Goal: Communication & Community: Answer question/provide support

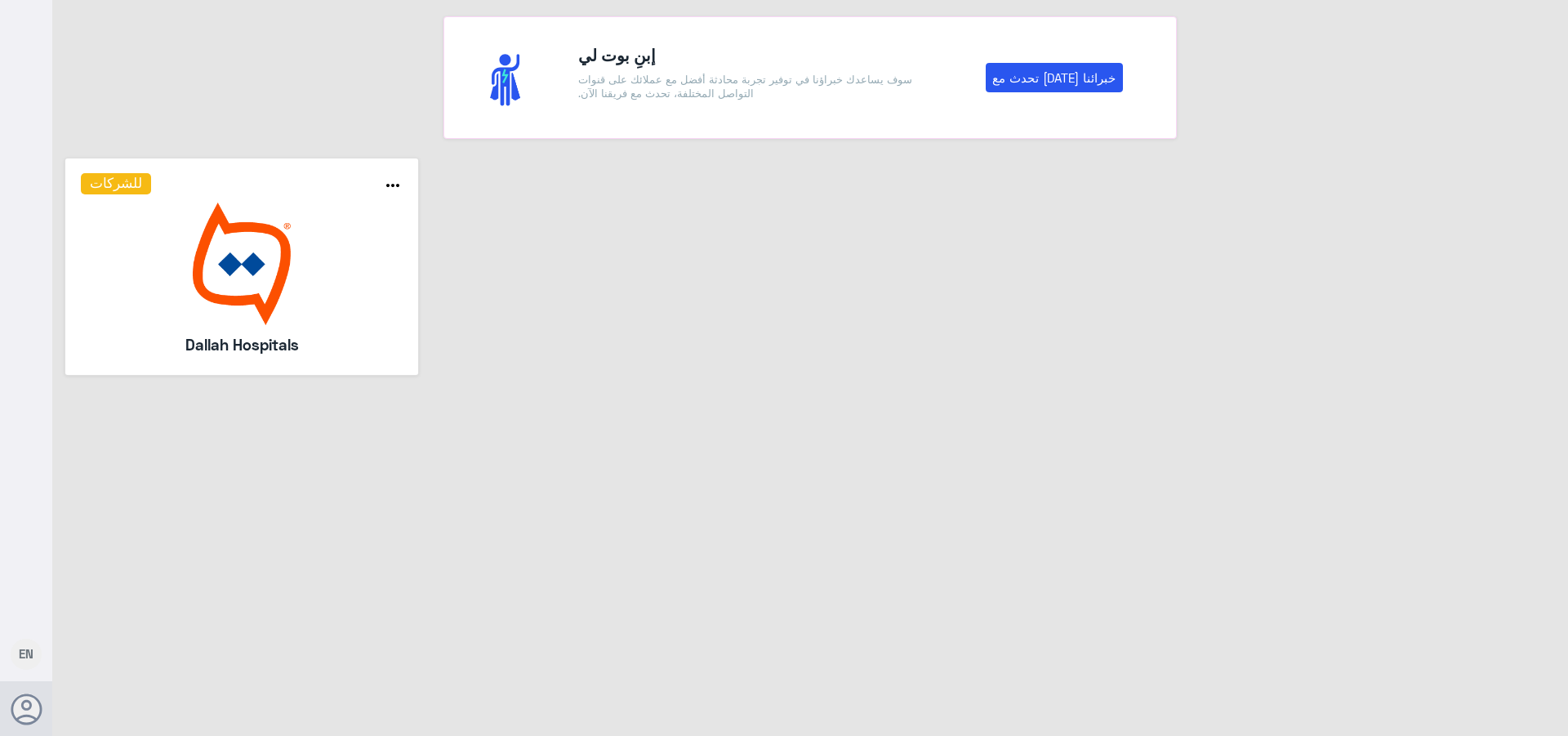
click at [304, 298] on img at bounding box center [242, 263] width 323 height 122
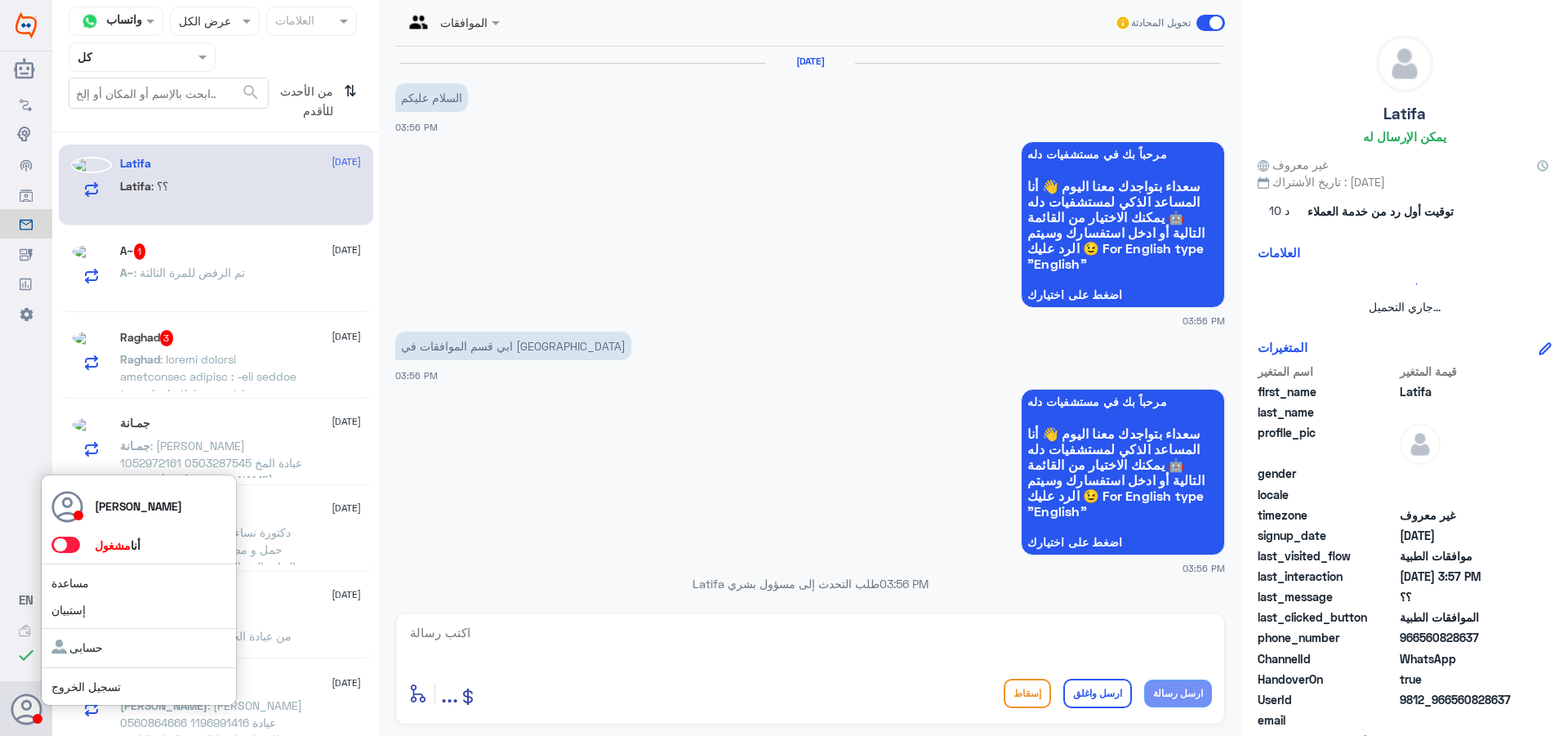
scroll to position [654, 0]
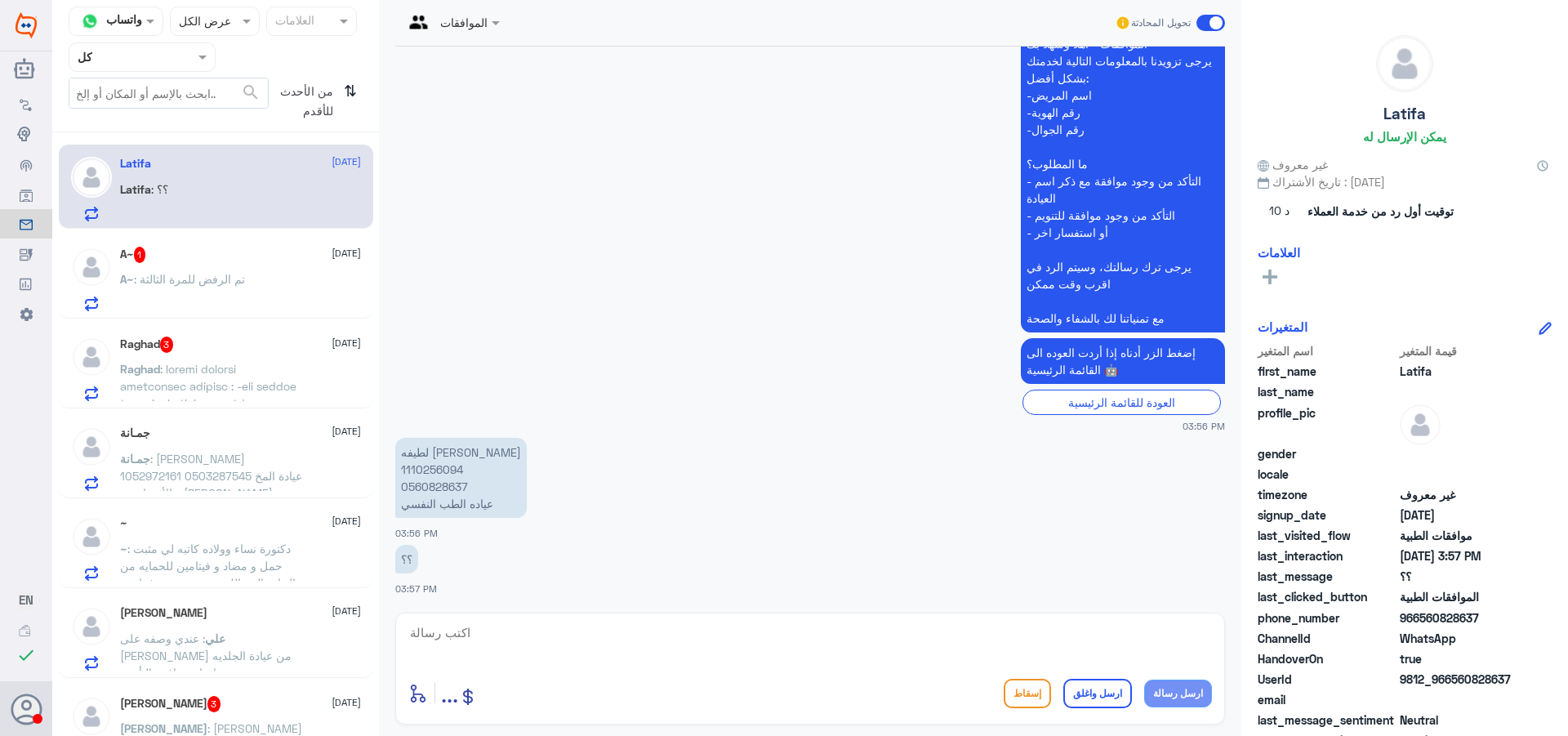
click at [436, 471] on p "لطيفه [PERSON_NAME] 1110256094 0560828637 عياده الطب النفسي" at bounding box center [461, 478] width 132 height 80
copy p "1110256094"
click at [502, 638] on textarea at bounding box center [810, 641] width 804 height 40
type textarea "j"
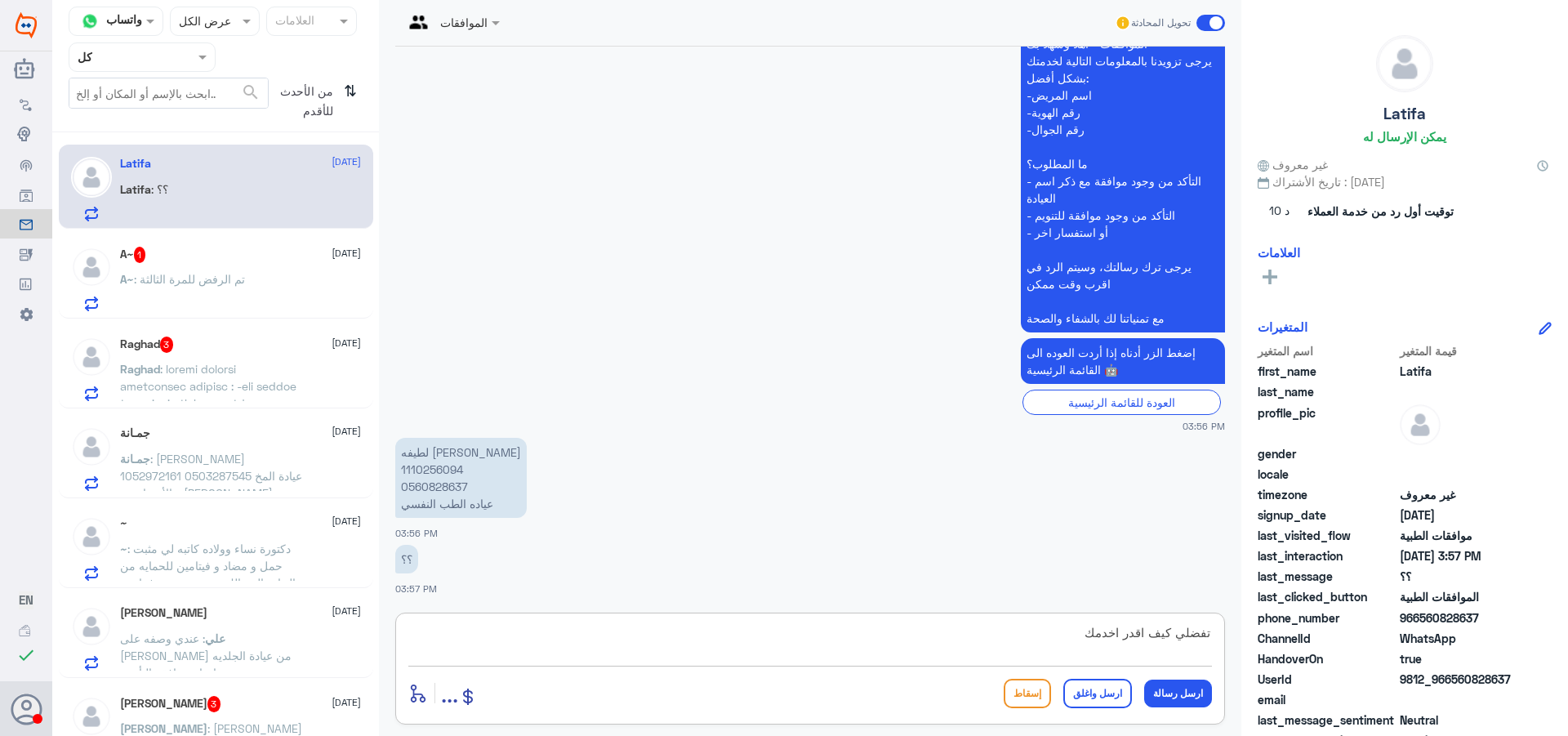
type textarea "تفضلي كيف اقدر اخدمك؟"
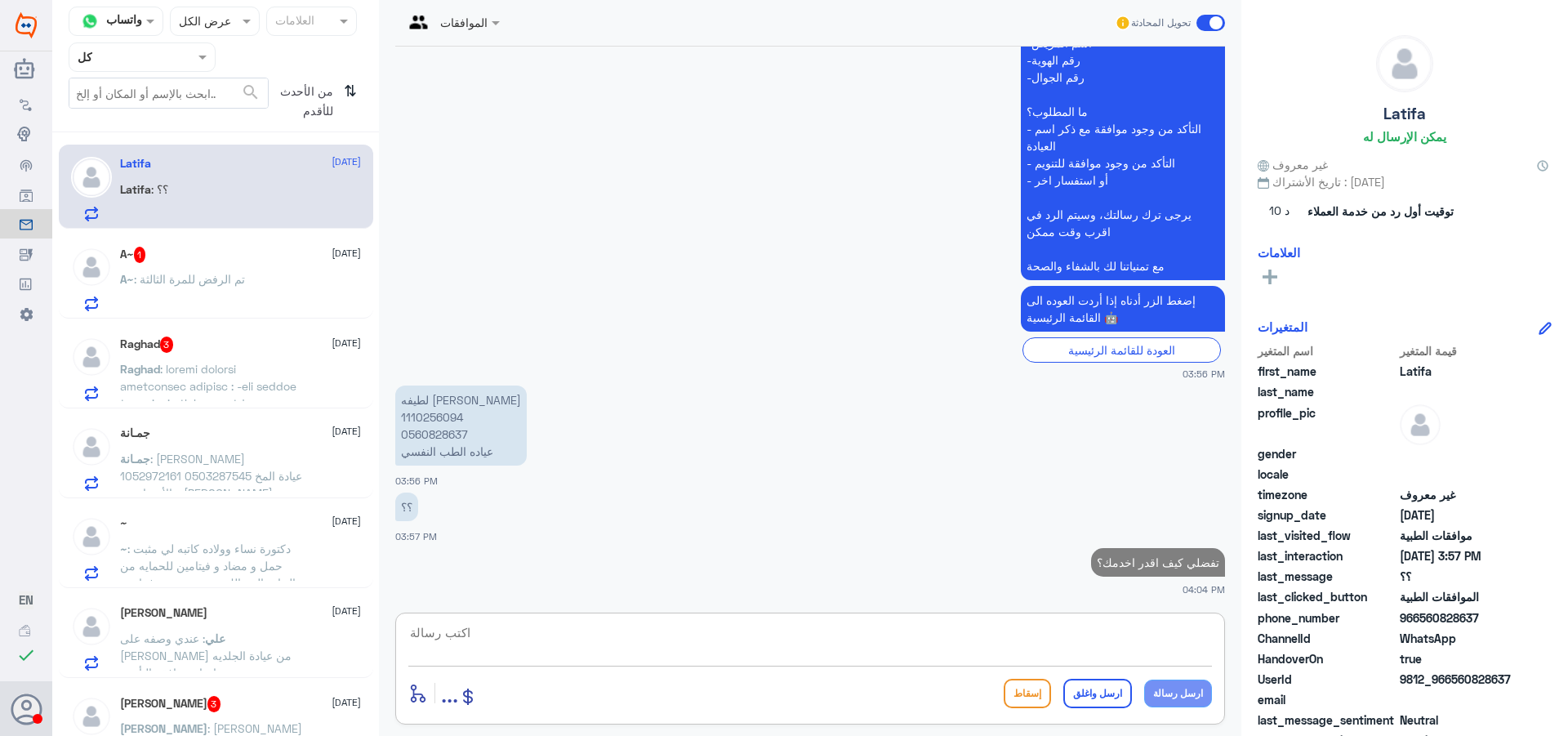
click at [199, 297] on p "A~ : تم الرفض للمرة الثالثة" at bounding box center [182, 290] width 125 height 41
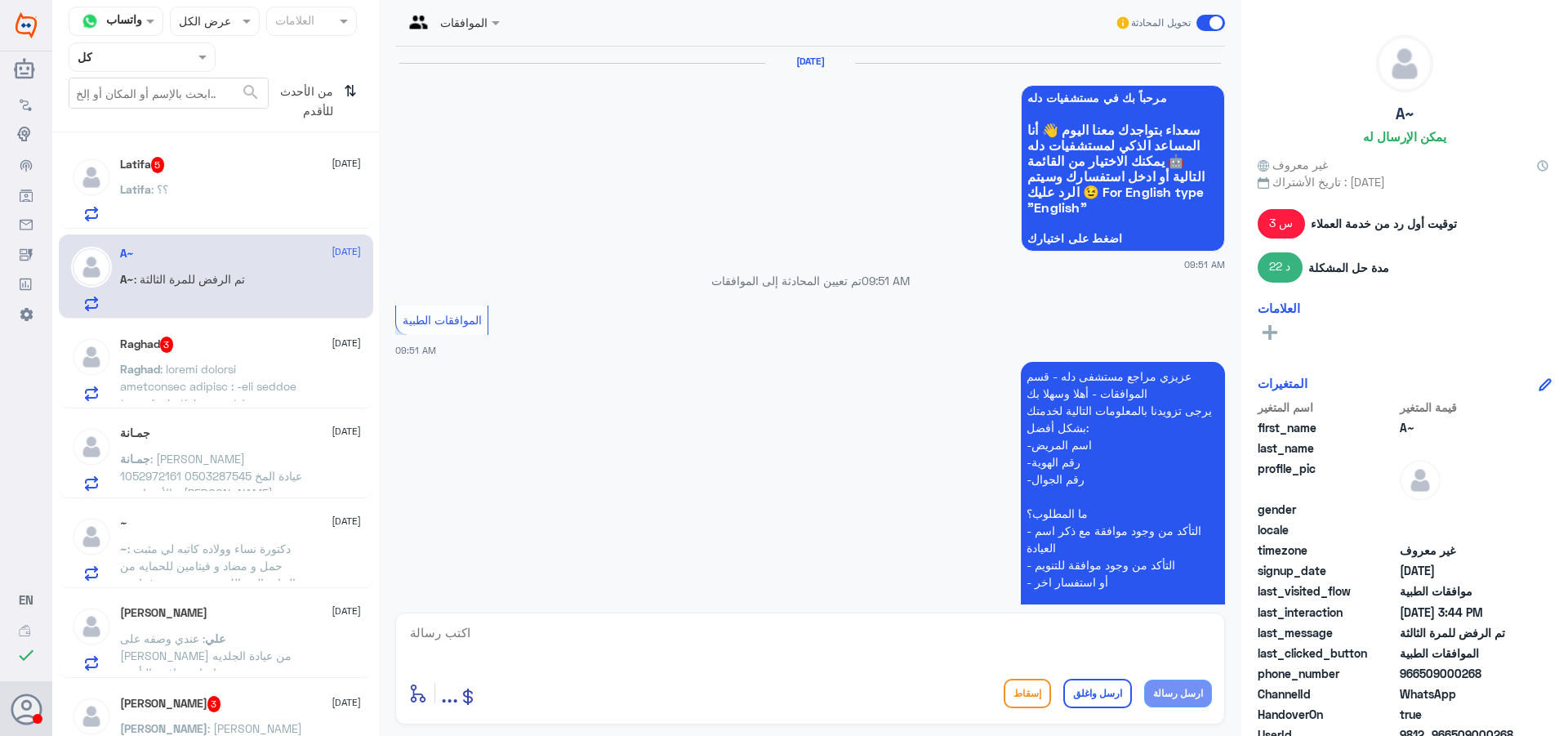
scroll to position [1600, 0]
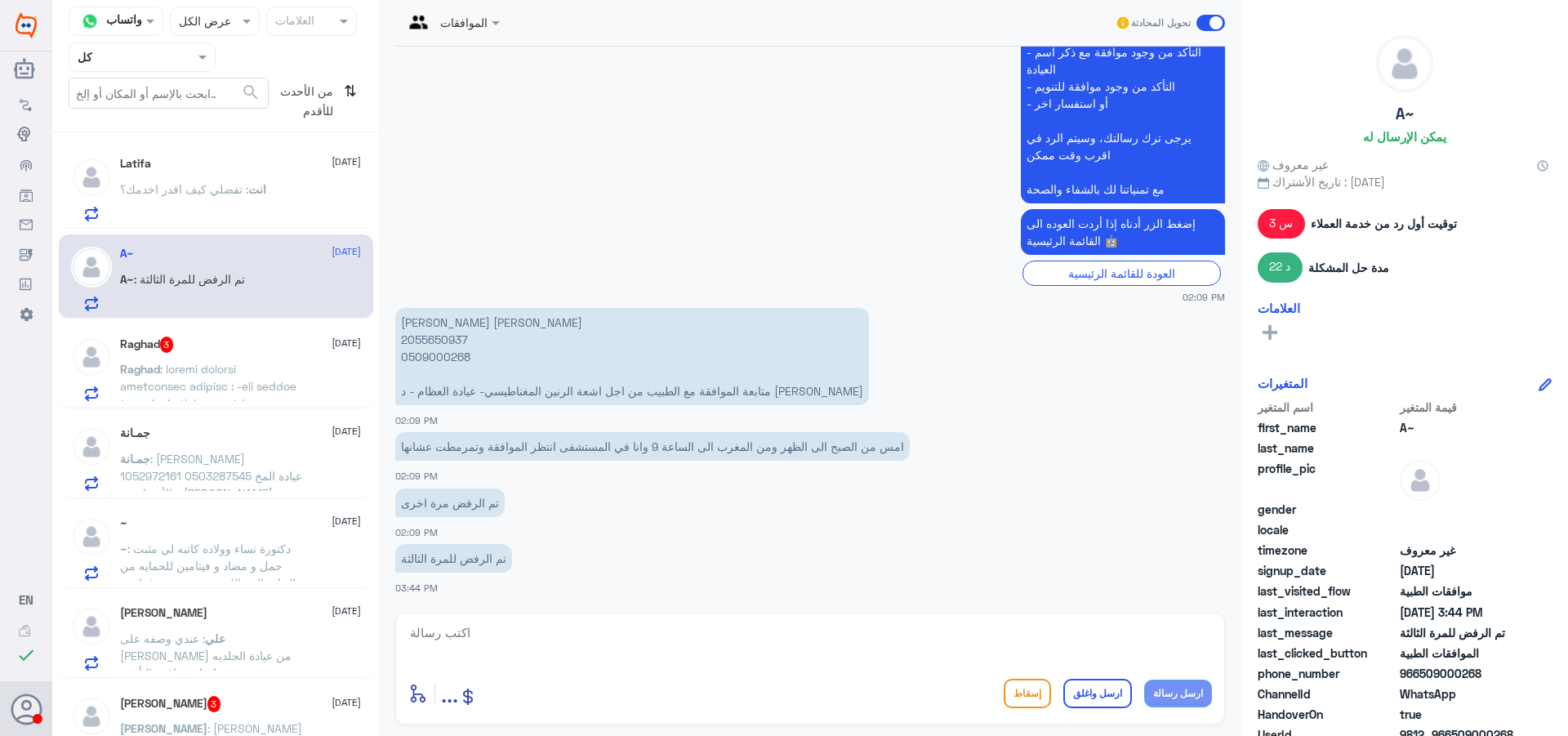
click at [442, 341] on p "[PERSON_NAME] [PERSON_NAME] 2055650937 0509000268 متابعة الموافقة مع الطبيب من …" at bounding box center [632, 357] width 473 height 97
copy p "2055650937"
click at [198, 208] on p "Latifa : صارلي نص ساعه بالصيدليه ابي [DATE] يرد علي" at bounding box center [212, 200] width 184 height 41
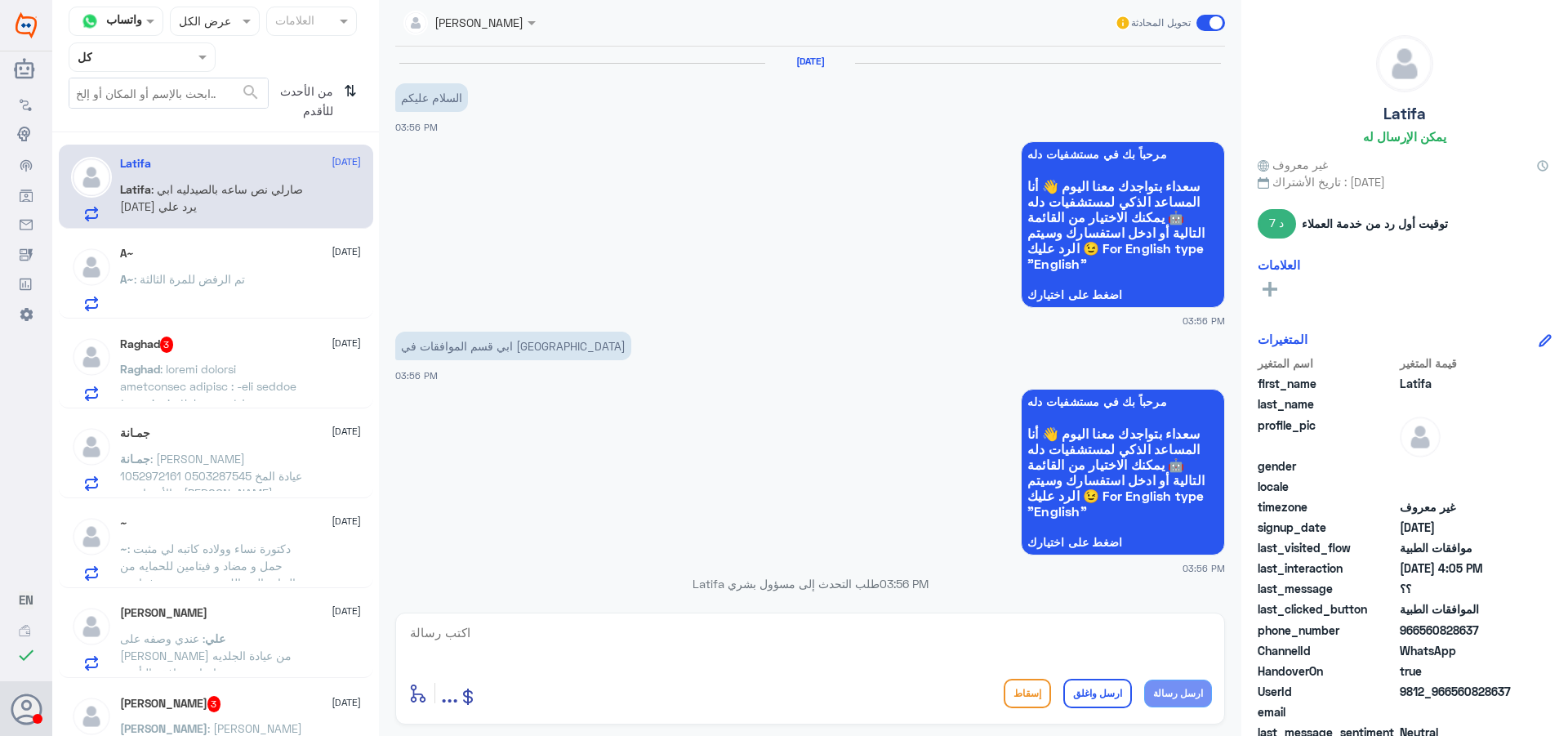
scroll to position [848, 0]
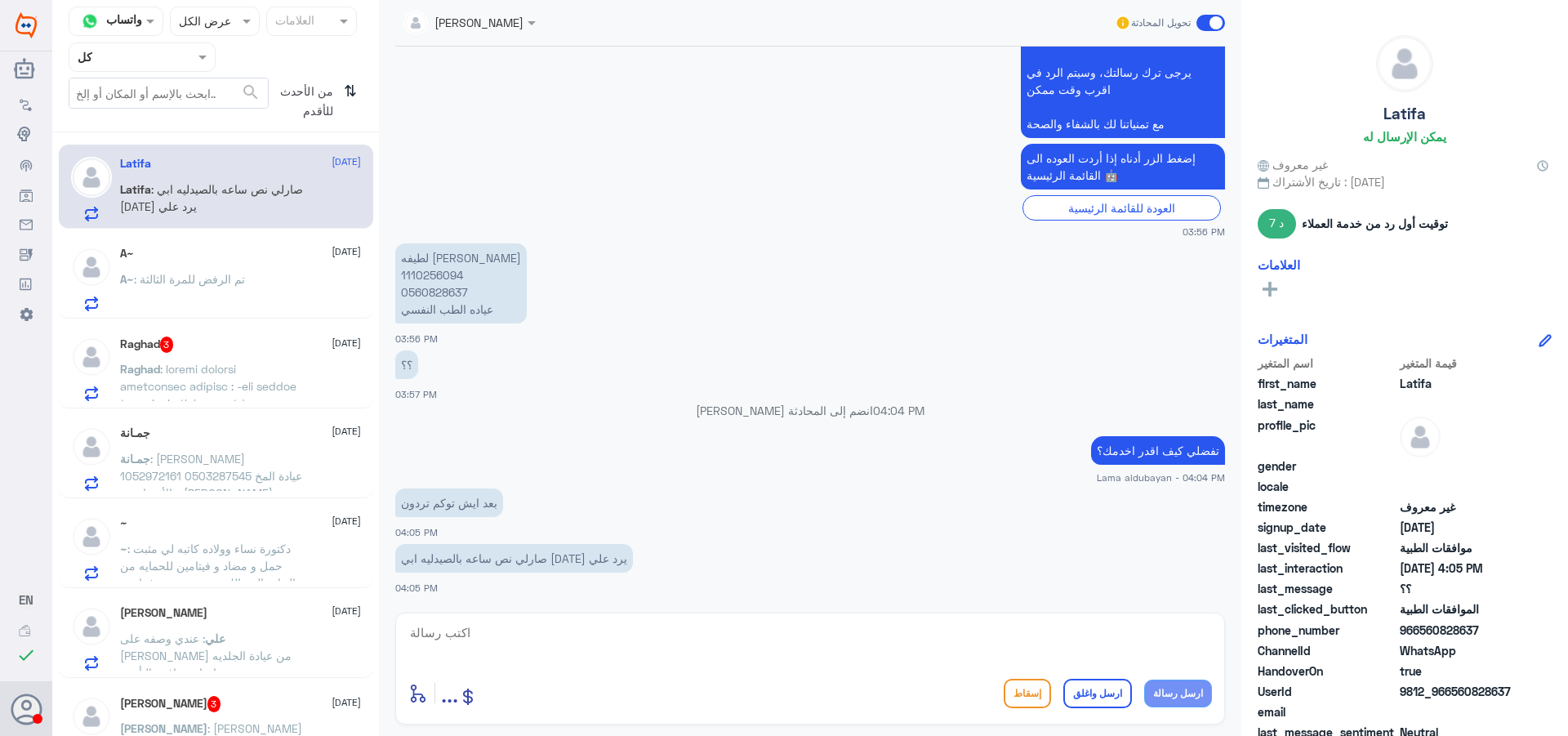
click at [514, 649] on textarea at bounding box center [810, 641] width 804 height 40
type textarea "ي"
type textarea "ف"
type textarea "عزيزتي من الصدليه بامكانهم التواصل مع منسقين لدينا لحل اشكالية الادويه"
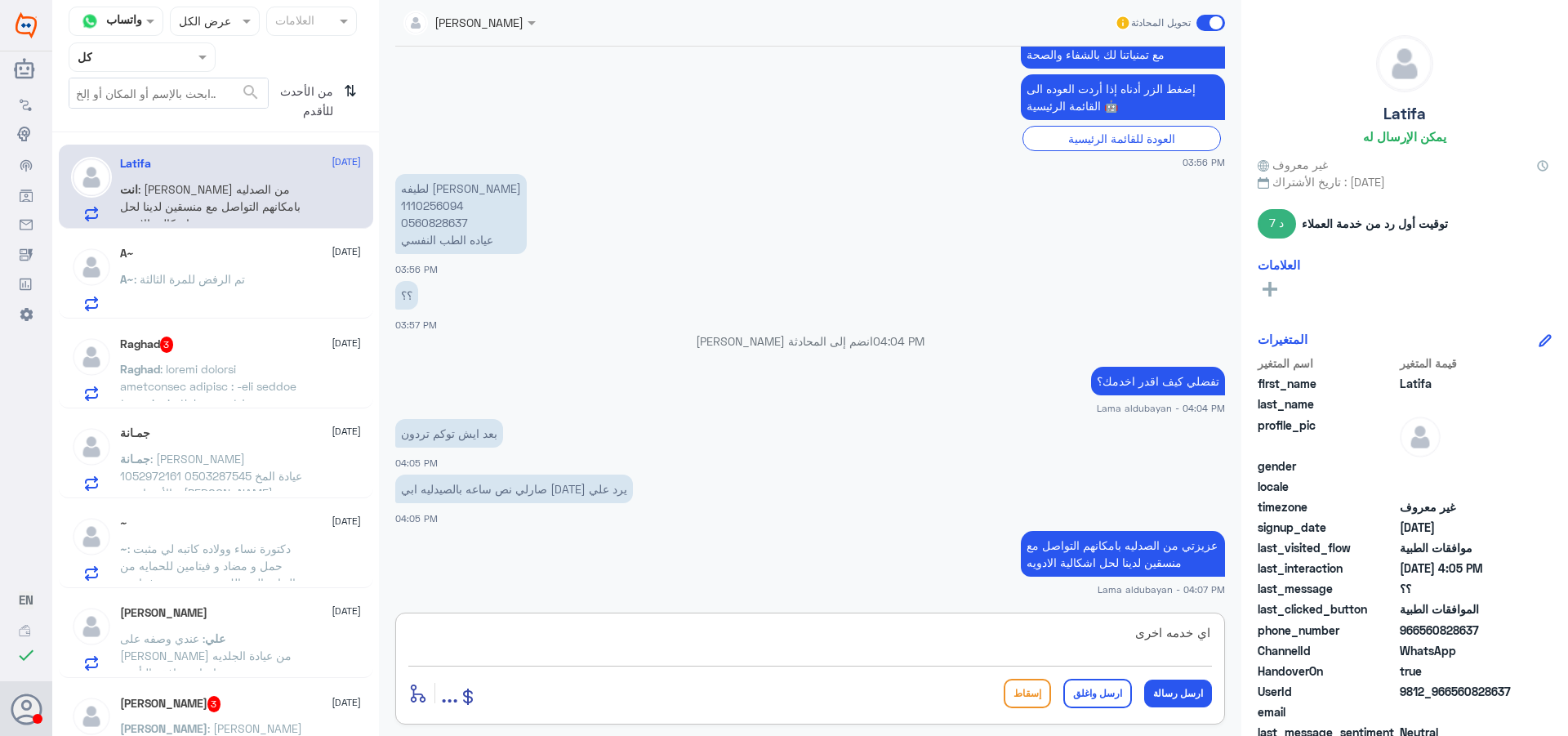
type textarea "اي خدمه اخرى؟"
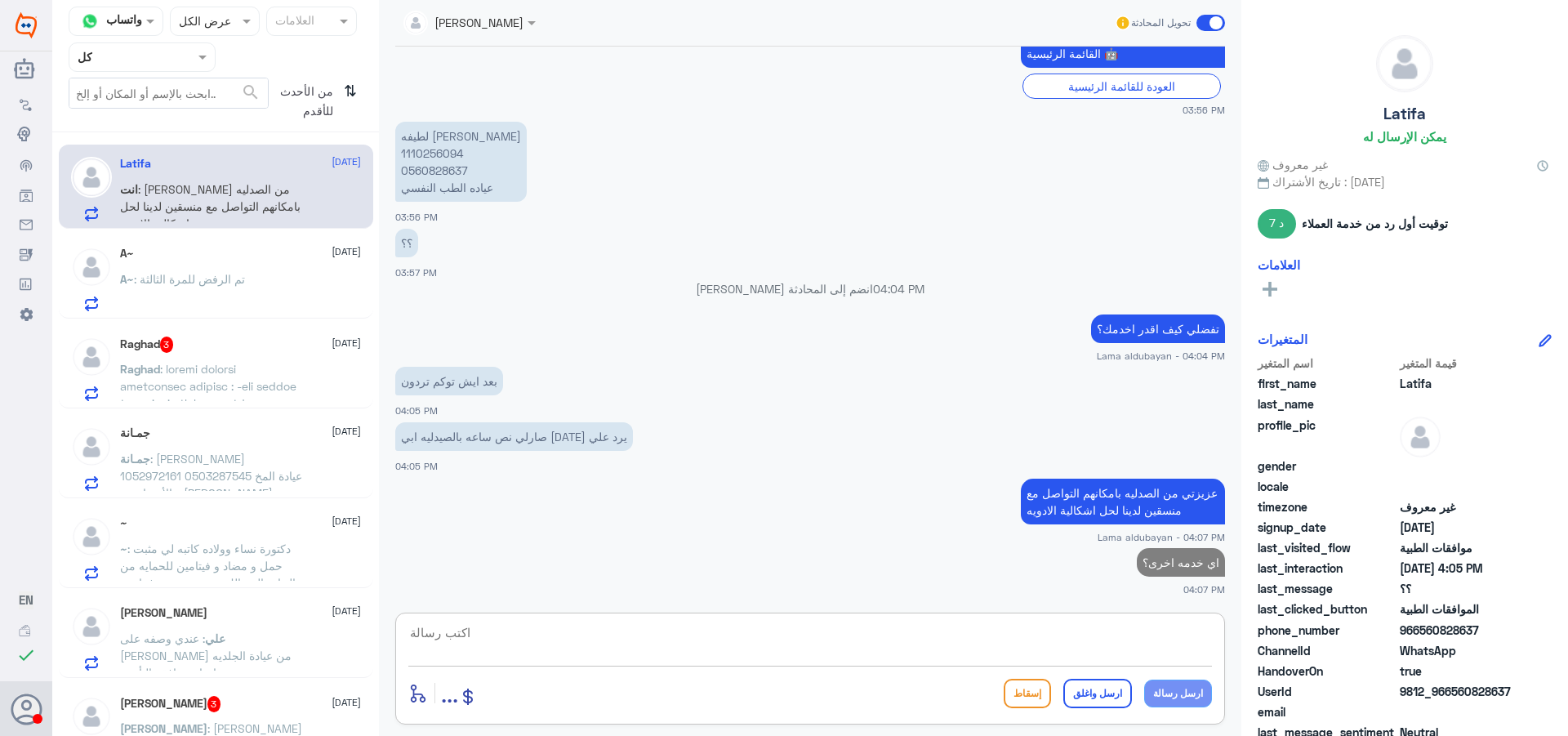
click at [262, 362] on span at bounding box center [211, 540] width 182 height 357
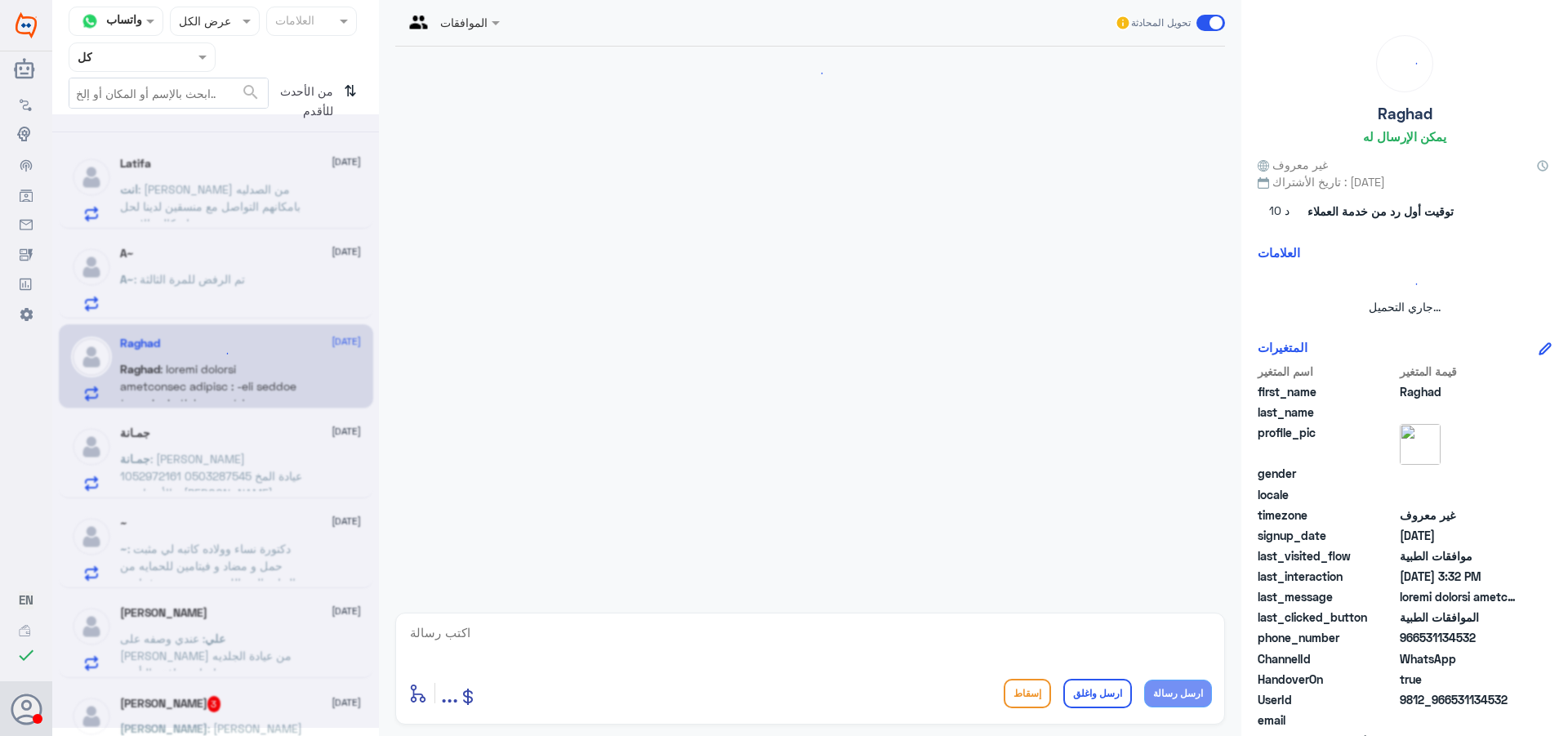
scroll to position [487, 0]
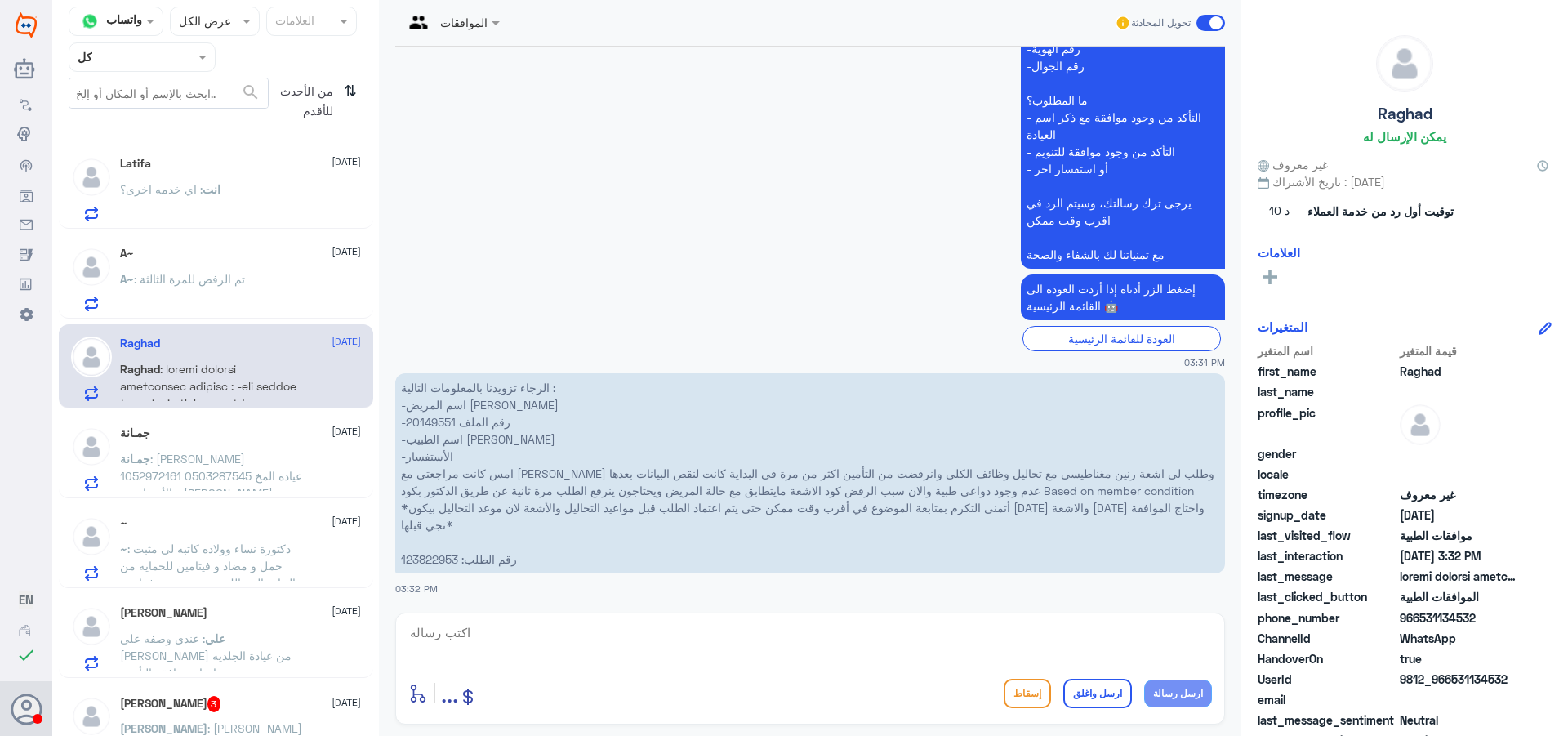
click at [431, 402] on p "الرجاء تزويدنا بالمعلومات التالية : -اسم المريض [PERSON_NAME] -رقم الملف 201495…" at bounding box center [809, 473] width 829 height 200
copy p "20149551"
click at [260, 462] on p "جمـانة : [PERSON_NAME] 1052972161 0503287545 عيادة المخ والأعصاب، د. [PERSON_NA…" at bounding box center [212, 471] width 184 height 41
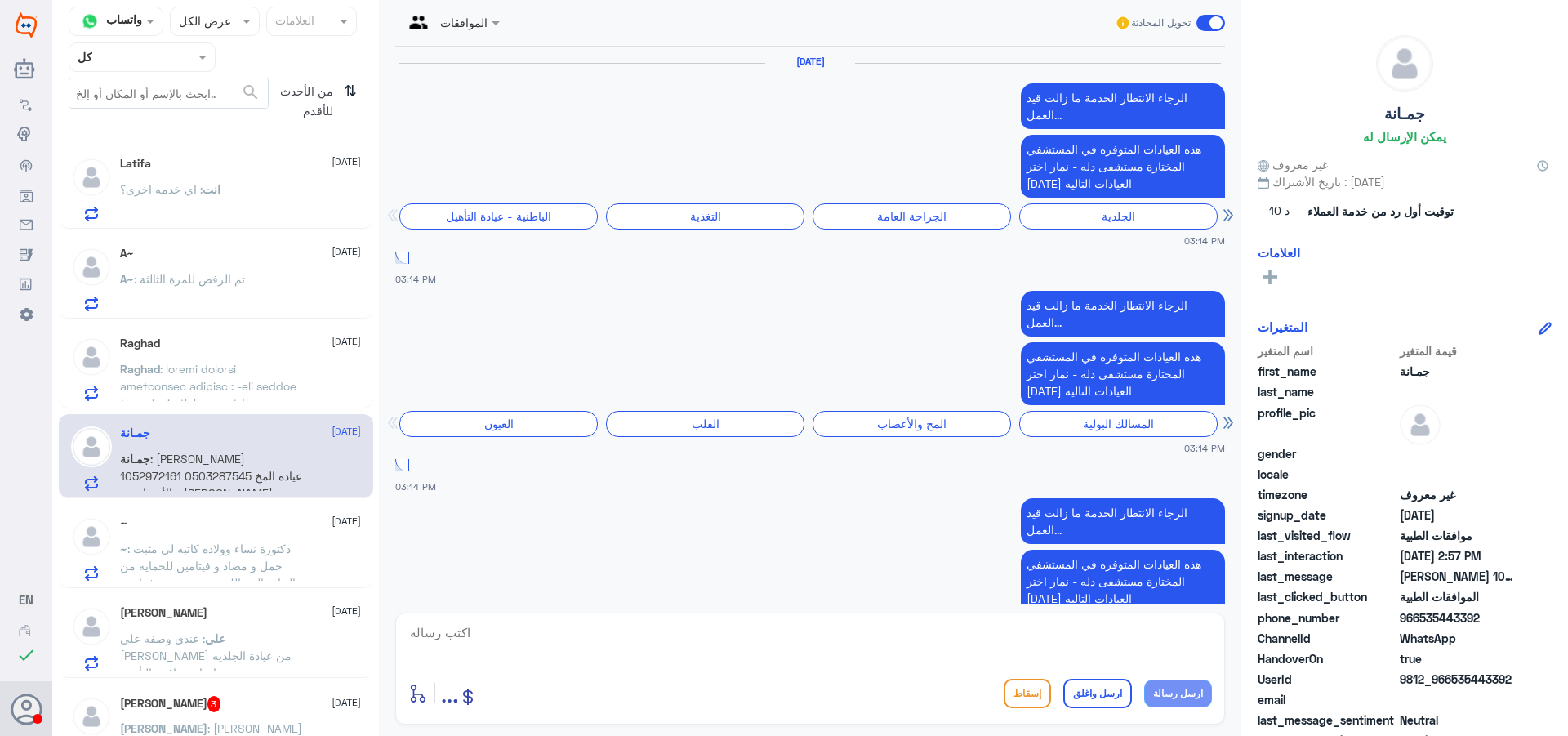
scroll to position [1800, 0]
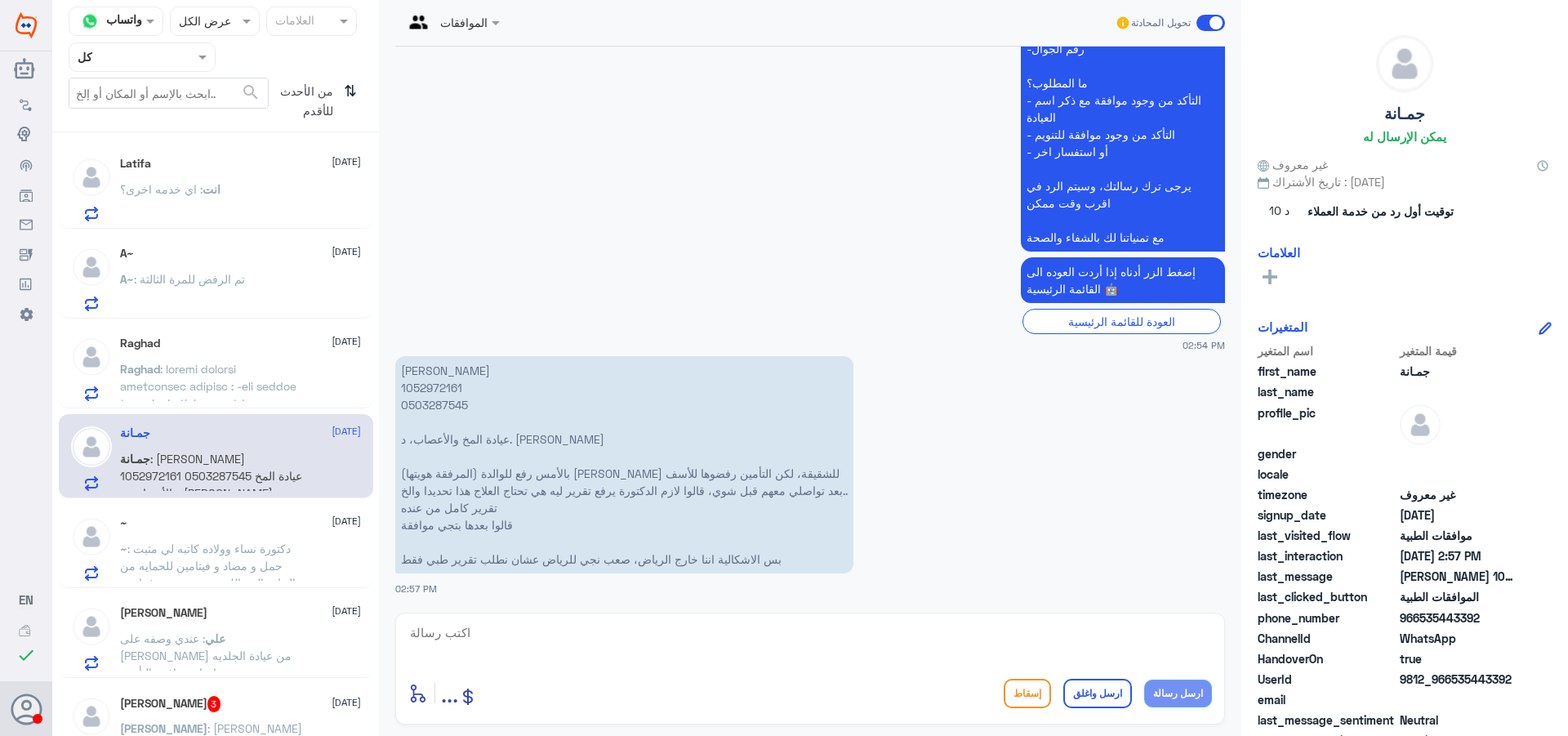
click at [208, 559] on span ": دكتورة نساء وولاده كاتبه لي مثبت حمل و مضاد و فيتامين للحمايه من التهاب المسا…" at bounding box center [208, 582] width 176 height 82
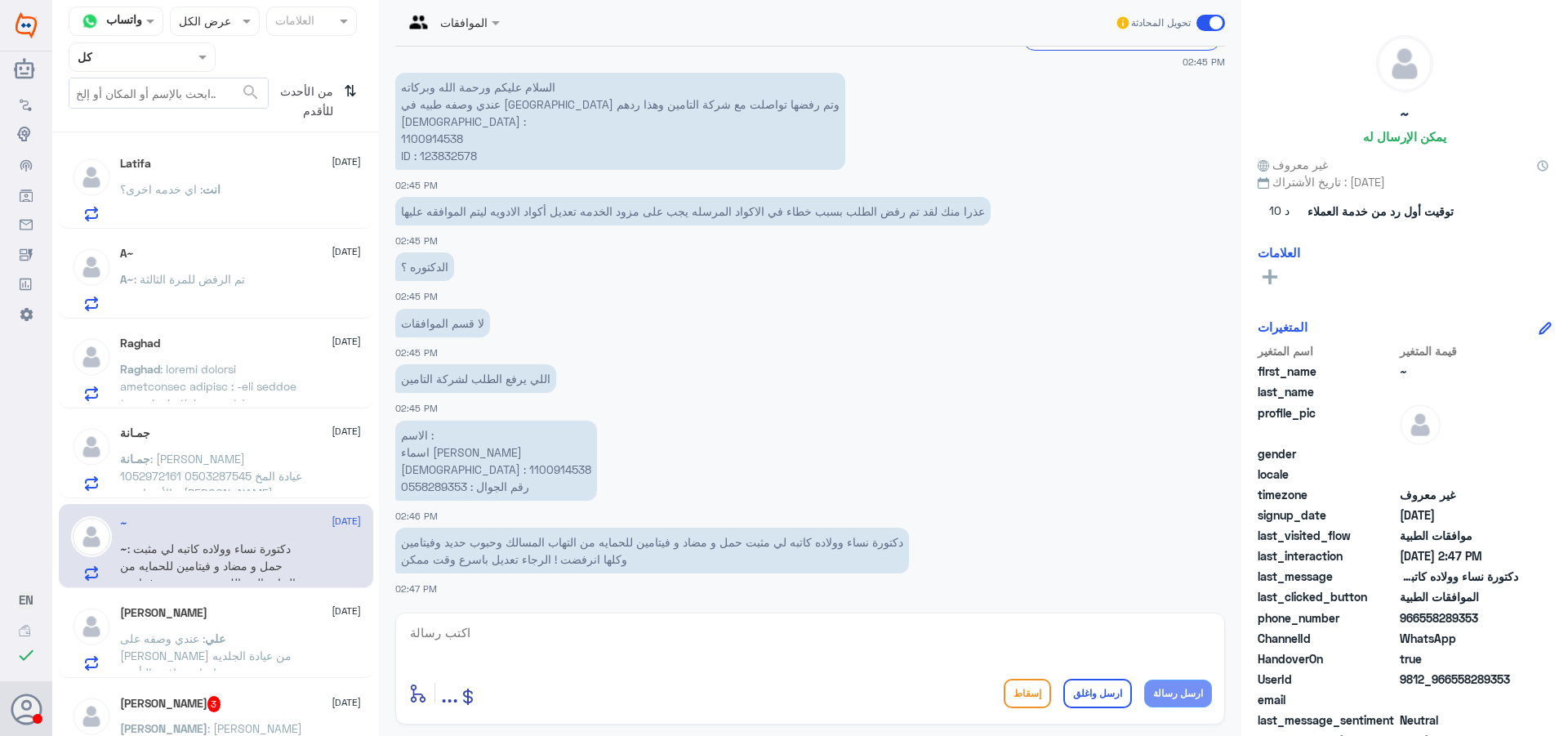
scroll to position [163, 0]
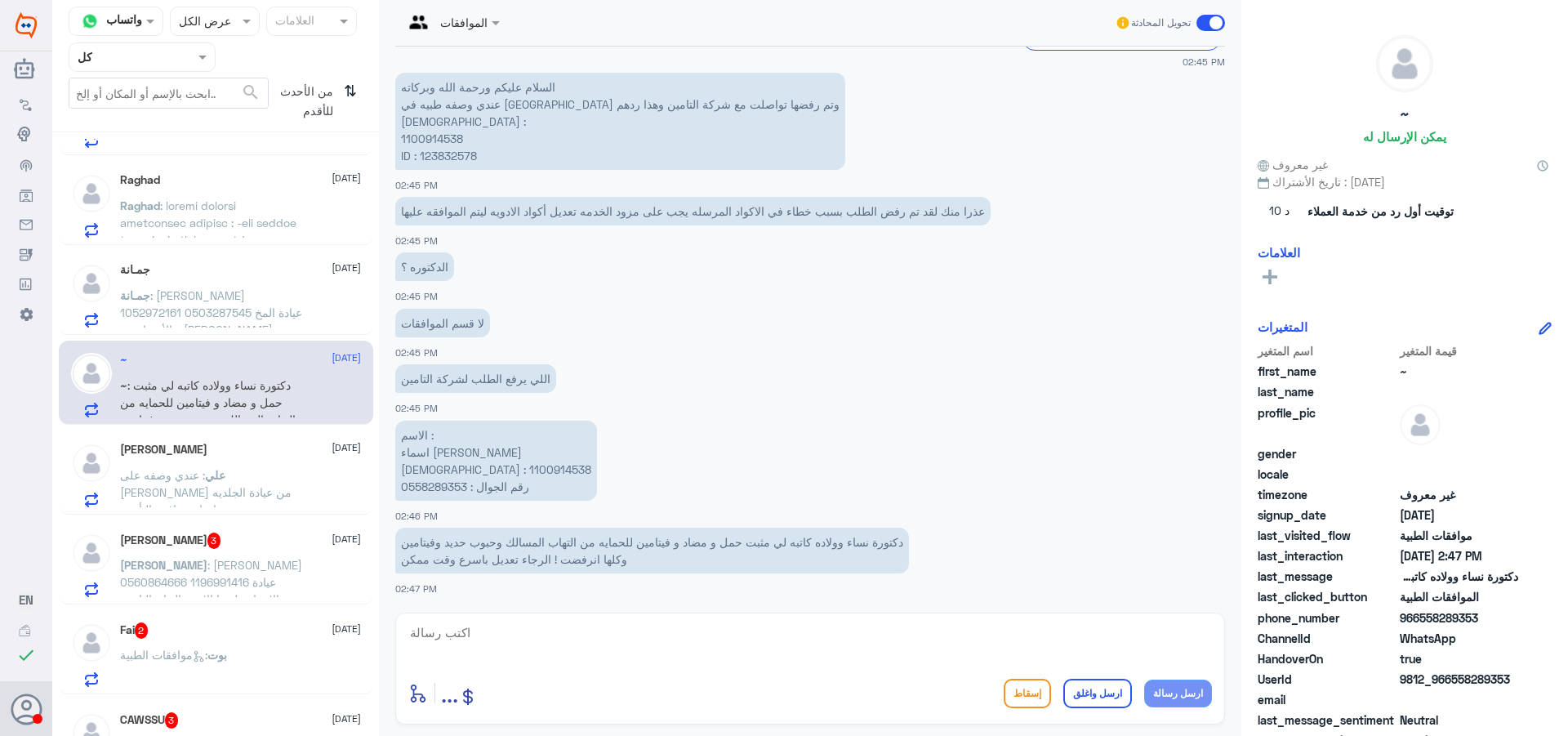
click at [268, 564] on p "[PERSON_NAME] : [PERSON_NAME] 0560864666 1196991416 عيادة الاسنان بلغونا الاستق…" at bounding box center [212, 577] width 184 height 41
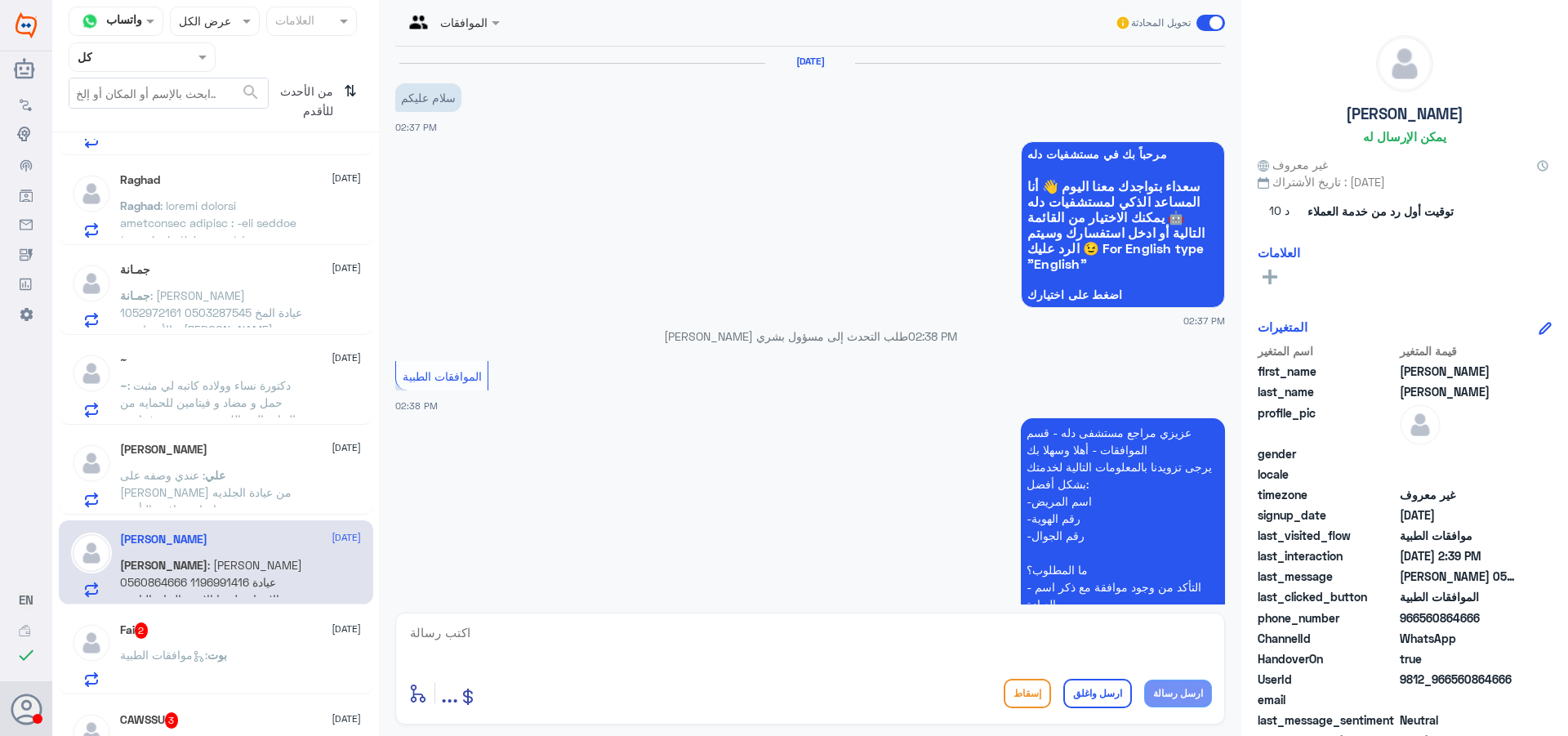
scroll to position [349, 0]
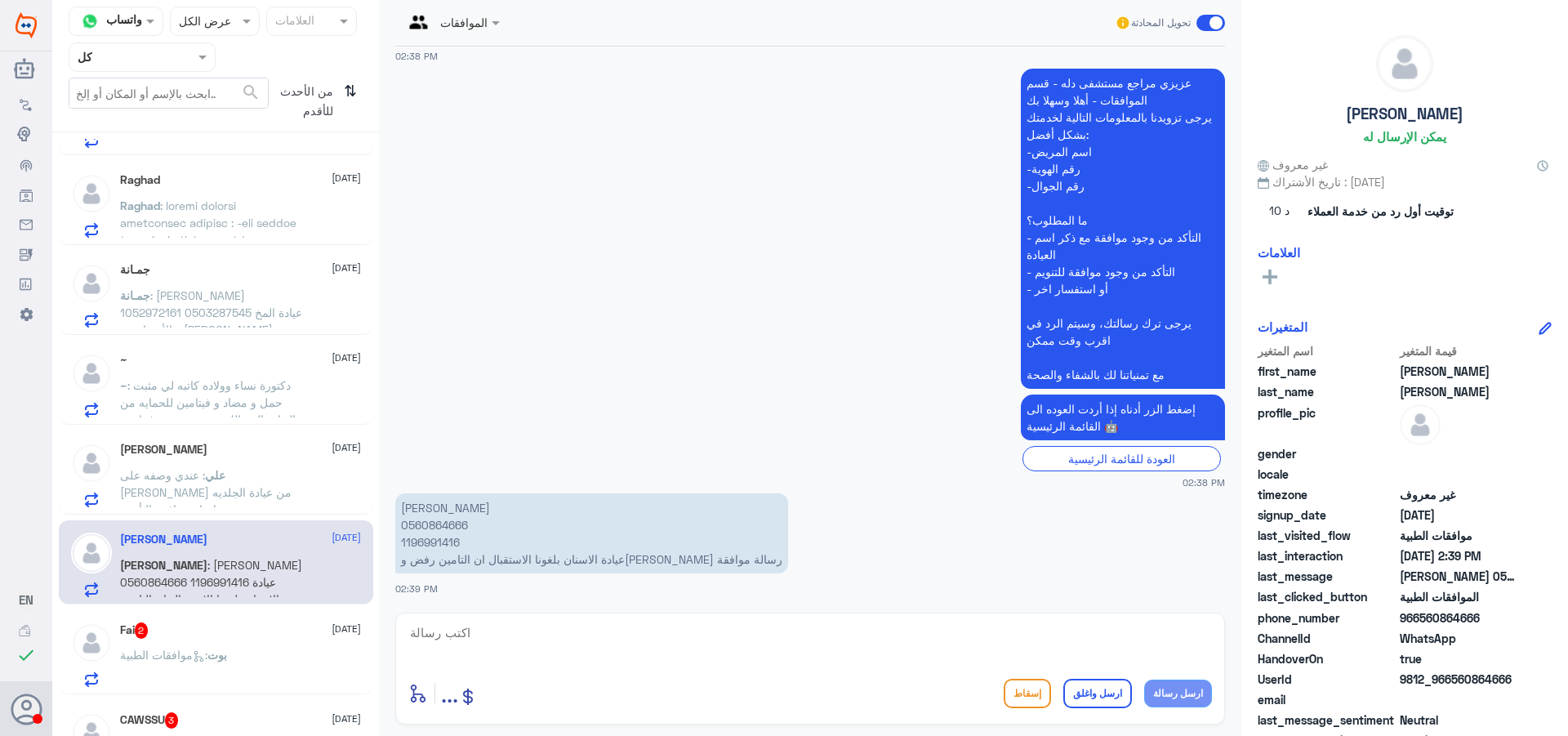
click at [445, 524] on p "[PERSON_NAME] 0560864666 1196991416 عيادة الاسنان بلغونا الاستقبال ان التامين ر…" at bounding box center [592, 534] width 393 height 80
click at [445, 521] on p "[PERSON_NAME] 0560864666 1196991416 عيادة الاسنان بلغونا الاستقبال ان التامين ر…" at bounding box center [592, 534] width 393 height 80
click at [431, 524] on p "[PERSON_NAME] 0560864666 1196991416 عيادة الاسنان بلغونا الاستقبال ان التامين ر…" at bounding box center [592, 534] width 393 height 80
copy p "0560864666"
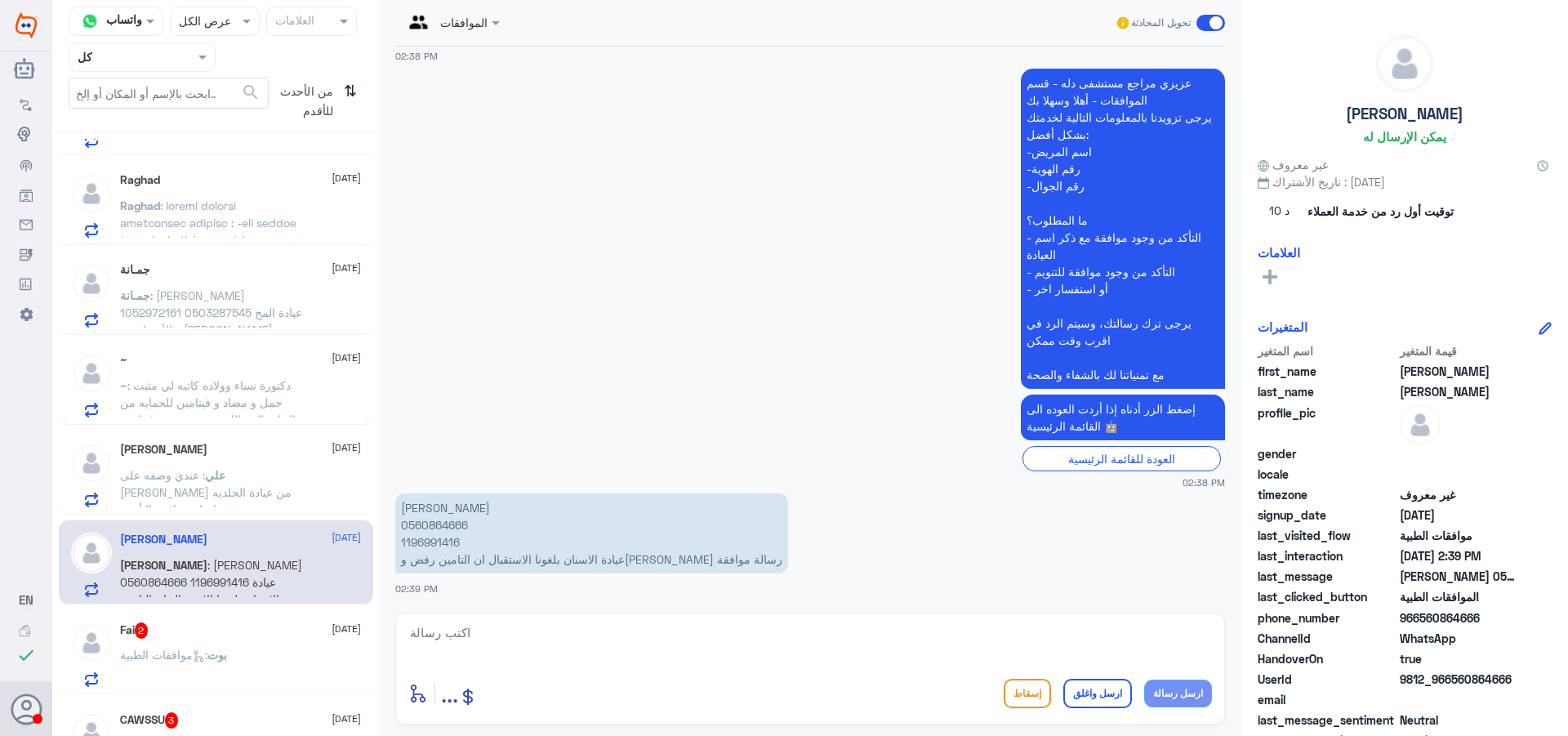
click at [223, 647] on p "بوت : موافقات الطبية" at bounding box center [174, 666] width 107 height 41
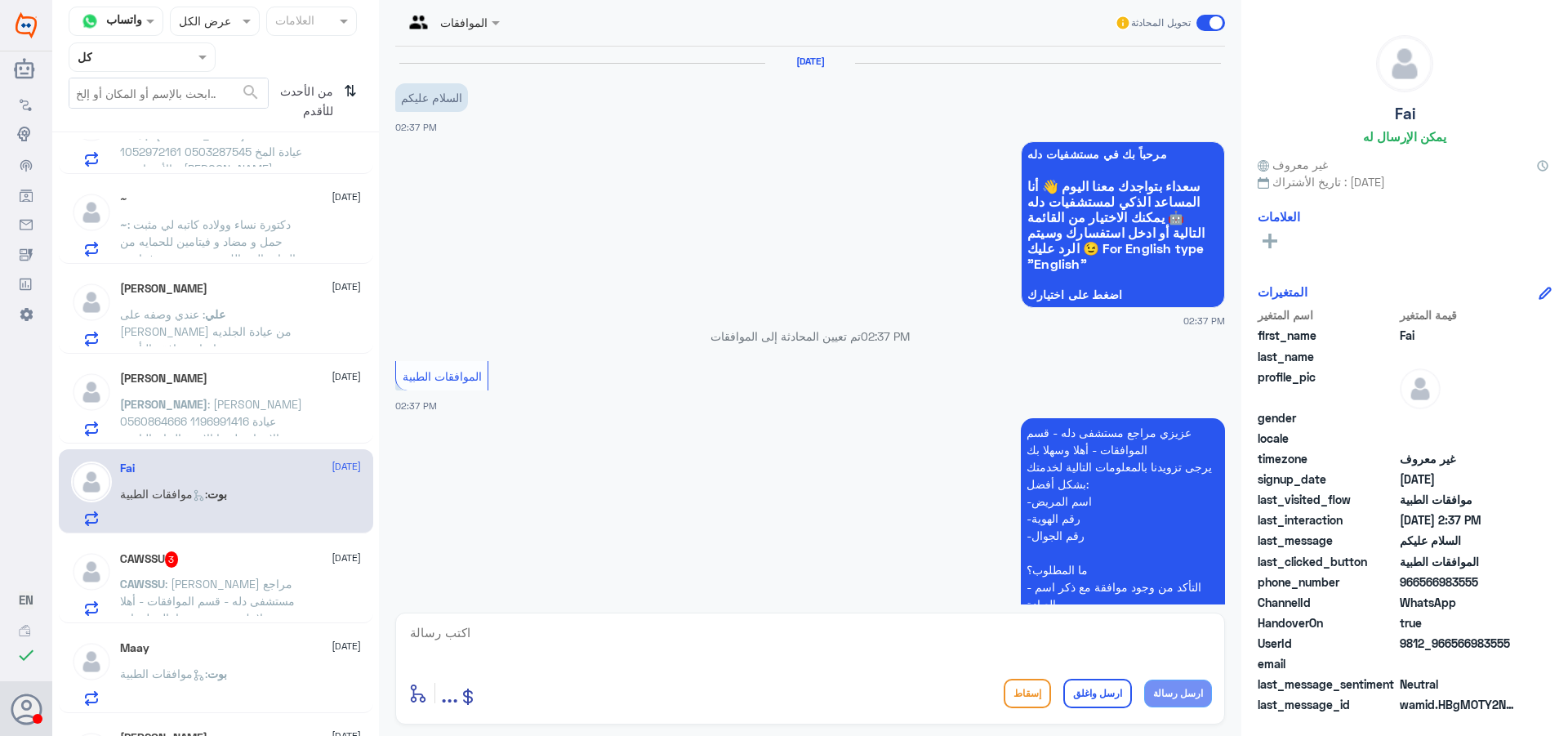
scroll to position [326, 0]
click at [207, 590] on p "CAWSSU : [PERSON_NAME] مراجع مستشفى دله - قسم الموافقات - أهلا وسهلا بك يرجى تز…" at bounding box center [212, 593] width 184 height 41
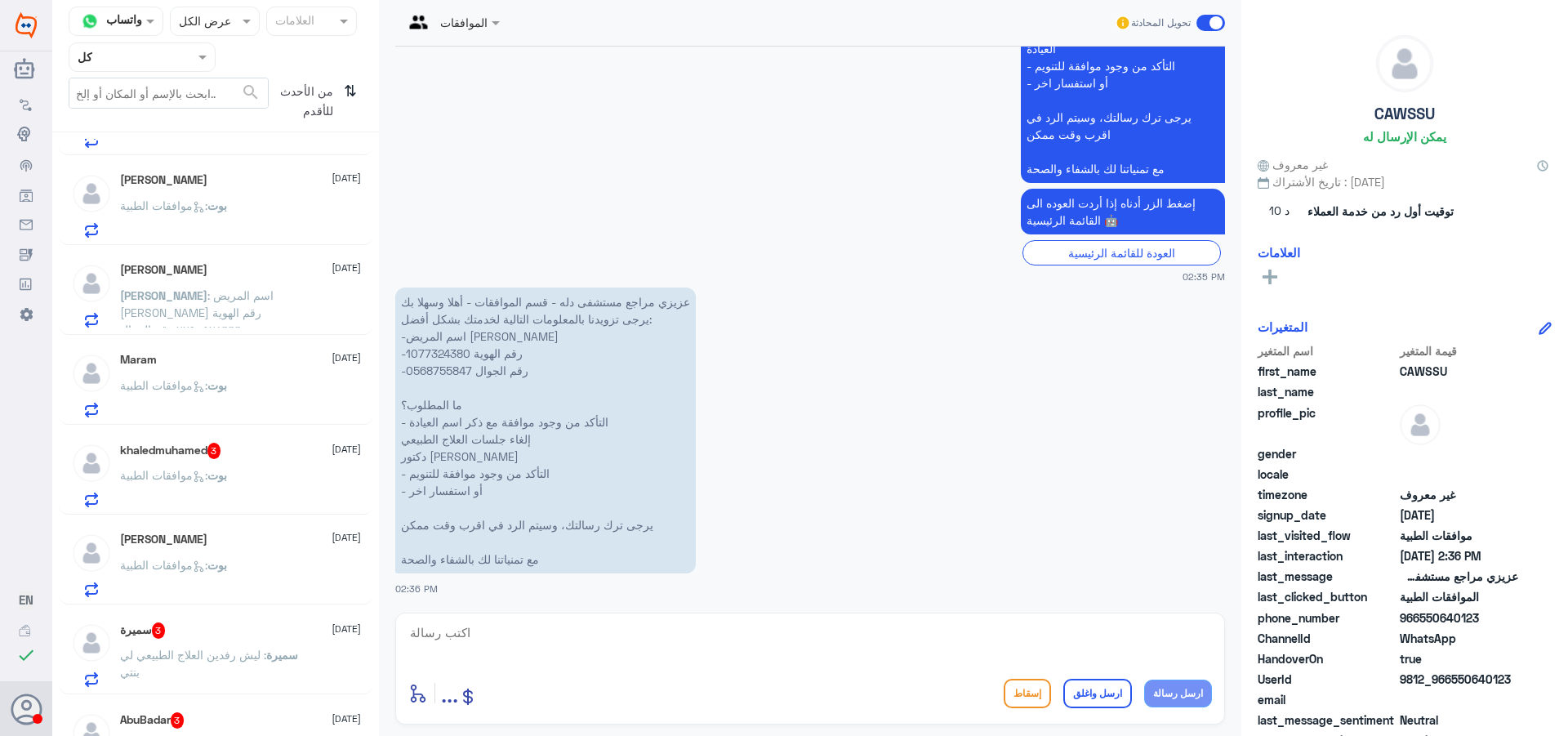
scroll to position [898, 0]
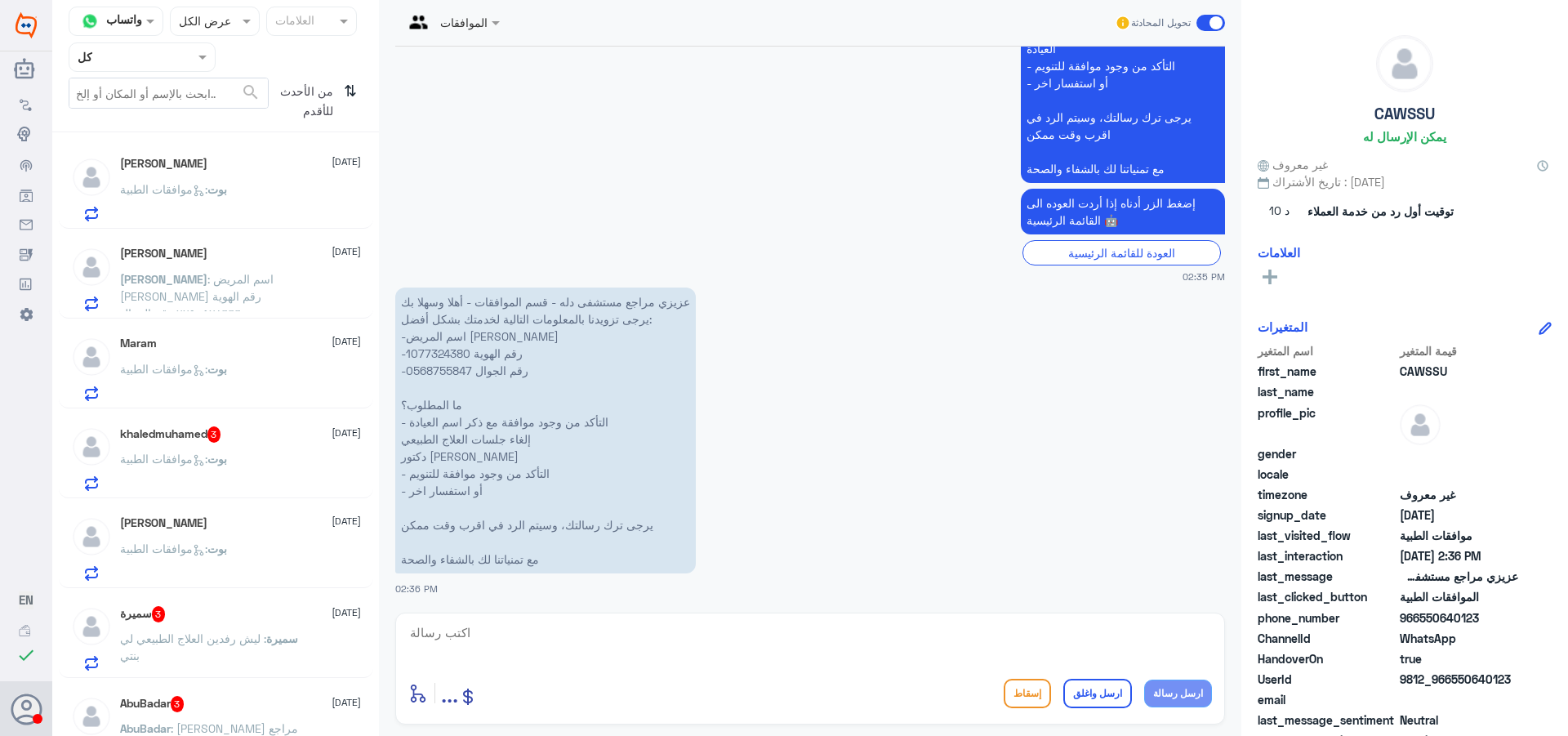
click at [272, 482] on div "بوت : موافقات الطبية" at bounding box center [240, 473] width 240 height 37
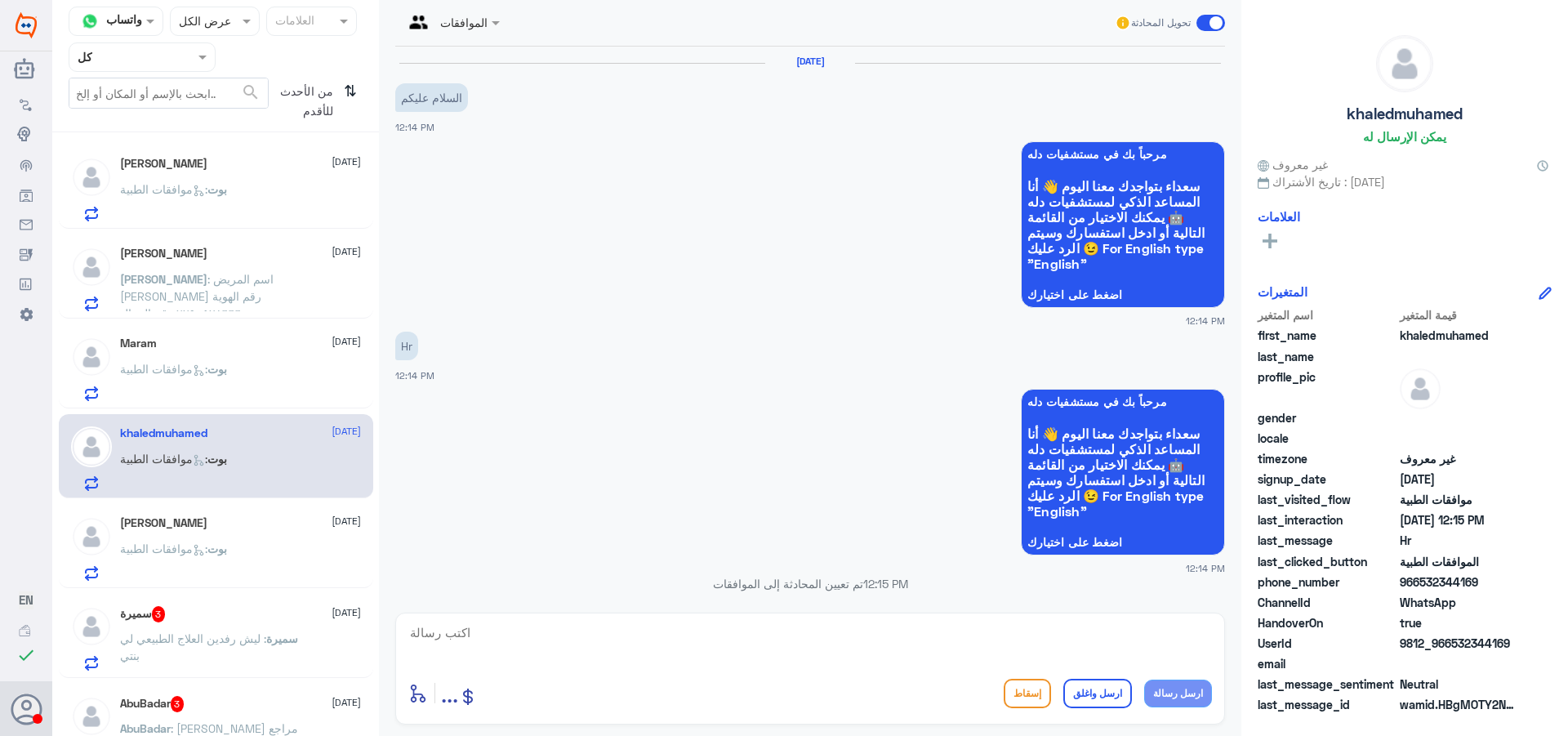
scroll to position [491, 0]
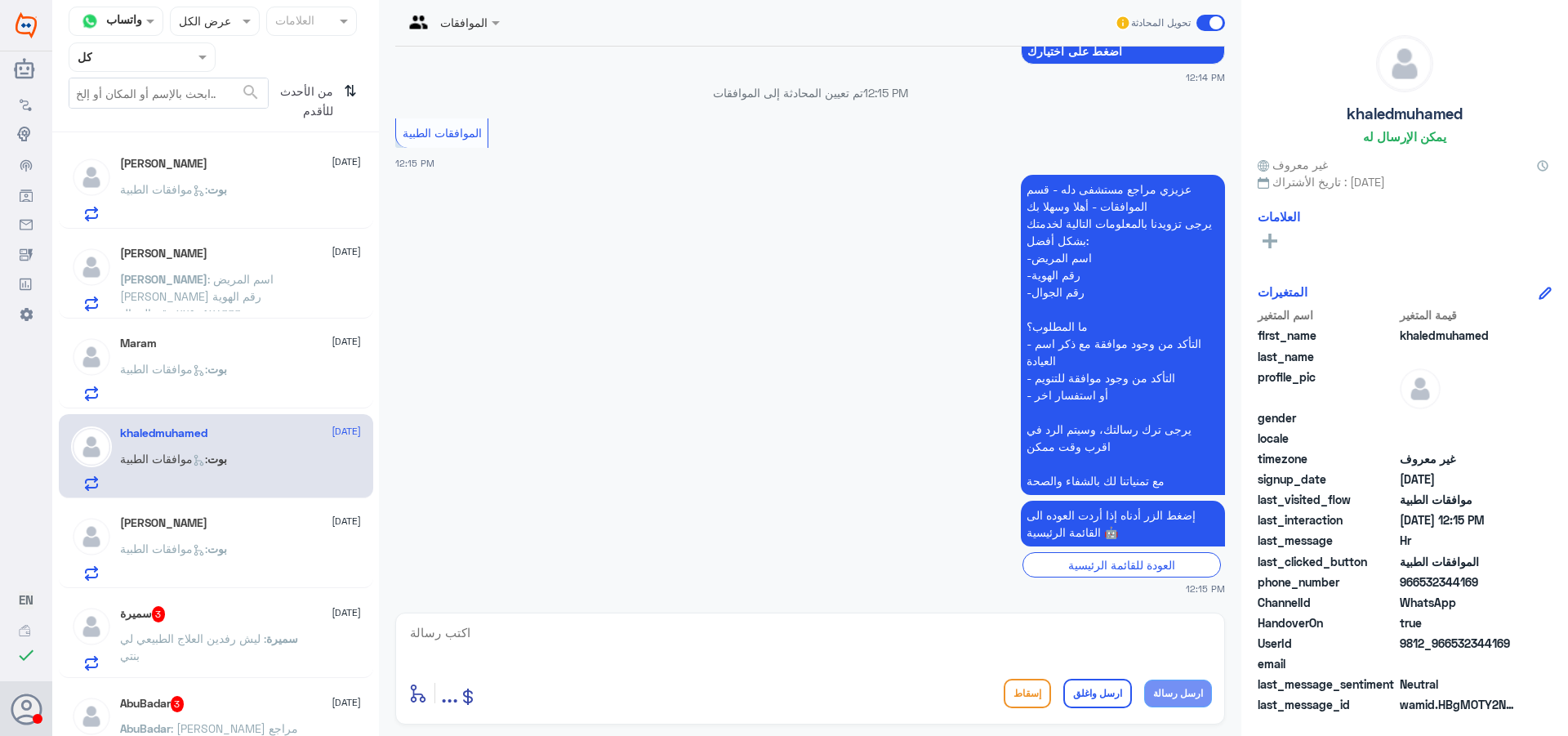
click at [249, 625] on div "سميرة 3 [DATE] سميرة : ليش رفدين العلاج الطبيعي لي بنتي" at bounding box center [240, 639] width 240 height 65
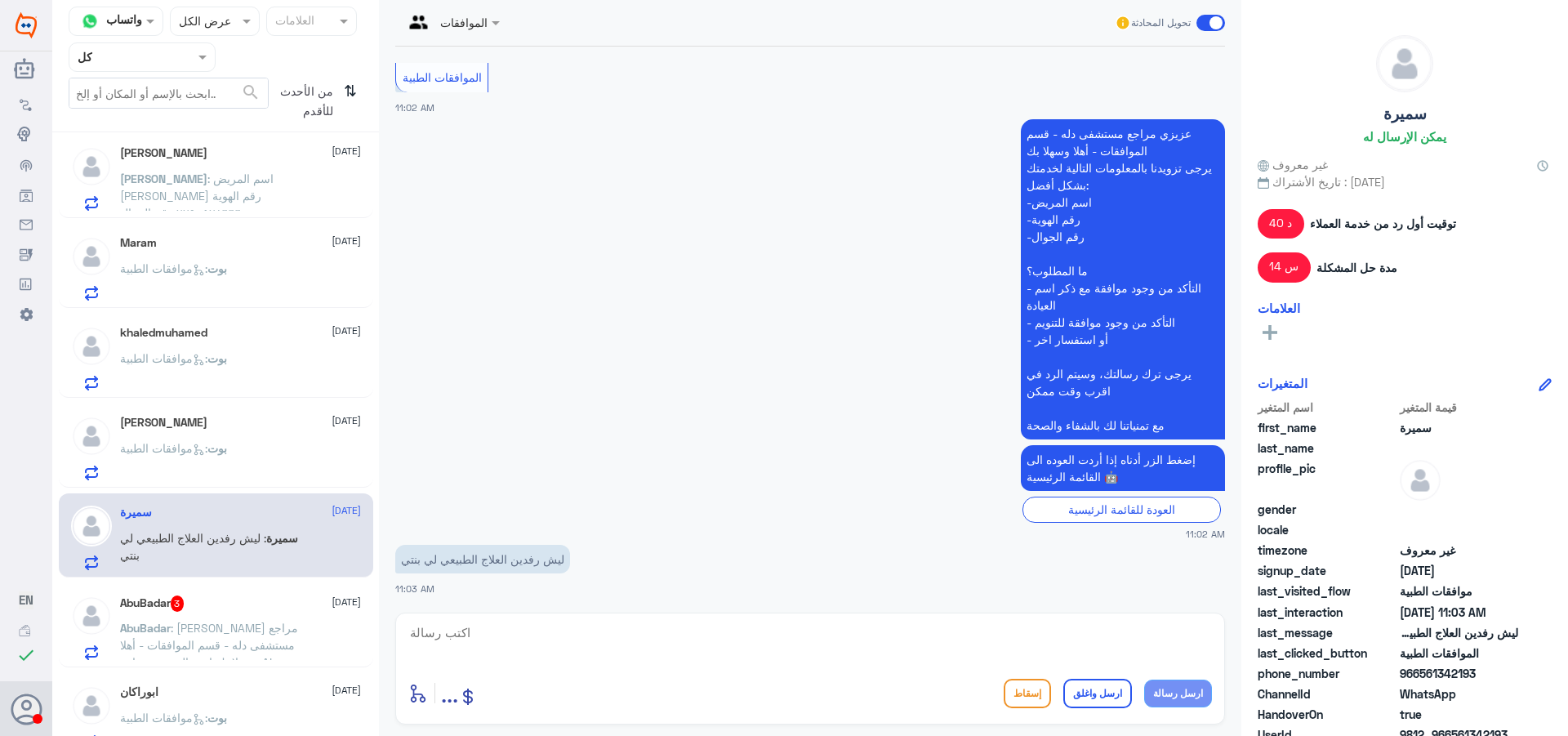
scroll to position [1062, 0]
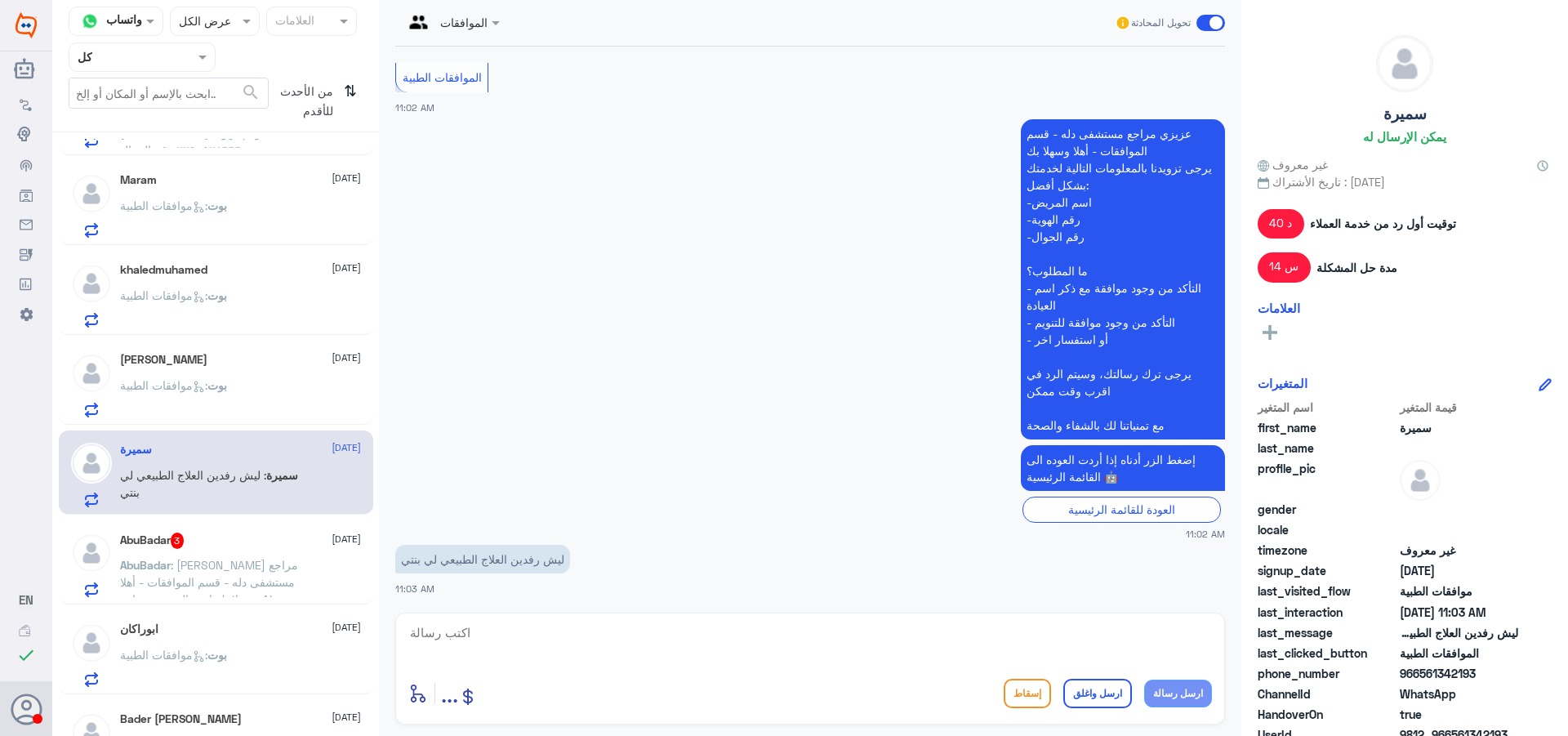
click at [258, 580] on span ": [PERSON_NAME] مراجع مستشفى دله - قسم الموافقات - أهلا وسهلا بك اسم المريض جوا…" at bounding box center [212, 617] width 183 height 116
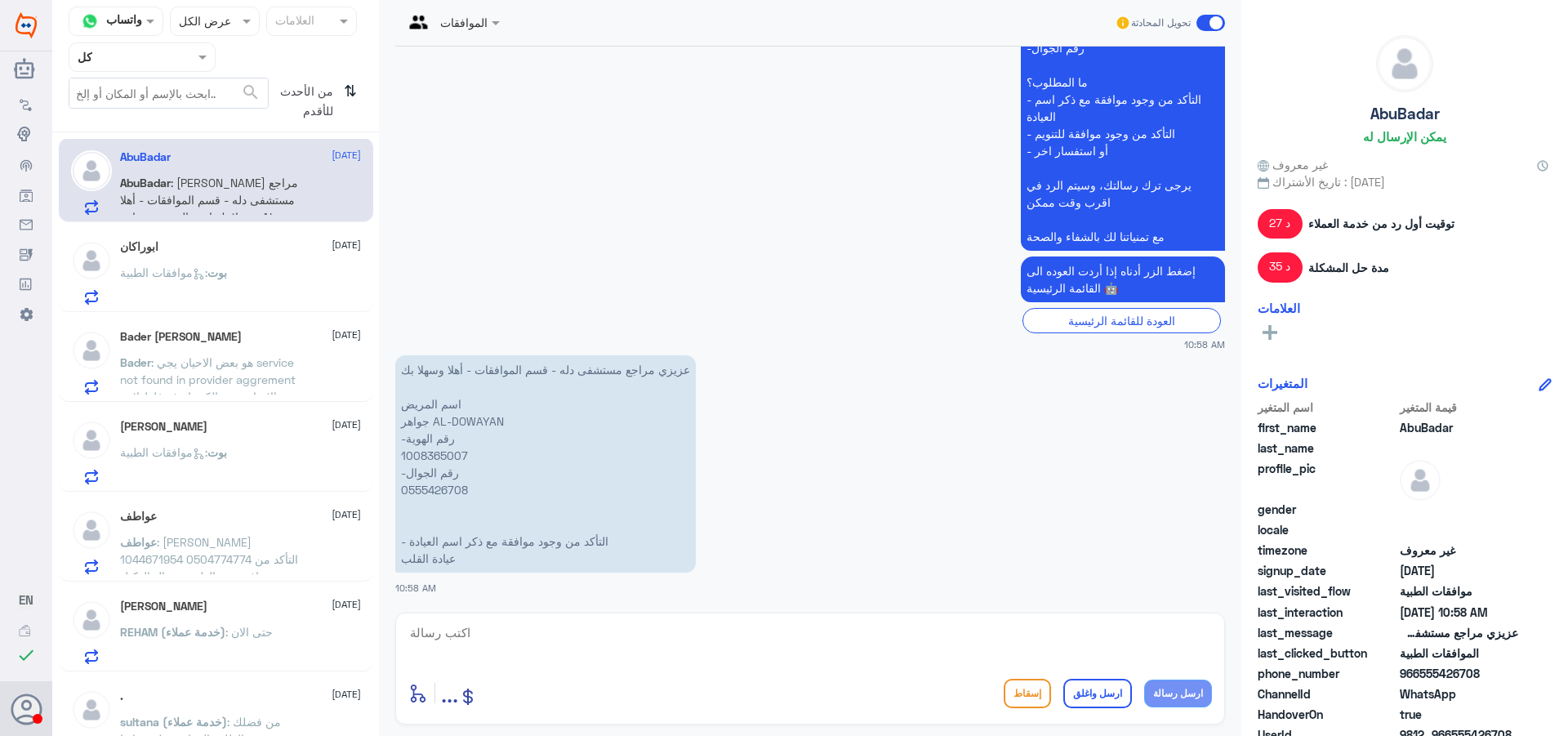
scroll to position [1470, 0]
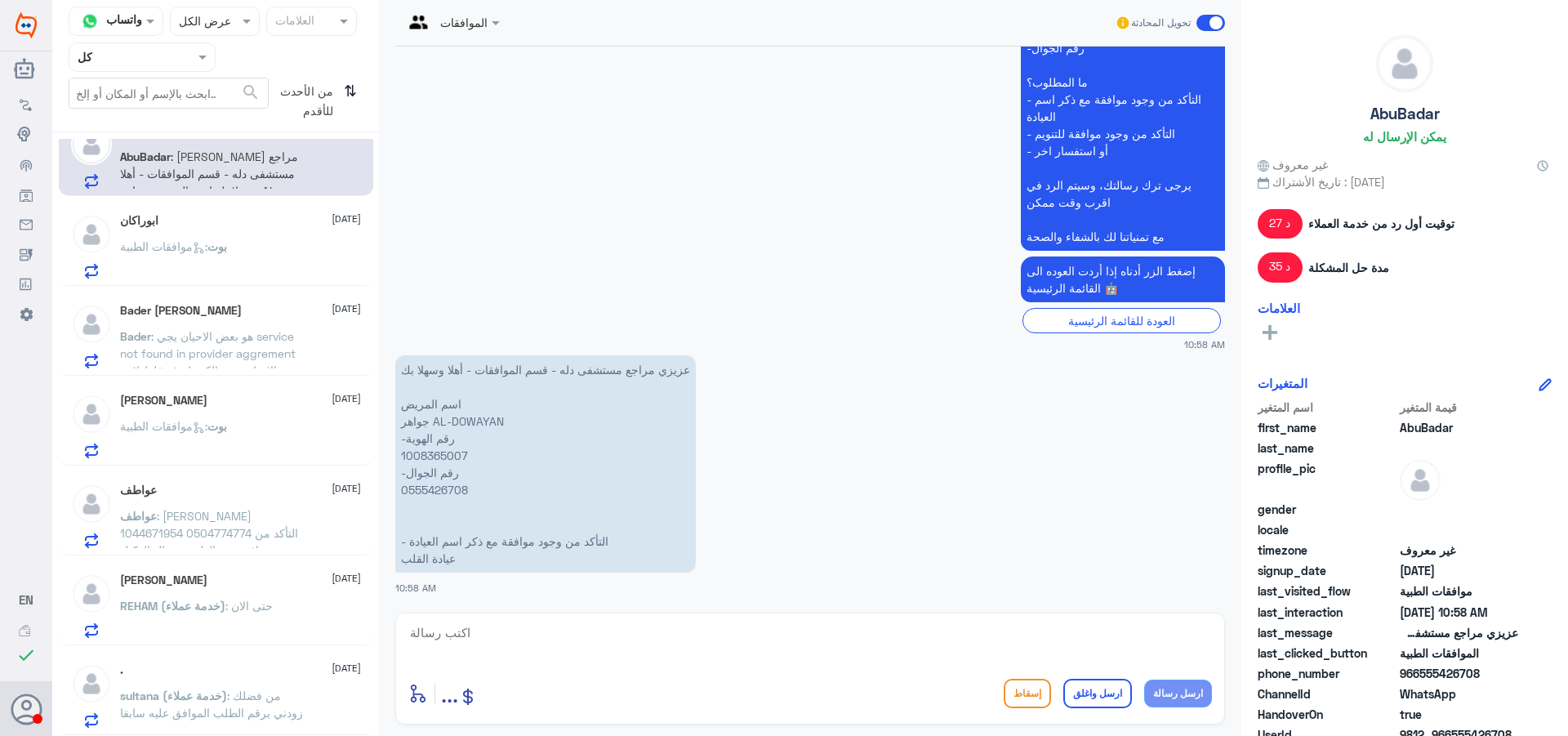
click at [259, 660] on div ". [DATE] sultana (خدمة عملاء) : من فضلك زودني برقم الطلب الموافق عليه سابقا" at bounding box center [216, 693] width 314 height 84
click at [242, 420] on div "Bashayer Alturki [DATE] بوت : موافقات الطبية" at bounding box center [240, 426] width 240 height 65
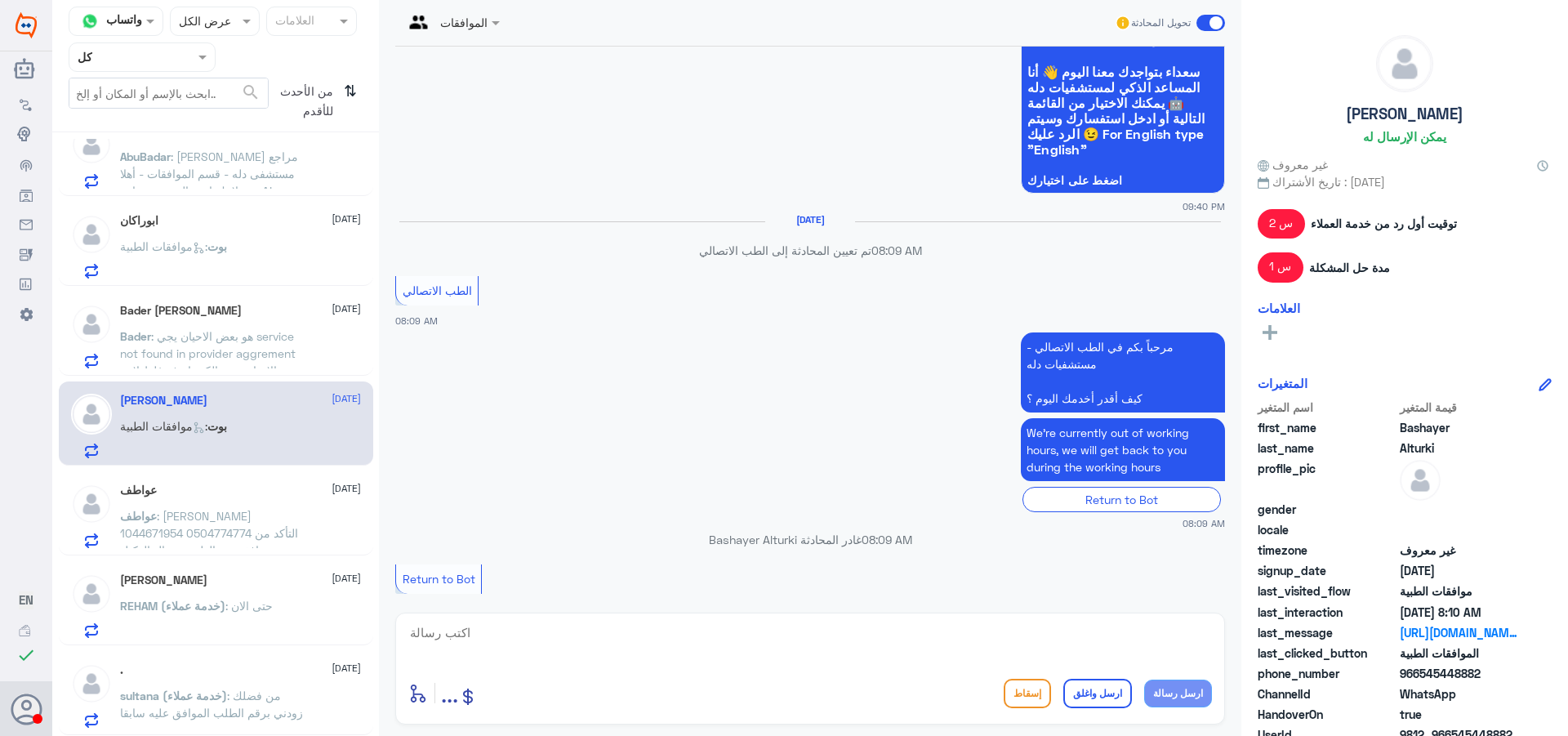
scroll to position [575, 0]
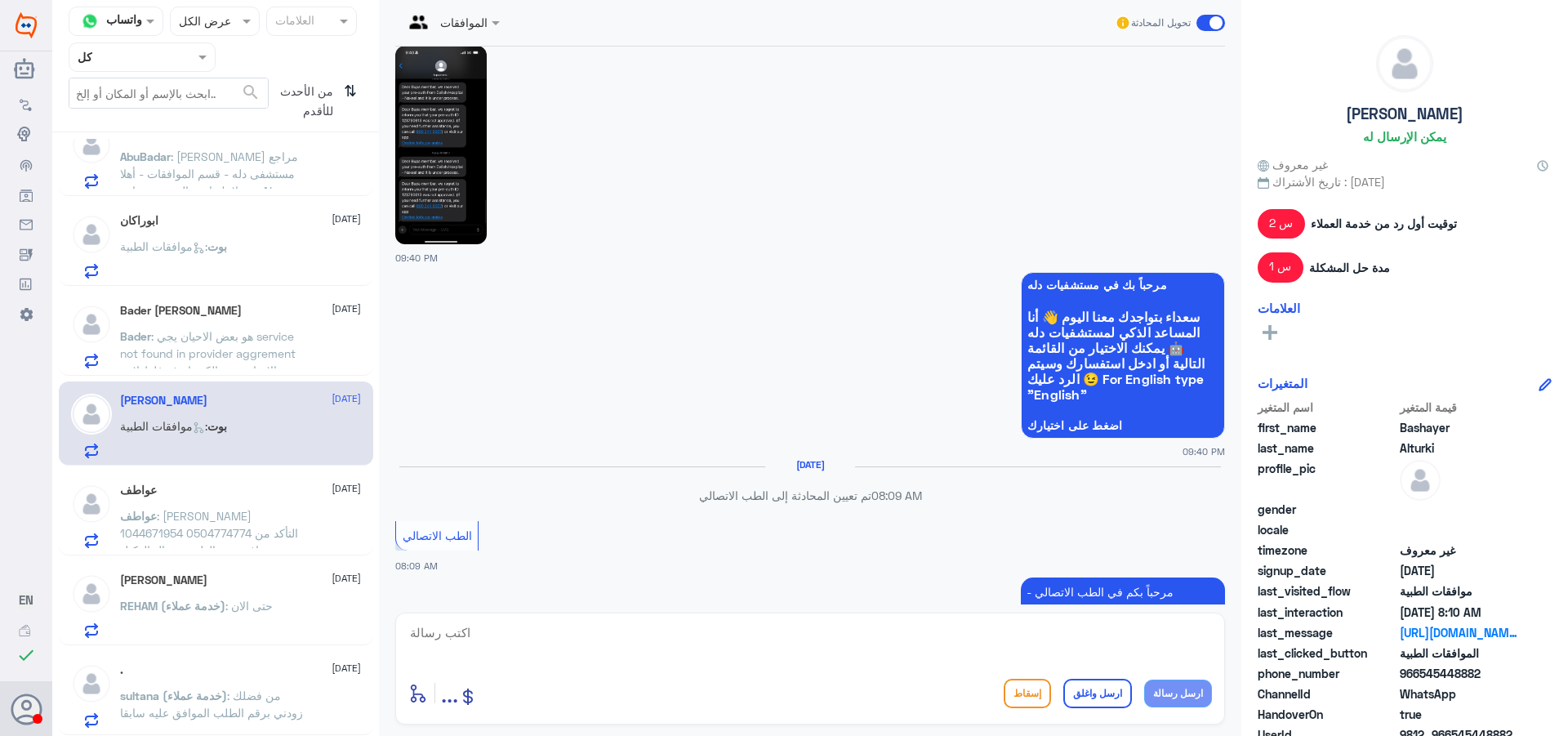
click at [777, 646] on textarea at bounding box center [810, 641] width 804 height 40
type textarea "تفضلي كيف اقدر اخدمك"
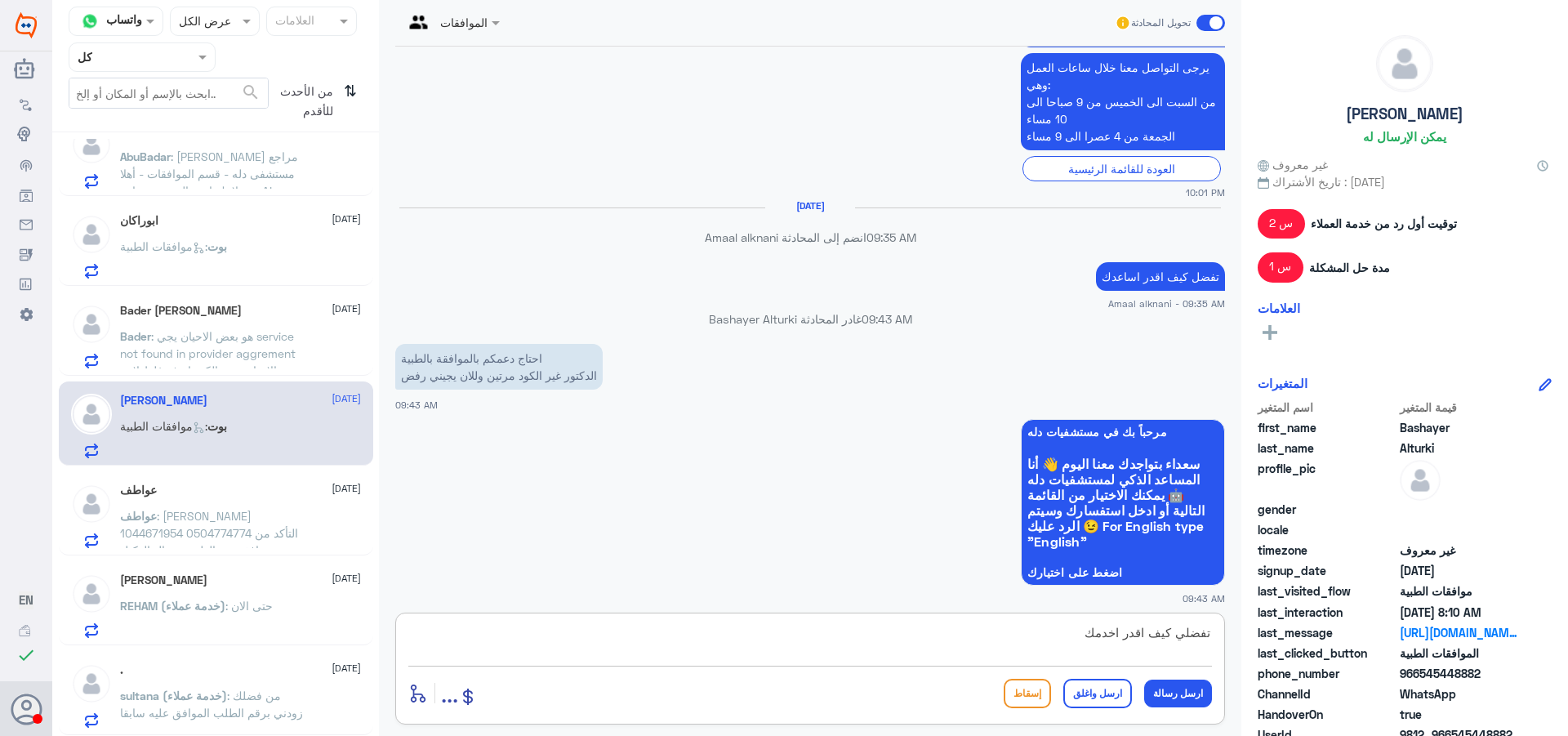
scroll to position [509, 0]
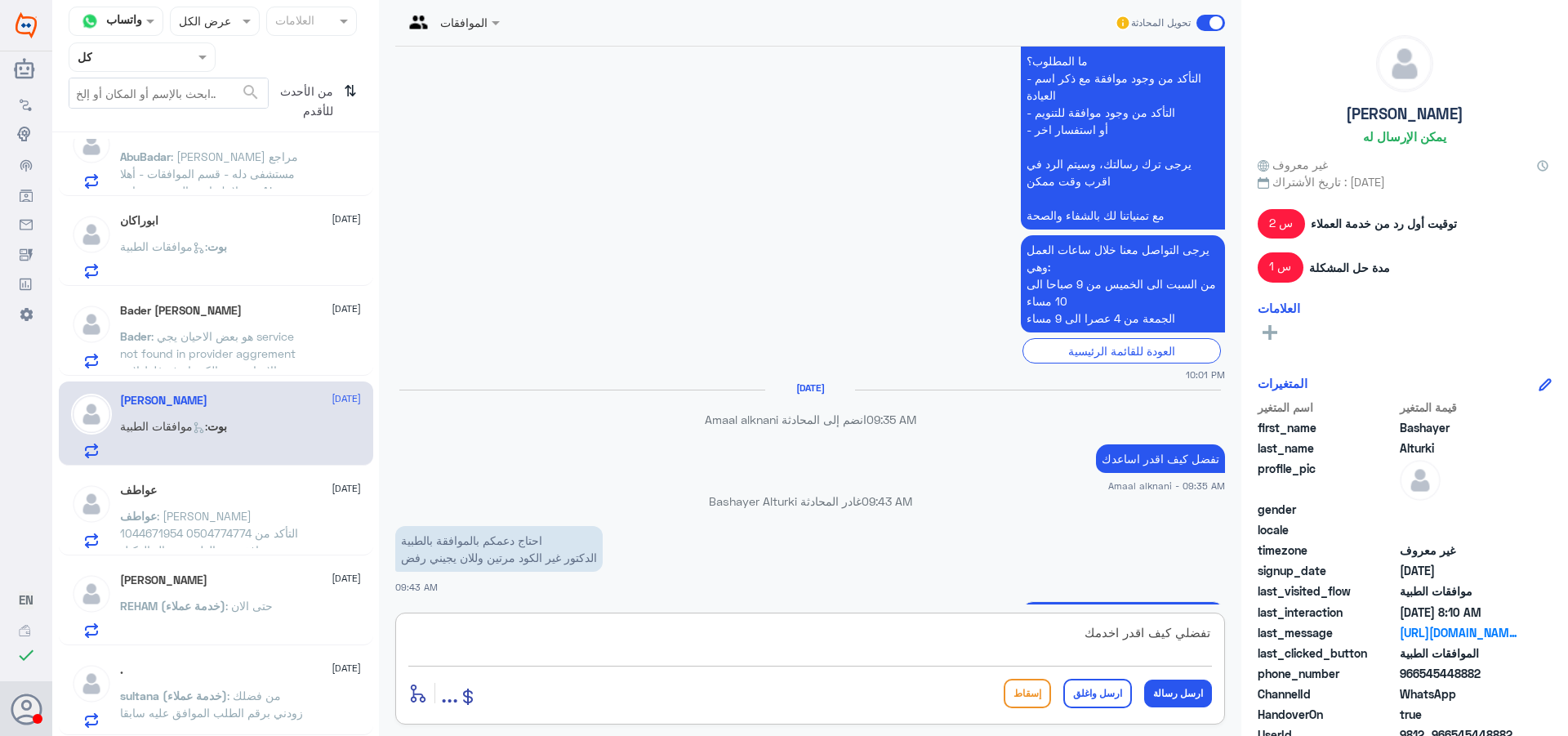
drag, startPoint x: 1078, startPoint y: 639, endPoint x: 1261, endPoint y: 656, distance: 183.8
click at [1261, 656] on div "قناة واتساب Status × عرض الكل العلامات Agent Filter كل search من الأحدث للأقدم …" at bounding box center [810, 370] width 1516 height 741
click at [256, 330] on span ": هو بعض الاحيان يجي service not found in provider aggrement بعض الاحيان يجي ال…" at bounding box center [212, 379] width 183 height 99
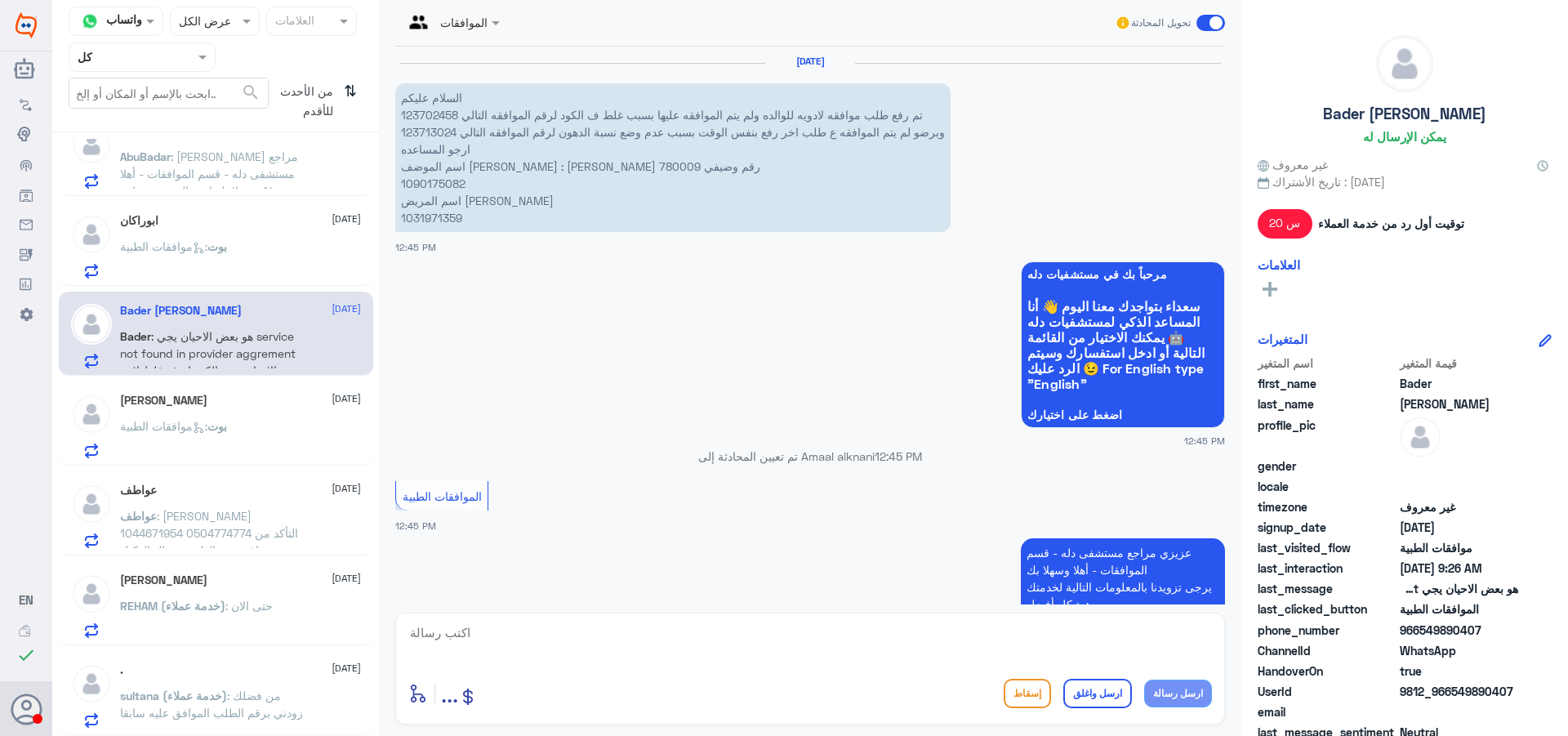
scroll to position [2002, 0]
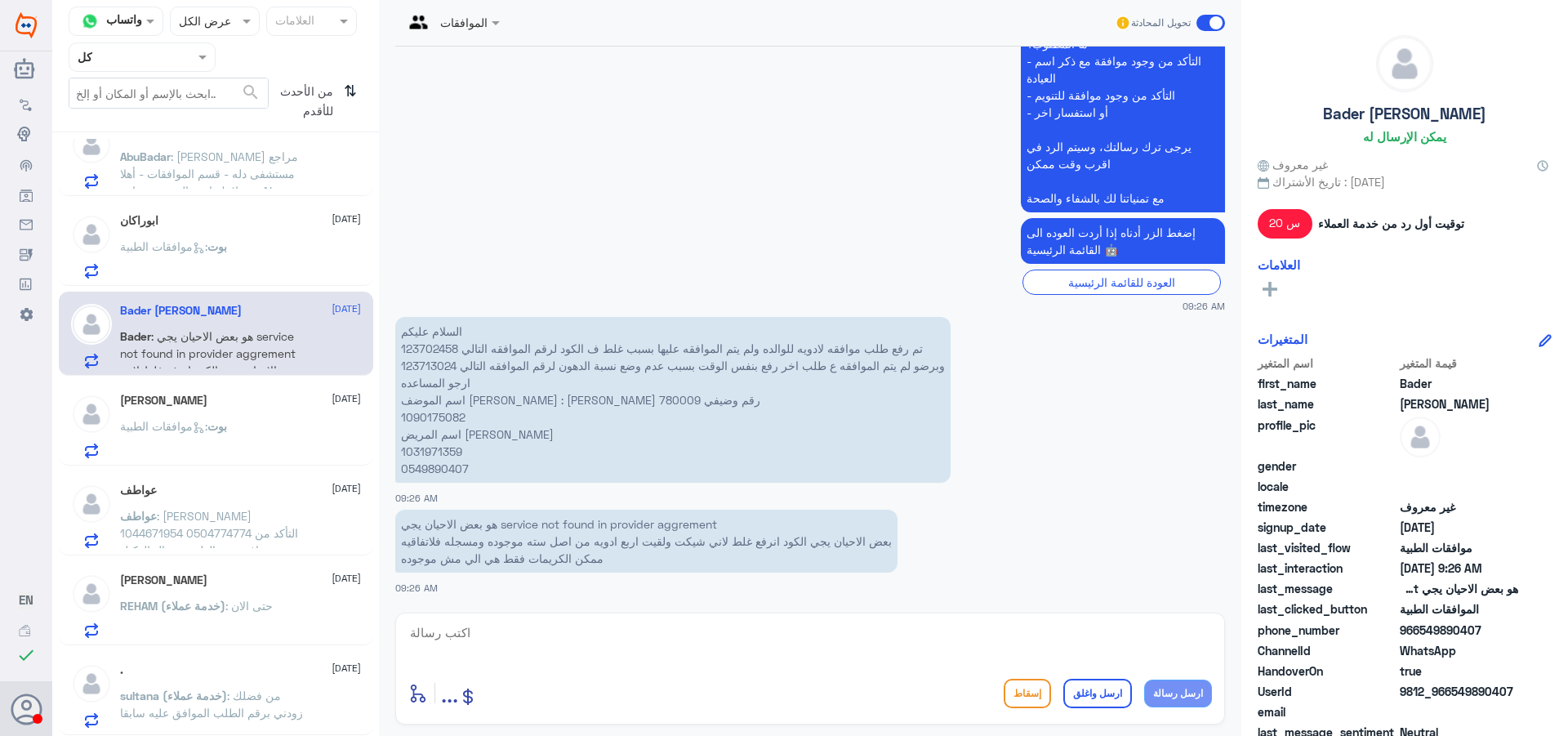
click at [252, 279] on div "بوت : موافقات الطبية" at bounding box center [240, 260] width 240 height 37
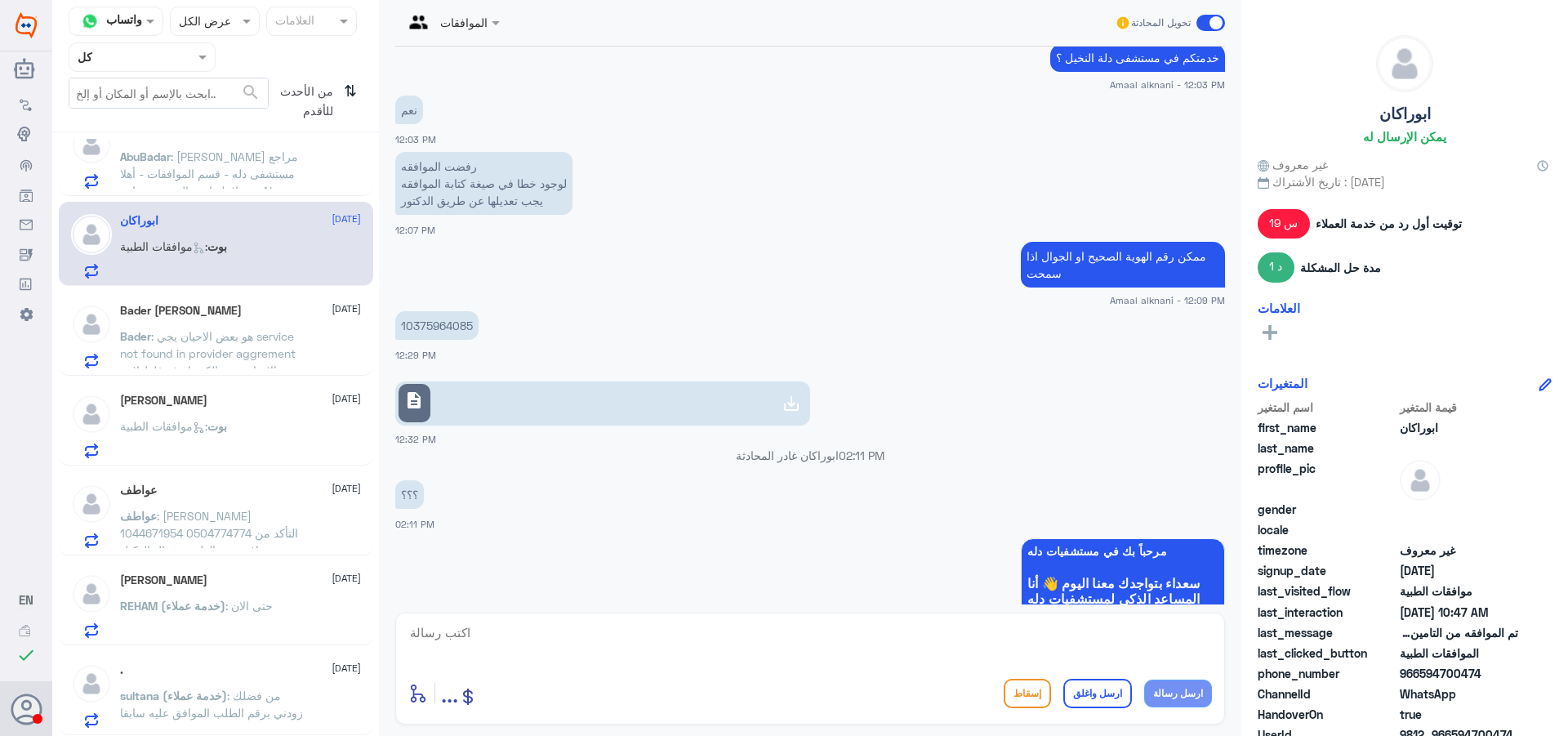
scroll to position [1127, 0]
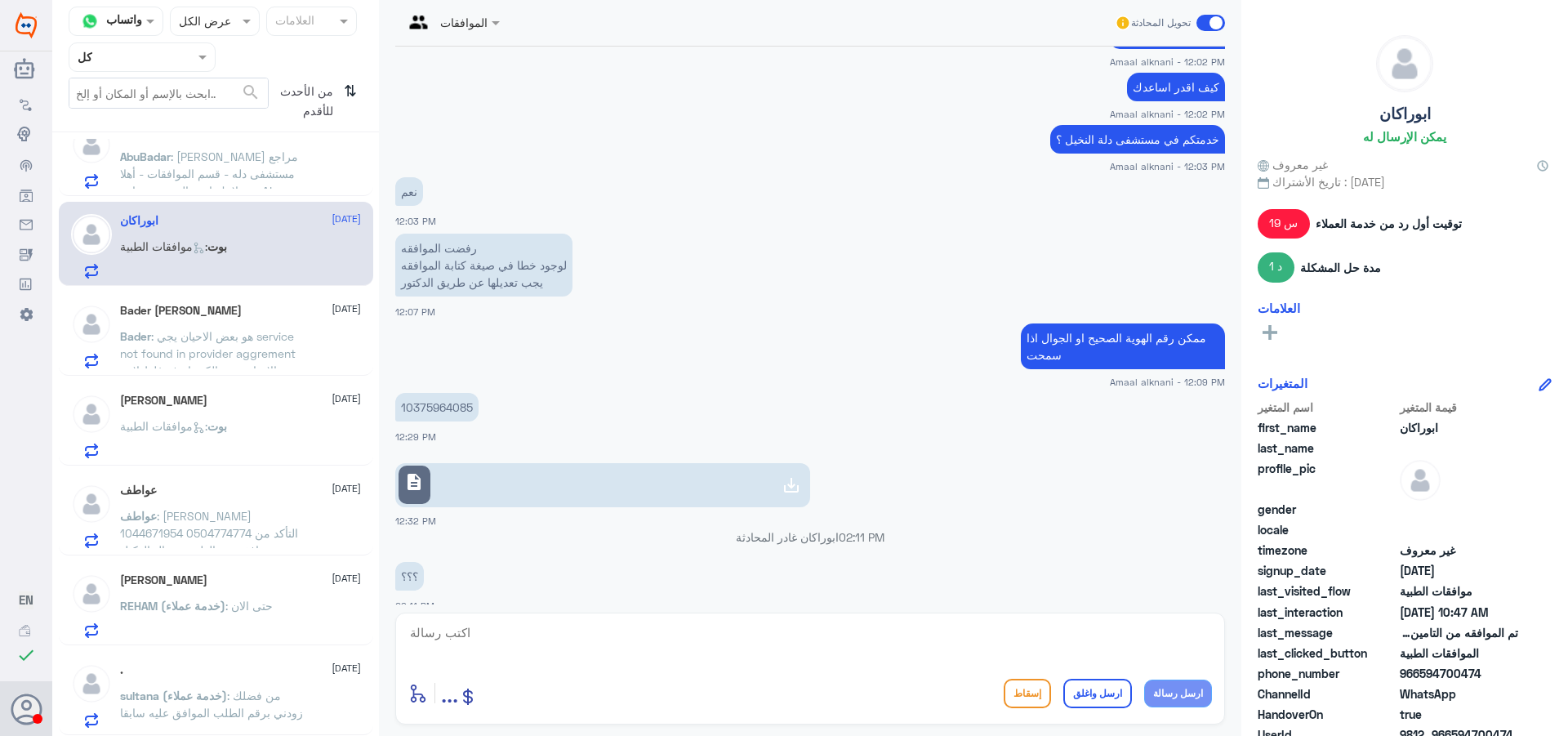
click at [432, 410] on p "10375964085" at bounding box center [436, 408] width 83 height 29
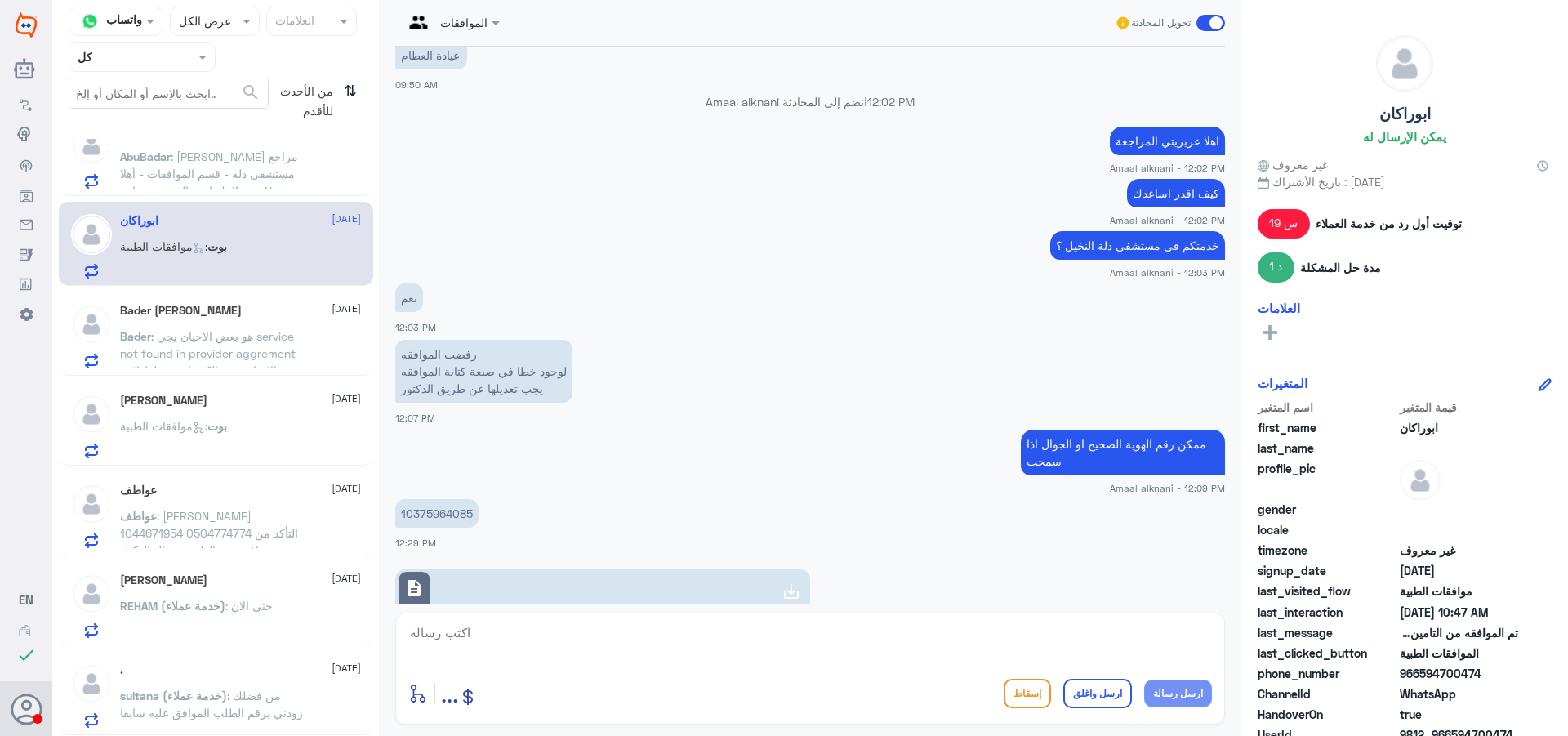
scroll to position [1045, 0]
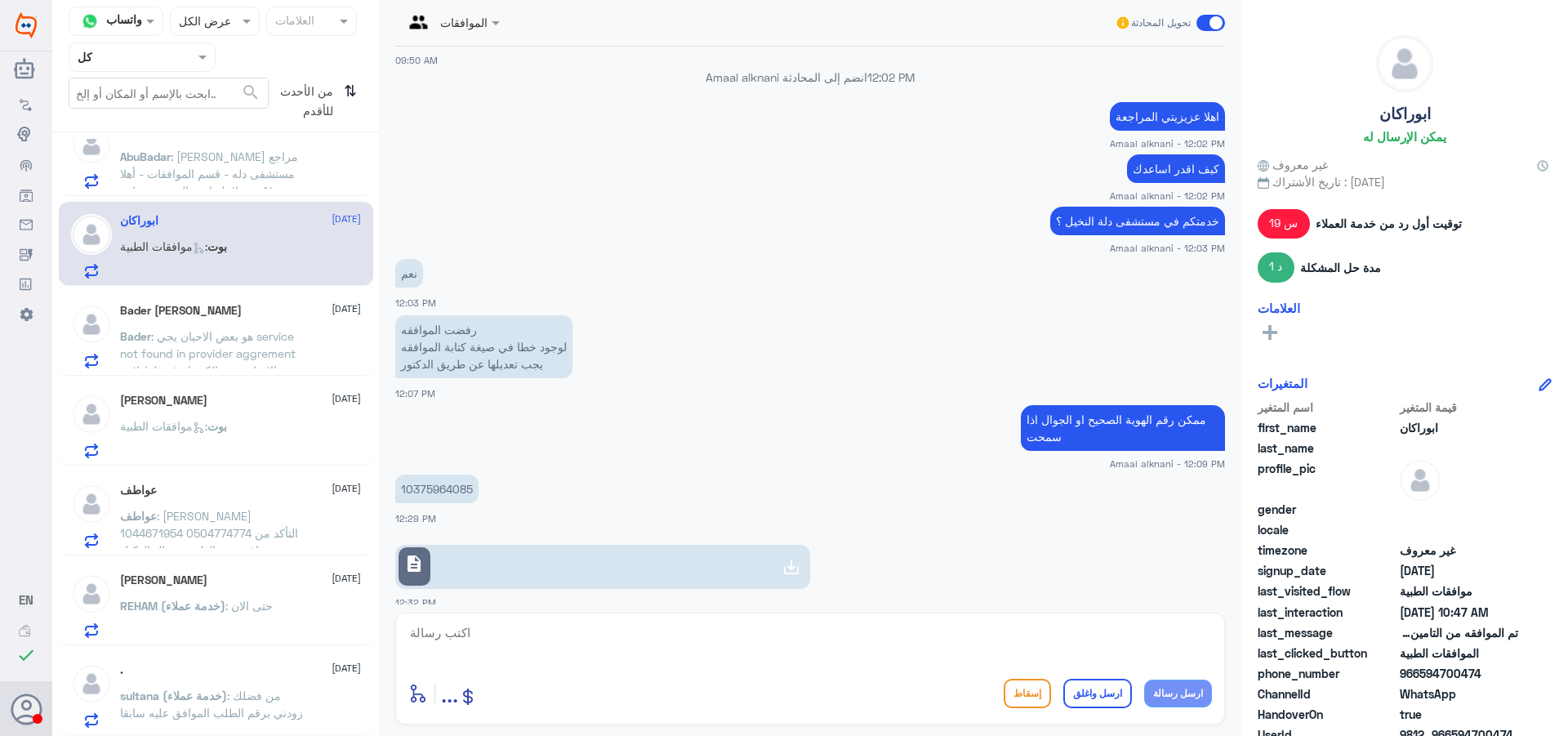
click at [444, 489] on p "10375964085" at bounding box center [436, 489] width 83 height 29
click at [442, 484] on p "10375964085" at bounding box center [436, 489] width 83 height 29
click at [437, 490] on p "10375964085" at bounding box center [436, 489] width 83 height 29
copy p "10375964085"
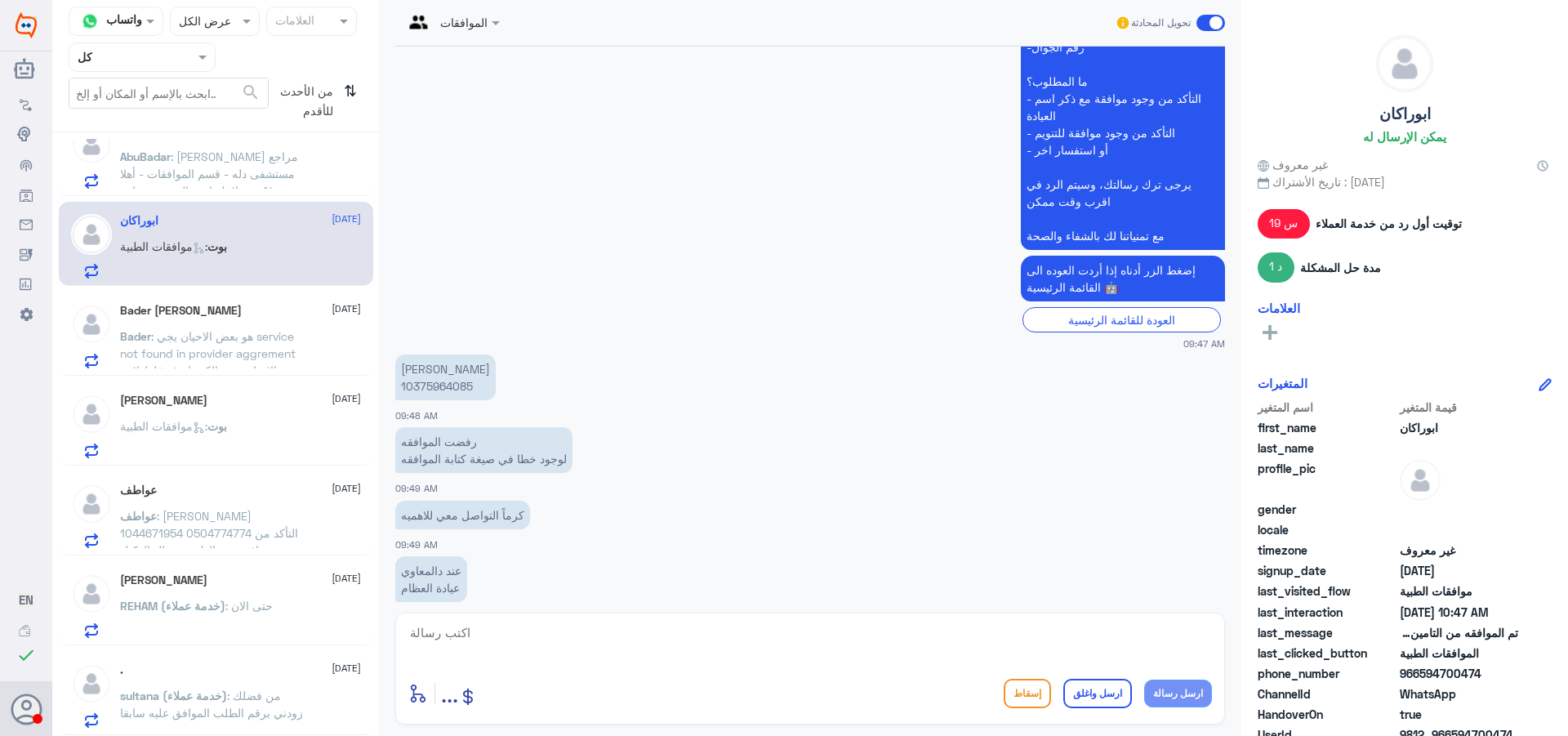
scroll to position [473, 0]
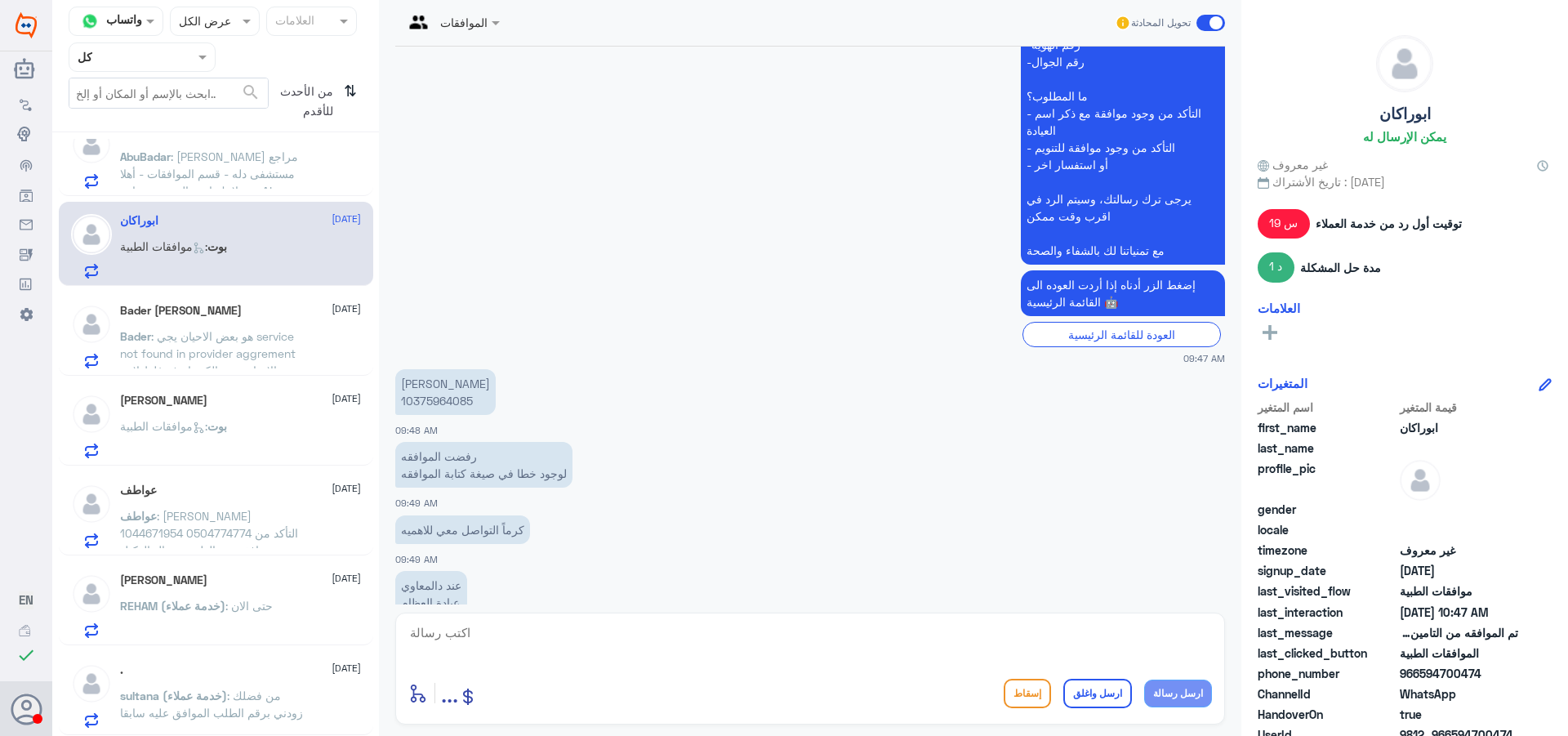
click at [462, 407] on p "[PERSON_NAME] 10375964085" at bounding box center [445, 392] width 100 height 46
copy p "10375964085"
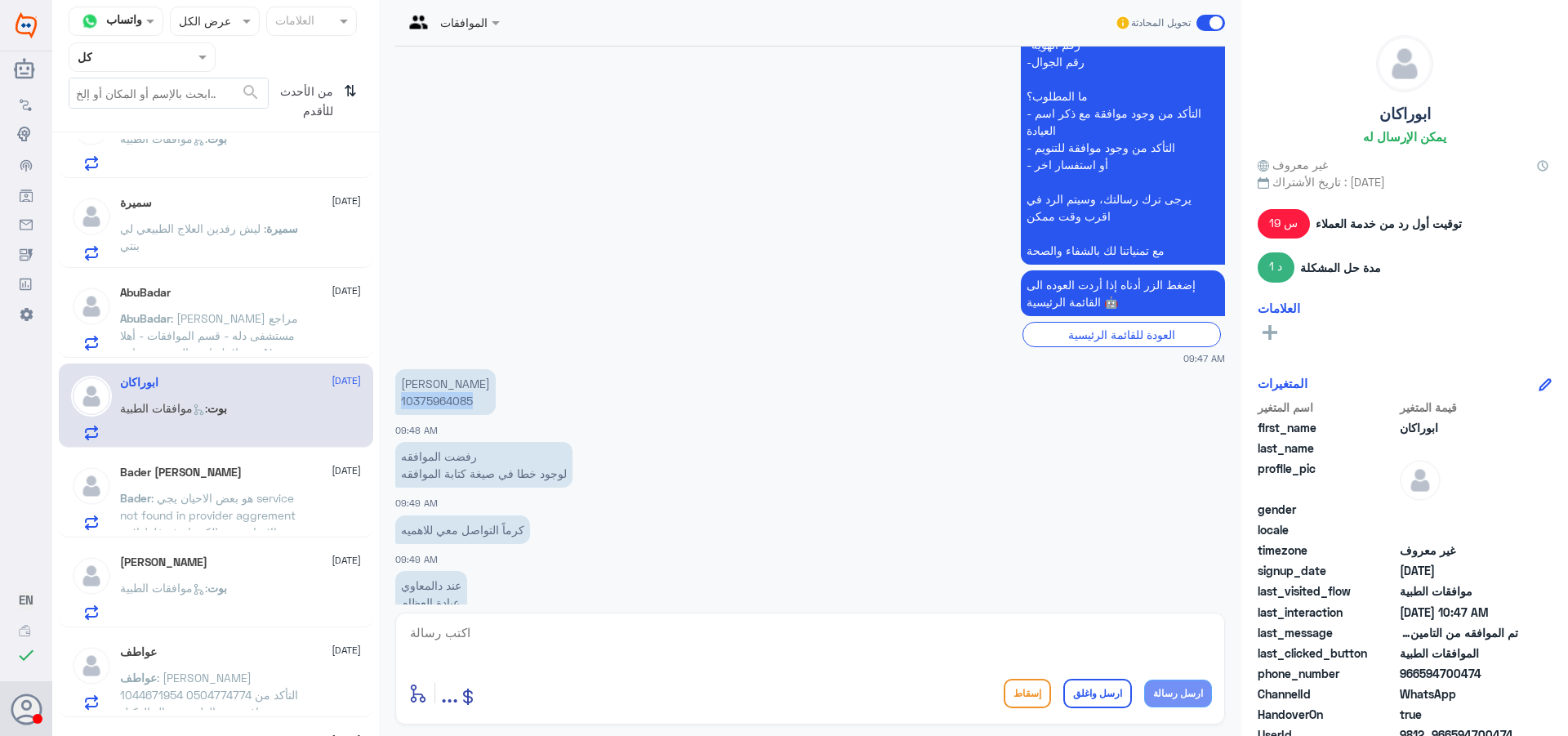
scroll to position [1307, 0]
click at [202, 320] on span ": [PERSON_NAME] مراجع مستشفى دله - قسم الموافقات - أهلا وسهلا بك اسم المريض جوا…" at bounding box center [212, 371] width 183 height 116
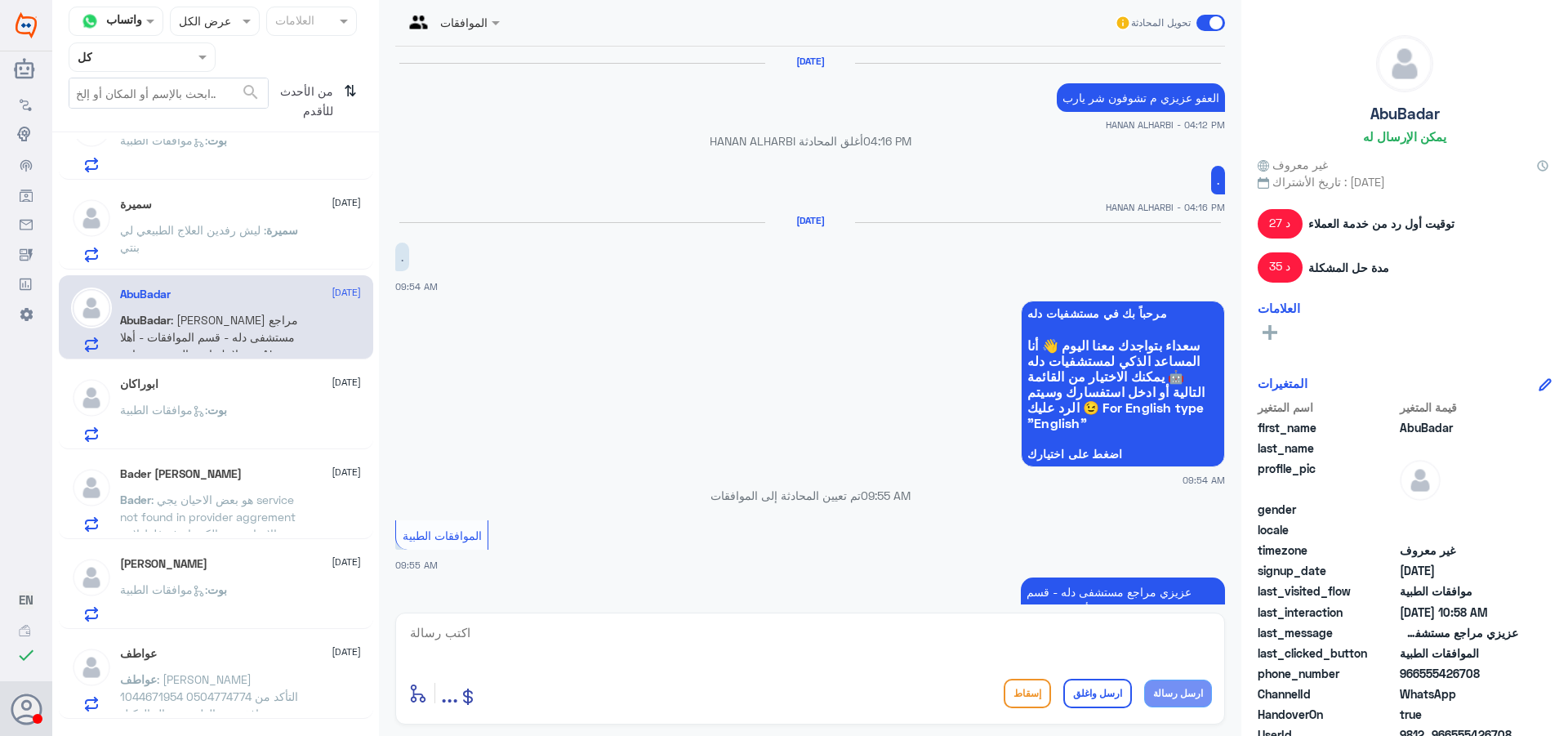
scroll to position [1843, 0]
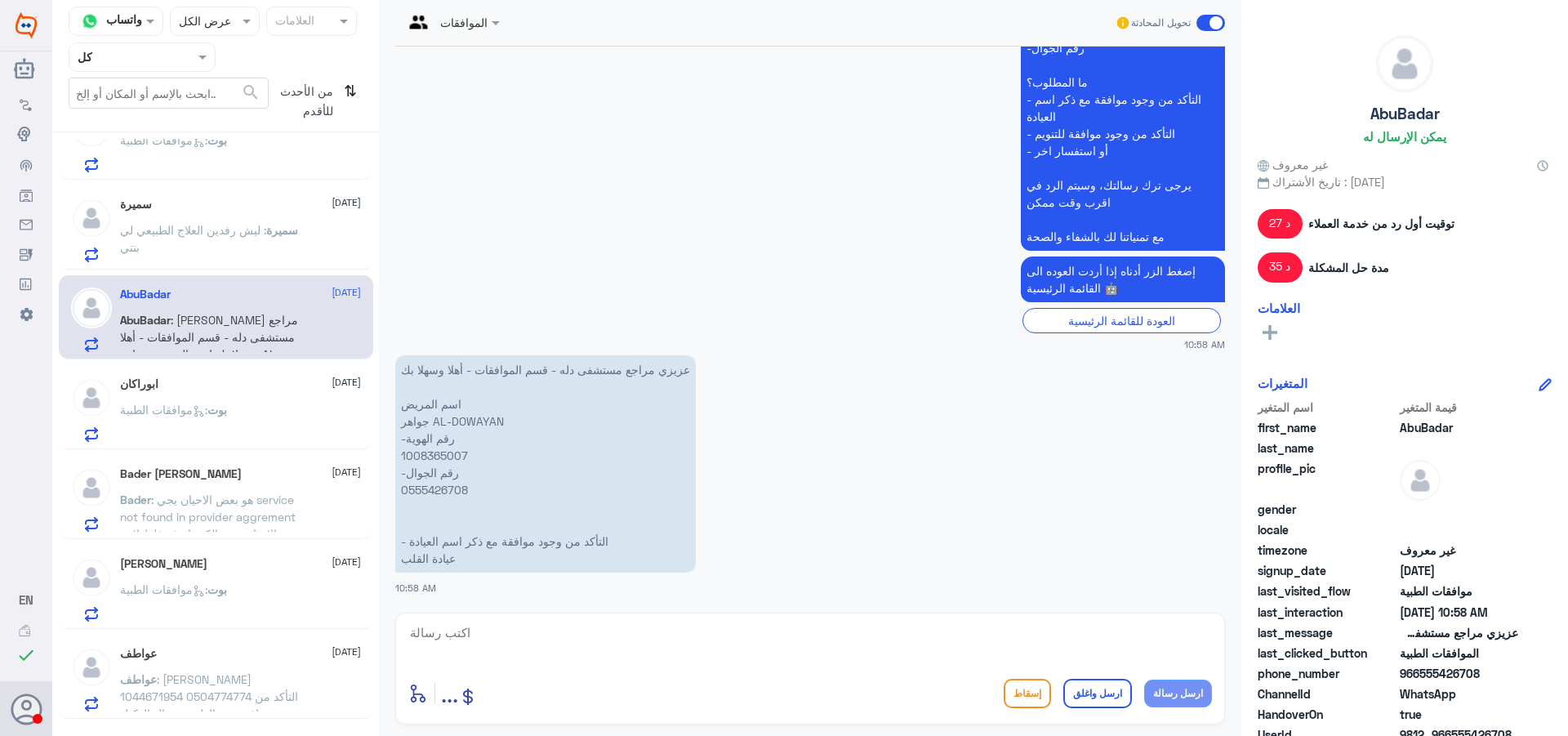
click at [433, 447] on p "عزيزي مراجع مستشفى دله - قسم الموافقات - أهلا وسهلا بك اسم المريض جواهر AL-DOWA…" at bounding box center [545, 464] width 301 height 218
click at [439, 456] on p "عزيزي مراجع مستشفى دله - قسم الموافقات - أهلا وسهلا بك اسم المريض جواهر AL-DOWA…" at bounding box center [545, 464] width 301 height 218
copy p "1008365007"
click at [579, 654] on textarea at bounding box center [810, 641] width 804 height 40
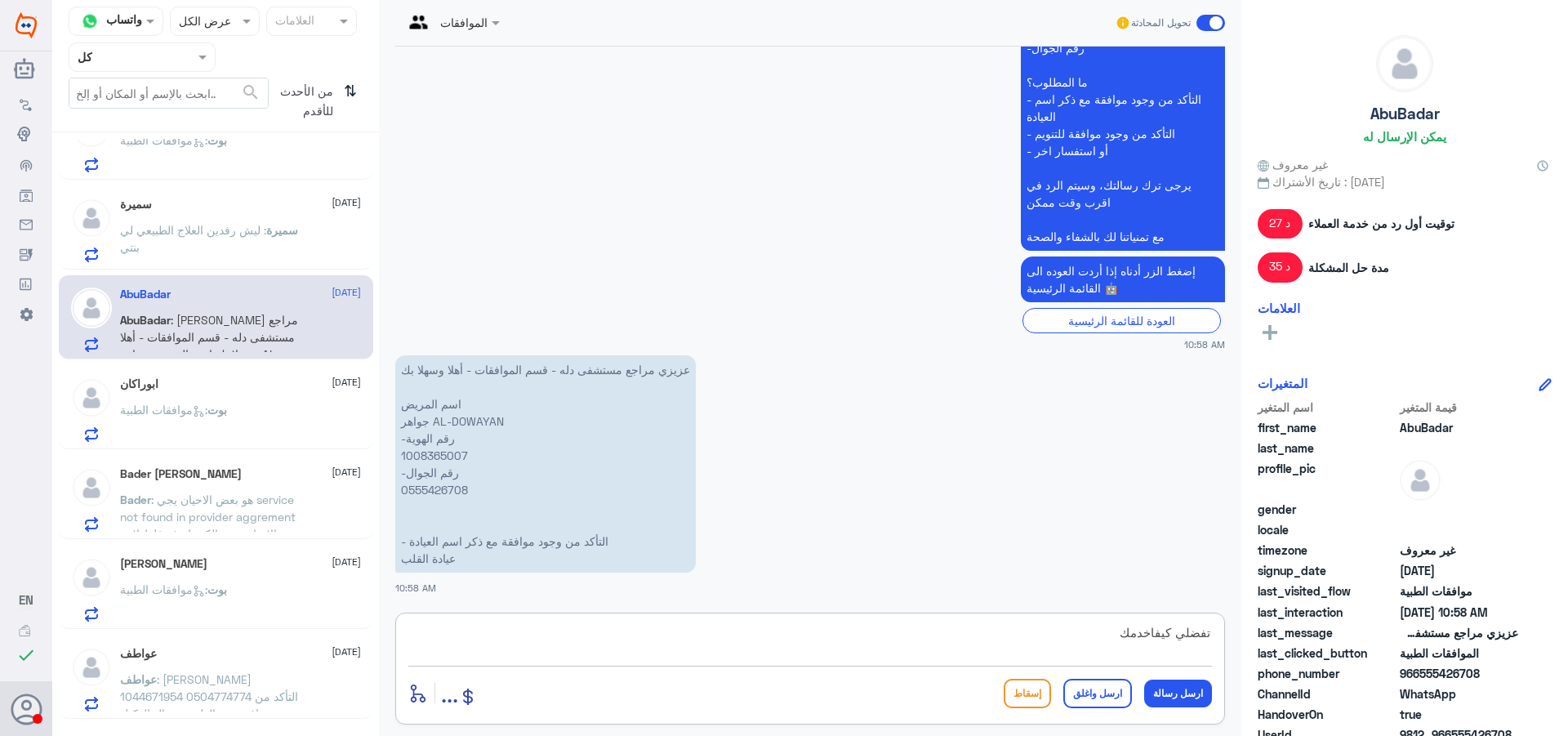
type textarea "تفضلي كيفاخدمك؟"
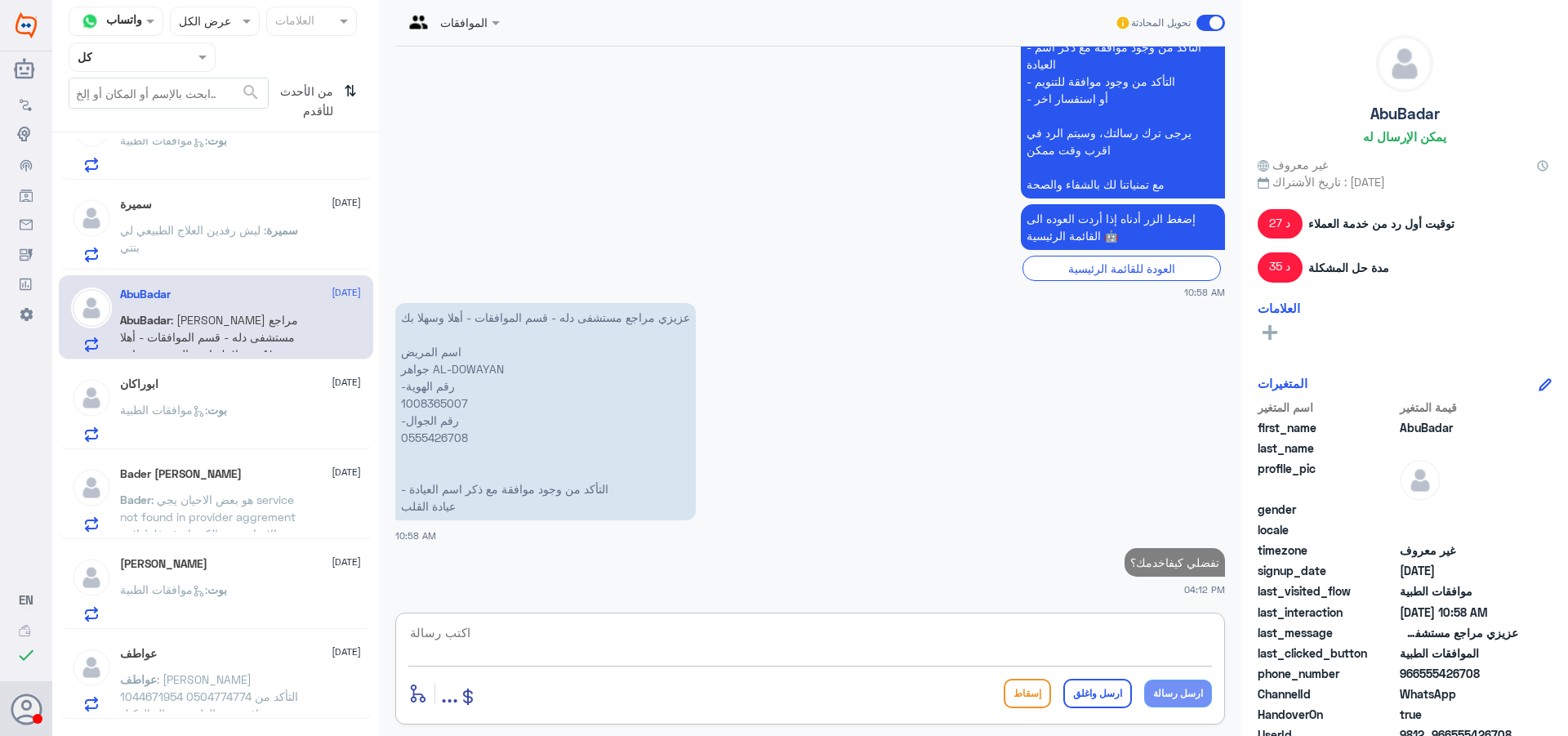
click at [260, 253] on p "سميرة : ليش رفدين العلاج الطبيعي لي بنتي" at bounding box center [212, 242] width 184 height 41
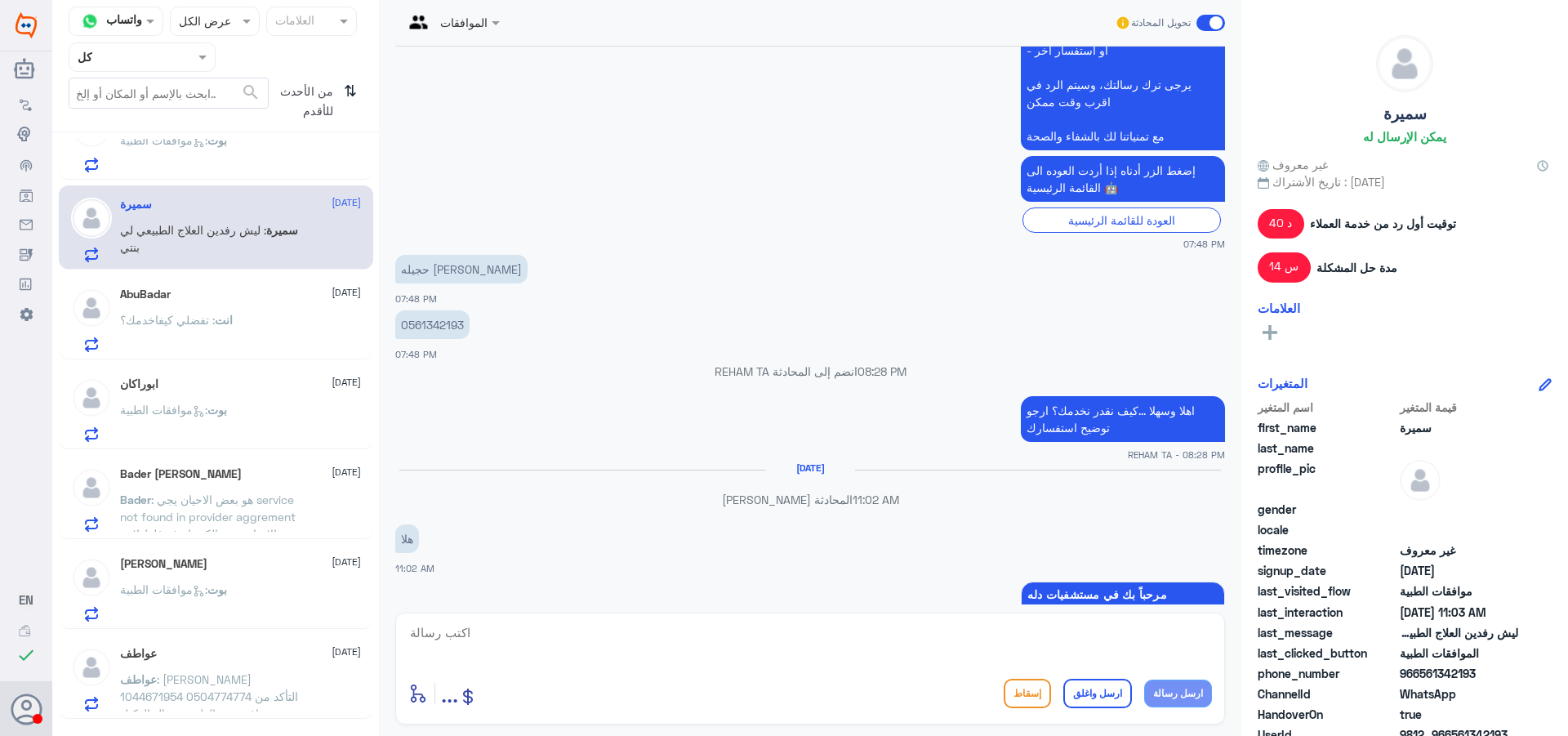
scroll to position [347, 0]
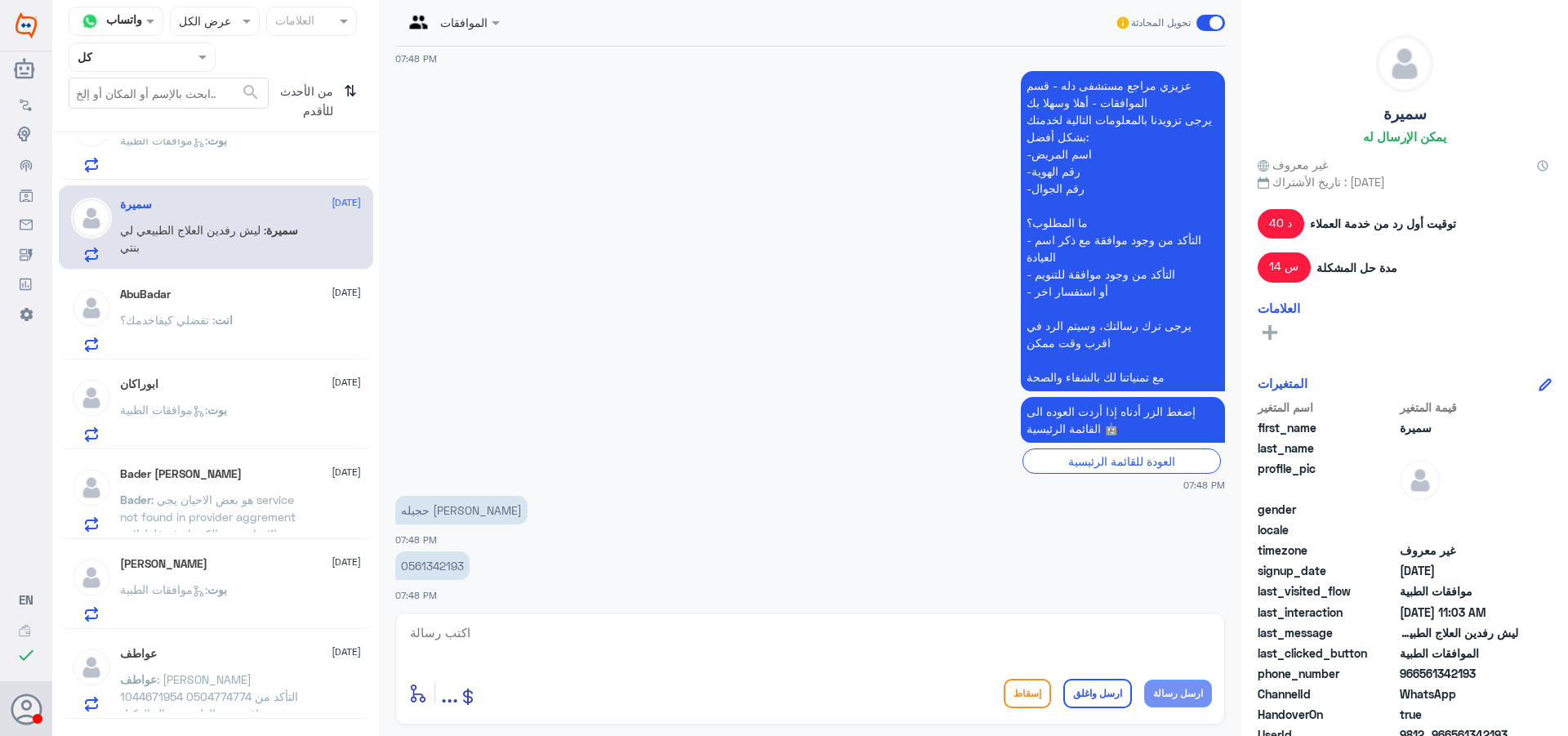
click at [432, 568] on p "0561342193" at bounding box center [432, 566] width 74 height 29
copy p "0561342193"
click at [585, 654] on textarea at bounding box center [810, 641] width 804 height 40
type textarea "تمت متابعة الطلب وارفاق التقارير في حال تم الرفض مره اخرى يجب التواصل مع شركة ا…"
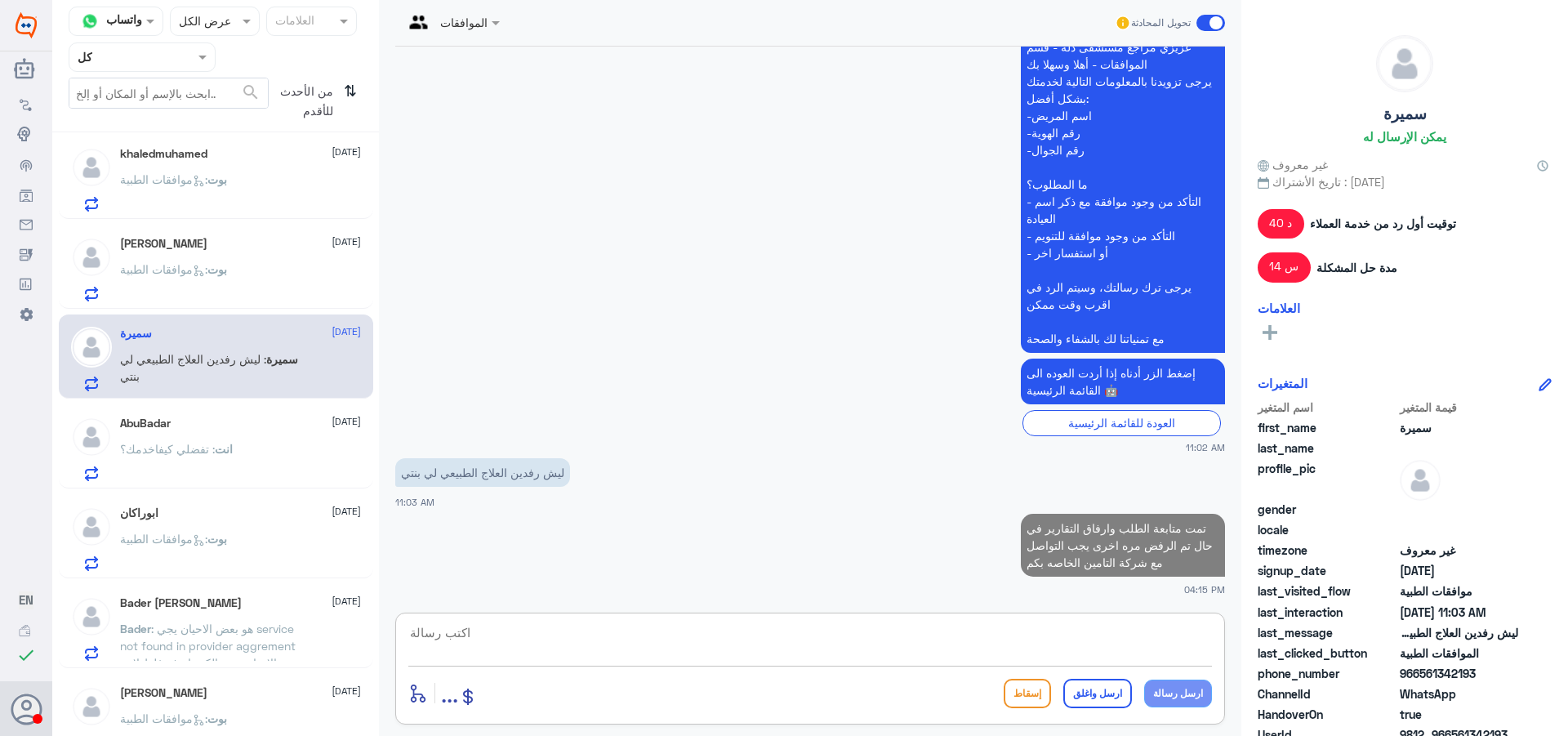
scroll to position [1144, 0]
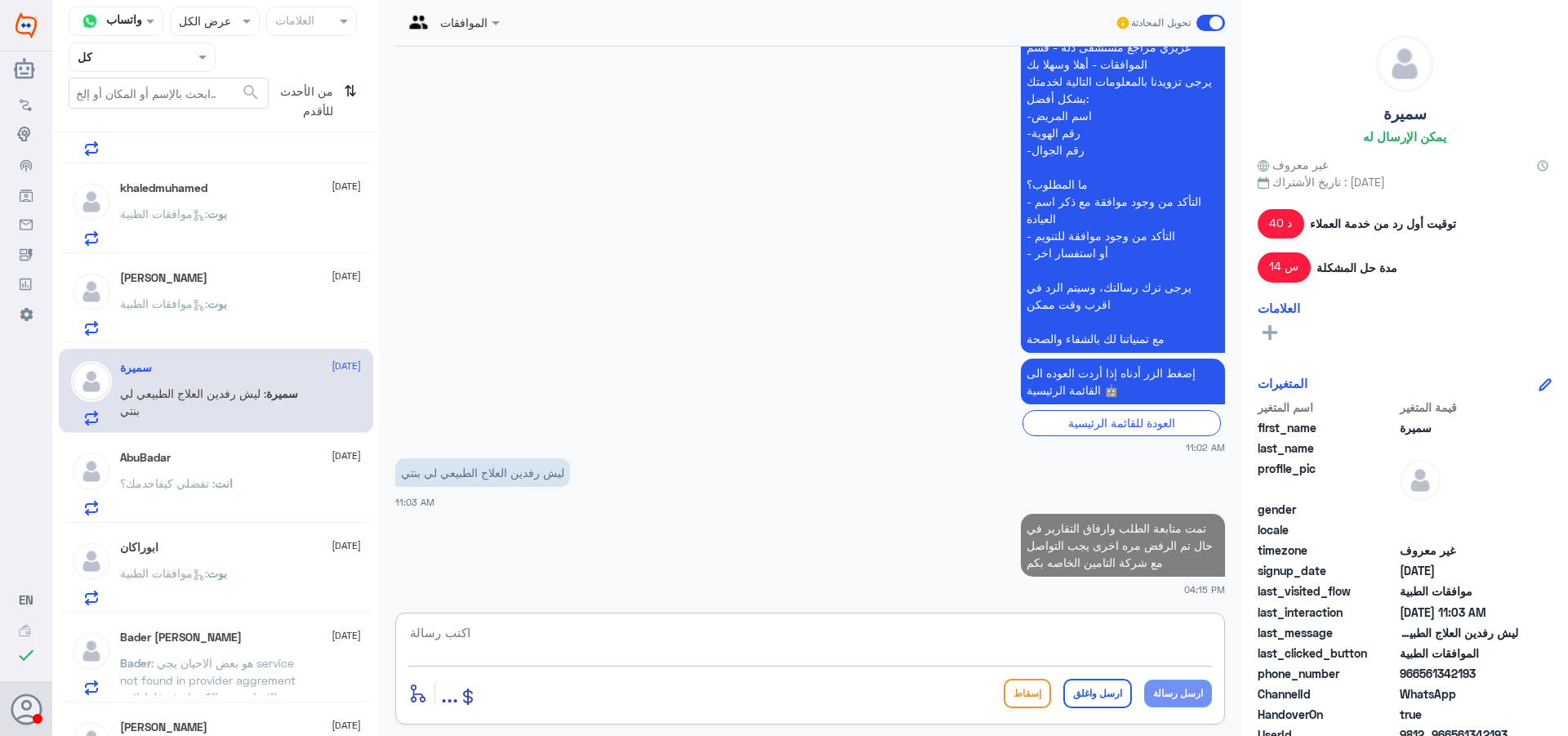
click at [227, 315] on p "بوت : موافقات الطبية" at bounding box center [174, 315] width 107 height 41
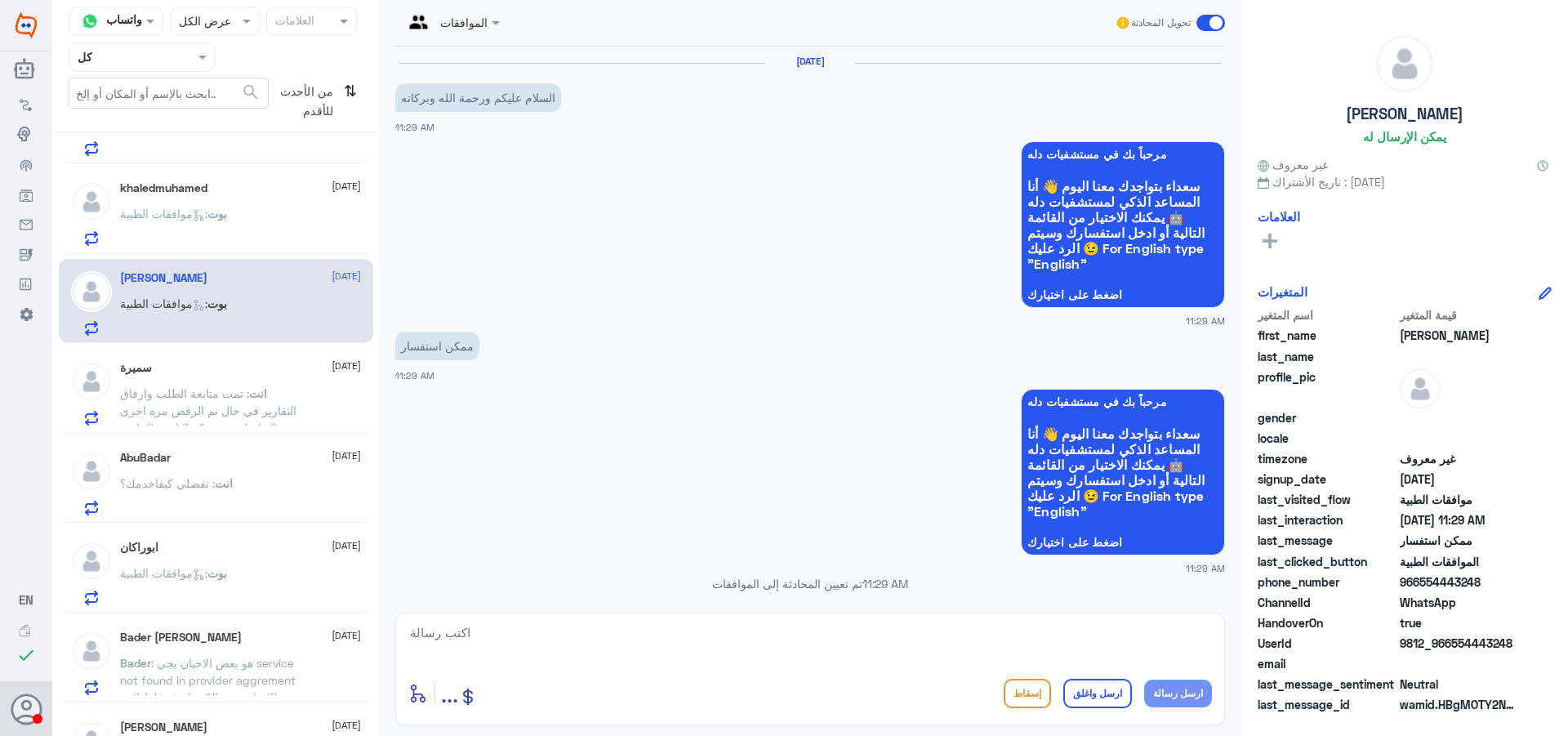
click at [925, 626] on textarea at bounding box center [810, 641] width 804 height 40
type textarea "وعليكم السلام"
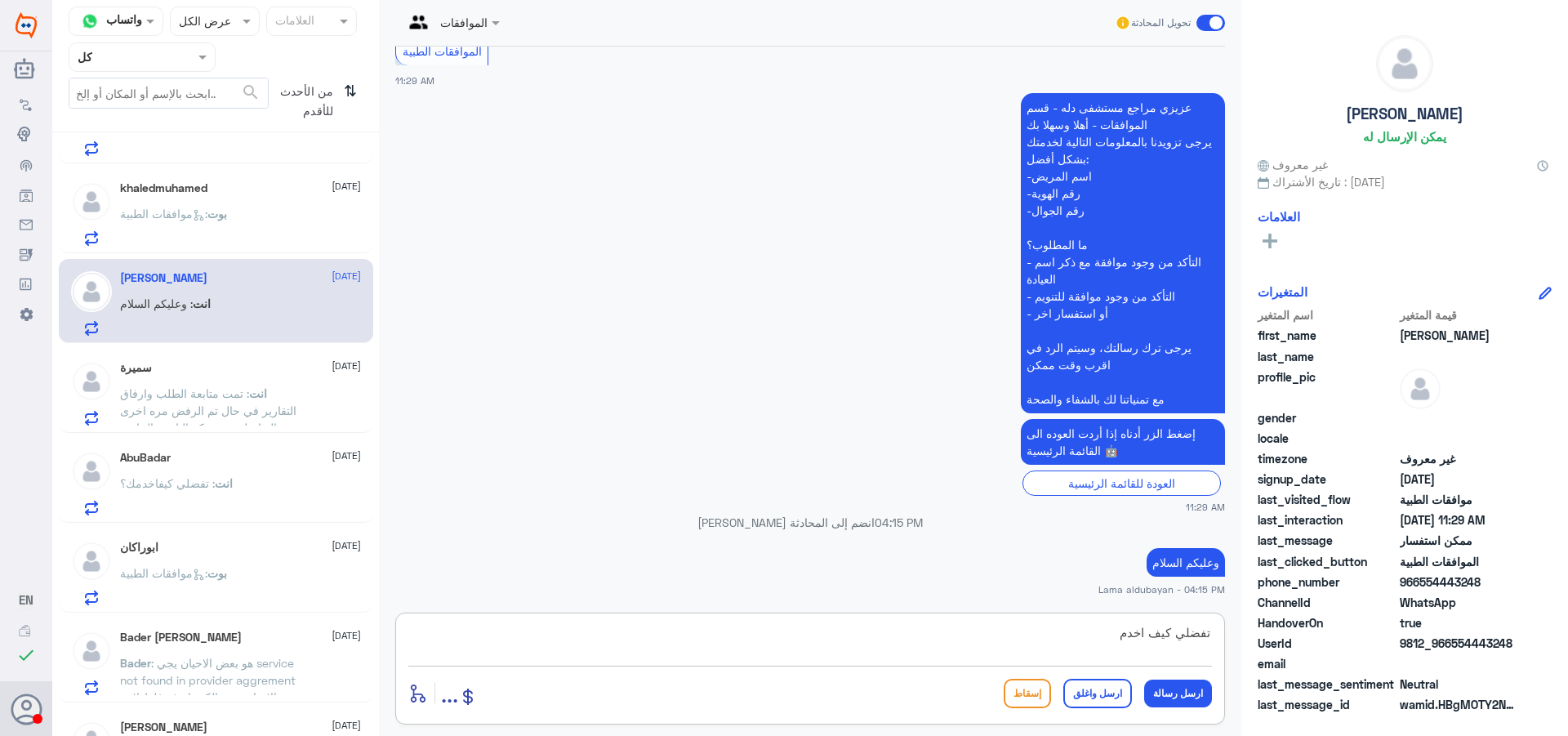
type textarea "تفضلي كيف اخدمك"
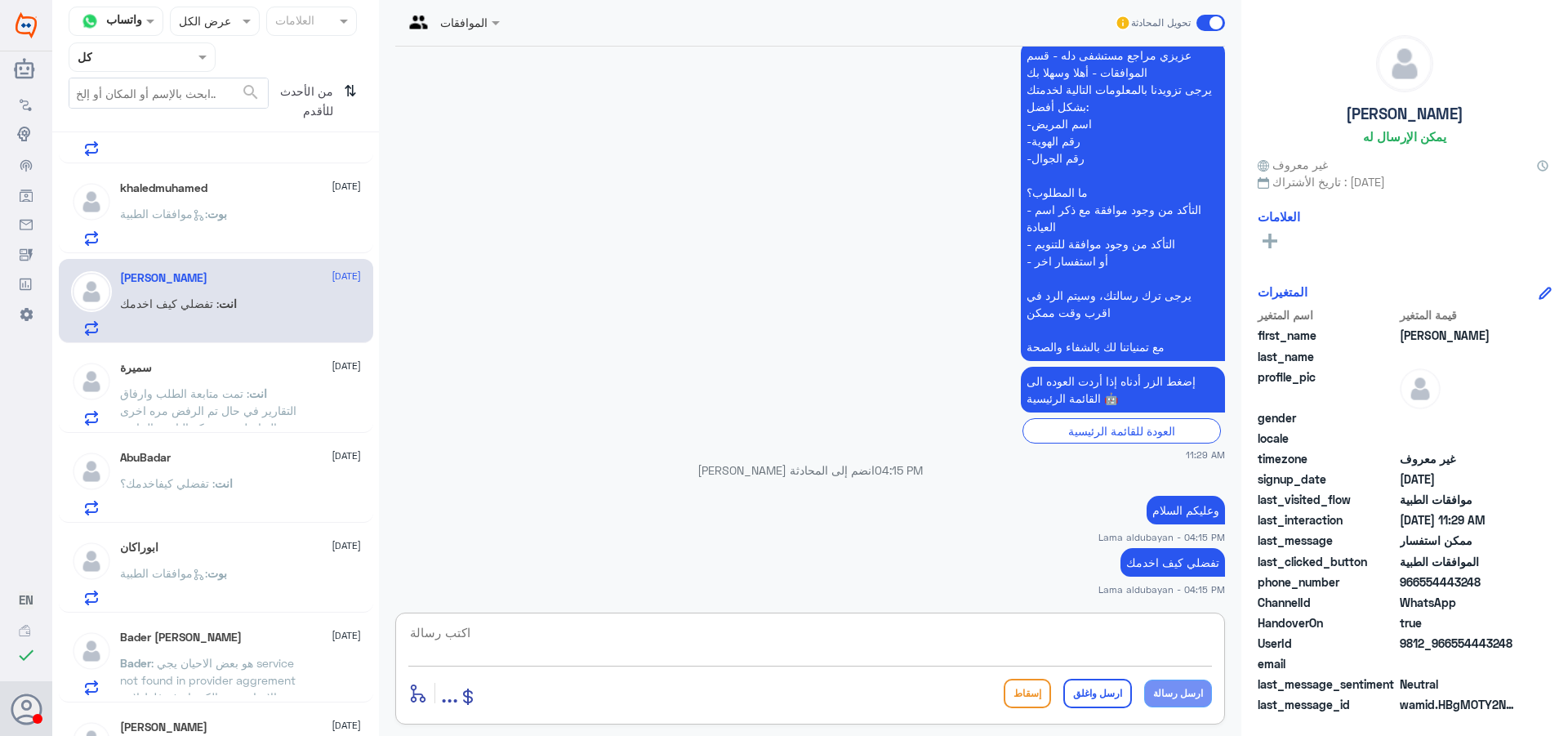
click at [175, 369] on div "سميرة [DATE]" at bounding box center [240, 368] width 240 height 14
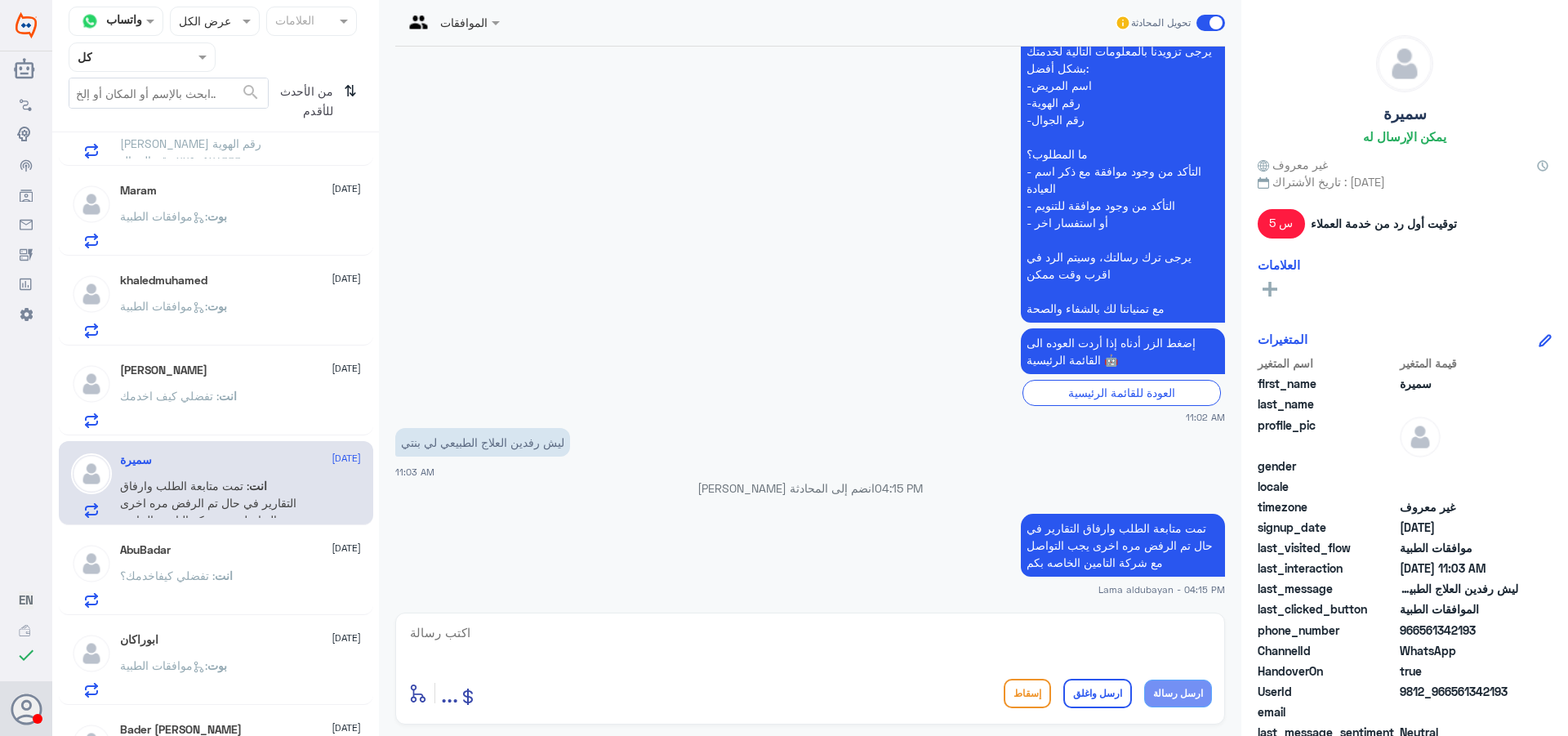
scroll to position [980, 0]
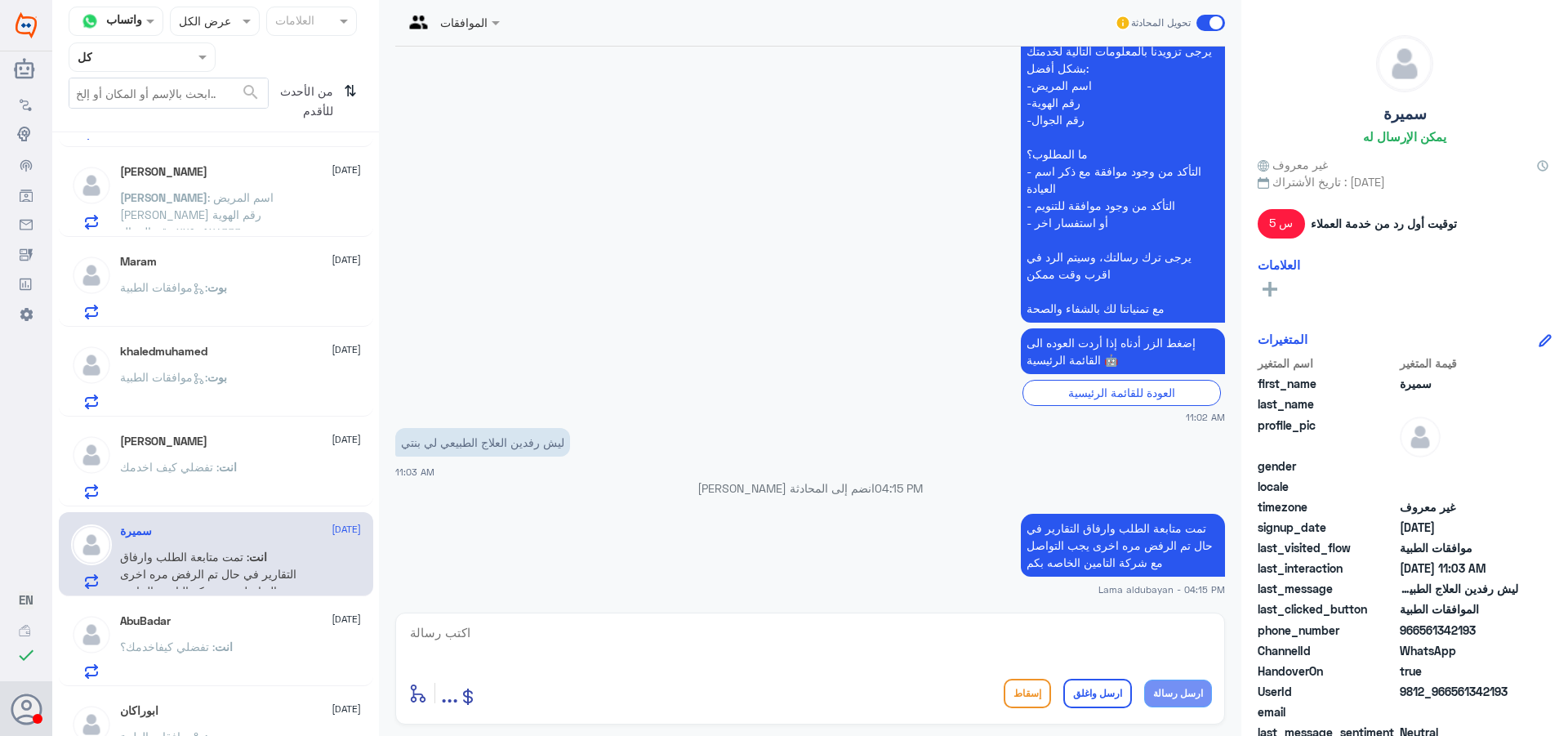
click at [240, 285] on div "بوت : موافقات الطبية" at bounding box center [240, 301] width 240 height 37
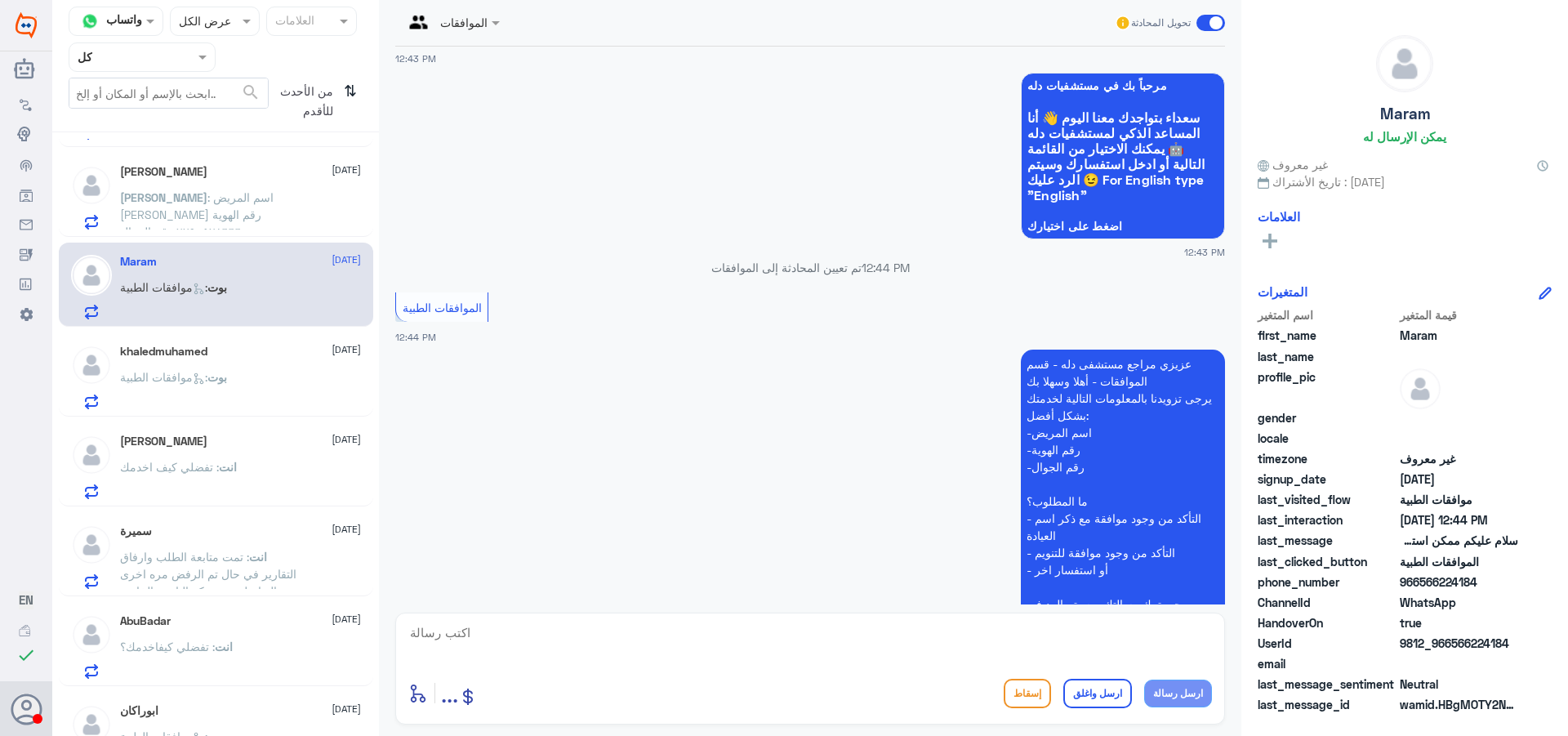
scroll to position [163, 0]
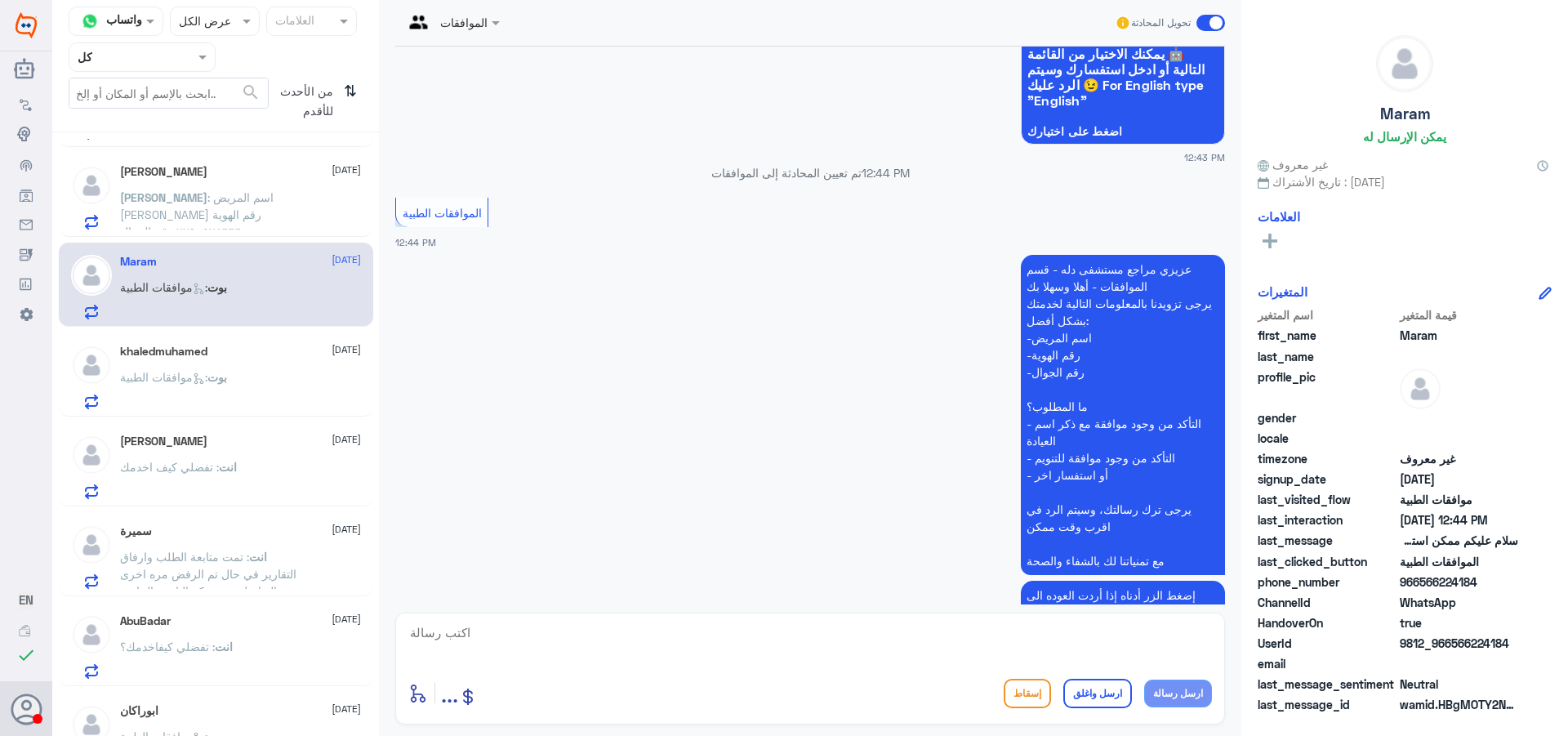
click at [990, 652] on textarea at bounding box center [810, 641] width 804 height 40
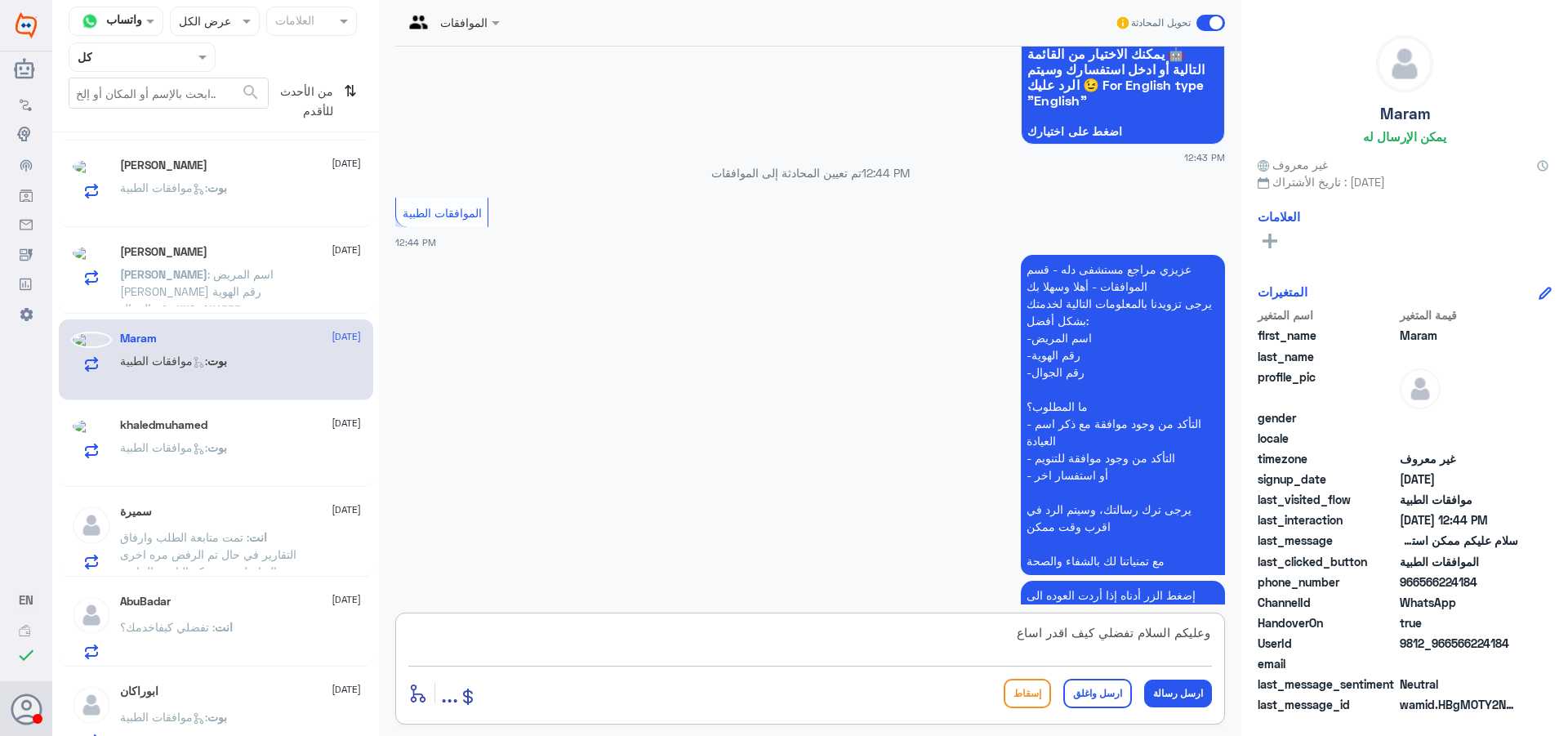
scroll to position [980, 0]
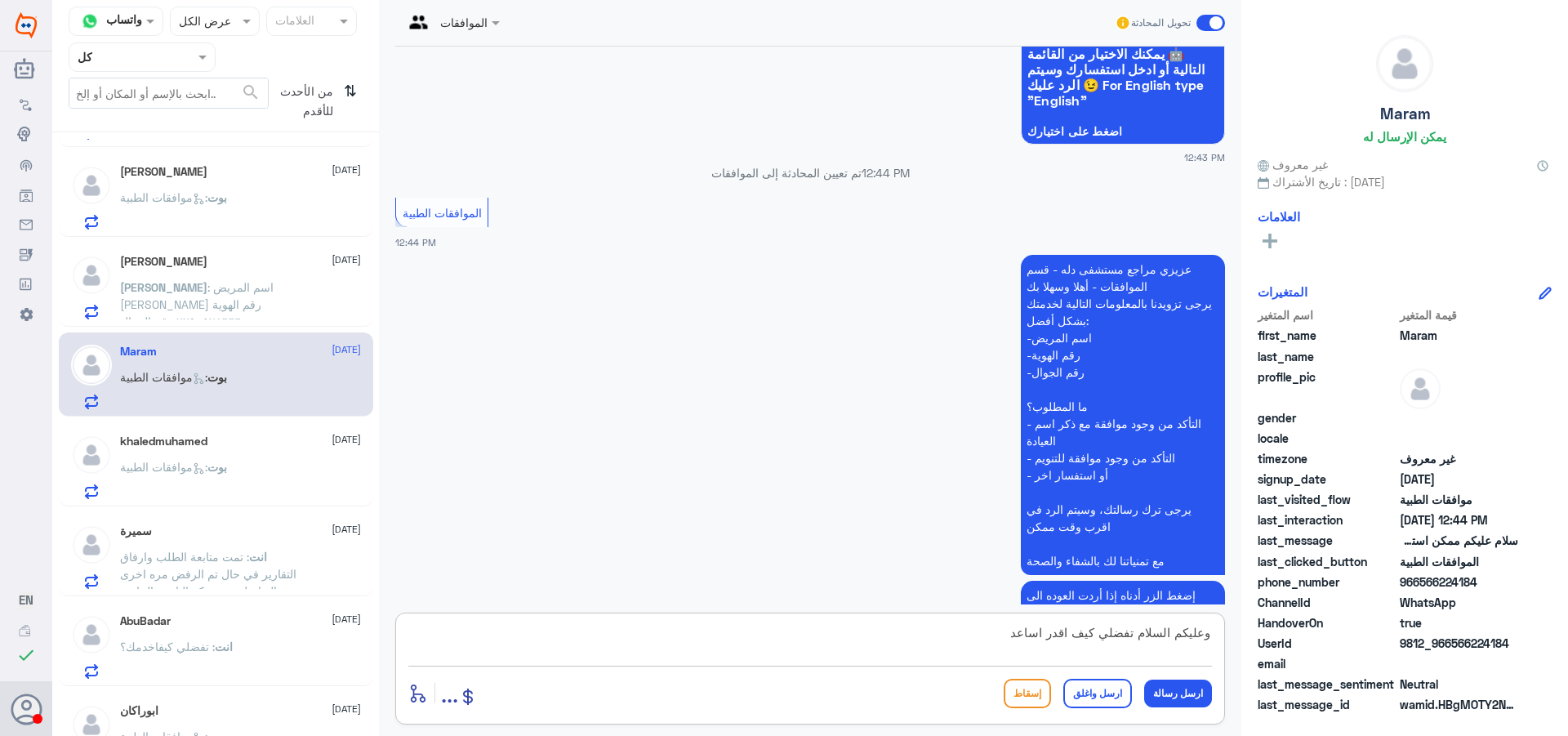
type textarea "وعليكم السلام تفضلي كيف اقدر اساعدك"
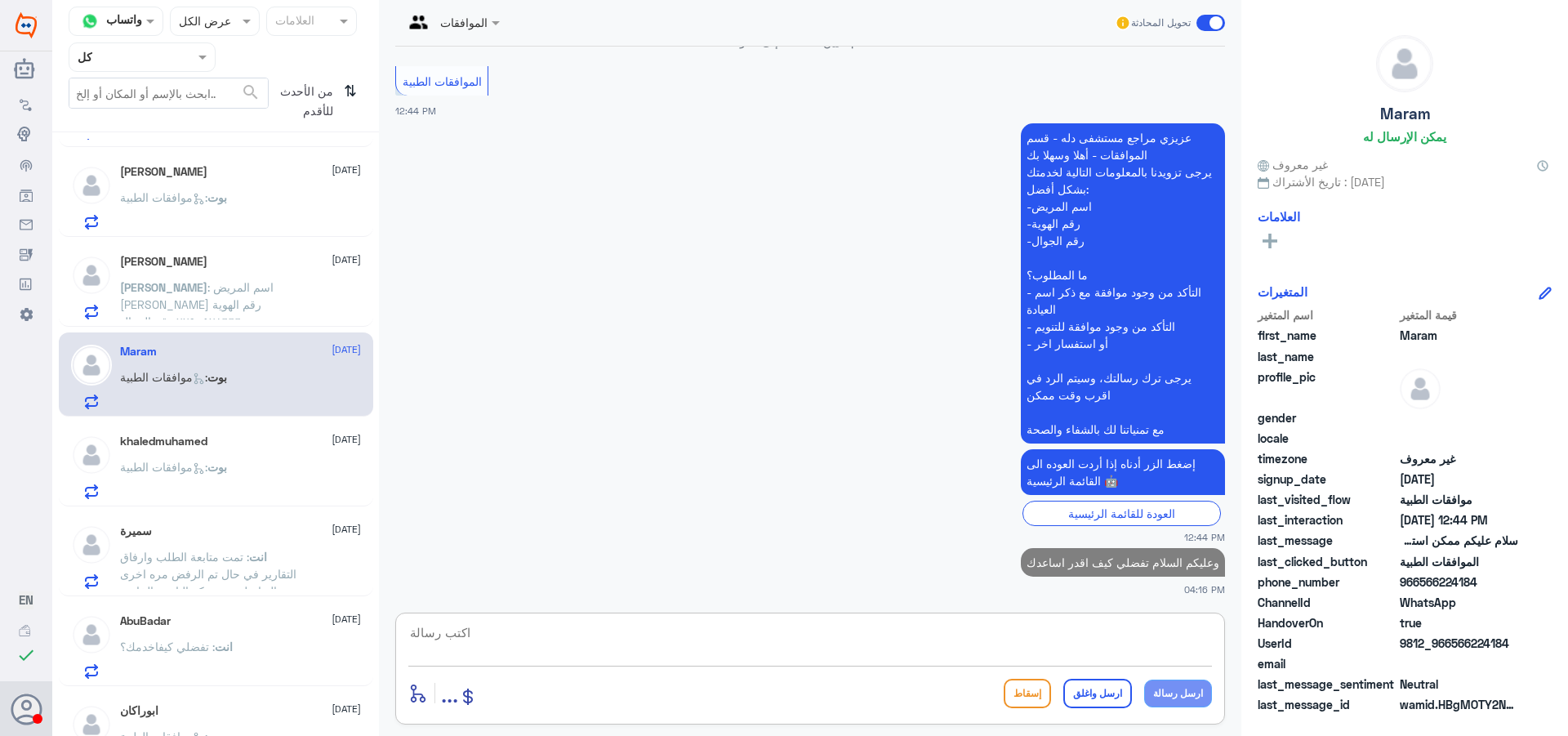
click at [251, 314] on span ": اسم المريض [PERSON_NAME] رقم الهوية ٢٢٩٠٥٢٨٦٦٦ رقم الجوال ٠٥٠٥٥٢١٩٢٧ ارجو الت…" at bounding box center [210, 339] width 180 height 116
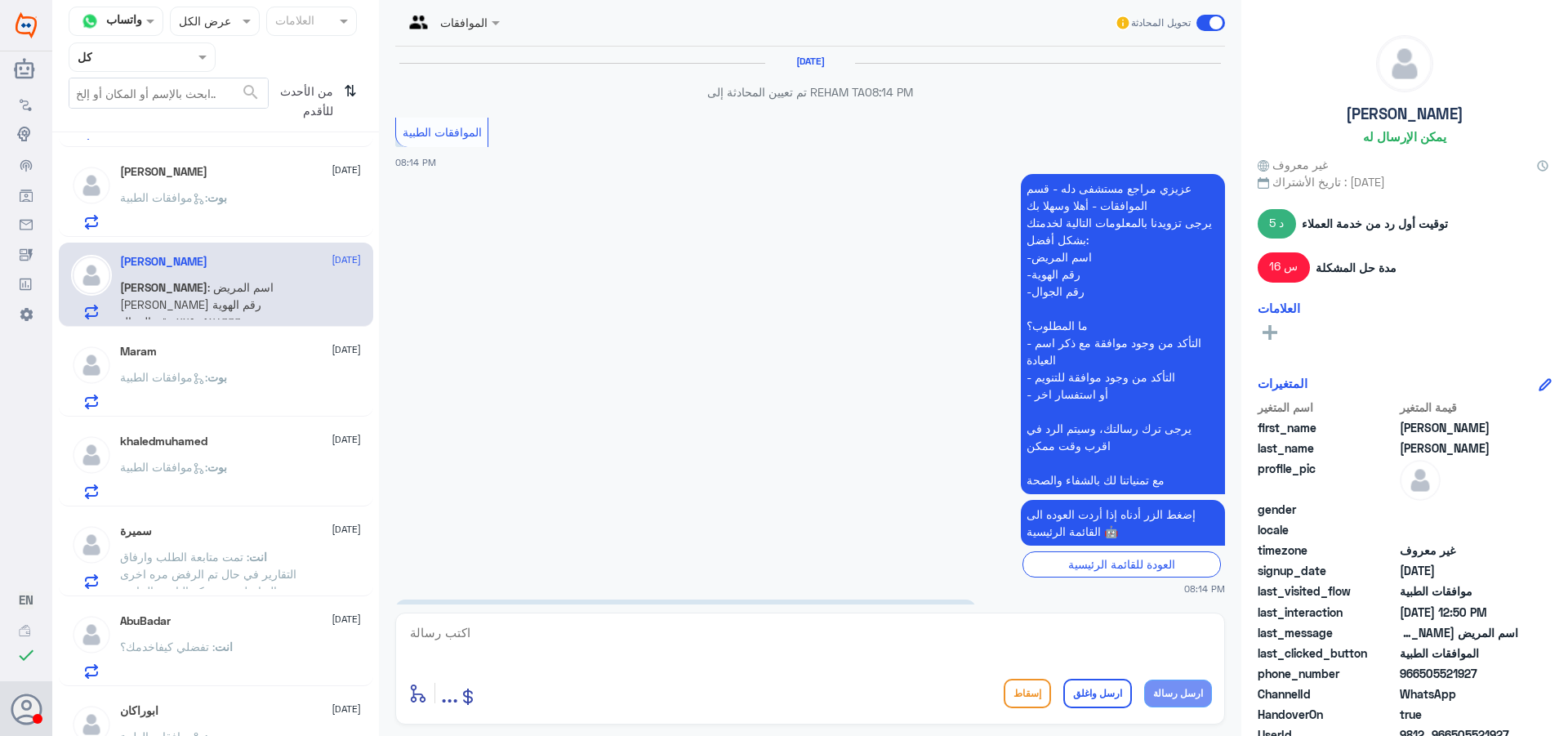
scroll to position [1504, 0]
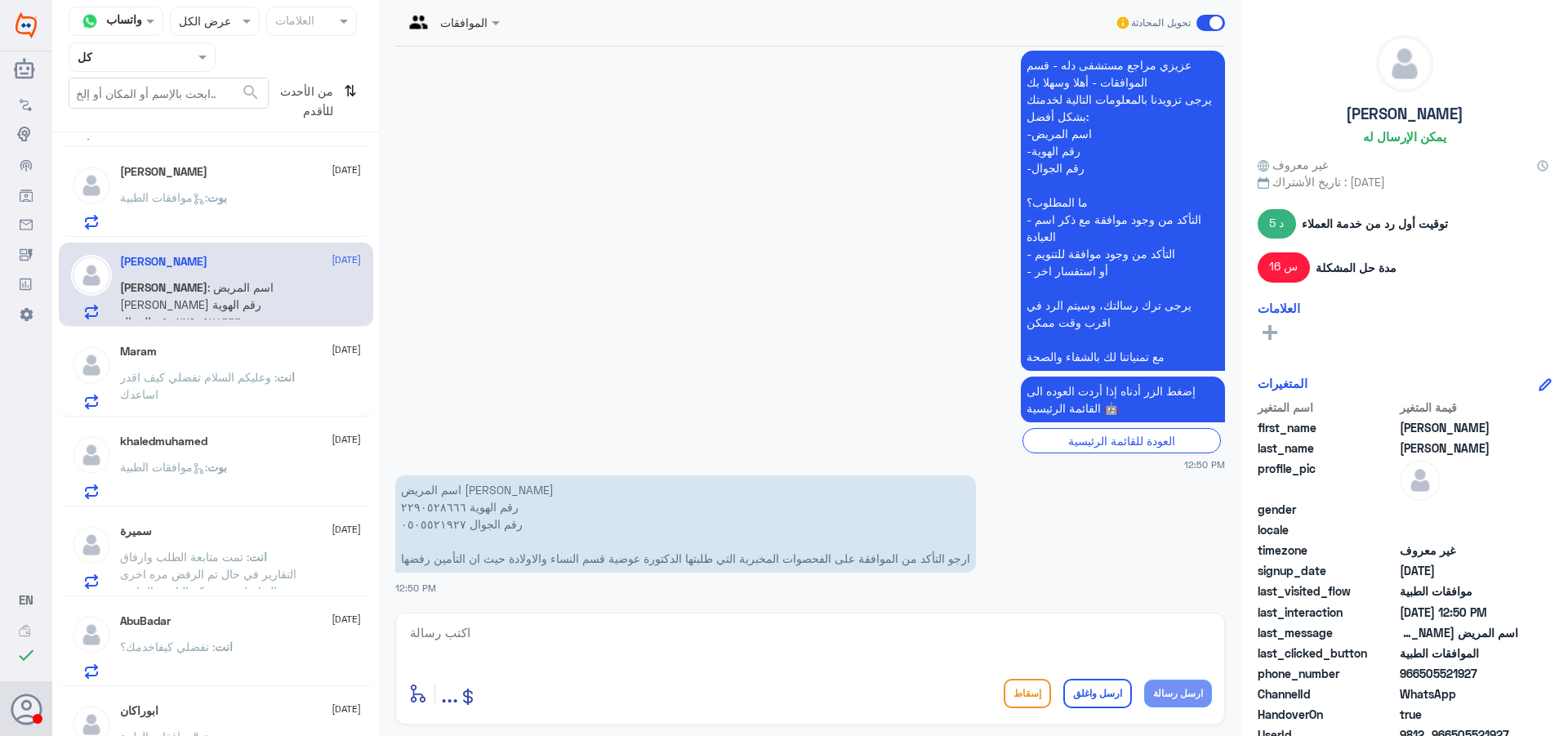
click at [444, 509] on p "اسم المريض [PERSON_NAME] رقم الهوية ٢٢٩٠٥٢٨٦٦٦ رقم الجوال ٠٥٠٥٥٢١٩٢٧ ارجو التأك…" at bounding box center [685, 524] width 580 height 97
copy p "٢٢٩٠٥٢٨٦٦٦"
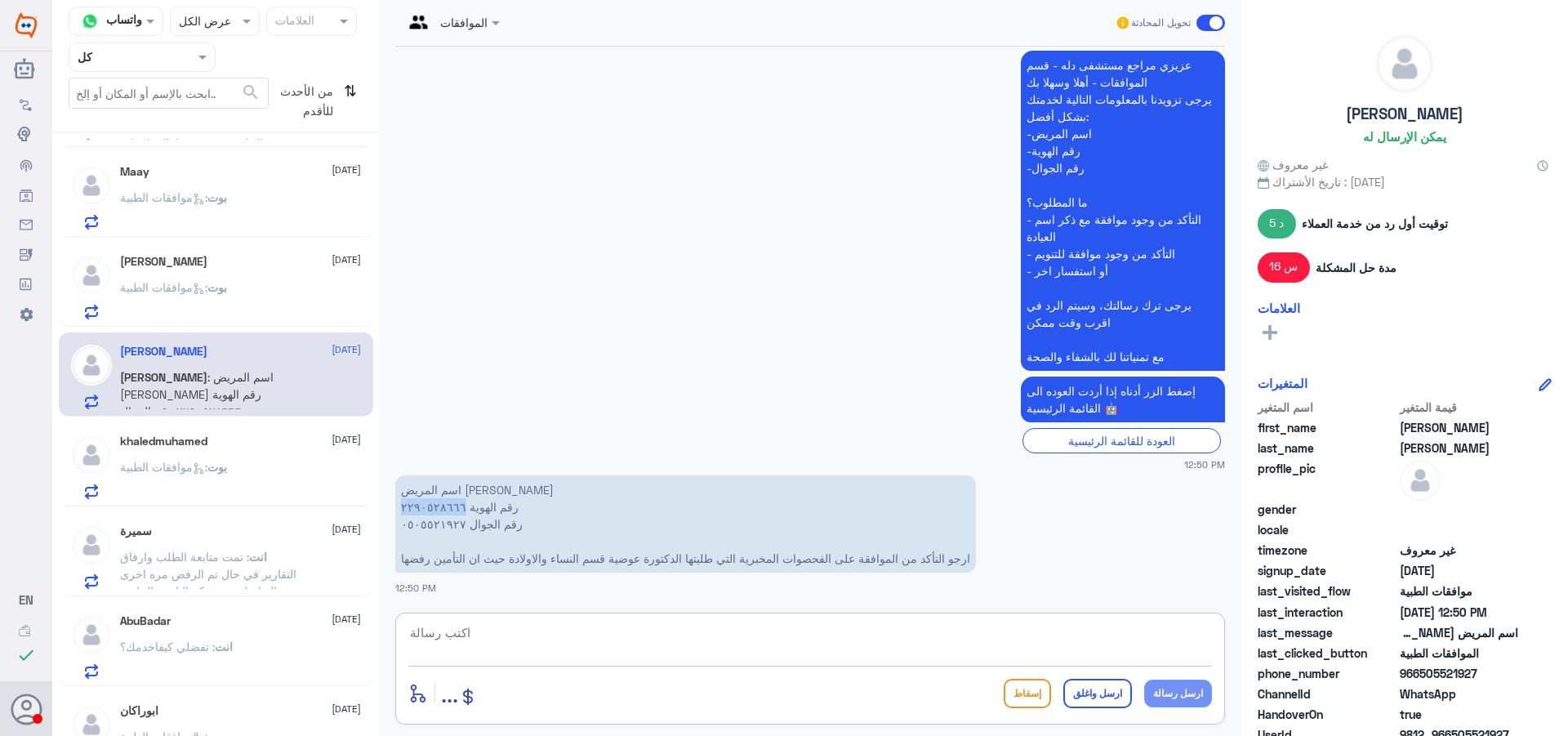
click at [613, 630] on textarea at bounding box center [810, 641] width 804 height 40
drag, startPoint x: 1092, startPoint y: 637, endPoint x: 1124, endPoint y: 640, distance: 32.1
click at [1124, 640] on textarea "تم ارفاق التقارير وناتايج الاشعة" at bounding box center [810, 641] width 804 height 40
click at [1051, 640] on textarea "تم ارفاق التقارير ونتيجت الاشعة" at bounding box center [810, 641] width 804 height 40
type textarea "تم ارفاق التقارير ونتيجت الاشعة والتحليل بنتظار رد التامين"
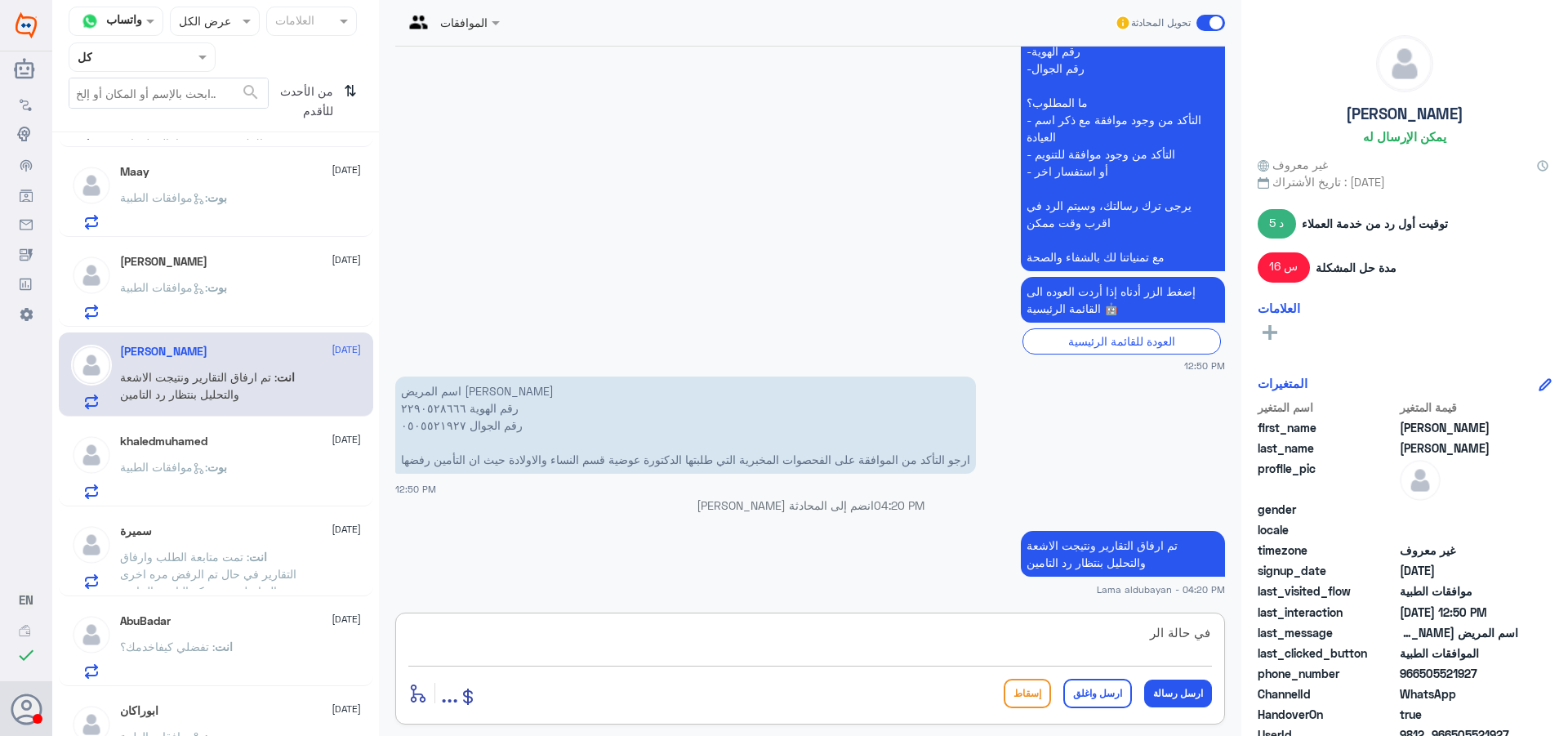
scroll to position [1569, 0]
type textarea "في حالة الرفض مره اخرى يرجى التواصل مع شركة التامين الخاصه بكم"
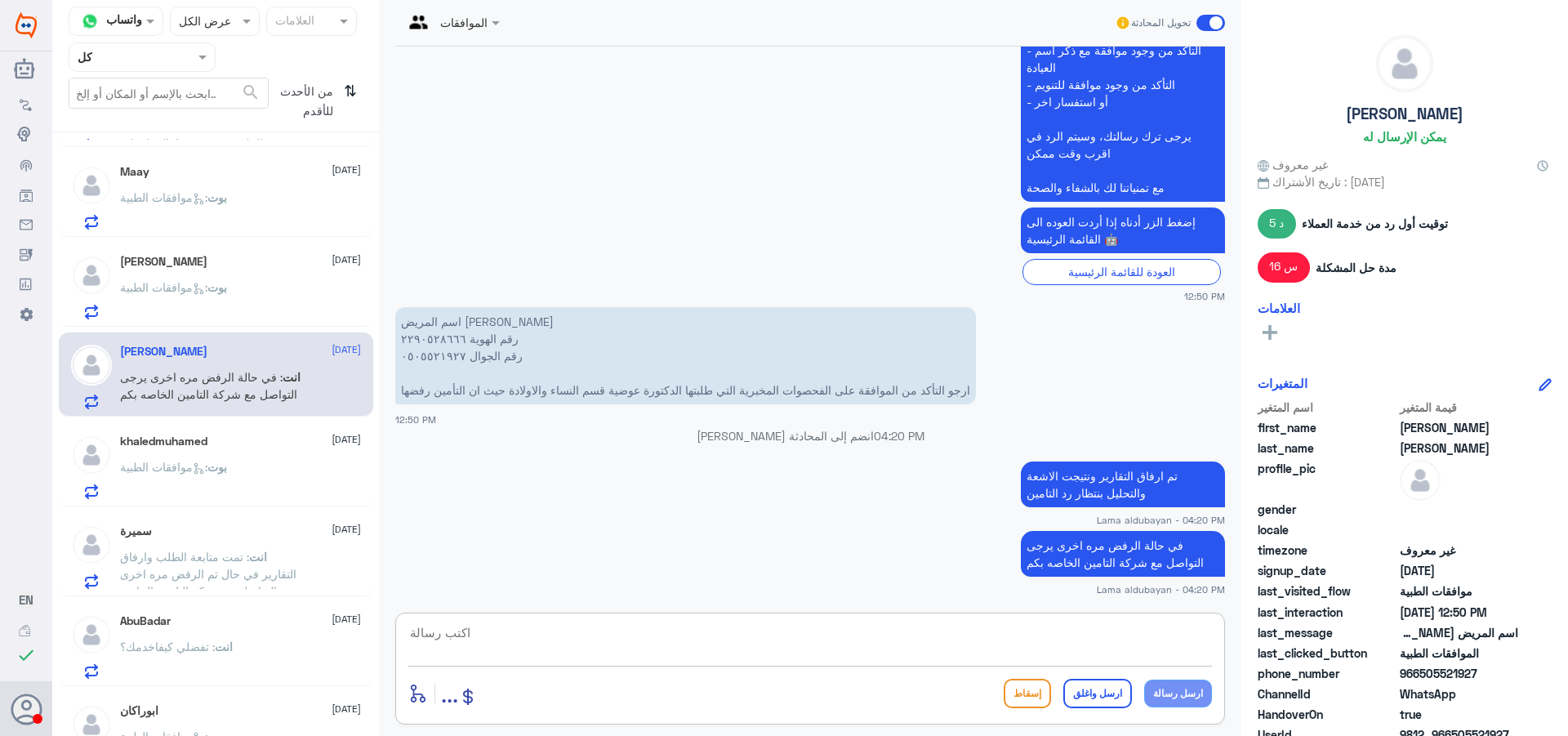
click at [150, 269] on div "[PERSON_NAME] [DATE] بوت : موافقات الطبية" at bounding box center [240, 287] width 240 height 65
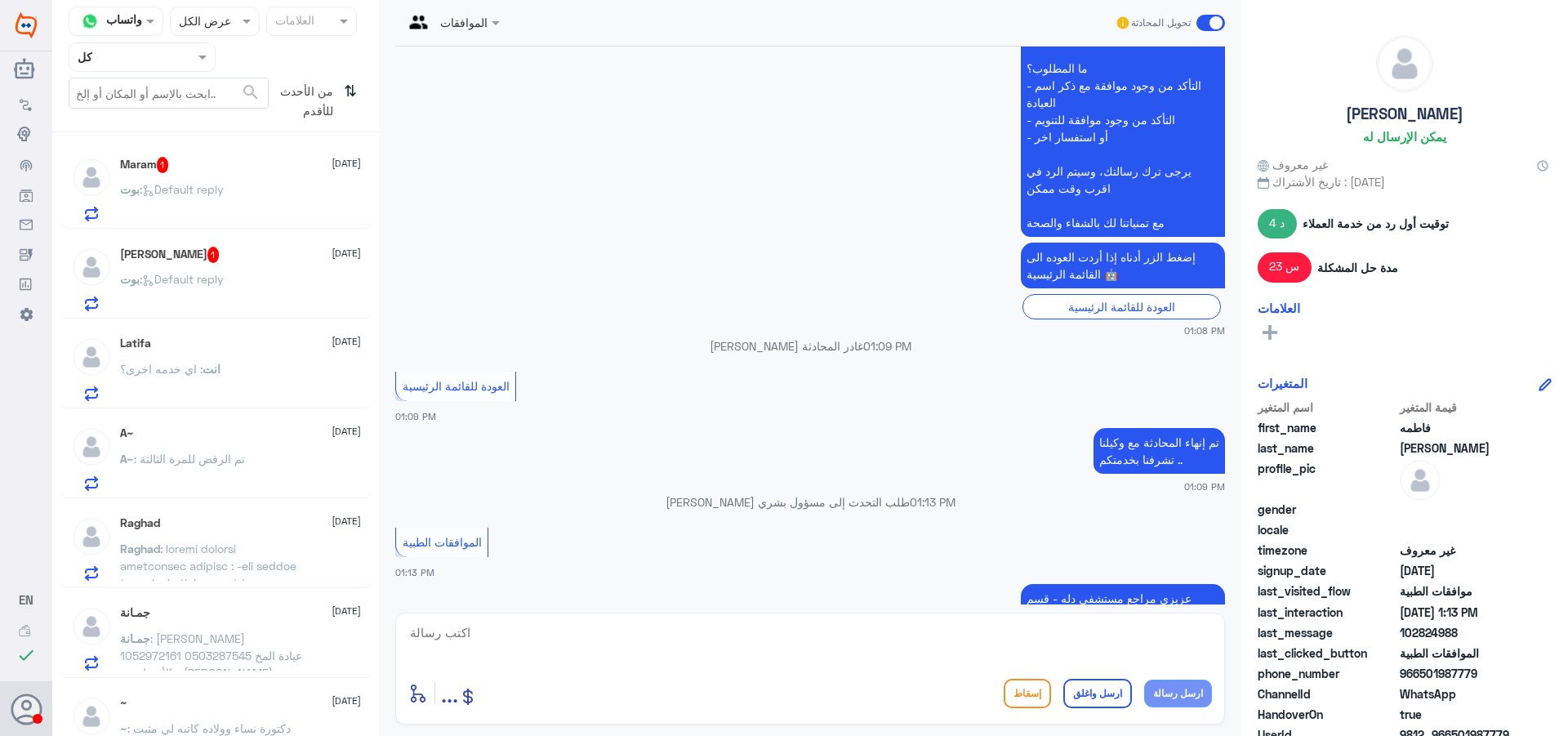
click at [240, 286] on div "[PERSON_NAME] : Default reply" at bounding box center [240, 293] width 240 height 37
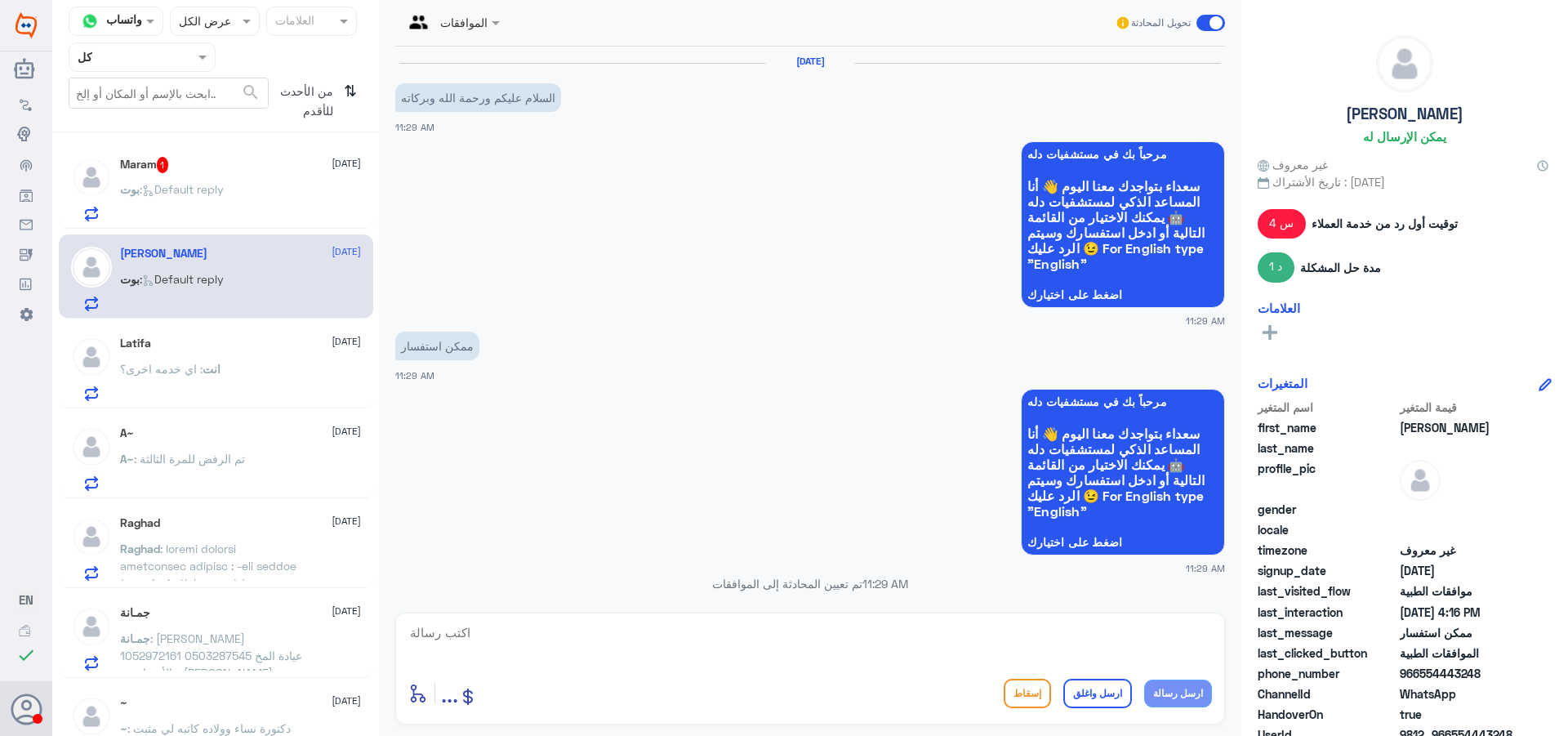
scroll to position [903, 0]
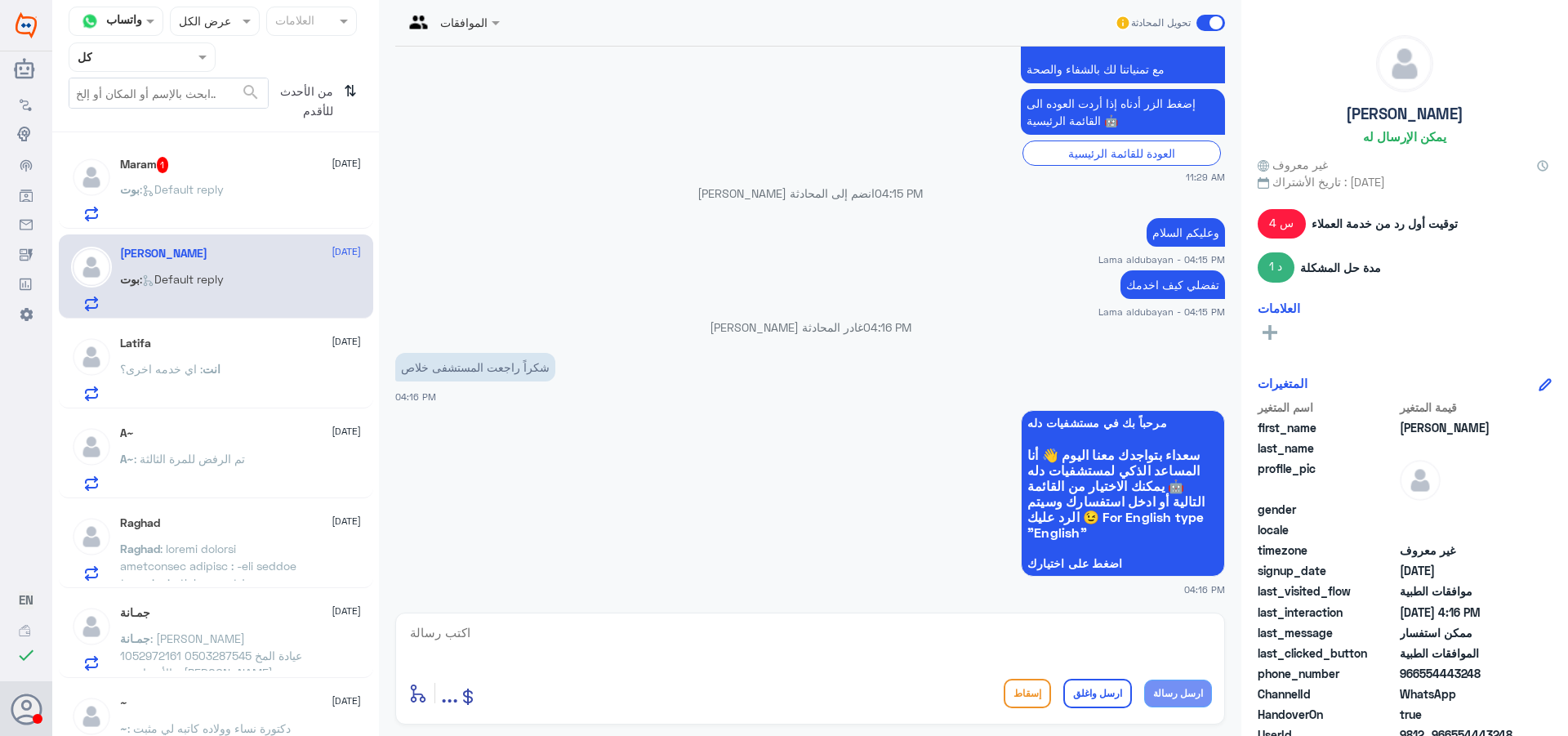
click at [960, 649] on textarea at bounding box center [810, 641] width 804 height 40
type textarea "العفو اتمنى لك دوام الصحه والعافيه"
click at [1087, 694] on button "ارسل واغلق" at bounding box center [1098, 693] width 69 height 30
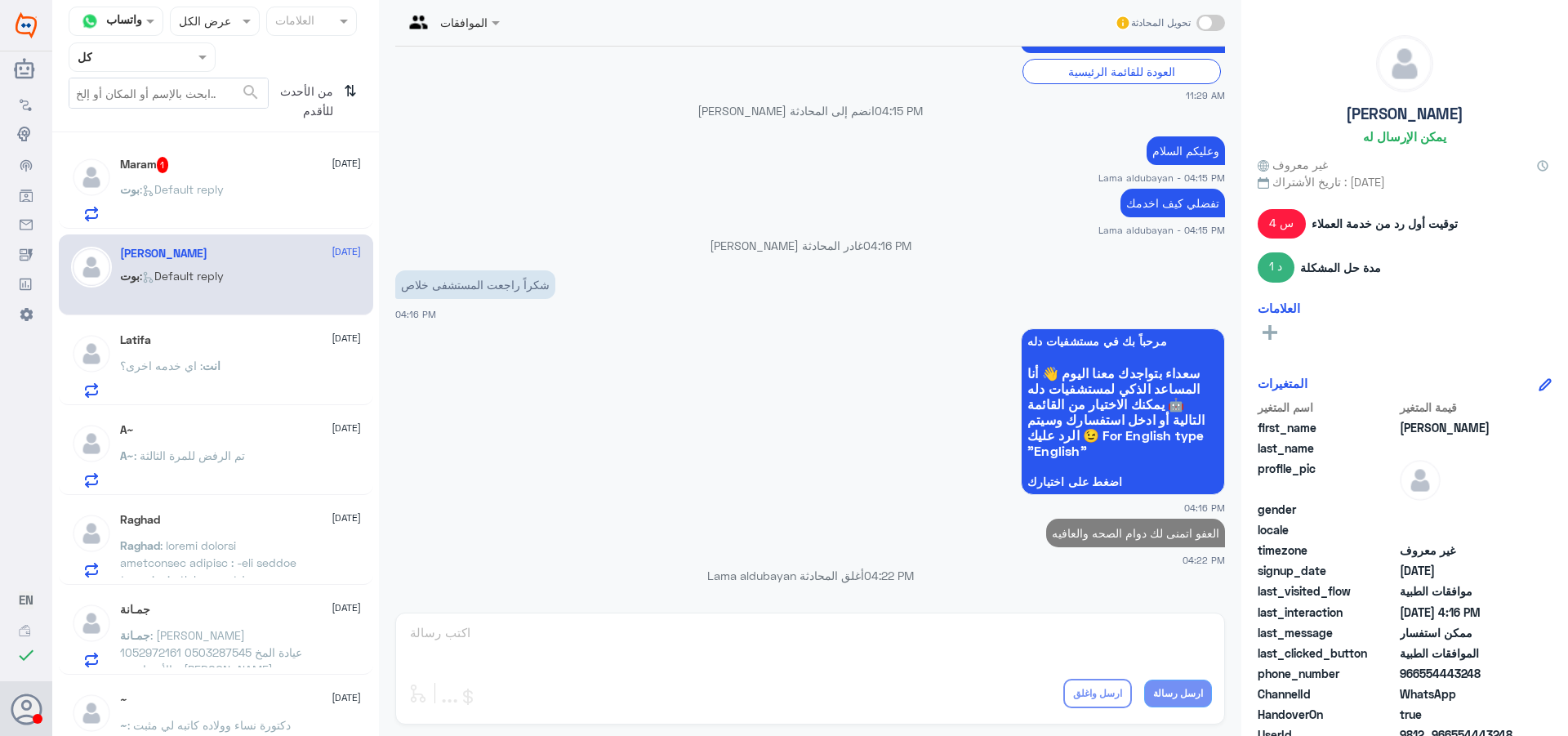
click at [248, 200] on div "[PERSON_NAME] : Default reply" at bounding box center [240, 202] width 240 height 37
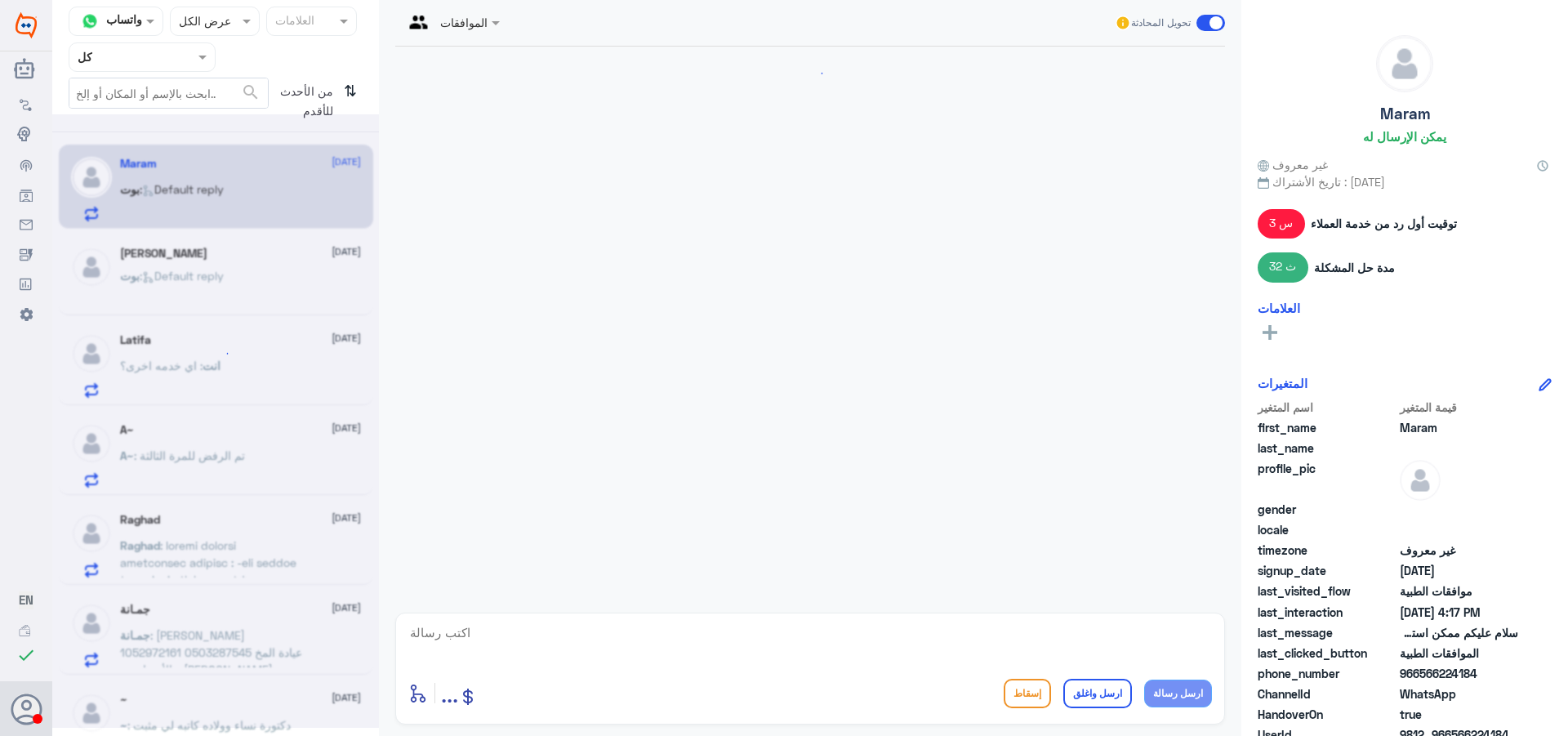
scroll to position [637, 0]
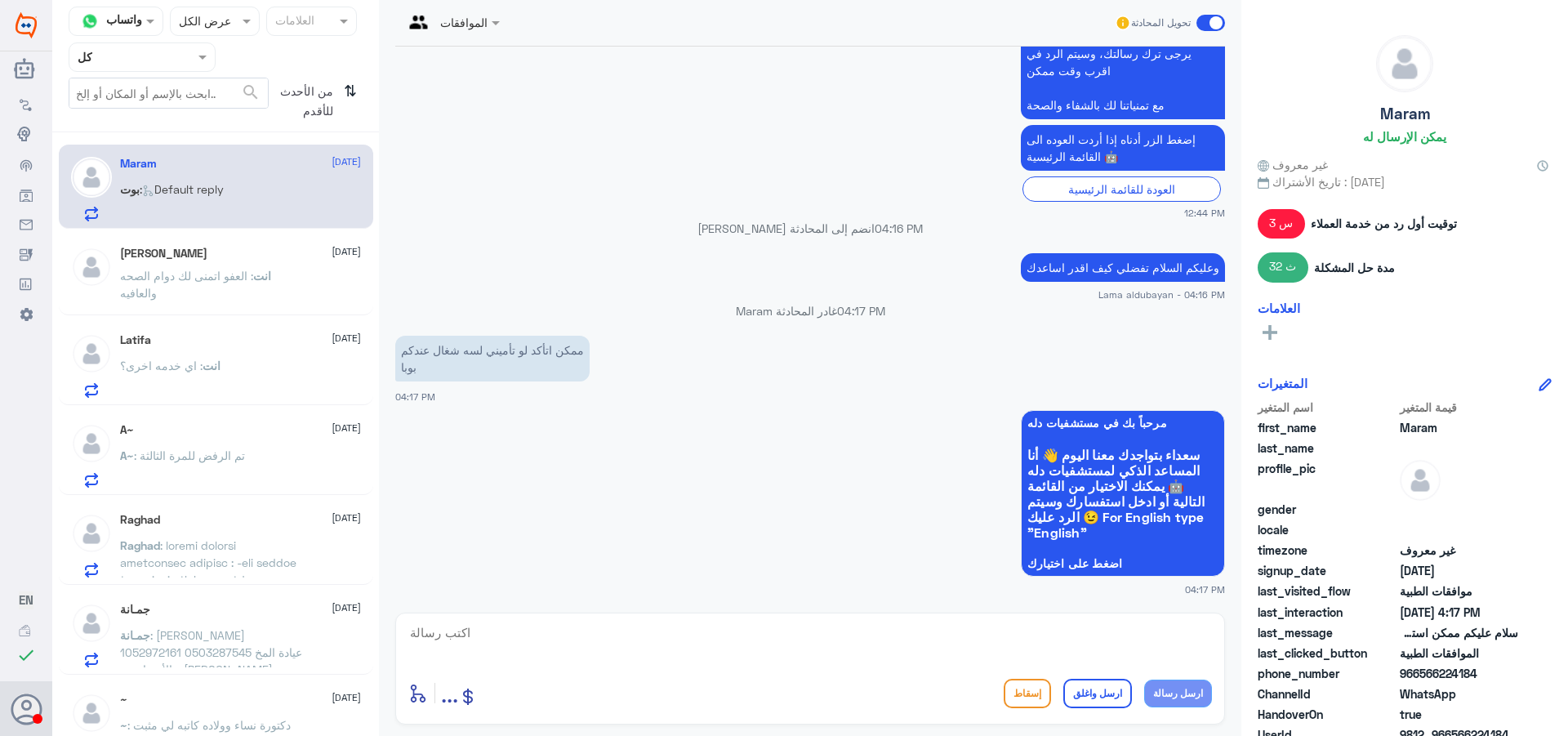
click at [491, 634] on textarea at bounding box center [810, 641] width 804 height 40
type textarea "زوديني برقم الهويه"
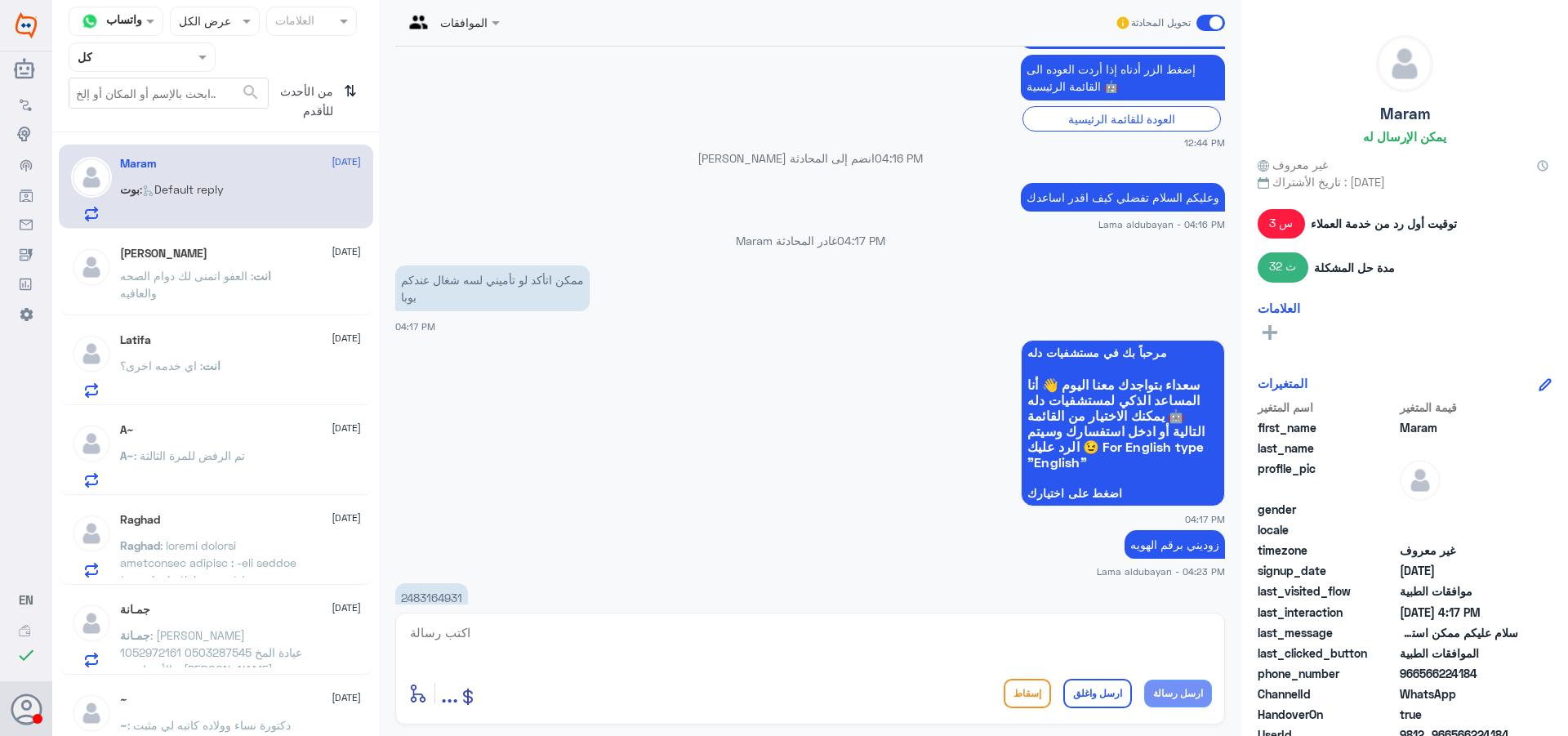
scroll to position [937, 0]
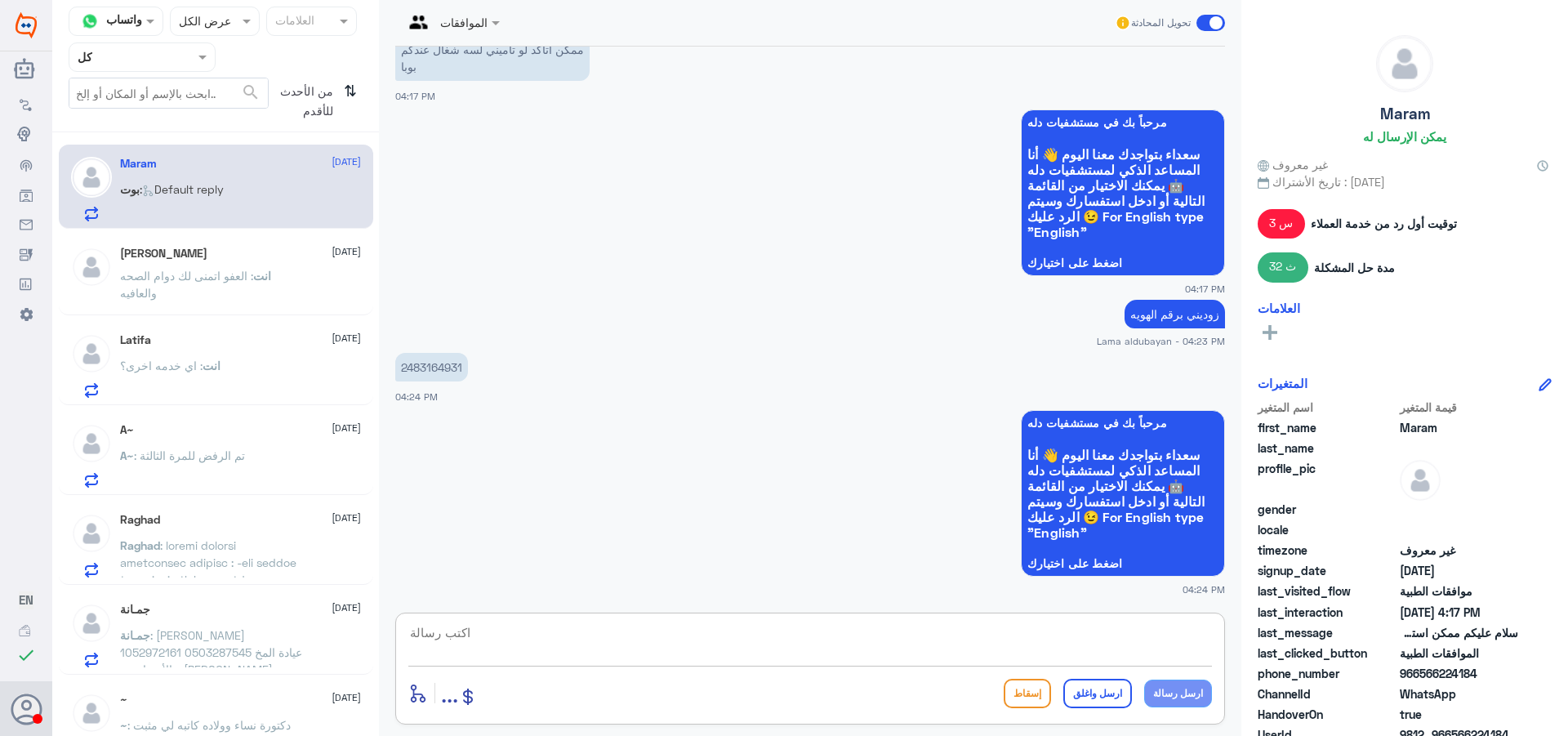
click at [437, 366] on p "2483164931" at bounding box center [431, 368] width 73 height 29
copy p "2483164931"
click at [163, 55] on input "text" at bounding box center [122, 57] width 90 height 19
click at [174, 169] on div "الوارد لديك" at bounding box center [142, 166] width 147 height 37
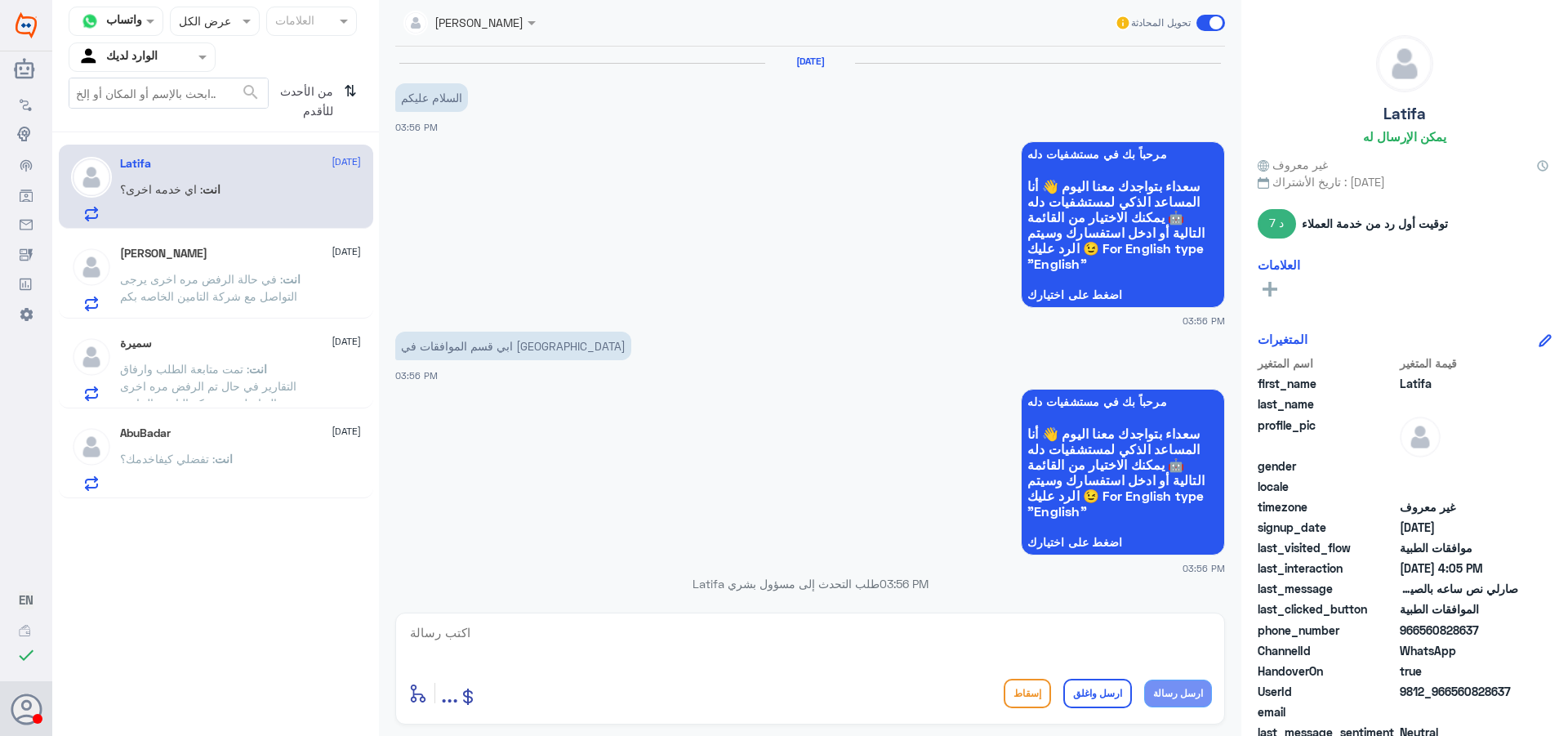
scroll to position [970, 0]
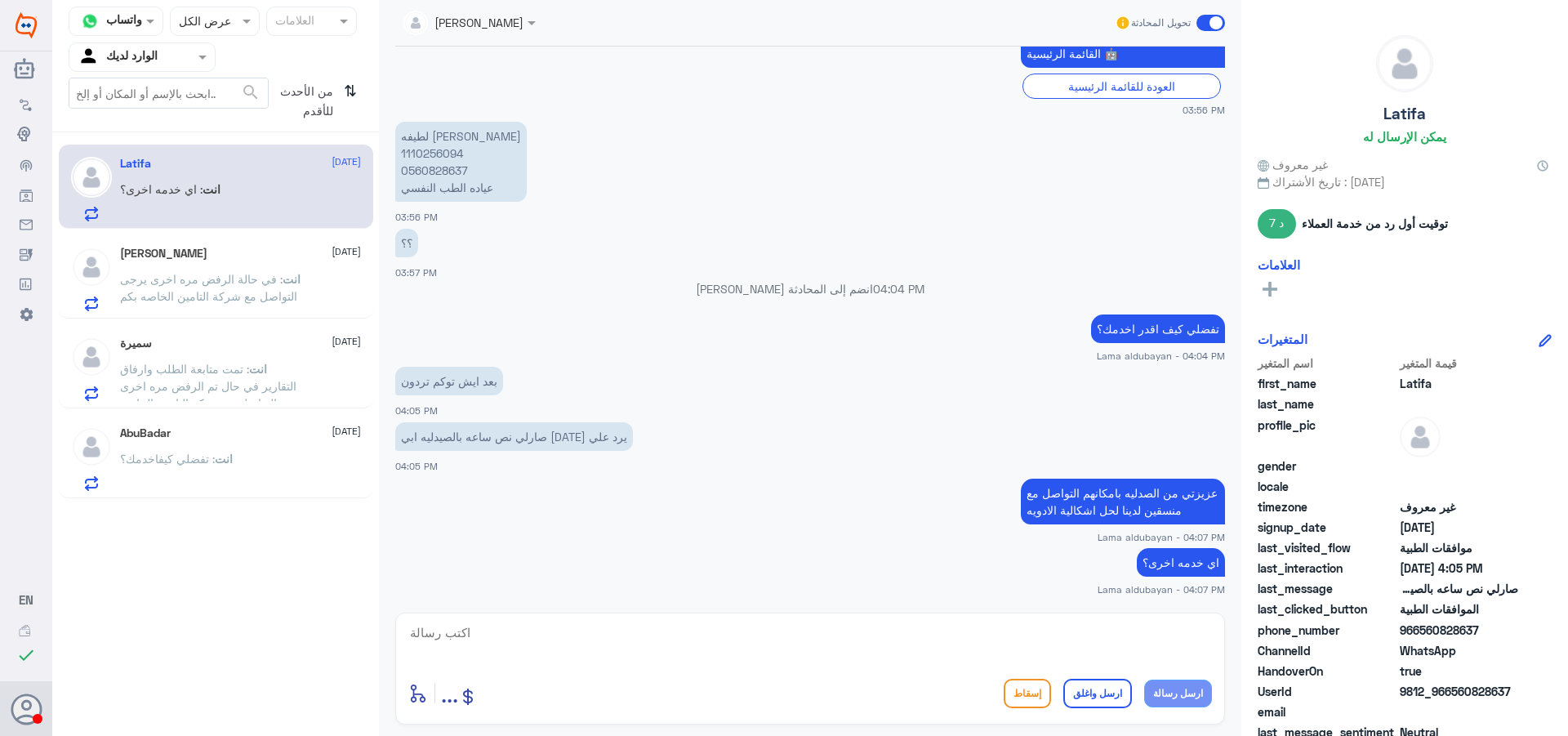
click at [193, 56] on div at bounding box center [142, 57] width 145 height 19
click at [178, 179] on div "فريقك" at bounding box center [142, 183] width 147 height 37
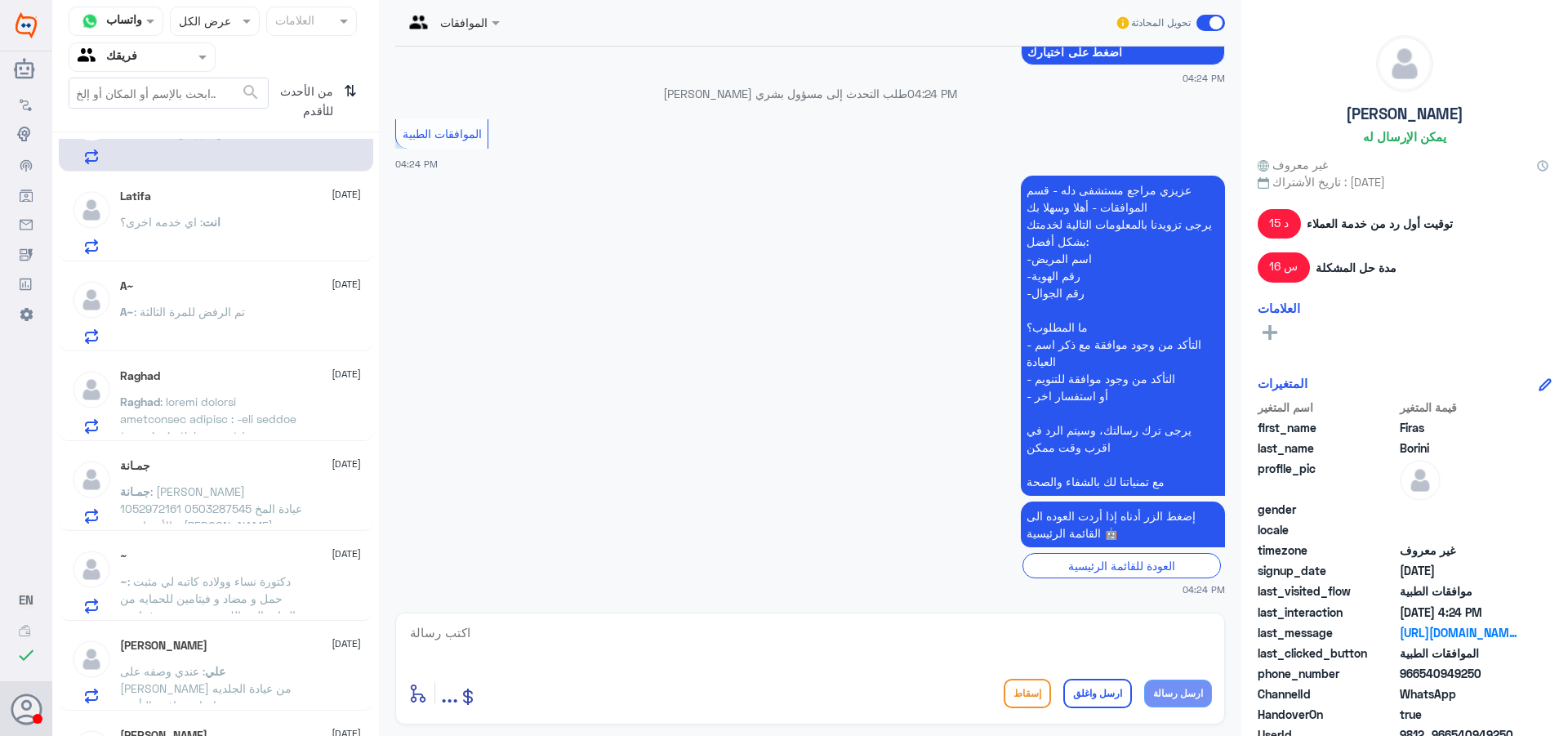
scroll to position [0, 0]
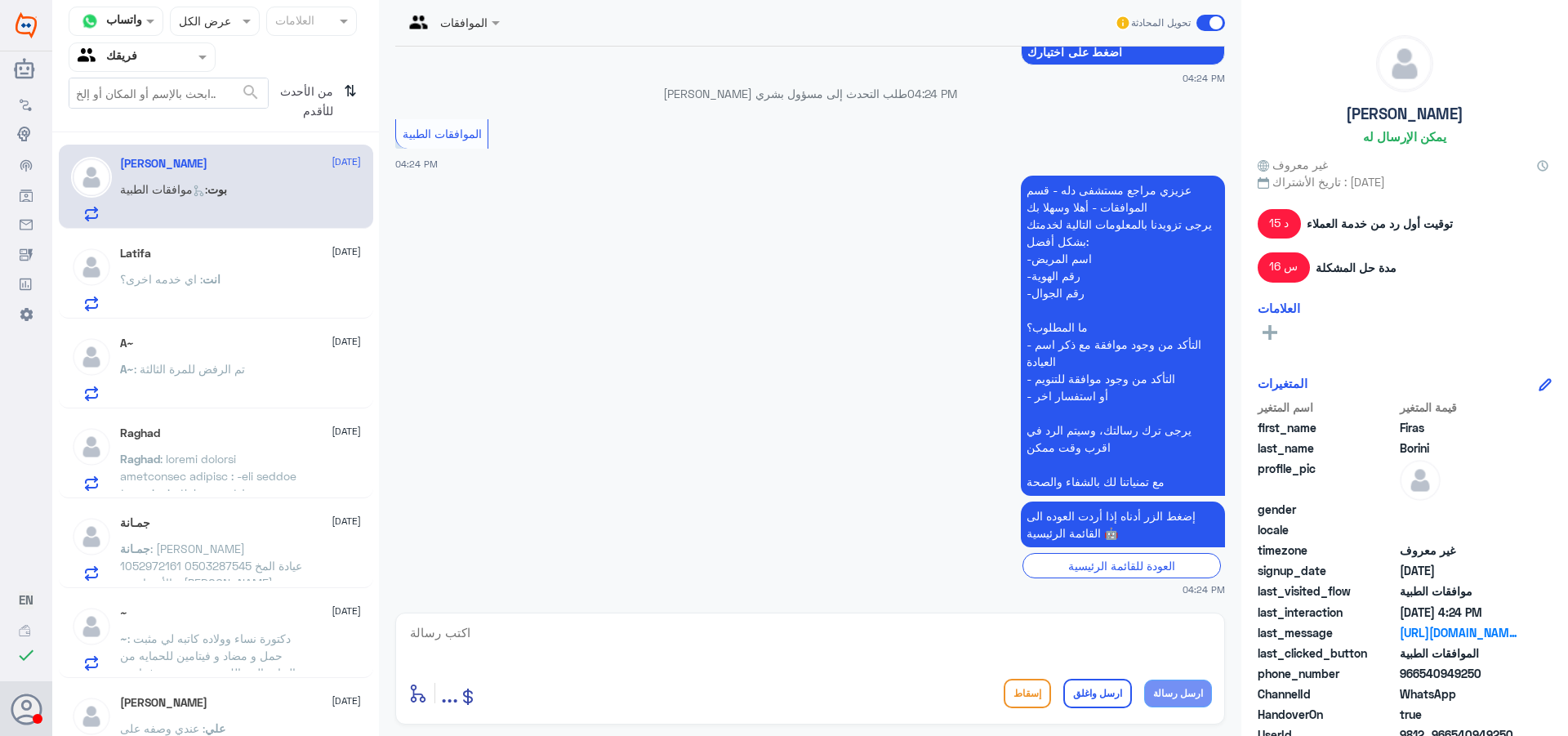
click at [255, 200] on div "بوت : موافقات الطبية" at bounding box center [240, 202] width 240 height 37
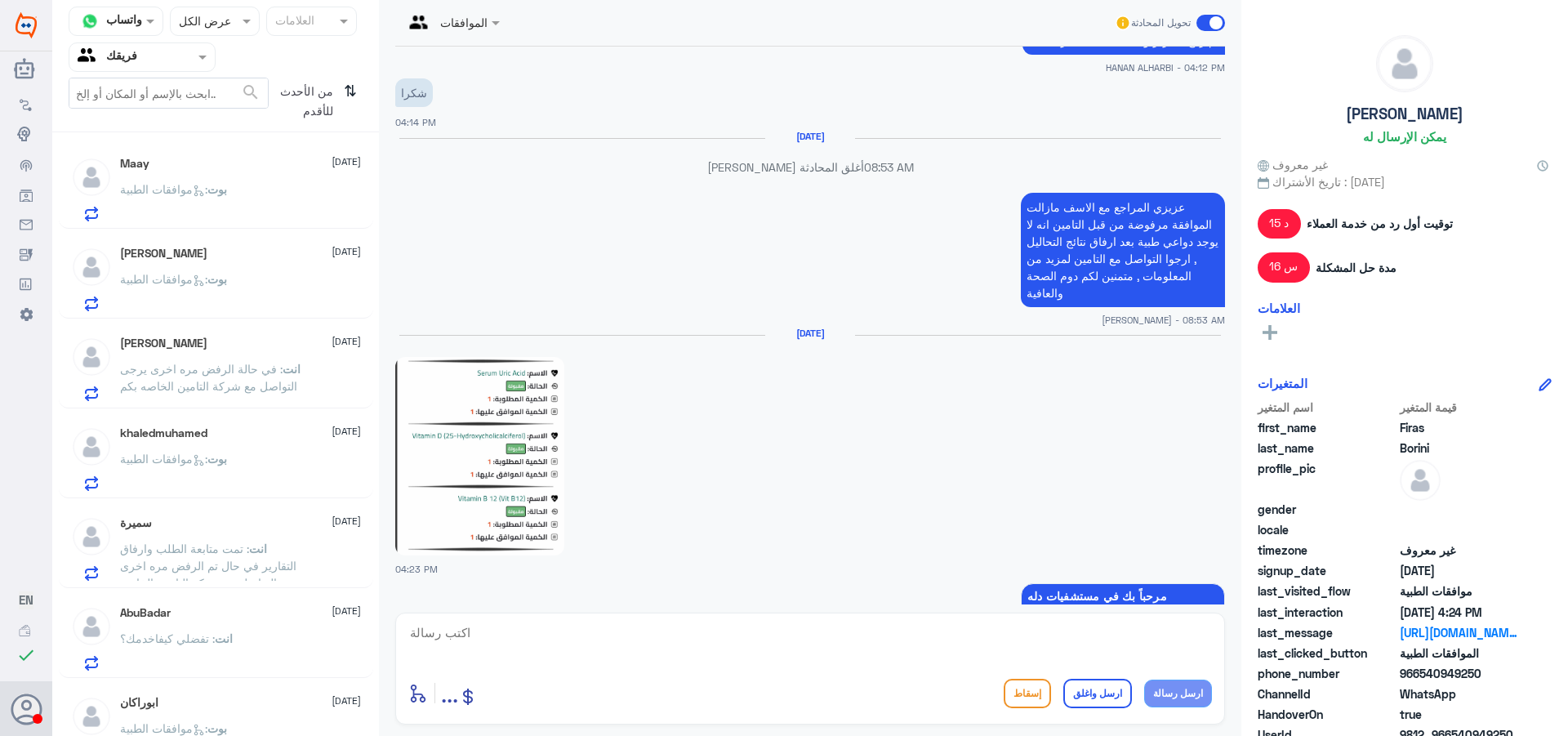
scroll to position [1303, 0]
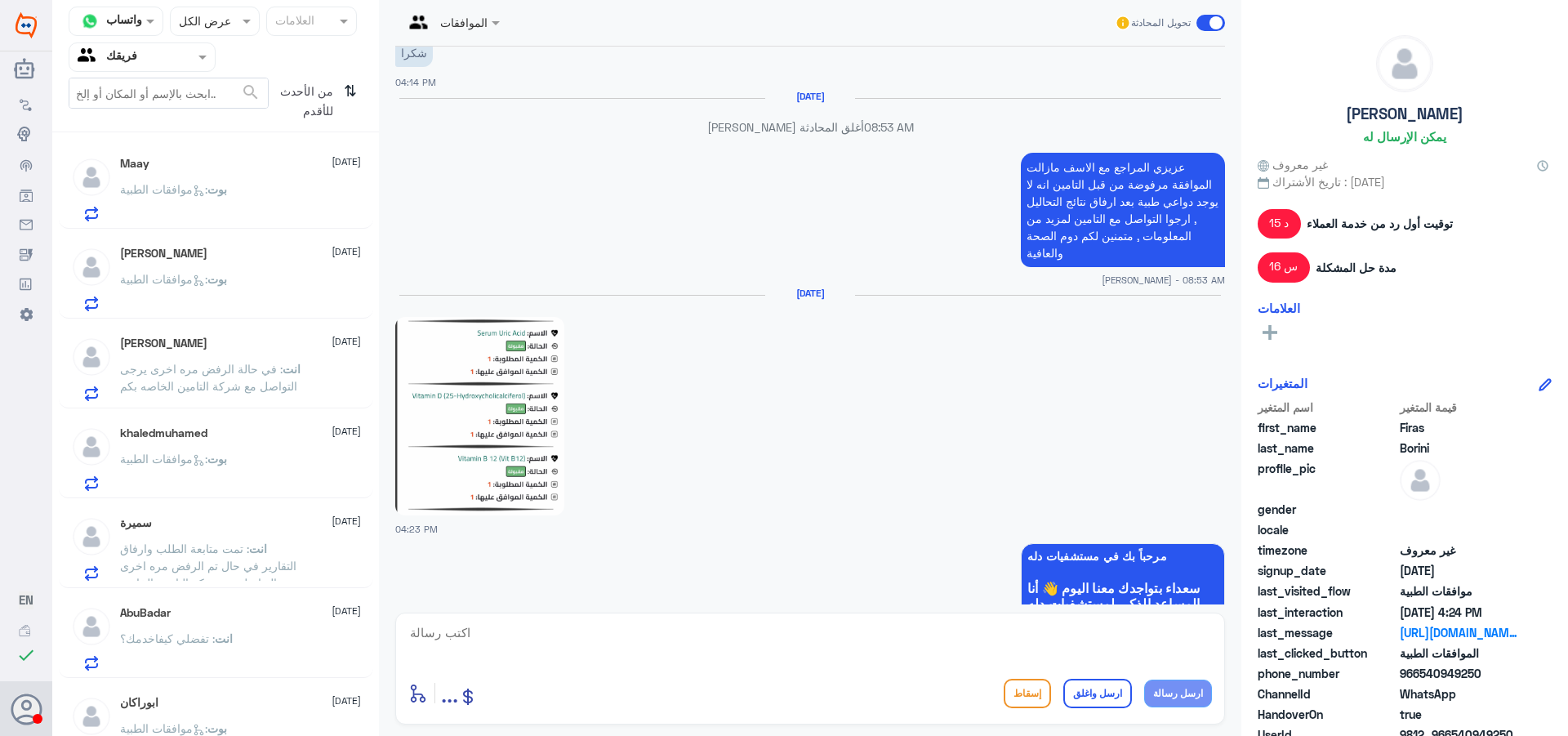
click at [507, 414] on img at bounding box center [479, 416] width 169 height 199
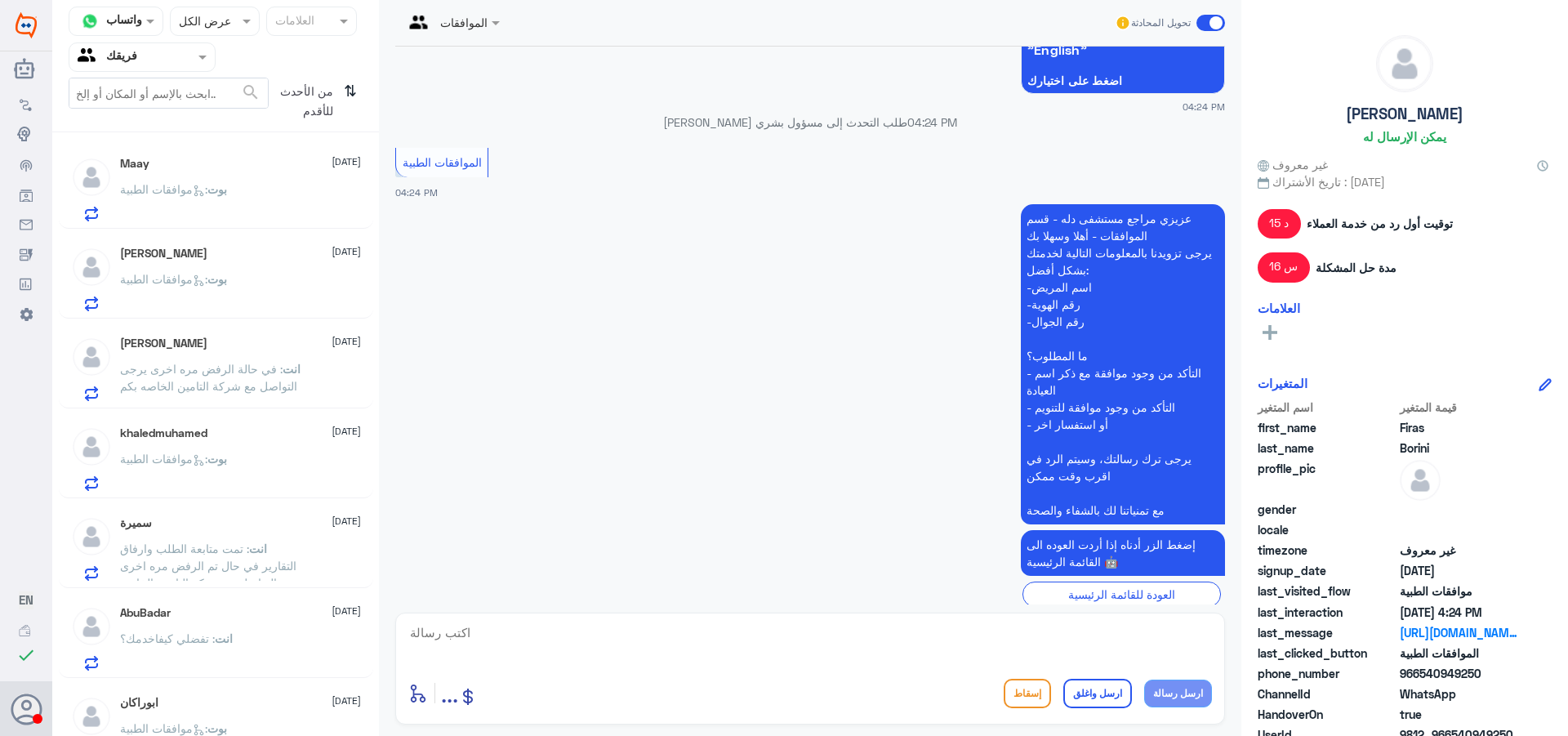
scroll to position [2366, 0]
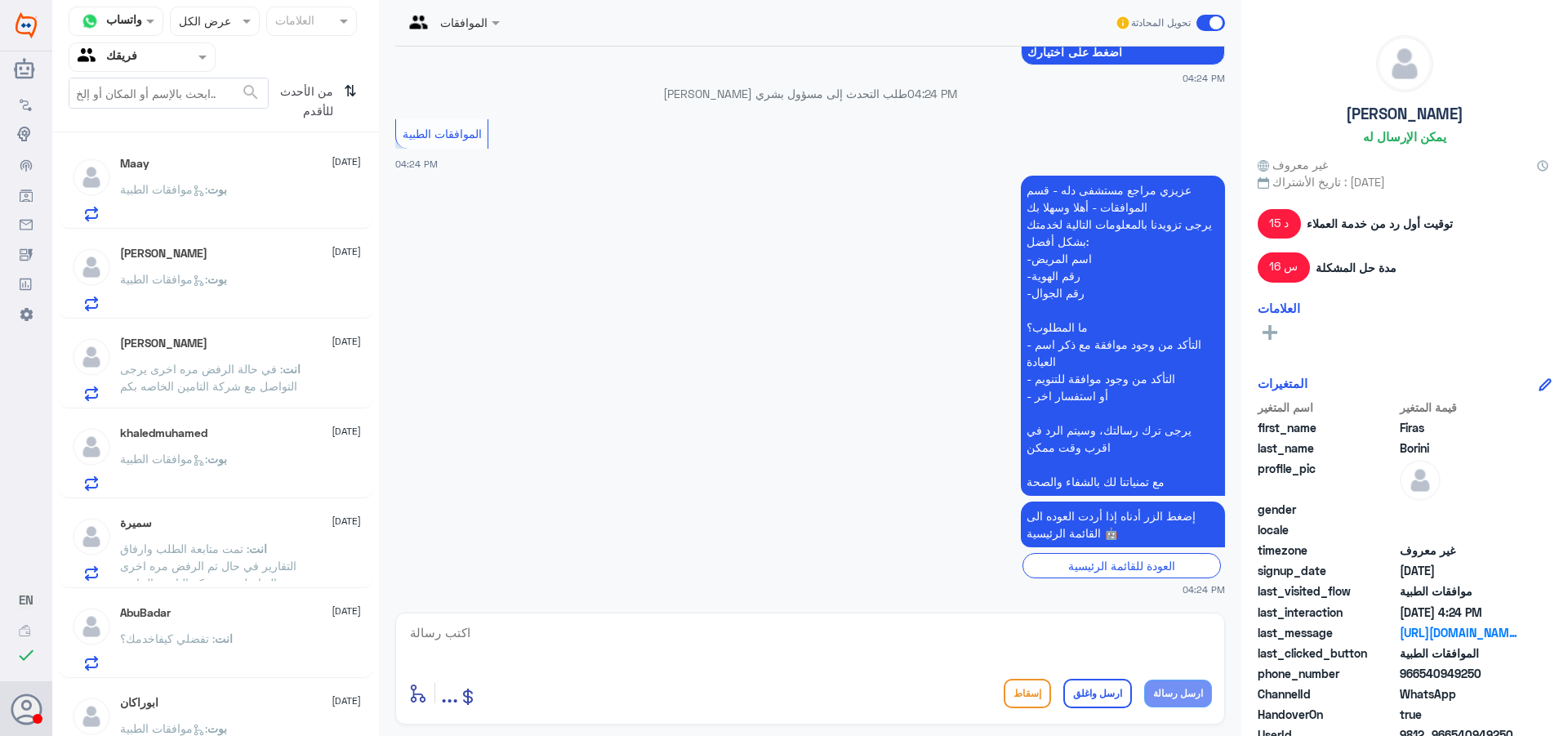
click at [220, 298] on p "بوت : موافقات الطبية" at bounding box center [174, 290] width 107 height 41
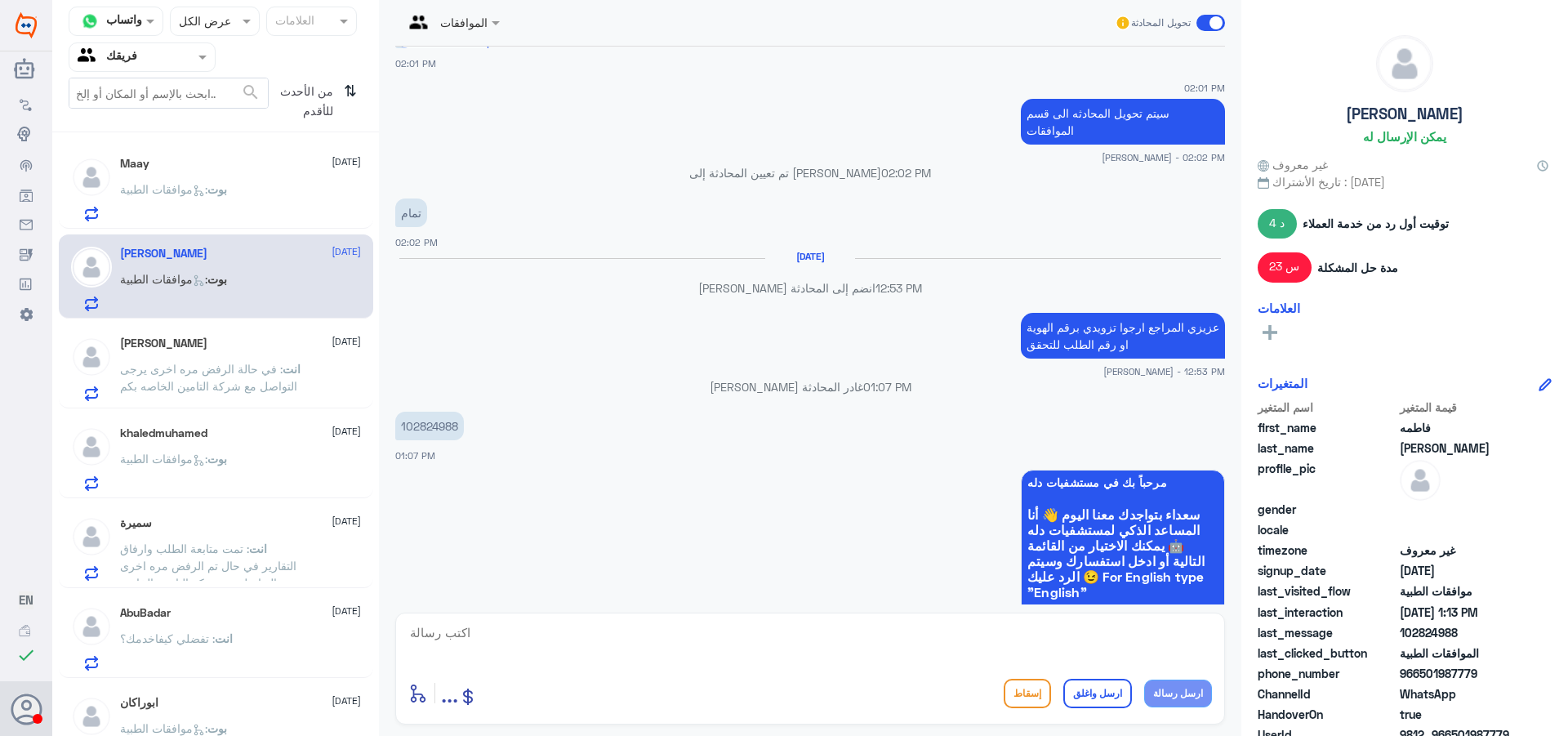
scroll to position [1090, 0]
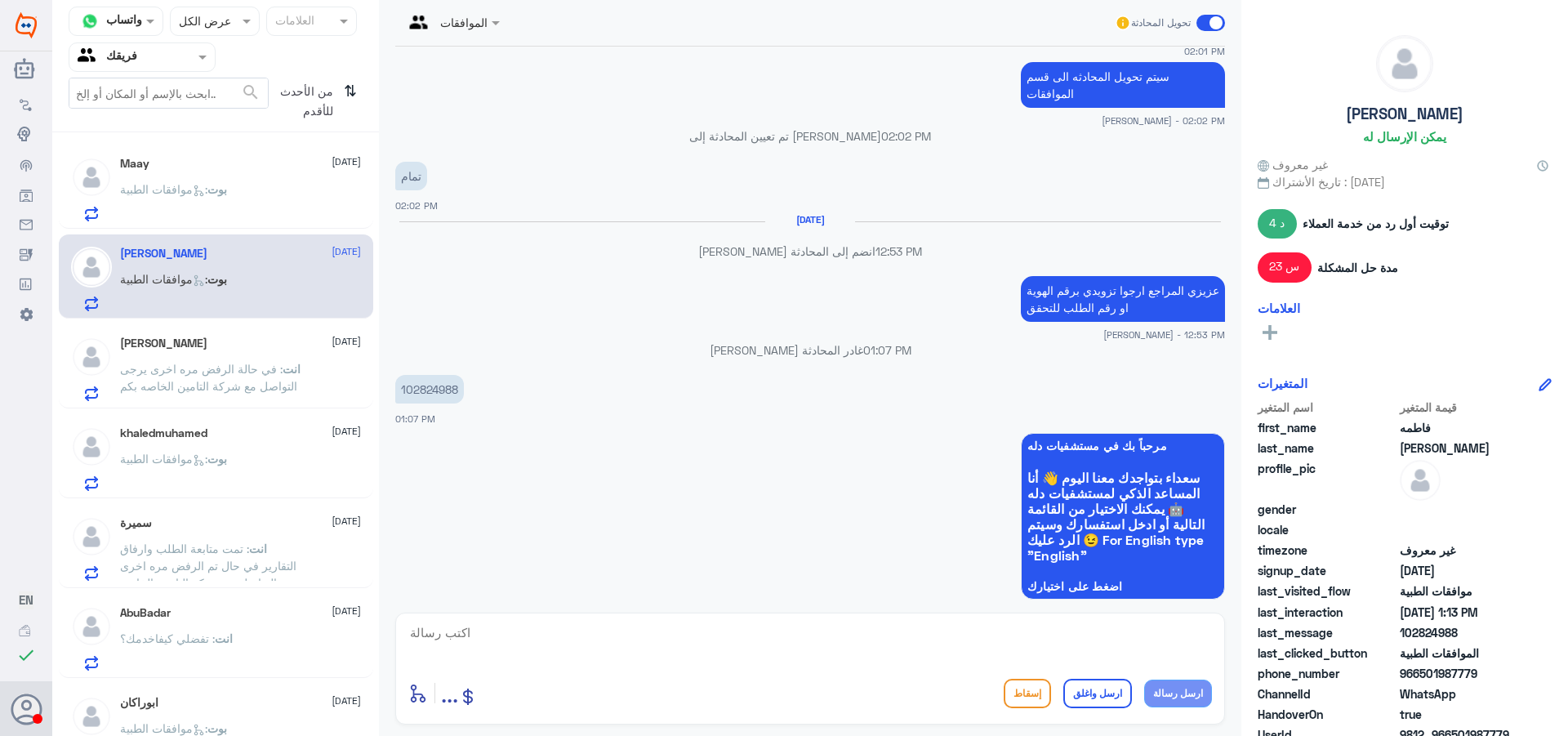
click at [430, 389] on p "102824988" at bounding box center [429, 389] width 69 height 29
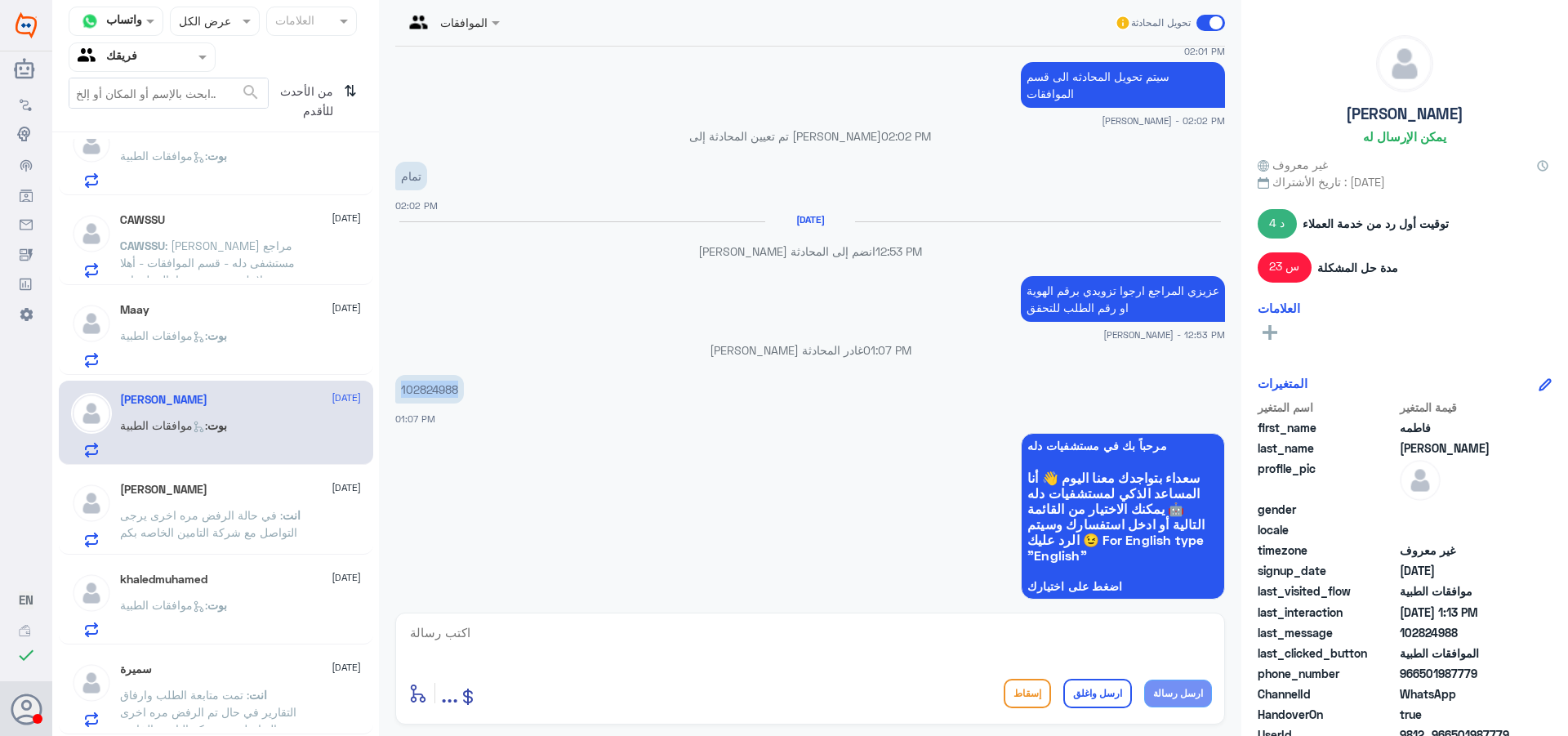
scroll to position [735, 0]
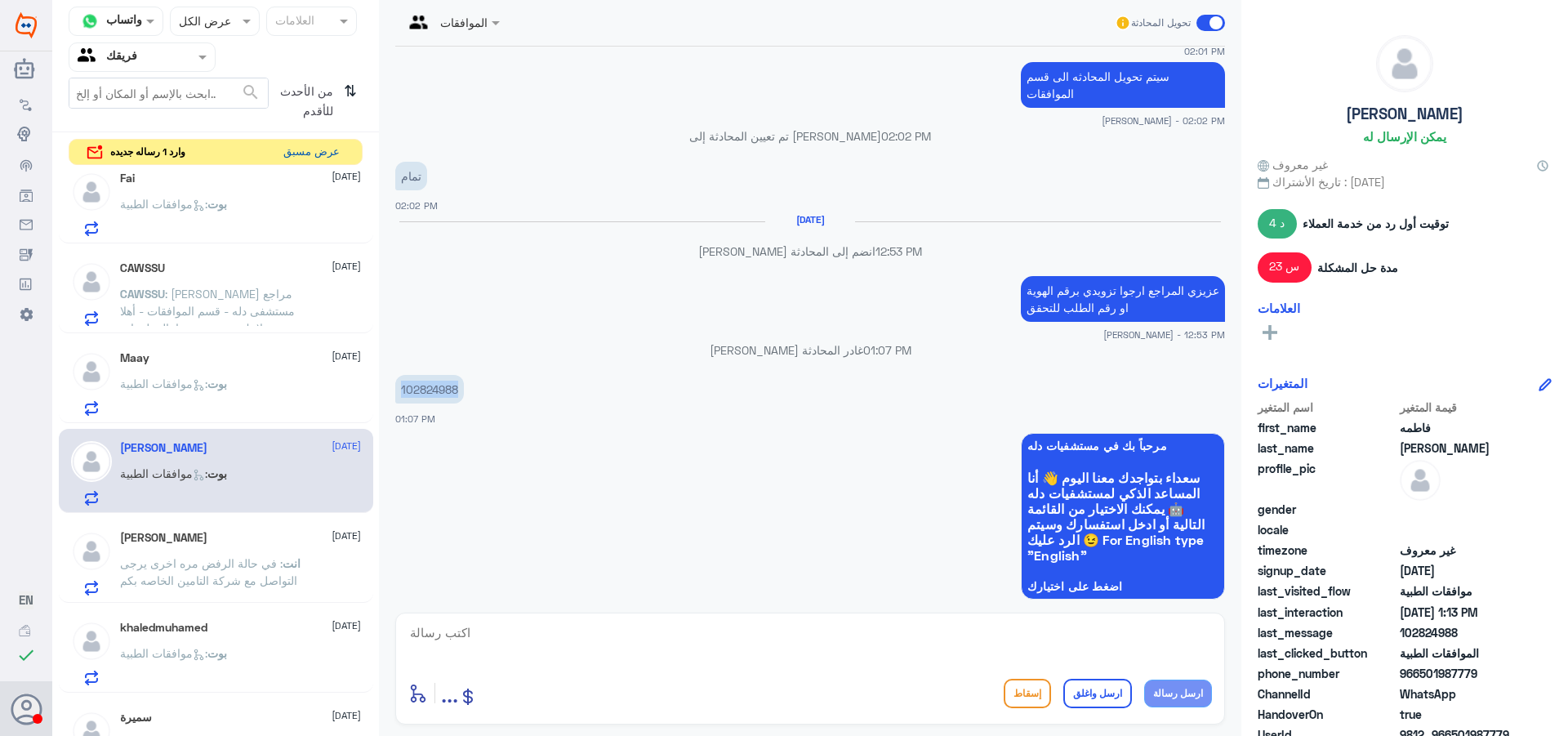
click at [334, 156] on button "عرض مسبق" at bounding box center [311, 152] width 69 height 26
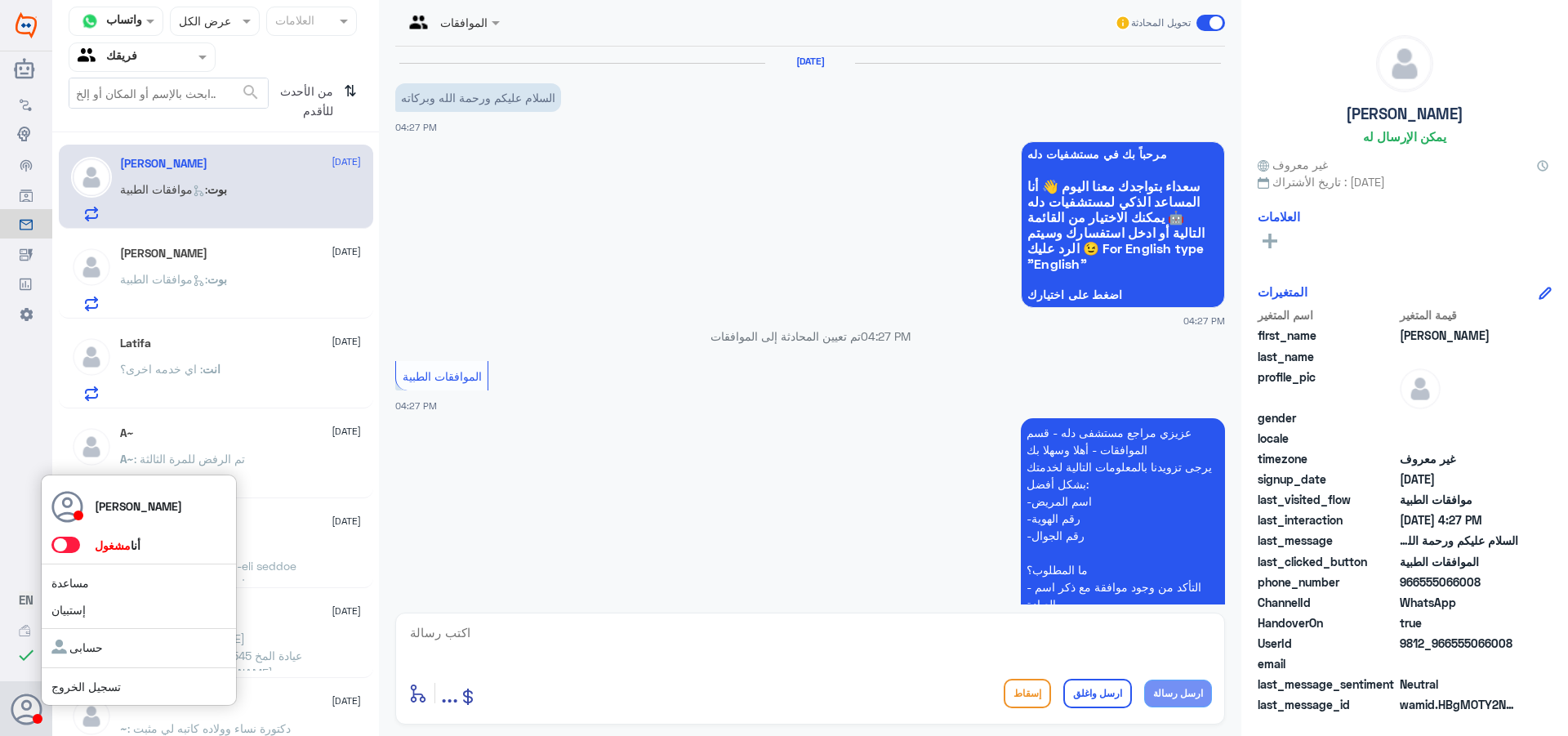
click at [65, 548] on span at bounding box center [66, 544] width 29 height 16
click at [0, 0] on input "checkbox" at bounding box center [0, 0] width 0 height 0
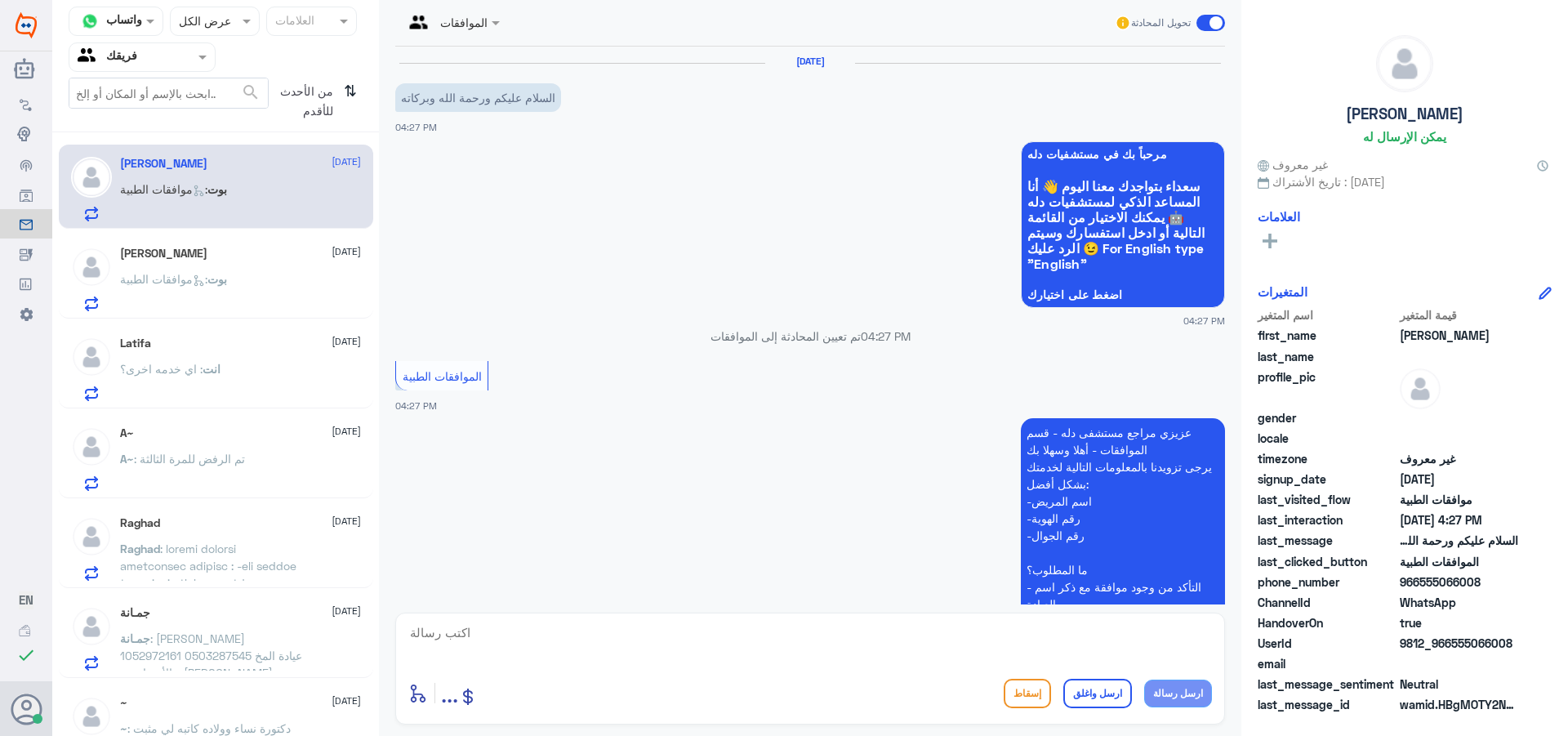
click at [756, 633] on textarea at bounding box center [810, 641] width 804 height 40
type textarea "و"
click at [190, 261] on div "Firas Borini [DATE] بوت : موافقات الطبية" at bounding box center [240, 279] width 240 height 65
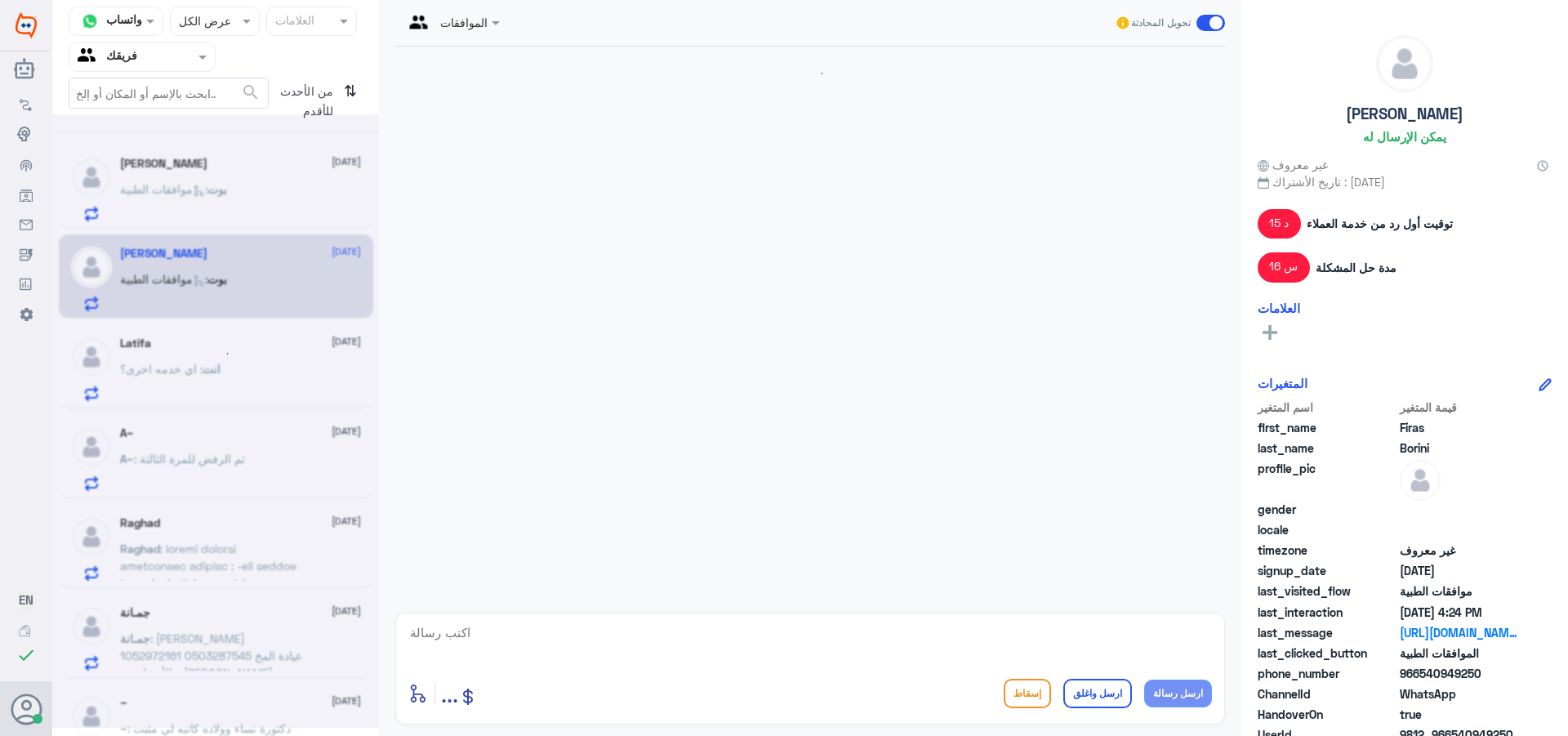
scroll to position [2366, 0]
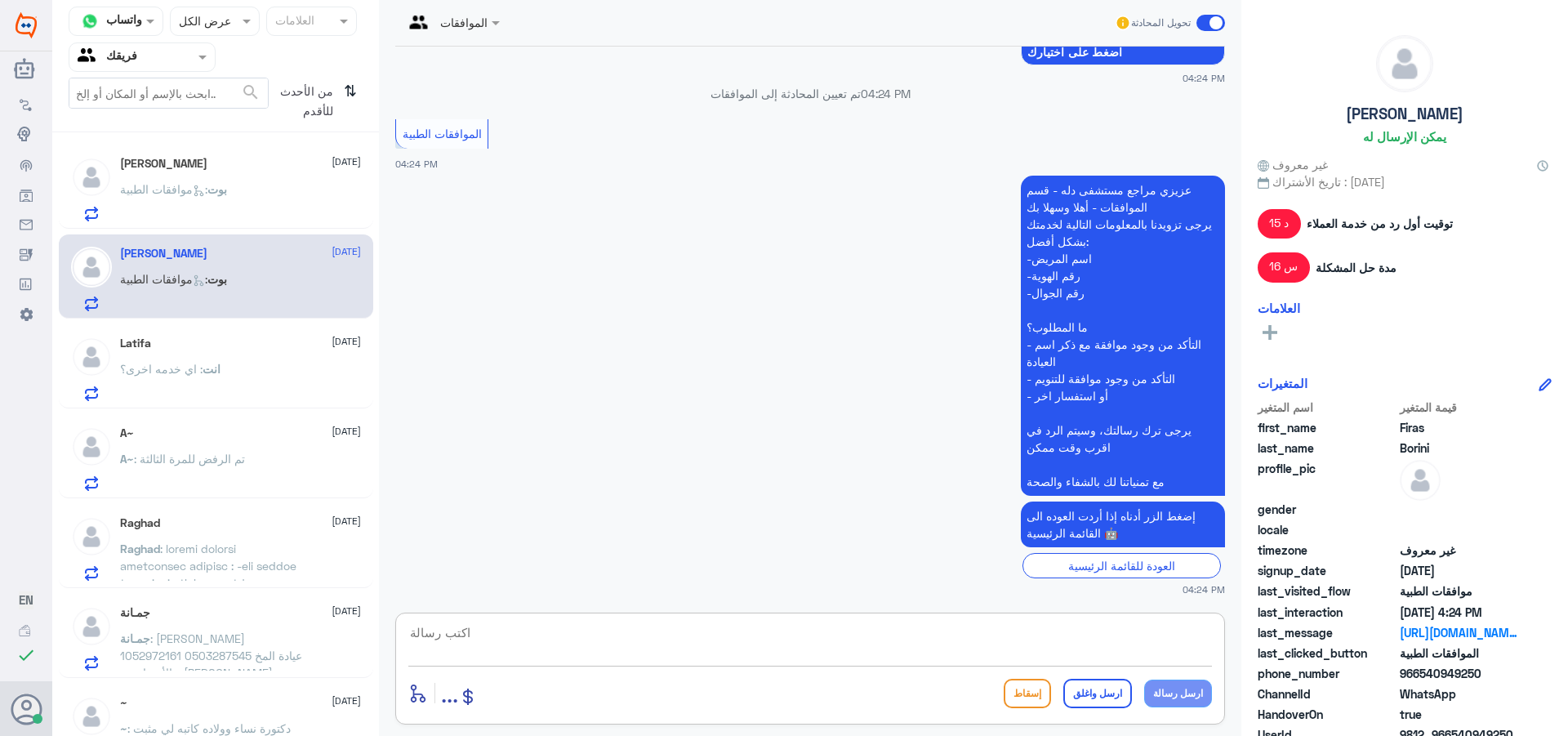
click at [638, 646] on textarea at bounding box center [810, 641] width 804 height 40
type textarea "تفضب كيف اقدر اخدمك؟"
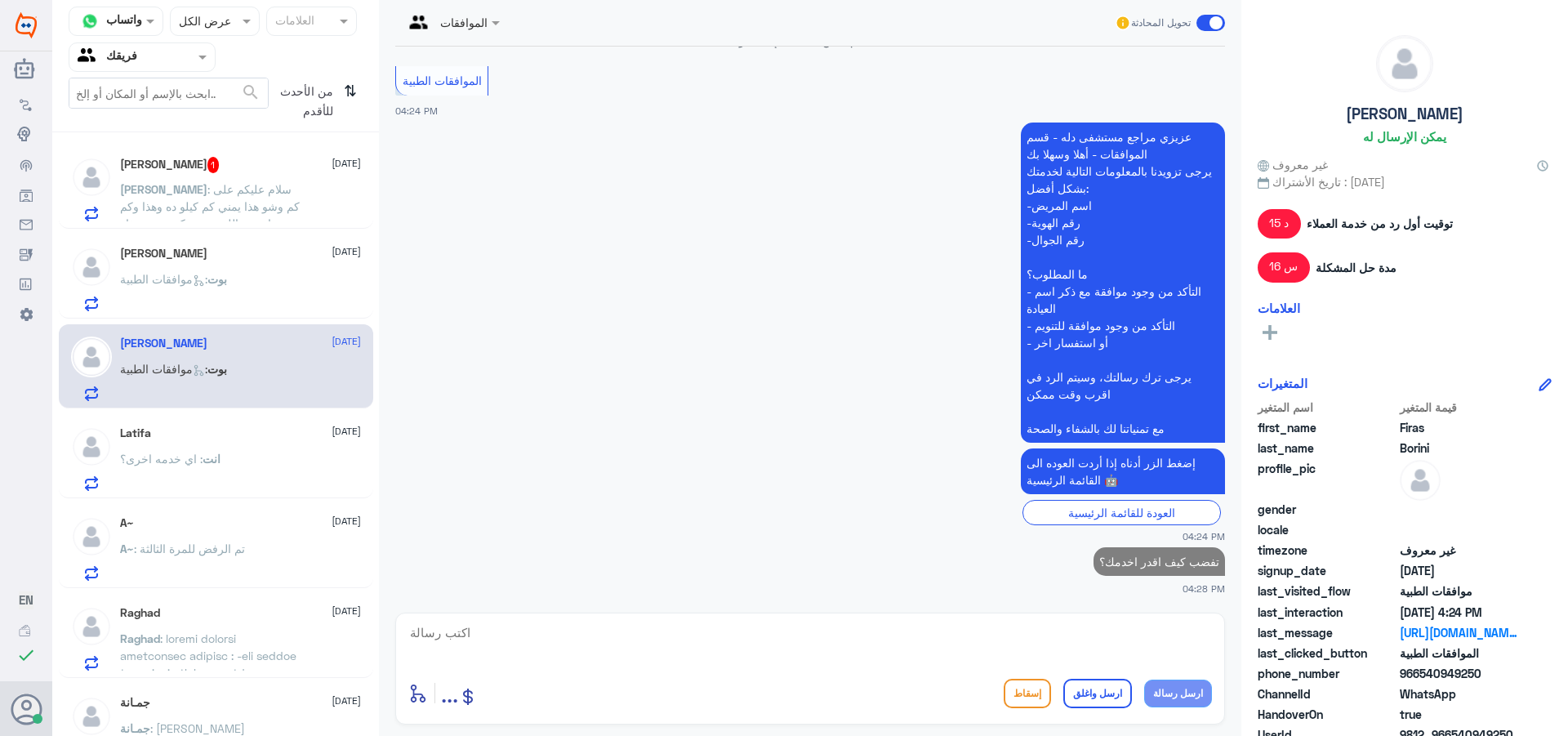
click at [217, 211] on span ": ‏سلام عليكم على كم وشو هذا يمني كم كيلو ده وهذا وكم امشي اللي تحت يكون بعد صغ…" at bounding box center [210, 206] width 179 height 48
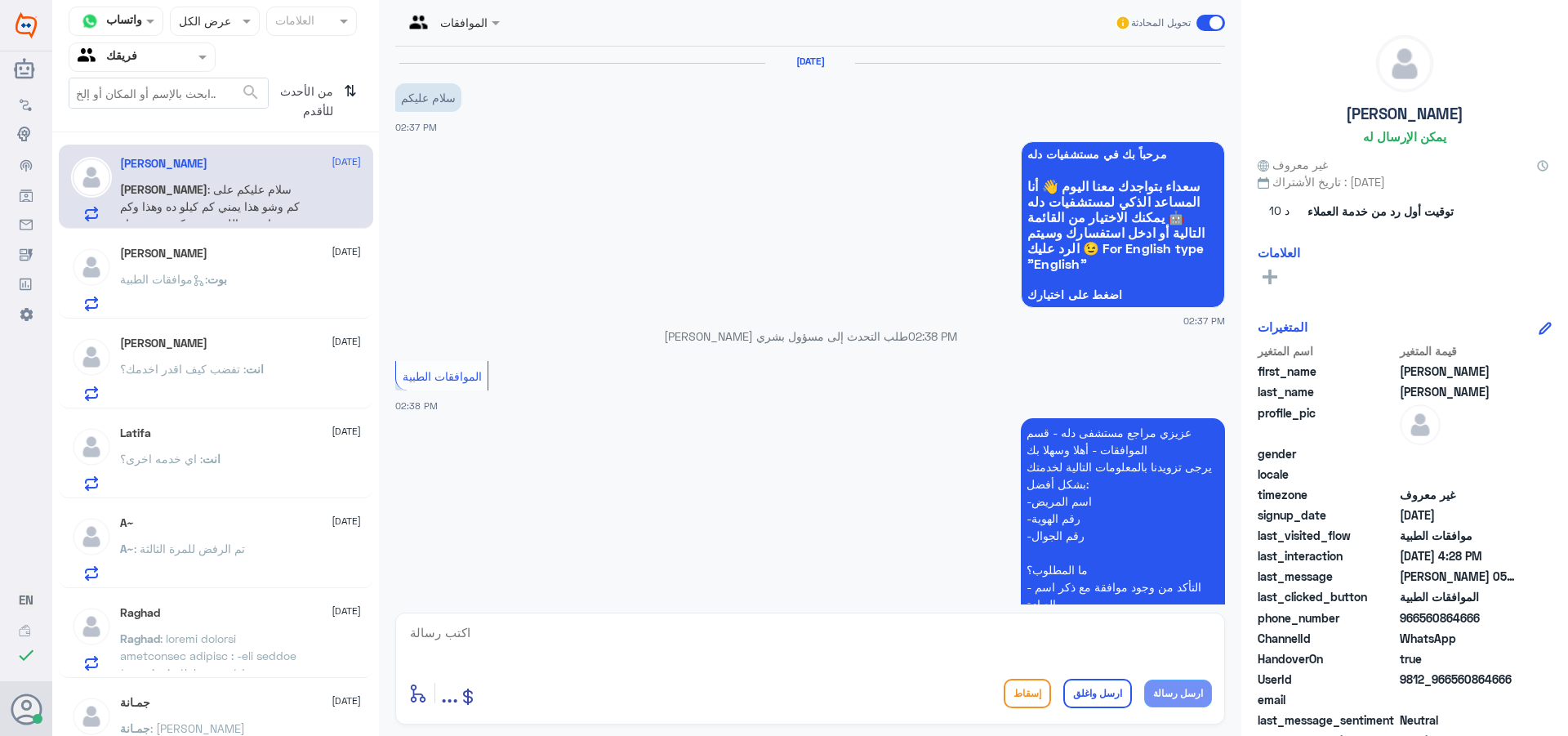
scroll to position [406, 0]
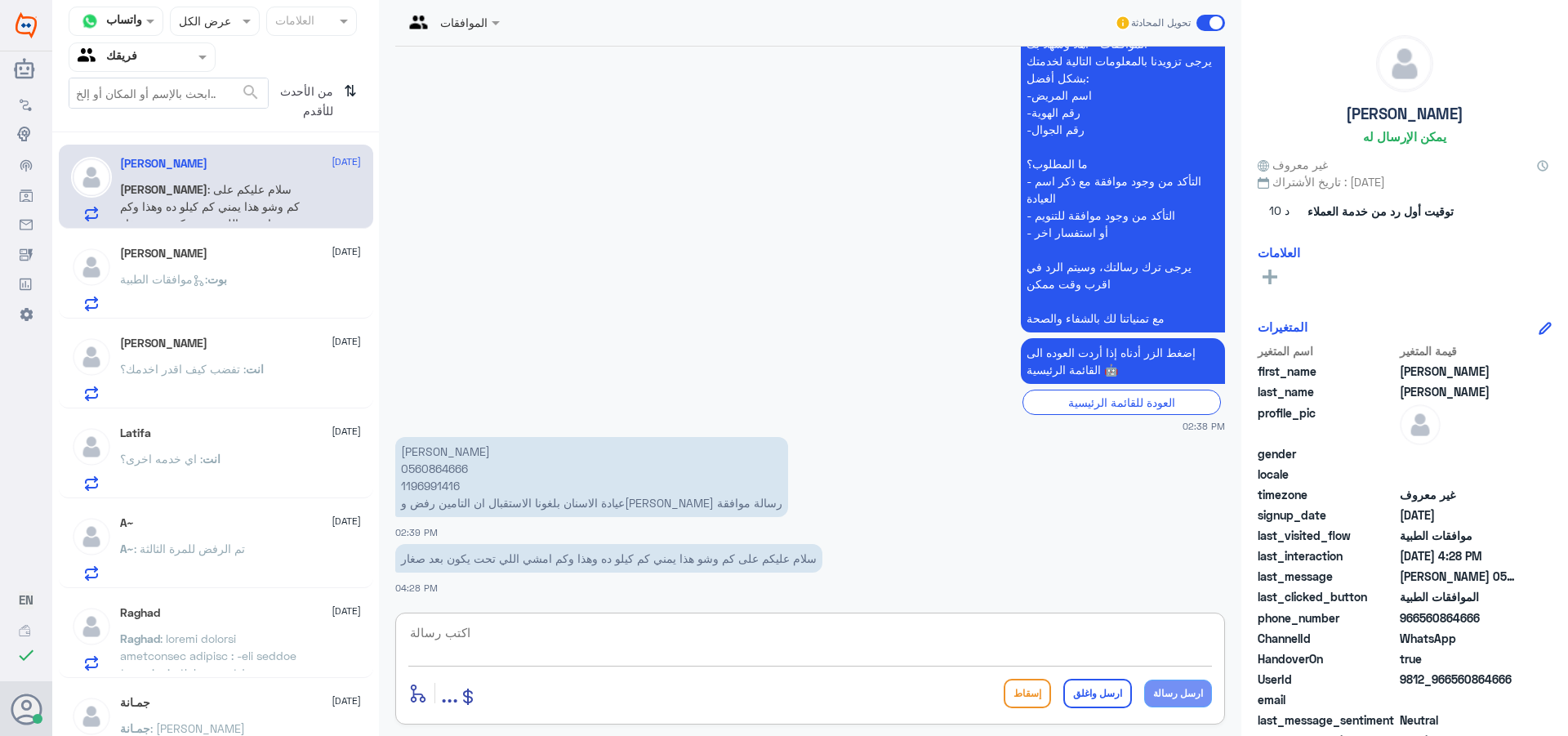
click at [505, 641] on textarea at bounding box center [810, 641] width 804 height 40
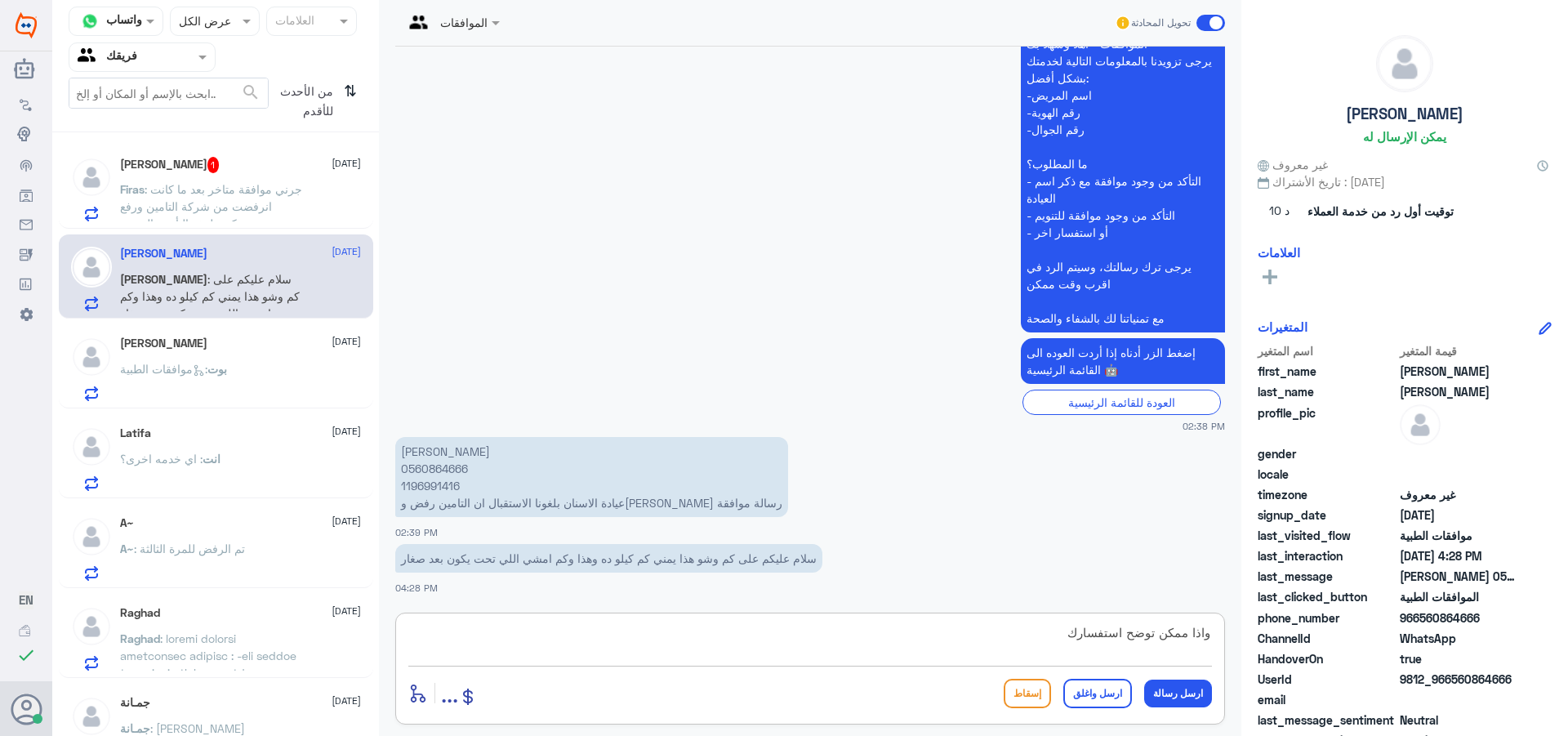
type textarea "واذا ممكن توضح استفسارك"
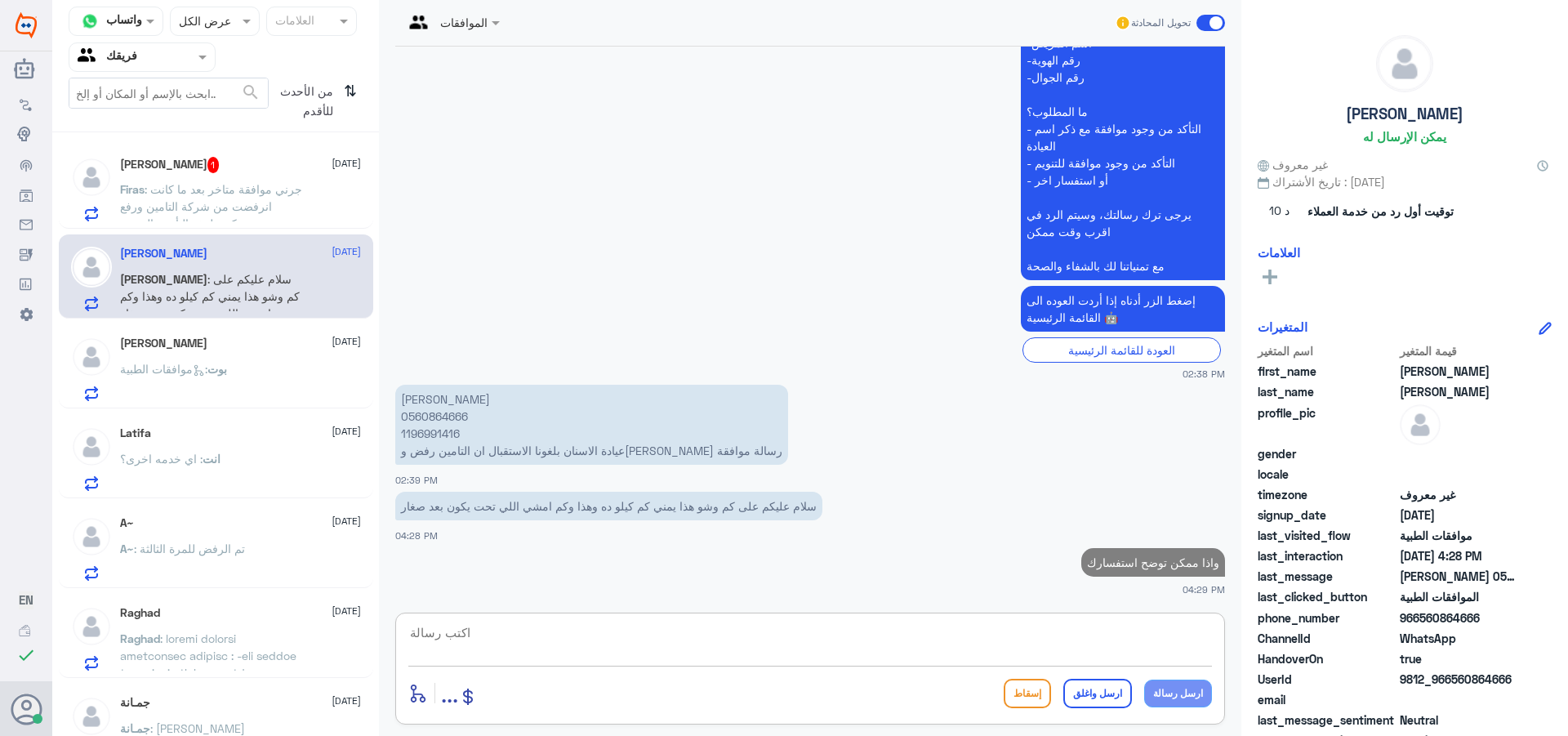
click at [210, 179] on div "Firas Borini 1 [DATE] Firas : جرني موافقة متاخر بعد ما كانت انرفضت من شركة التا…" at bounding box center [240, 189] width 240 height 65
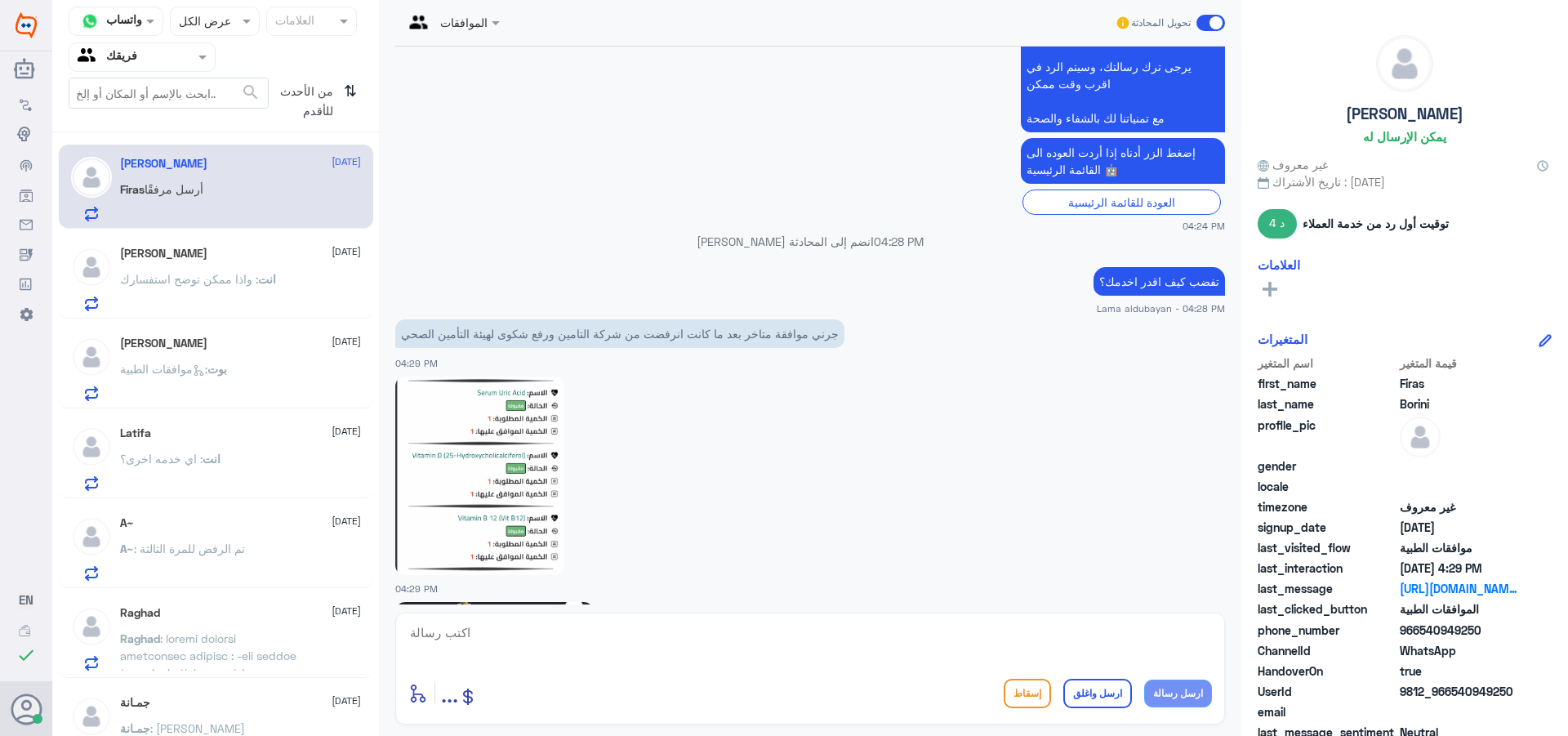
scroll to position [2439, 0]
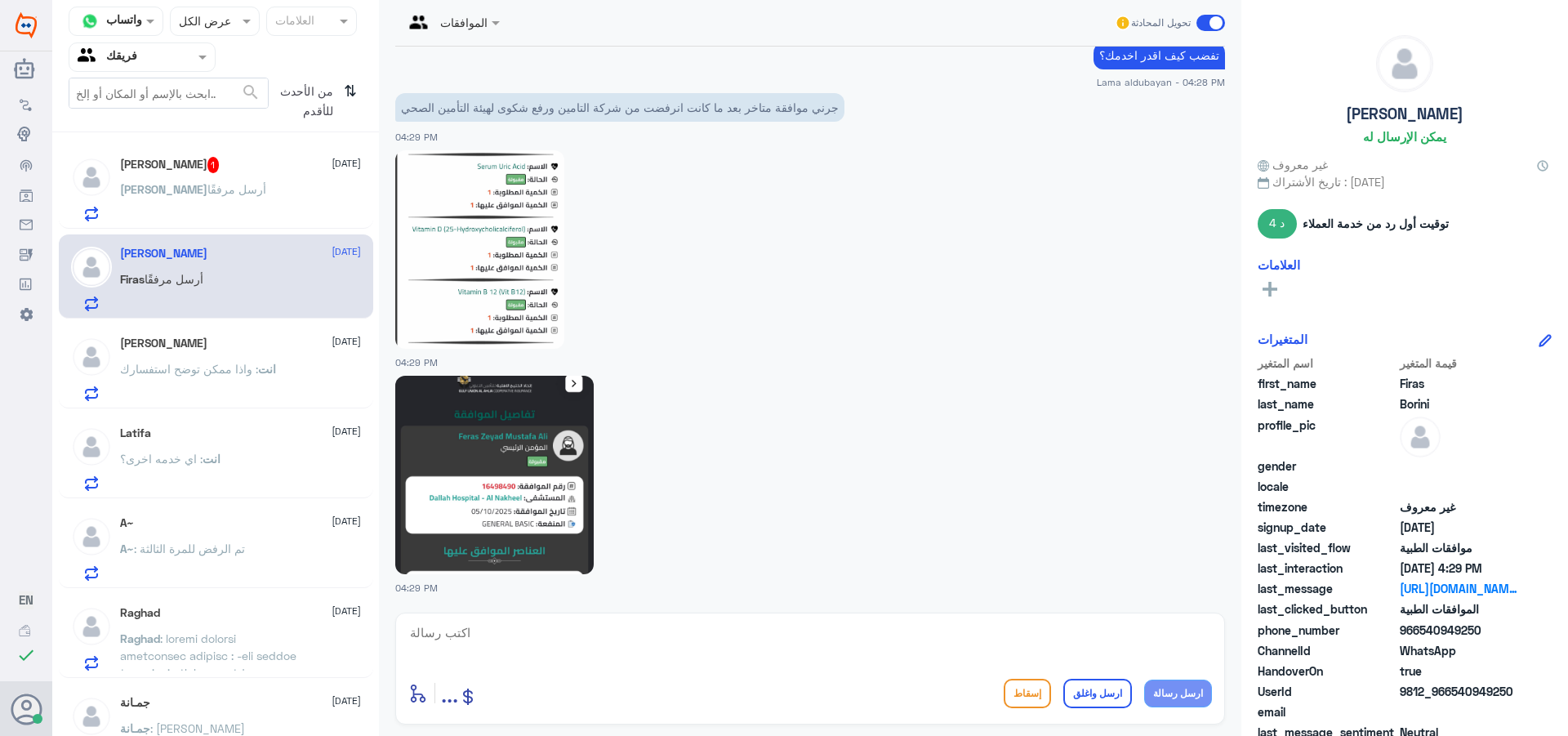
click at [215, 202] on div "[PERSON_NAME] أرسل مرفقًا" at bounding box center [240, 202] width 240 height 37
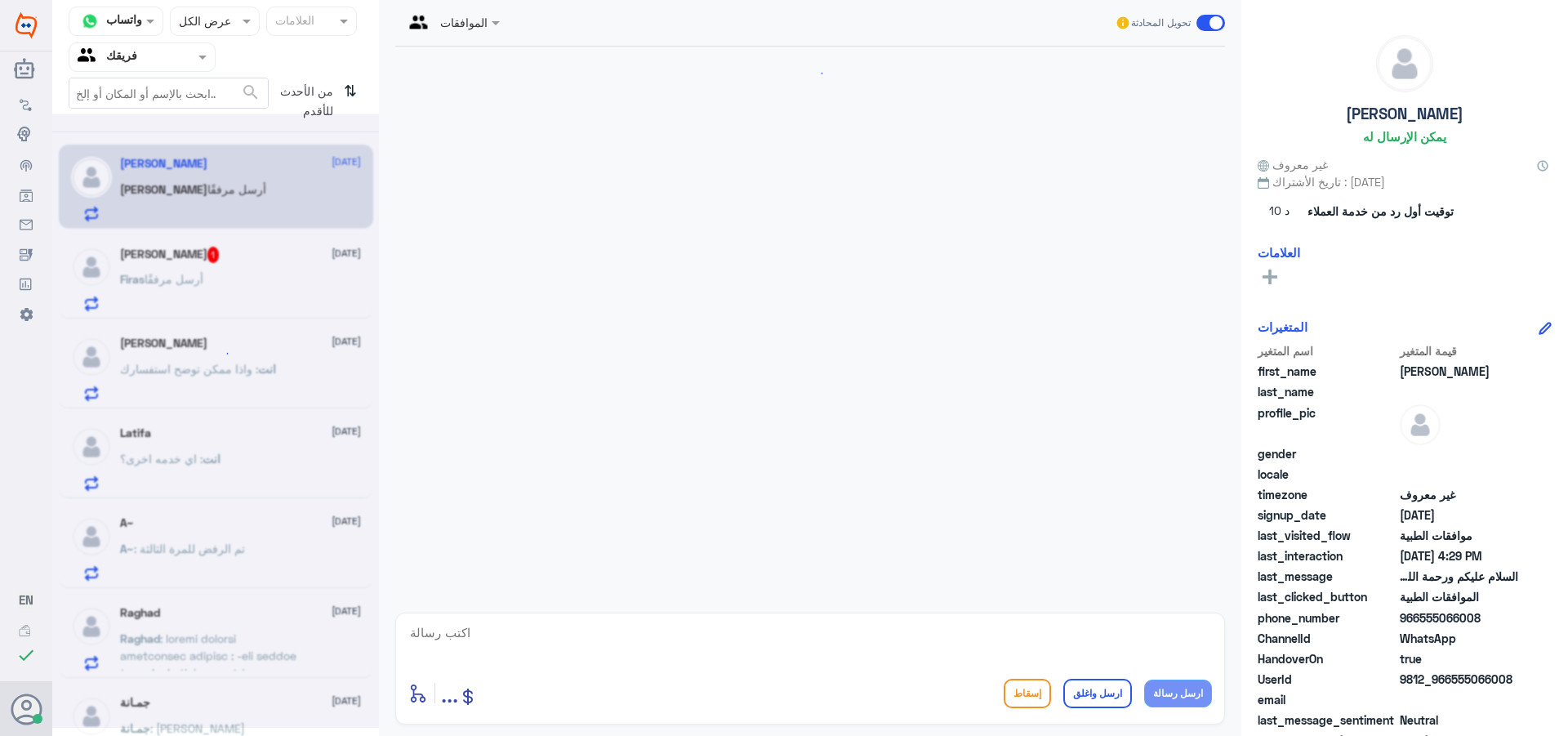
scroll to position [332, 0]
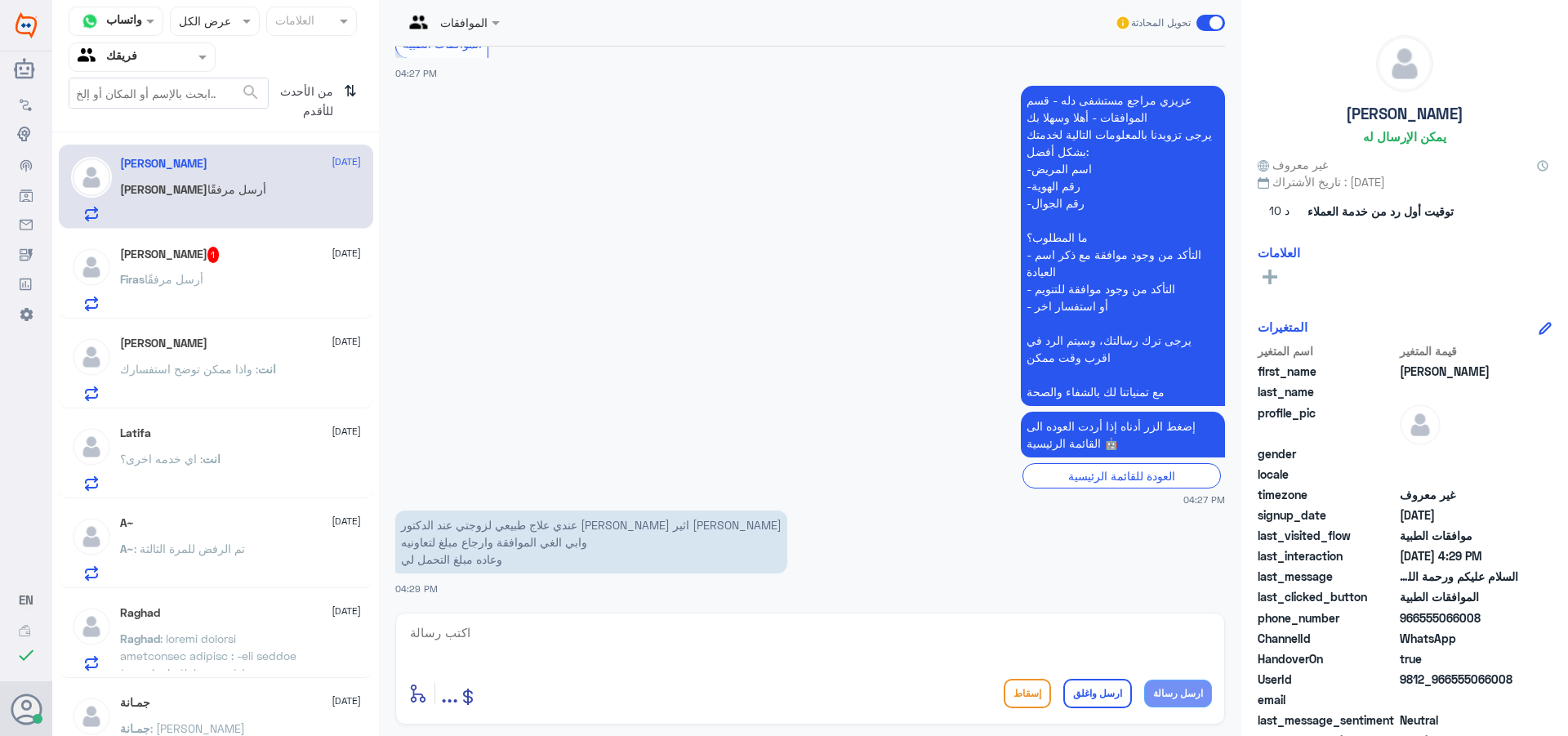
click at [266, 290] on div "Firas أرسل مرفقًا" at bounding box center [240, 293] width 240 height 37
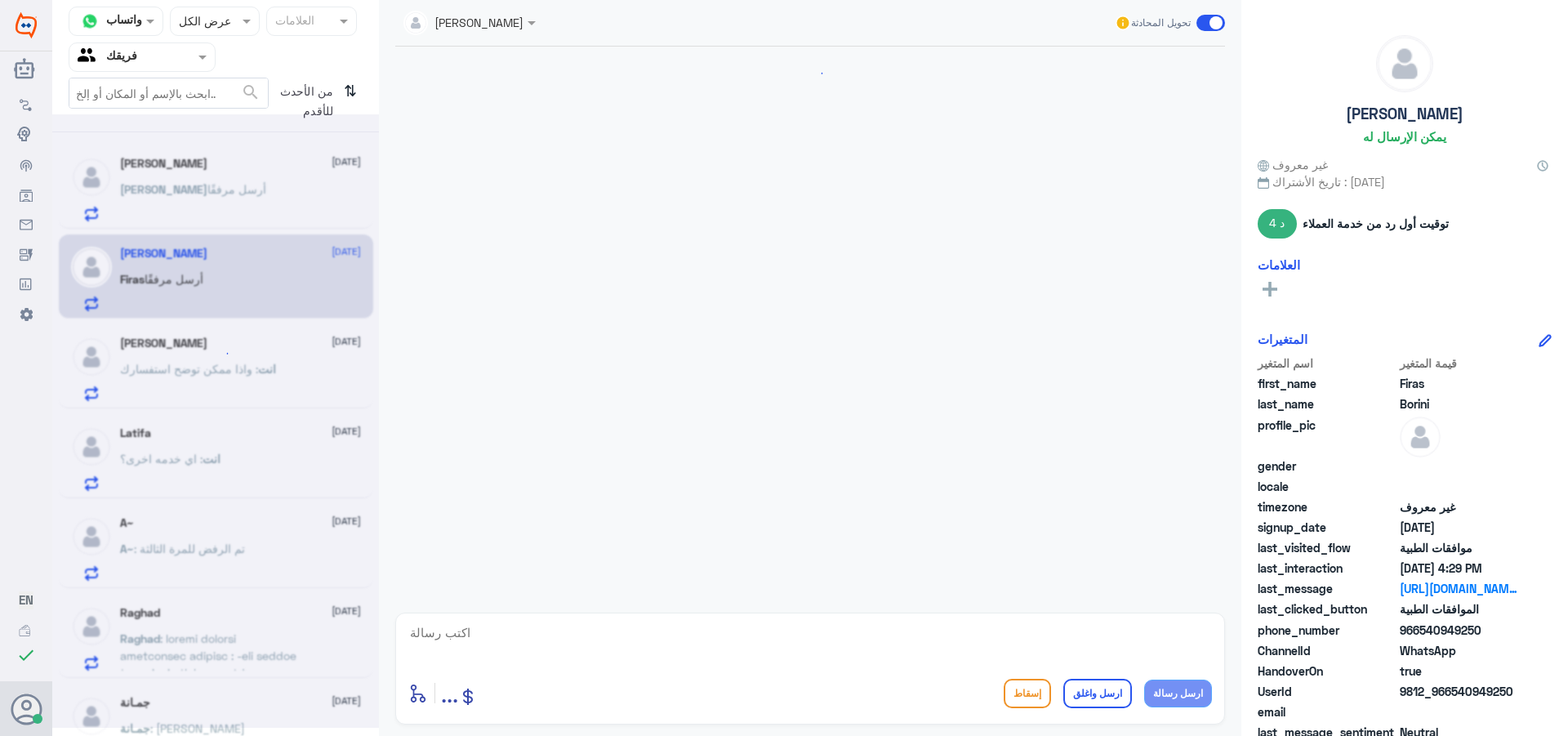
scroll to position [2231, 0]
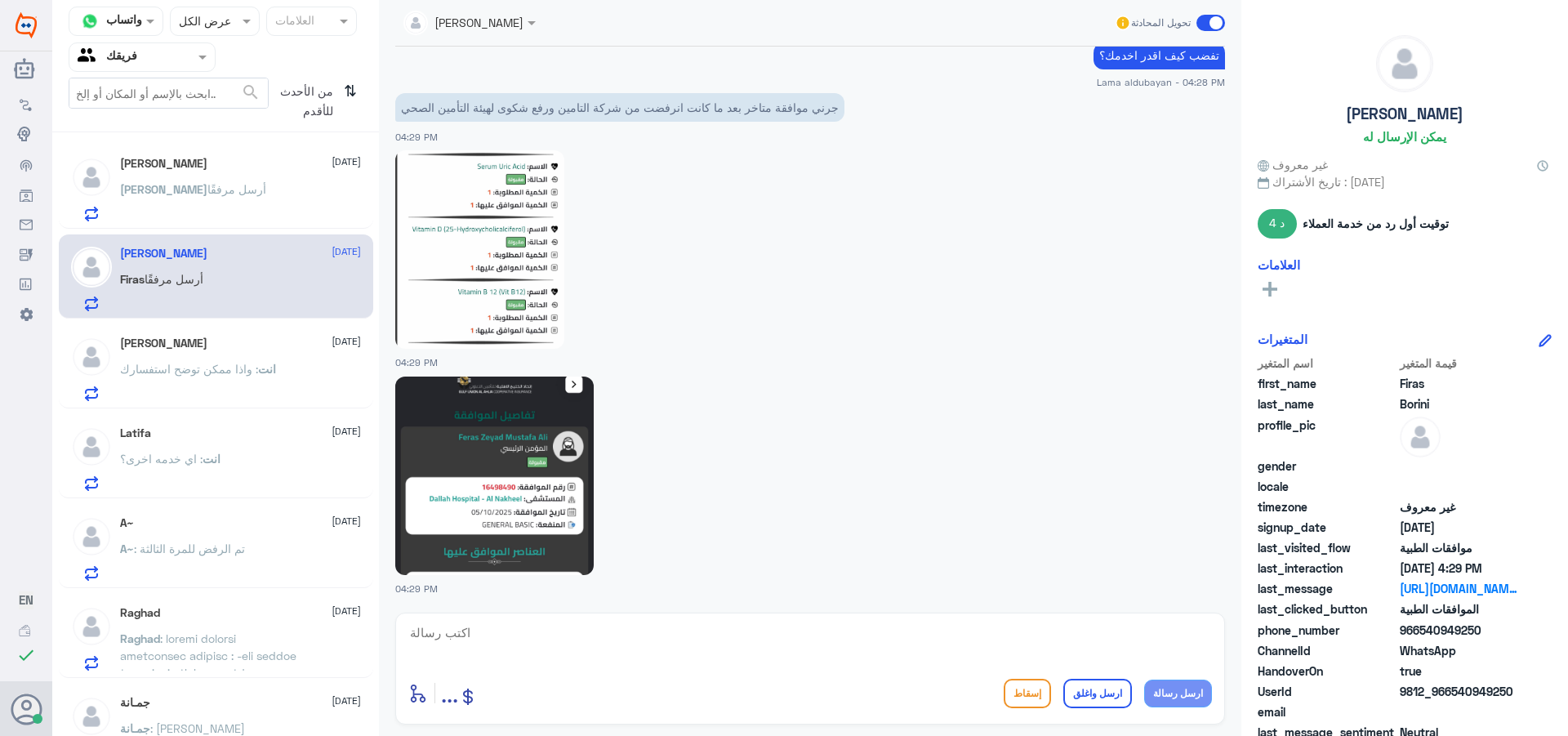
click at [603, 637] on textarea at bounding box center [810, 641] width 804 height 40
type textarea "ع"
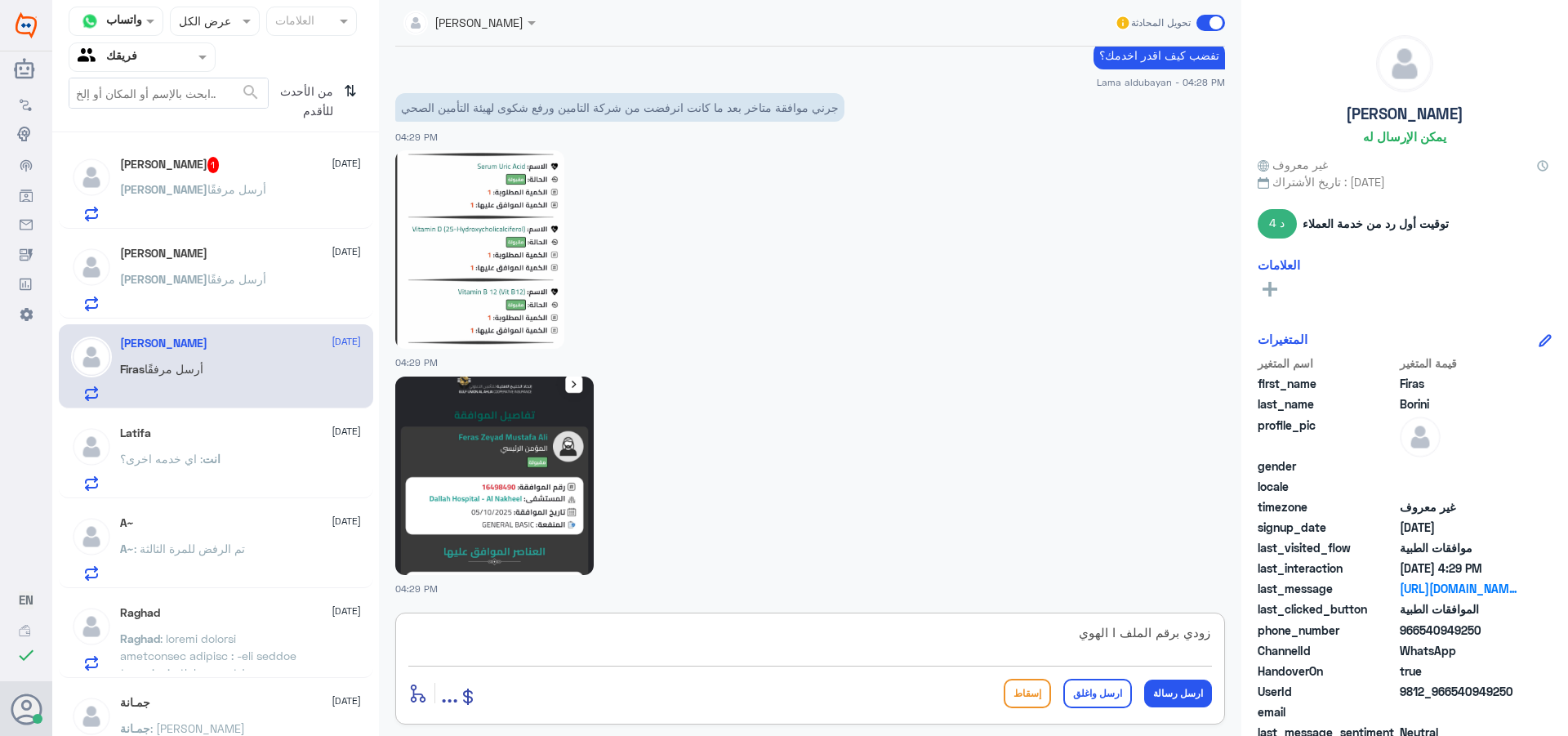
type textarea "زودي برقم الملف ا الهويه"
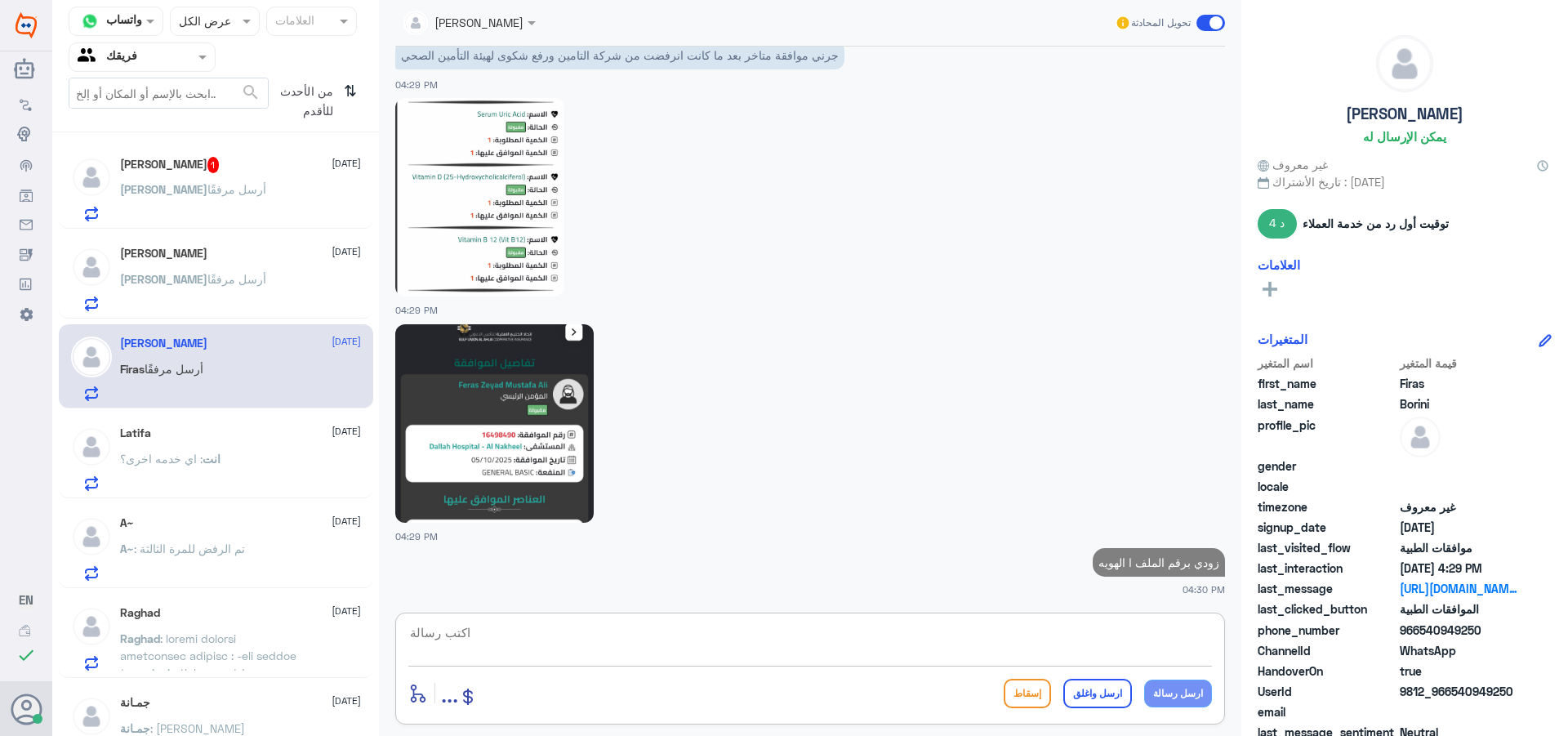
click at [269, 212] on div "[PERSON_NAME] أرسل مرفقًا" at bounding box center [240, 202] width 240 height 37
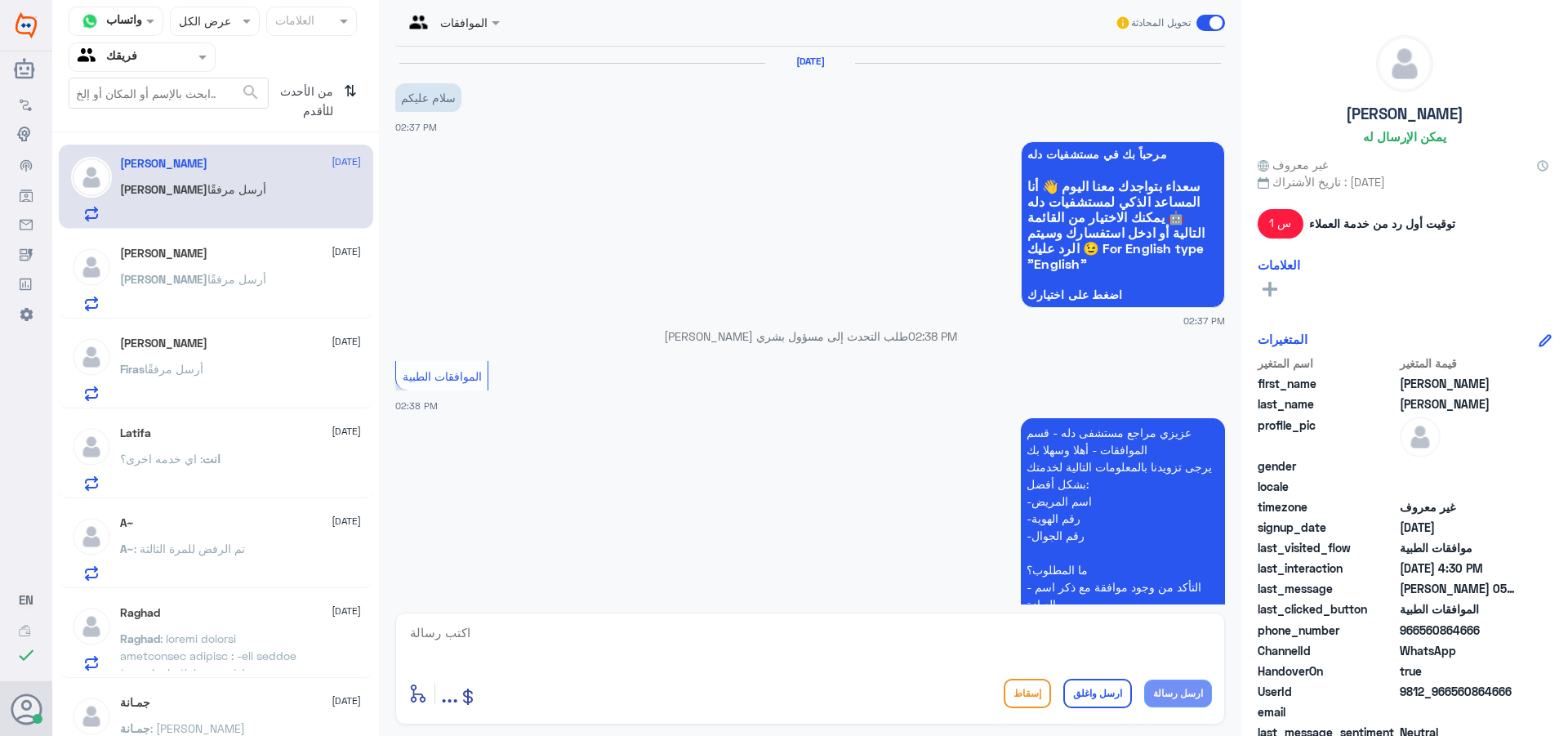
scroll to position [544, 0]
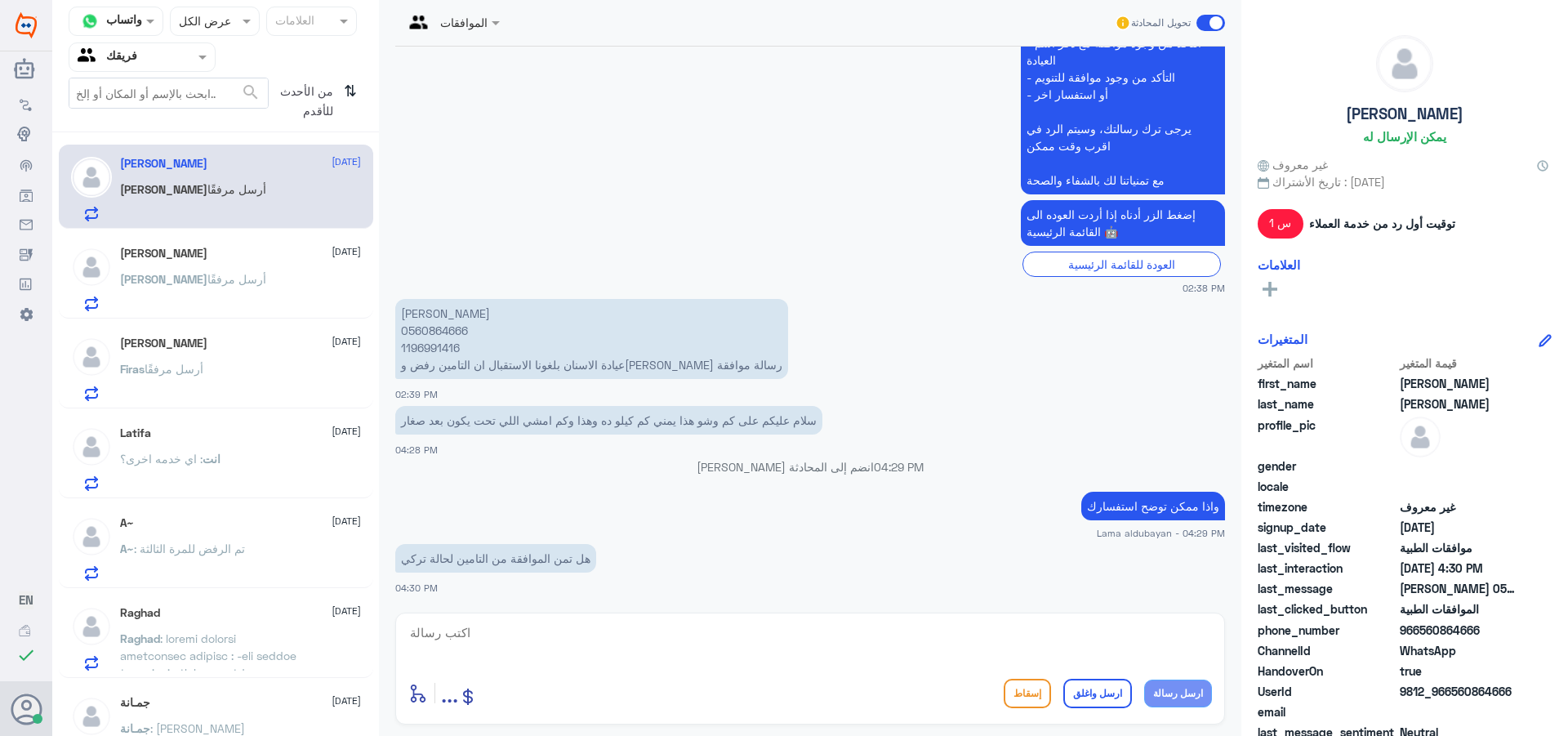
click at [462, 638] on textarea at bounding box center [810, 641] width 804 height 40
type textarea "نعم ما عدا الاشعه البنوراميه رد التامين لا تناسب [PERSON_NAME] تم رفع اشعه اخرى…"
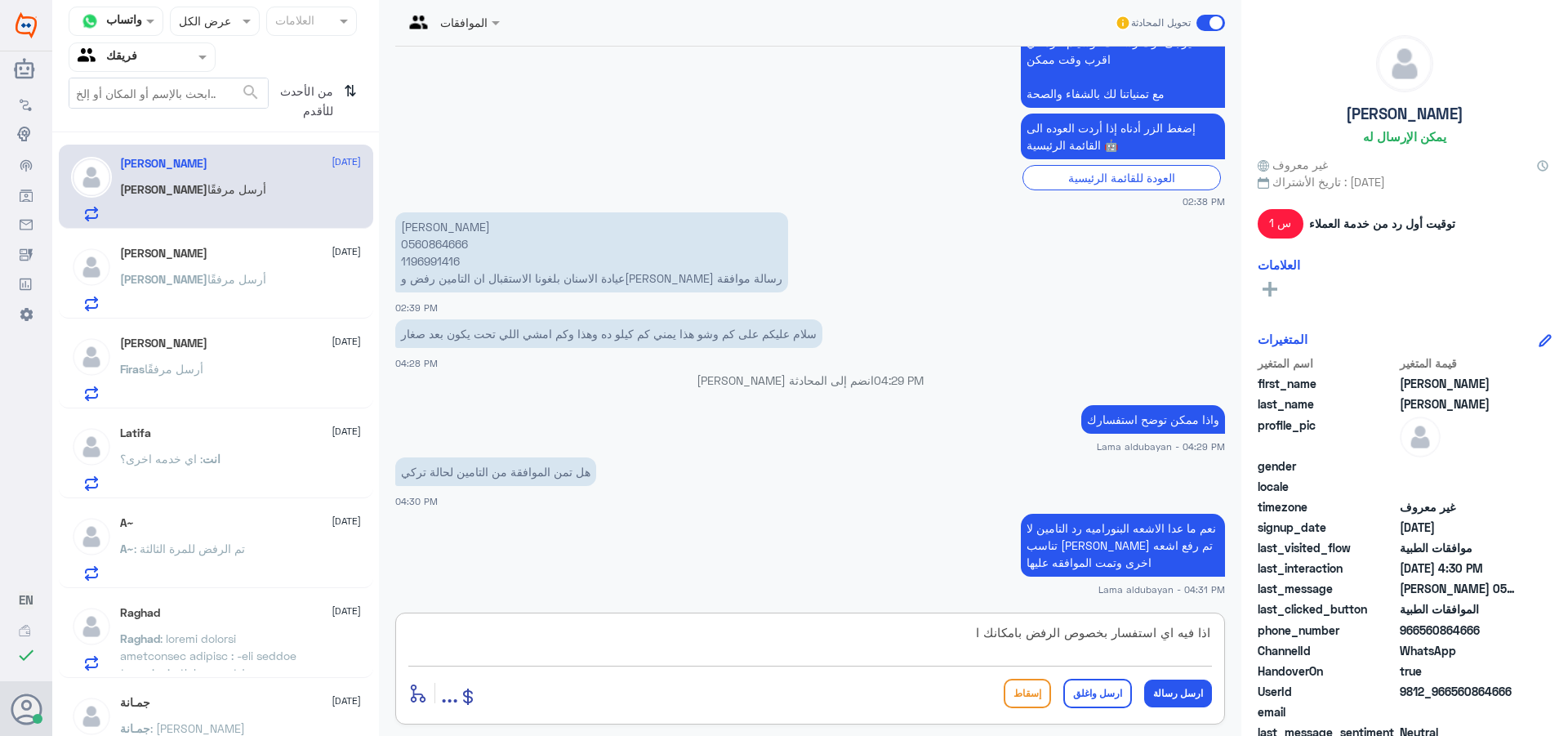
scroll to position [686, 0]
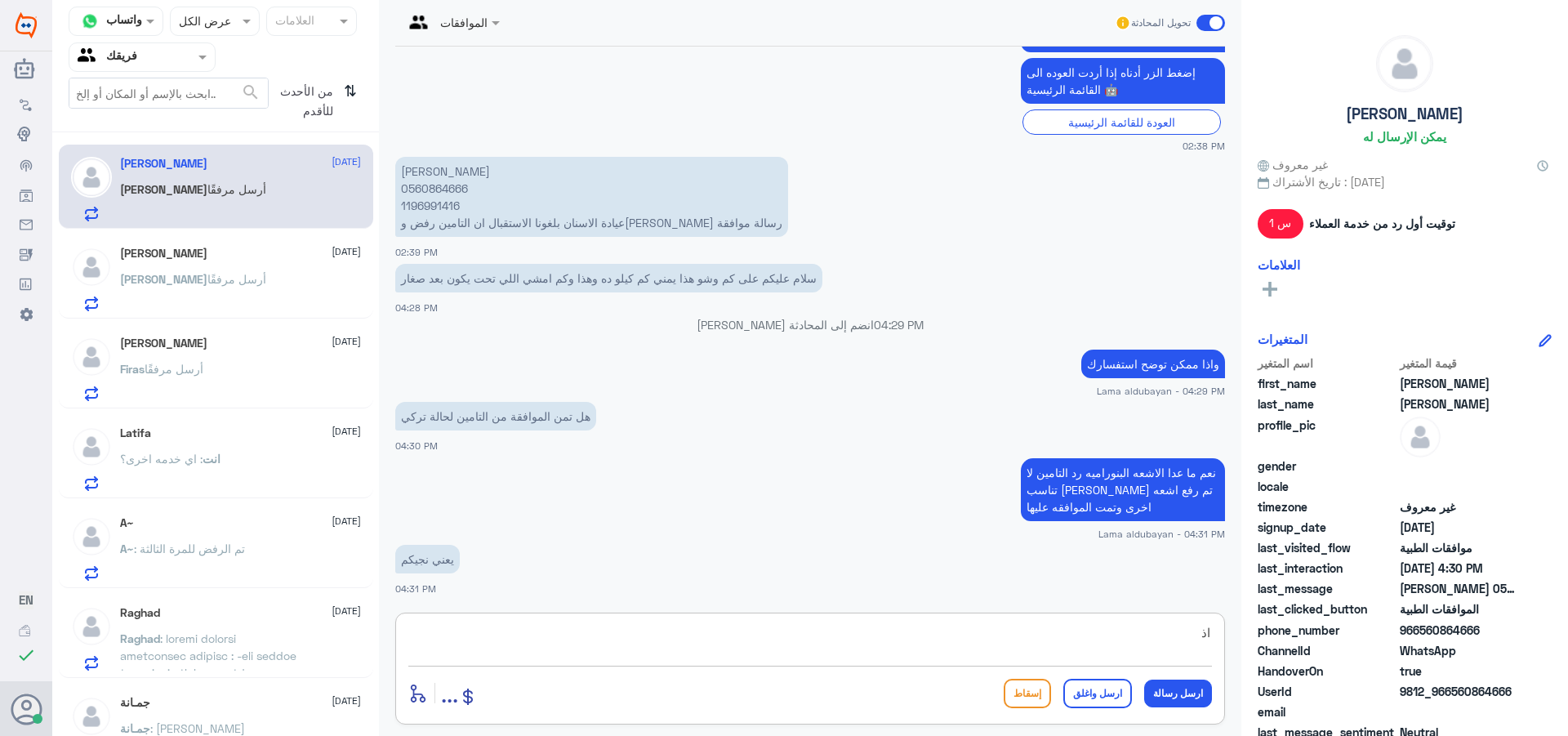
type textarea "ا"
click at [605, 643] on textarea at bounding box center [810, 641] width 804 height 40
click at [448, 190] on p "[PERSON_NAME] 0560864666 1196991416 عيادة الاسنان بلغونا الاستقبال ان التامين ر…" at bounding box center [592, 197] width 393 height 80
click at [555, 619] on div "أدخل اسم مجموعة الرسائل ... إسقاط ارسل واغلق ارسل رسالة" at bounding box center [809, 668] width 829 height 112
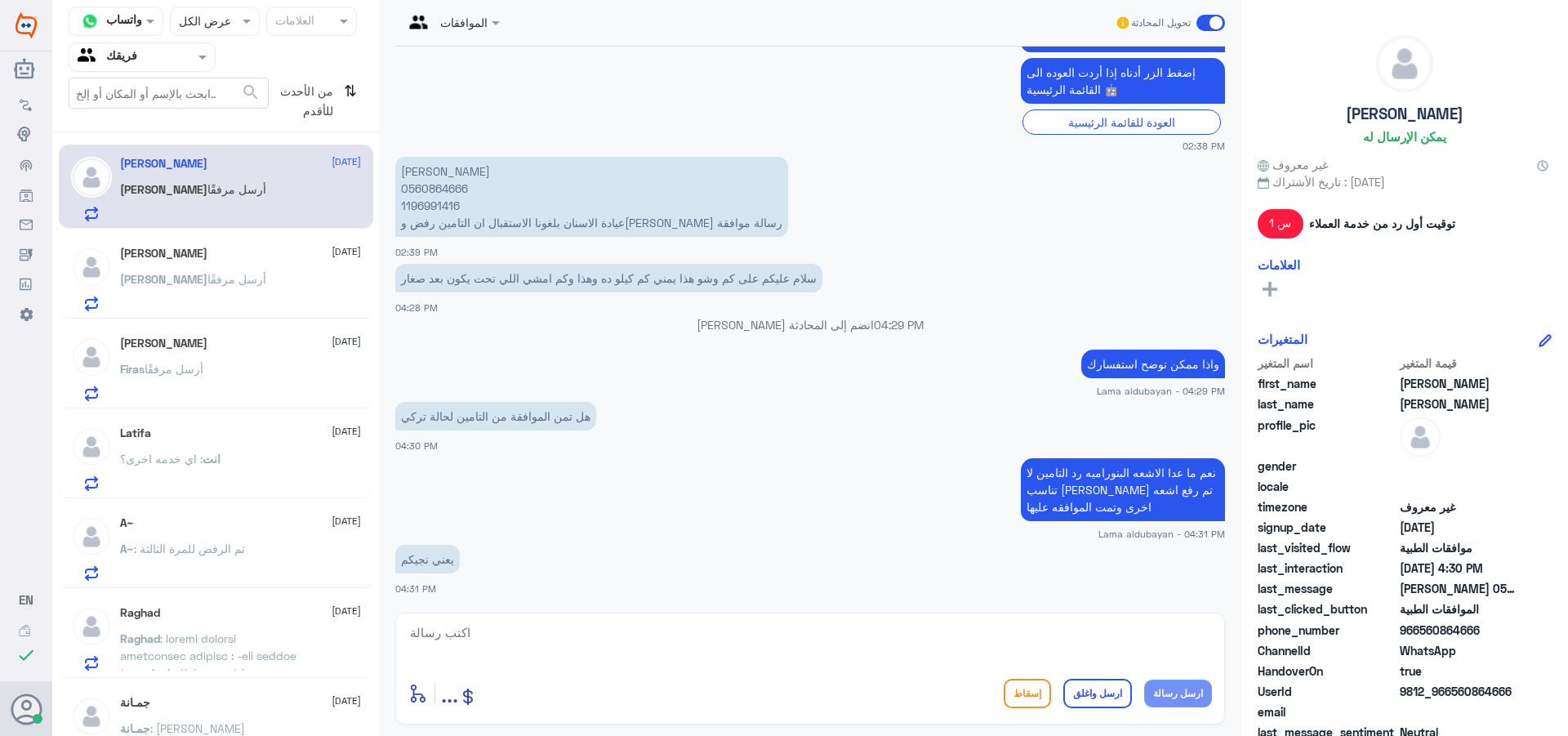
click at [557, 642] on textarea at bounding box center [810, 641] width 804 height 40
type textarea "نعم بالمكانك الاستفاده من اخدمه"
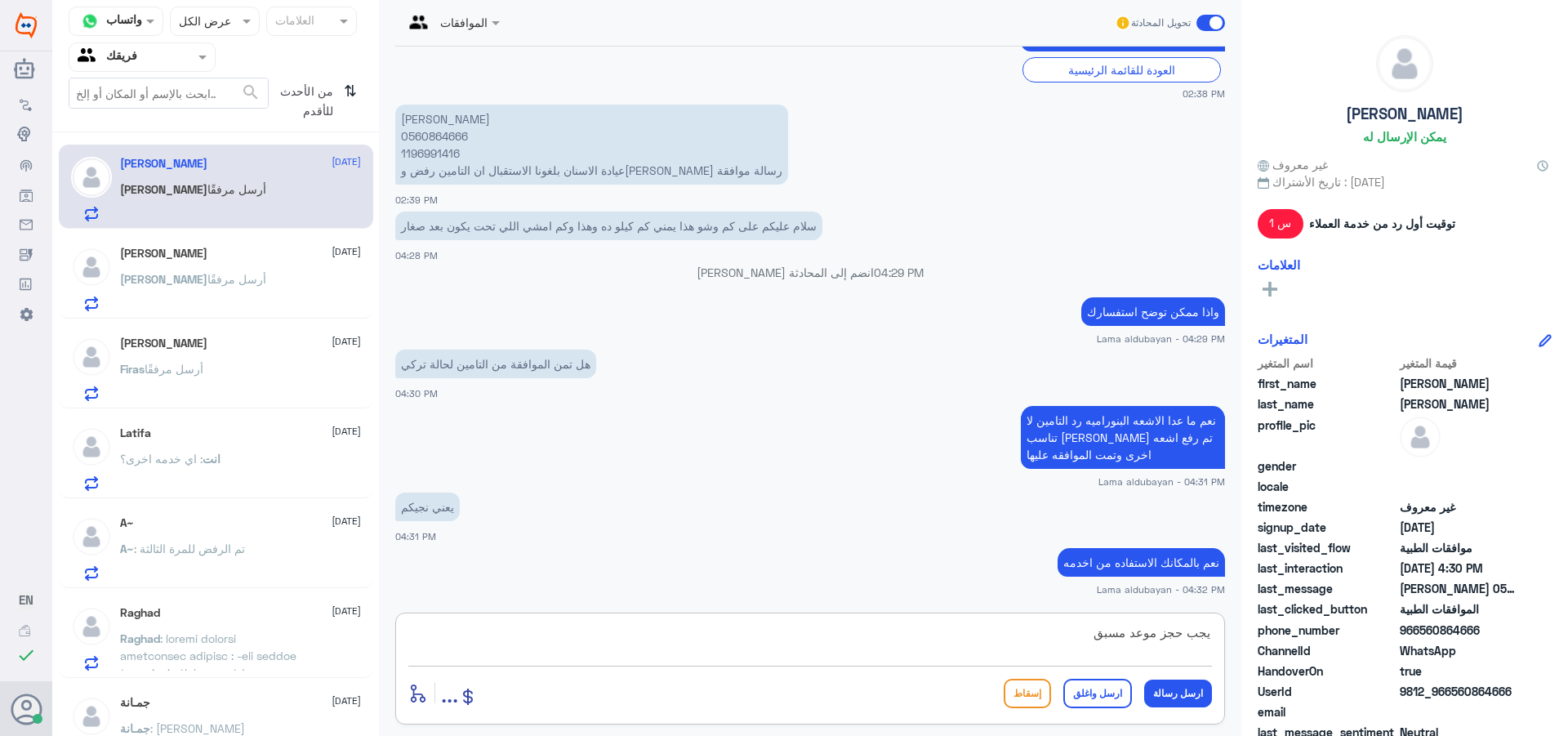
type textarea "يجب حجز موعد مسبق"
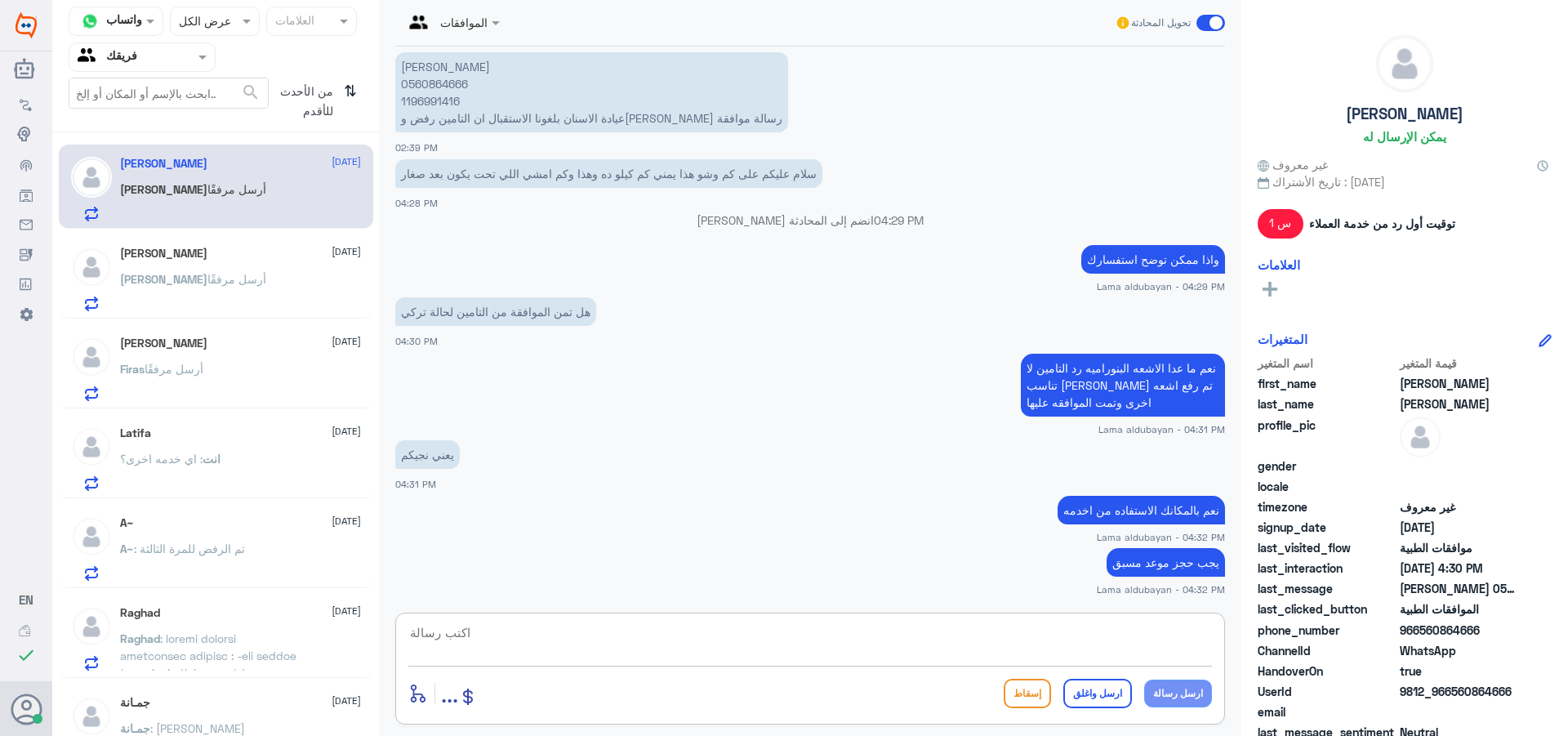
click at [861, 639] on textarea at bounding box center [810, 641] width 804 height 40
paste textarea "يرجى التواصل مع قسم المواعيد عن طريق الاتصال بشكل مباشر على الرقم 92001222"
type textarea "يرجى التواصل مع قسم المواعيد عن طريق الاتصال بشكل مباشر على الرقم 92001222"
click at [1097, 688] on button "ارسل واغلق" at bounding box center [1098, 693] width 69 height 30
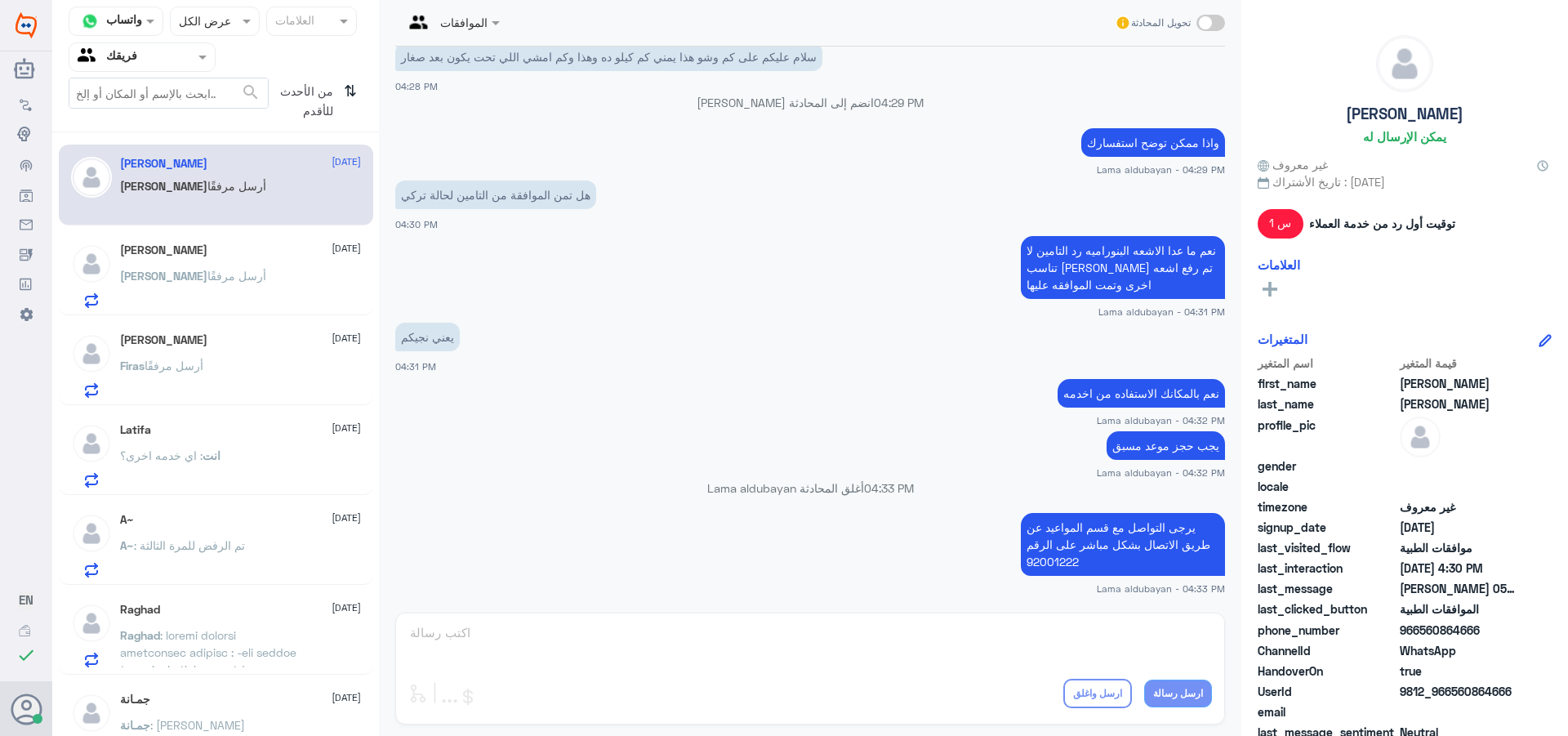
click at [155, 235] on div "[PERSON_NAME] [DATE] [PERSON_NAME] أرسل مرفقًا" at bounding box center [216, 273] width 314 height 84
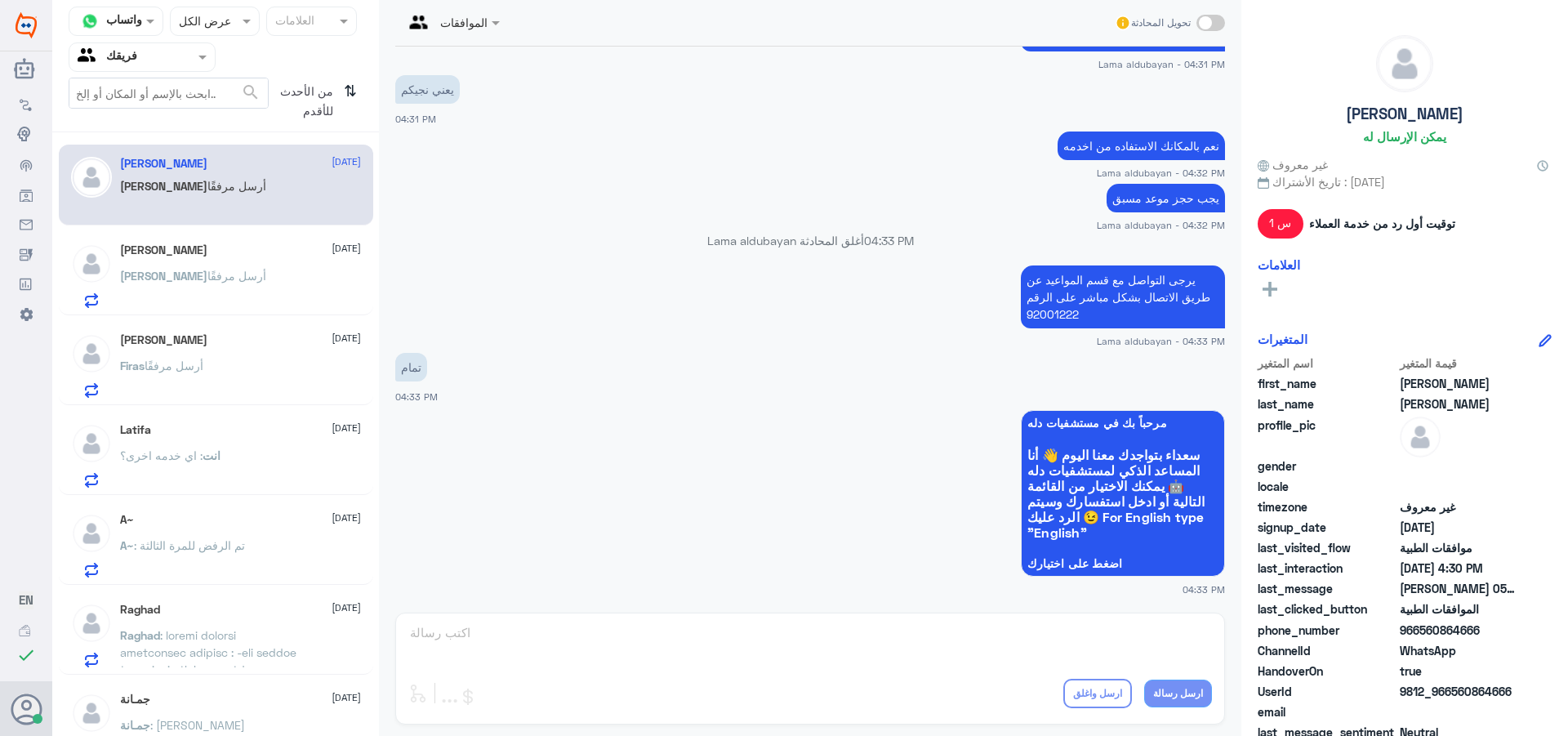
click at [1210, 27] on span at bounding box center [1211, 22] width 29 height 16
click at [0, 0] on input "checkbox" at bounding box center [0, 0] width 0 height 0
click at [1210, 27] on span at bounding box center [1211, 22] width 29 height 16
click at [0, 0] on input "checkbox" at bounding box center [0, 0] width 0 height 0
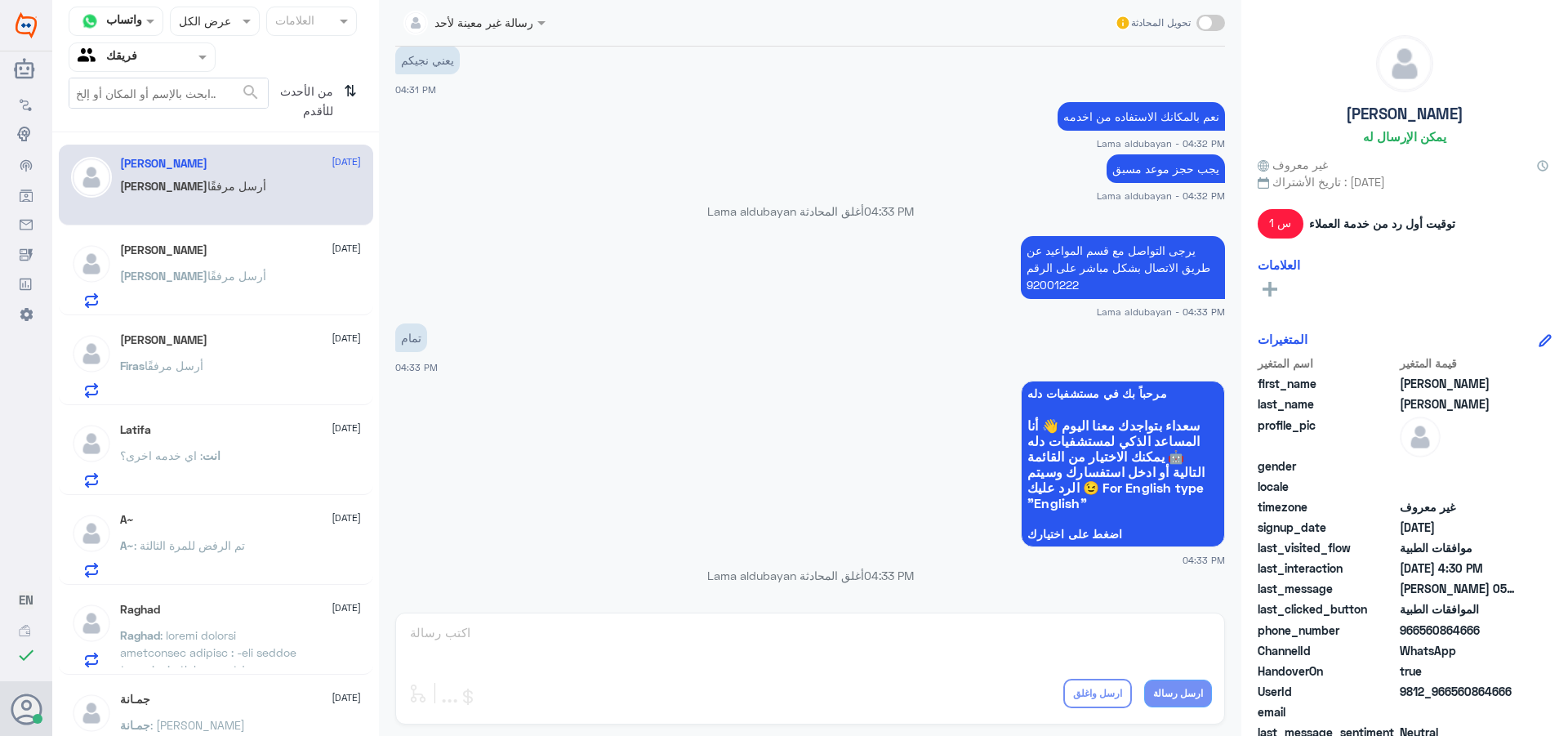
click at [207, 278] on span "أرسل مرفقًا" at bounding box center [237, 276] width 59 height 14
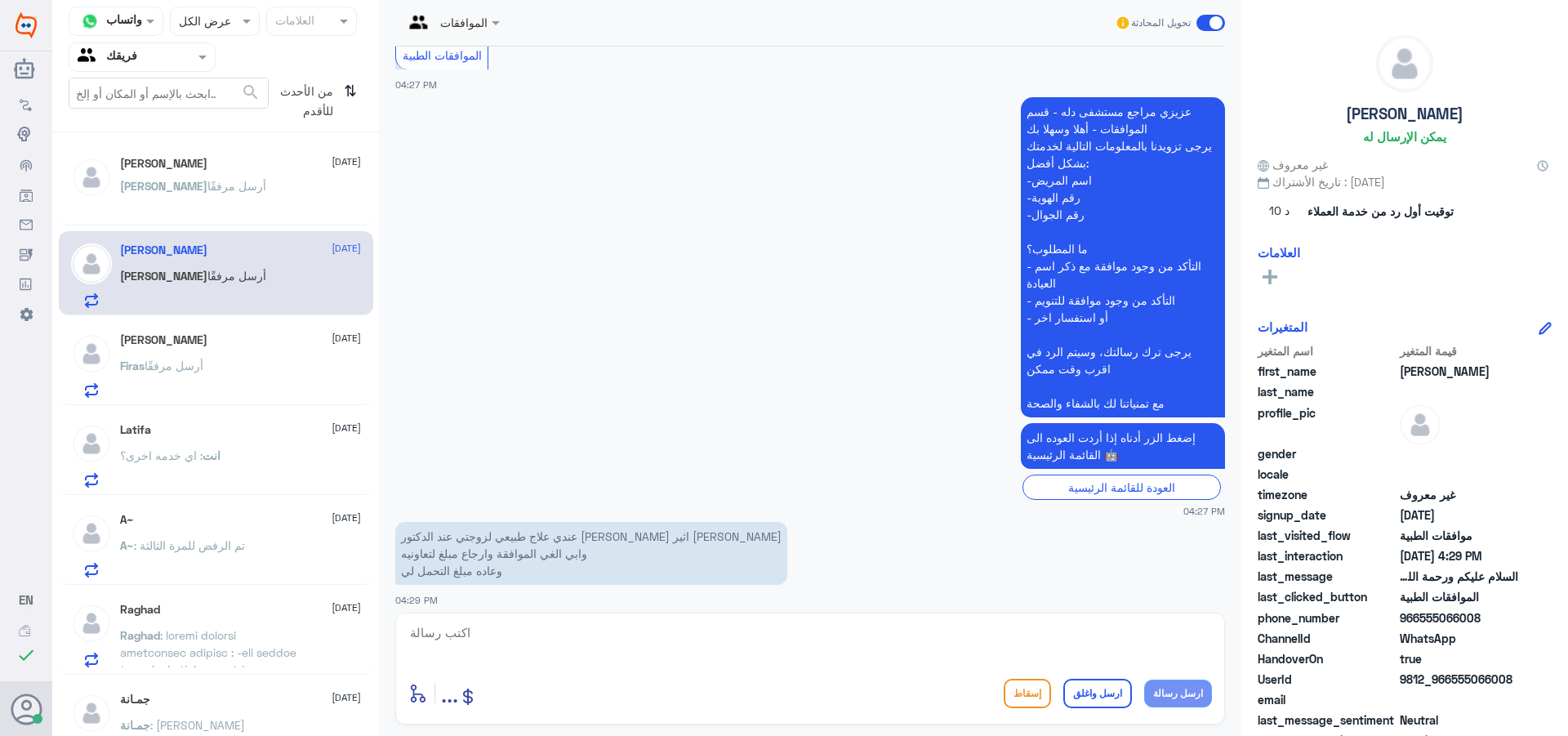
scroll to position [332, 0]
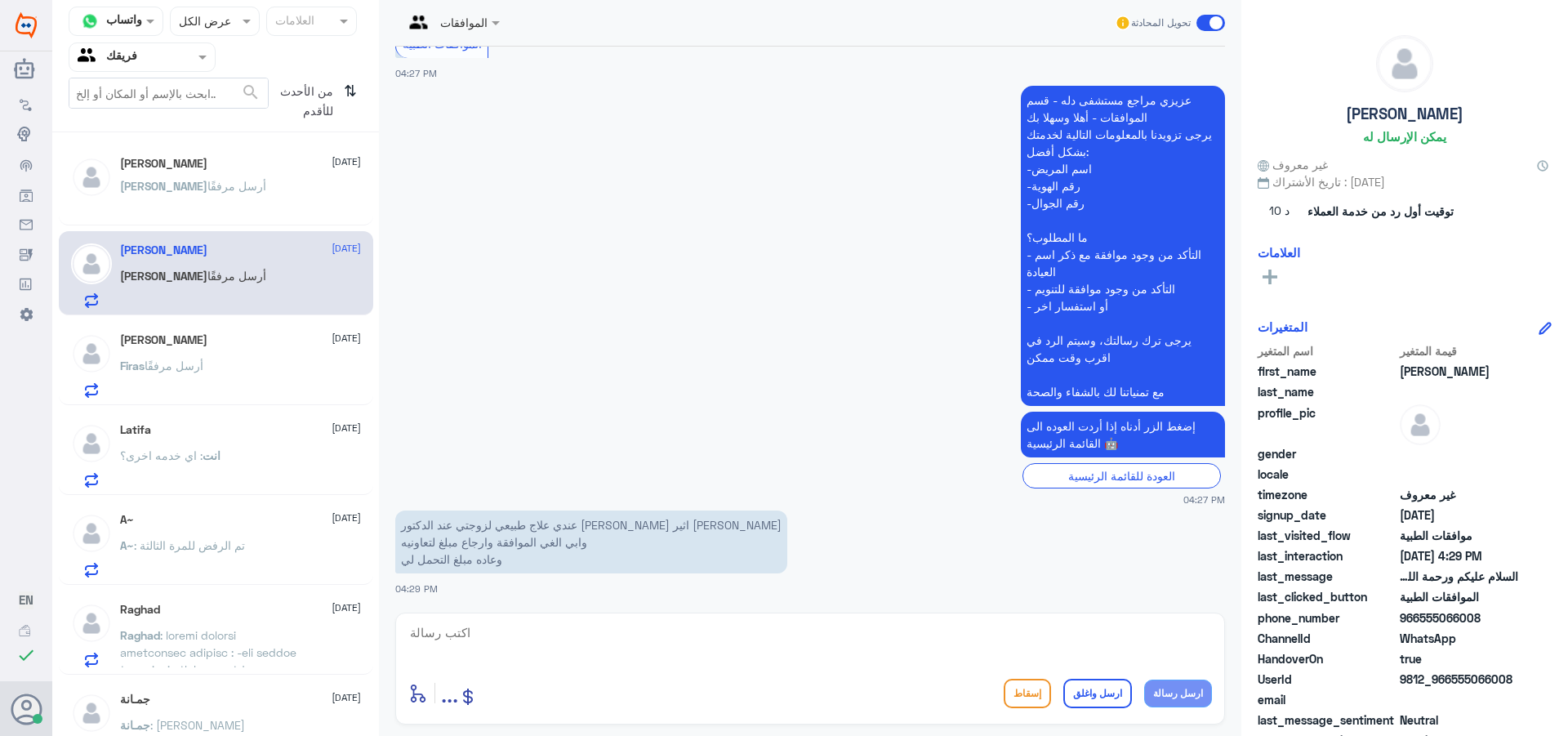
click at [609, 638] on textarea at bounding box center [810, 641] width 804 height 40
type textarea "هل تمت استفاده من الخدمه؟"
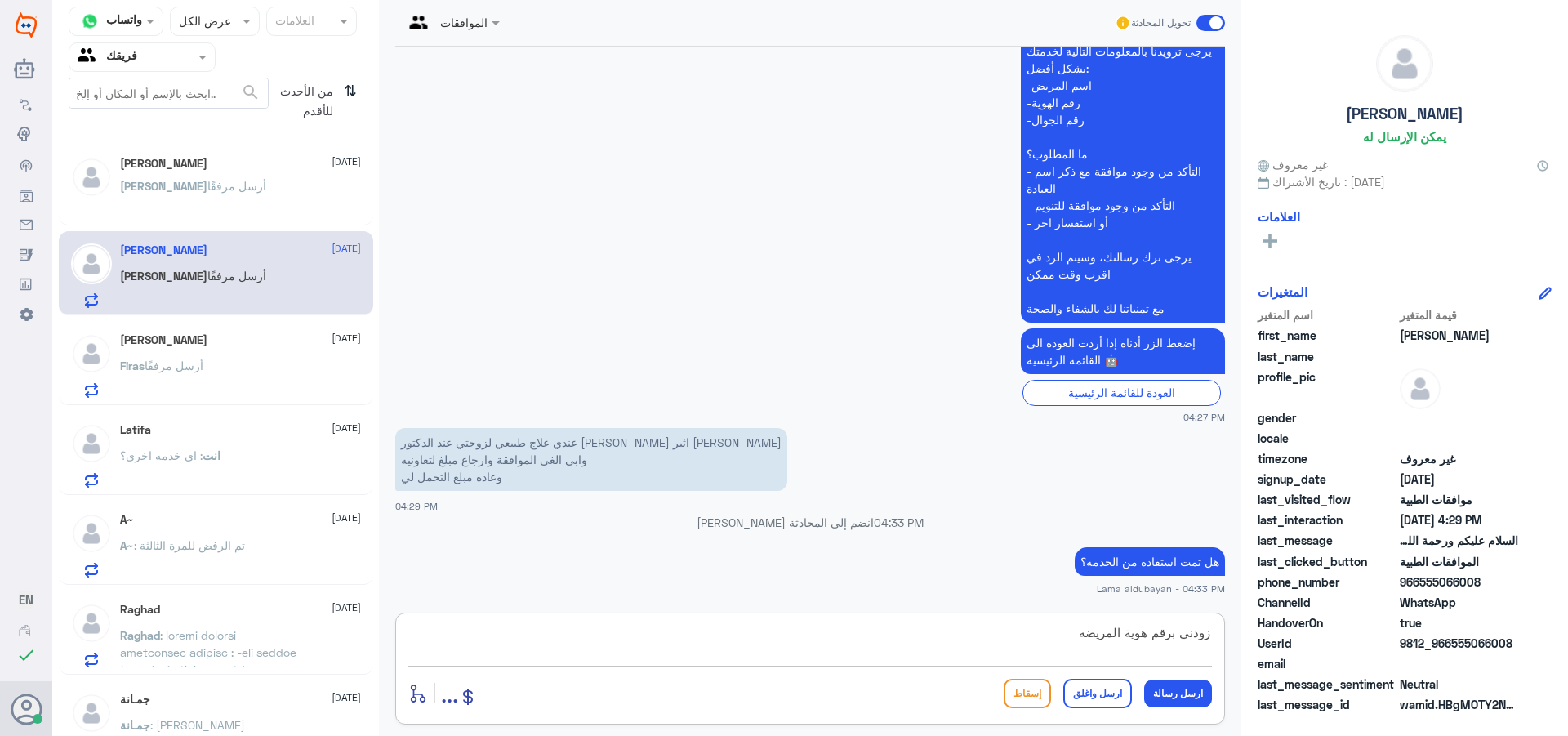
type textarea "زودني برقم هوية المريضه"
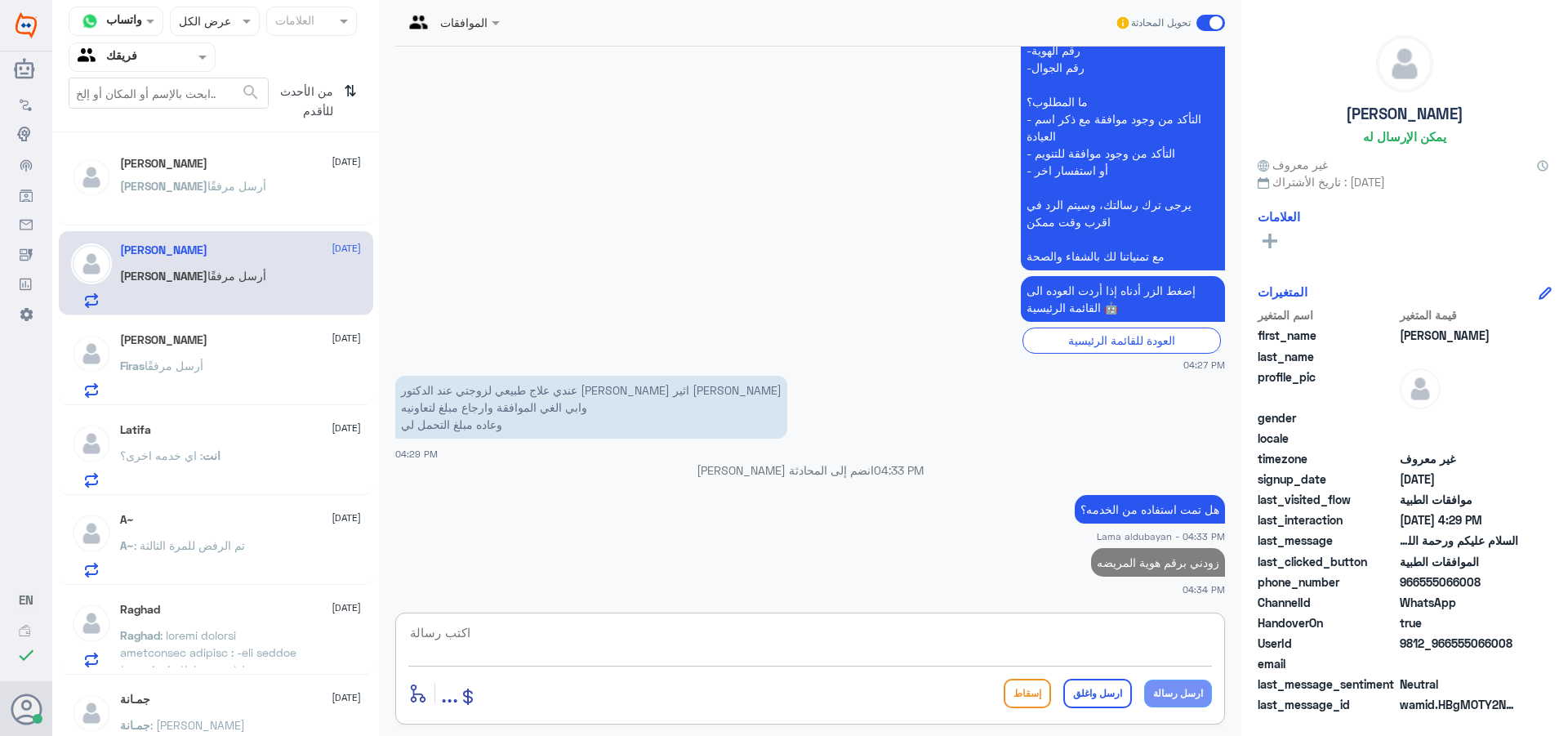
click at [178, 373] on p "Firas أرسل مرفقًا" at bounding box center [161, 377] width 83 height 41
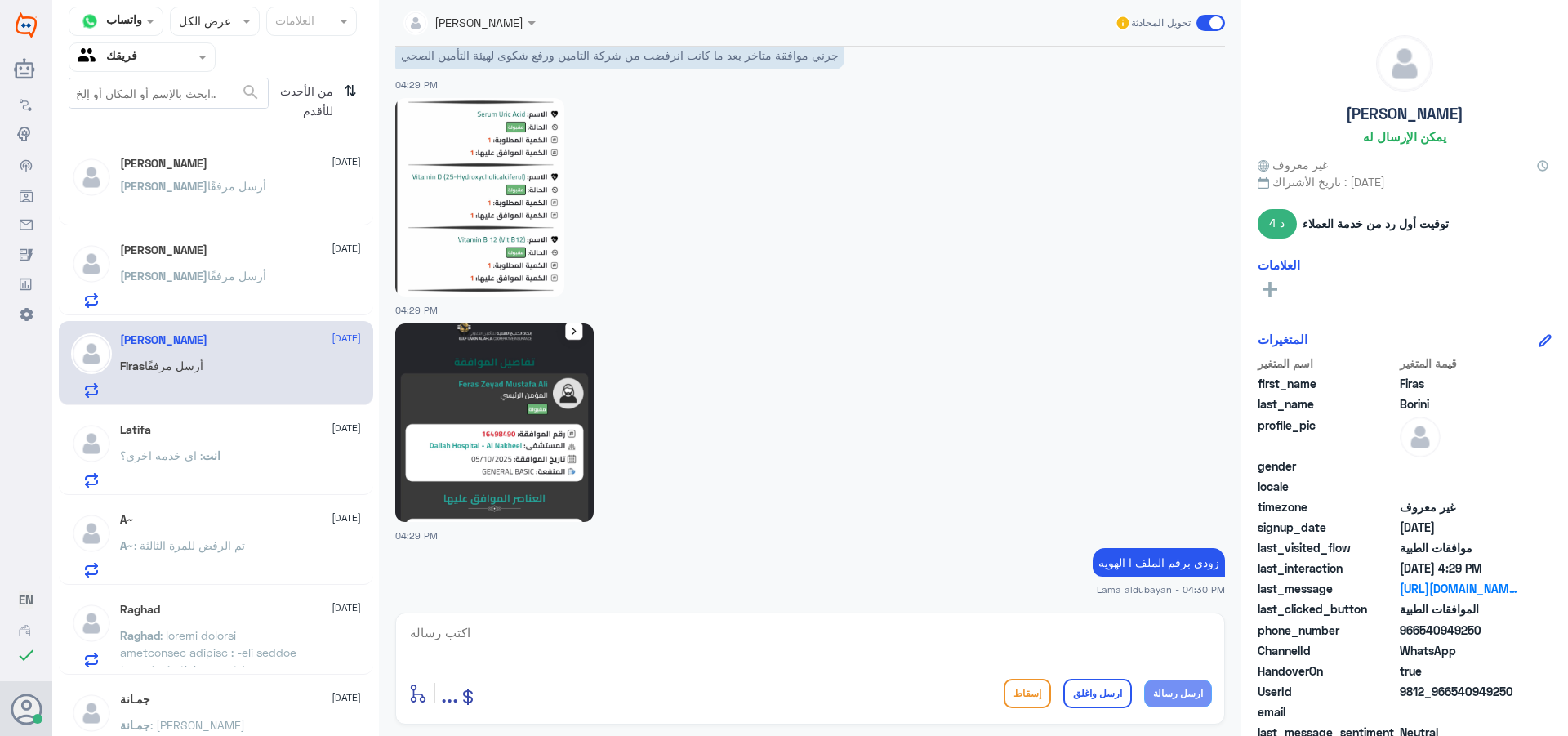
scroll to position [2113, 0]
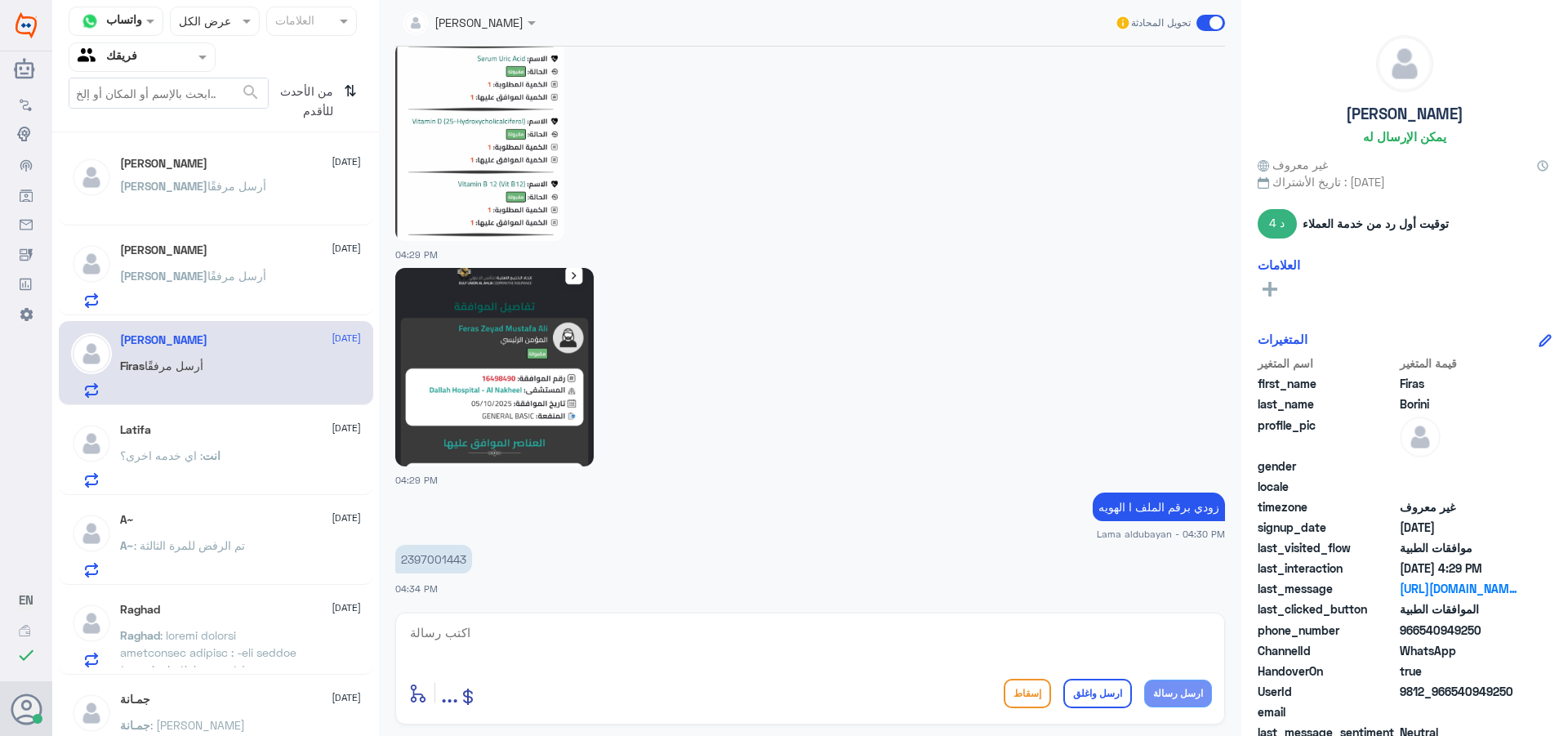
click at [440, 561] on p "2397001443" at bounding box center [433, 559] width 76 height 29
click at [555, 638] on textarea at bounding box center [810, 641] width 804 height 40
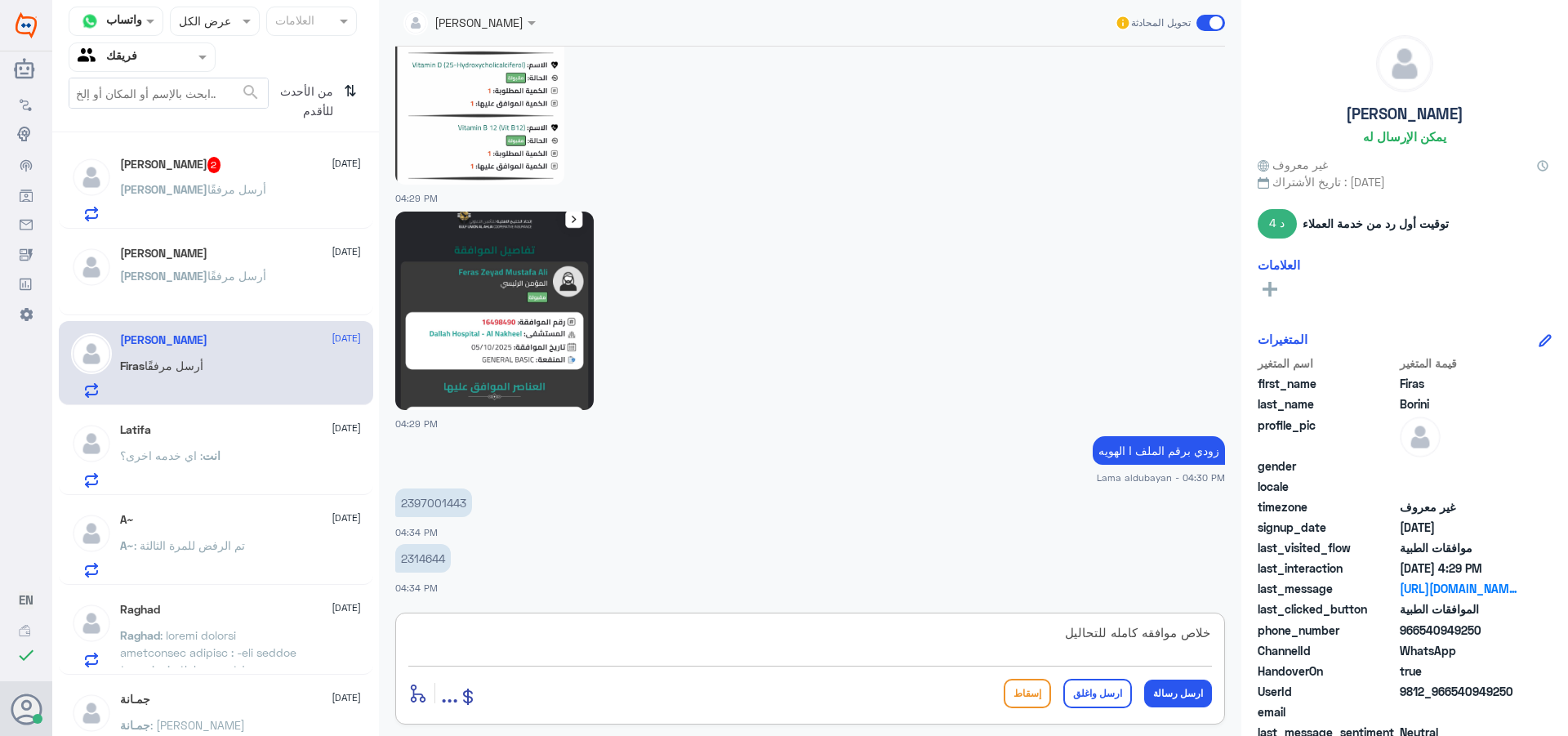
type textarea "خلاص موافقه كامله للتحاليل"
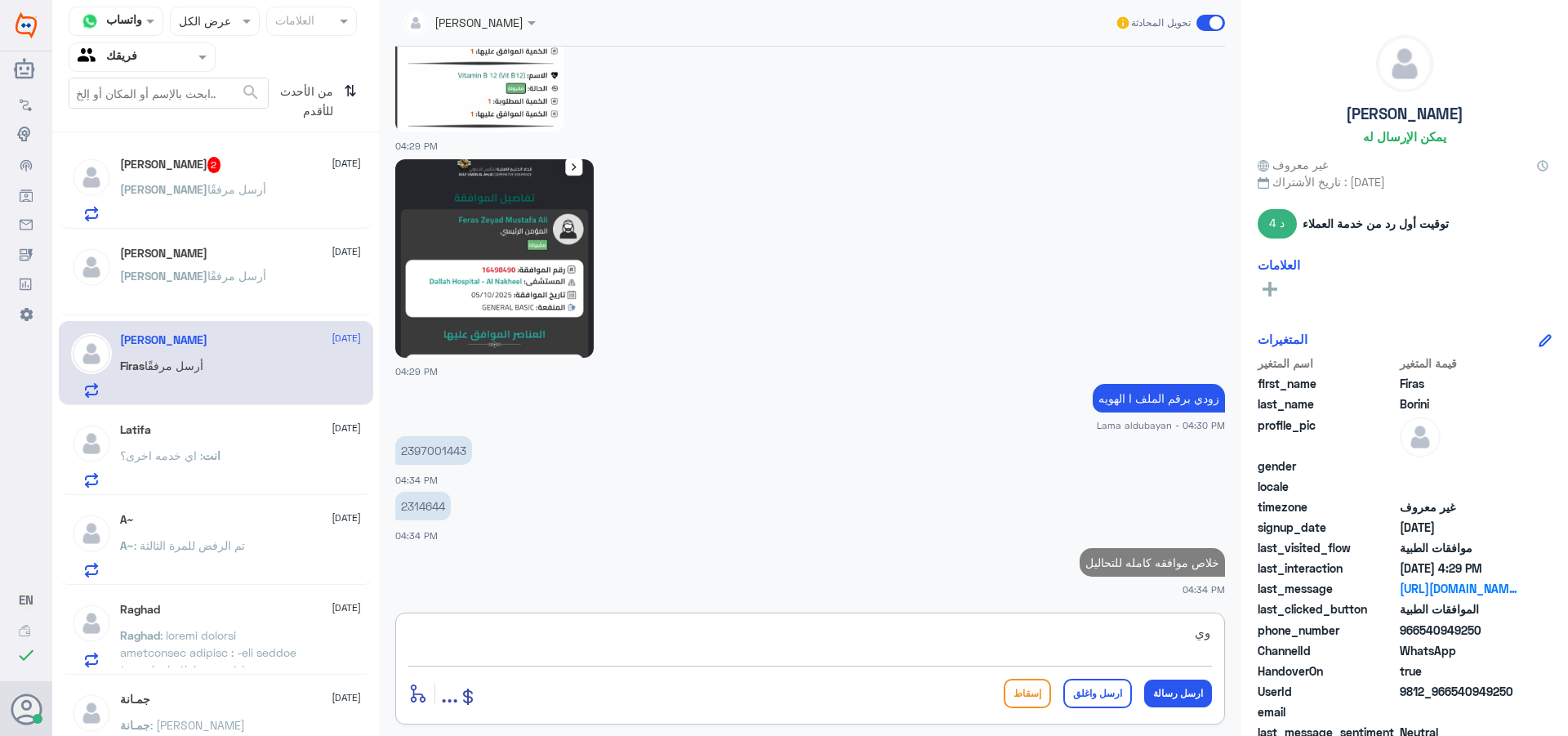
type textarea "و"
click at [157, 204] on p "[PERSON_NAME] أرسل مرفقًا" at bounding box center [193, 200] width 146 height 41
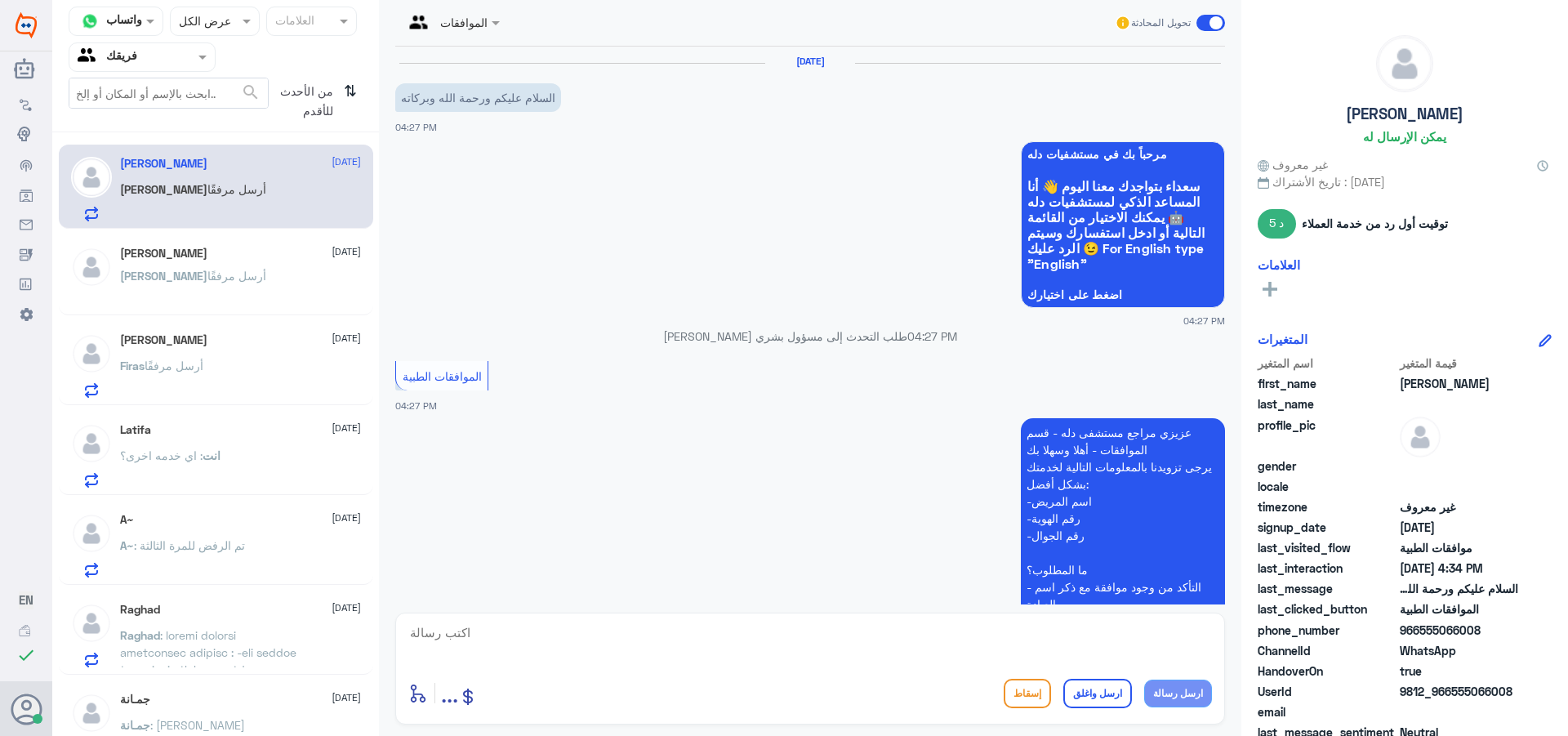
scroll to position [579, 0]
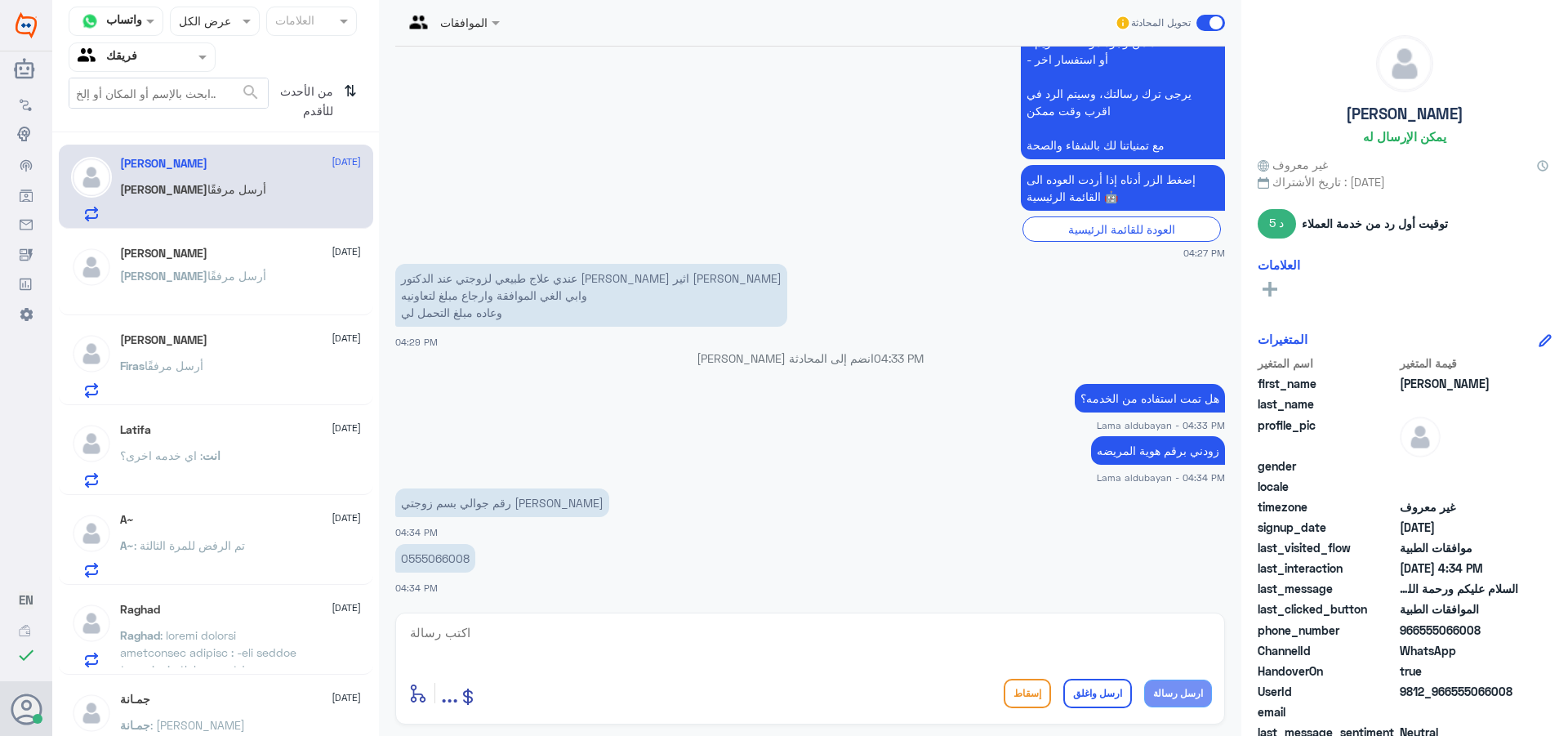
click at [429, 564] on p "0555066008" at bounding box center [435, 558] width 80 height 29
click at [429, 562] on p "0555066008" at bounding box center [435, 558] width 80 height 29
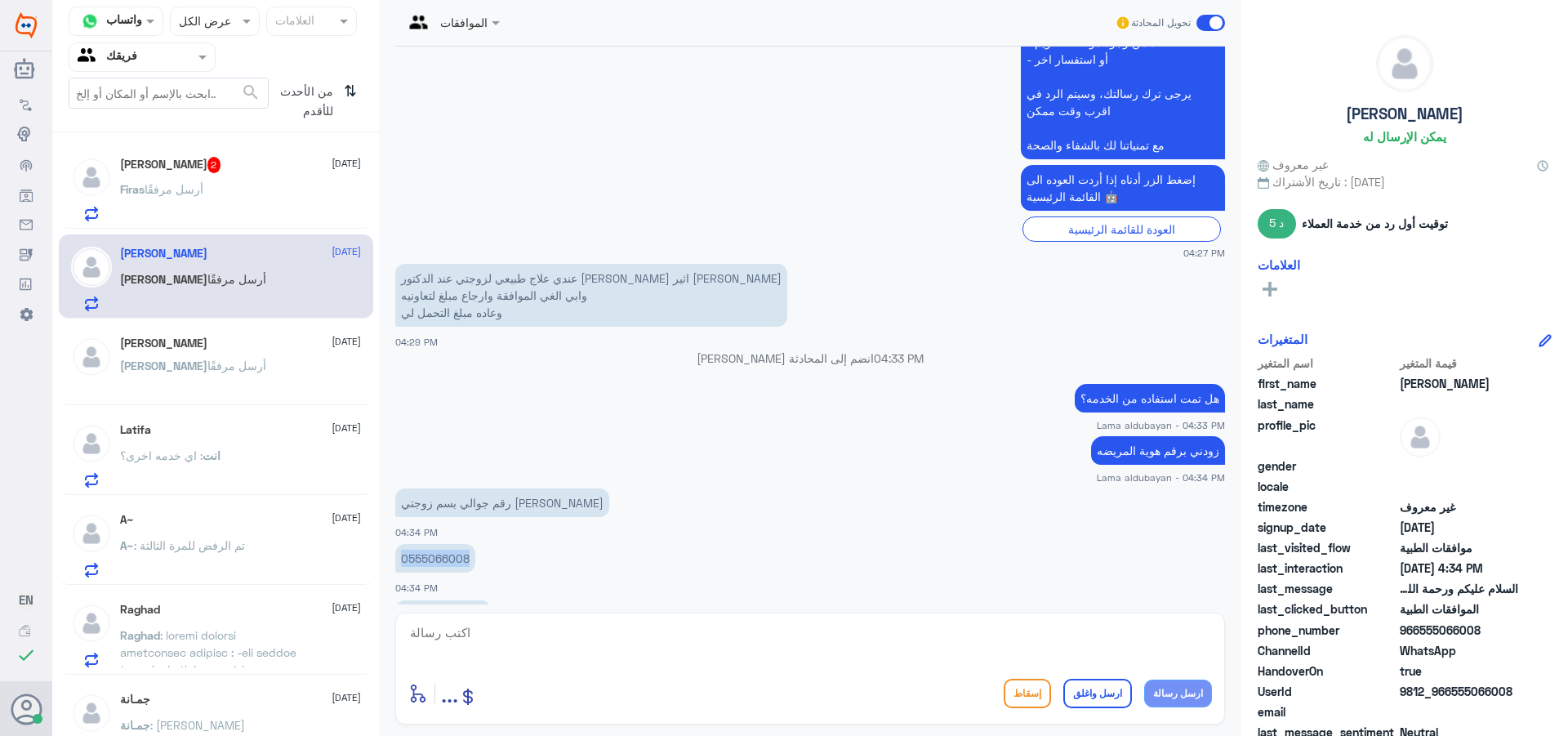
scroll to position [635, 0]
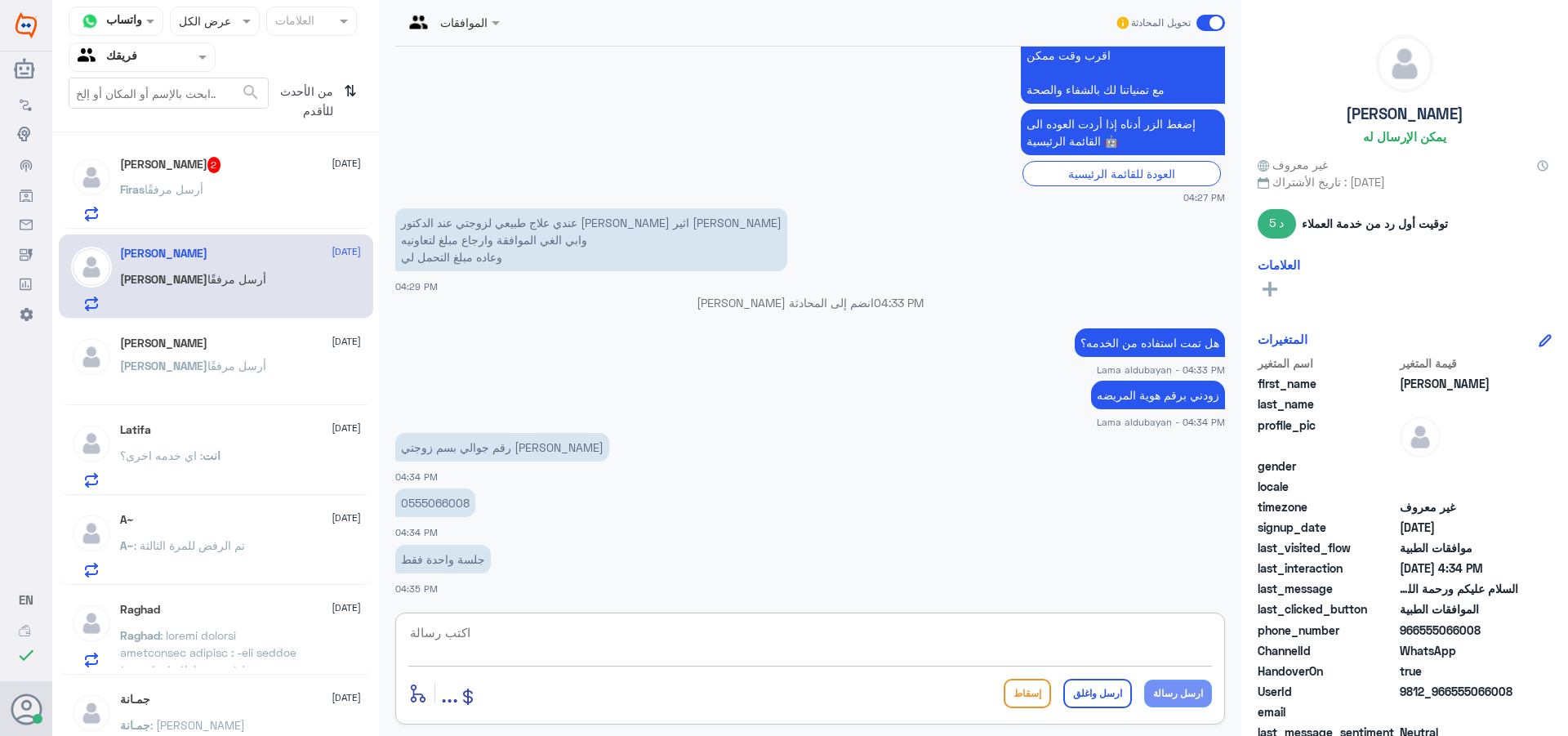
click at [530, 646] on textarea at bounding box center [810, 641] width 804 height 40
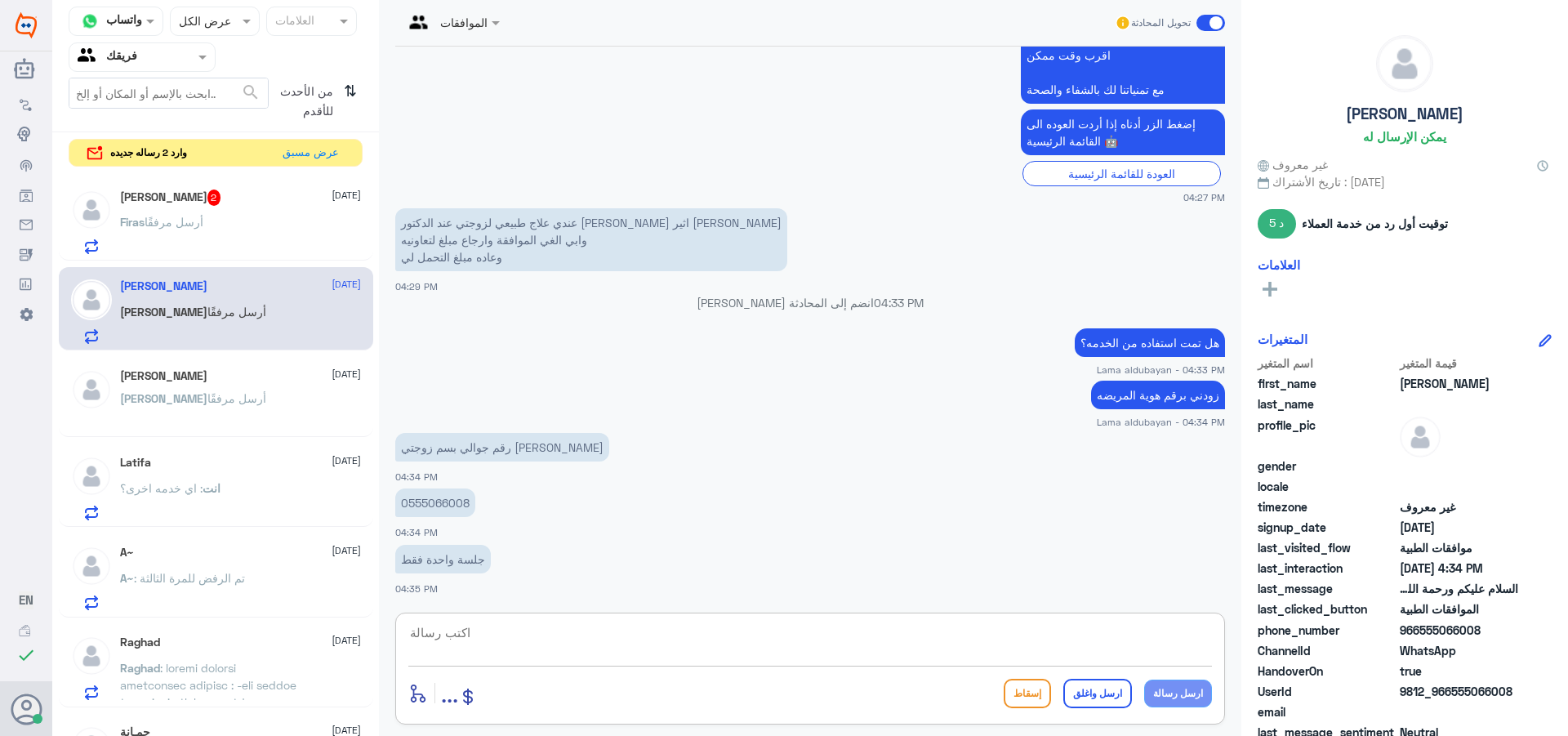
click at [561, 643] on textarea at bounding box center [810, 641] width 804 height 40
drag, startPoint x: 1138, startPoint y: 631, endPoint x: 1114, endPoint y: 629, distance: 24.1
click at [1114, 629] on textarea "لا يمكن الغاء البك" at bounding box center [810, 641] width 804 height 40
type textarea "لا يمكن الغاء اذا تمت الاستفاده من اي جلسه"
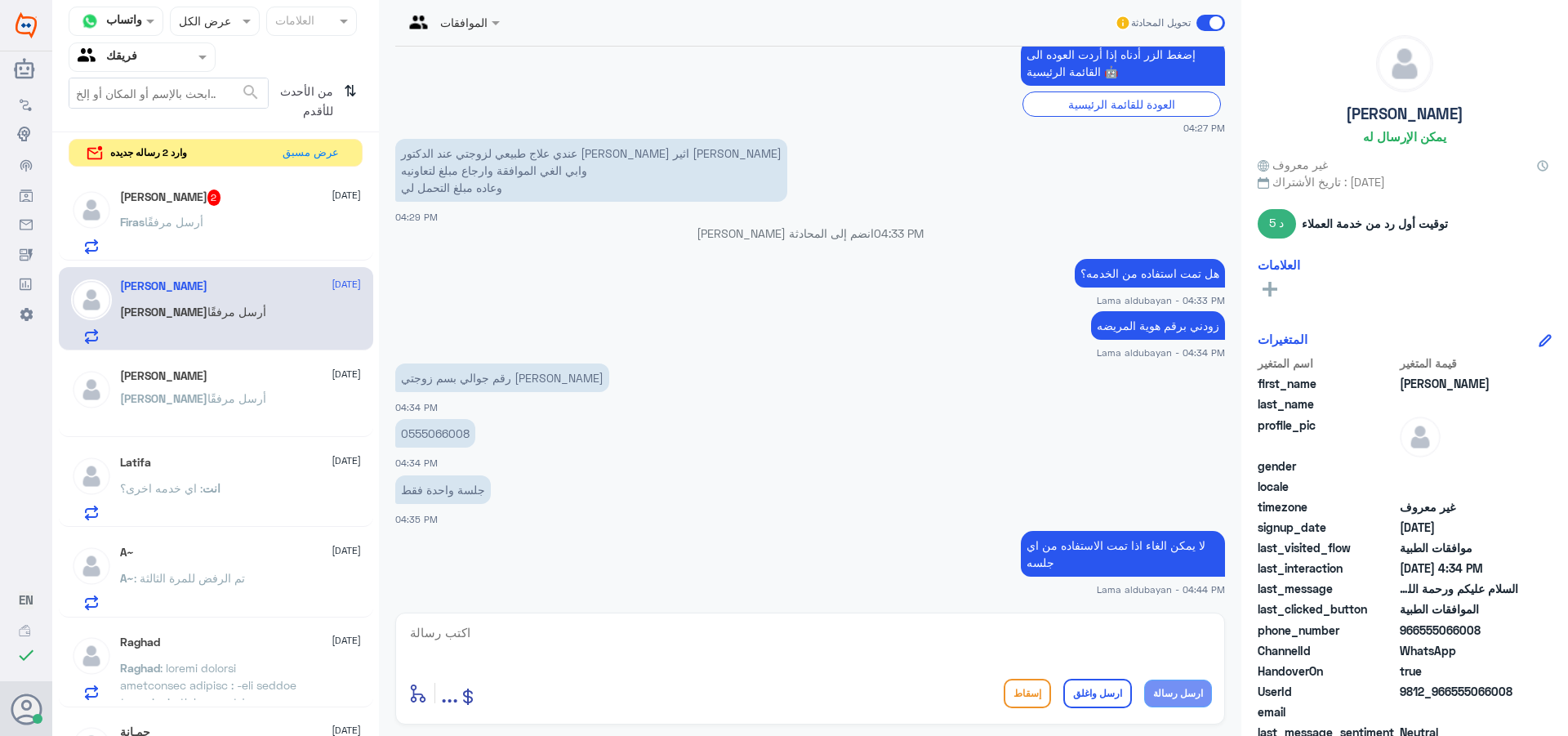
click at [179, 228] on span "أرسل مرفقًا" at bounding box center [174, 221] width 59 height 14
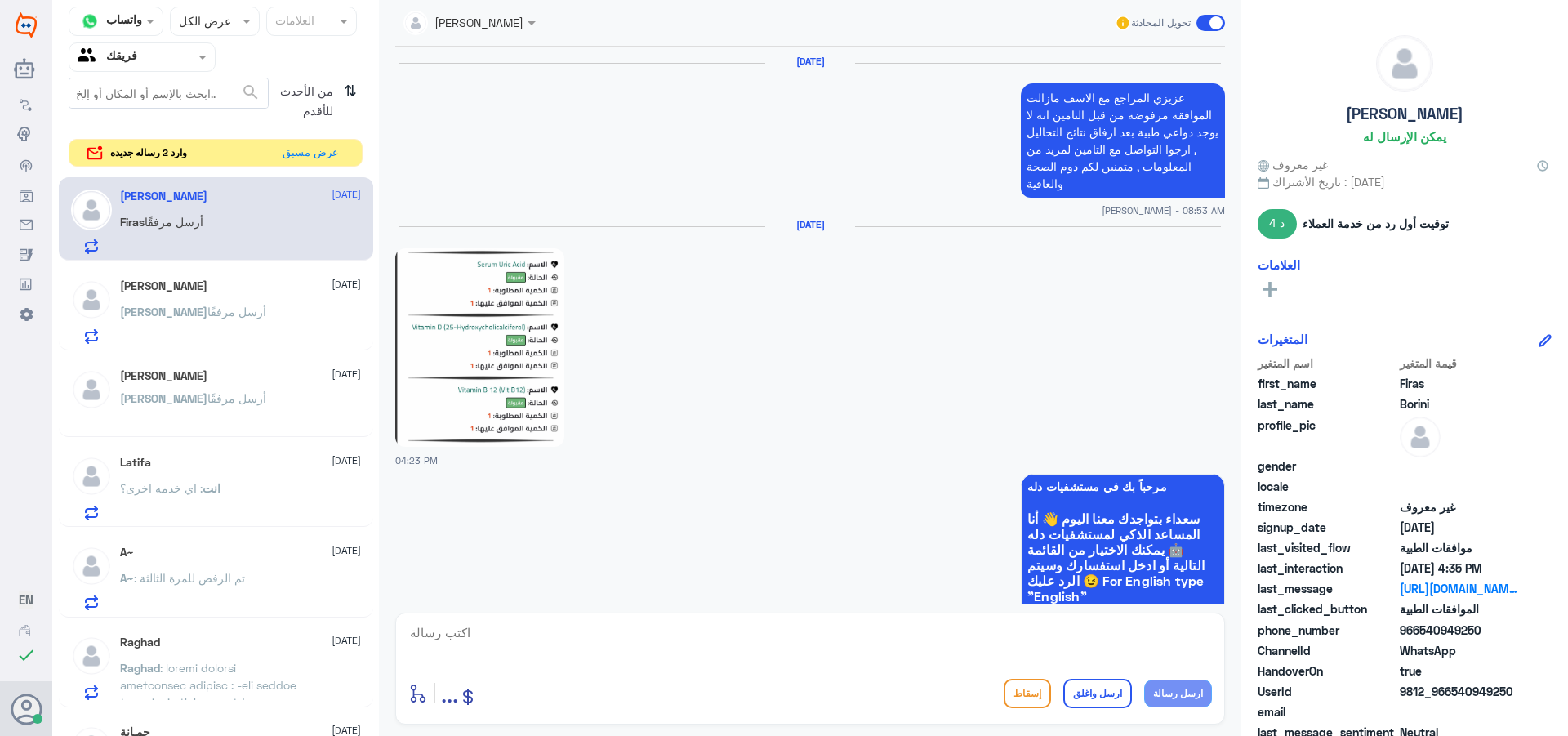
scroll to position [1911, 0]
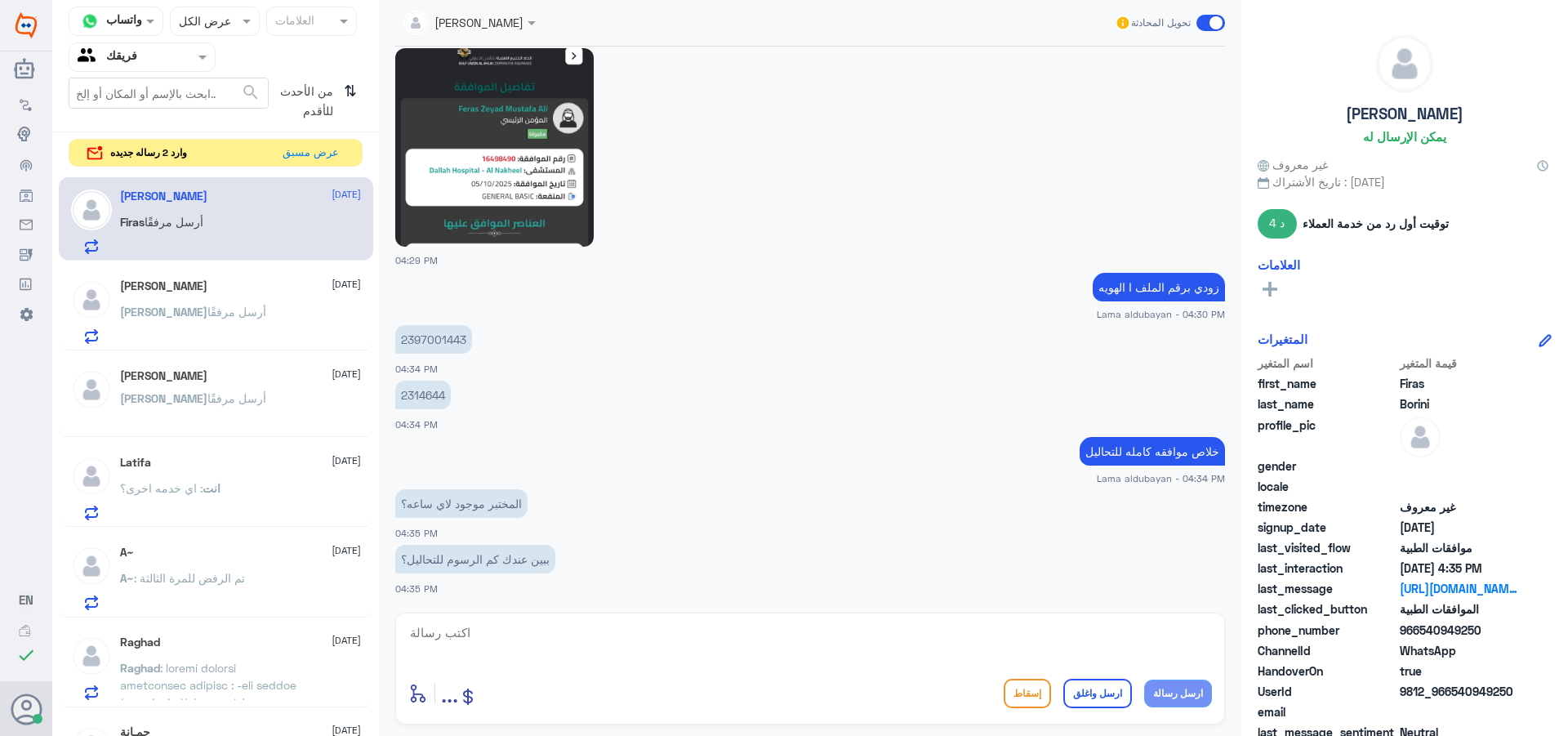
click at [542, 637] on textarea at bounding box center [810, 641] width 804 height 40
type textarea "ل"
type textarea "من قسم المختبر يفيدك"
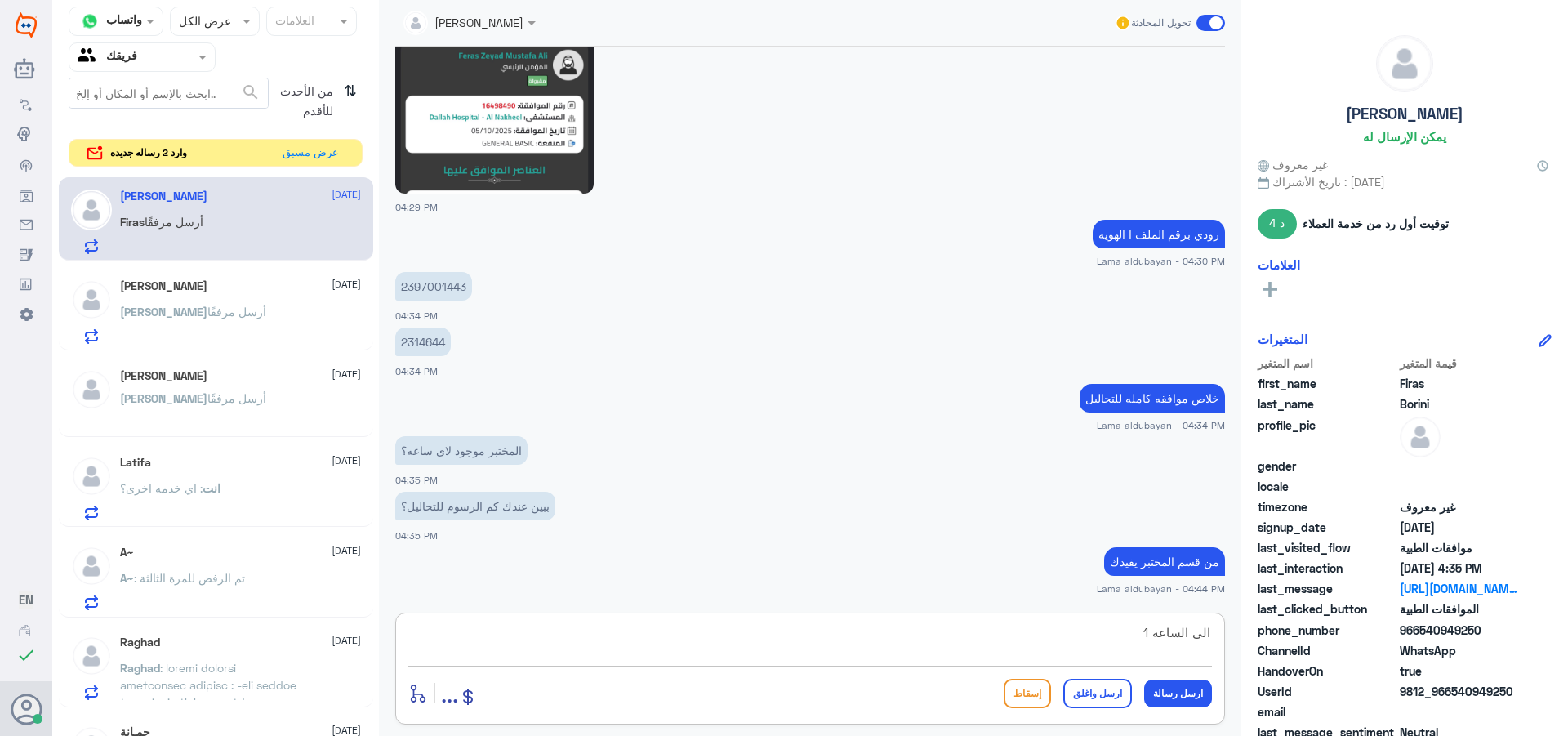
type textarea "الى الساعه 10"
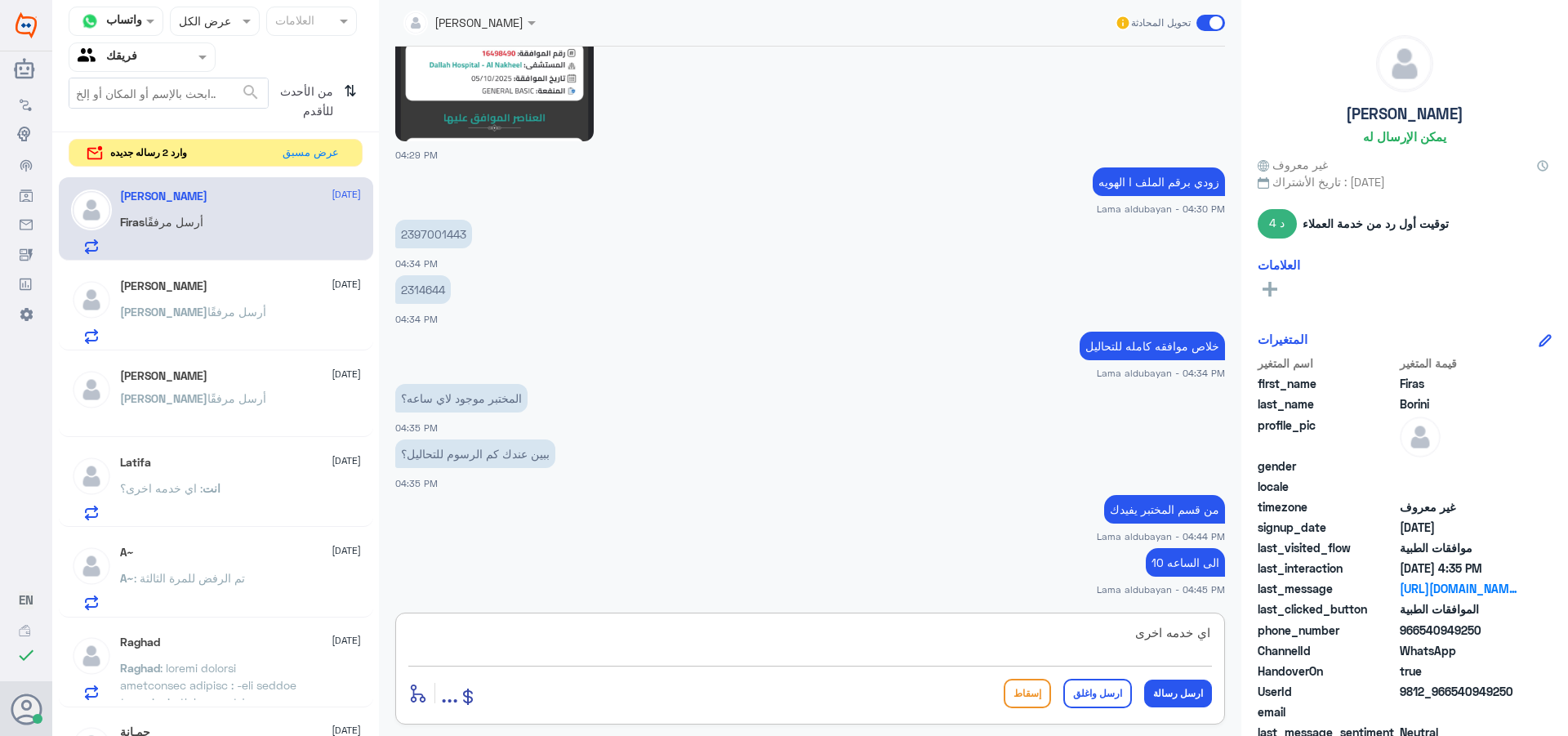
type textarea "اي خدمه اخرى؟"
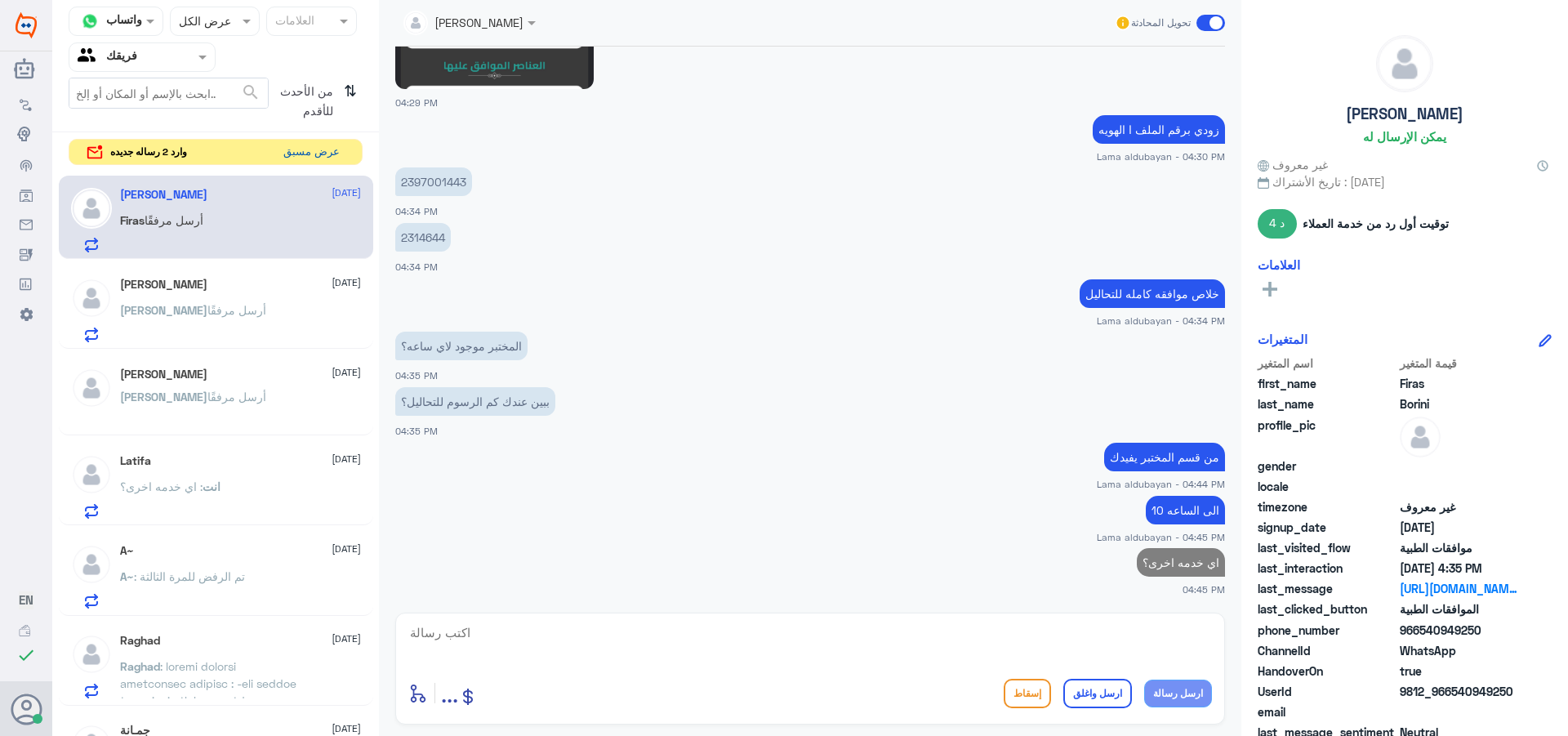
click at [311, 156] on button "عرض مسبق" at bounding box center [311, 152] width 69 height 26
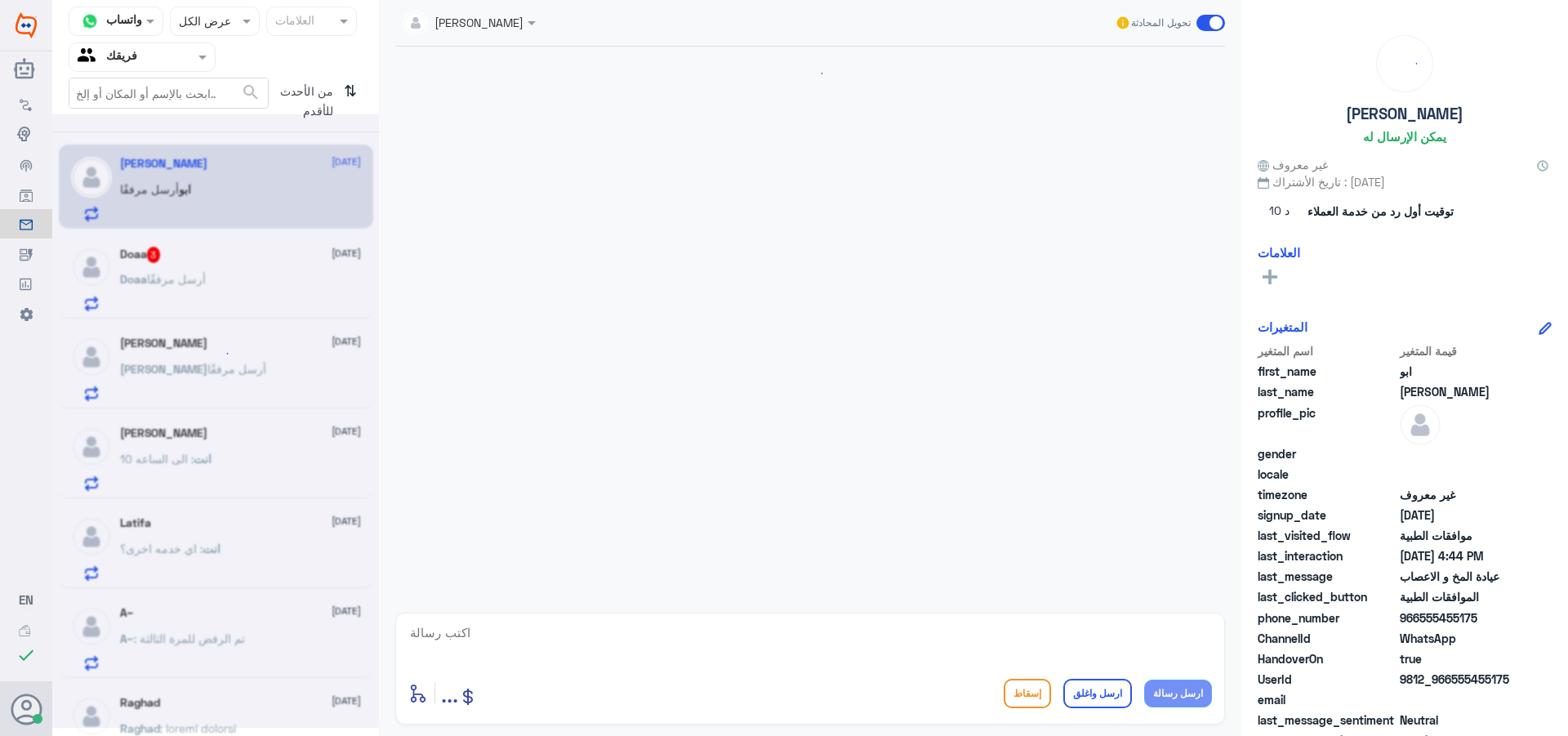
scroll to position [530, 0]
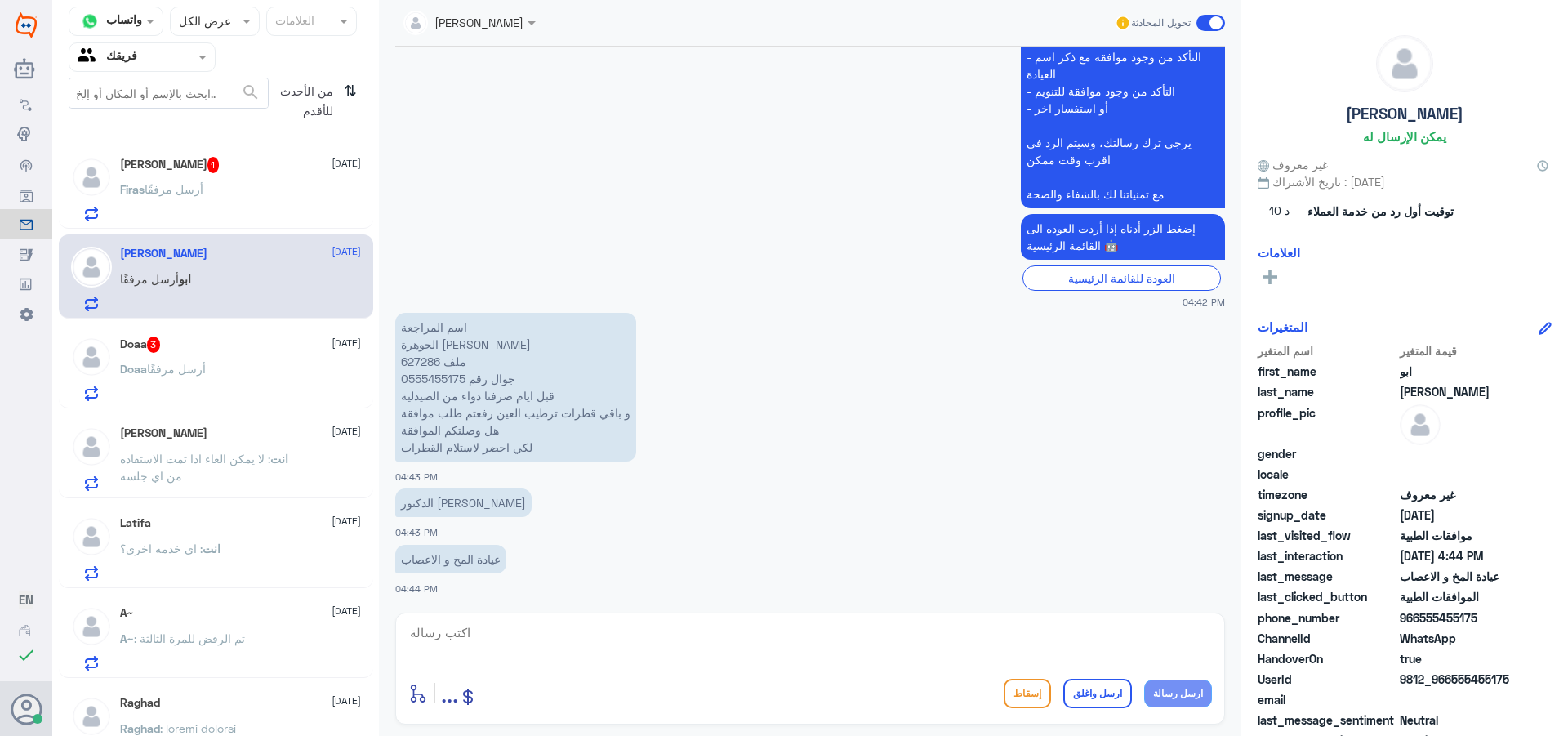
click at [427, 362] on p "اسم المراجعة الجوهرة [PERSON_NAME] ملف 627286 جوال رقم 0555455175 قبل ايام صرفن…" at bounding box center [515, 388] width 240 height 149
click at [126, 179] on div "Firas Borini 1 [DATE] [PERSON_NAME] أرسل مرفقًا" at bounding box center [240, 189] width 240 height 65
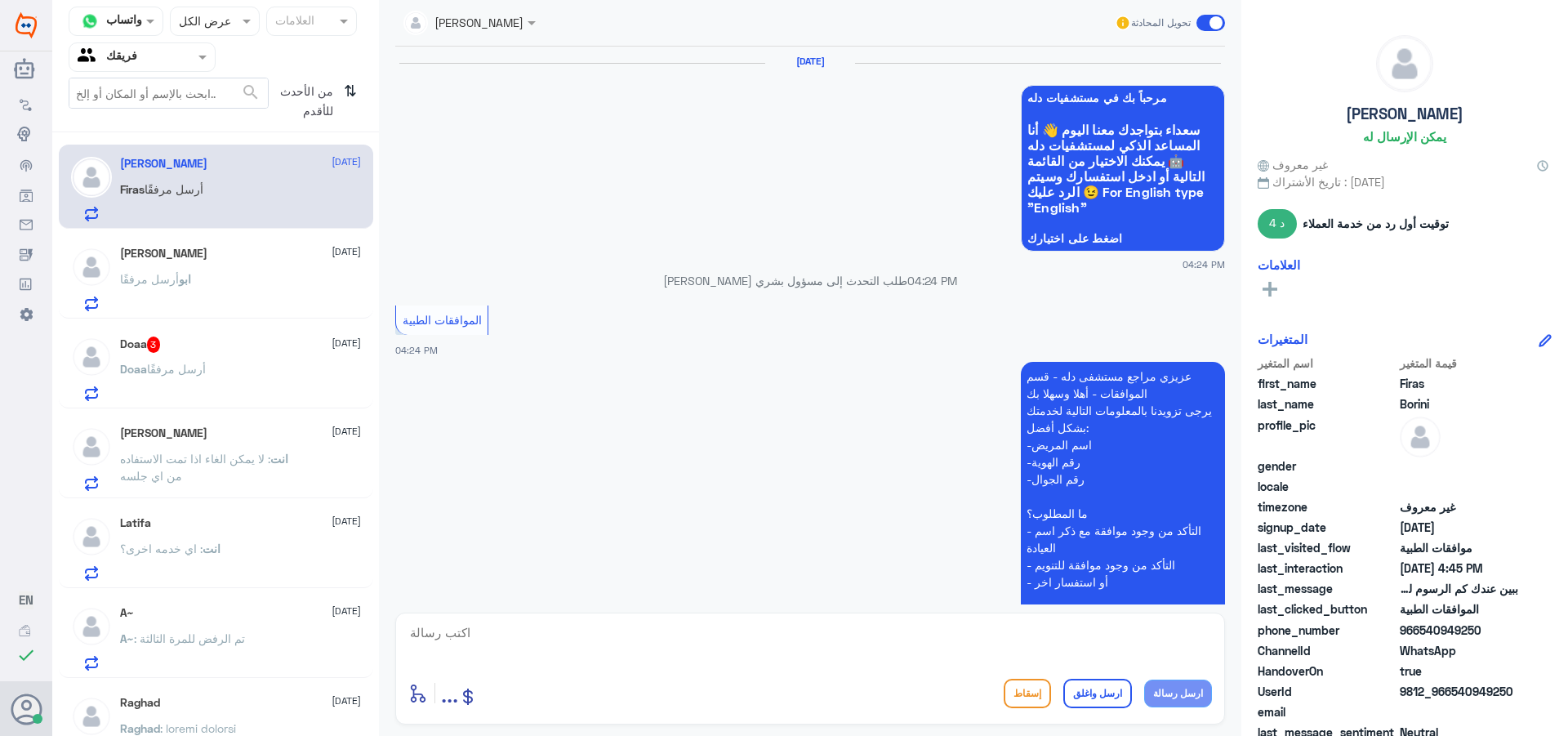
scroll to position [1317, 0]
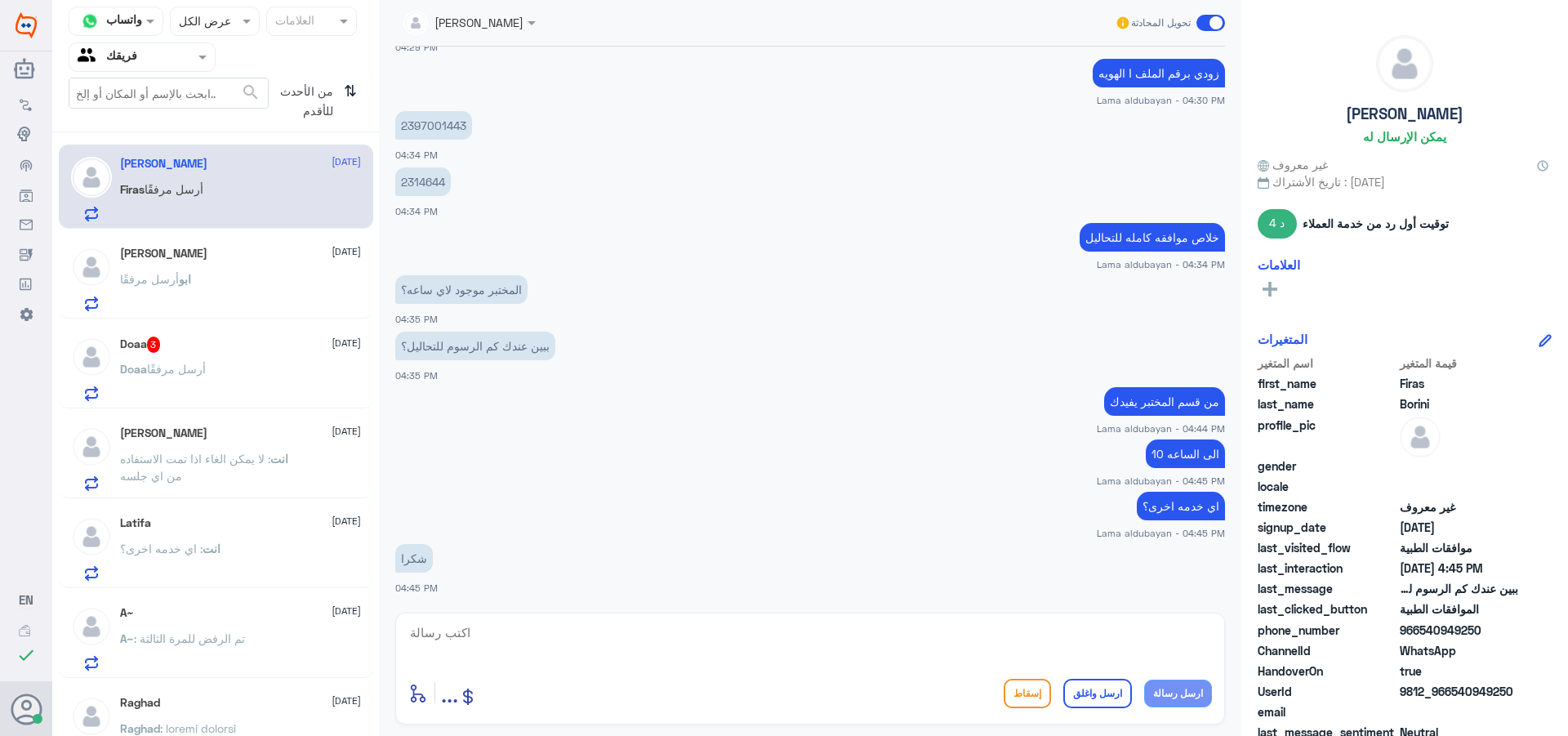
click at [540, 660] on textarea at bounding box center [810, 641] width 804 height 40
type textarea "ن"
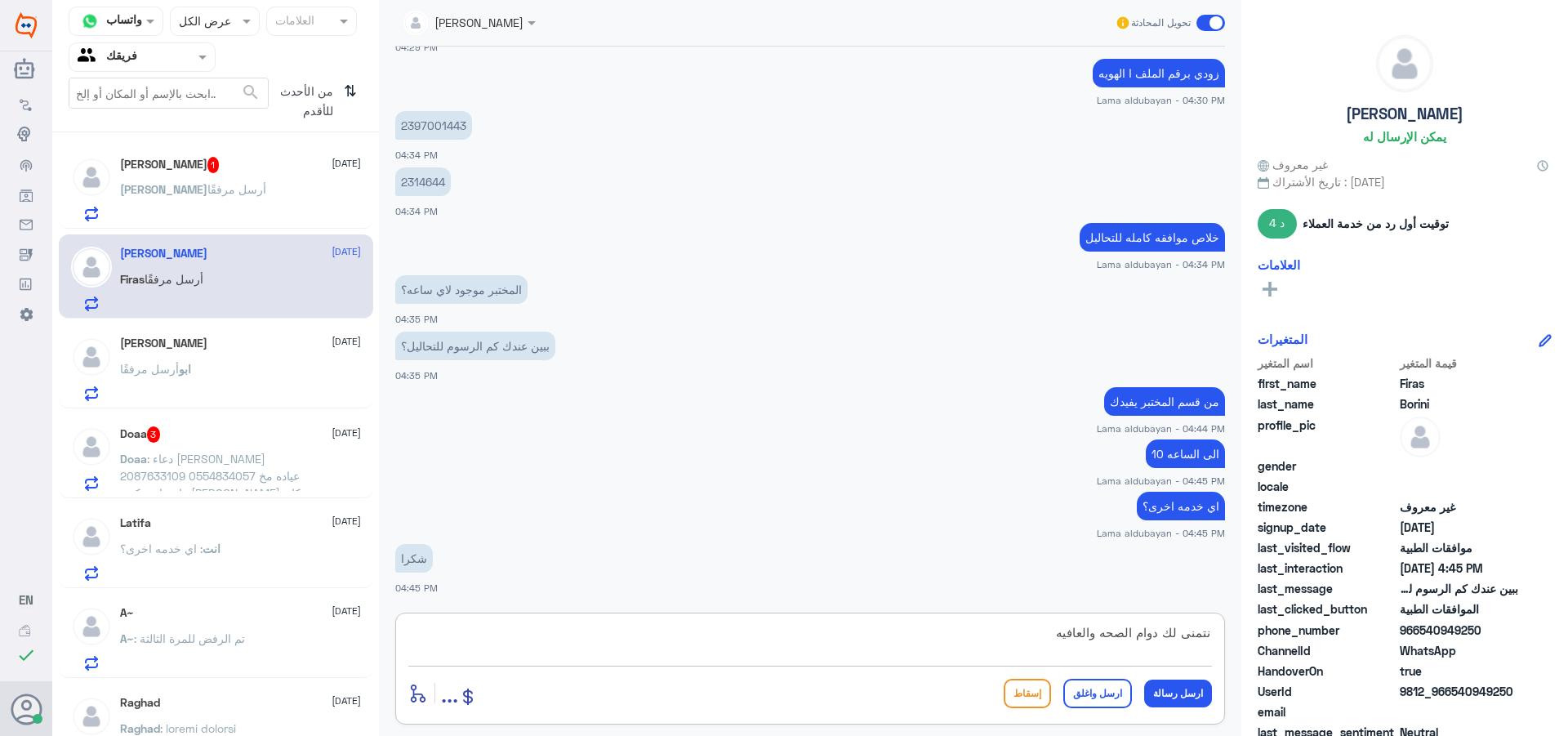
type textarea "نتمنى لك دوام الصحه والعافيه"
click at [1108, 695] on button "ارسل واغلق" at bounding box center [1098, 693] width 69 height 30
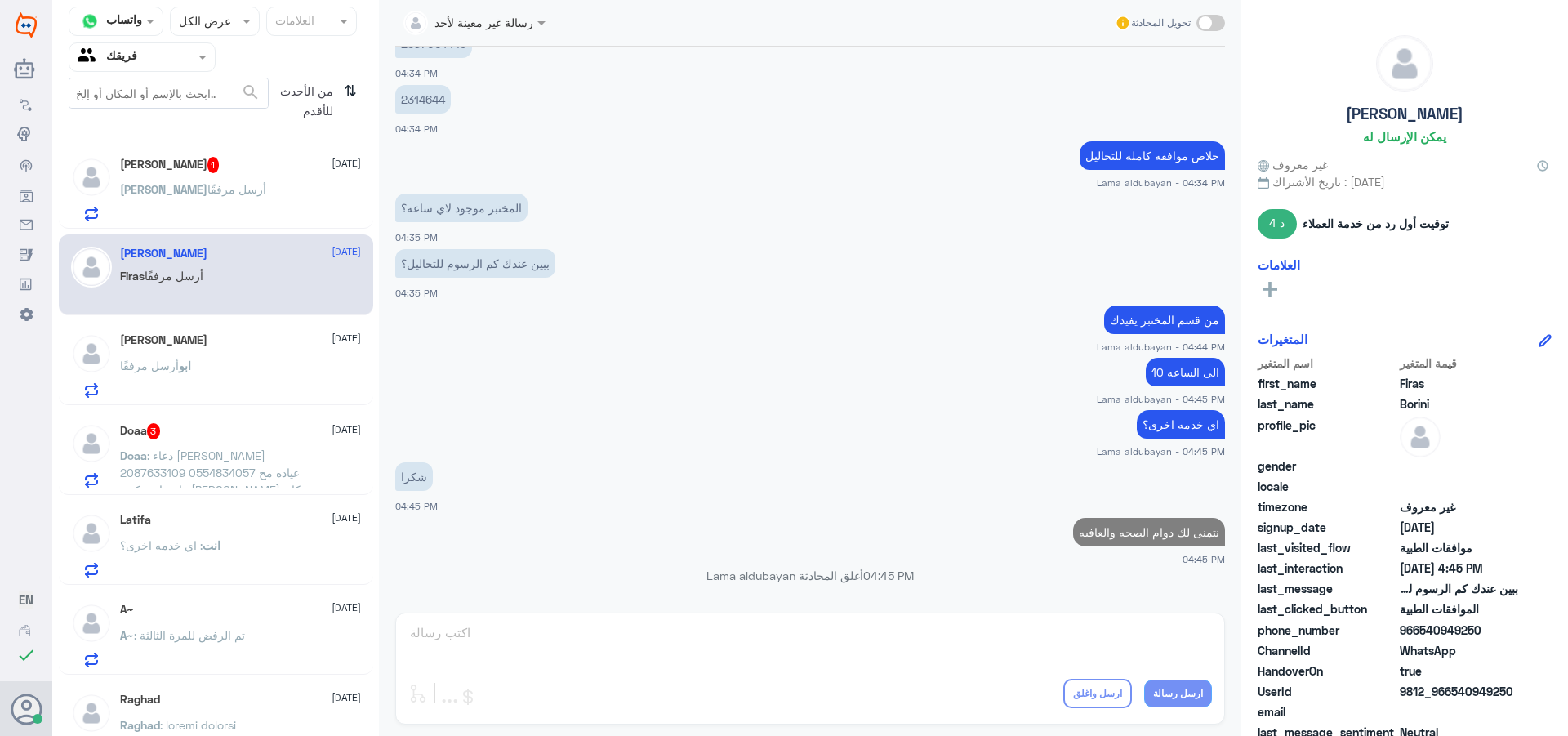
click at [252, 194] on div "[PERSON_NAME] أرسل مرفقًا" at bounding box center [240, 202] width 240 height 37
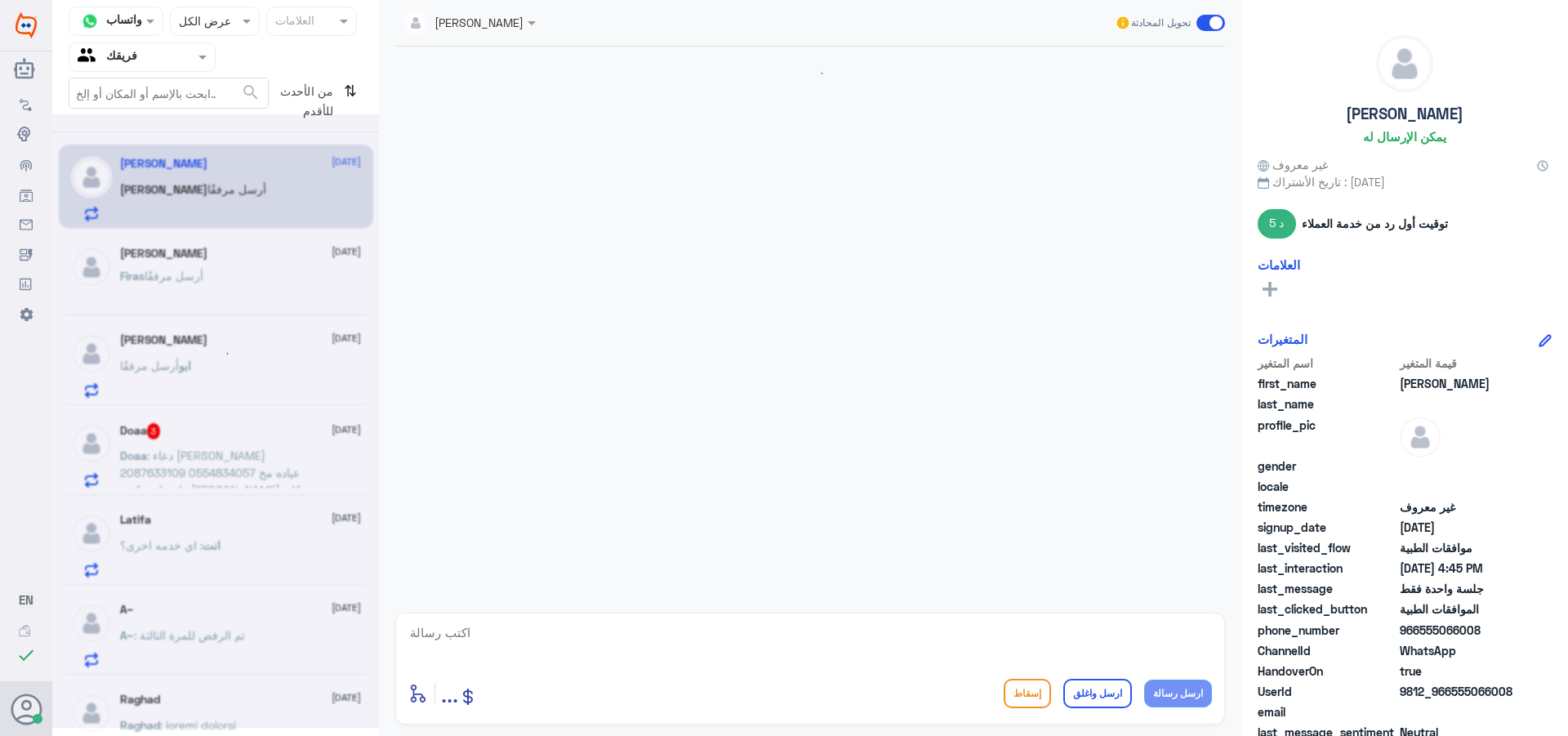
scroll to position [761, 0]
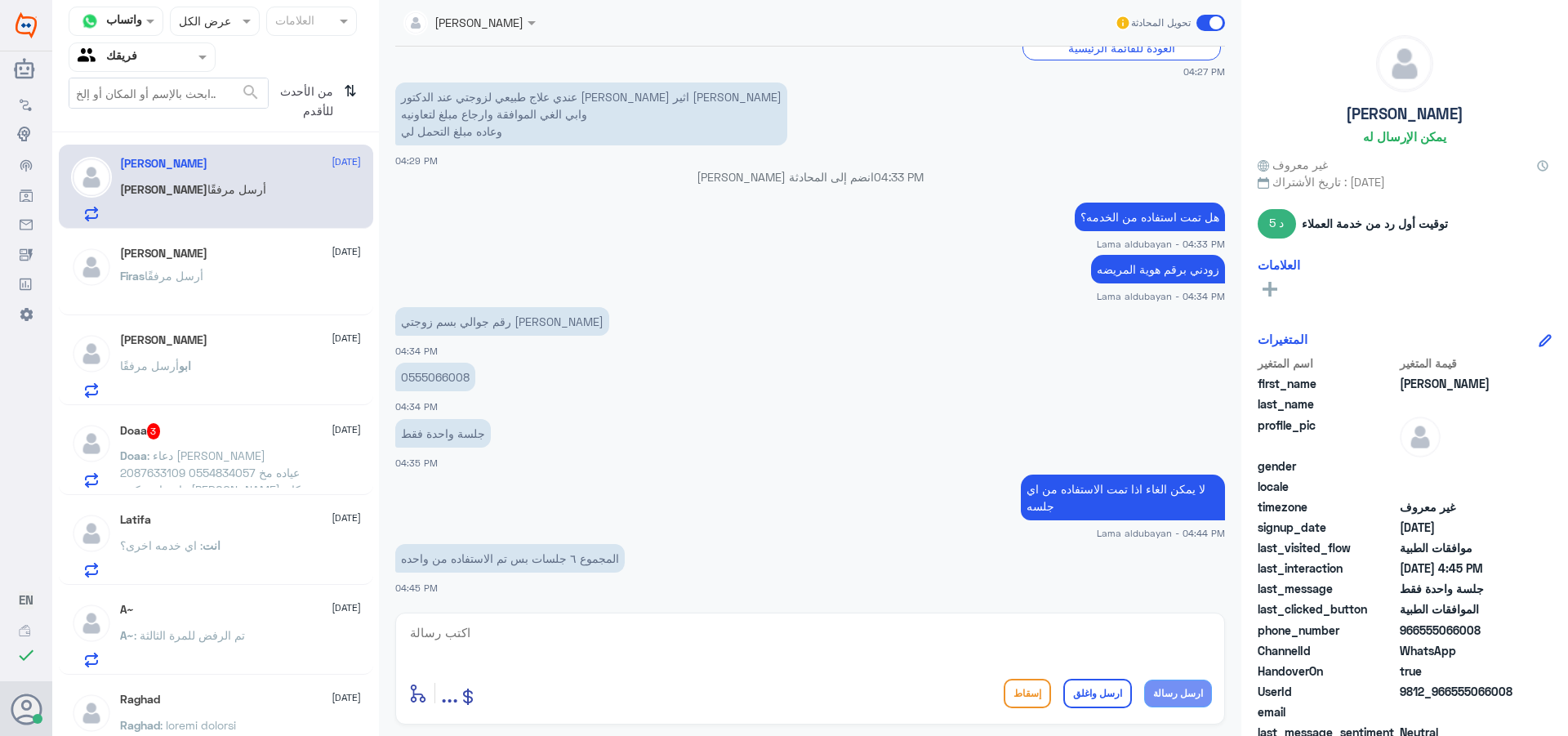
click at [541, 645] on textarea at bounding box center [810, 641] width 804 height 40
type textarea "لا يمكن الغهائها اذا تمت استفاده من جلسه"
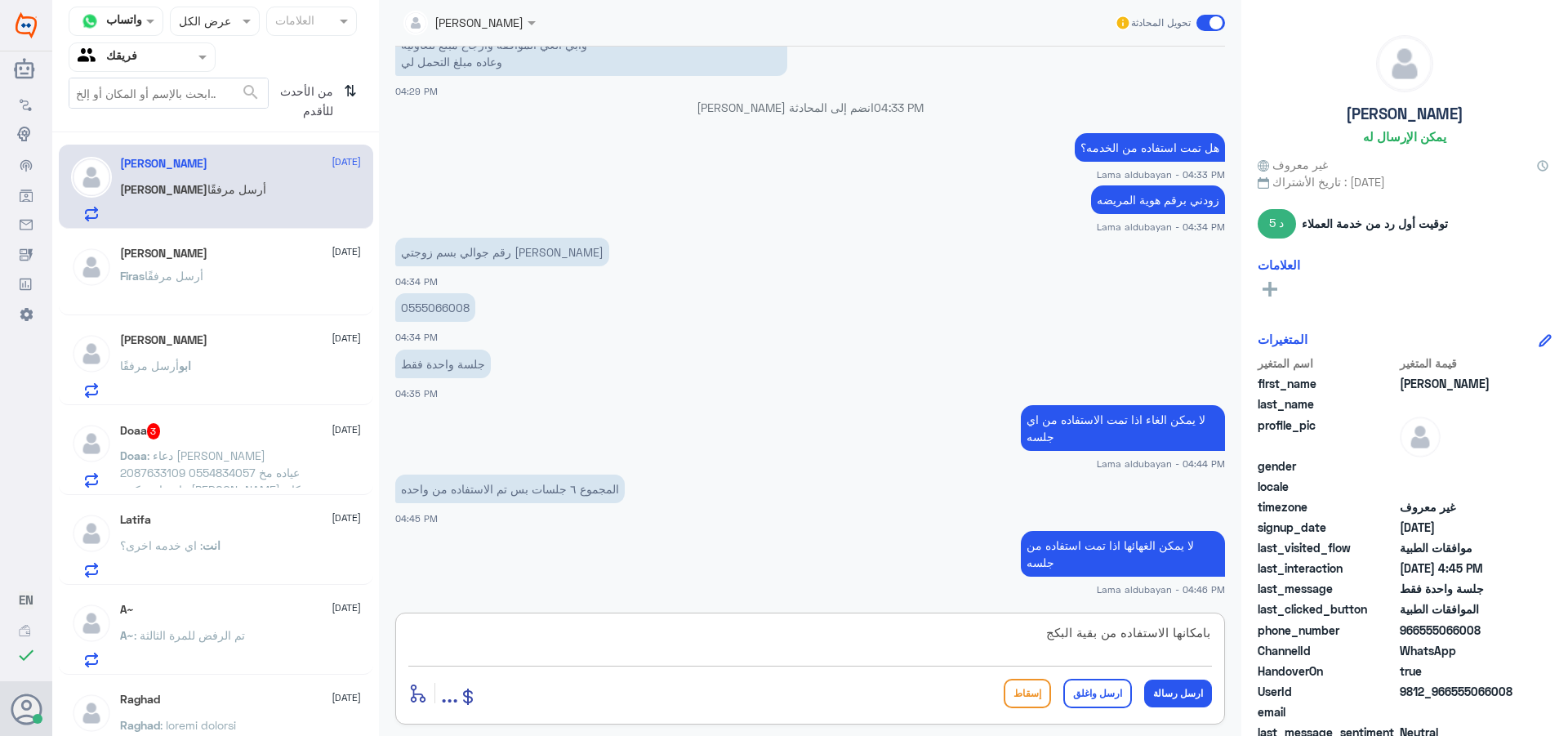
type textarea "بامكانها الاستفاده من بقية البكج"
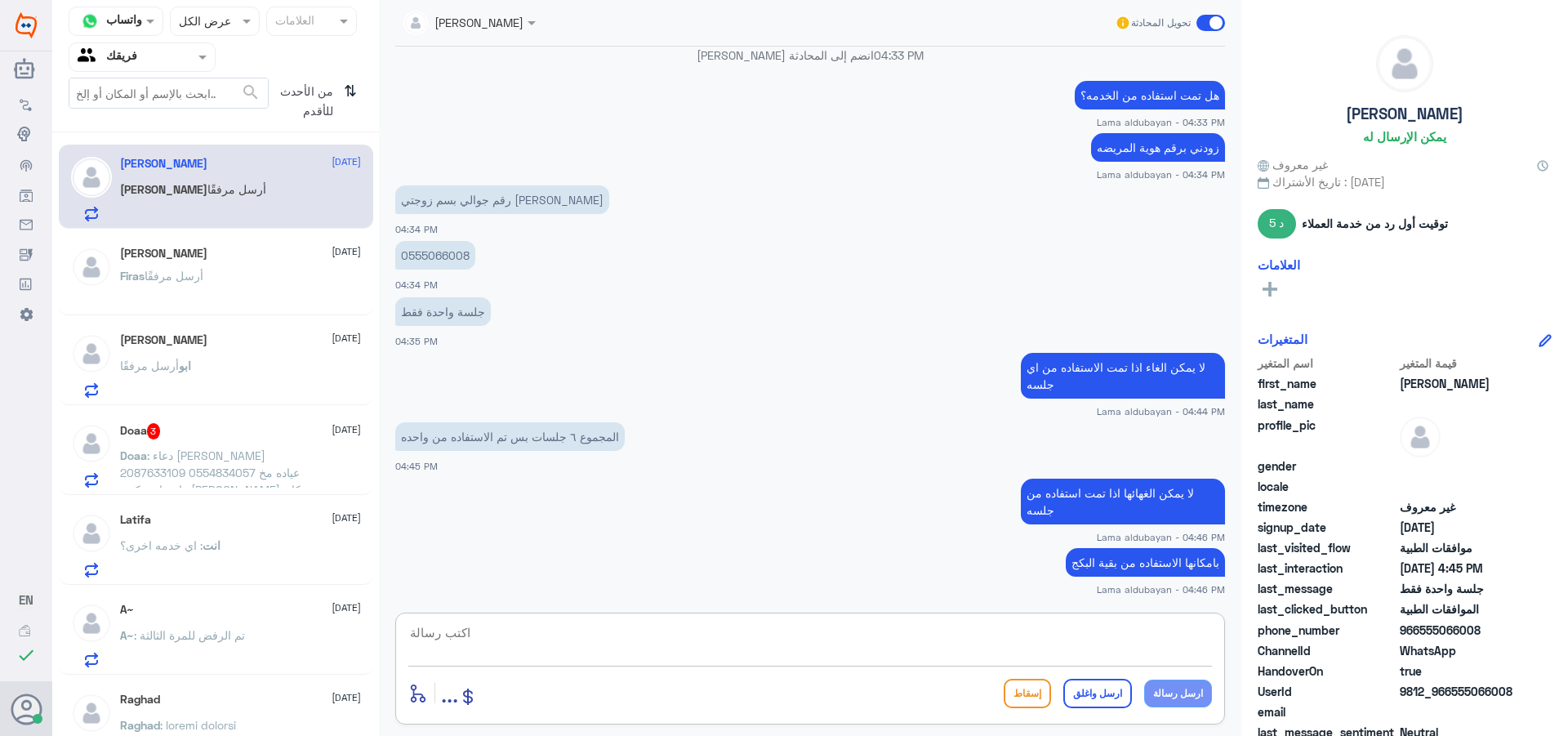
click at [206, 472] on span ": دعاء [PERSON_NAME] 2087633109 0554834057 عياده مخ واعصاب دكتور [PERSON_NAME] …" at bounding box center [210, 507] width 180 height 116
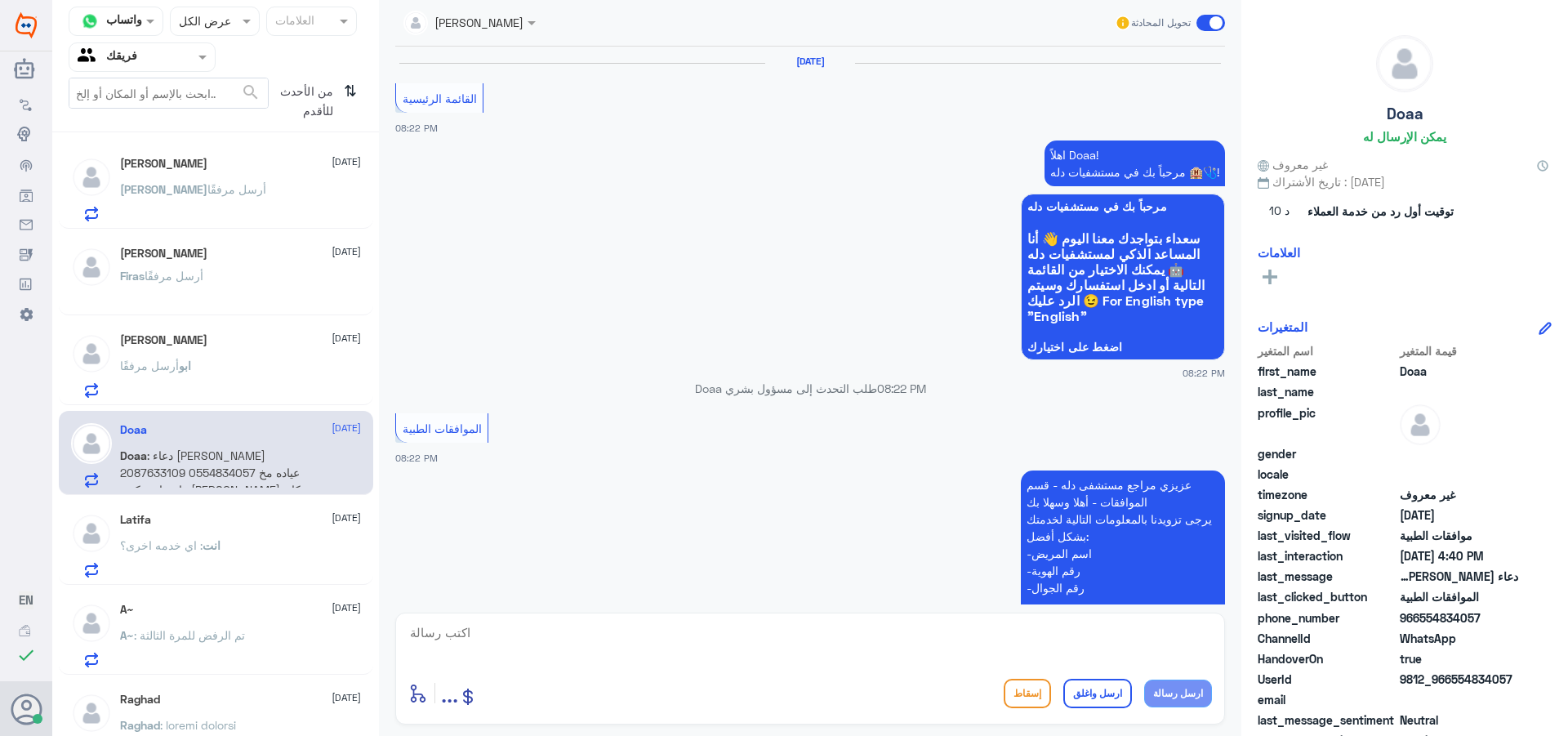
scroll to position [1605, 0]
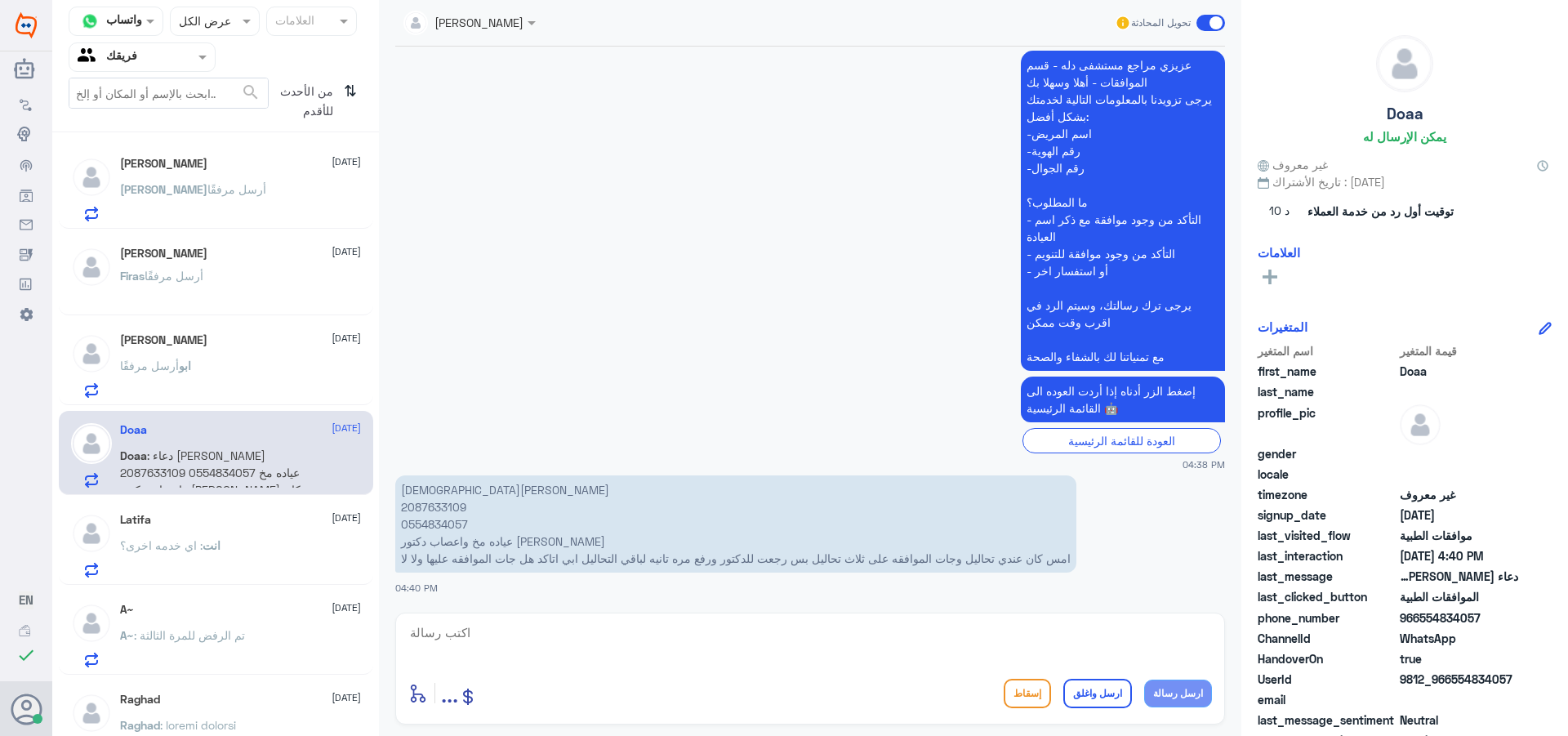
click at [223, 275] on div "Firas أرسل مرفقًا" at bounding box center [240, 289] width 240 height 37
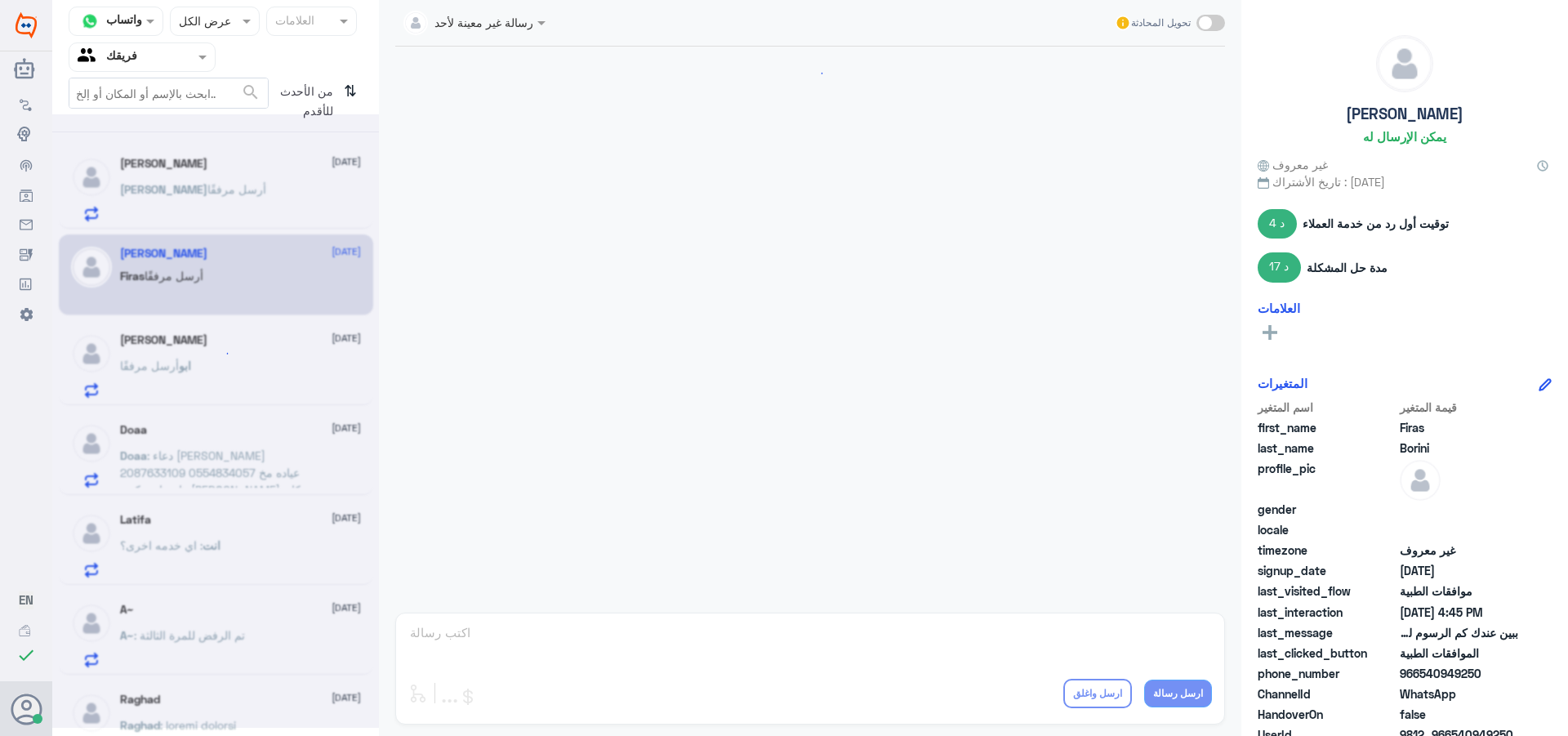
scroll to position [1211, 0]
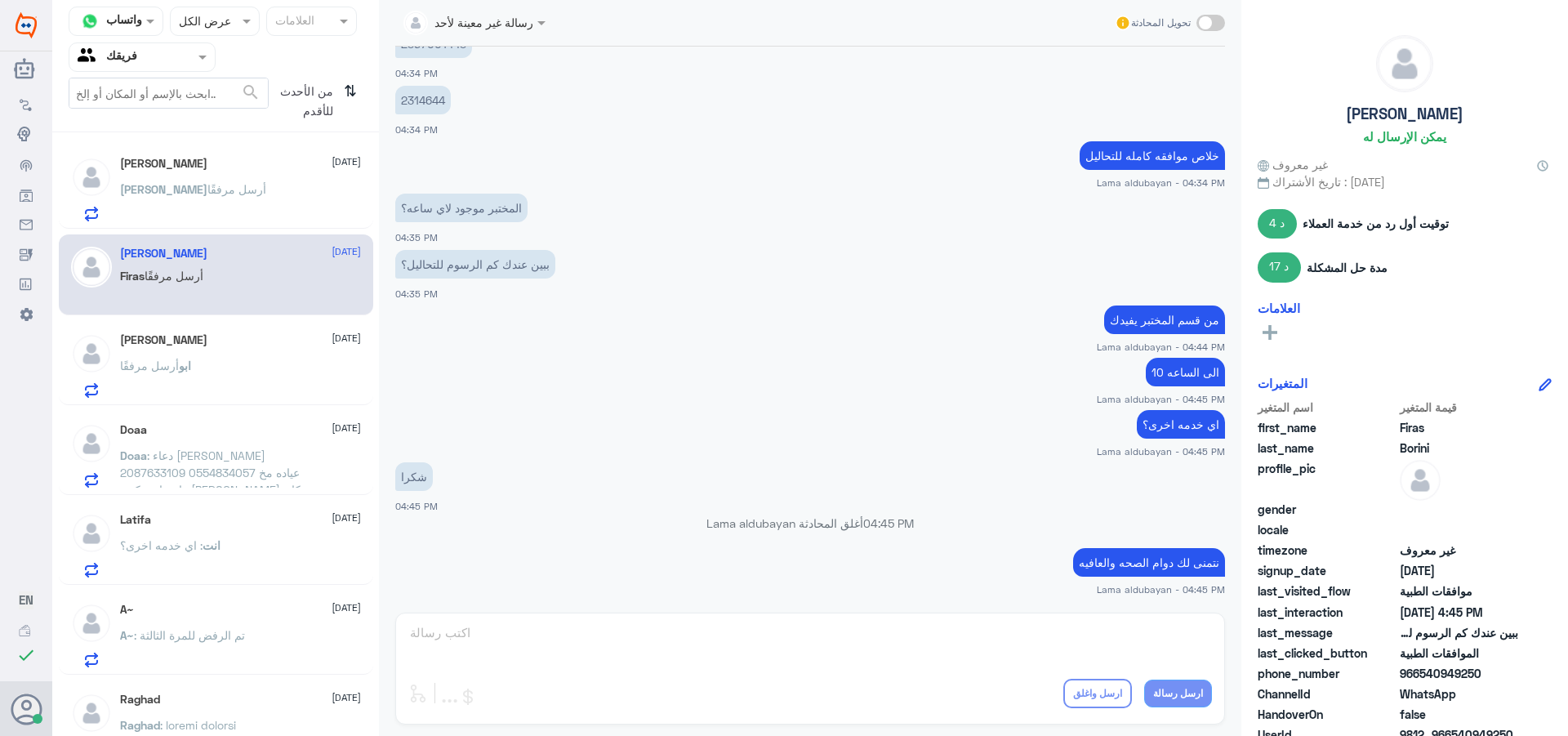
click at [226, 368] on div "[PERSON_NAME] مرفقًا" at bounding box center [240, 379] width 240 height 37
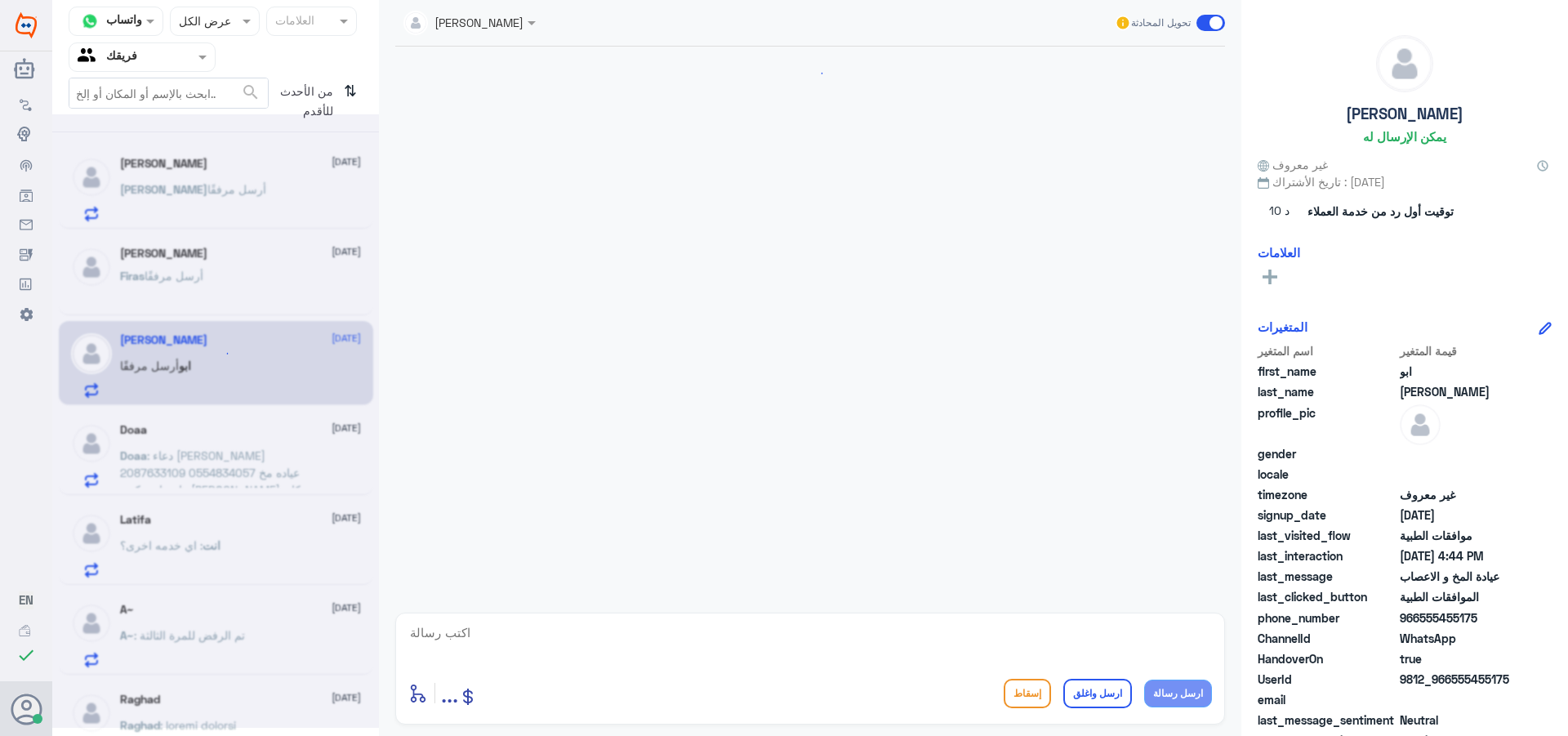
scroll to position [530, 0]
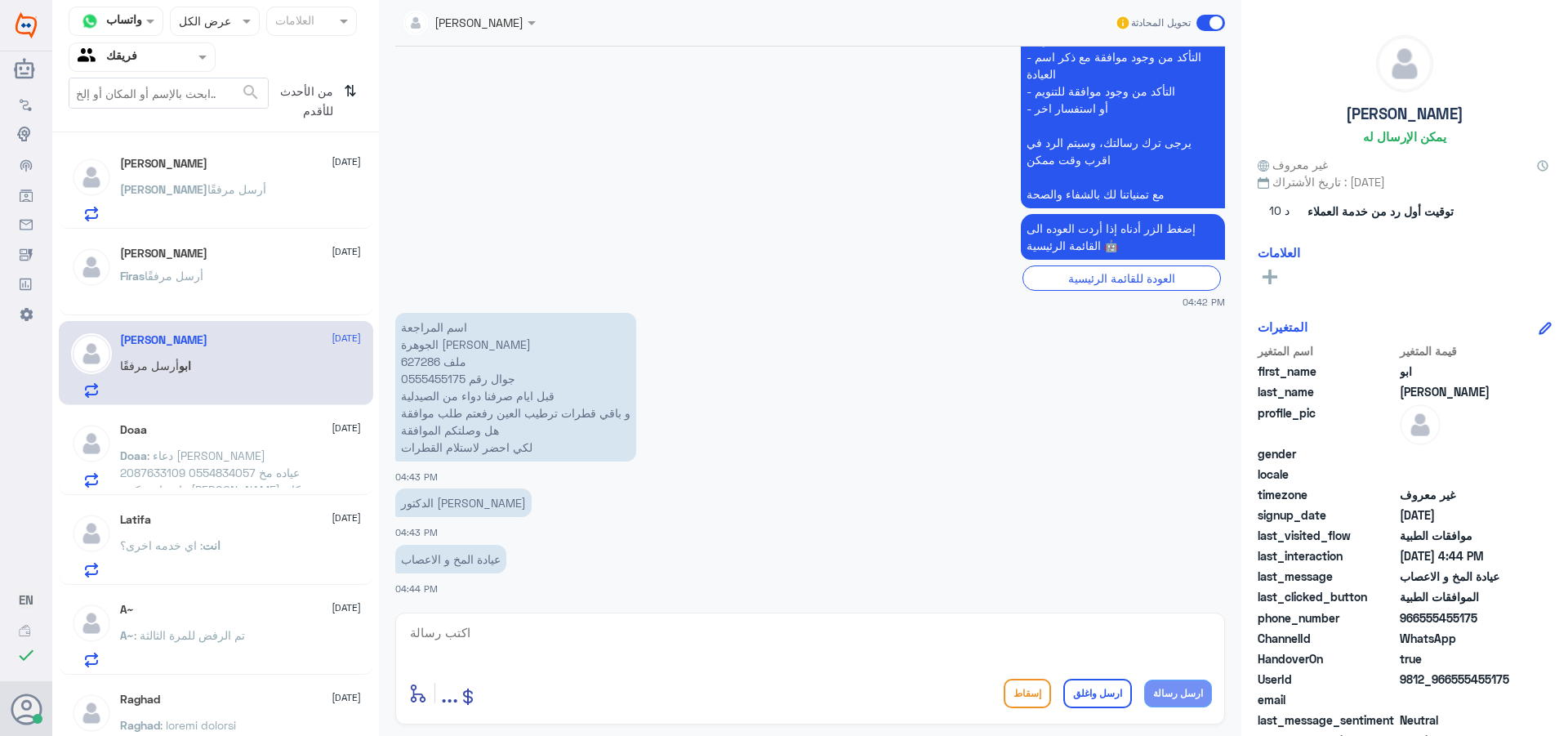
click at [422, 363] on p "اسم المراجعة الجوهرة [PERSON_NAME] ملف 627286 جوال رقم 0555455175 قبل ايام صرفن…" at bounding box center [515, 388] width 240 height 149
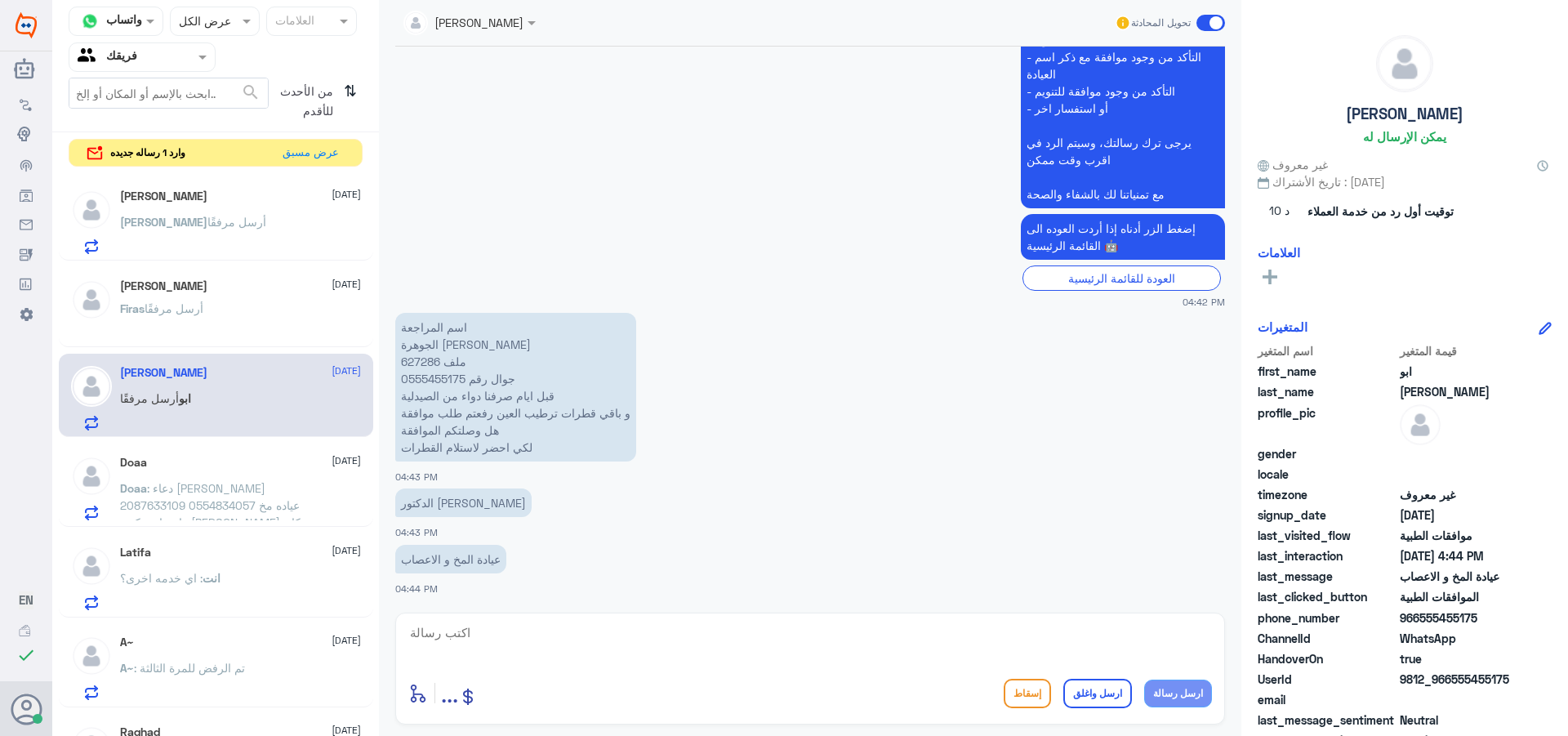
click at [488, 641] on textarea at bounding box center [810, 641] width 804 height 40
type textarea "ا"
type textarea "وع القطرات مرفوض من شركة التامين لا يوجد تعاقد لهذا النوع"
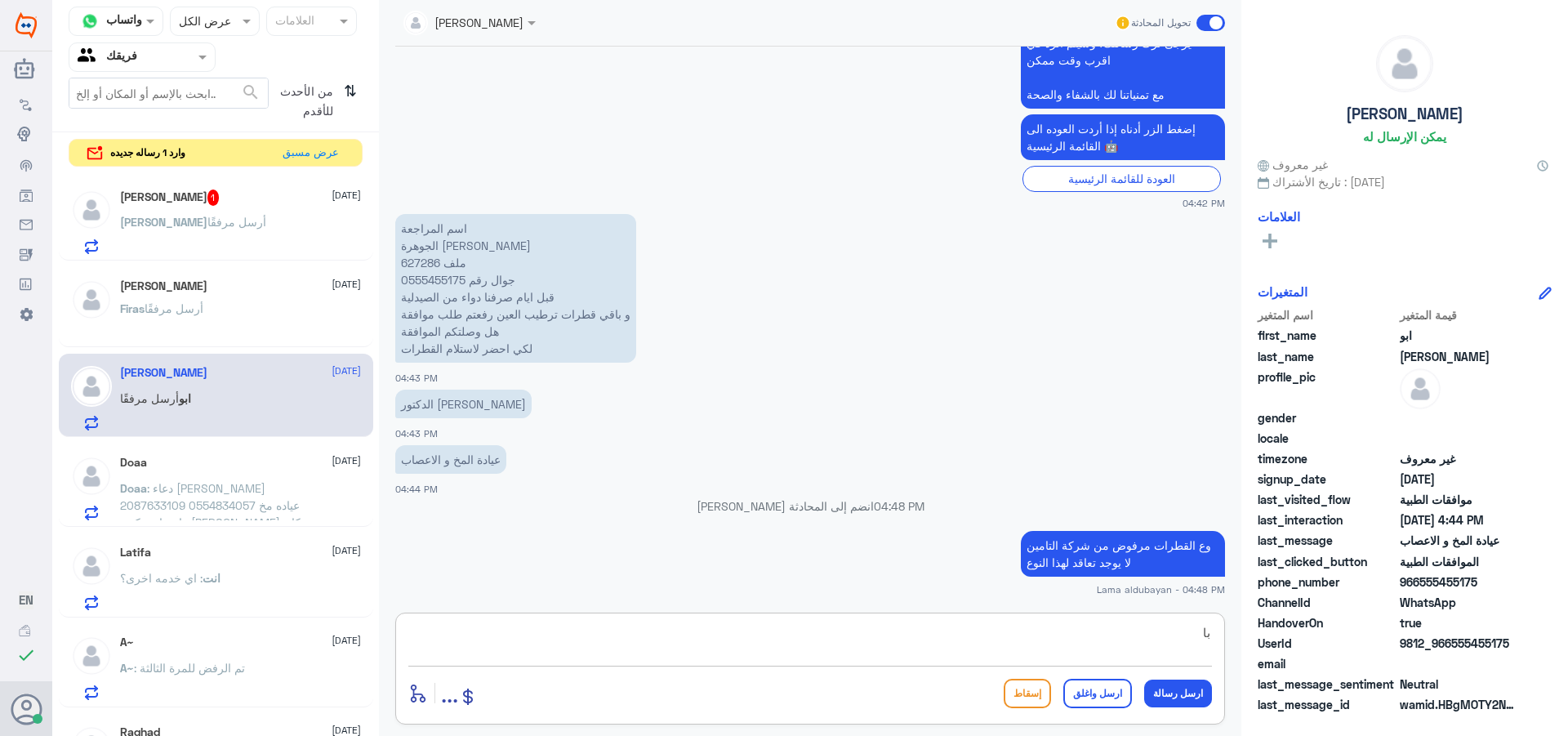
type textarea "ب"
click at [340, 158] on button "عرض مسبق" at bounding box center [311, 152] width 69 height 26
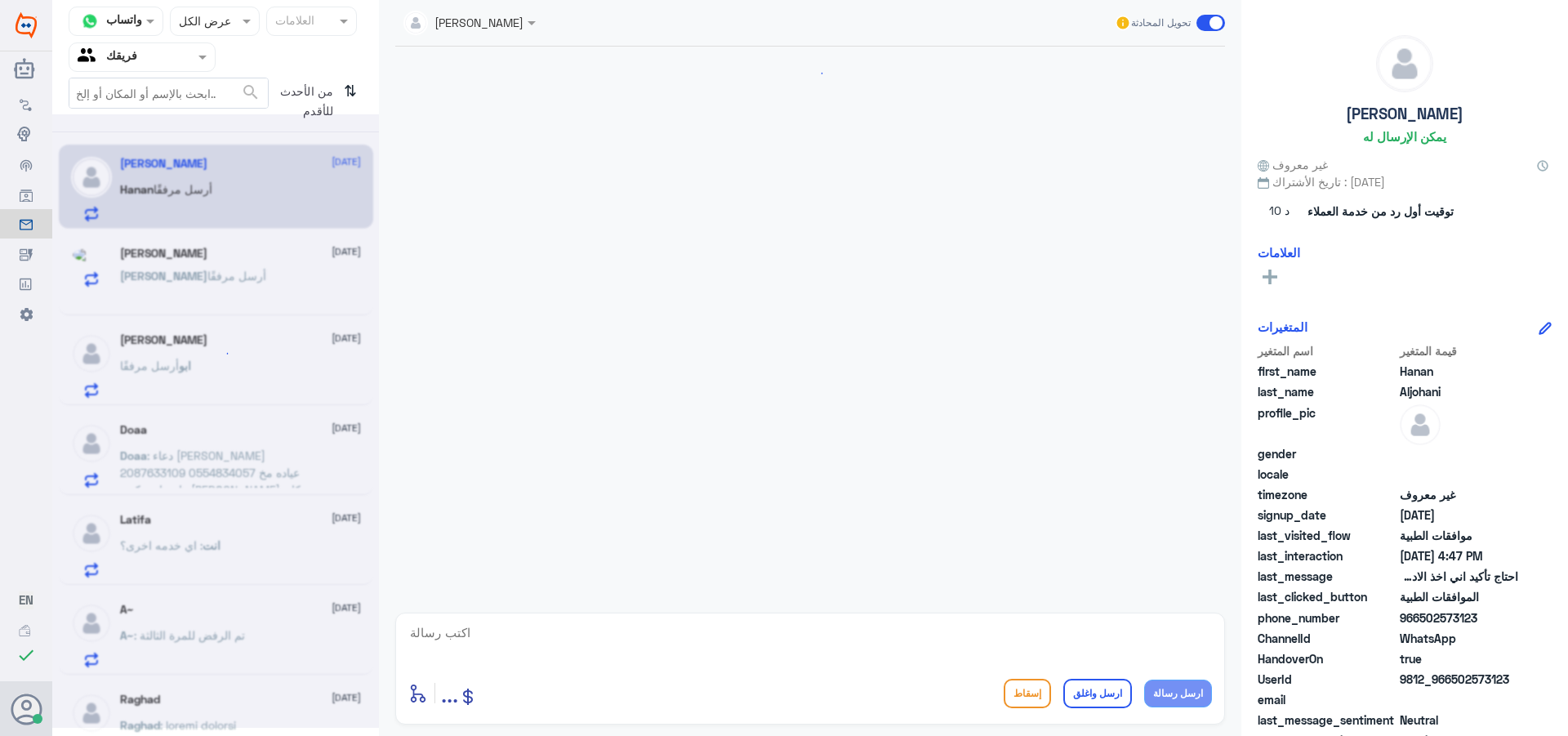
scroll to position [389, 0]
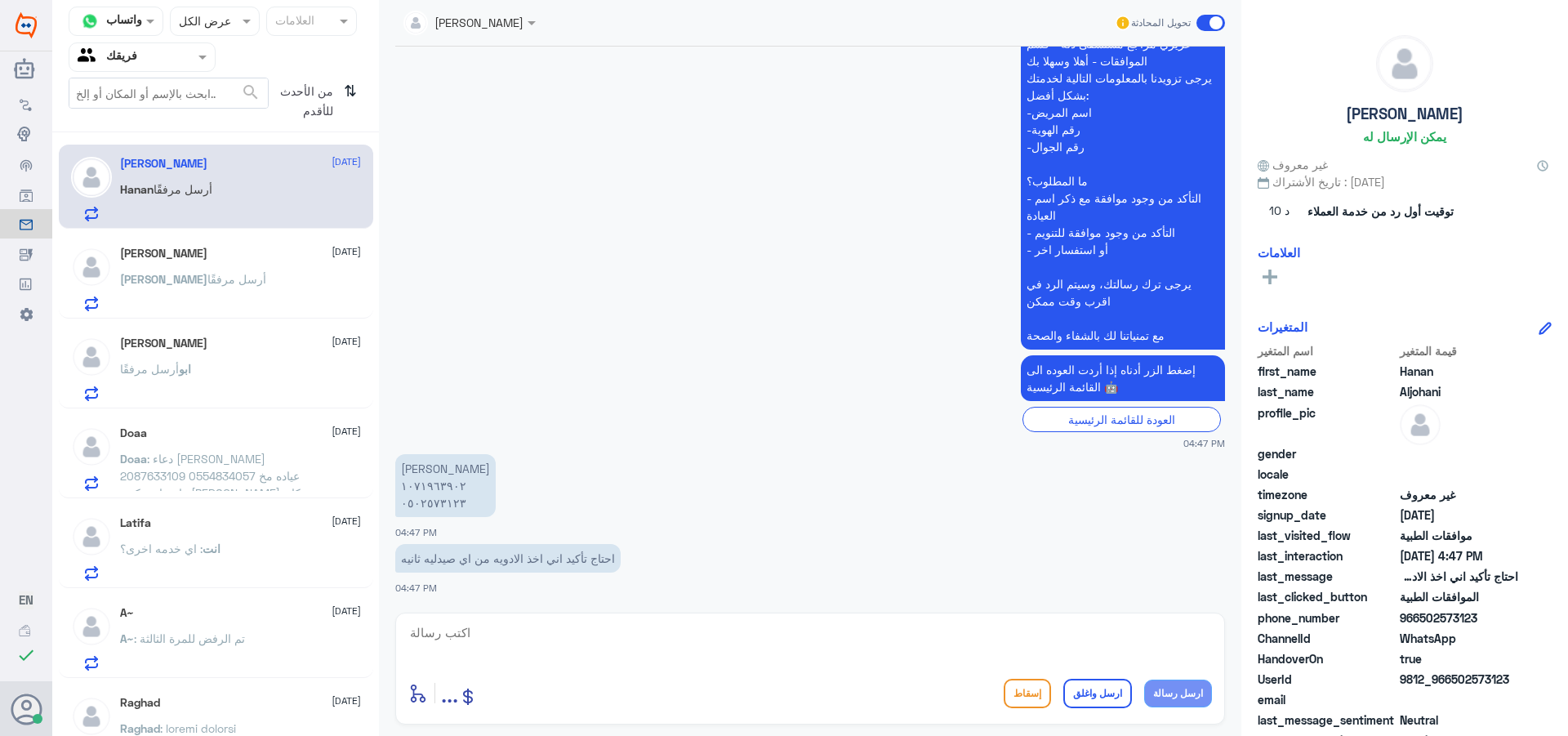
click at [439, 501] on p "[PERSON_NAME] ١٠٧١٩٦٣٩٠٢ ٠٥٠٢٥٧٣١٢٣" at bounding box center [445, 486] width 100 height 63
click at [484, 635] on textarea at bounding box center [810, 641] width 804 height 40
type textarea "ل"
click at [1154, 633] on textarea "التحويل يتم في حال عدم توفر الدواء في دله" at bounding box center [810, 641] width 804 height 40
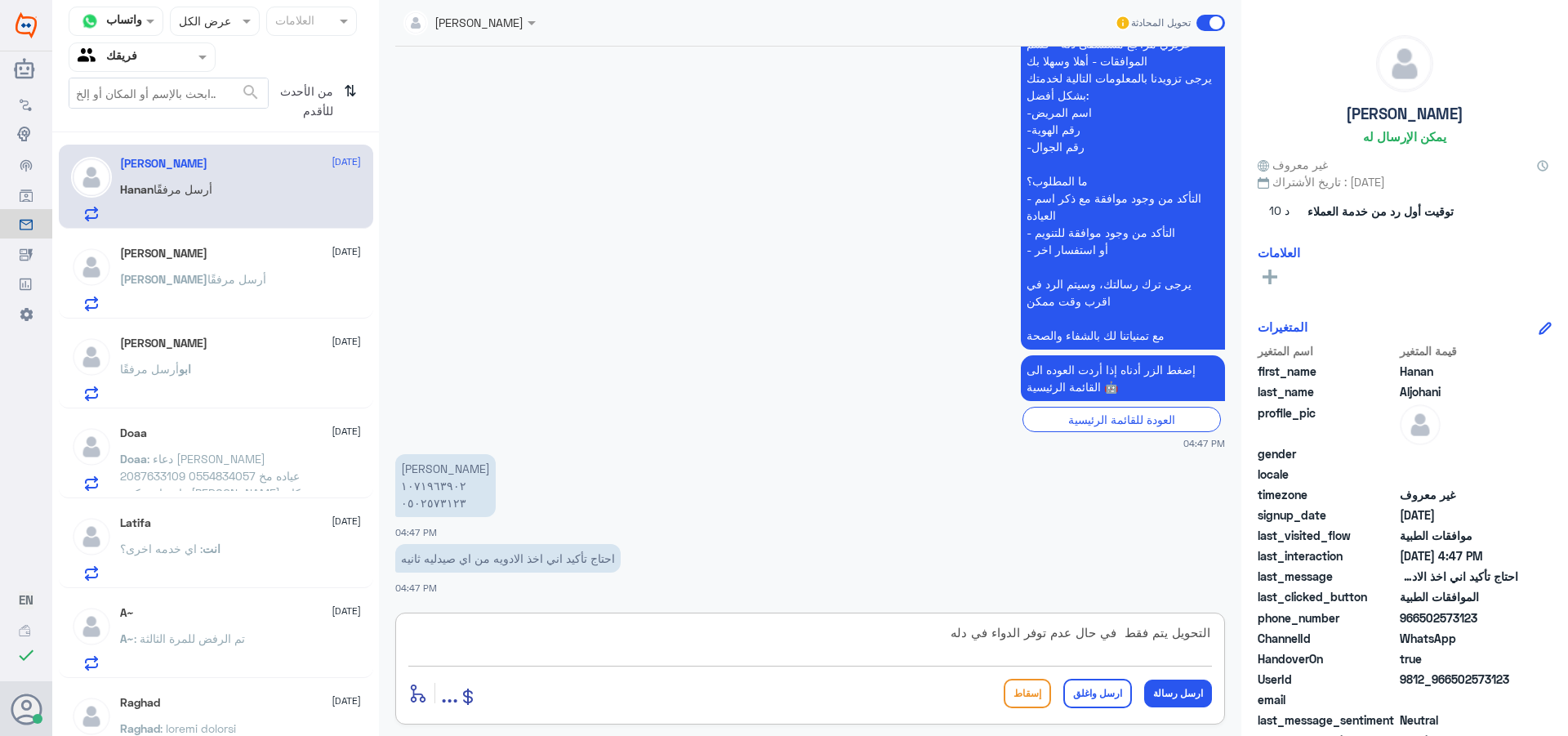
type textarea "التحويل يتم فقط في حال عدم توفر الدواء في دله"
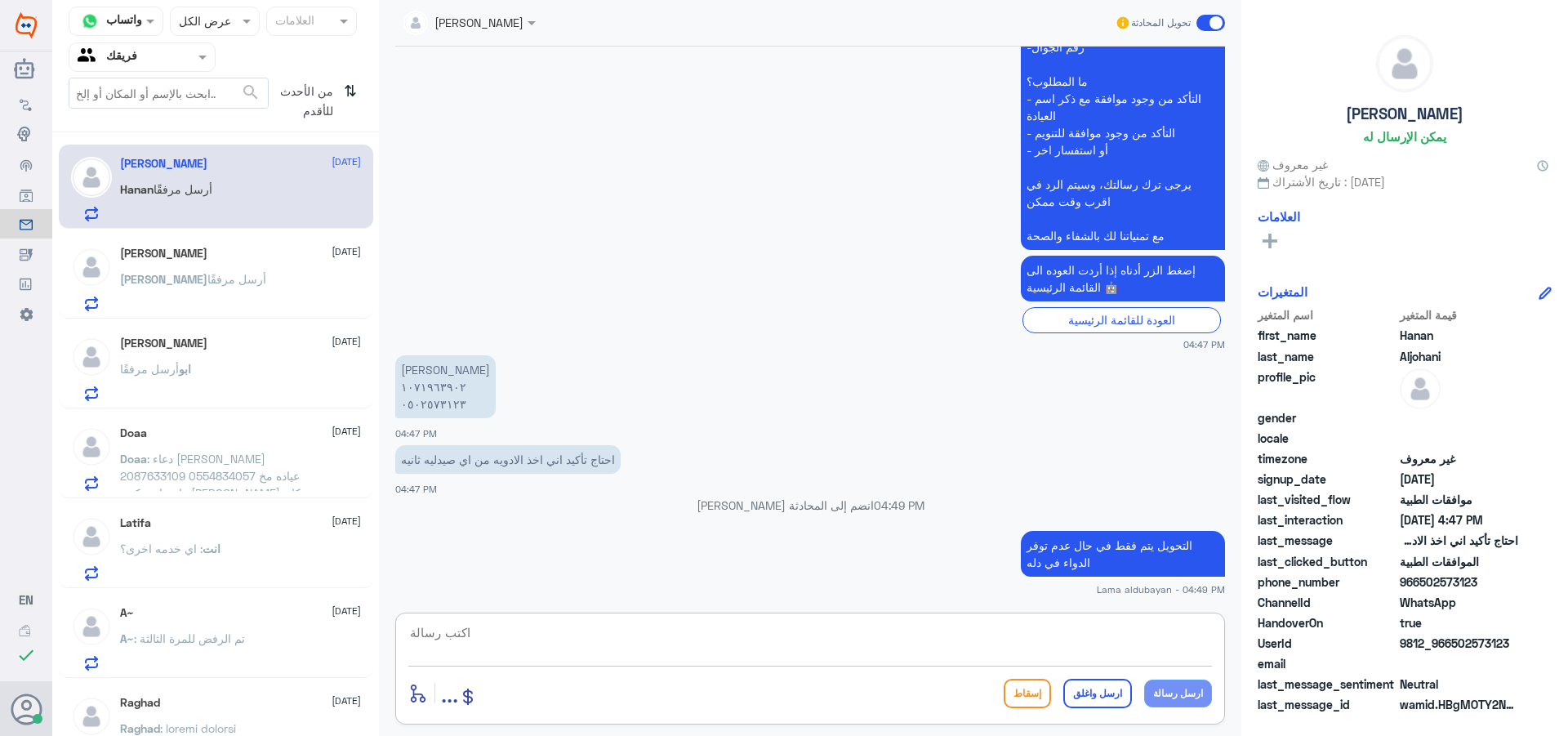
click at [191, 257] on div "منصور [DATE]" at bounding box center [240, 253] width 240 height 14
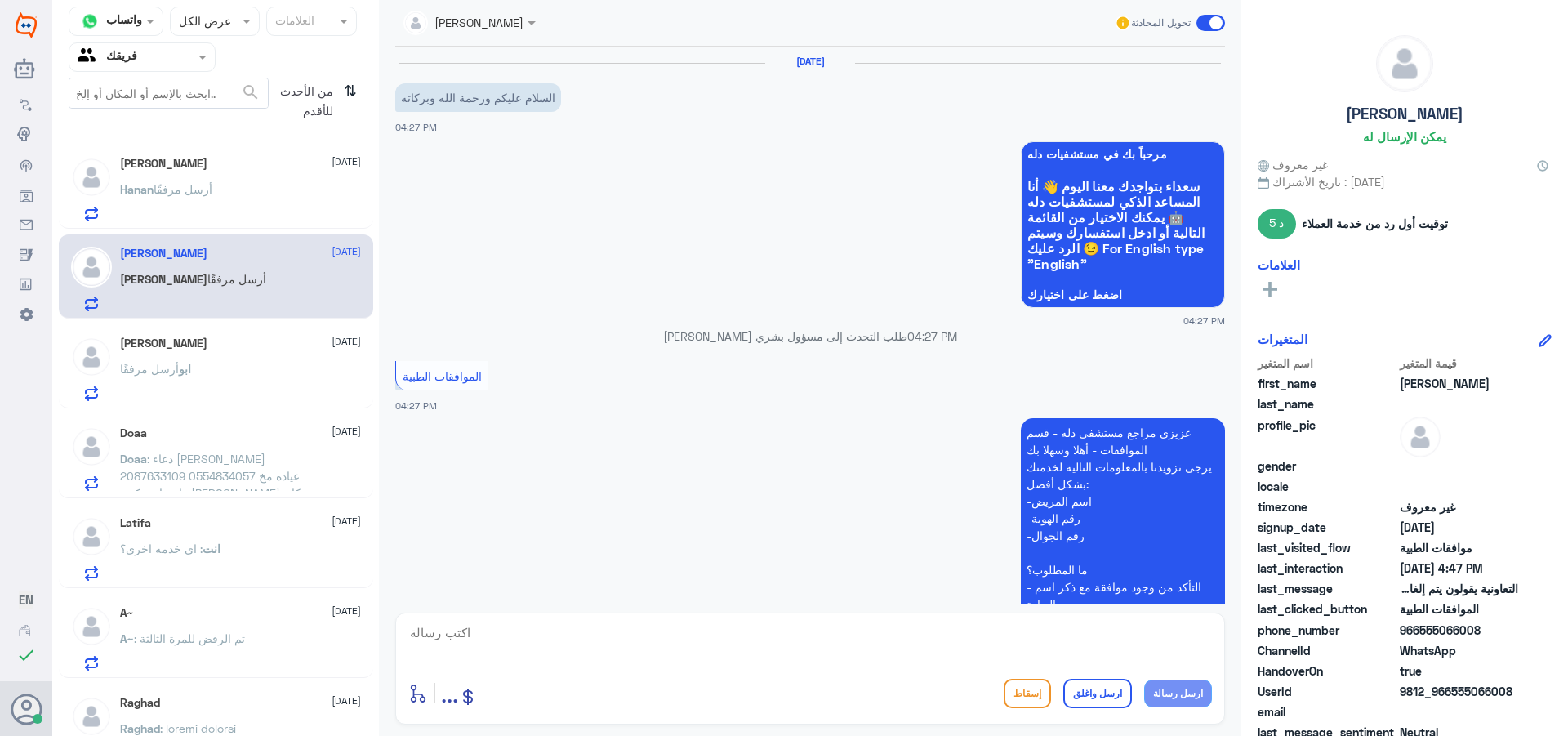
scroll to position [955, 0]
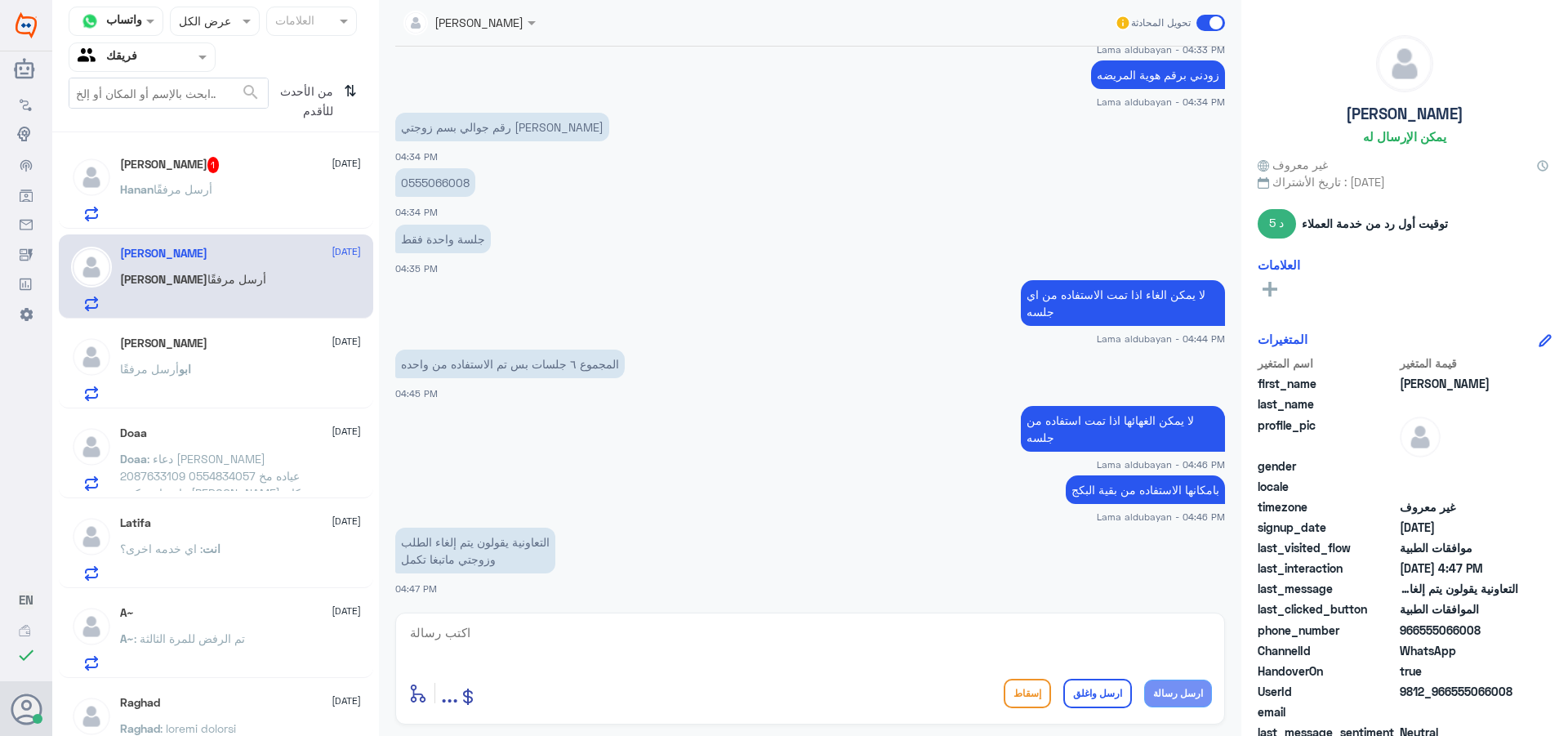
click at [529, 641] on textarea at bounding box center [810, 641] width 804 height 40
type textarea "لا يمكن الغائها"
drag, startPoint x: 1074, startPoint y: 632, endPoint x: 1560, endPoint y: 647, distance: 486.2
click at [1560, 648] on div "قناة واتساب Status × عرض الكل العلامات Agent Filter فريقك search من الأحدث للأق…" at bounding box center [810, 370] width 1516 height 741
click at [815, 630] on textarea at bounding box center [810, 641] width 804 height 40
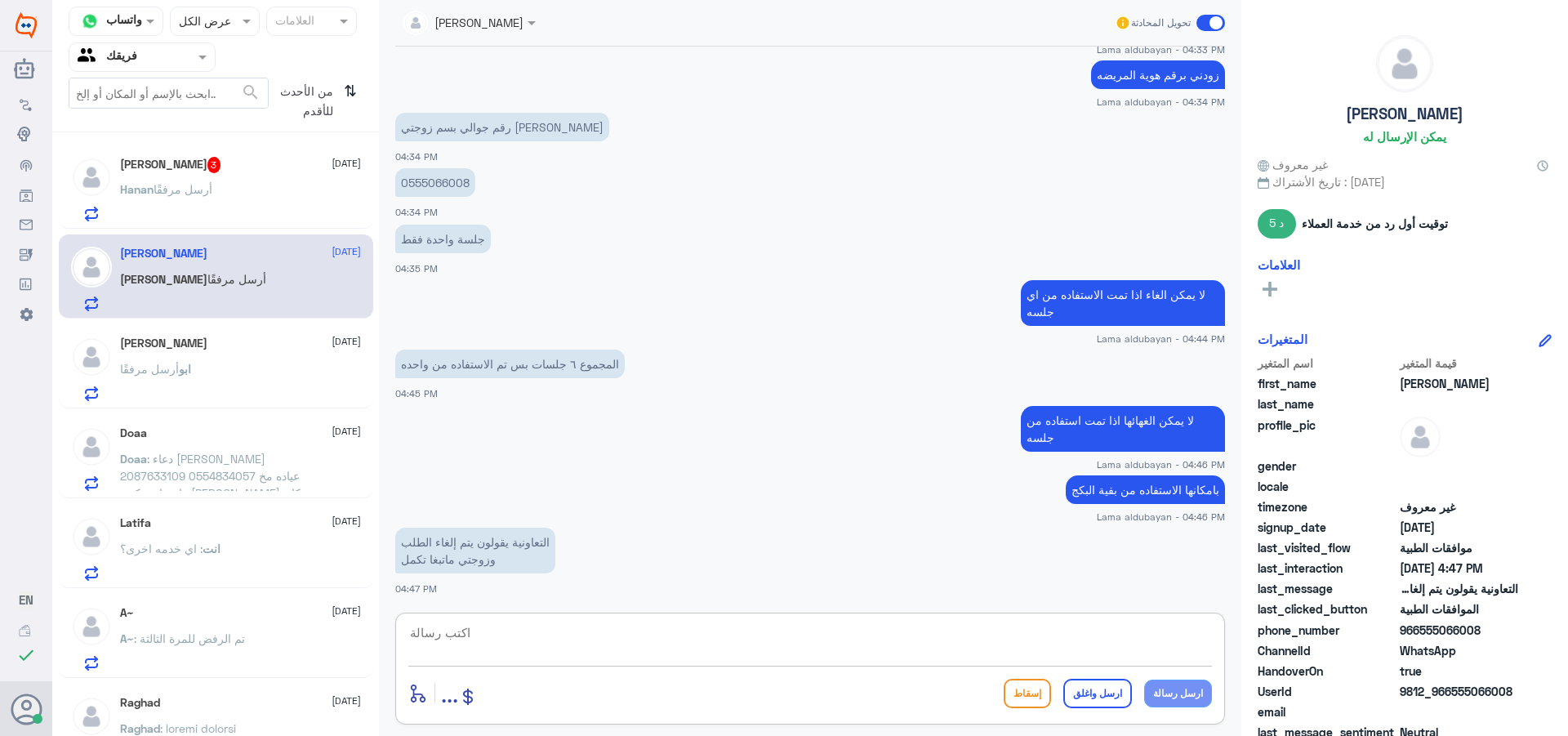
paste textarea "اي عزيزتي لايمكن الغاء الطلب بسبب الاستفاده من جلستين"
drag, startPoint x: 1160, startPoint y: 633, endPoint x: 1228, endPoint y: 631, distance: 68.0
click at [1228, 632] on div "Lama aldubayan تحويل المحادثة [DATE] السلام عليكم ورحمة الله وبركاته 04:27 PM م…" at bounding box center [810, 370] width 863 height 741
type textarea "لايمكن الغاء الطلب بسبب الاستفاده من جلستين"
click at [1174, 692] on button "ارسل رسالة" at bounding box center [1178, 693] width 68 height 28
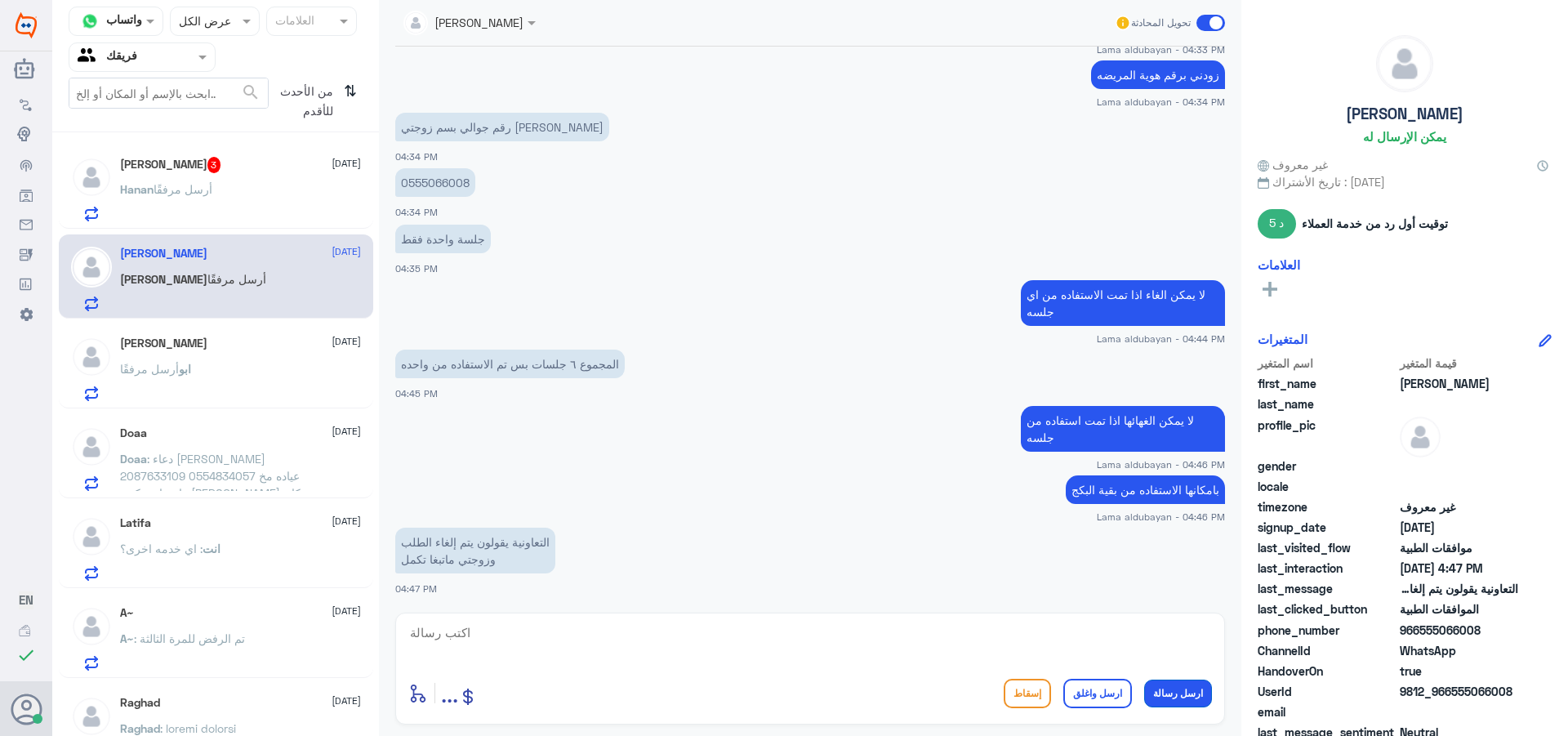
scroll to position [1024, 0]
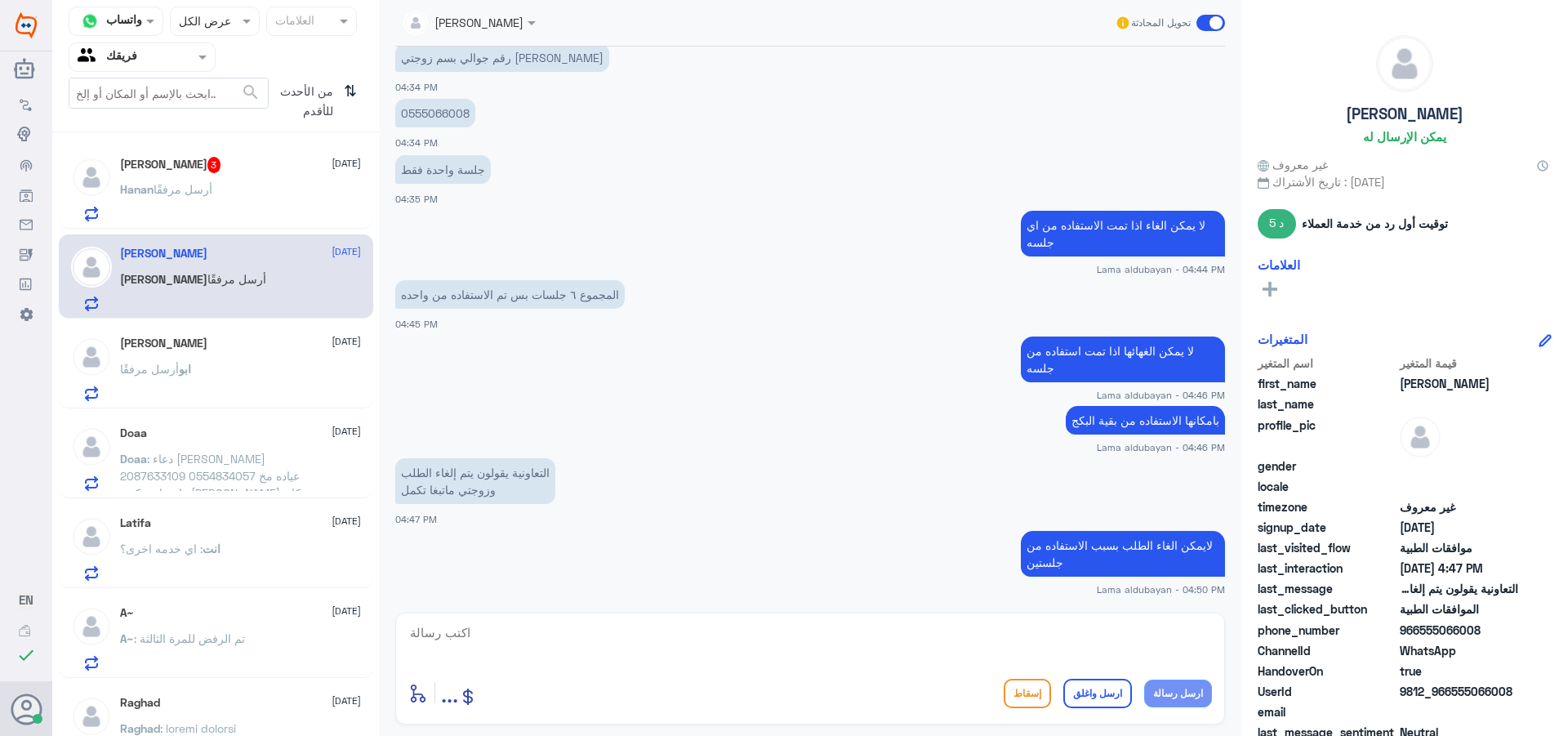
click at [571, 643] on textarea at bounding box center [810, 641] width 804 height 40
type textarea "يتم الغاء الطلب اذا لم يتم الاستفاد من اي جلسه"
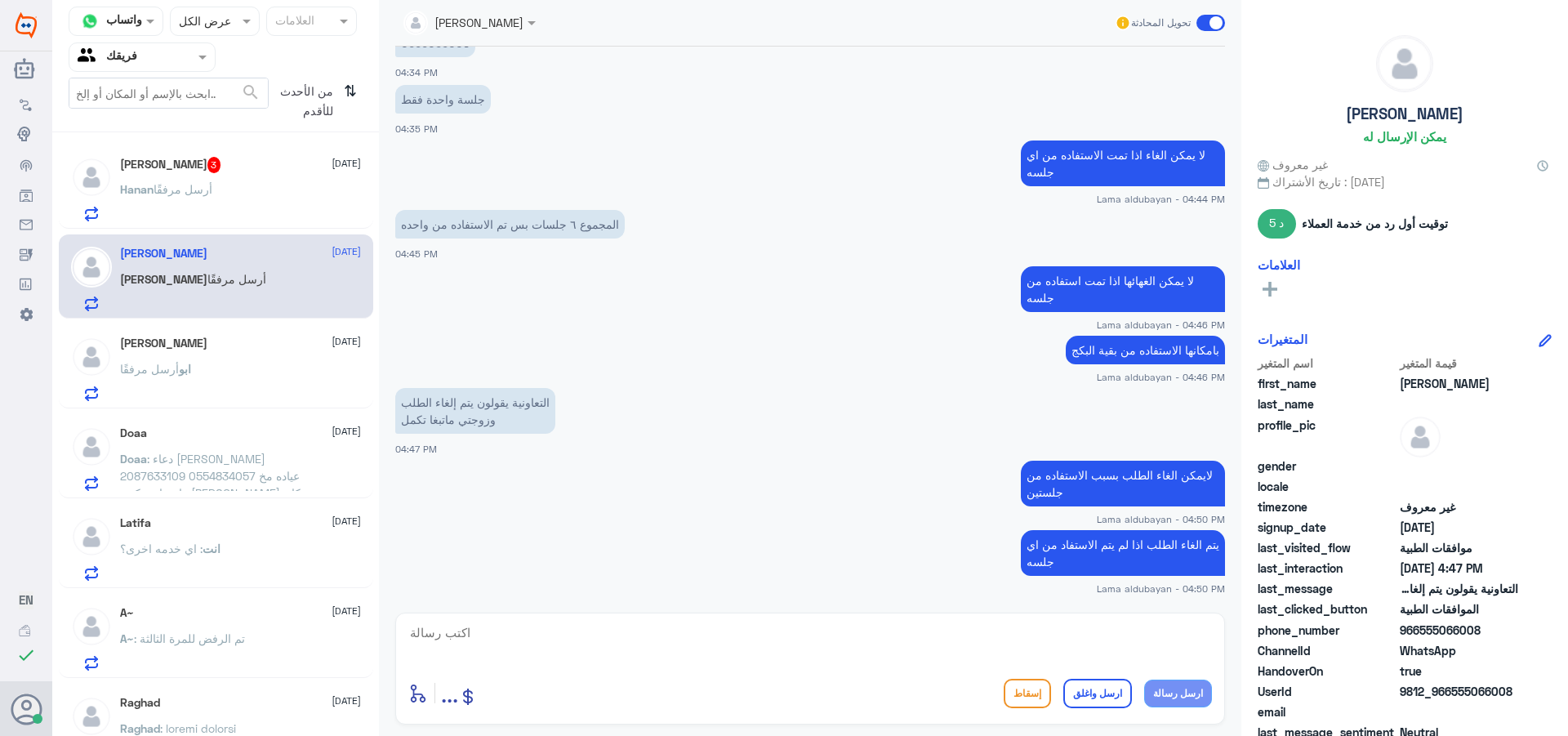
click at [240, 200] on div "[PERSON_NAME] أرسل مرفقًا" at bounding box center [240, 202] width 240 height 37
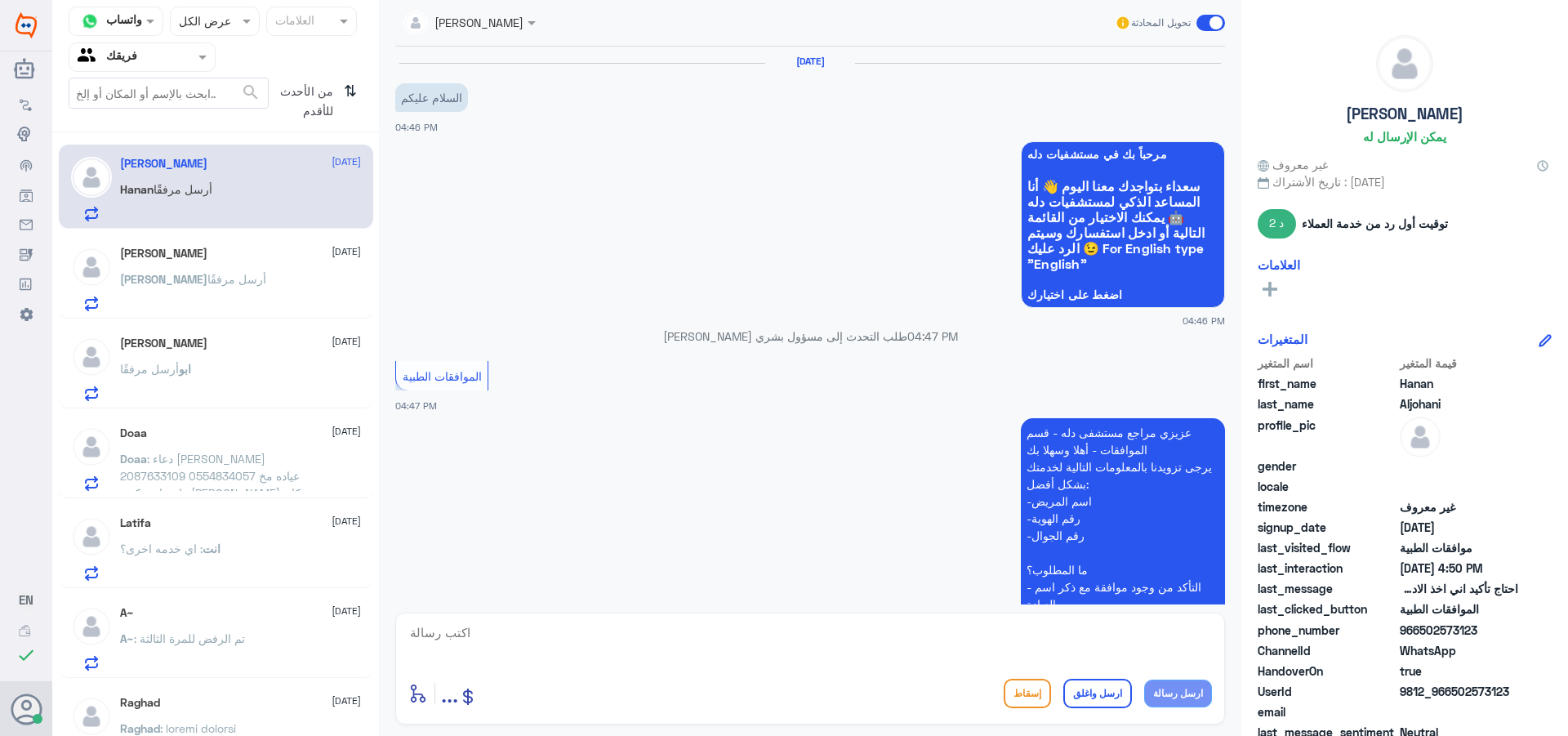
scroll to position [655, 0]
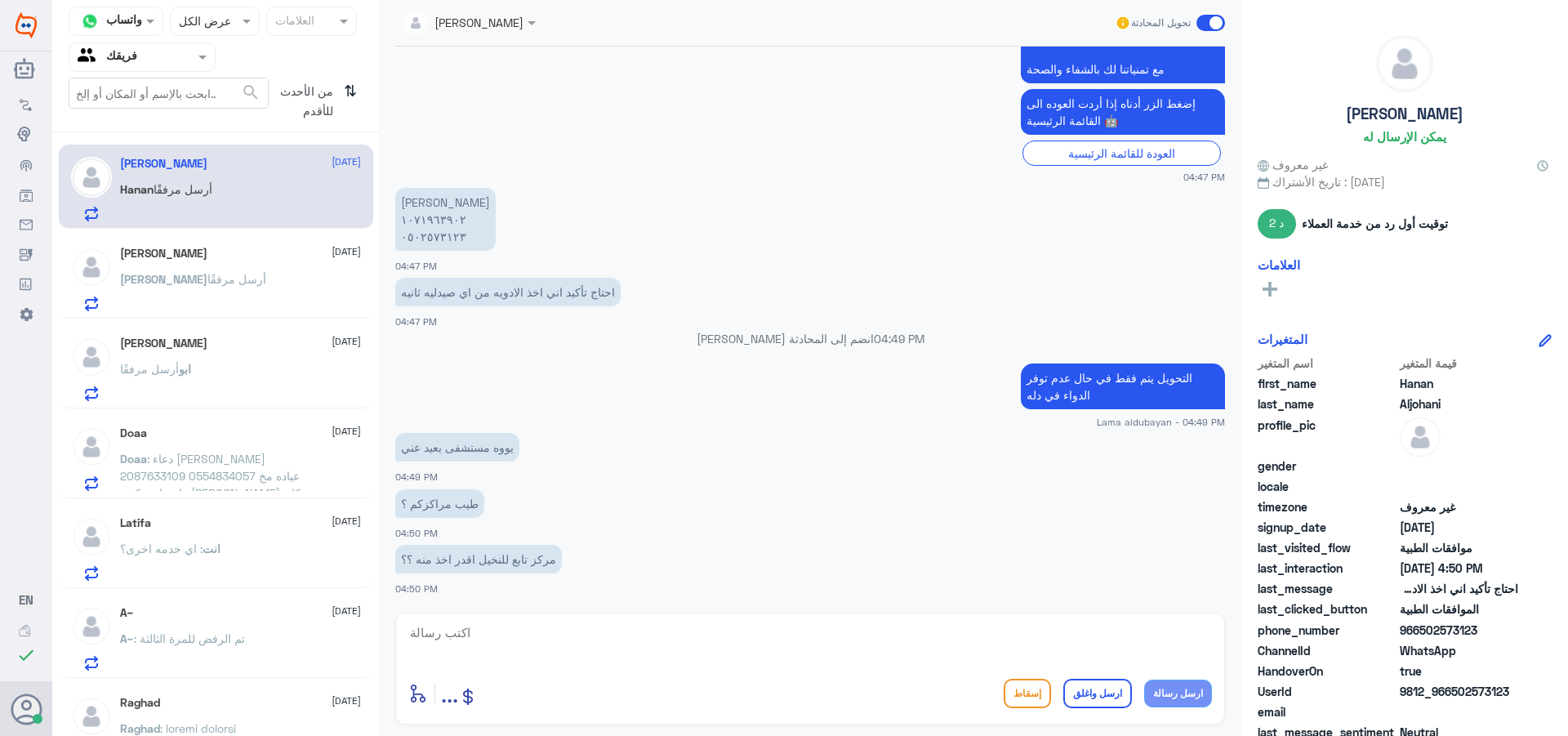
click at [620, 644] on textarea at bounding box center [810, 641] width 804 height 40
type textarea "ف"
type textarea "الوصفه اذا باتمين فقط دله النخيل"
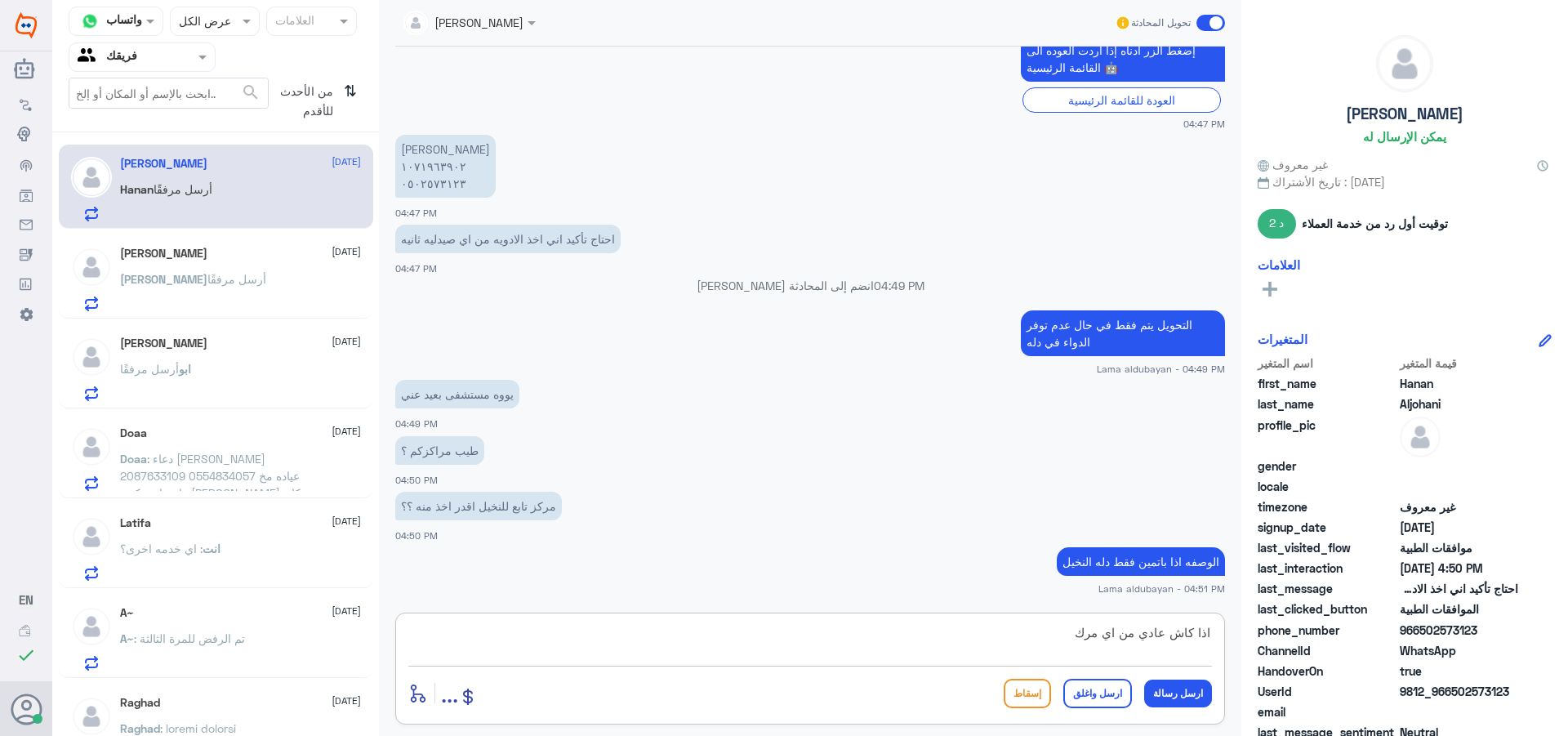
type textarea "اذا كاش عادي من اي مركز"
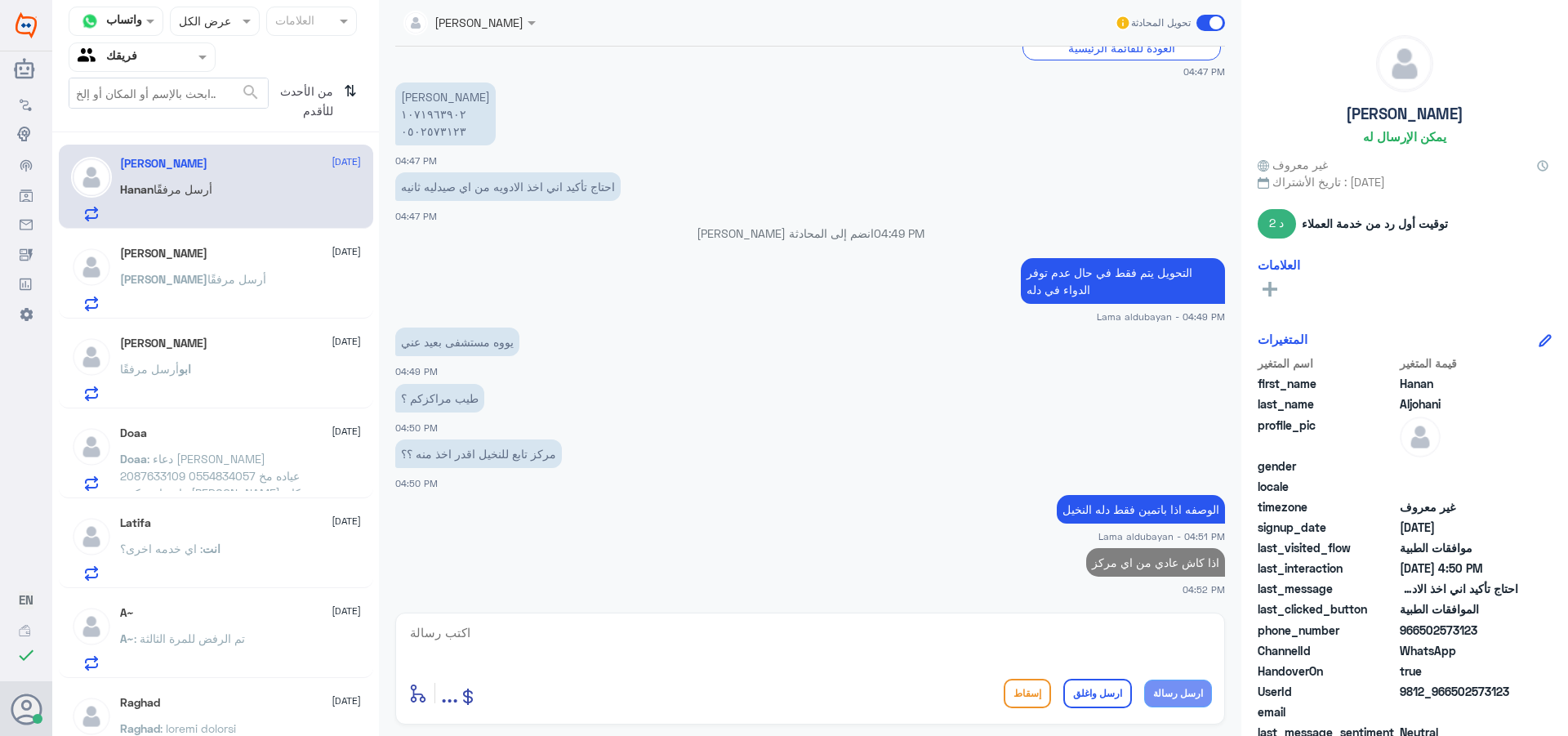
click at [188, 281] on span "[PERSON_NAME]" at bounding box center [164, 279] width 88 height 14
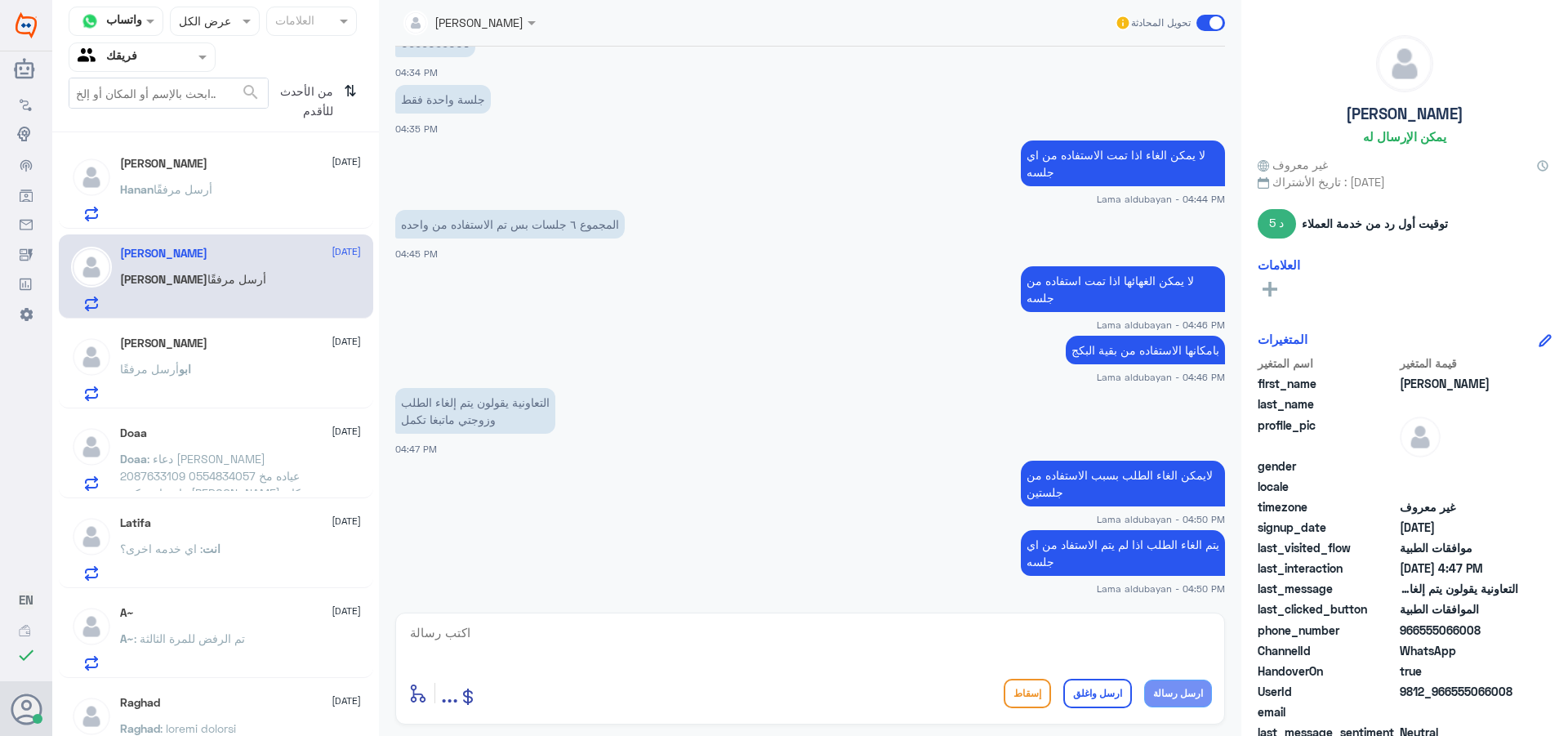
click at [198, 383] on div "[PERSON_NAME] مرفقًا" at bounding box center [240, 383] width 240 height 37
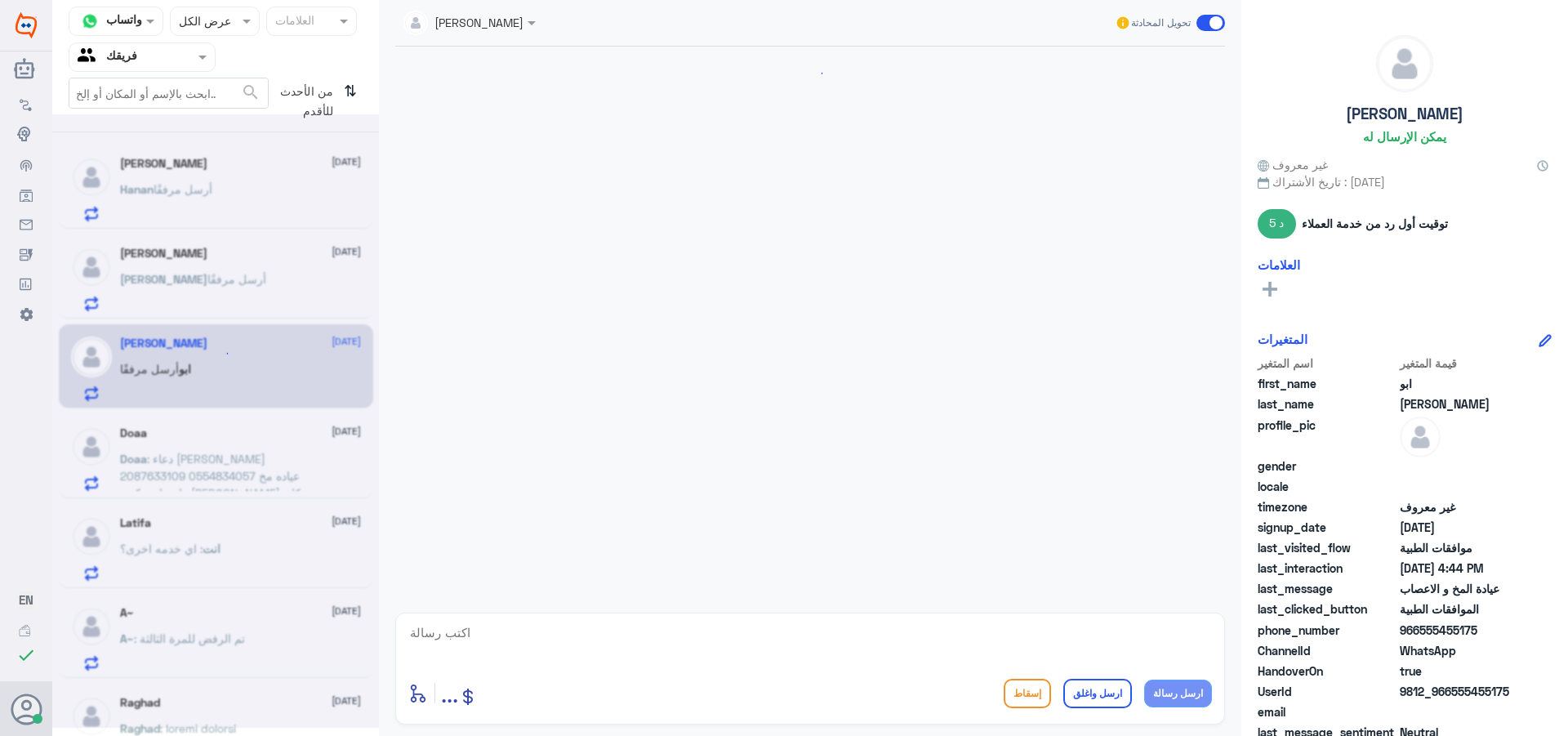
scroll to position [630, 0]
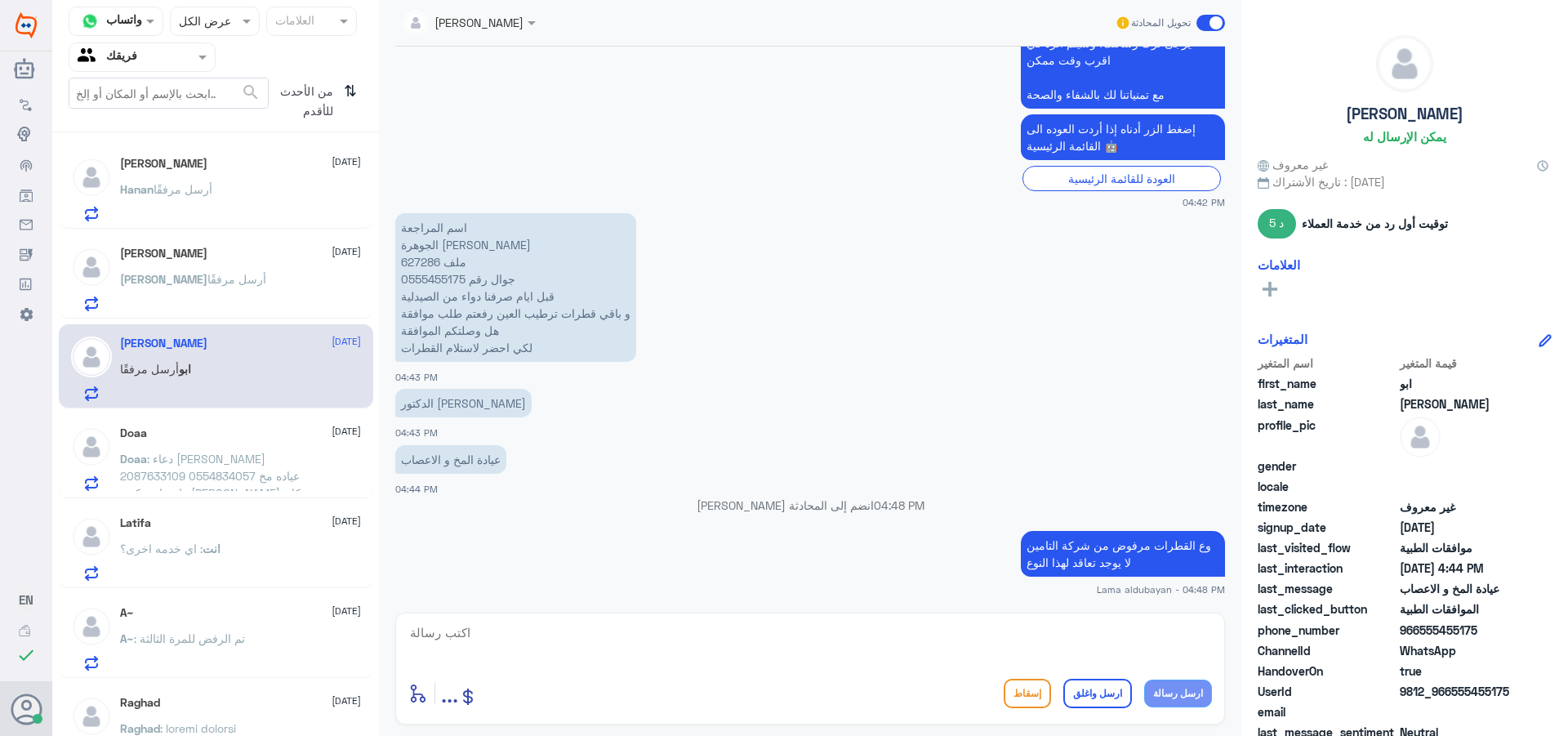
click at [224, 204] on div "[PERSON_NAME] أرسل مرفقًا" at bounding box center [240, 202] width 240 height 37
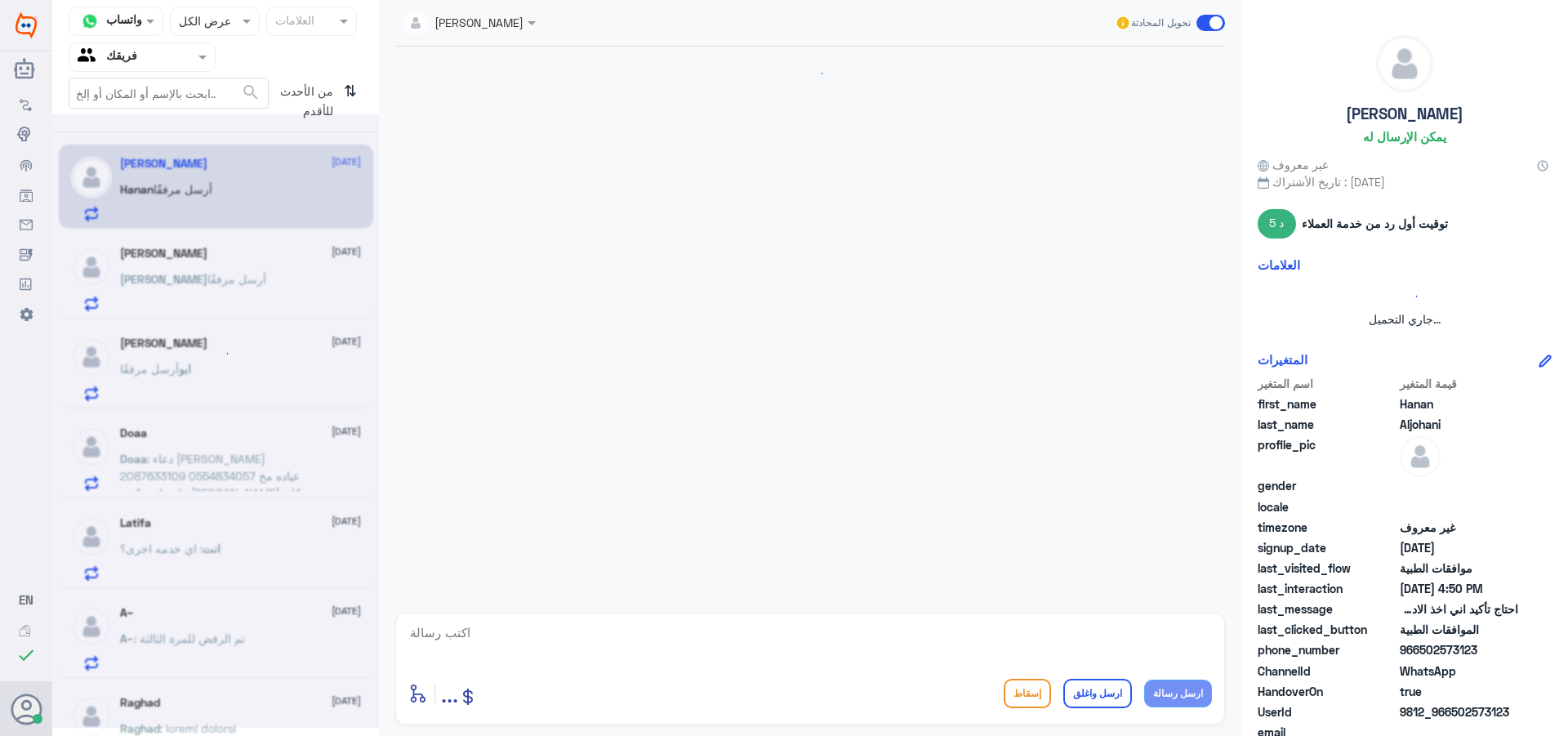
click at [224, 260] on div at bounding box center [216, 421] width 326 height 614
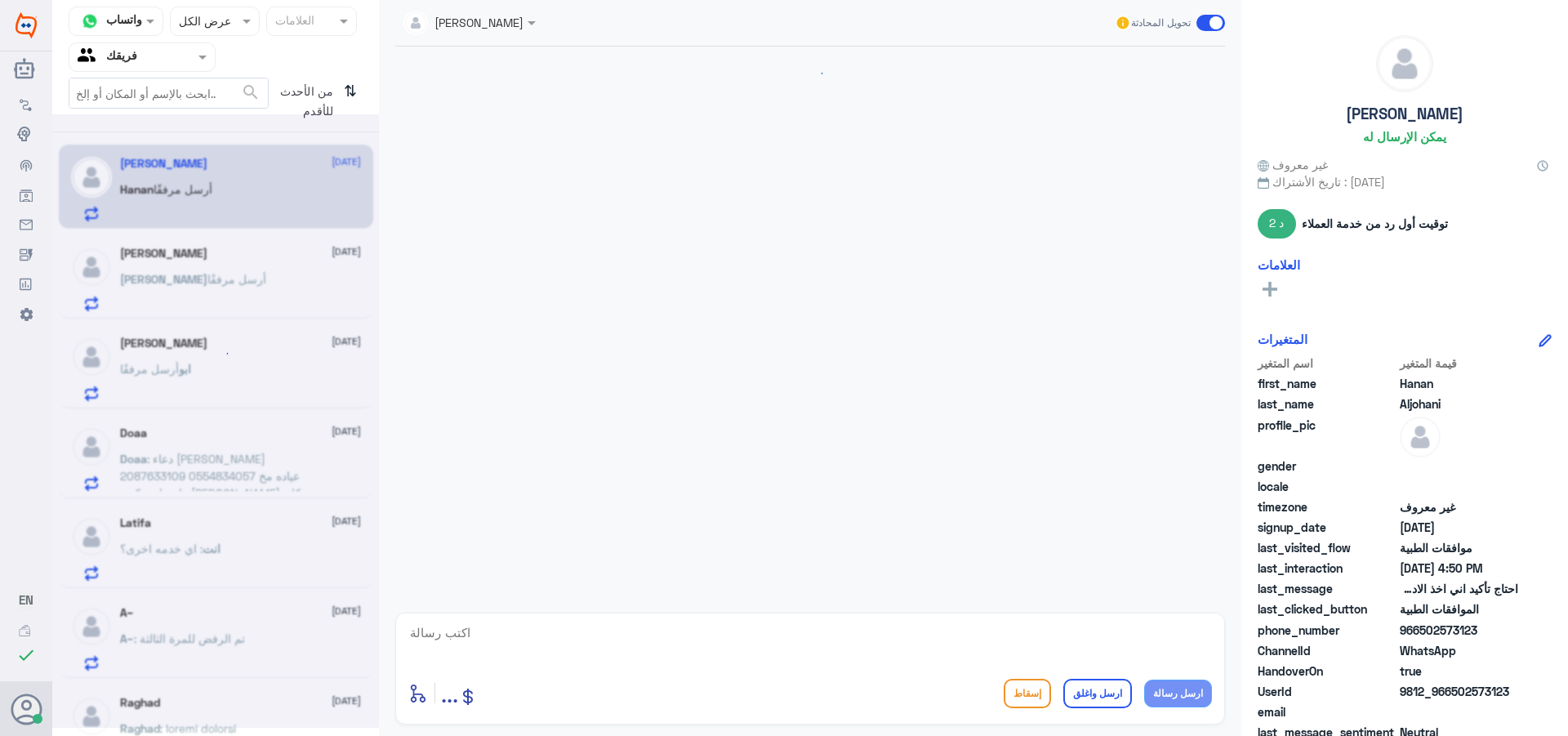
scroll to position [816, 0]
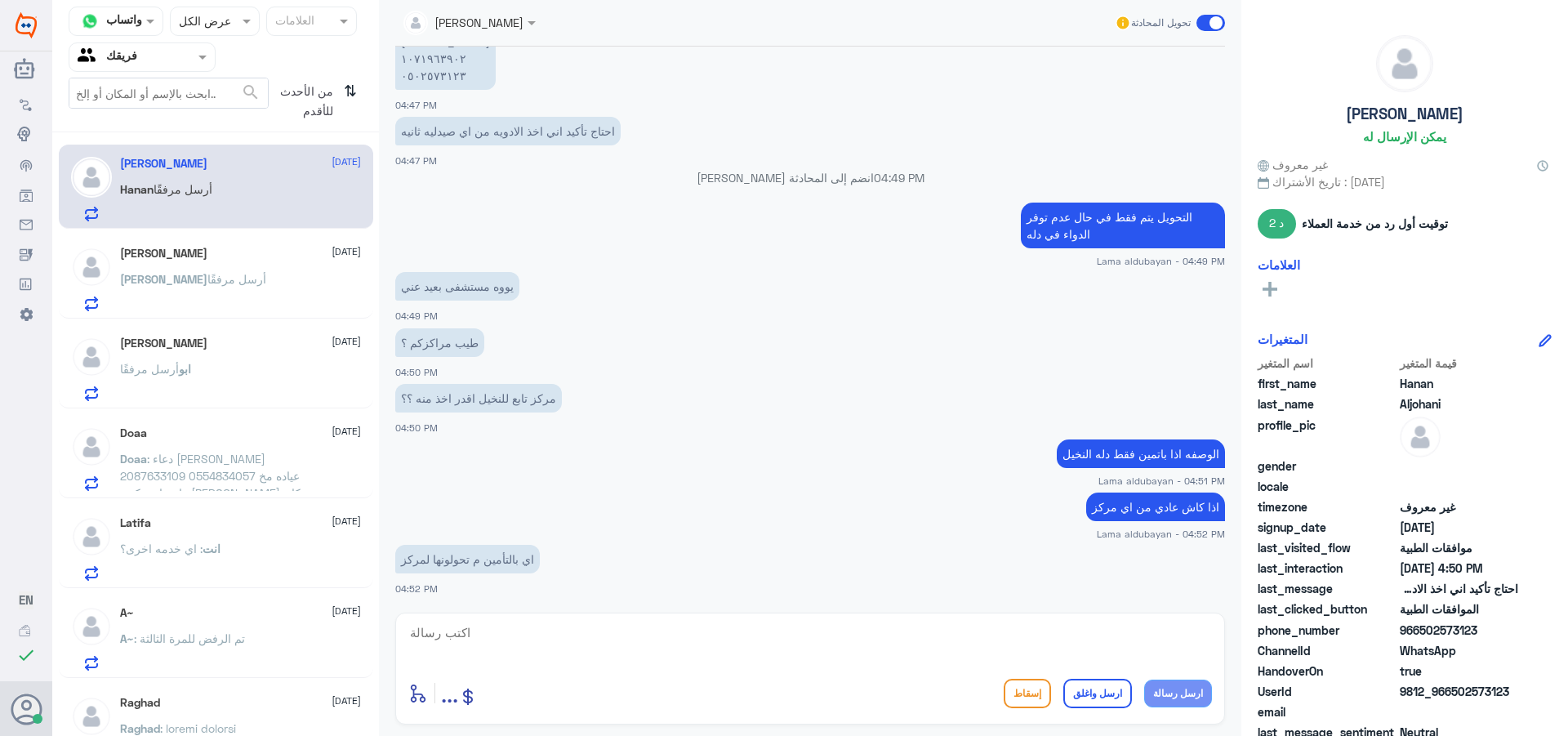
click at [490, 635] on textarea at bounding box center [810, 641] width 804 height 40
type textarea "لا يمكن تحويل اذا كان متوفر"
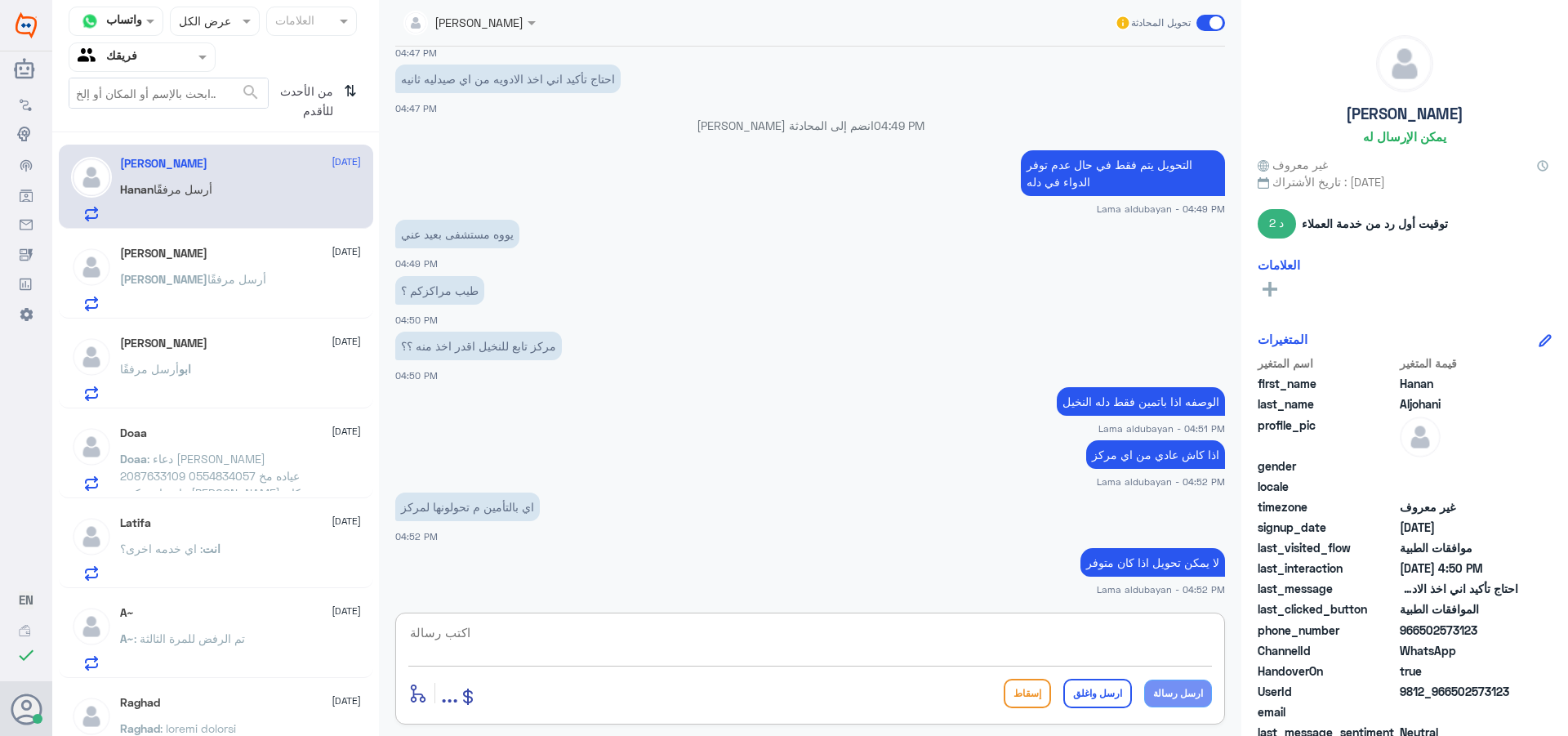
click at [478, 635] on textarea at bounding box center [810, 641] width 804 height 40
type textarea "فقط من دله النخيل"
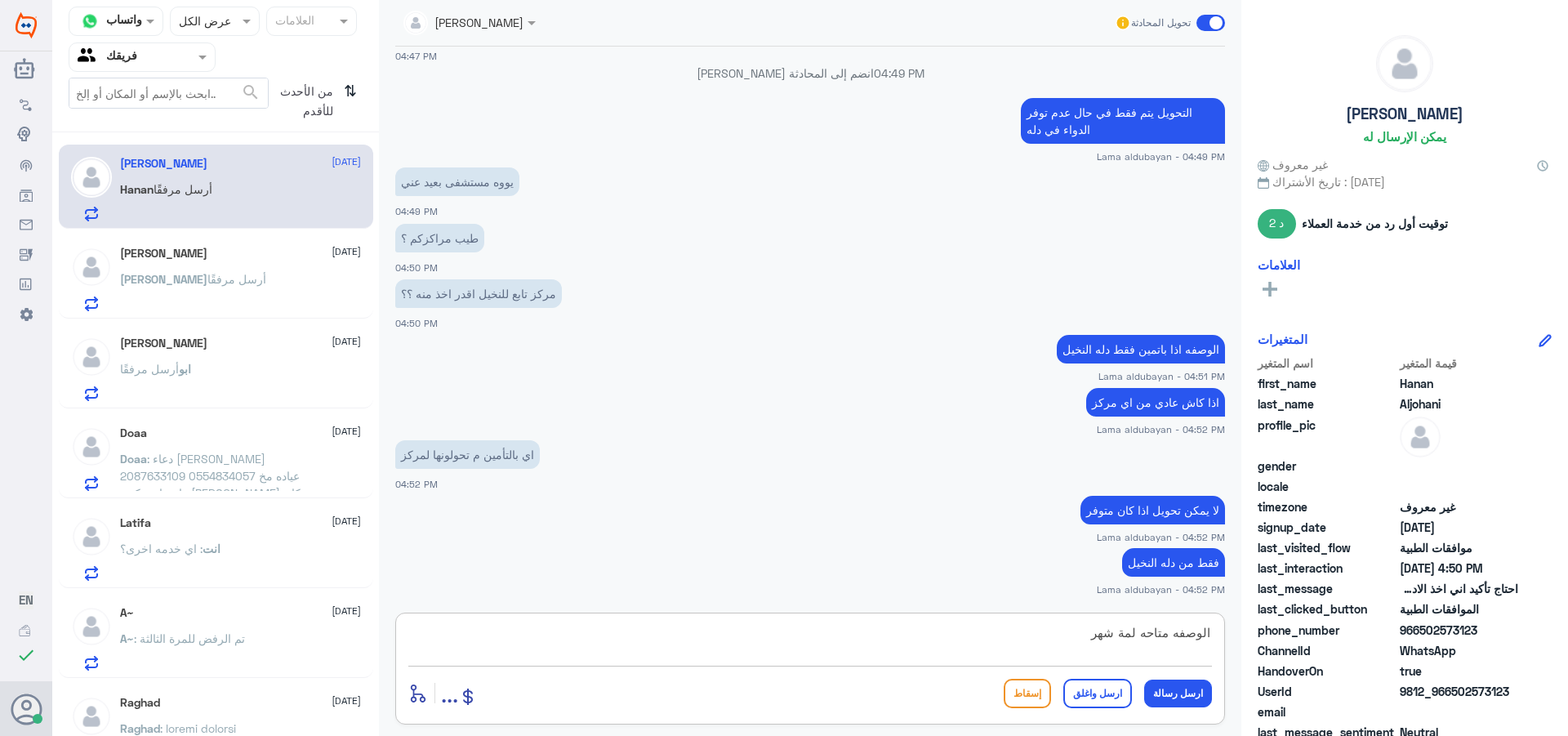
click at [1130, 633] on textarea "الوصفه متاحه لمة شهر" at bounding box center [810, 641] width 804 height 40
type textarea "الوصفه متاحه لمة شهر"
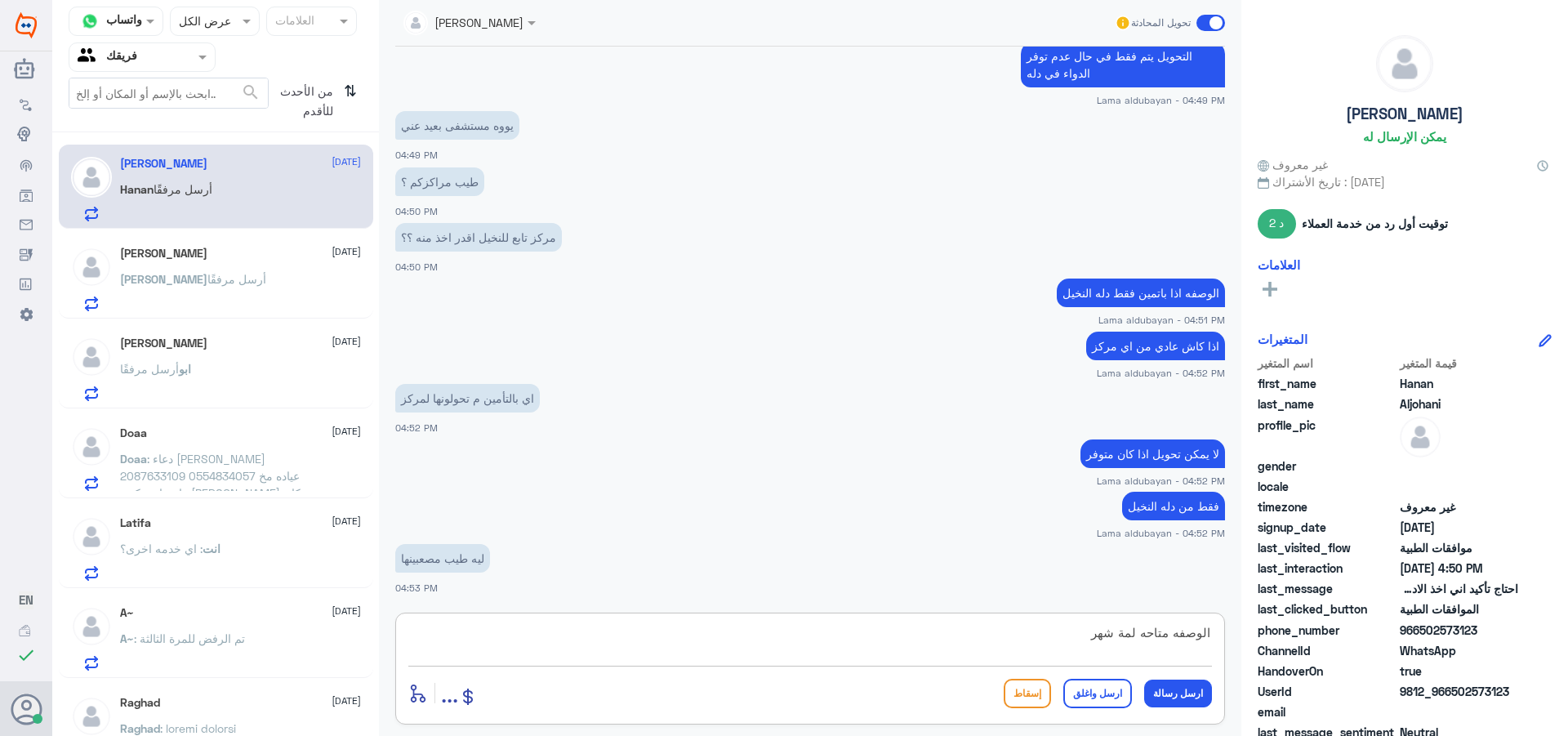
click at [1119, 631] on textarea "الوصفه متاحه لمة شهر" at bounding box center [810, 641] width 804 height 40
drag, startPoint x: 1041, startPoint y: 640, endPoint x: 1337, endPoint y: 670, distance: 297.5
click at [1336, 671] on div "قناة واتساب Status × عرض الكل العلامات Agent Filter فريقك search من الأحدث للأق…" at bounding box center [810, 370] width 1516 height 741
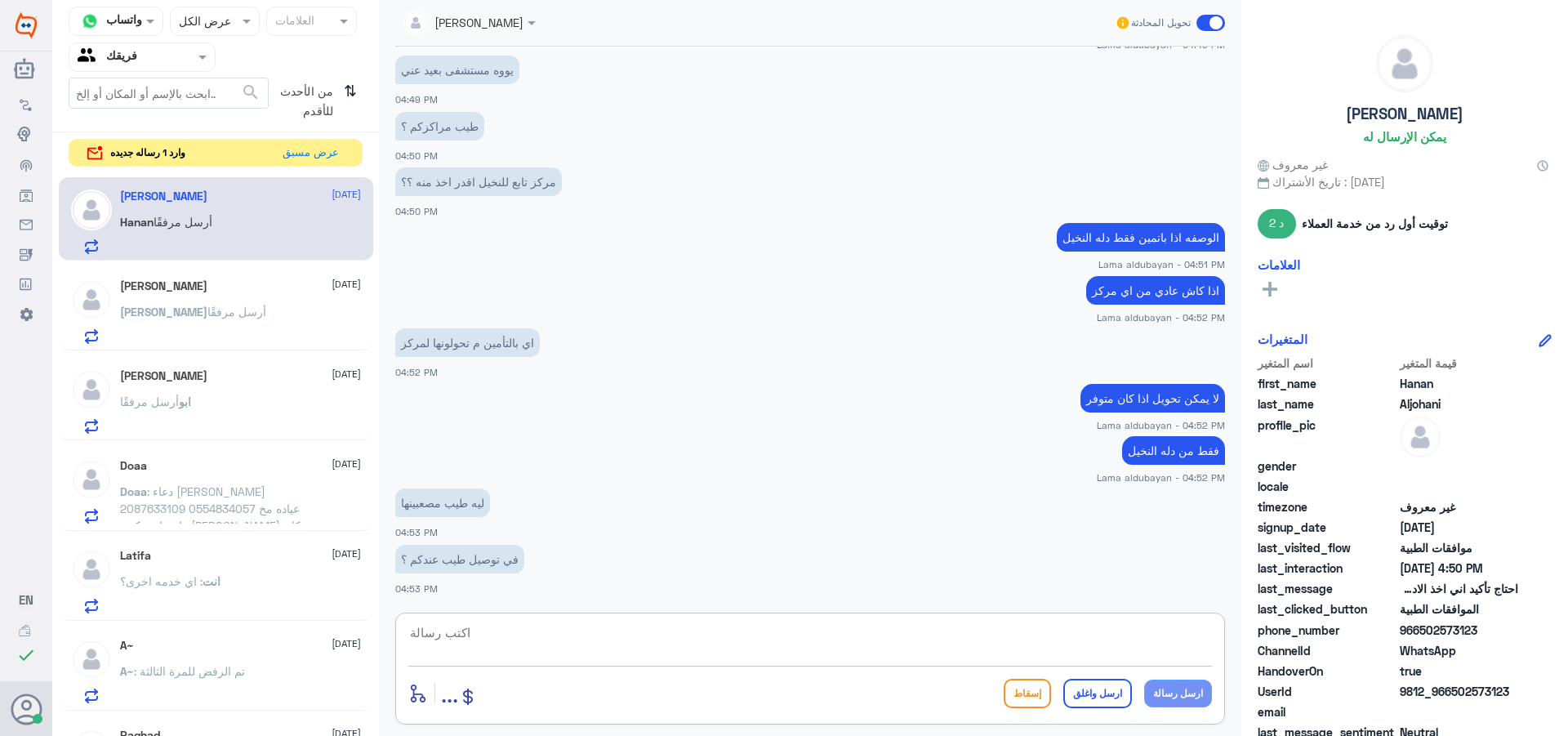
drag, startPoint x: 704, startPoint y: 634, endPoint x: 719, endPoint y: 641, distance: 16.6
click at [705, 638] on textarea at bounding box center [810, 641] width 804 height 40
paste textarea "⁦[PHONE_NUMBER]⁩"
type textarea "⁦[PHONE_NUMBER]⁩ خدمة اعادة الصرف"
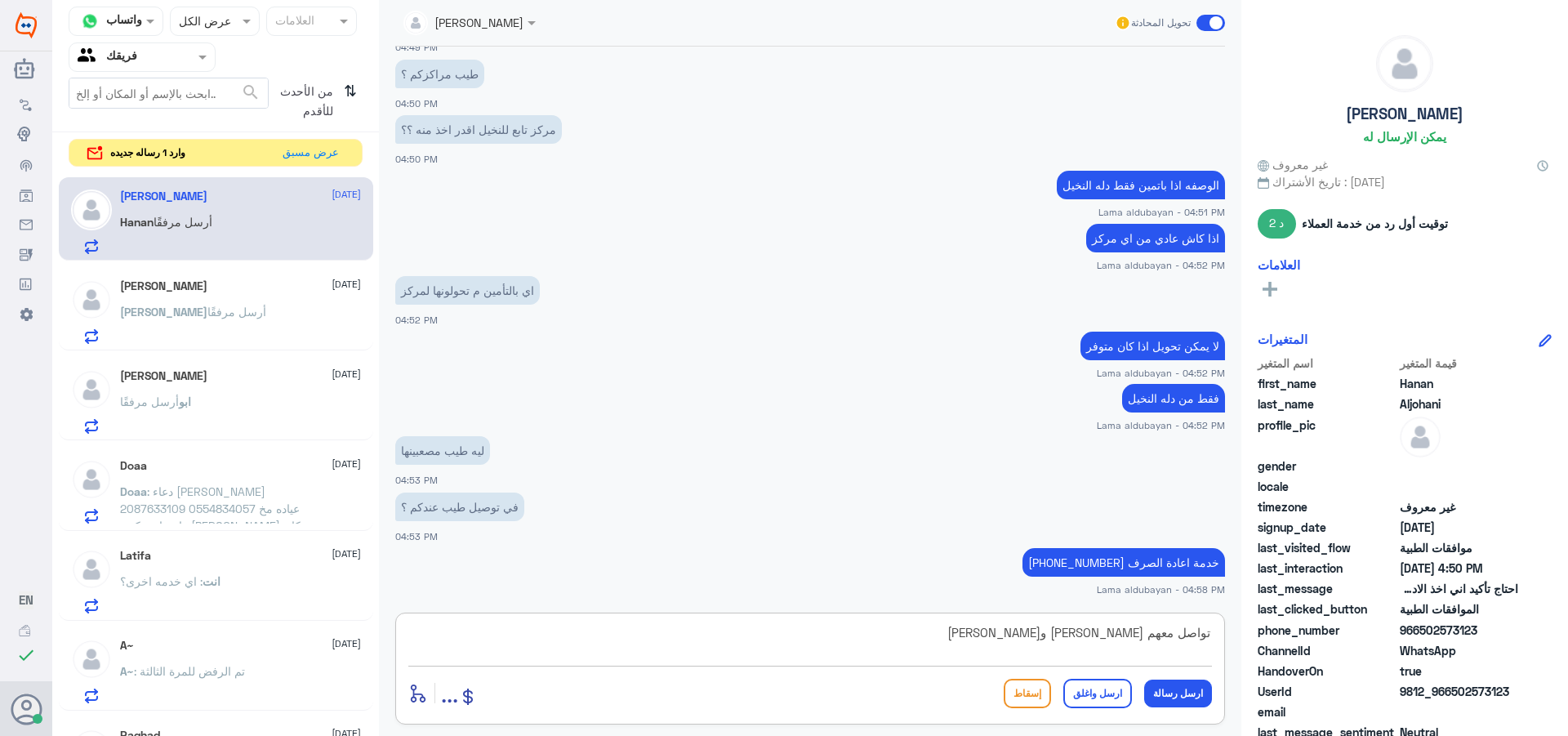
type textarea "تواصل معهم [PERSON_NAME] و[PERSON_NAME]"
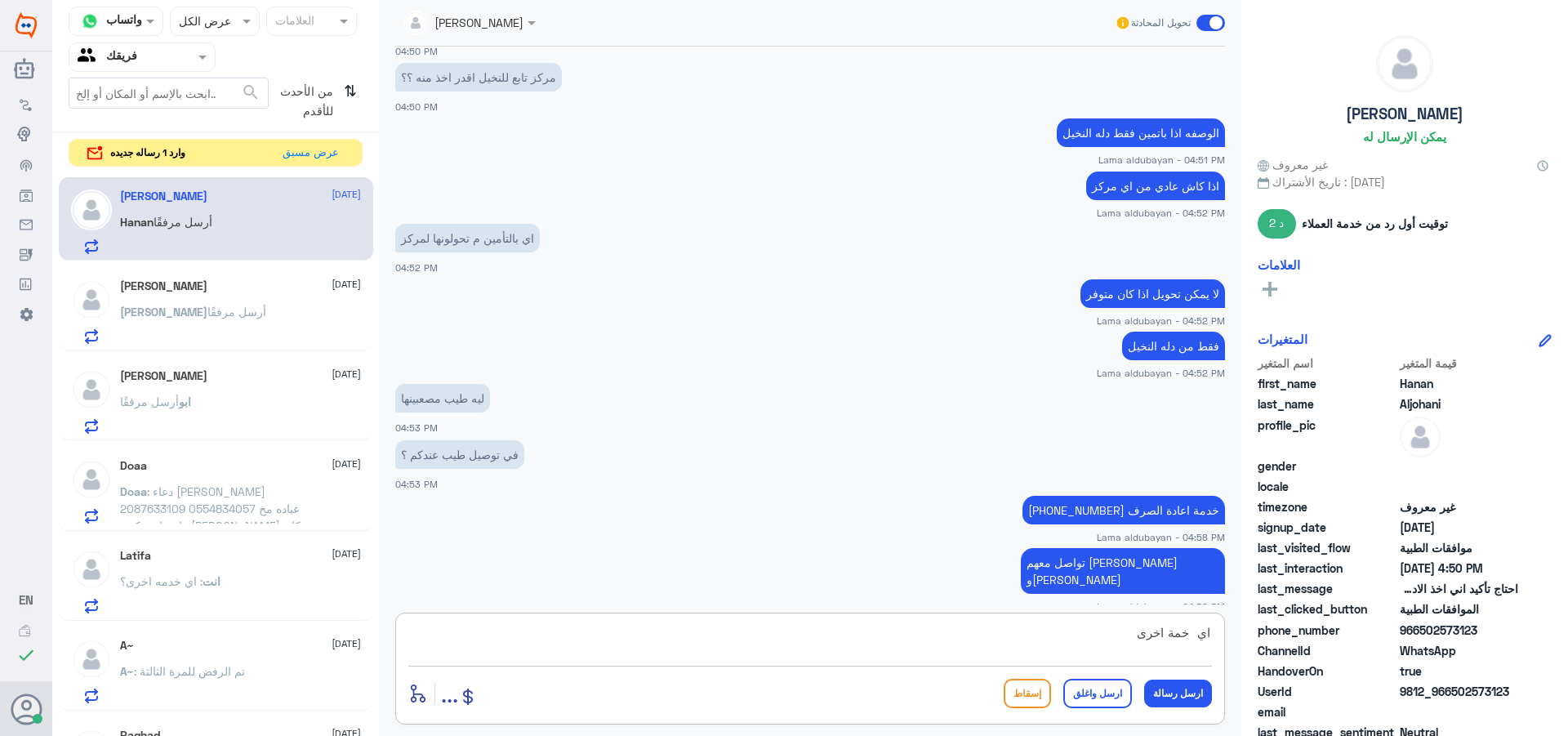
type textarea "اي خمة اخرى؟"
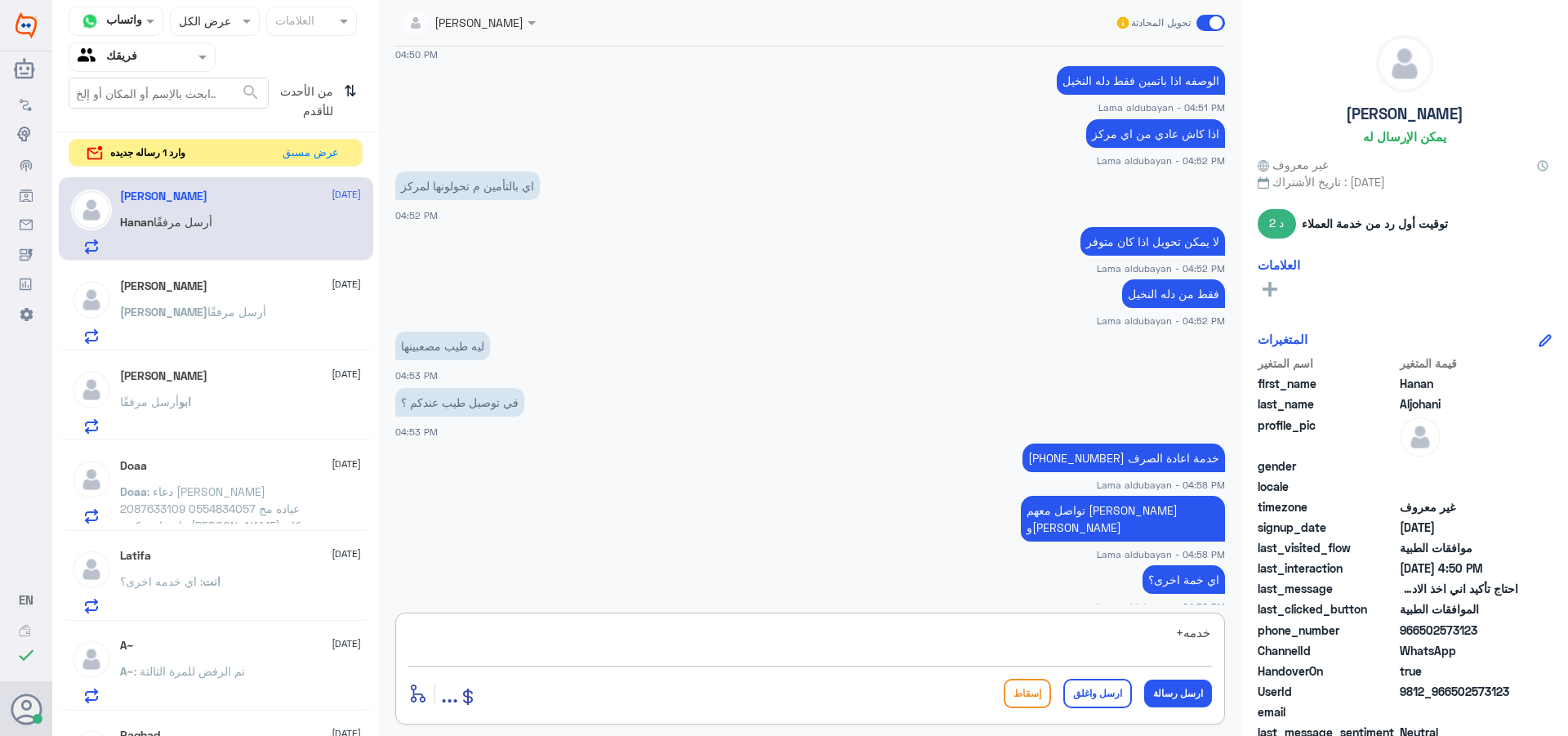
type textarea "خدمه"
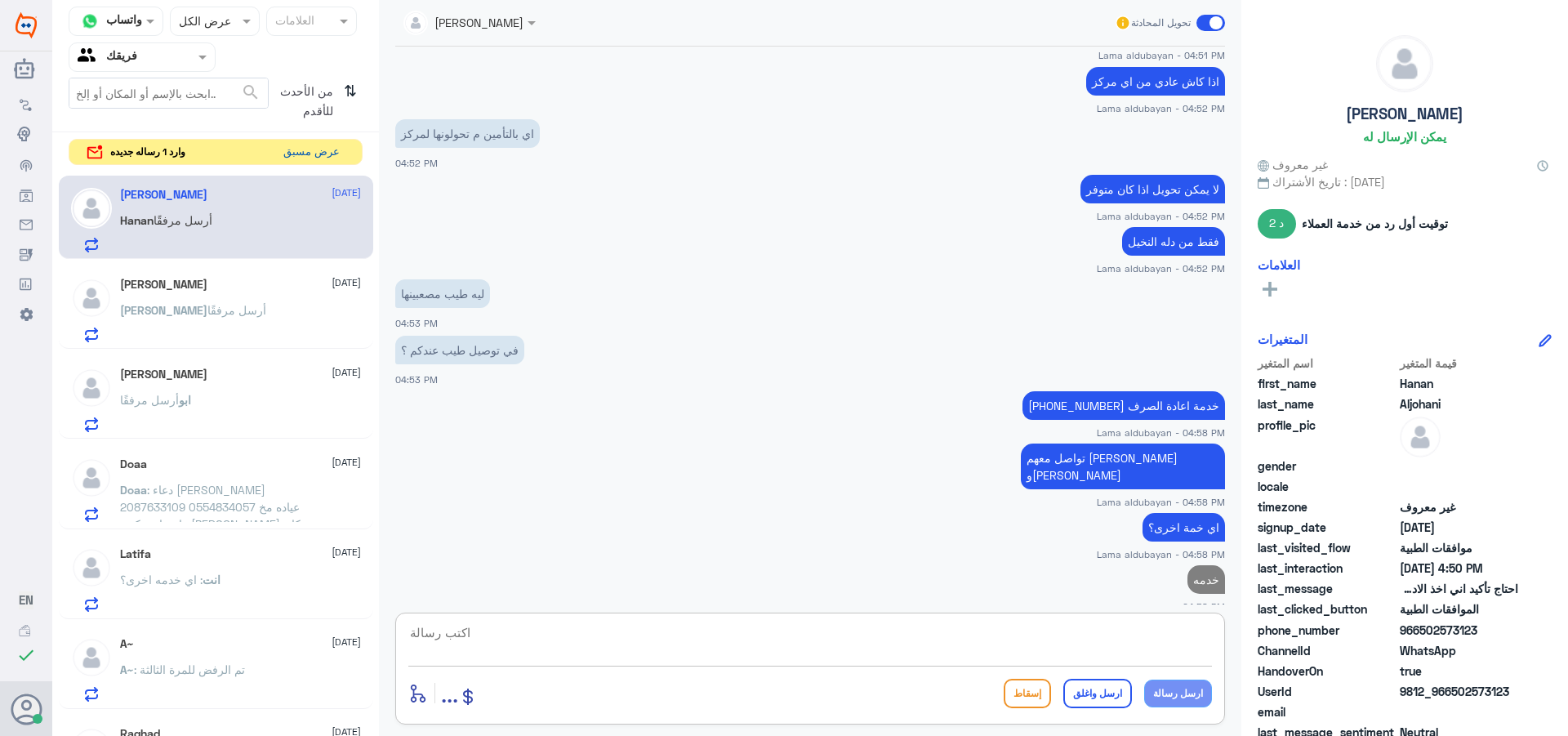
click at [312, 152] on button "عرض مسبق" at bounding box center [311, 152] width 69 height 26
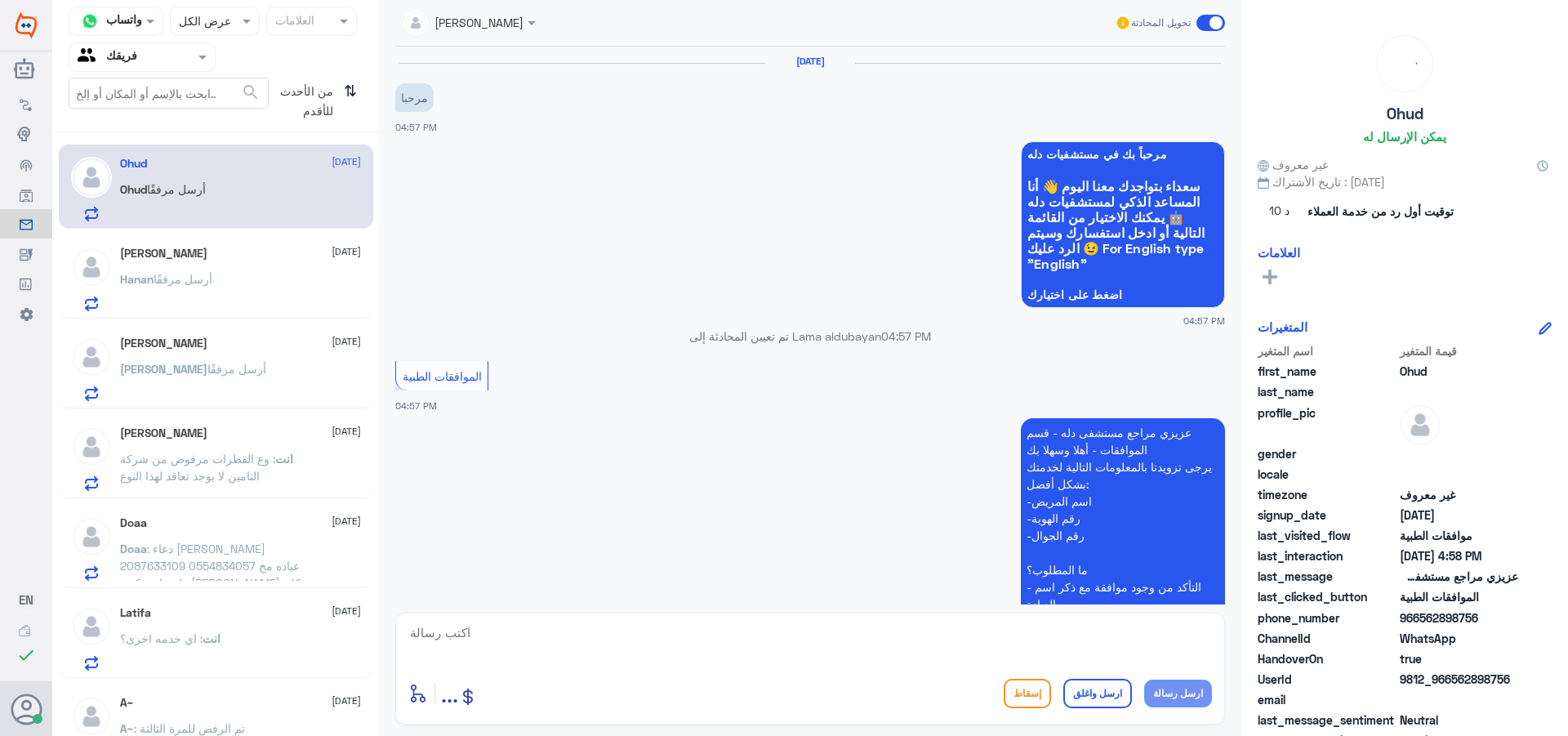
scroll to position [487, 0]
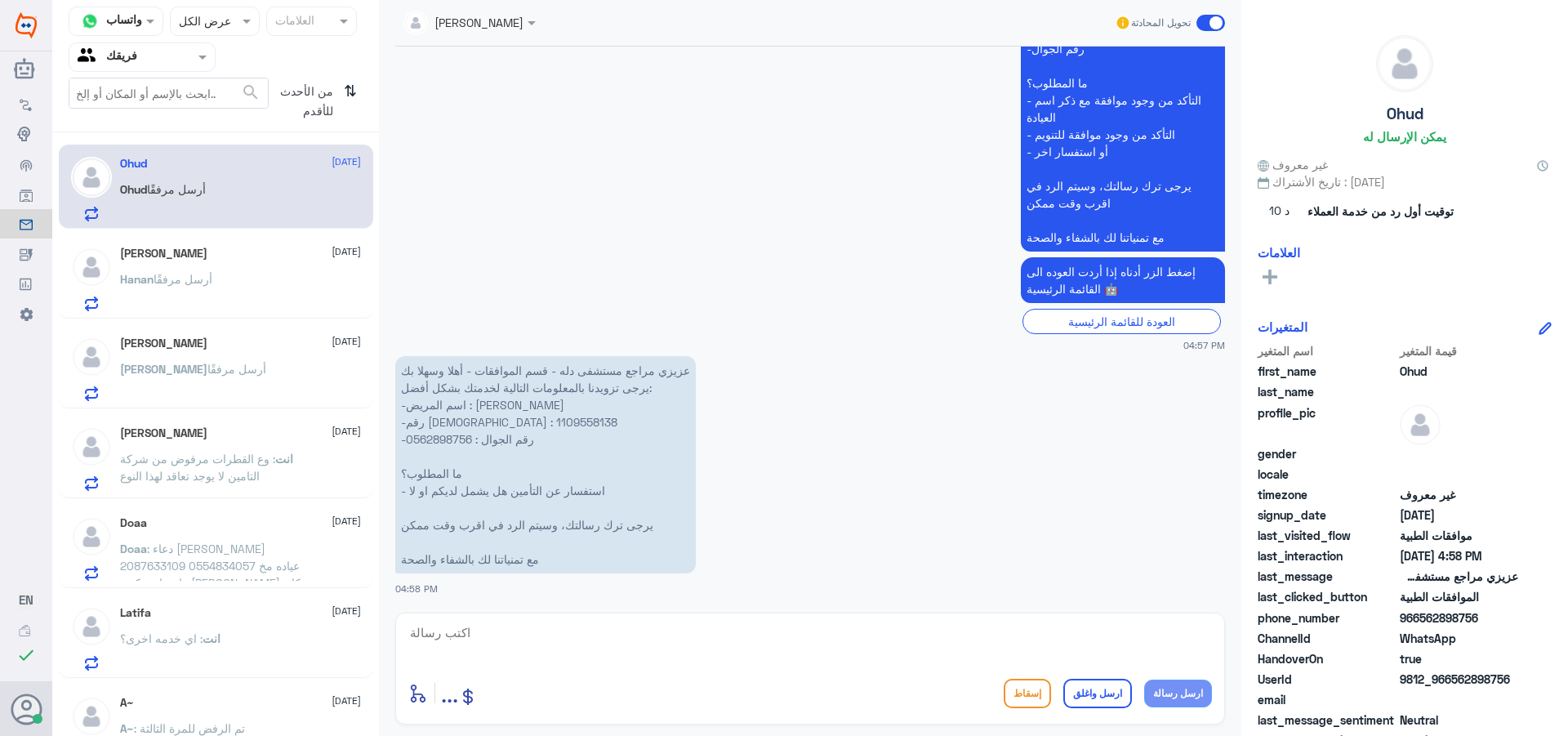
click at [258, 351] on div "[PERSON_NAME] [DATE] [PERSON_NAME] أرسل مرفقًا" at bounding box center [240, 369] width 240 height 65
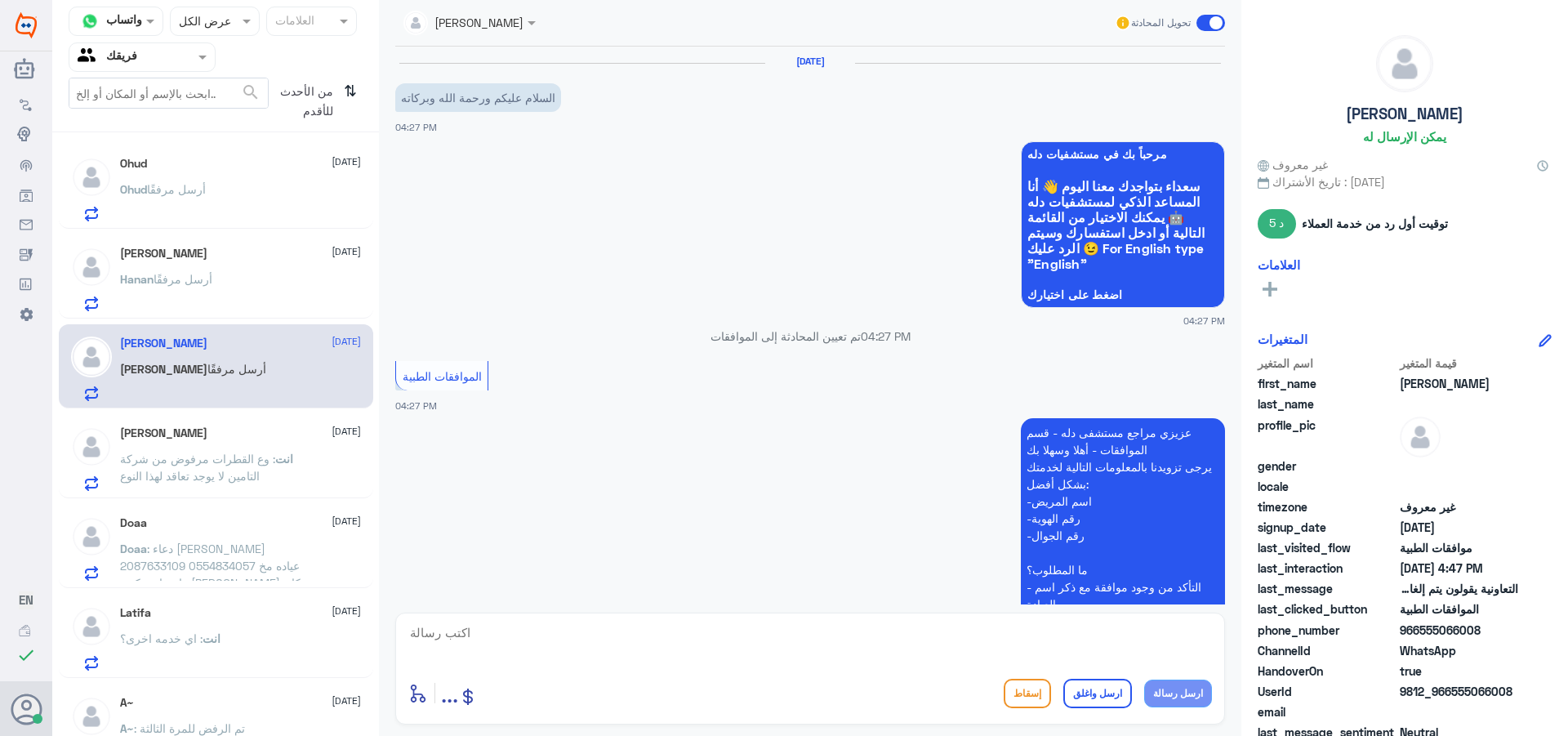
scroll to position [1095, 0]
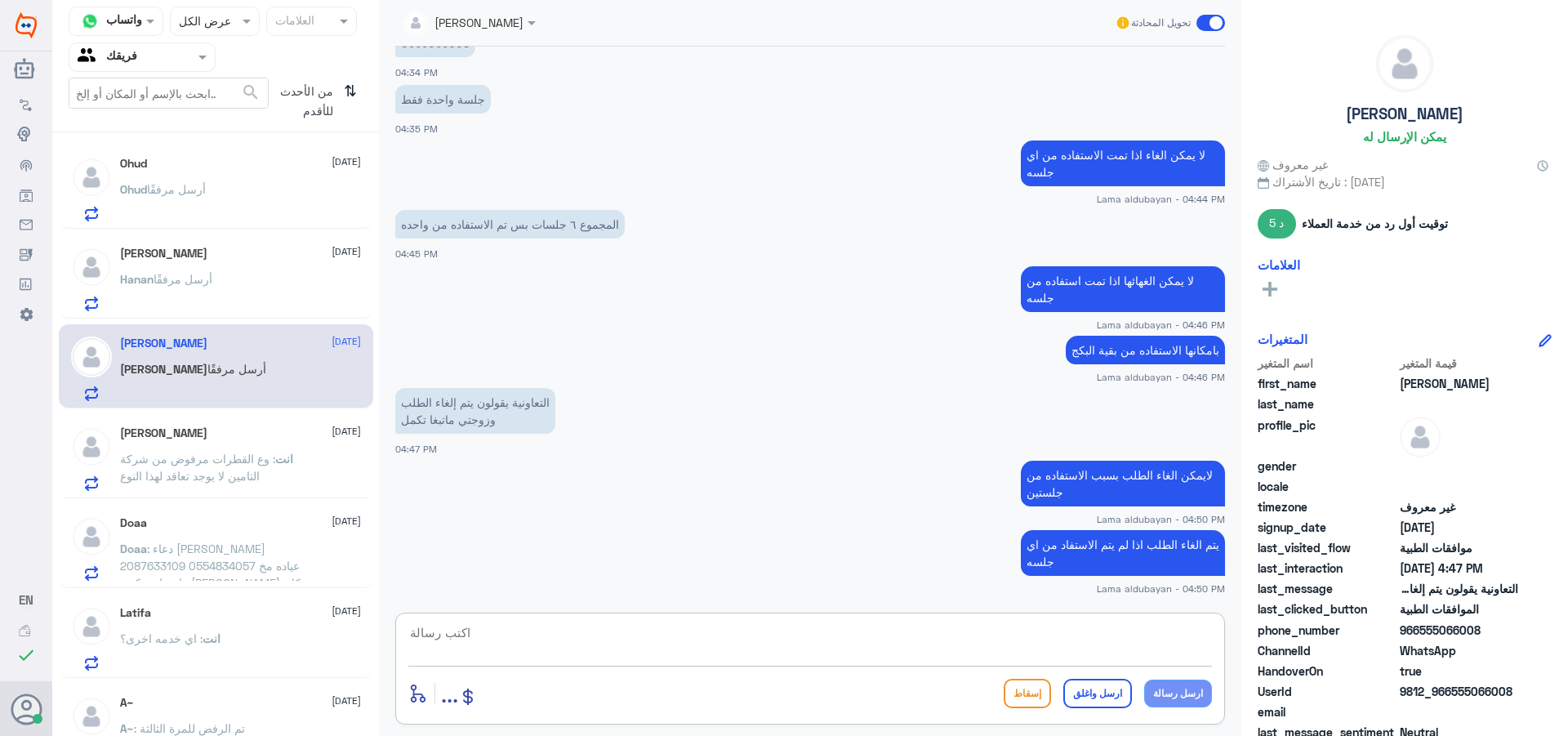
click at [937, 633] on textarea at bounding box center [810, 641] width 804 height 40
paste textarea "نشكر تواصلك مع مستشفيات دلة"
type textarea "نشكر تواصلك مع مستشفيات دلة"
click at [1094, 696] on button "ارسل واغلق" at bounding box center [1098, 693] width 69 height 30
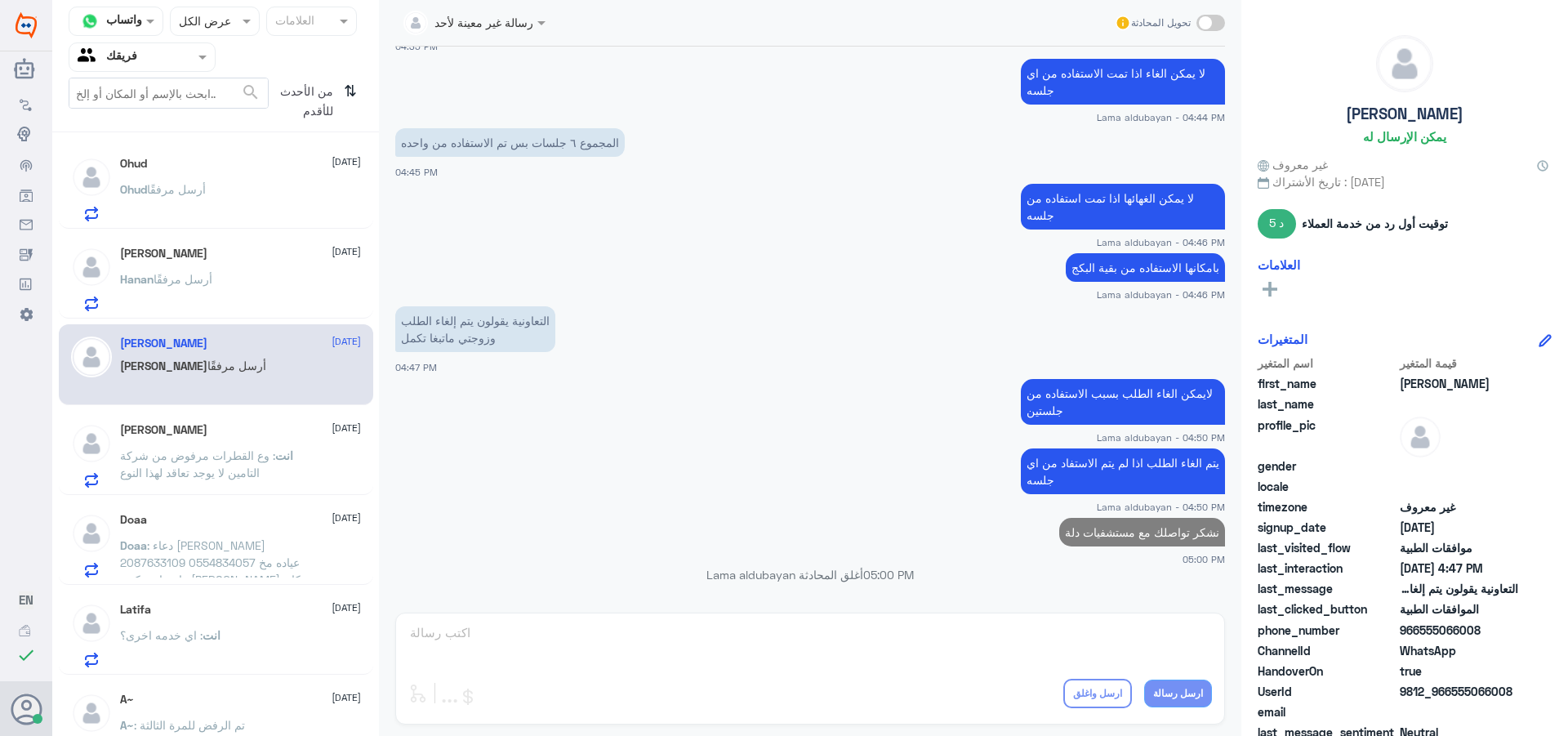
click at [211, 275] on span "أرسل مرفقًا" at bounding box center [183, 279] width 59 height 14
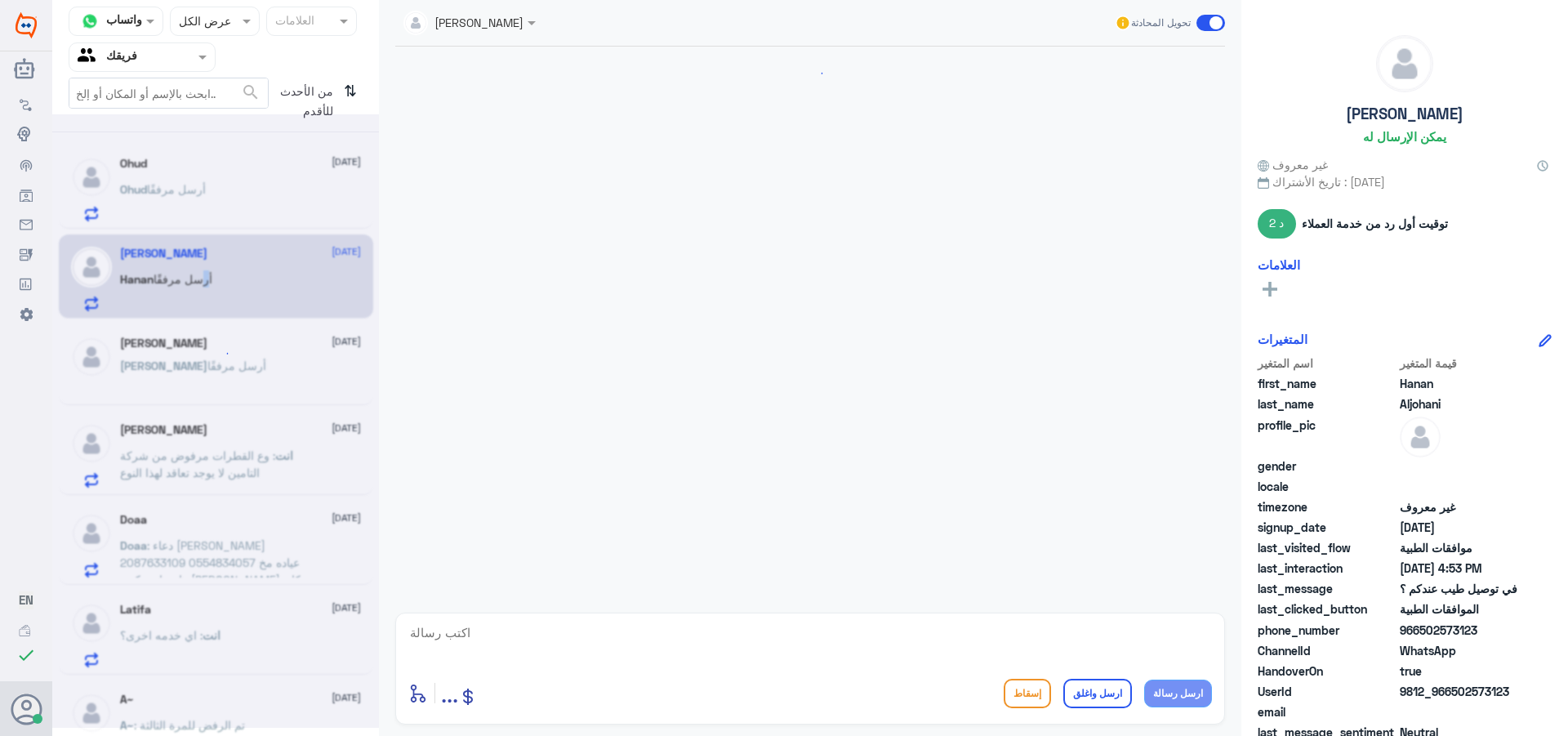
scroll to position [965, 0]
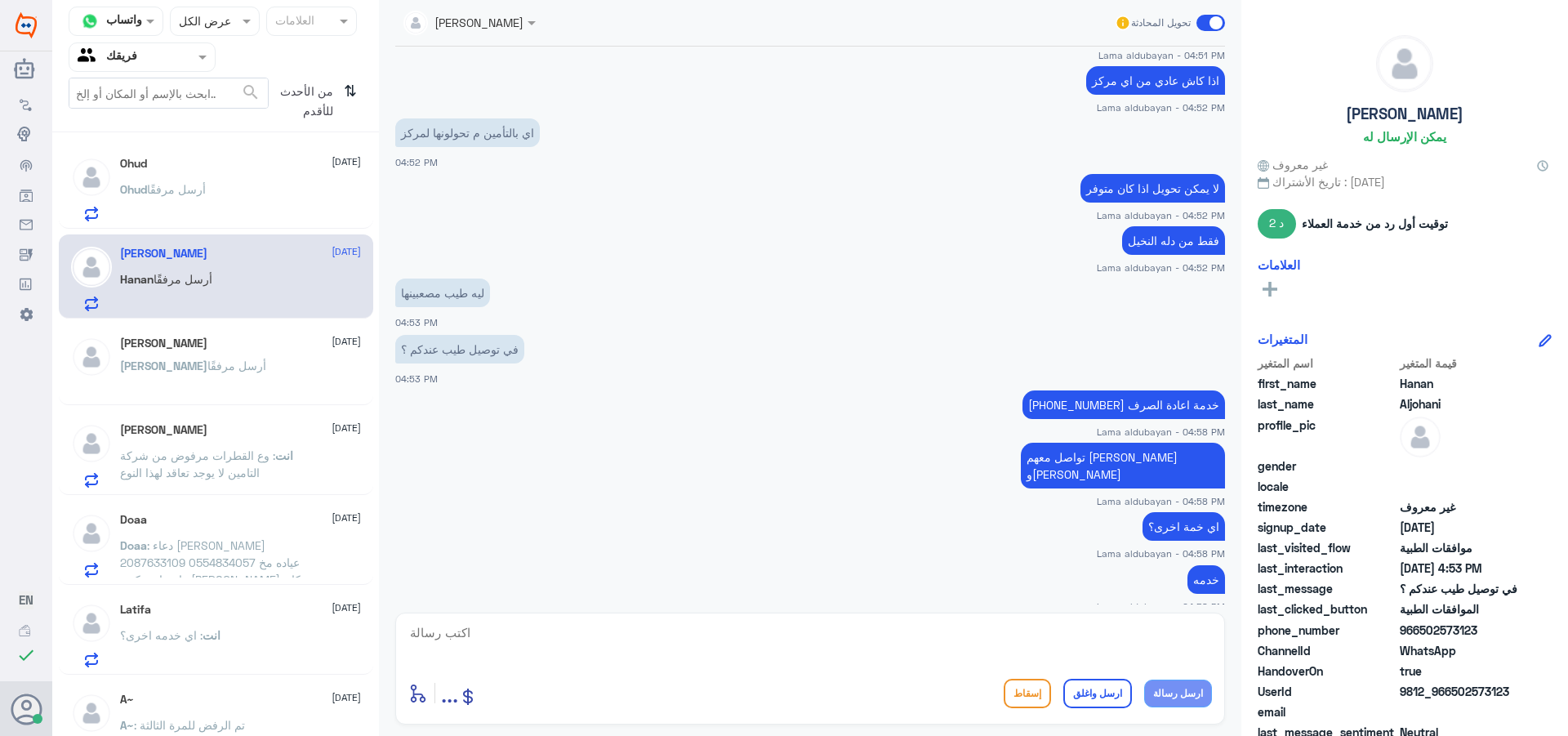
click at [1044, 632] on textarea at bounding box center [810, 641] width 804 height 40
paste textarea "نشكر تواصلك مع مستشفيات دلة"
type textarea "نشكر تواصلك مع مستشفيات دلة"
click at [1101, 686] on button "ارسل واغلق" at bounding box center [1098, 693] width 69 height 30
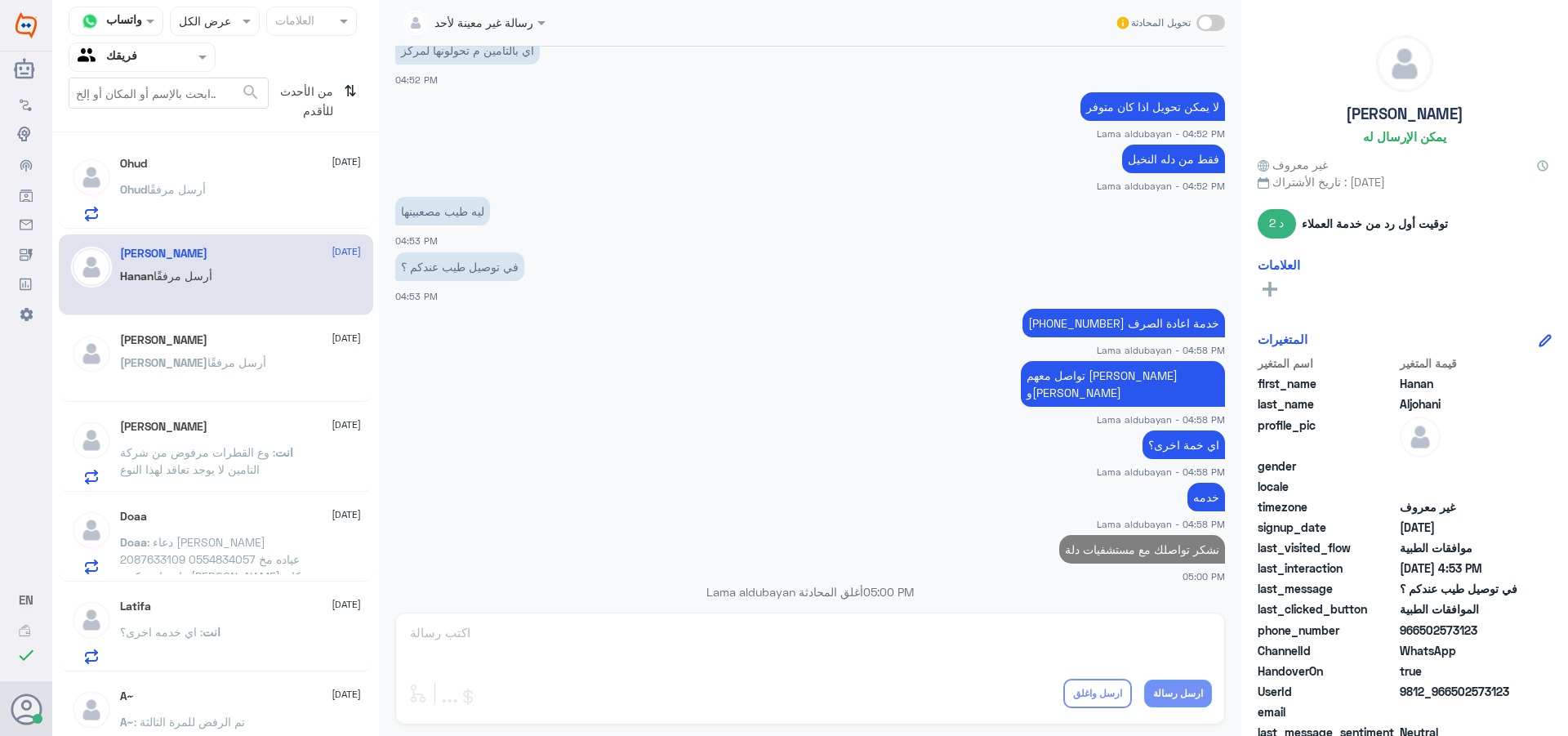
click at [226, 188] on div "[PERSON_NAME] أرسل مرفقًا" at bounding box center [240, 202] width 240 height 37
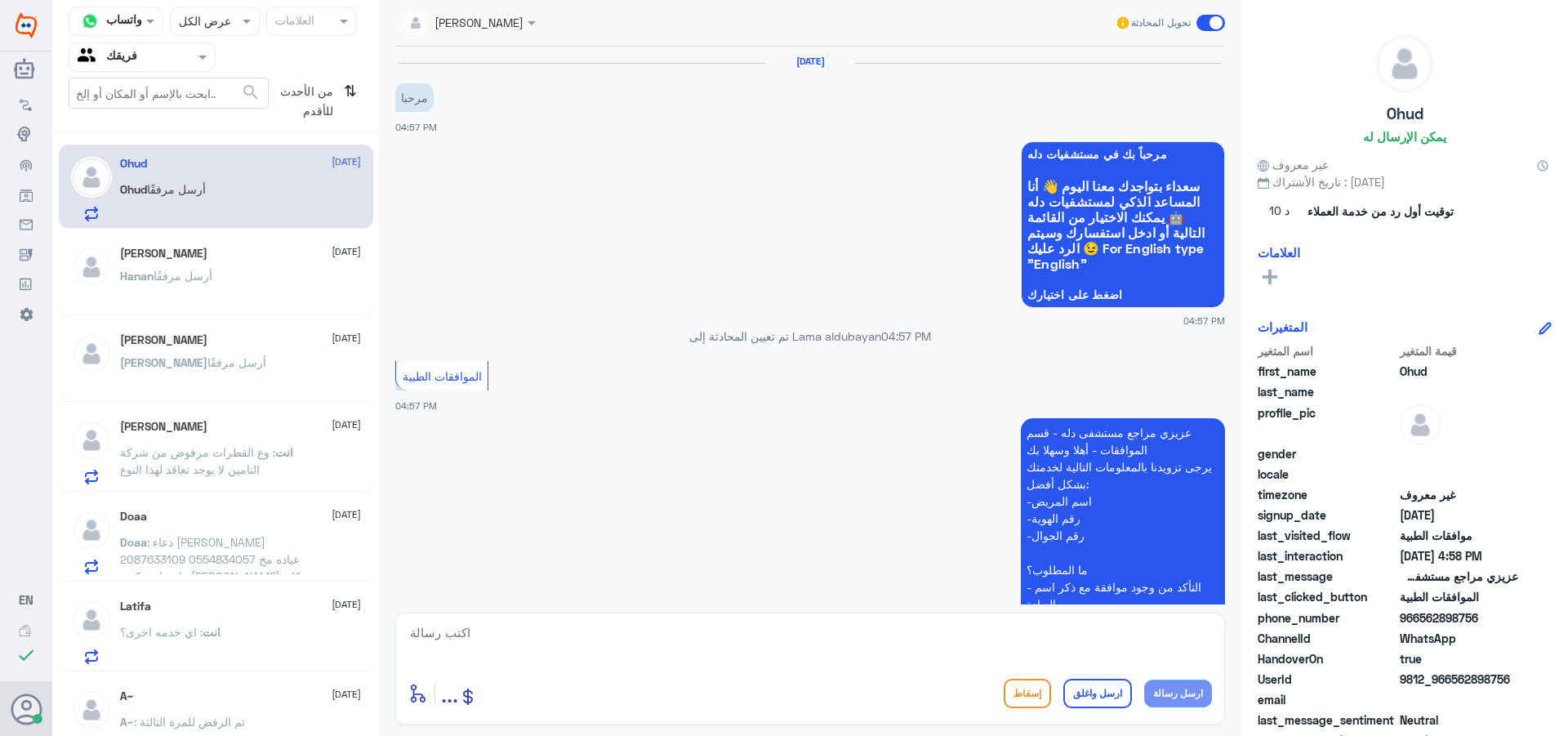
scroll to position [487, 0]
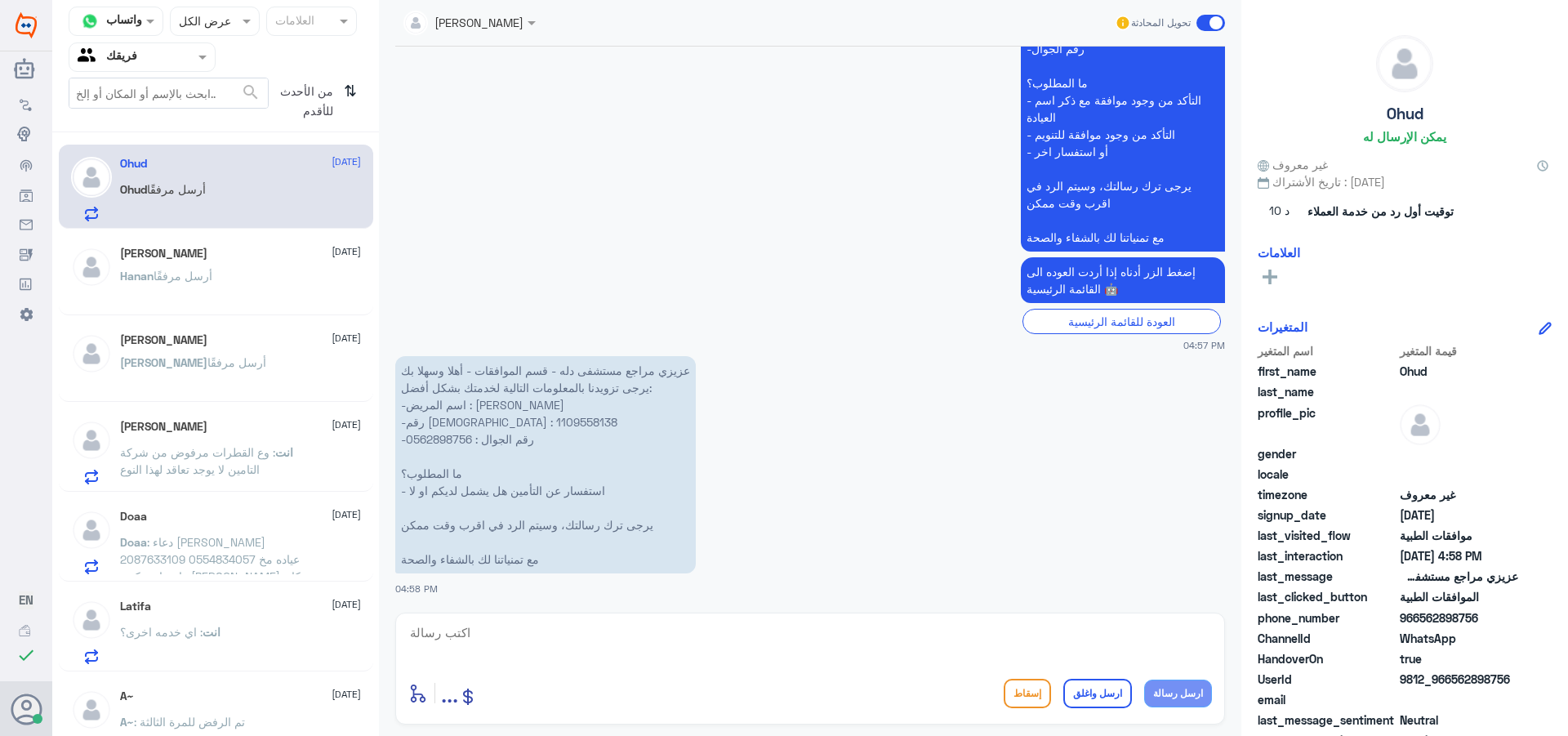
click at [308, 535] on div "Doaa [DATE] Doaa : دعاء [PERSON_NAME] 2087633109 0554834057 عياده مخ واعصاب دكت…" at bounding box center [240, 542] width 240 height 65
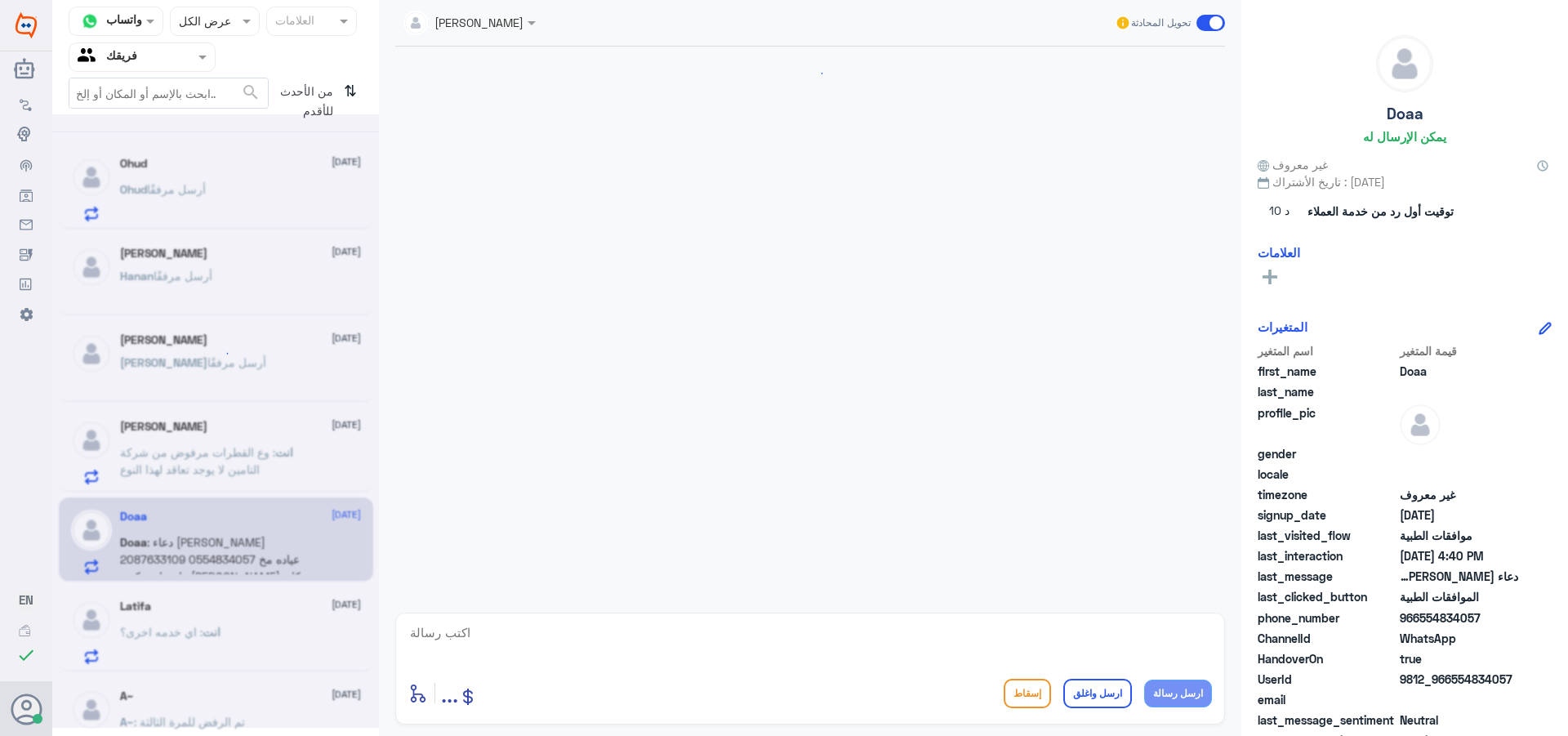
click at [293, 473] on p "انت : وع القطرات مرفوض من شركة التامين لا يوجد تعاقد لهذا النوع" at bounding box center [212, 464] width 184 height 41
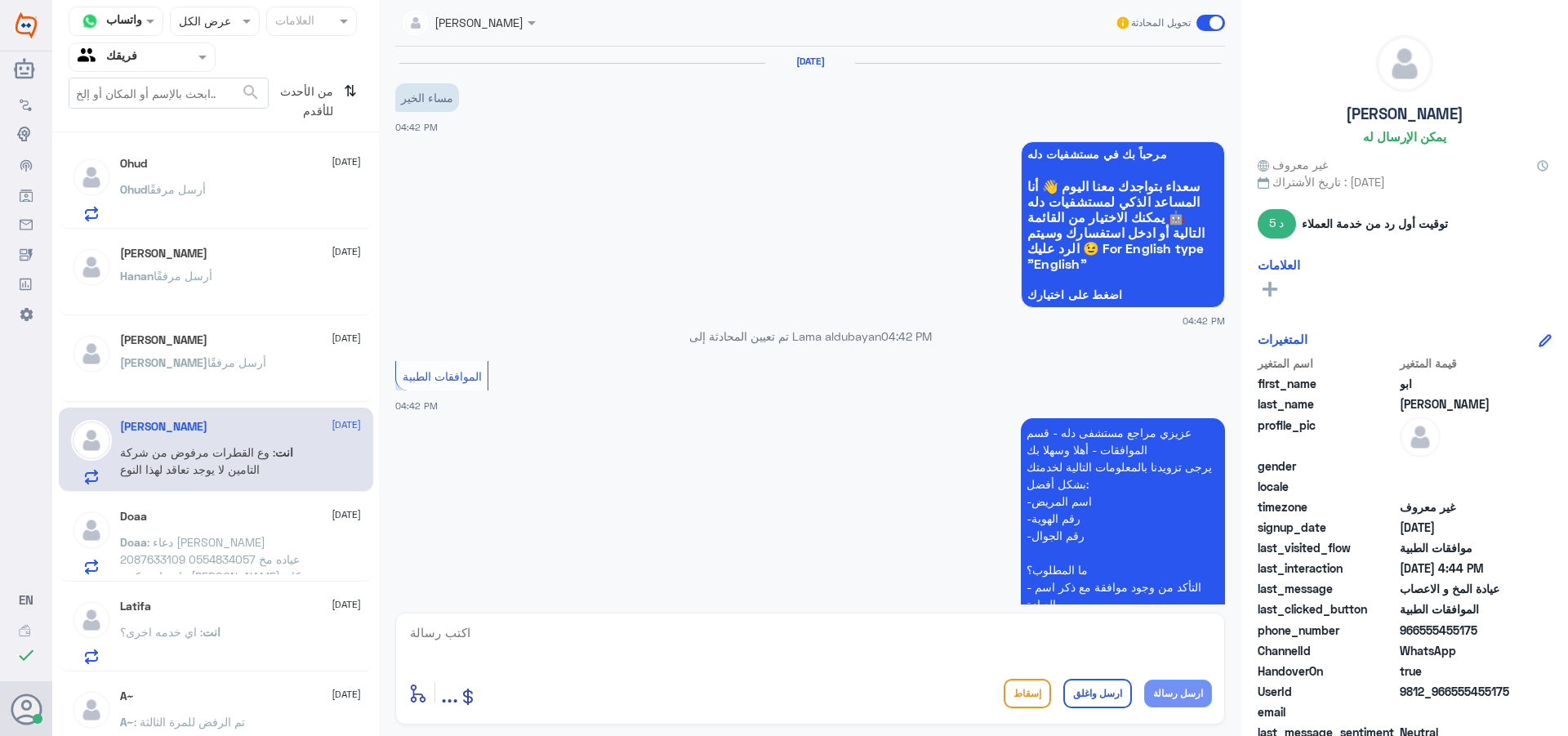
scroll to position [630, 0]
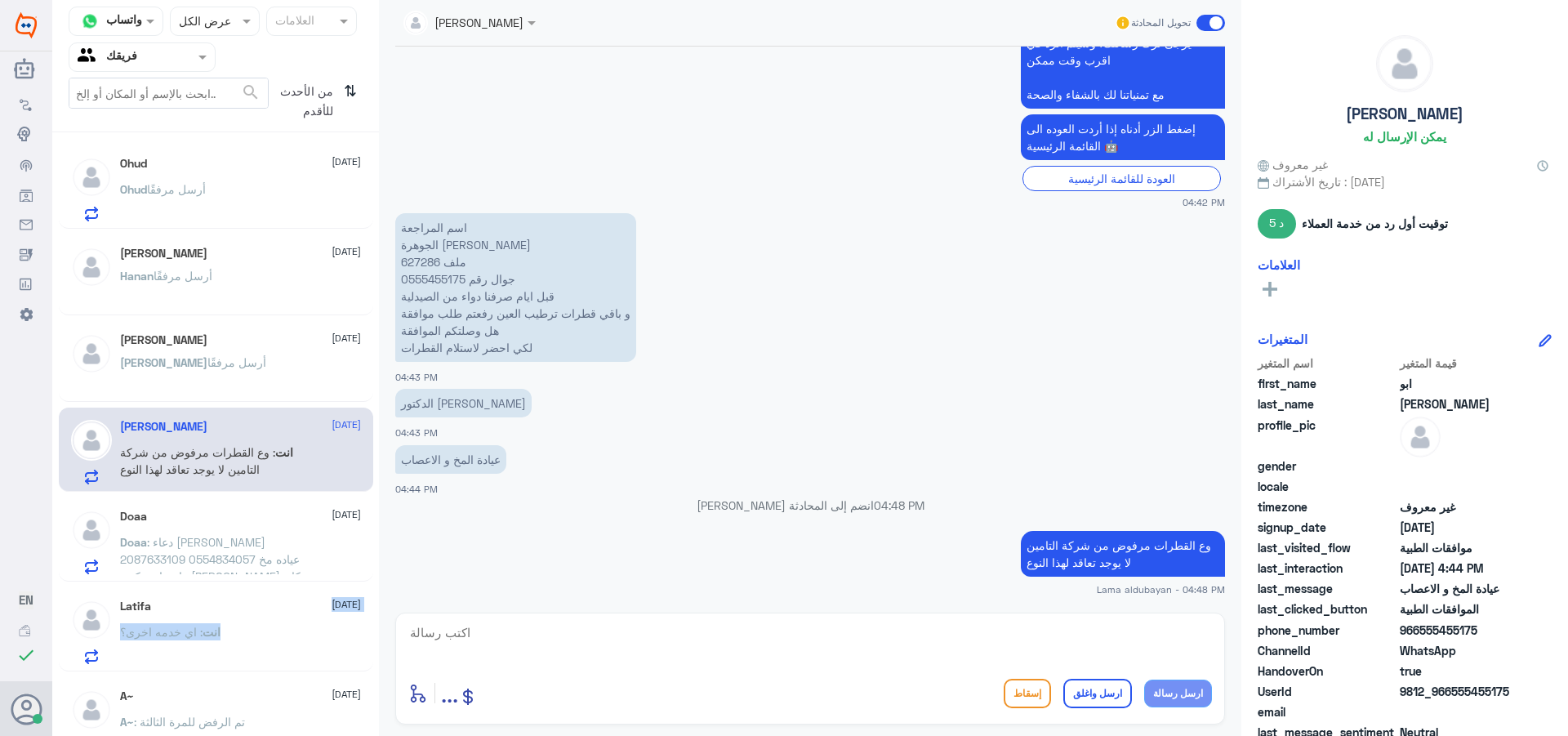
click at [263, 620] on div "Latifa [DATE] انت : اي خدمه اخرى؟" at bounding box center [240, 632] width 240 height 65
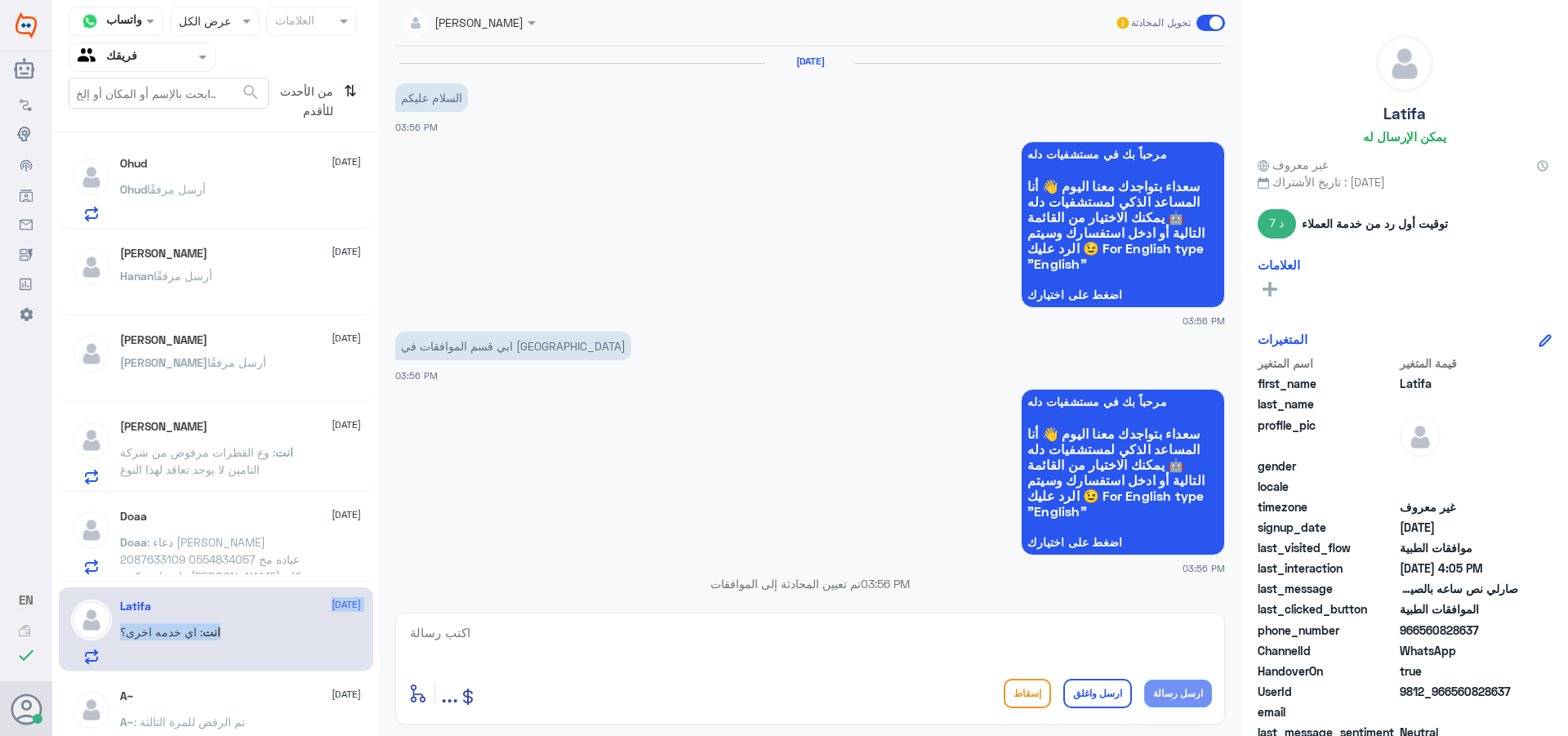
scroll to position [970, 0]
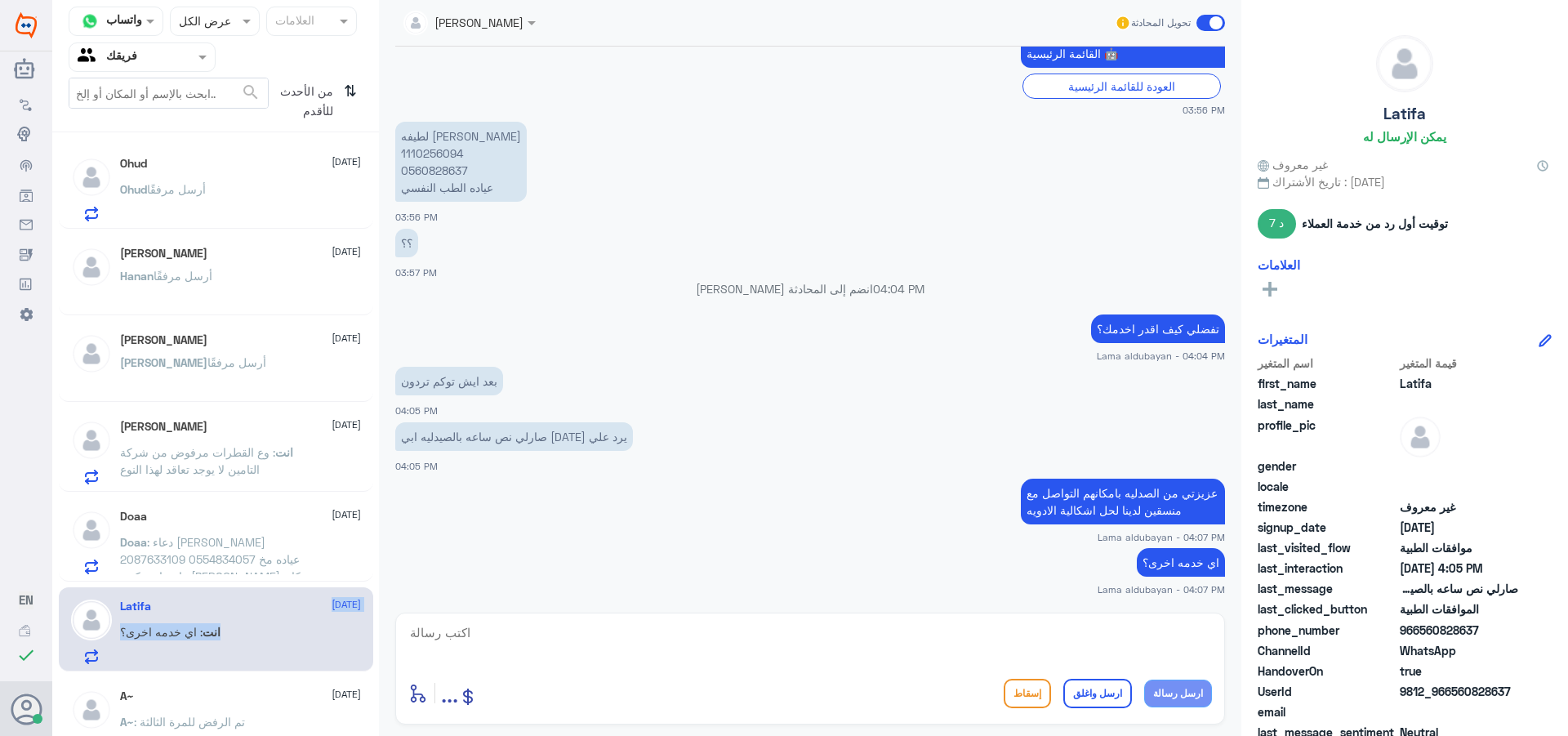
click at [1130, 638] on textarea at bounding box center [810, 641] width 804 height 40
paste textarea "987126"
type textarea "987126"
drag, startPoint x: 1040, startPoint y: 639, endPoint x: 11, endPoint y: 598, distance: 1029.8
click at [10, 599] on div "Dallah Hospitals منشئ البوت مهارات تدريب البوت إذاعة الجمهور صندوق الوارد أدوات…" at bounding box center [784, 368] width 1568 height 736
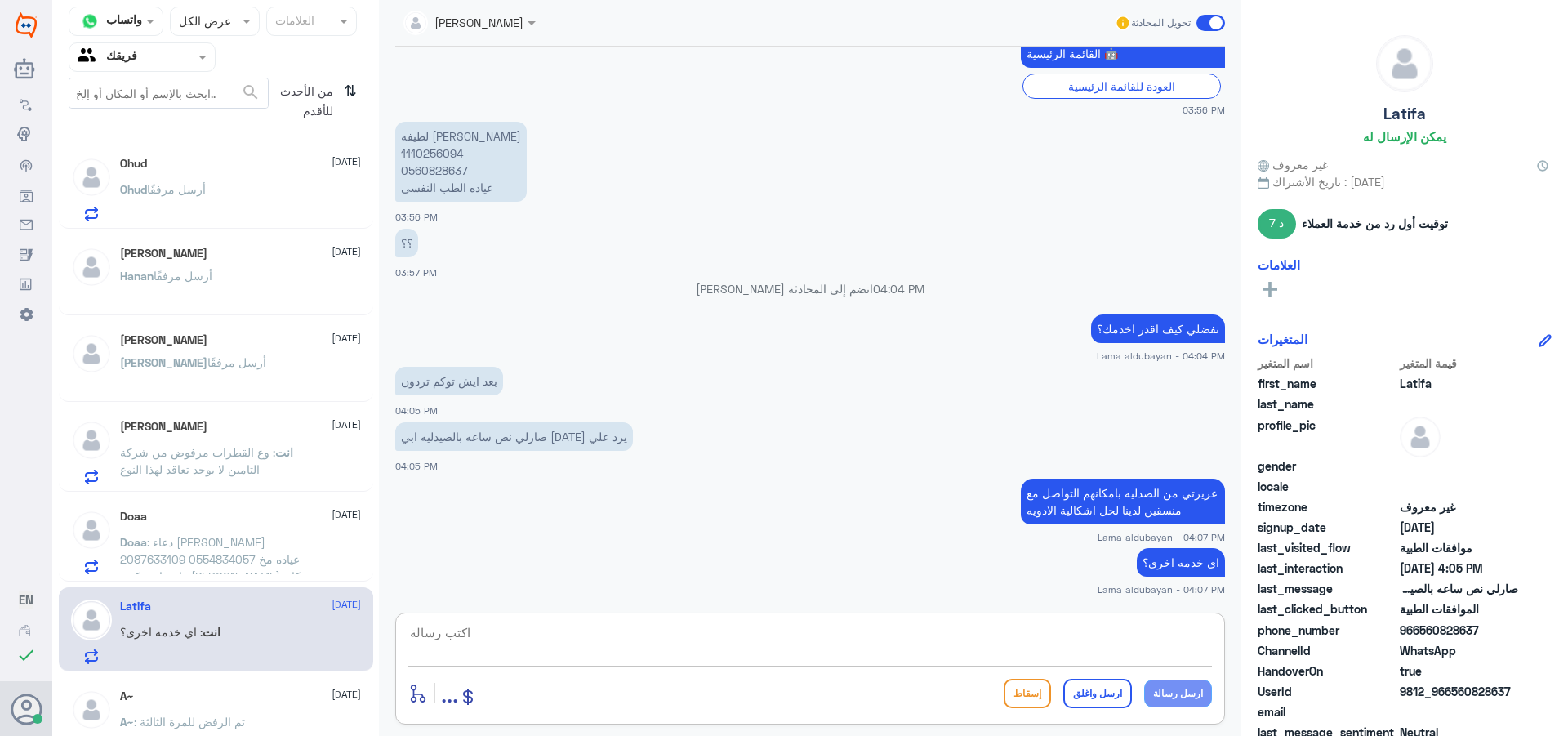
click at [866, 632] on textarea at bounding box center [810, 641] width 804 height 40
paste textarea "نشكر تواصلك مع مستشفيات دلة"
type textarea "نشكر تواصلك مع مستشفيات دلة"
click at [1112, 698] on button "ارسل واغلق" at bounding box center [1098, 693] width 69 height 30
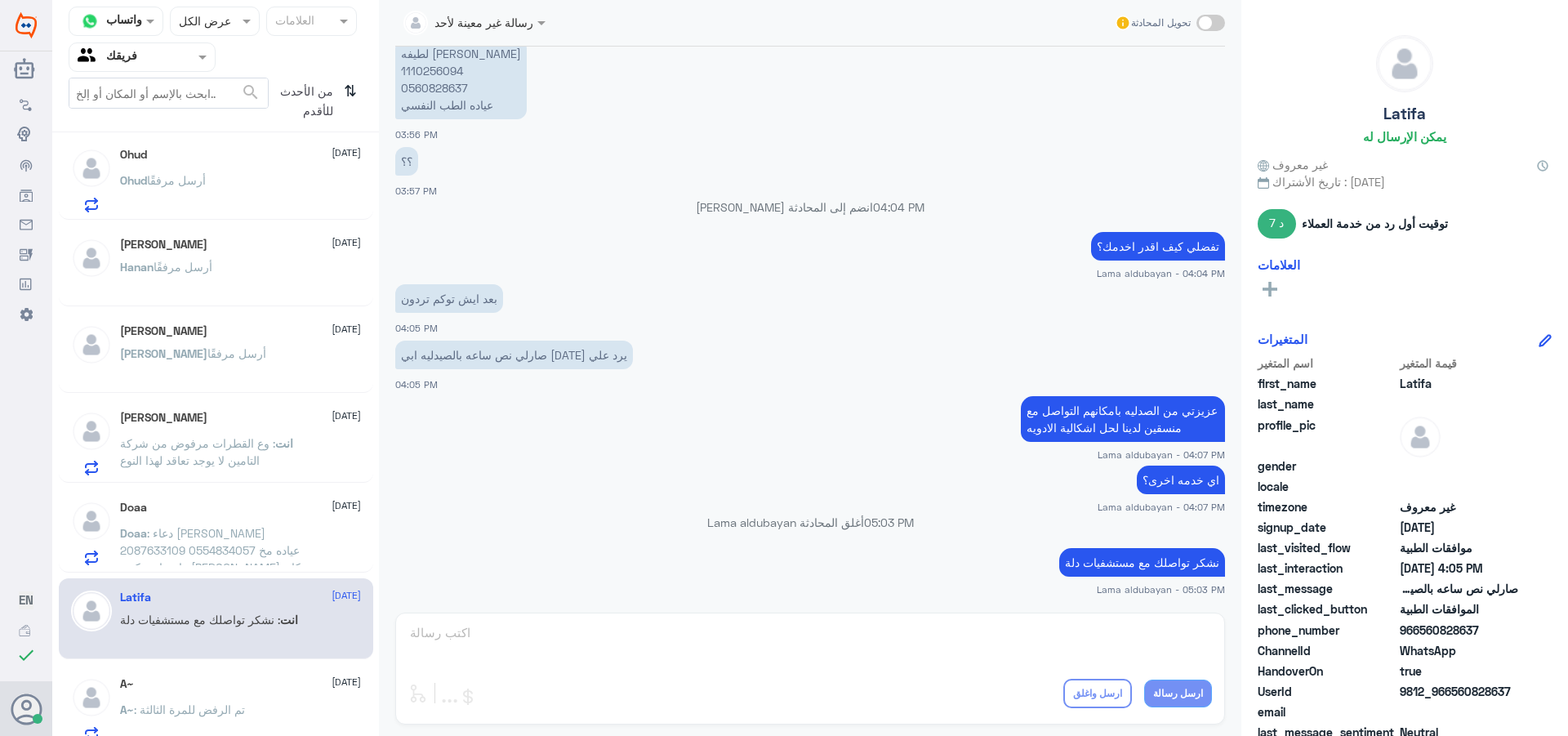
scroll to position [0, 0]
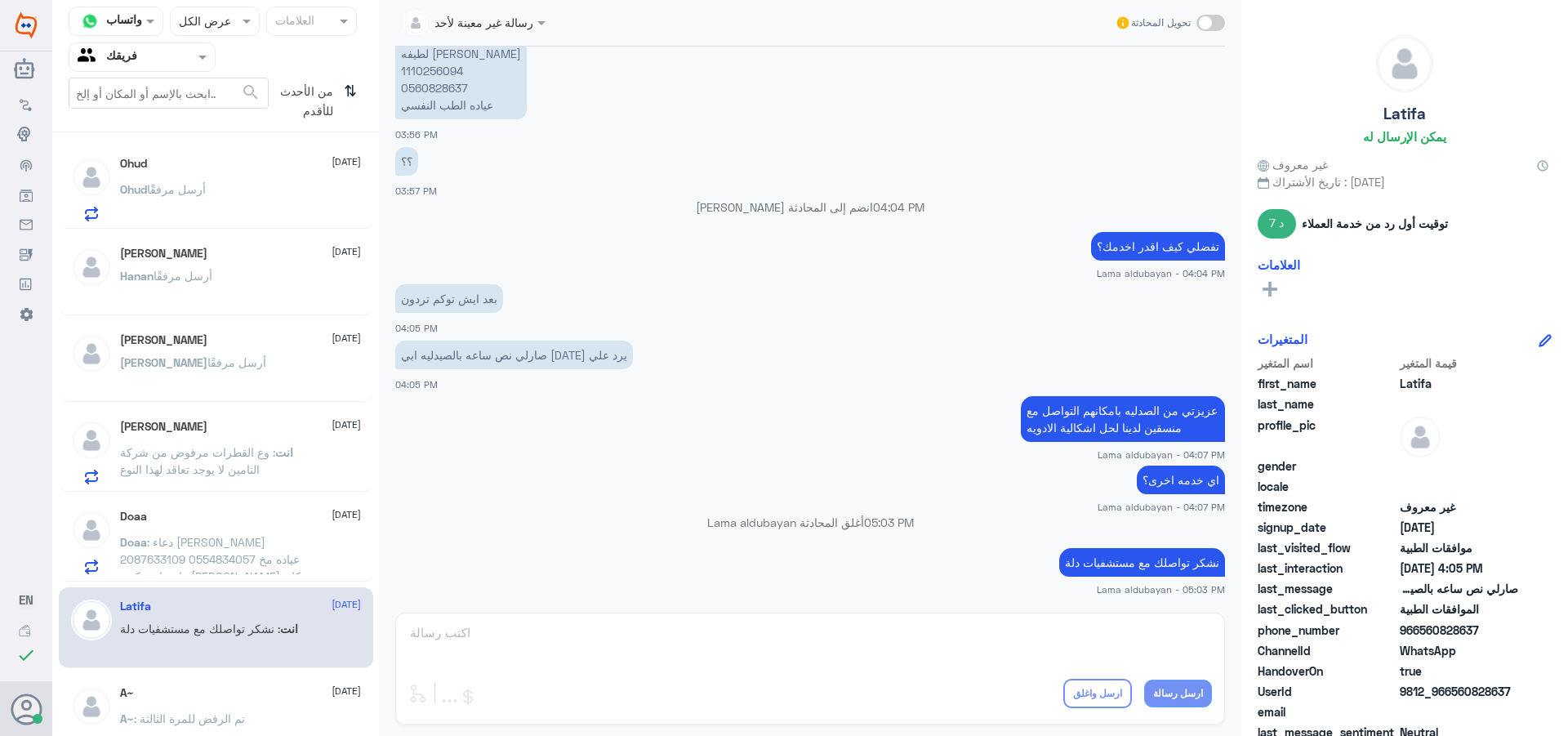
click at [252, 195] on div "[PERSON_NAME] أرسل مرفقًا" at bounding box center [240, 202] width 240 height 37
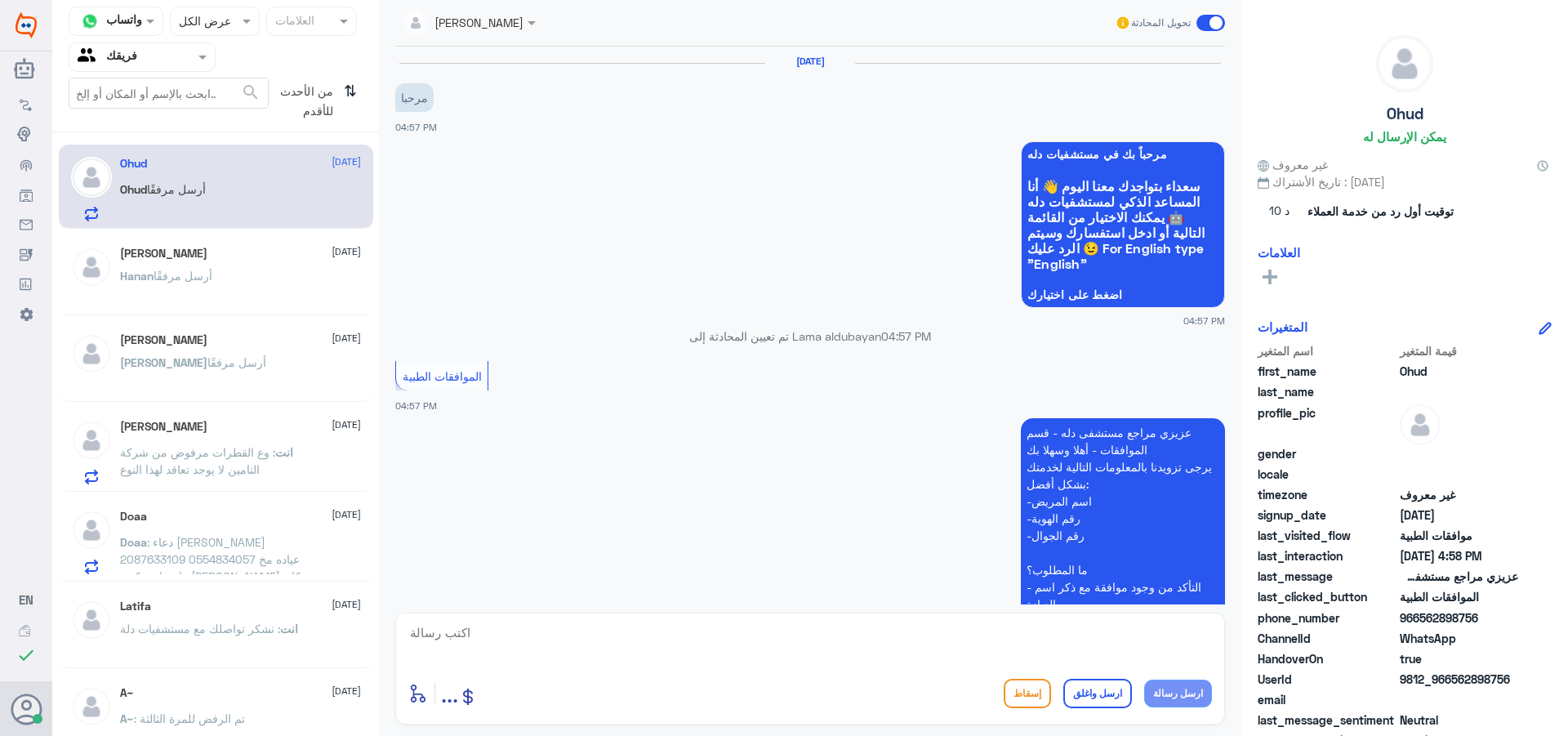
scroll to position [487, 0]
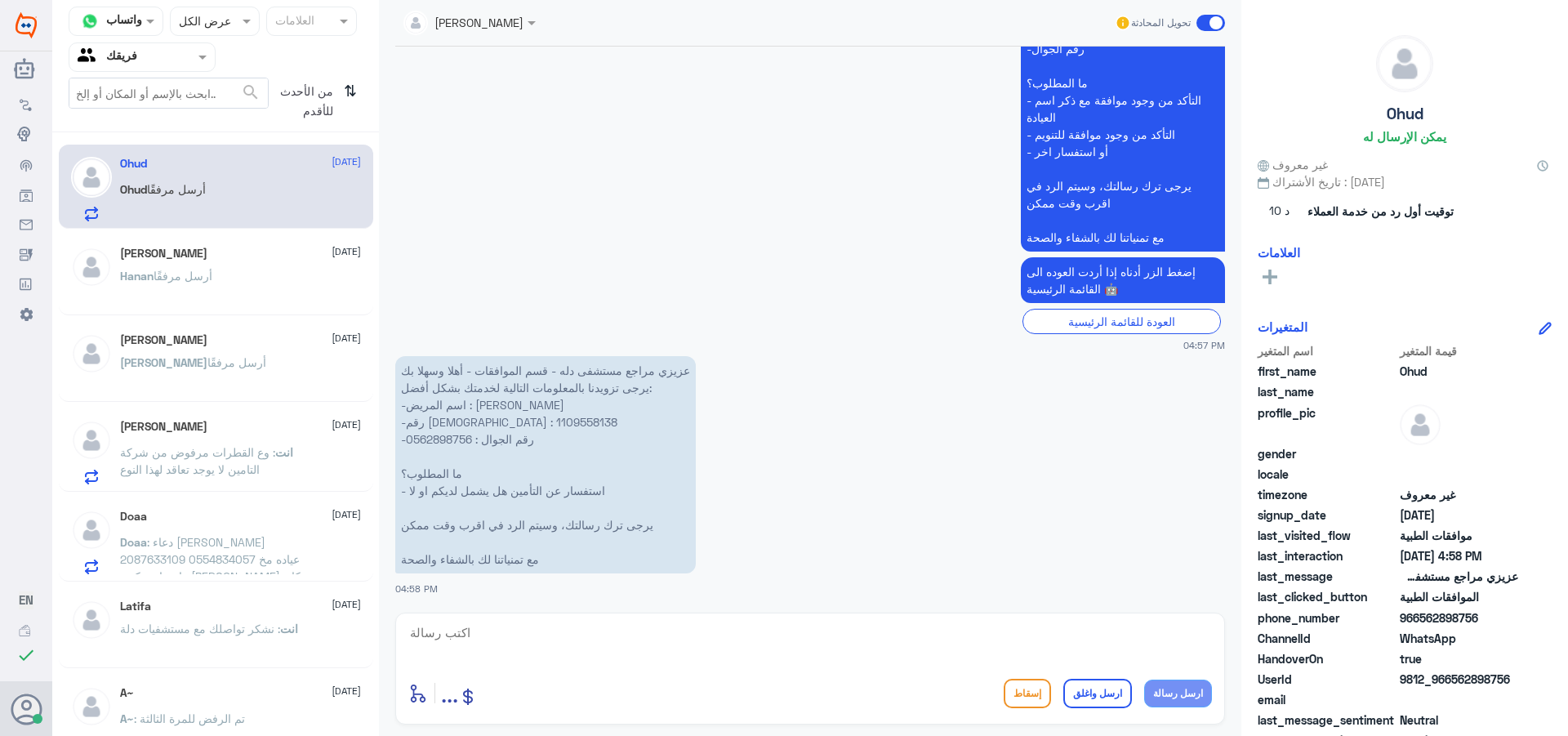
click at [447, 423] on p "عزيزي مراجع مستشفى دله - قسم الموافقات - أهلا وسهلا بك يرجى تزويدنا بالمعلومات …" at bounding box center [545, 465] width 301 height 218
click at [692, 644] on textarea at bounding box center [810, 641] width 804 height 40
type textarea "ل"
click at [1209, 634] on textarea "عزيزتي غير مغطى في [GEOGRAPHIC_DATA]" at bounding box center [810, 641] width 804 height 40
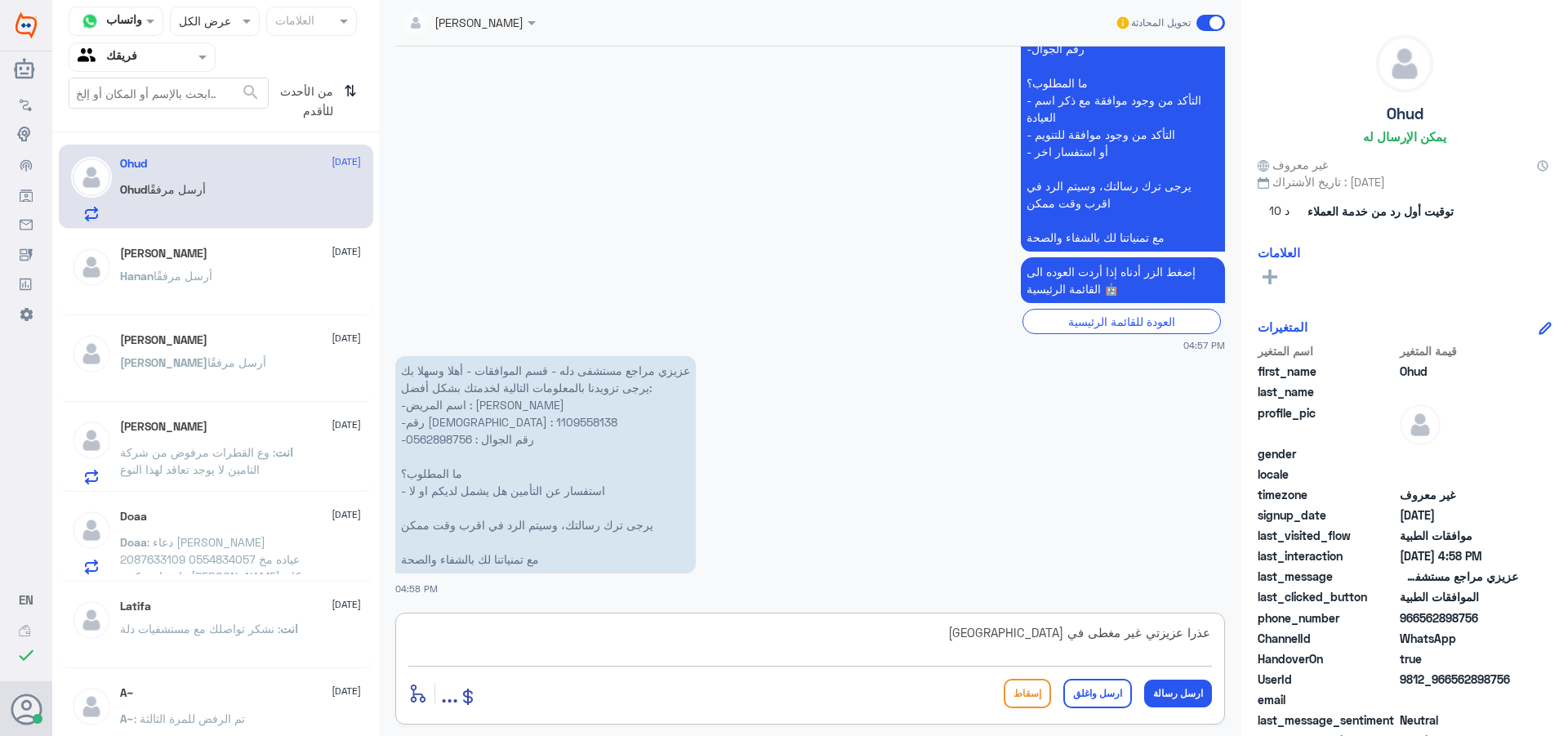
type textarea "عذرا عزيزتي غير مغطى في [GEOGRAPHIC_DATA]"
click at [1102, 700] on button "ارسل واغلق" at bounding box center [1098, 693] width 69 height 30
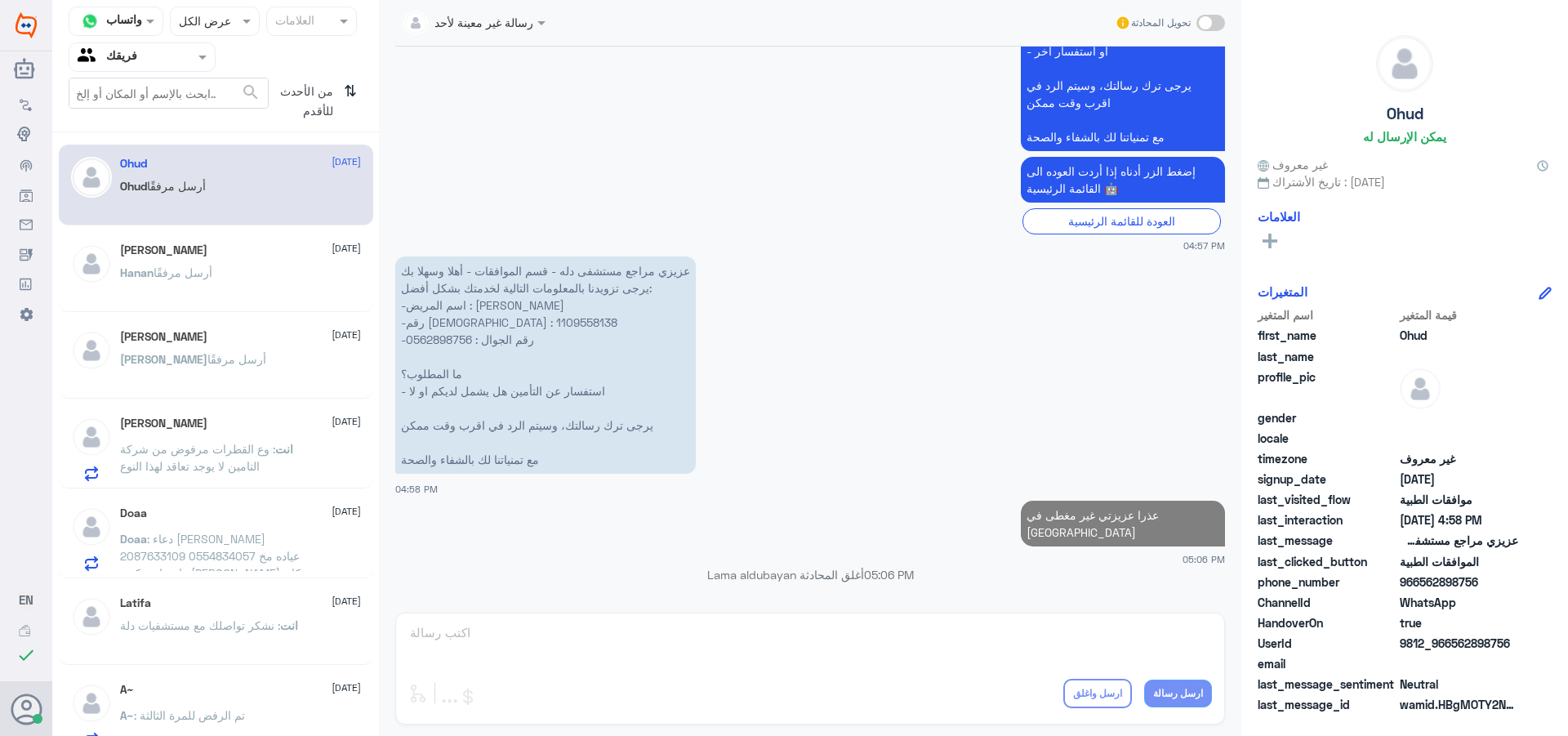
click at [138, 263] on p "[PERSON_NAME] أرسل مرفقًا" at bounding box center [166, 284] width 93 height 41
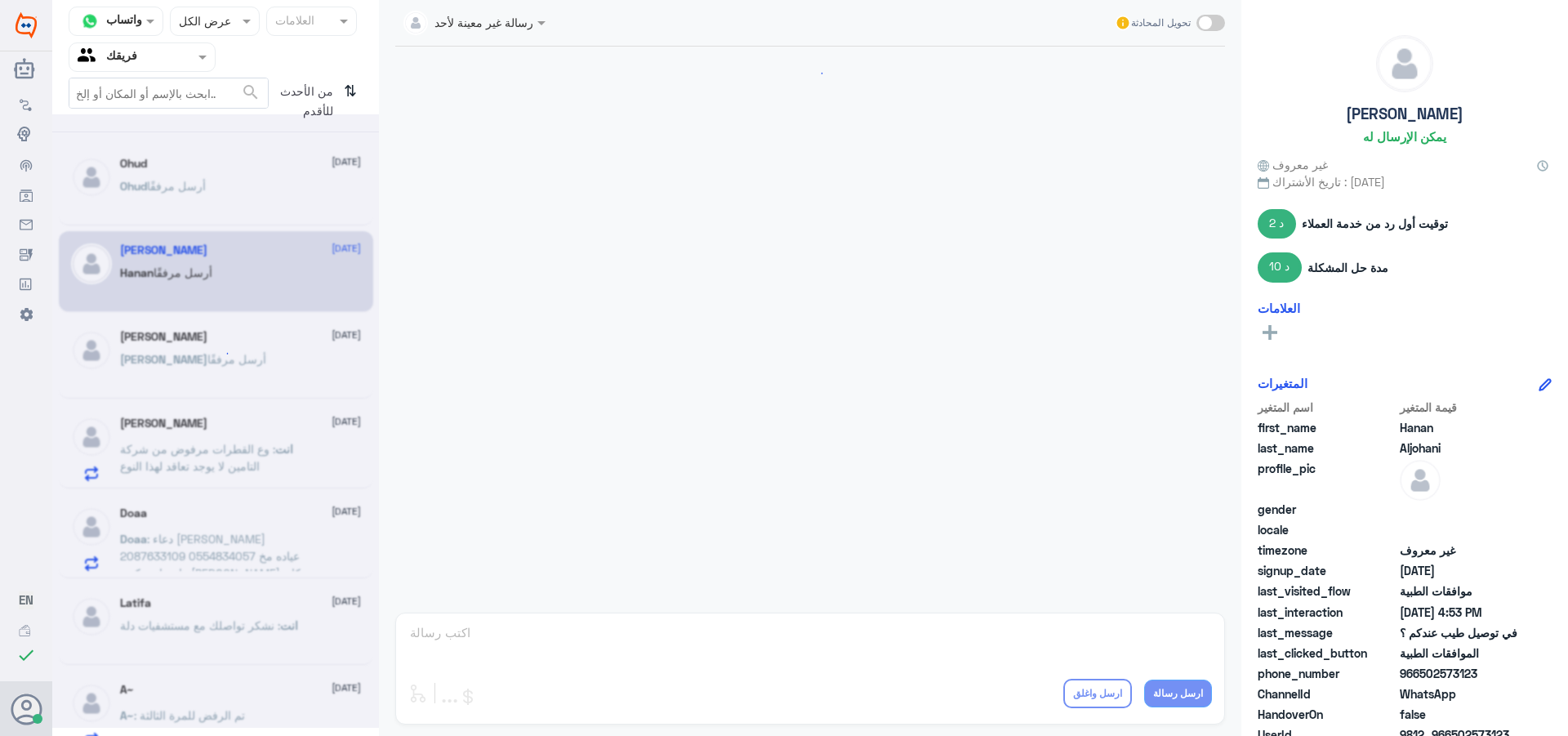
scroll to position [564, 0]
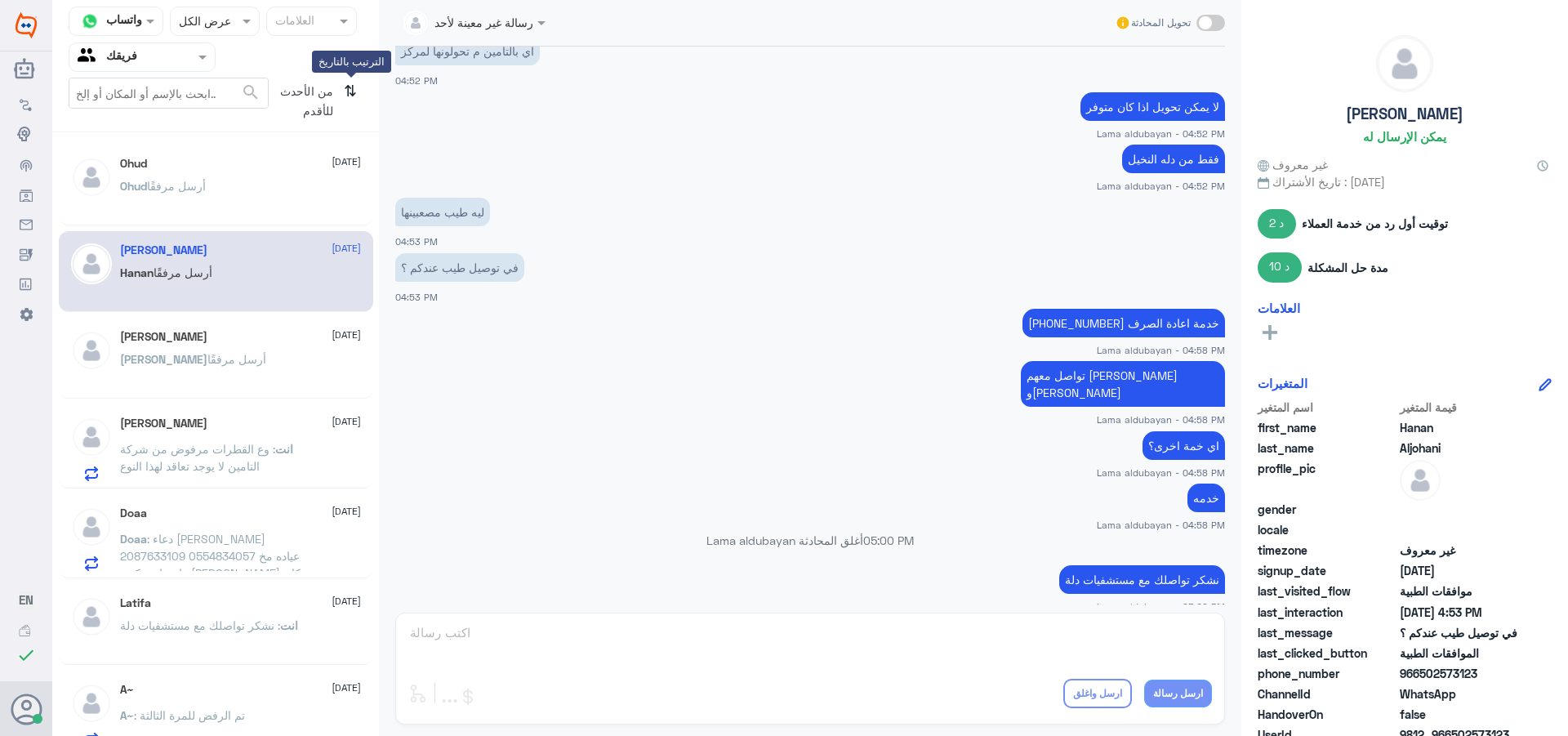
click at [355, 92] on icon "⇅" at bounding box center [350, 98] width 13 height 42
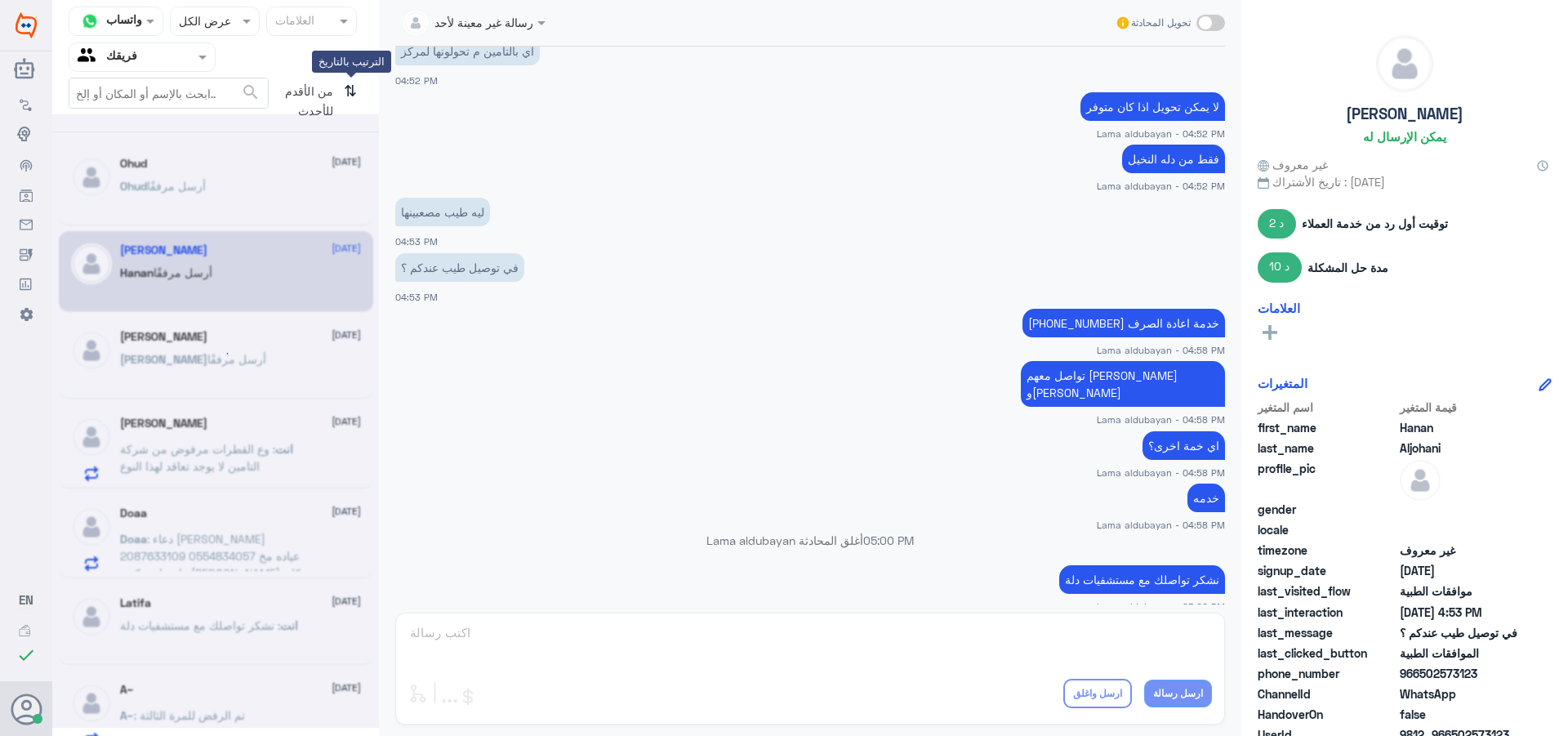
scroll to position [0, 0]
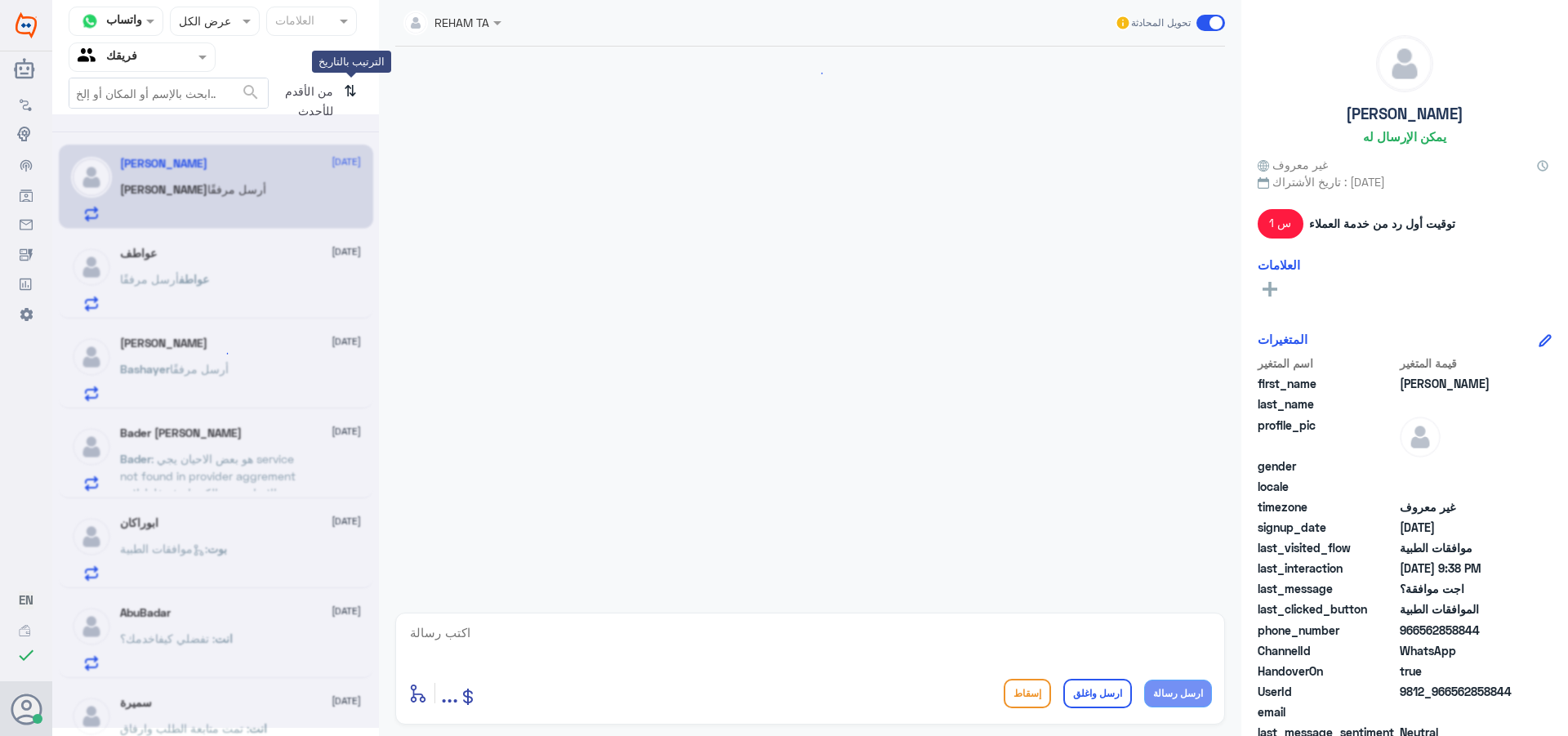
click at [350, 90] on icon "⇅" at bounding box center [350, 98] width 13 height 42
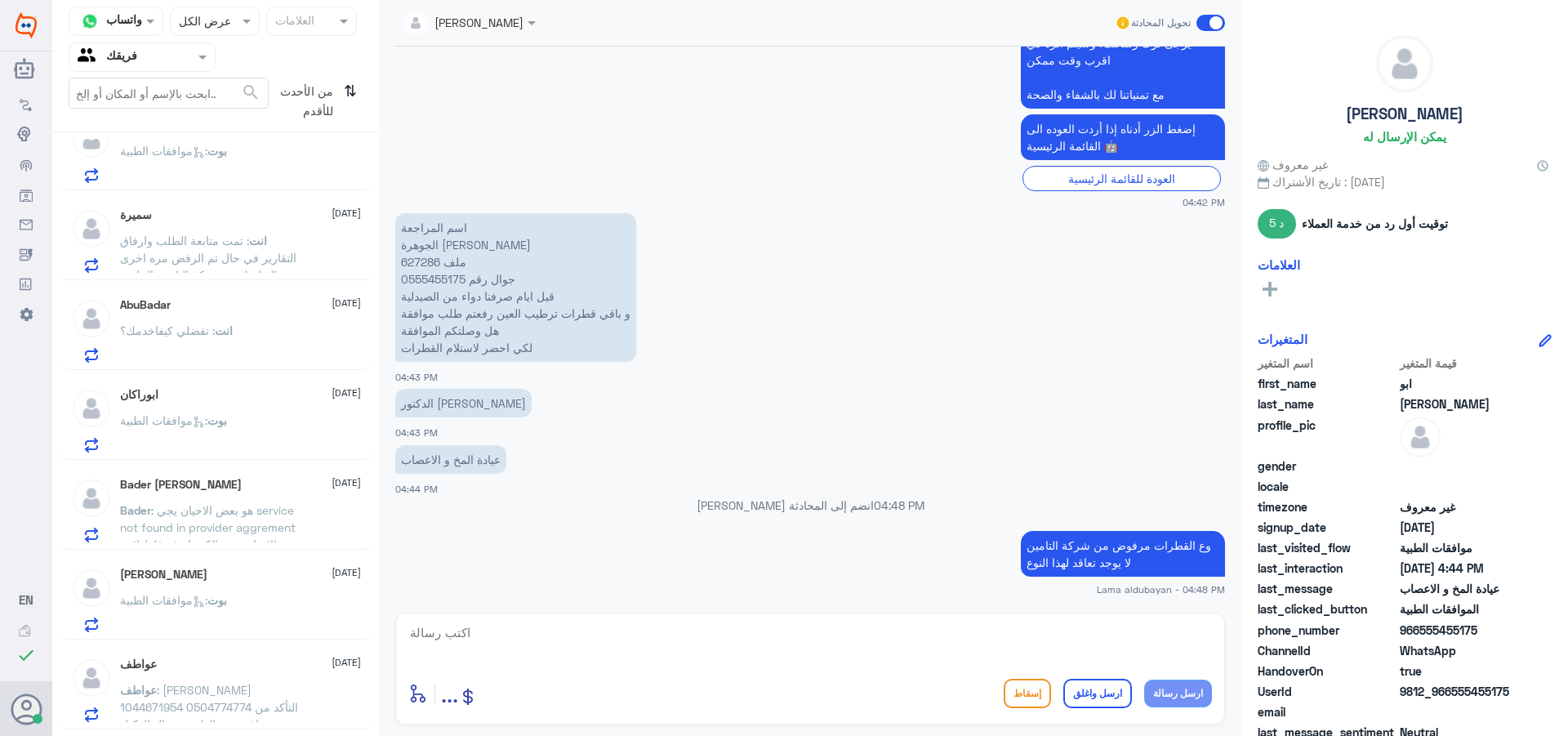
scroll to position [956, 0]
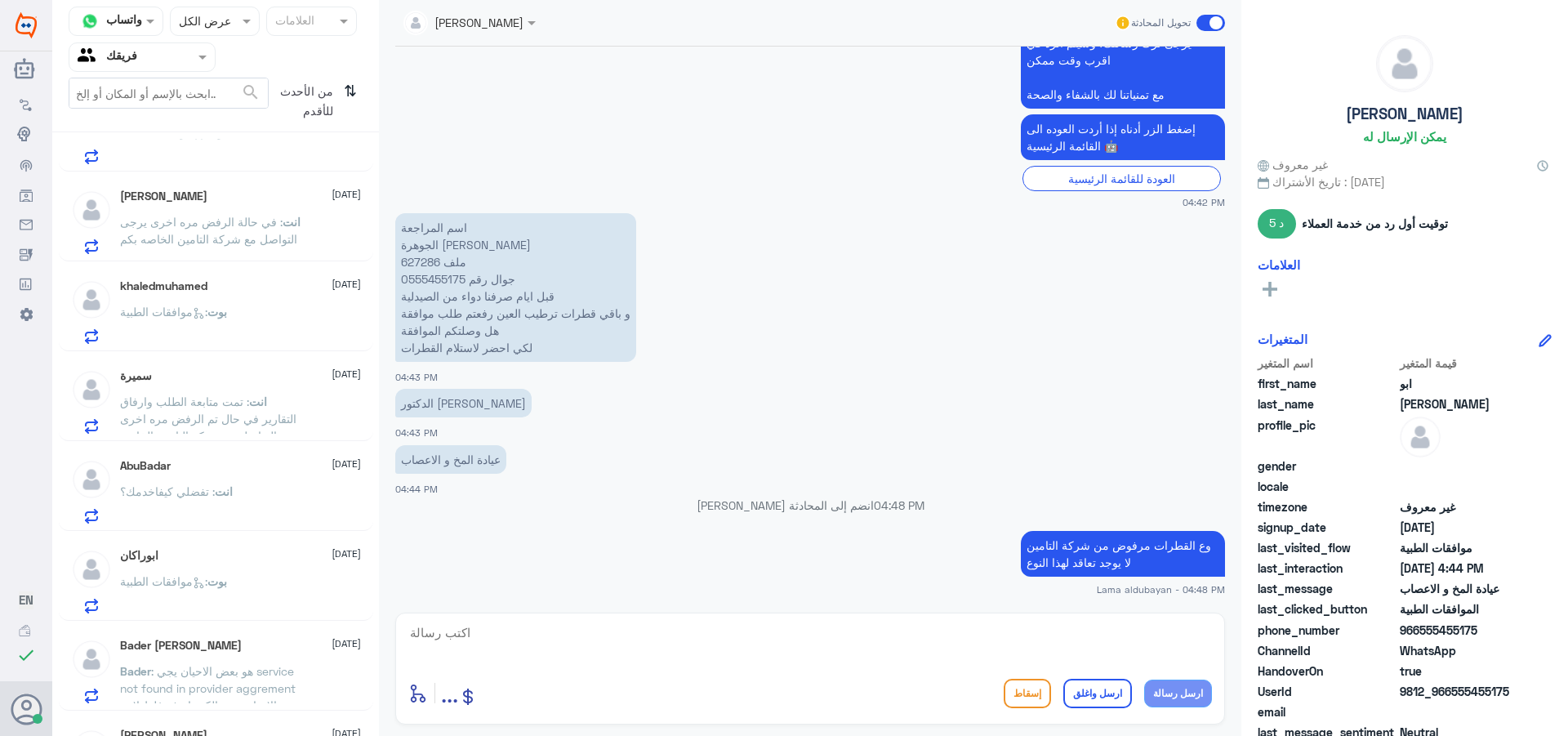
click at [1072, 627] on textarea at bounding box center [810, 641] width 804 height 40
click at [887, 646] on textarea "ن" at bounding box center [810, 641] width 804 height 40
paste textarea "نشكر تواصلك مع مستشفيات دلة"
drag, startPoint x: 1206, startPoint y: 635, endPoint x: 1301, endPoint y: 637, distance: 95.0
click at [1302, 636] on div "قناة واتساب Status × عرض الكل العلامات Agent Filter فريقك search من الأحدث للأق…" at bounding box center [810, 370] width 1516 height 741
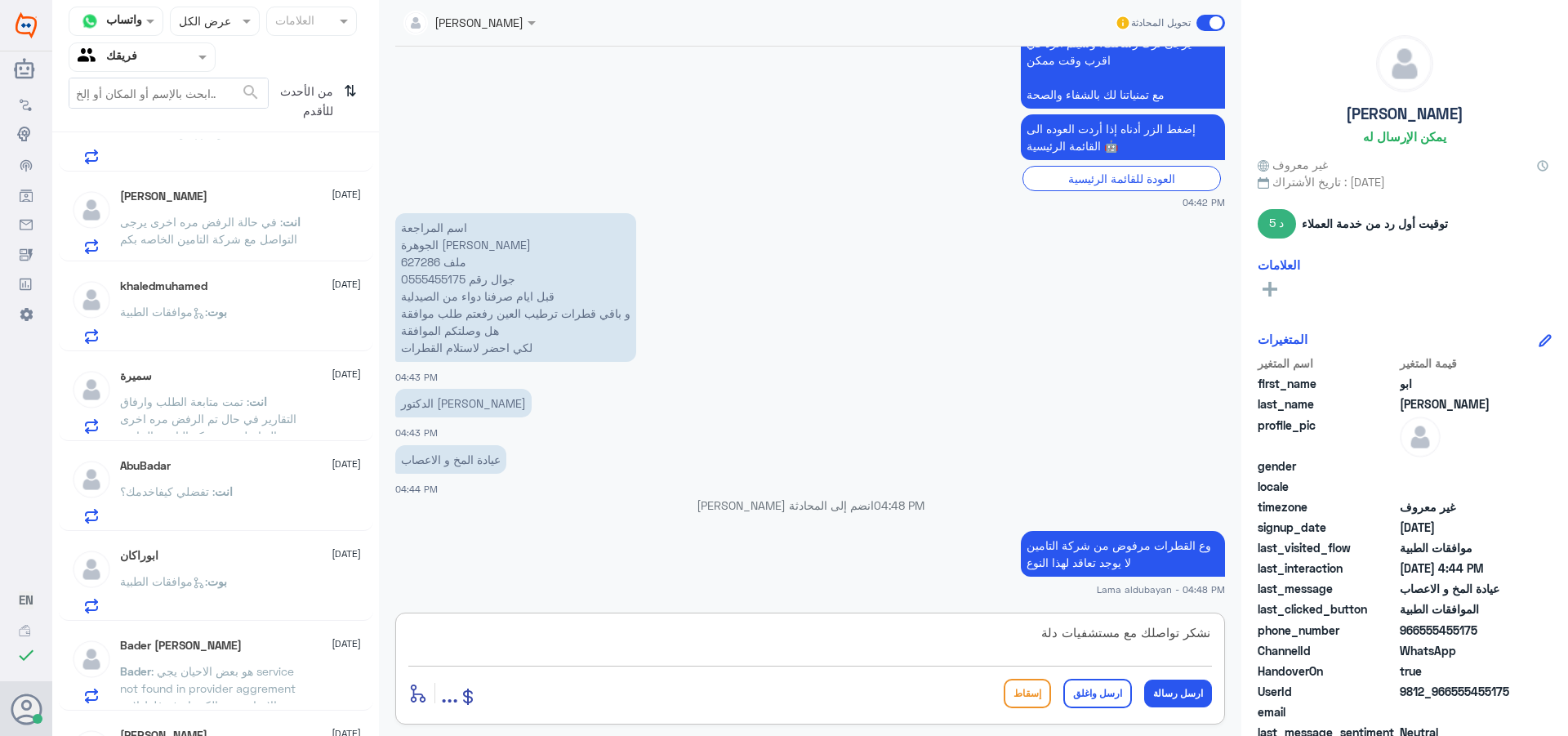
type textarea "نشكر تواصلك مع مستشفيات دلة"
click at [1119, 692] on button "ارسل واغلق" at bounding box center [1098, 693] width 69 height 30
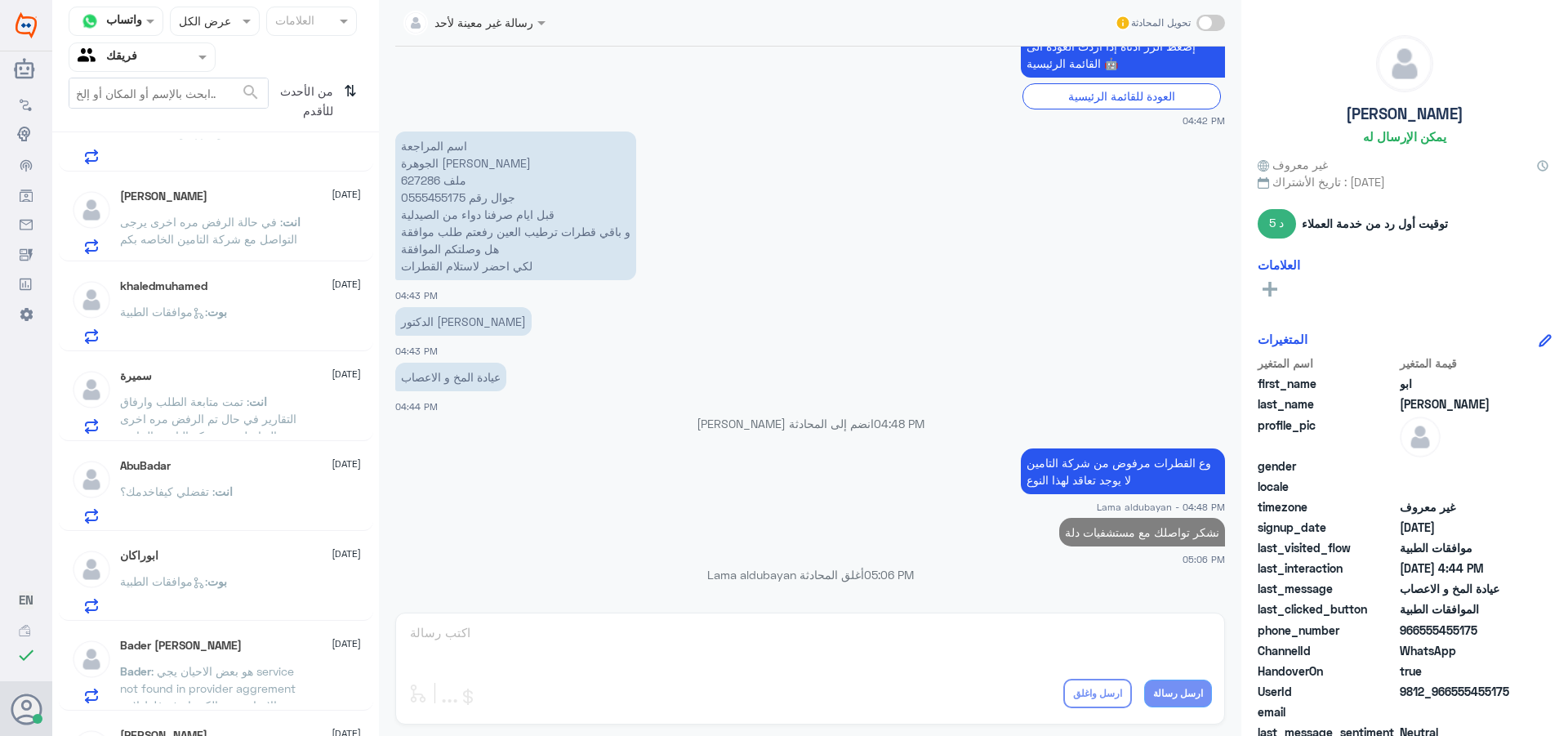
scroll to position [1198, 0]
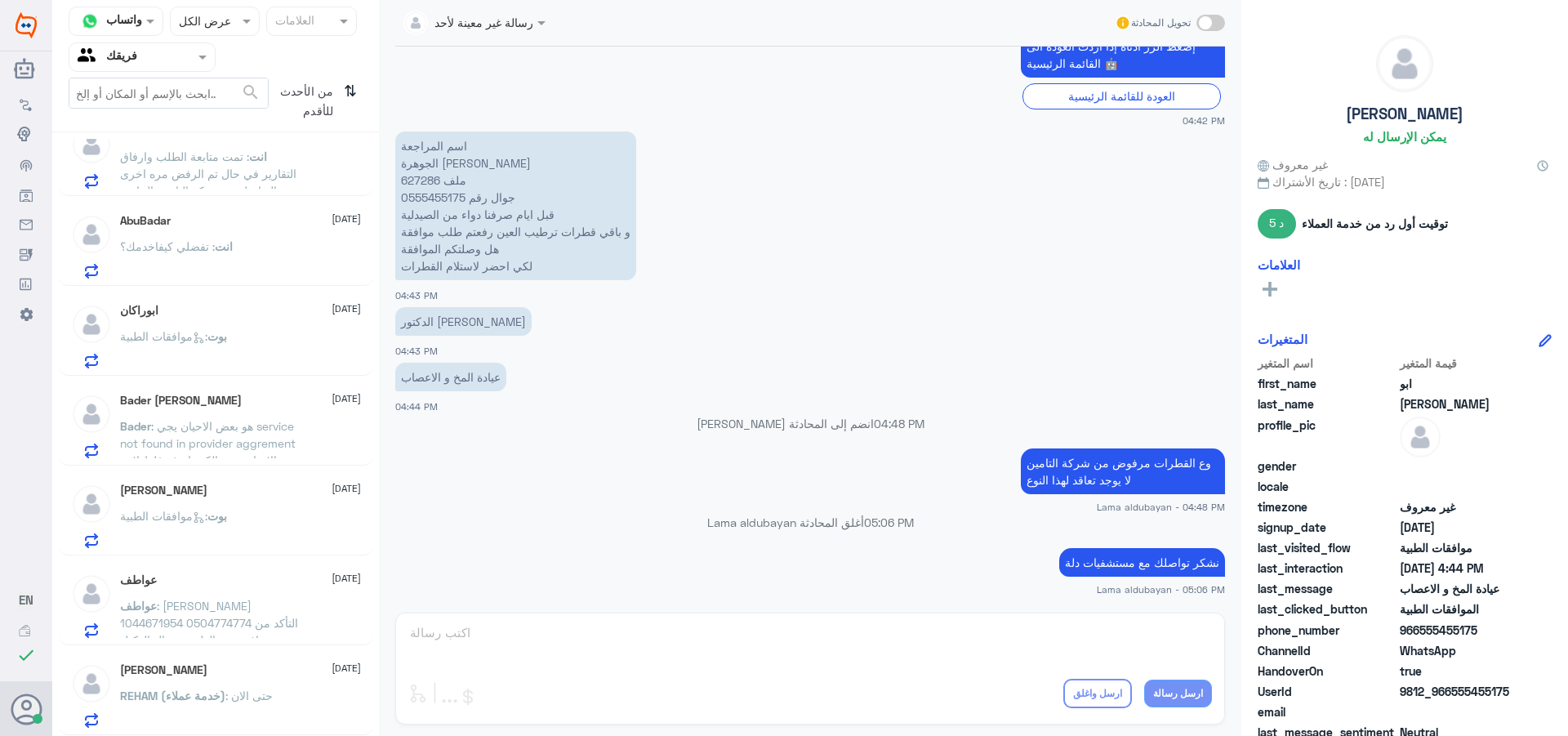
click at [261, 699] on span ": حتى الان" at bounding box center [249, 695] width 48 height 14
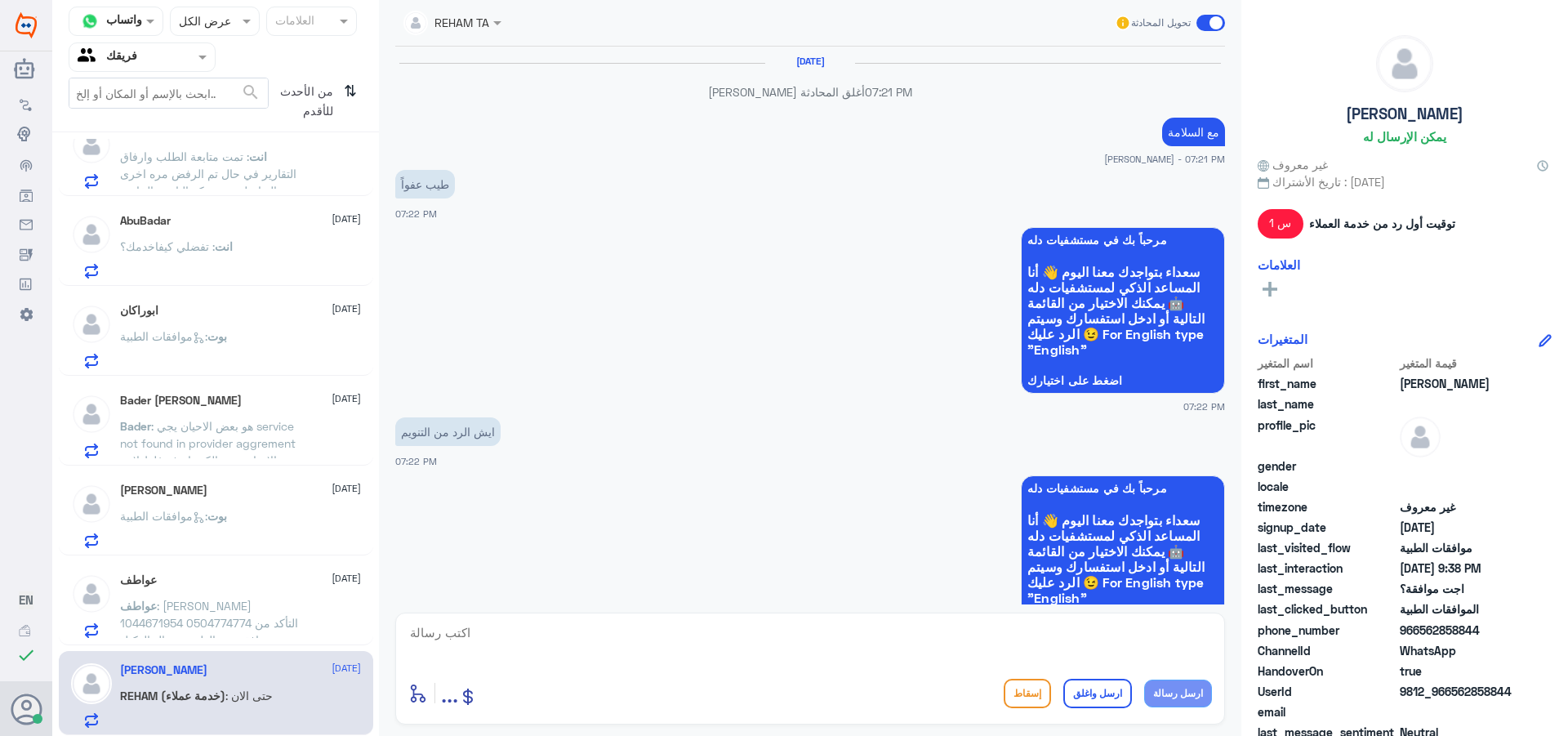
scroll to position [1116, 0]
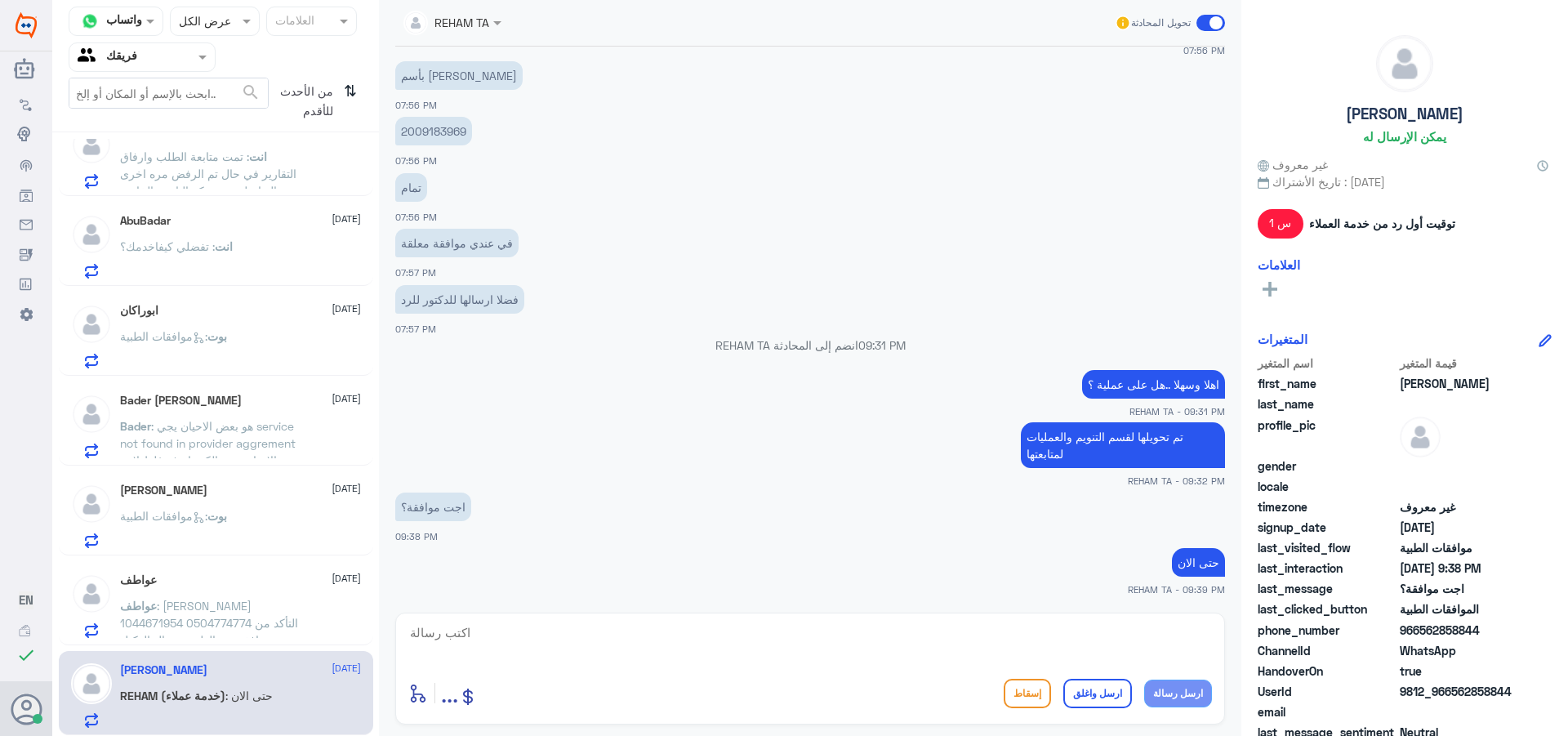
click at [157, 605] on span "عواطف" at bounding box center [138, 605] width 37 height 14
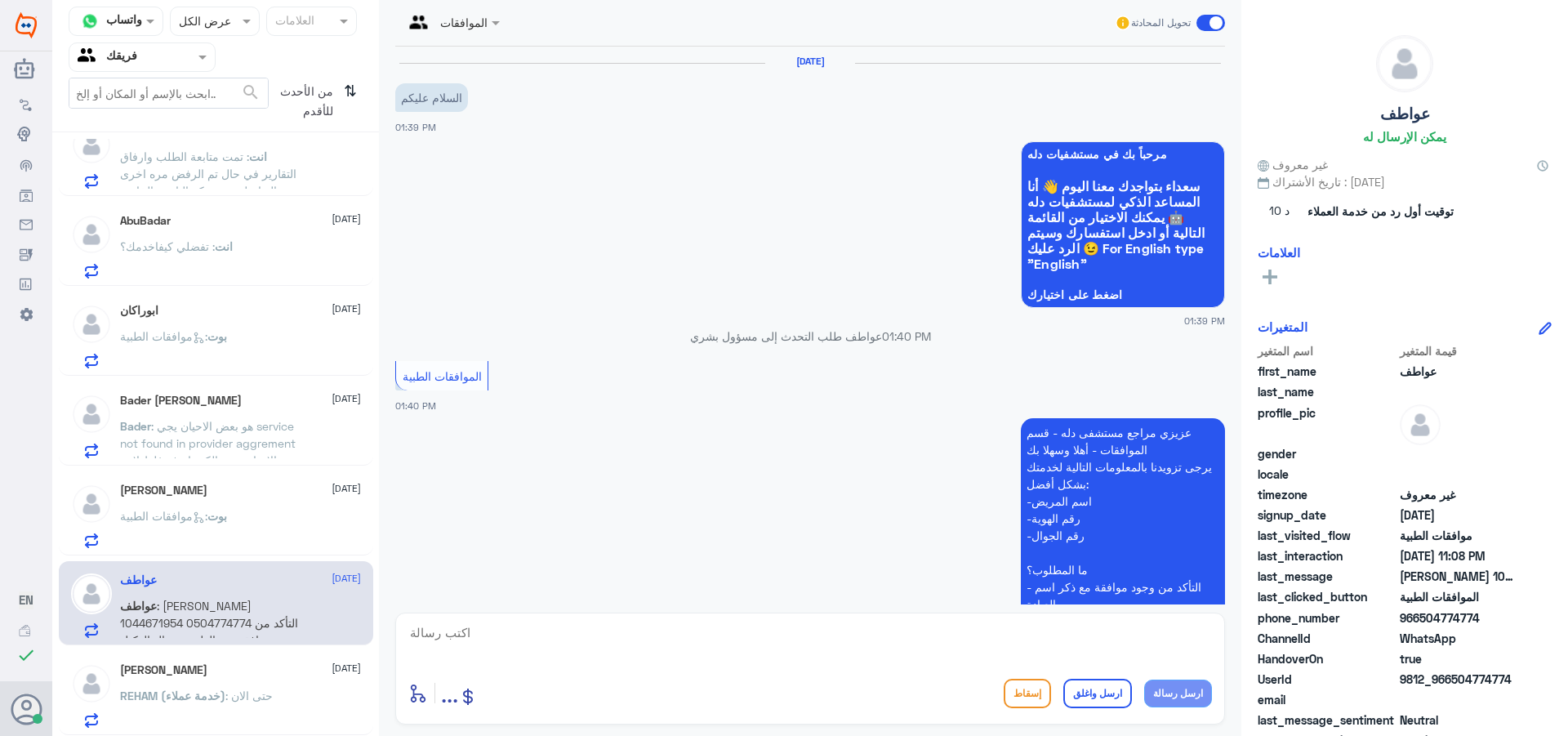
scroll to position [1944, 0]
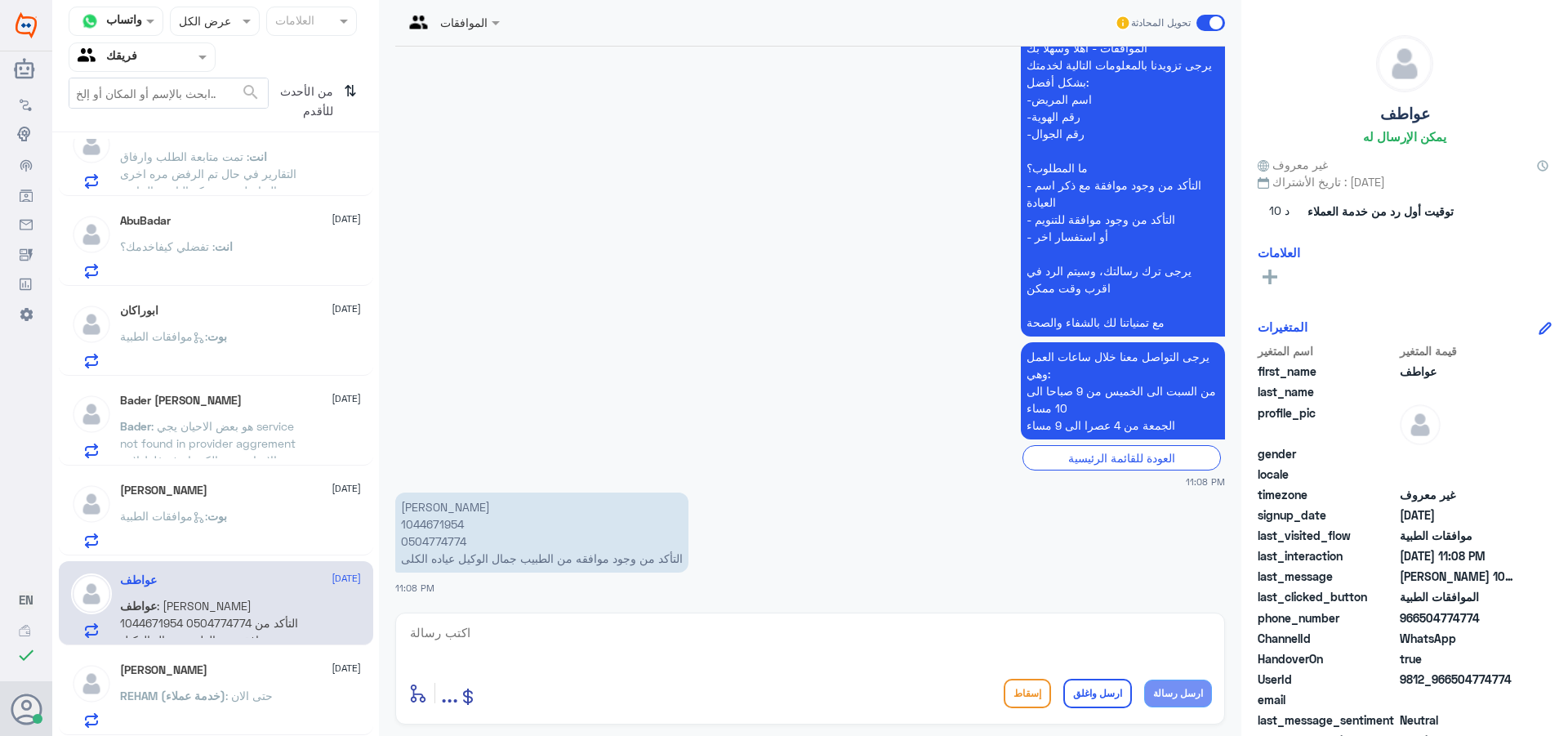
click at [446, 528] on p "[PERSON_NAME] 1044671954 0504774774 التأكد من وجود موافقه من الطبيب جمال الوكيل…" at bounding box center [541, 533] width 293 height 80
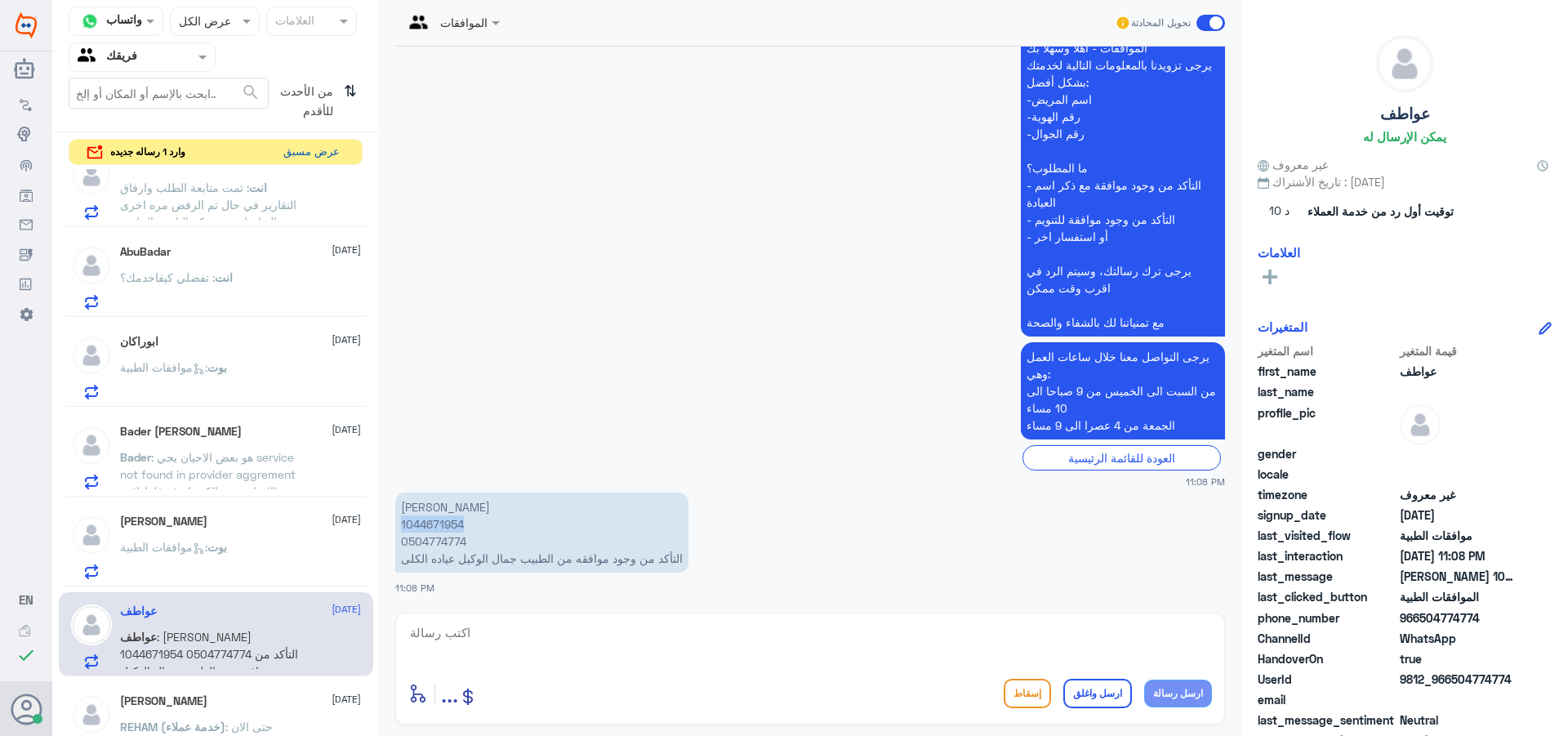
click at [308, 156] on button "عرض مسبق" at bounding box center [311, 152] width 69 height 26
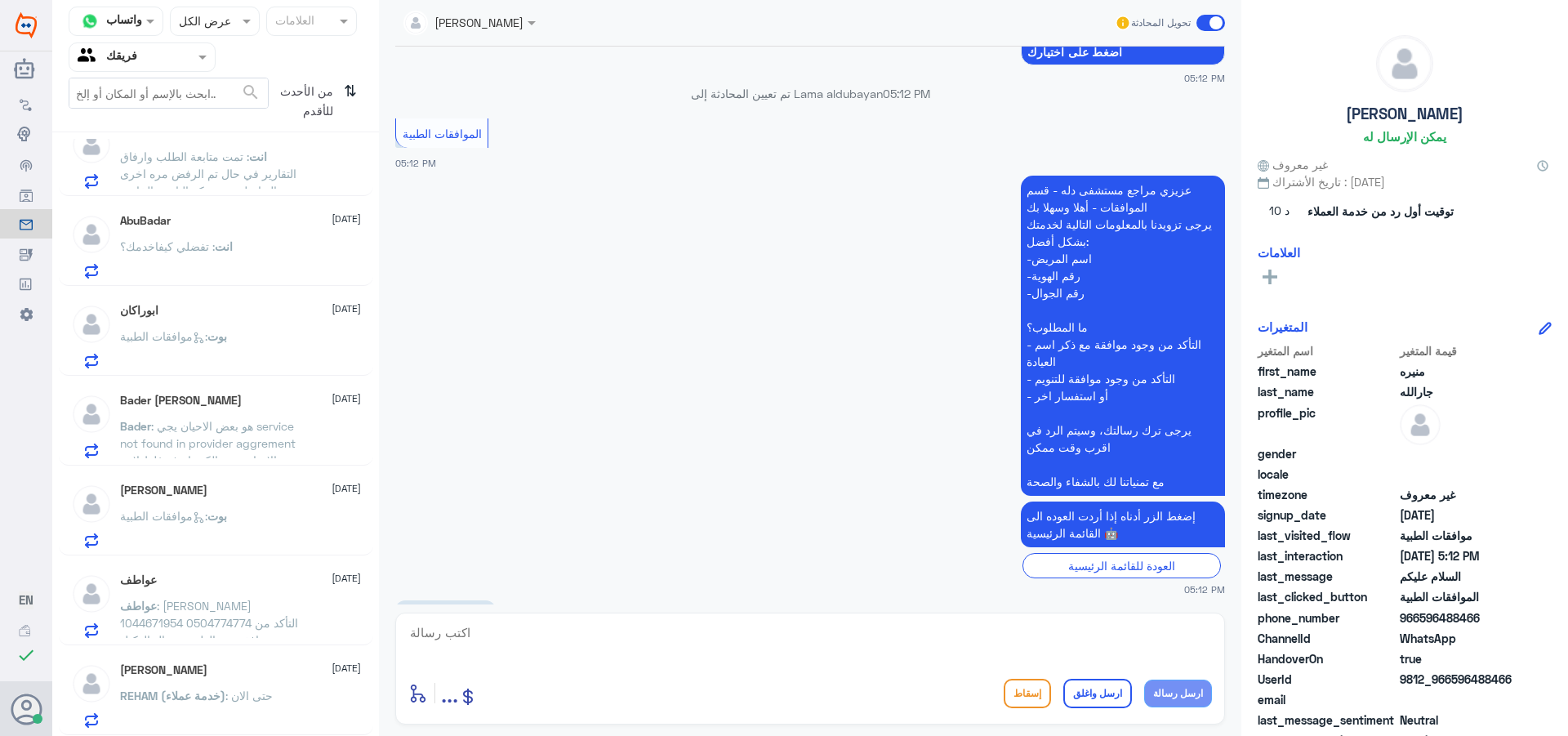
scroll to position [332, 0]
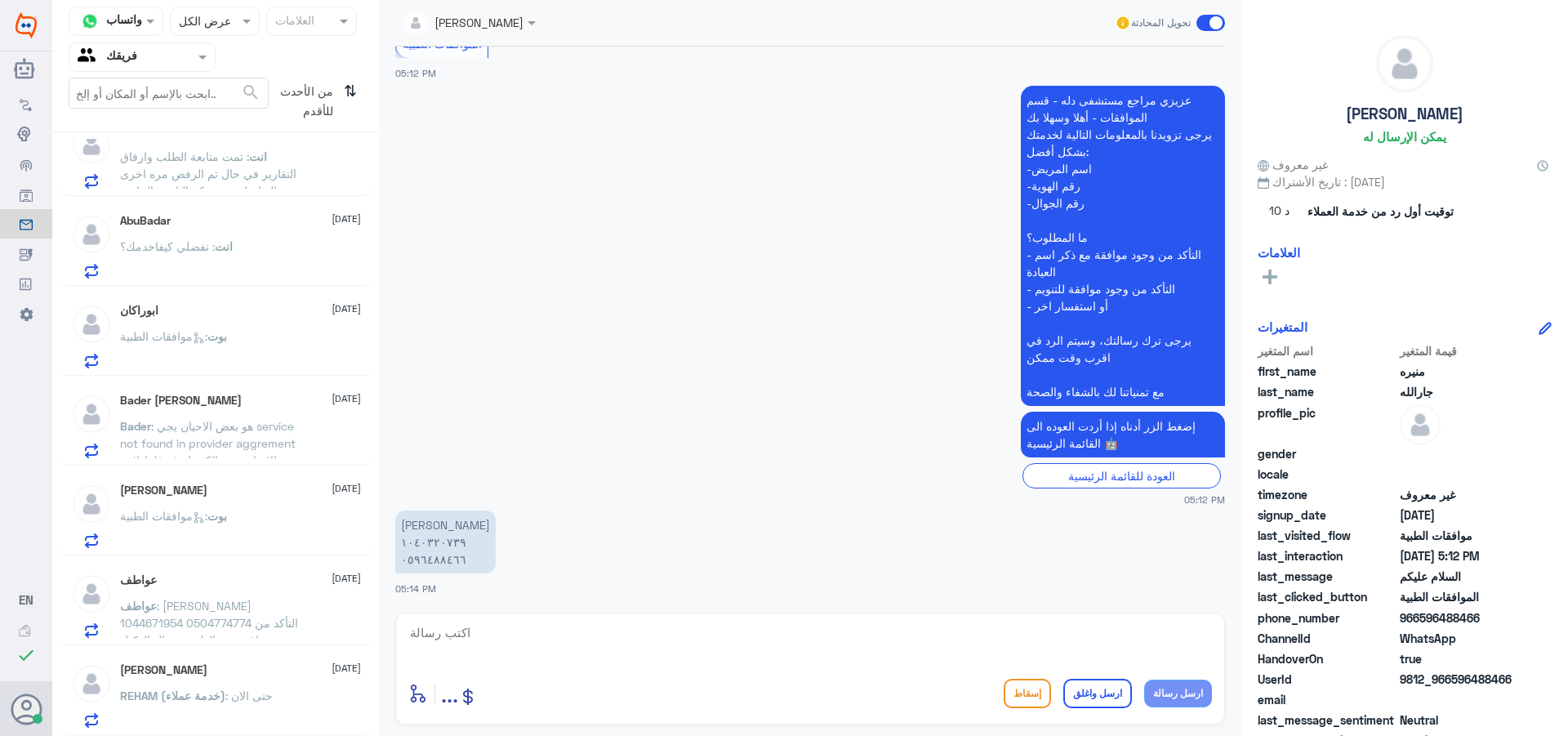
click at [527, 643] on textarea at bounding box center [810, 641] width 804 height 40
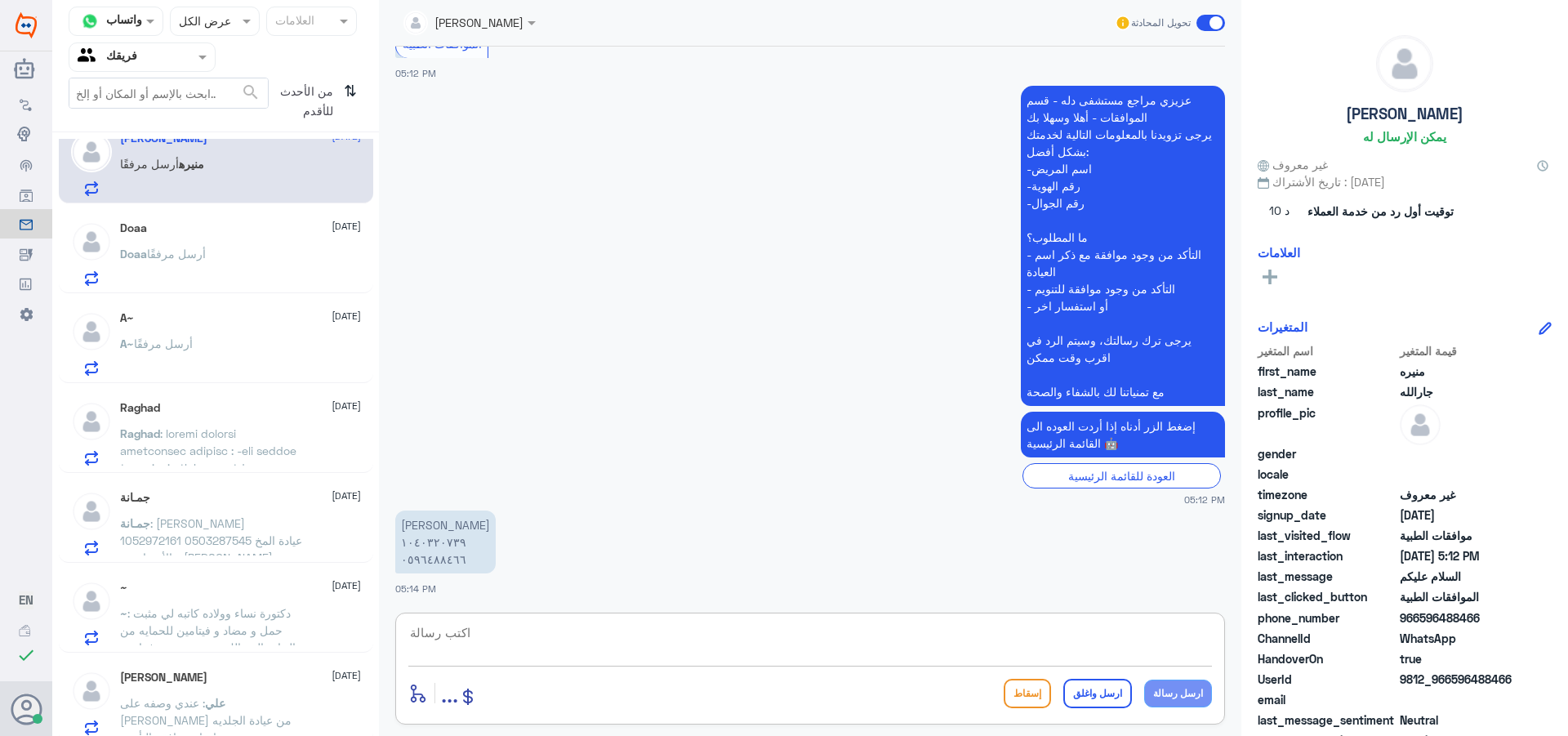
scroll to position [0, 0]
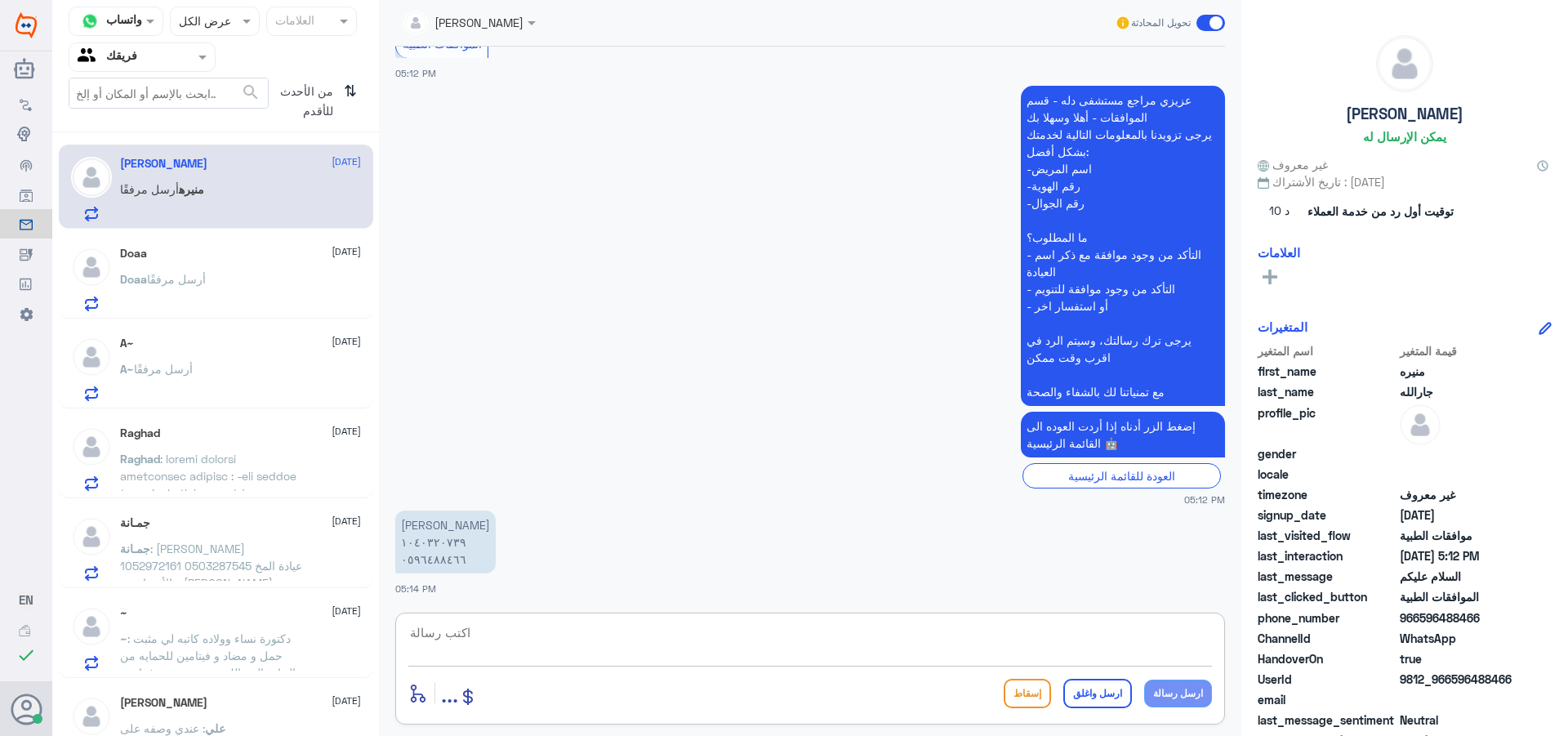
click at [146, 263] on div "Doaa [DATE] Doaa أرسل مرفقًا" at bounding box center [240, 279] width 240 height 65
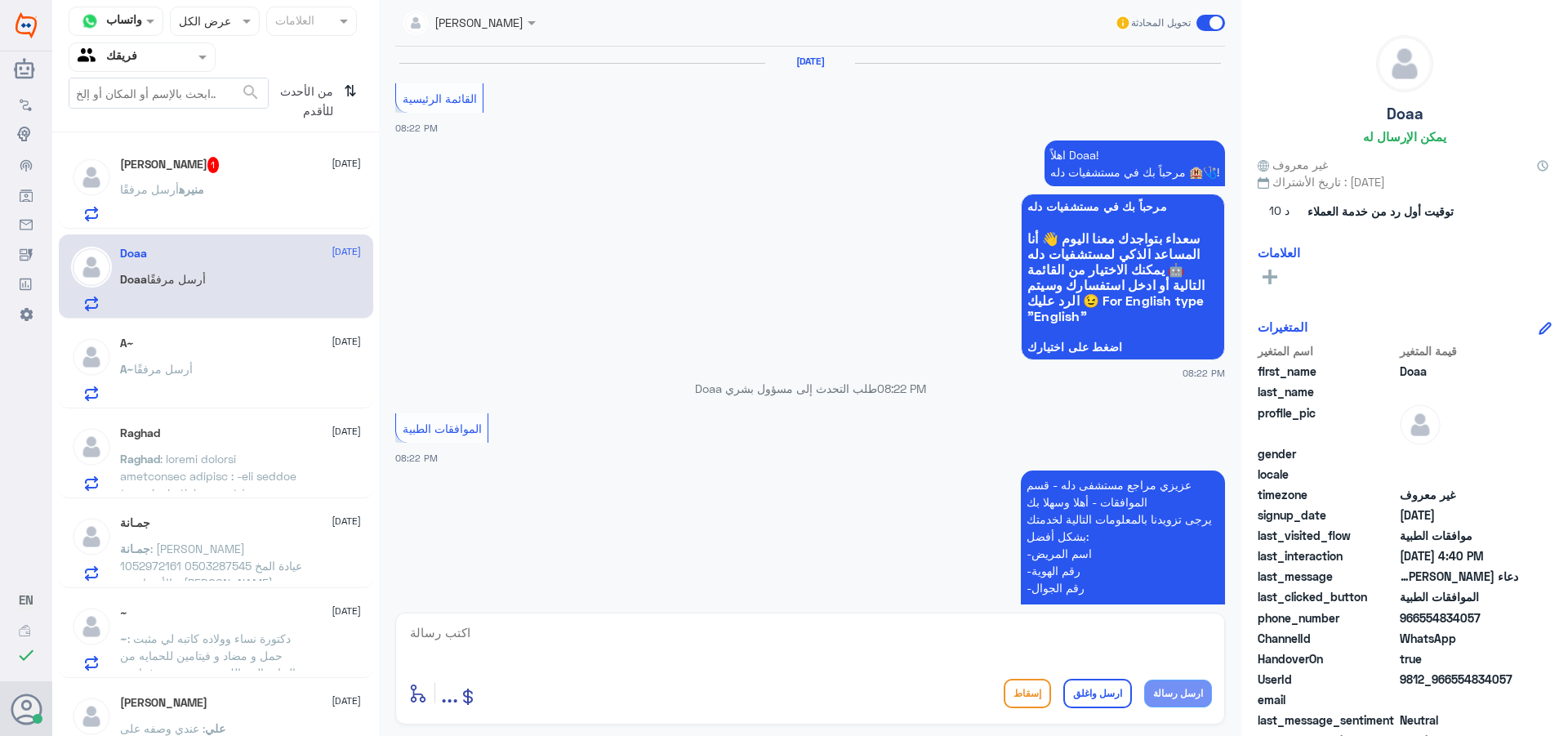
scroll to position [1605, 0]
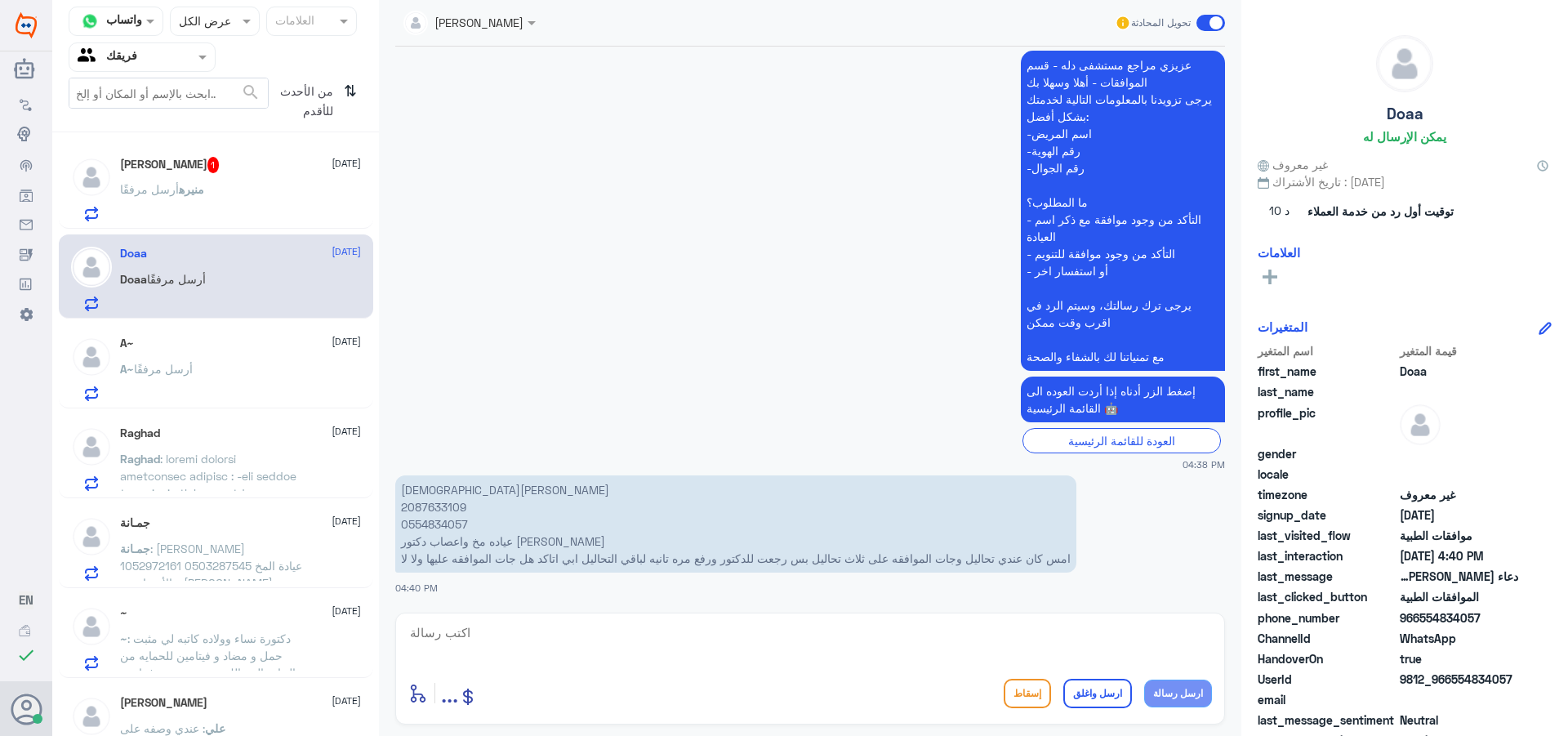
click at [164, 169] on h5 "[PERSON_NAME] 1" at bounding box center [170, 164] width 99 height 16
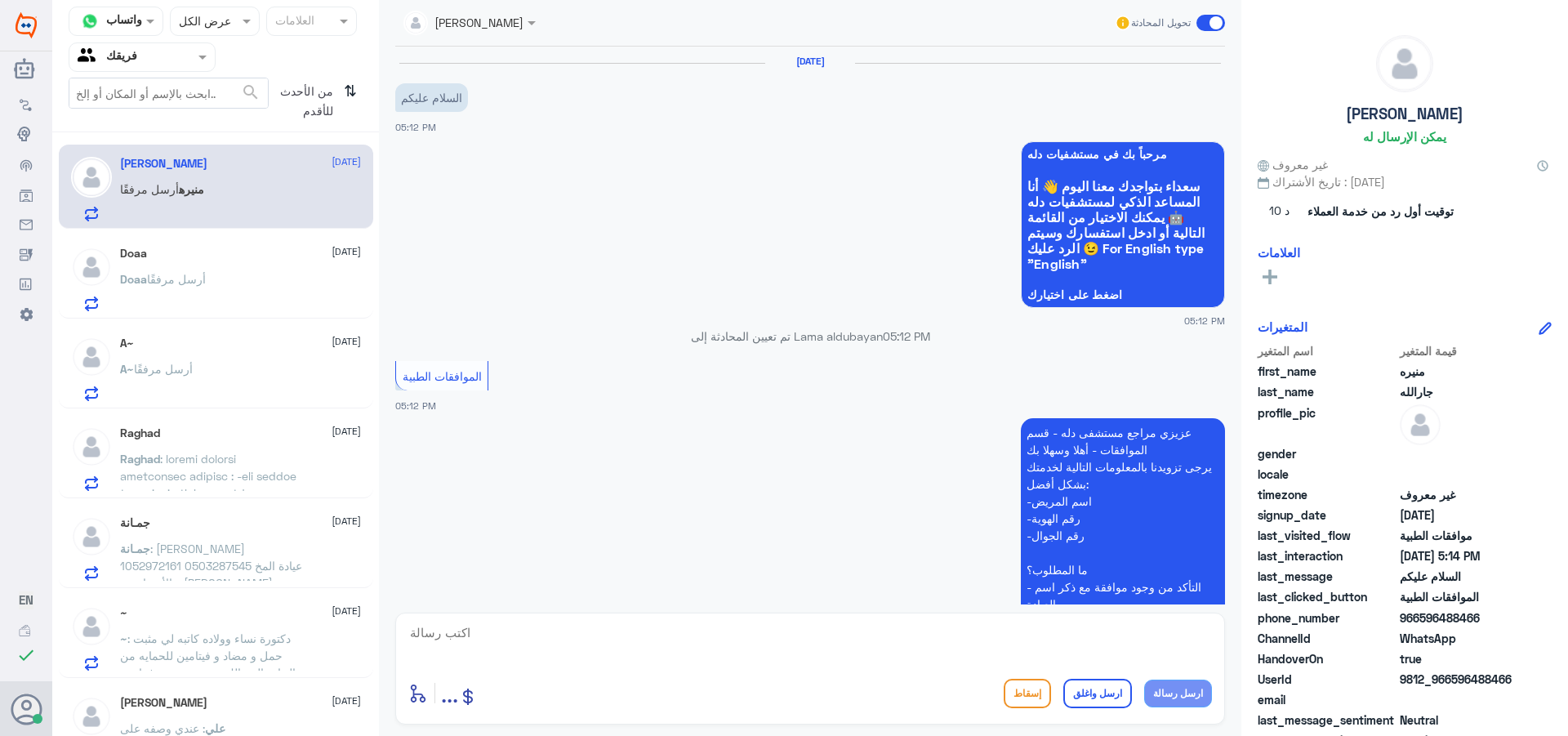
scroll to position [332, 0]
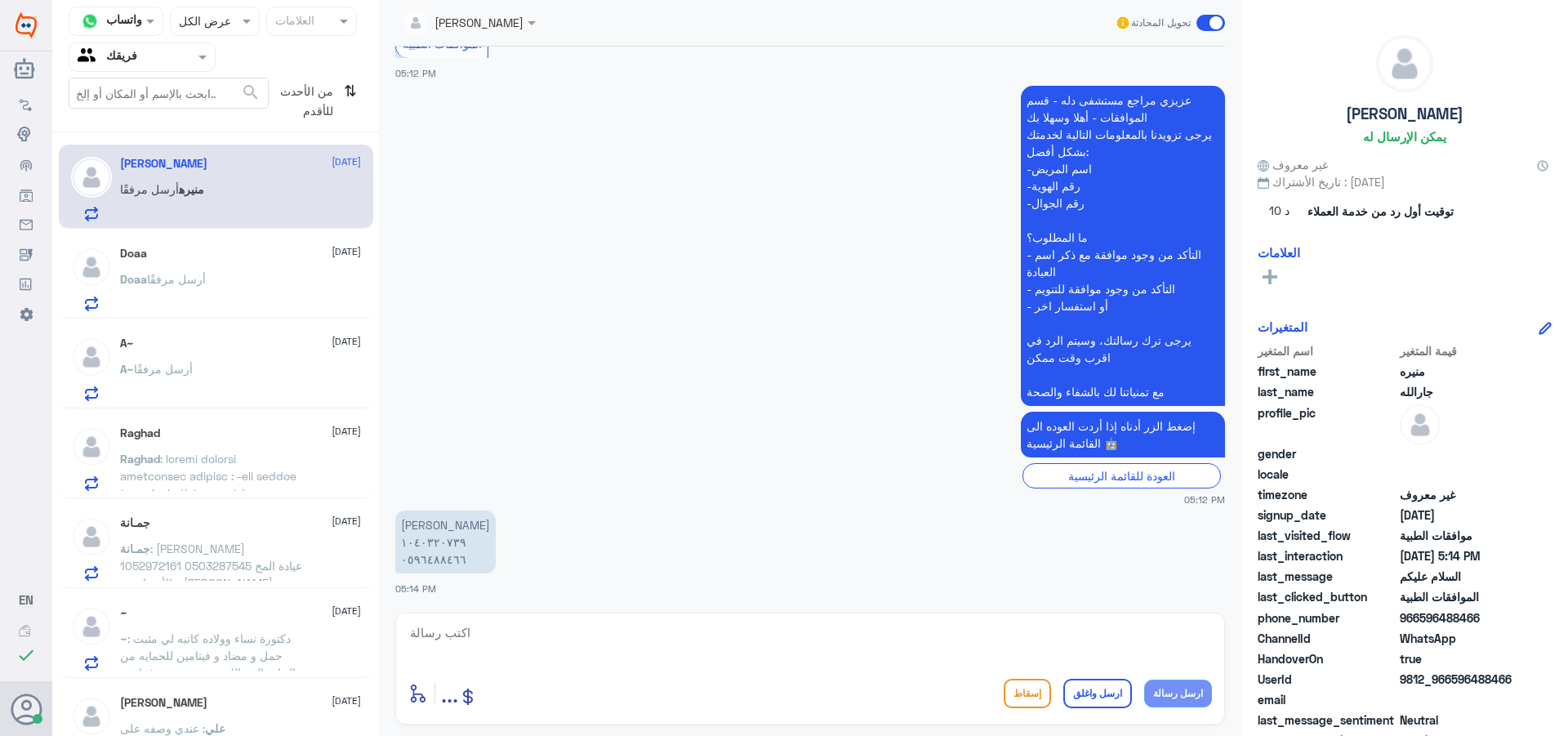
click at [166, 271] on p "Doaa أرسل مرفقًا" at bounding box center [163, 290] width 86 height 41
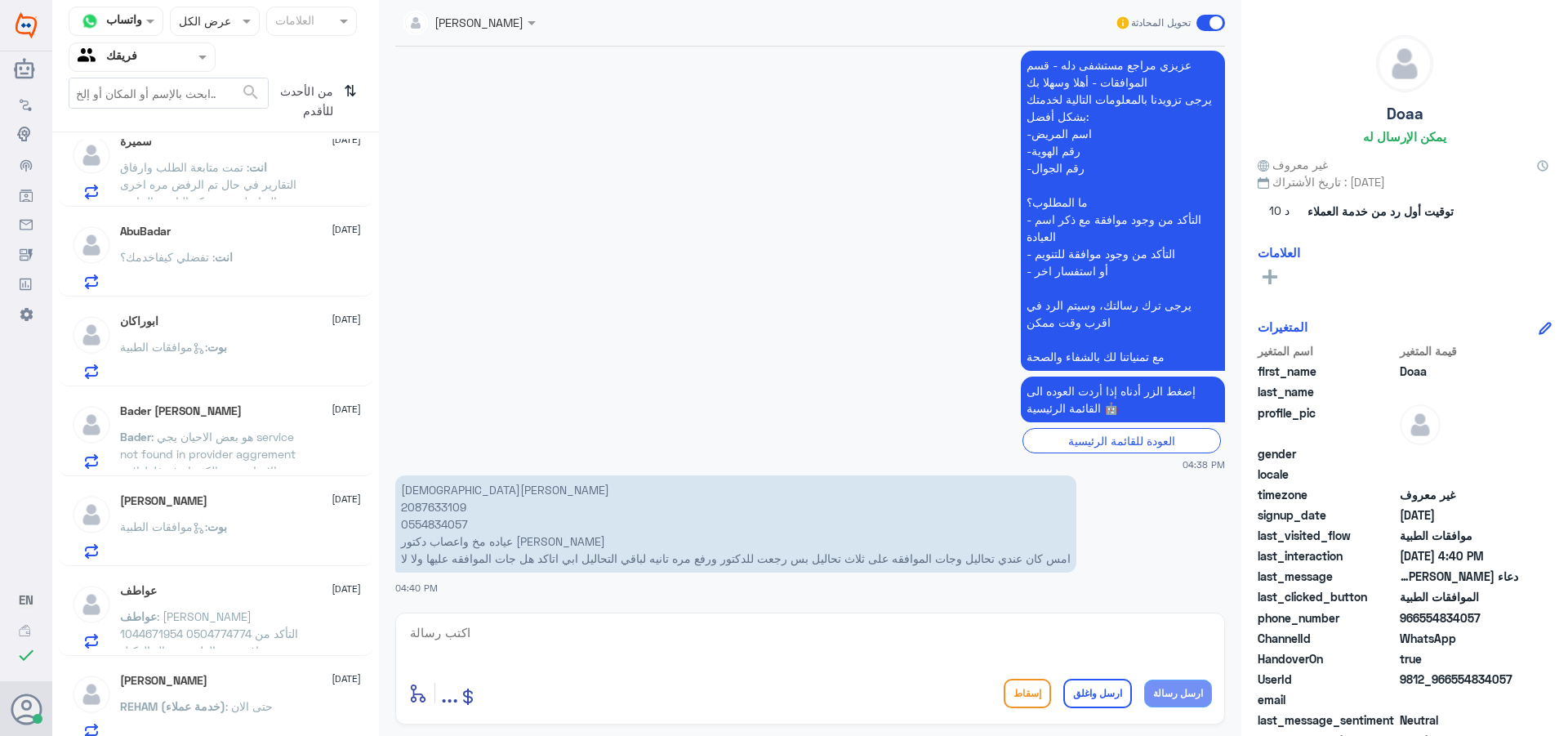
scroll to position [1201, 0]
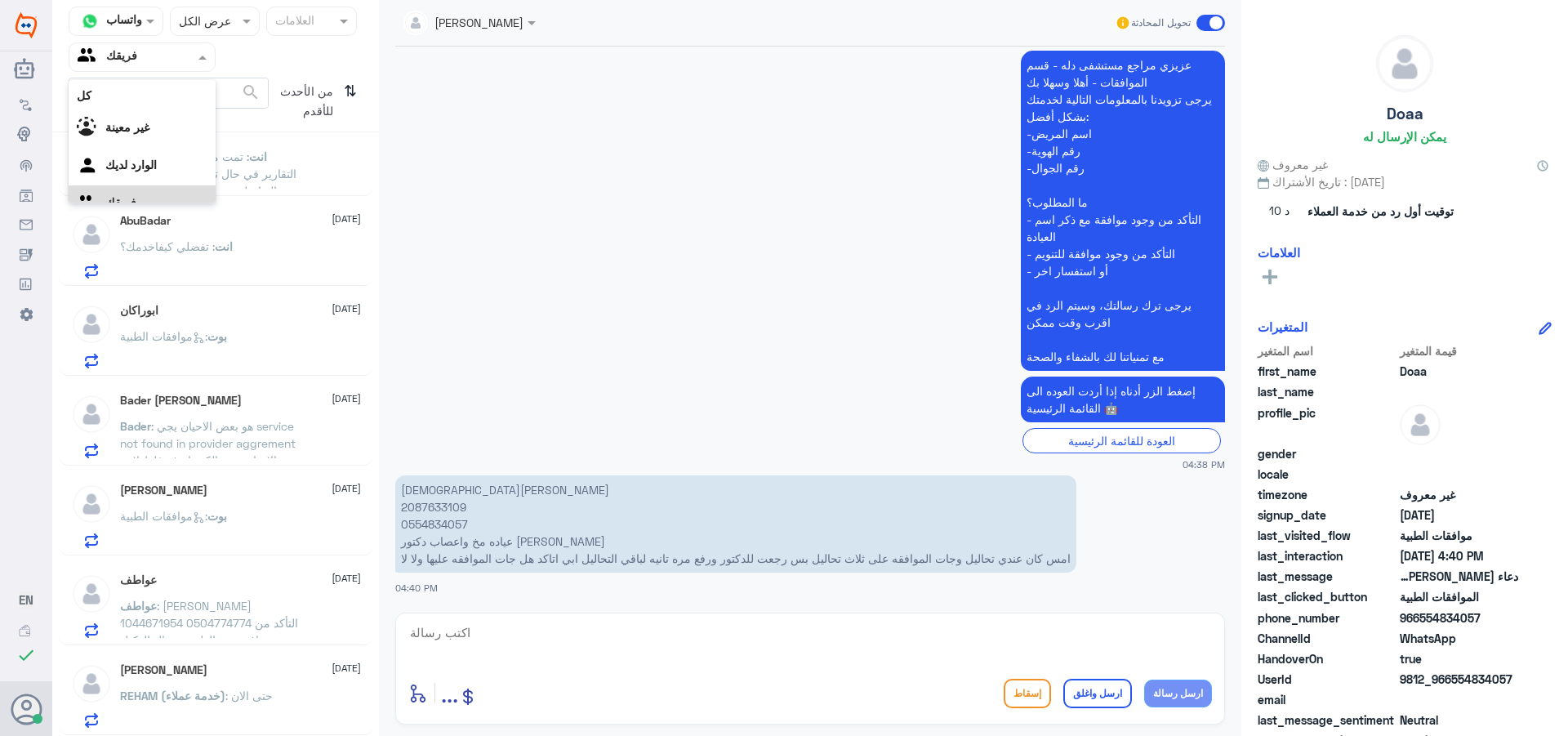
click at [146, 65] on input "text" at bounding box center [122, 57] width 90 height 19
click at [154, 146] on لديك "الوارد لديك" at bounding box center [131, 144] width 52 height 14
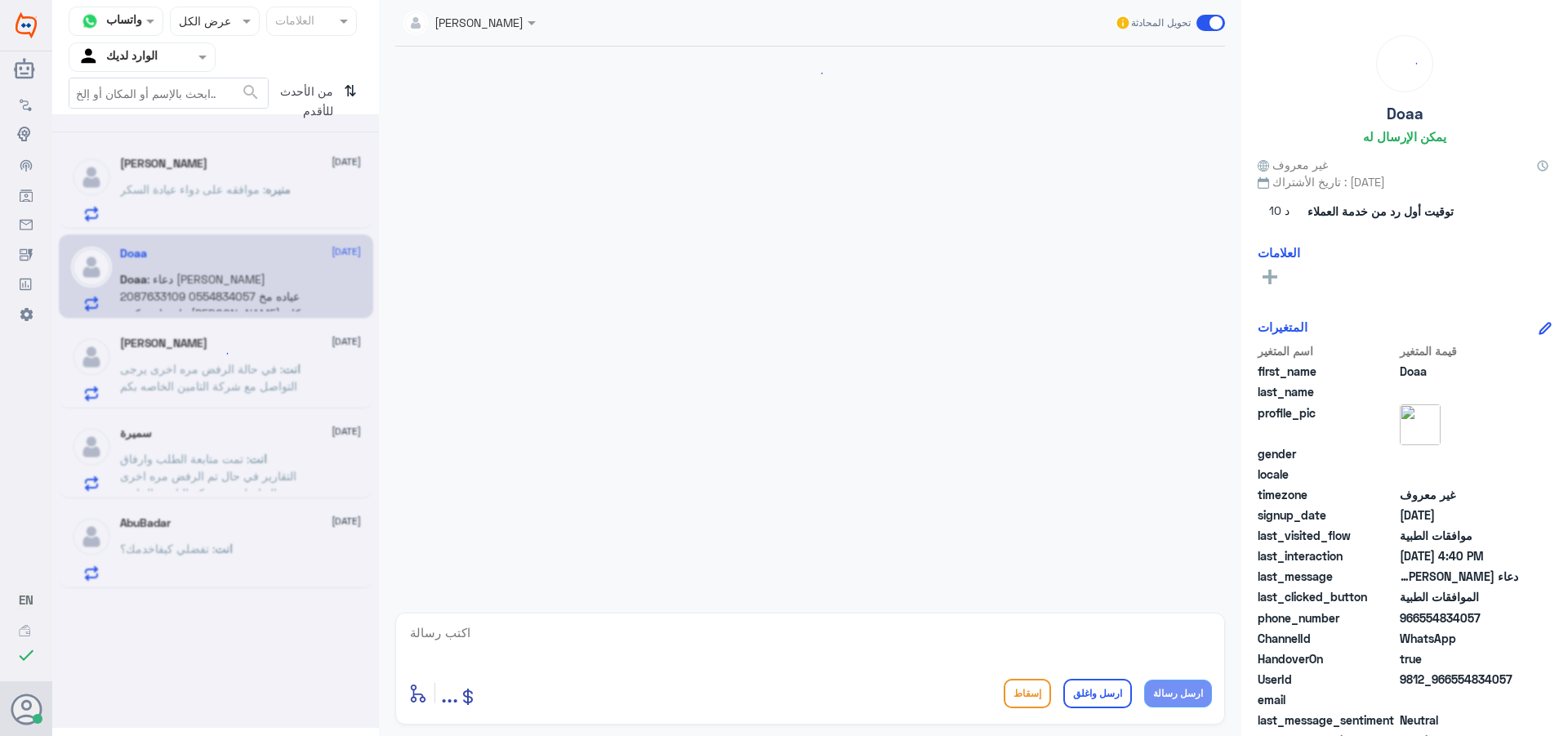
scroll to position [389, 0]
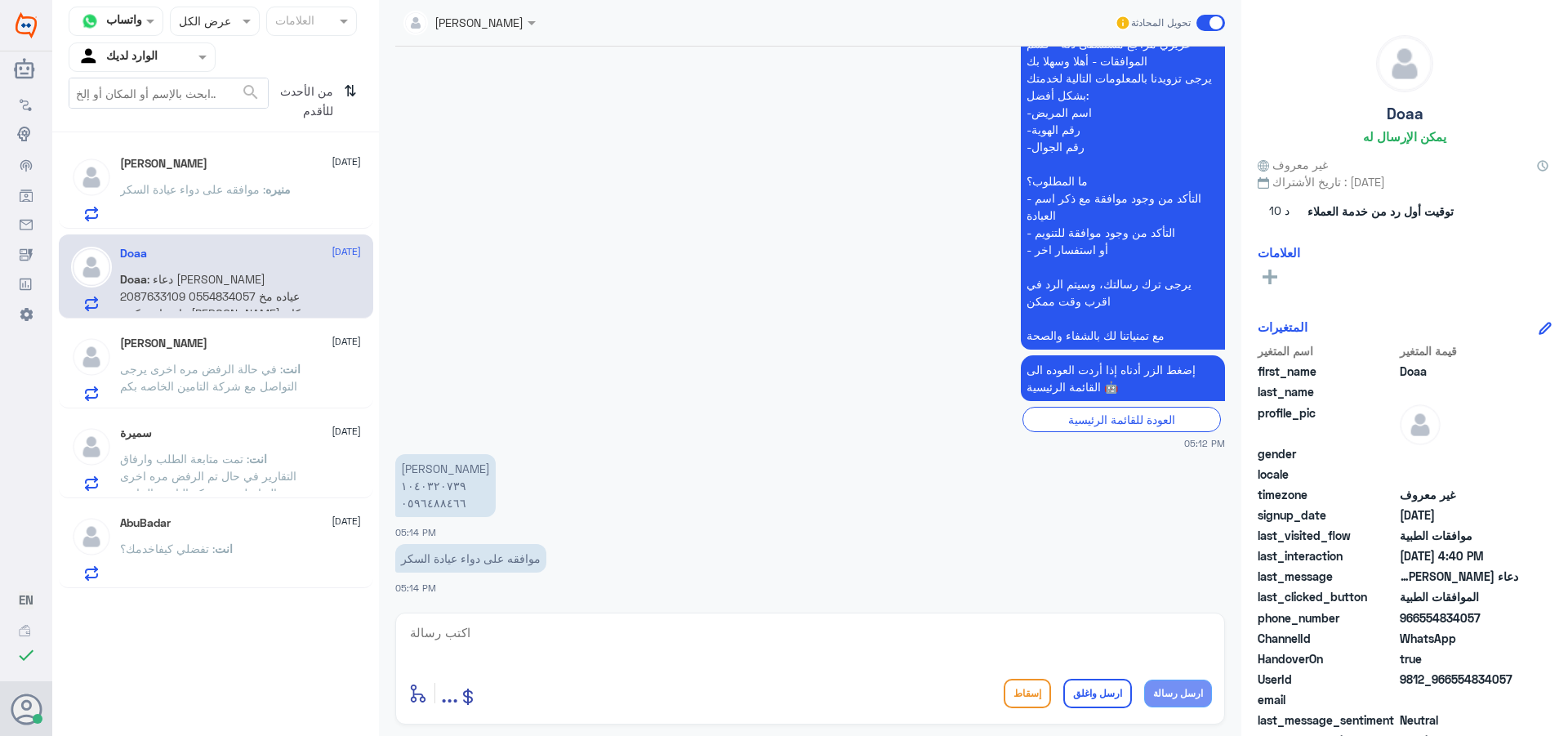
click at [426, 484] on p "[PERSON_NAME] ١٠٤٠٣٢٠٧٣٩ ٠٥٩٦٤٨٨٤٦٦" at bounding box center [445, 486] width 100 height 63
click at [502, 632] on textarea at bounding box center [810, 641] width 804 height 40
click at [540, 623] on textarea at bounding box center [810, 641] width 804 height 40
paste textarea "Refill Too Soon last refilled [DATE][DATE] 14:59:29 by (Al Gharb [GEOGRAPHIC_DA…"
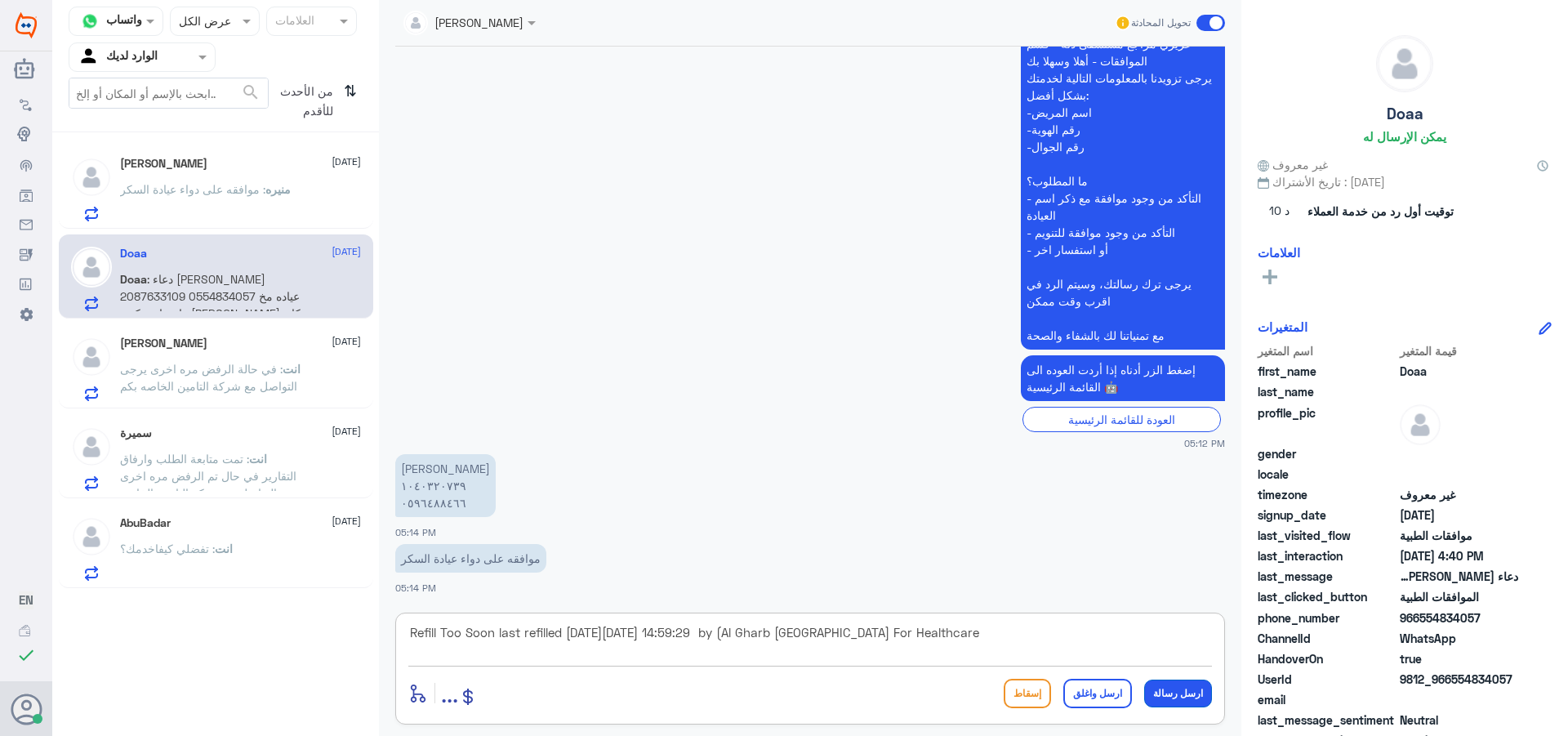
type textarea "Refill Too Soon last refilled [DATE][DATE] 14:59:29 by (Al Gharb [GEOGRAPHIC_DA…"
click at [1170, 700] on button "ارسل رسالة" at bounding box center [1178, 693] width 68 height 28
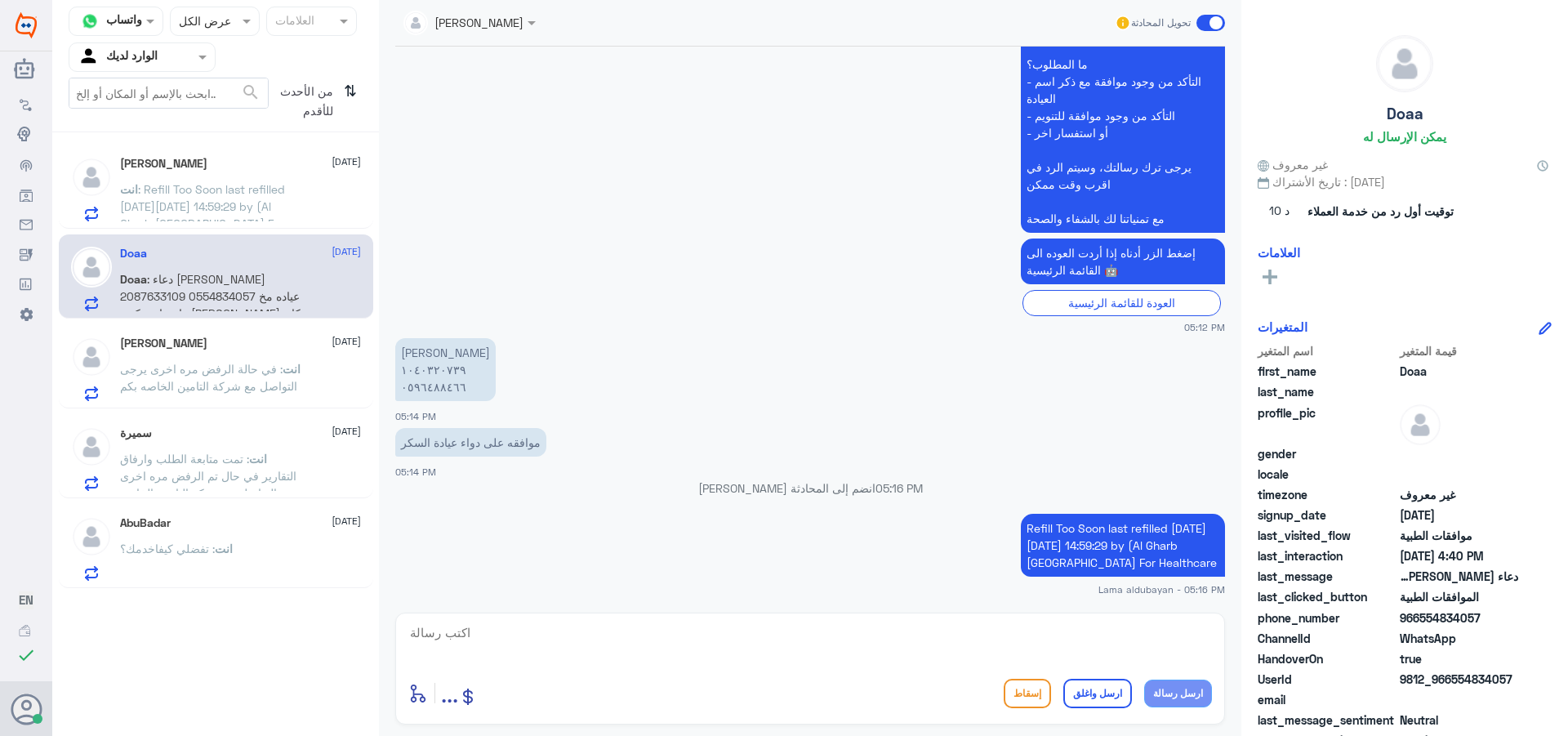
click at [903, 661] on textarea at bounding box center [810, 641] width 804 height 40
type textarea "i"
type textarea "هذا رد التامين الادويه تم استلامها 17.9"
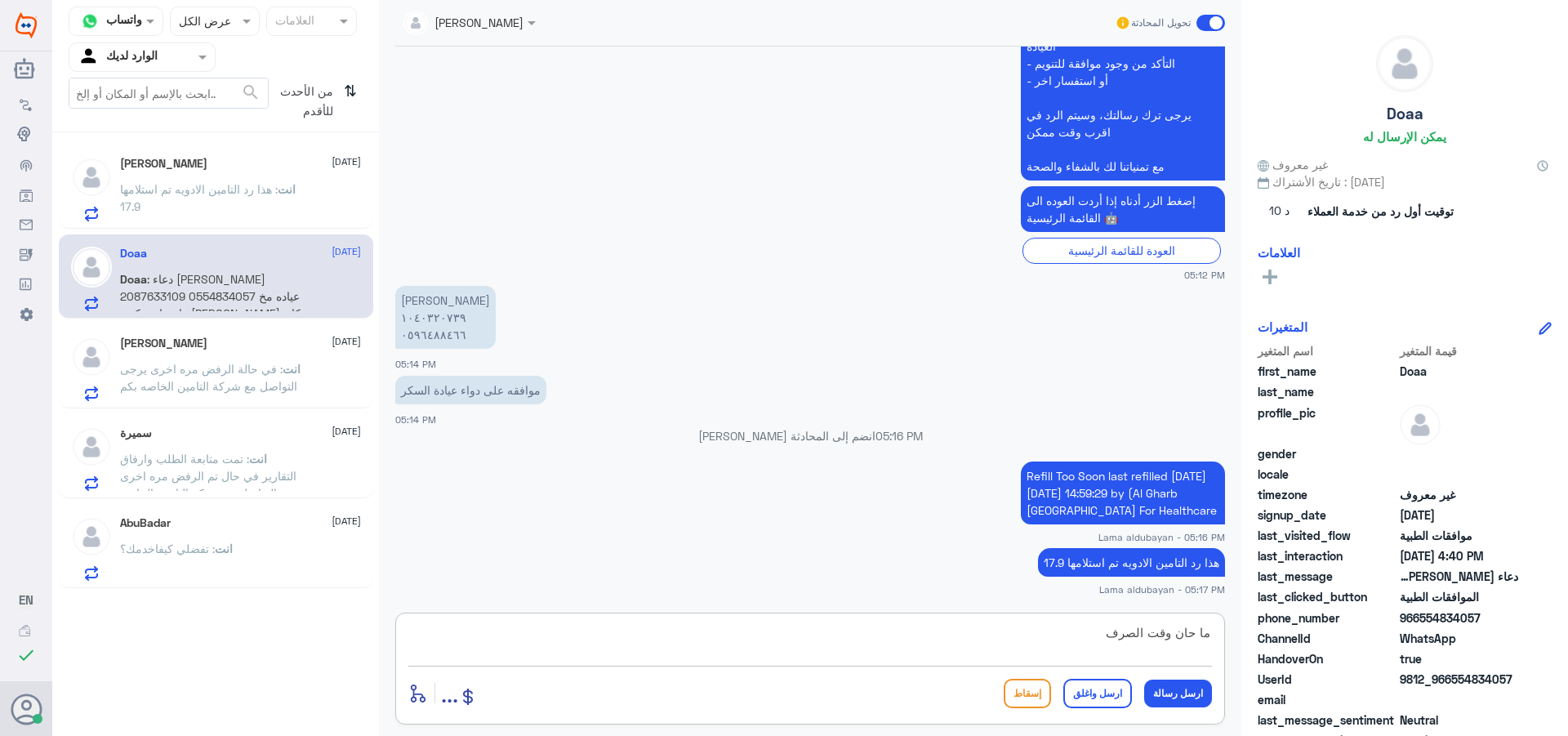
type textarea "ما حان وقت الصرف"
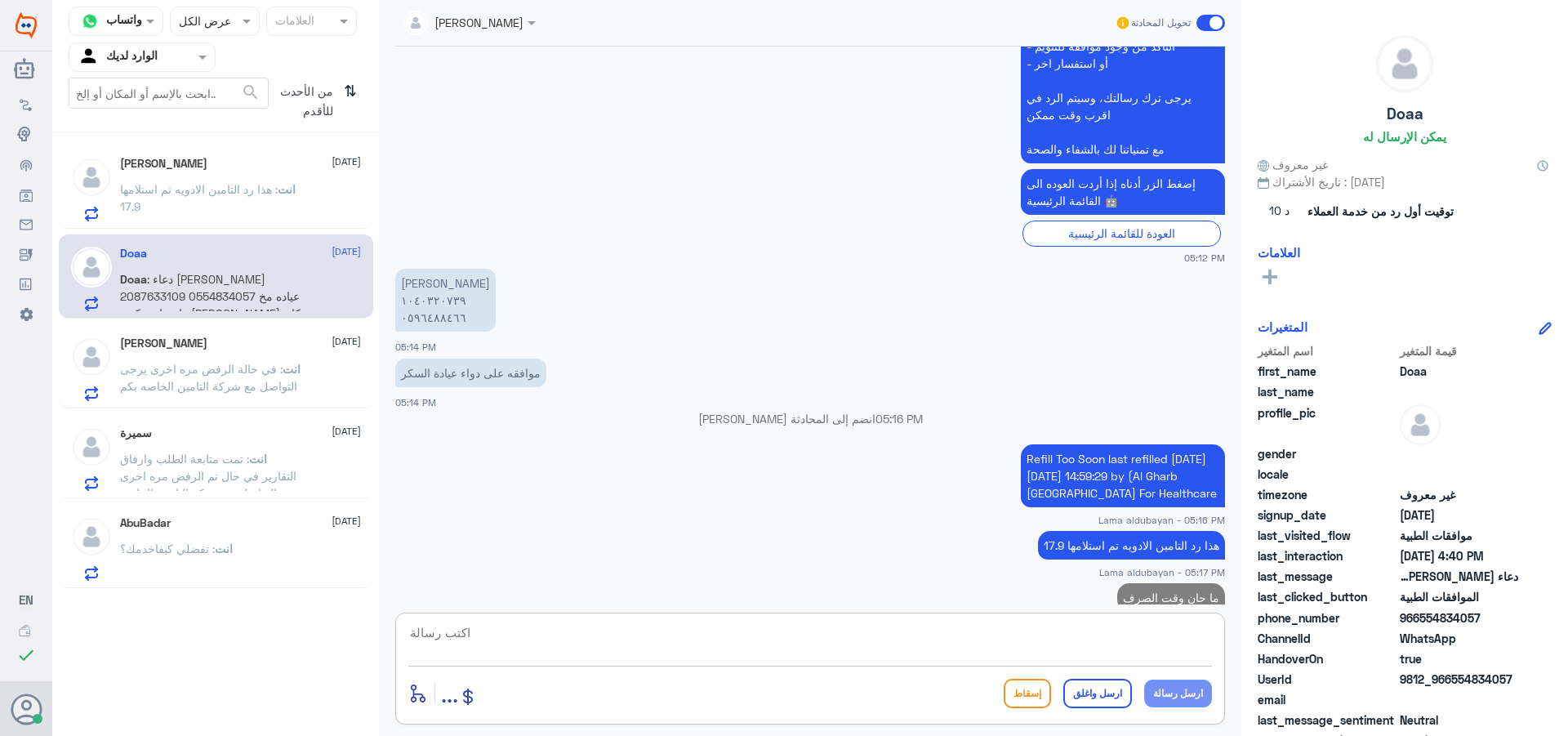
scroll to position [598, 0]
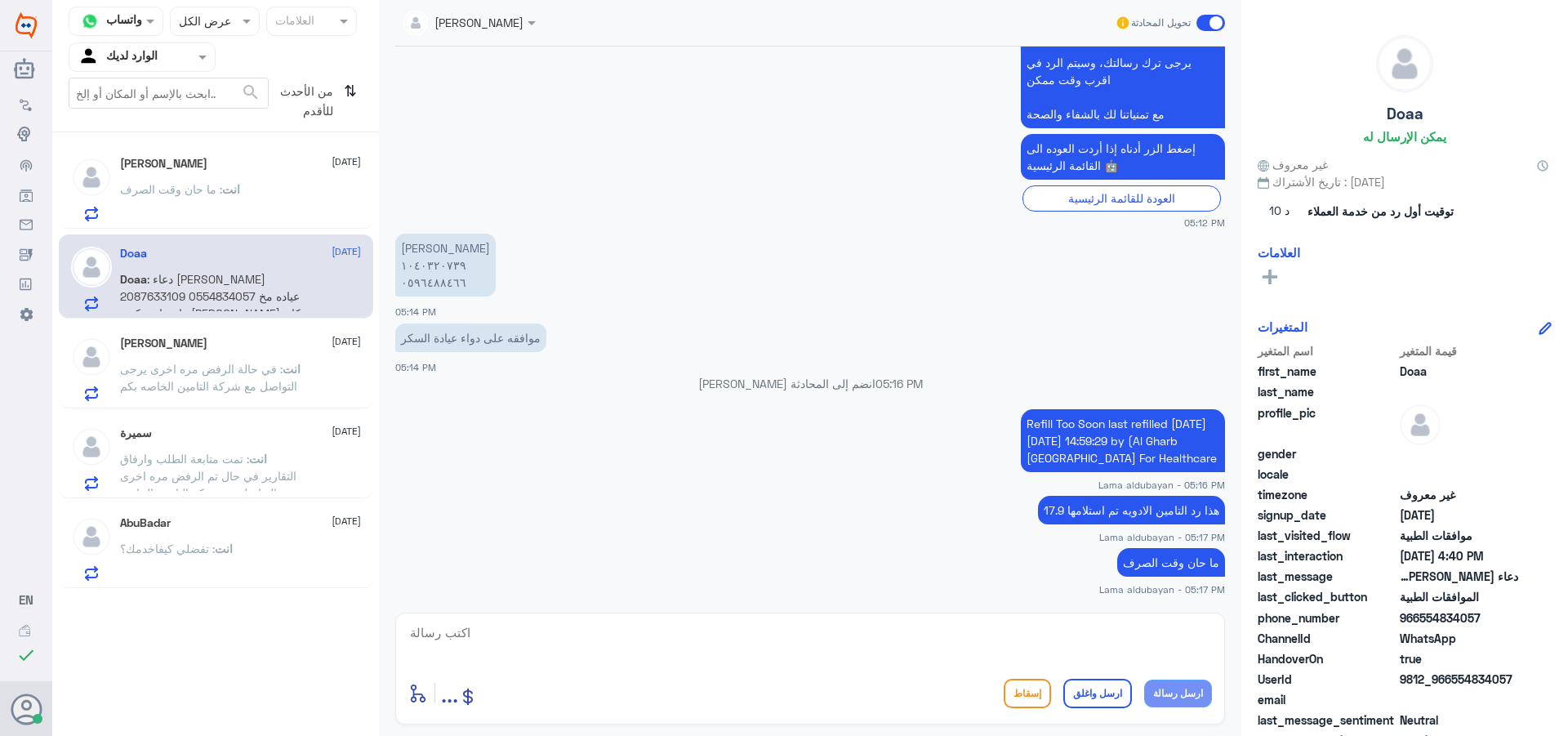
click at [115, 368] on div "[PERSON_NAME] [DATE] انت : في حالة الرفض مره اخرى يرجى التواصل مع شركة التامين …" at bounding box center [216, 369] width 290 height 65
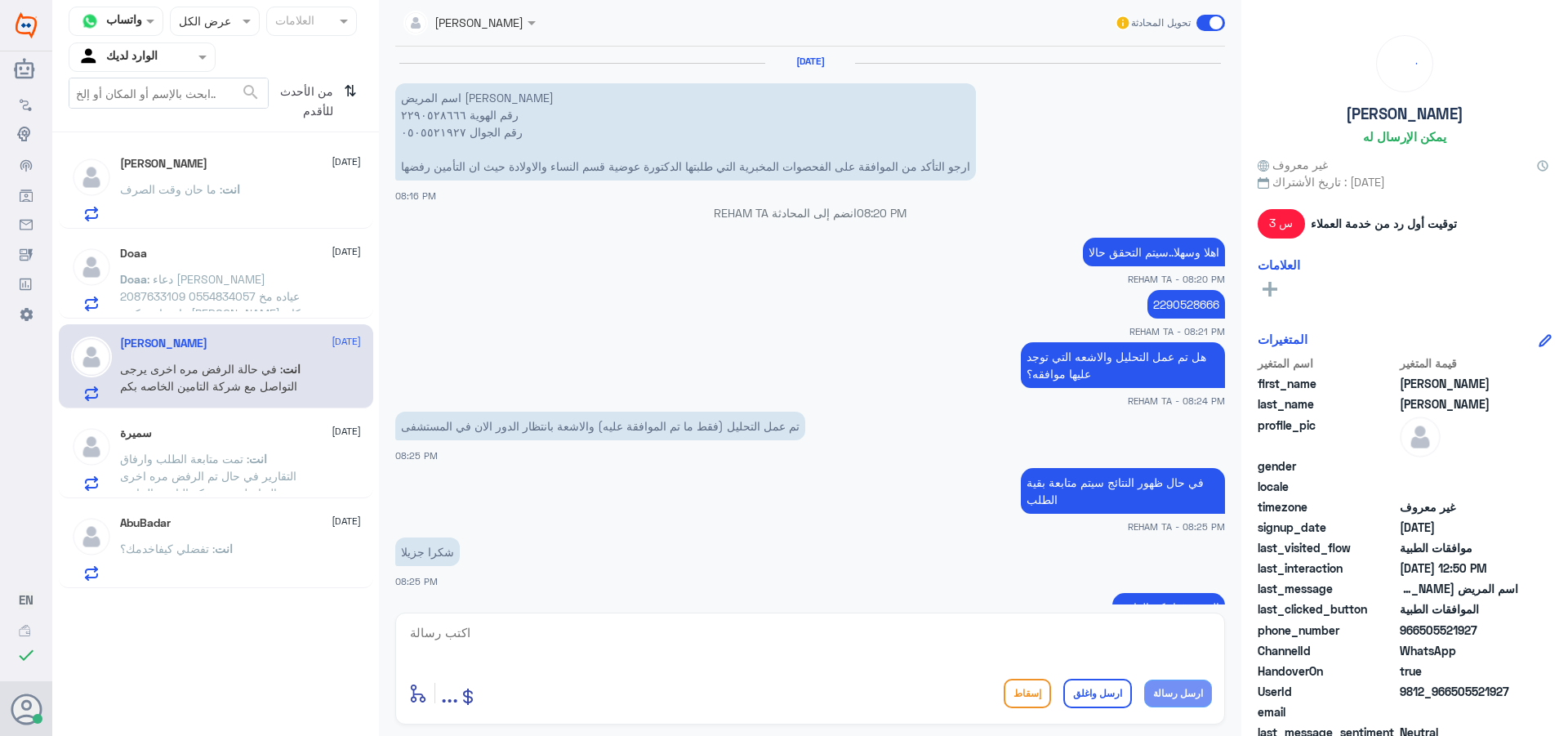
scroll to position [1157, 0]
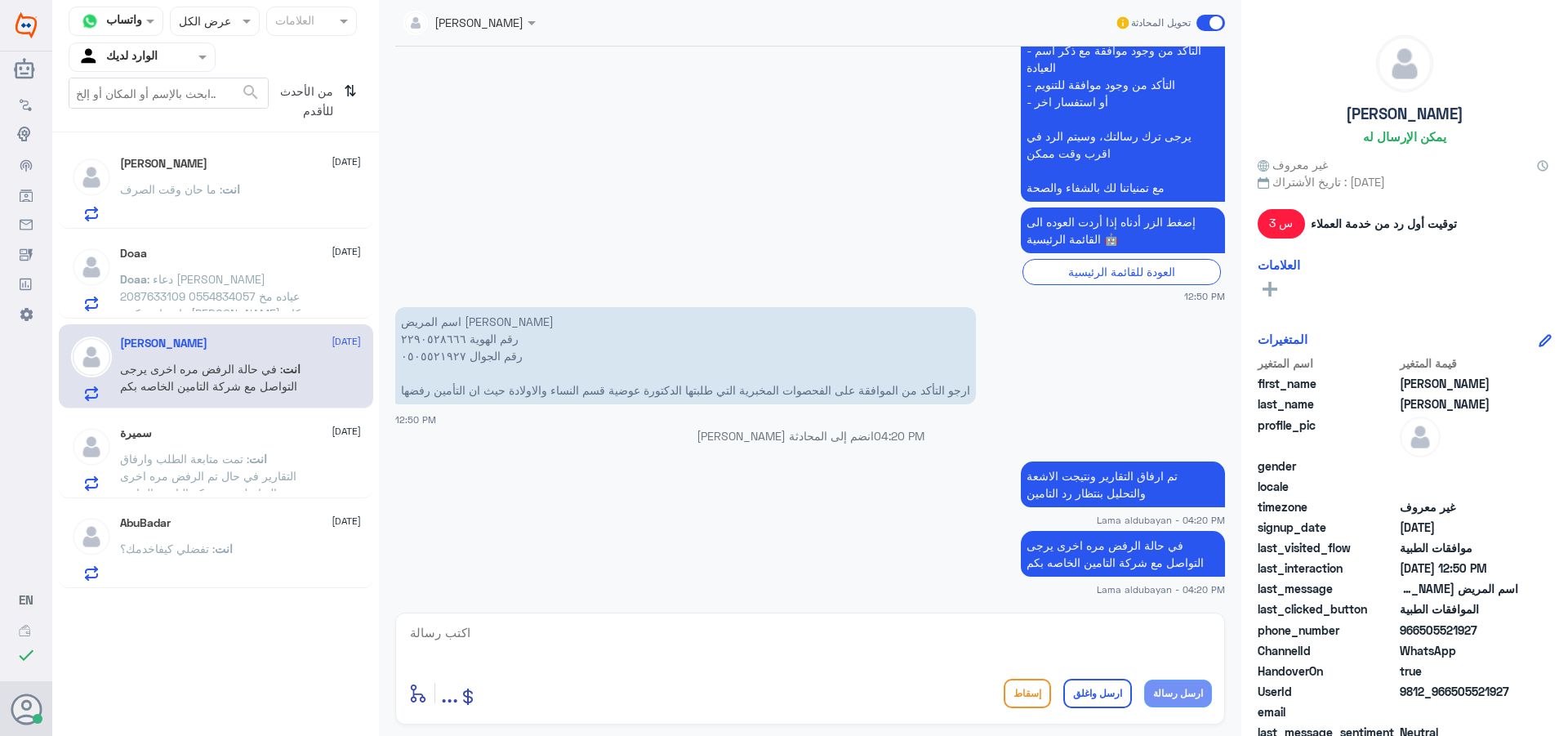
click at [199, 198] on p "انت : ما حان وقت الصرف" at bounding box center [180, 200] width 120 height 41
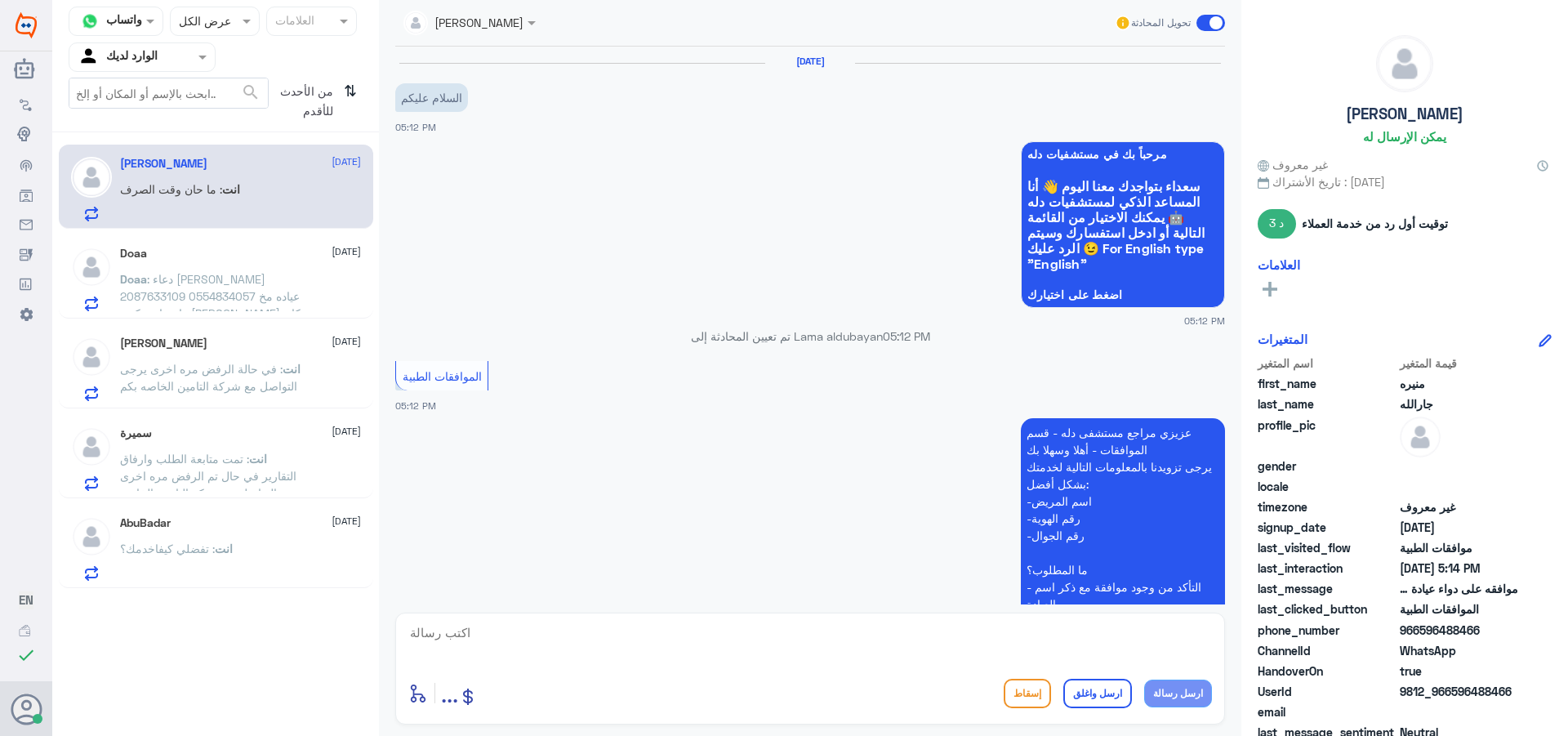
scroll to position [627, 0]
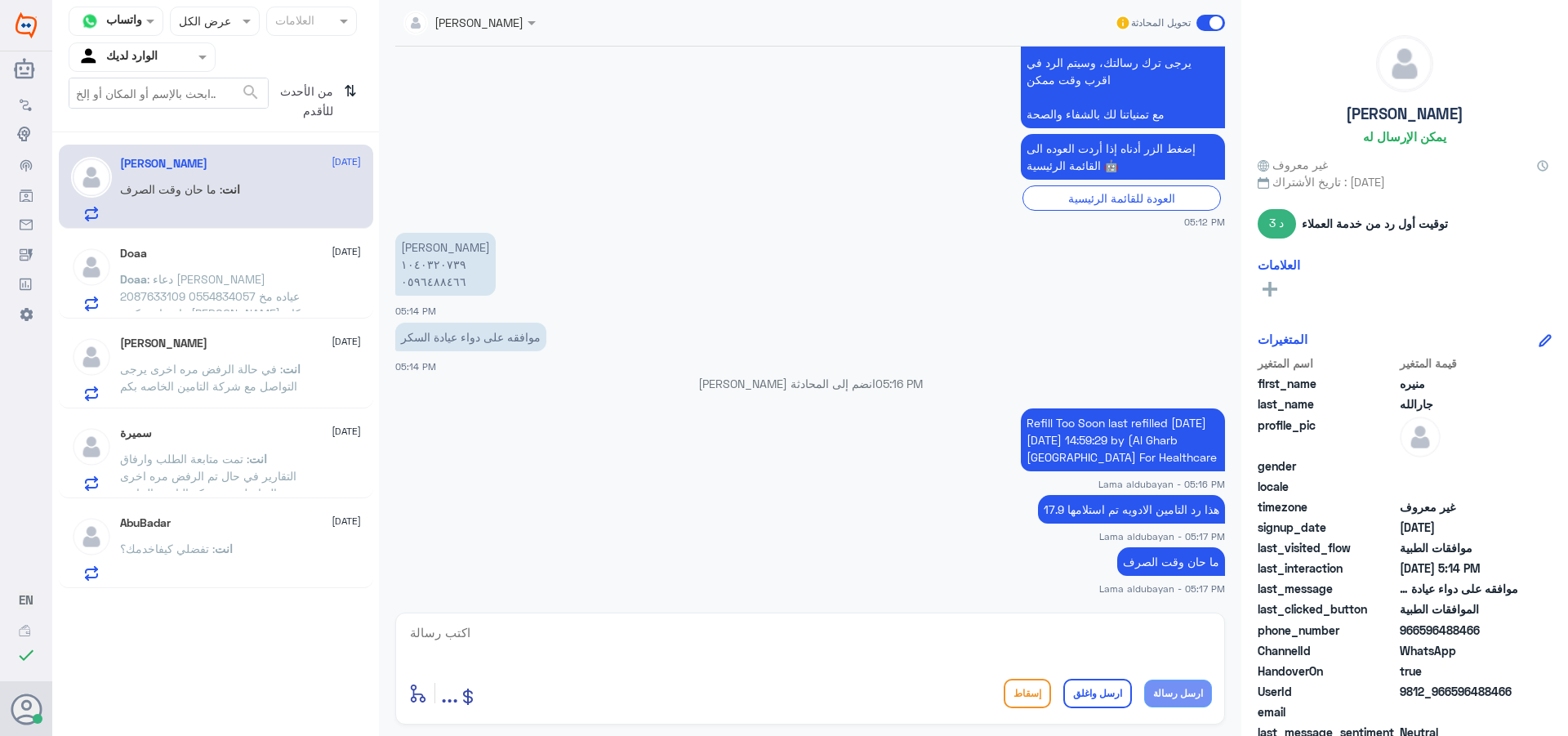
click at [148, 549] on span ": تفضلي كيفاخدمك؟" at bounding box center [167, 548] width 94 height 14
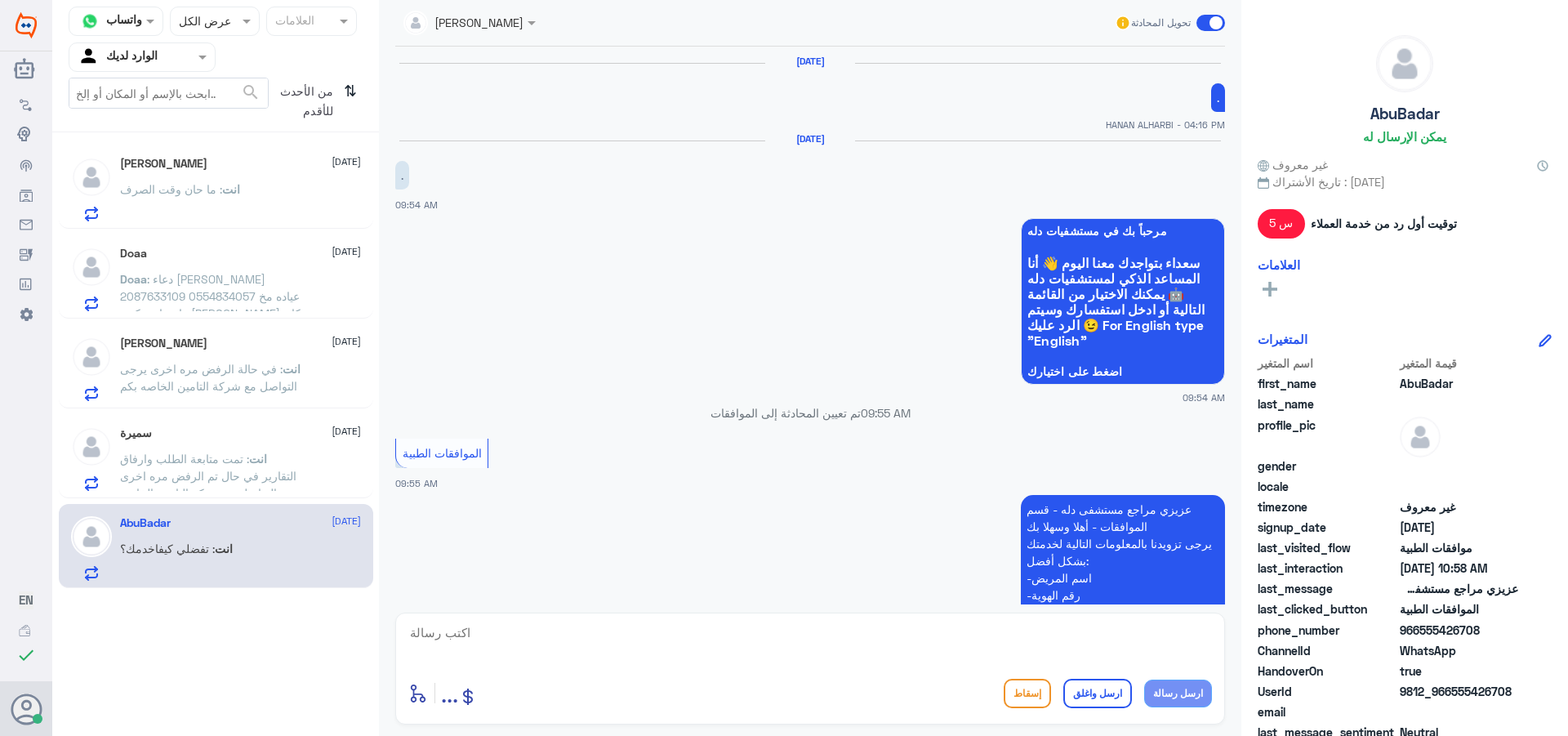
scroll to position [1843, 0]
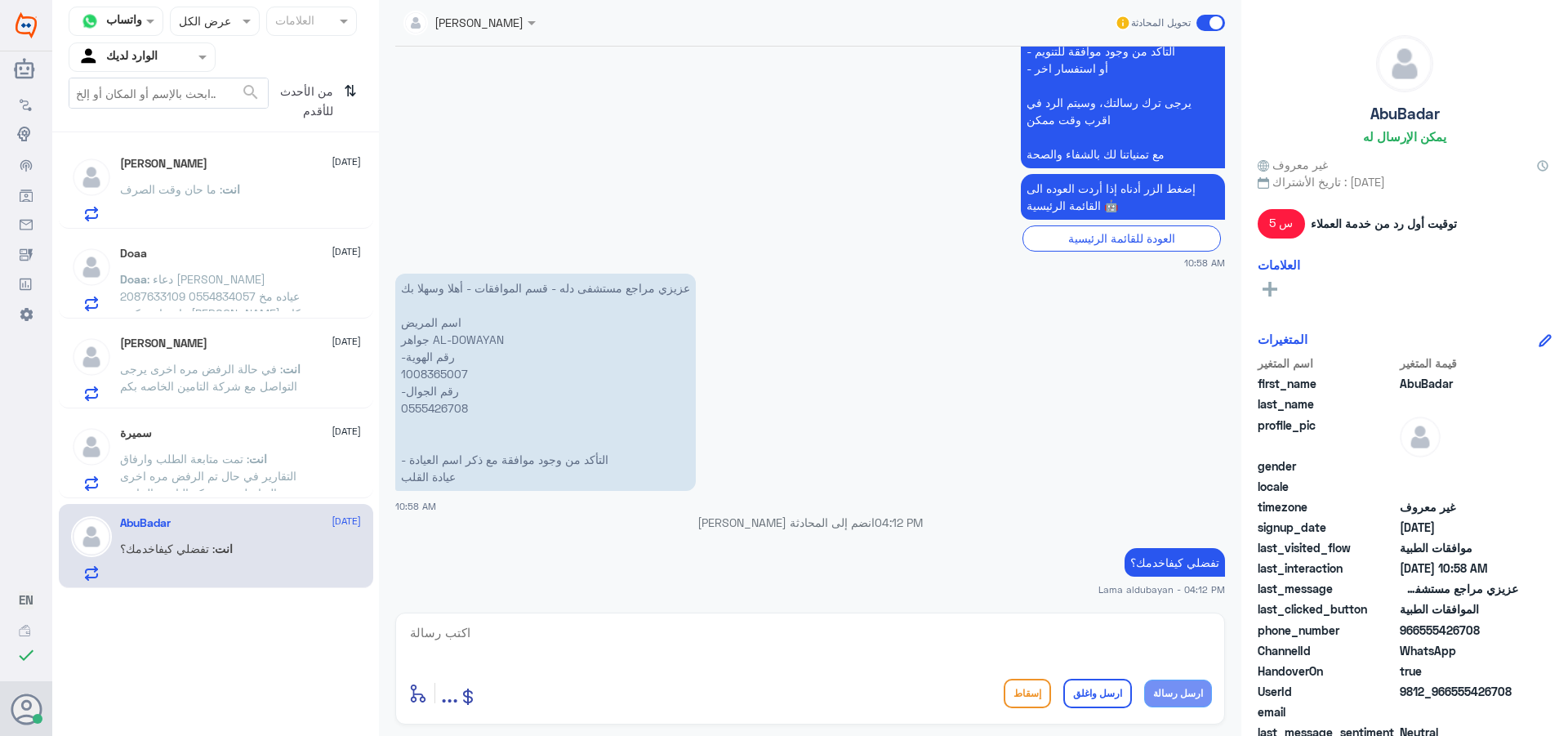
click at [189, 484] on p "انت : تمت متابعة الطلب وارفاق التقارير في حال تم الرفض مره اخرى يجب التواصل مع …" at bounding box center [212, 471] width 184 height 41
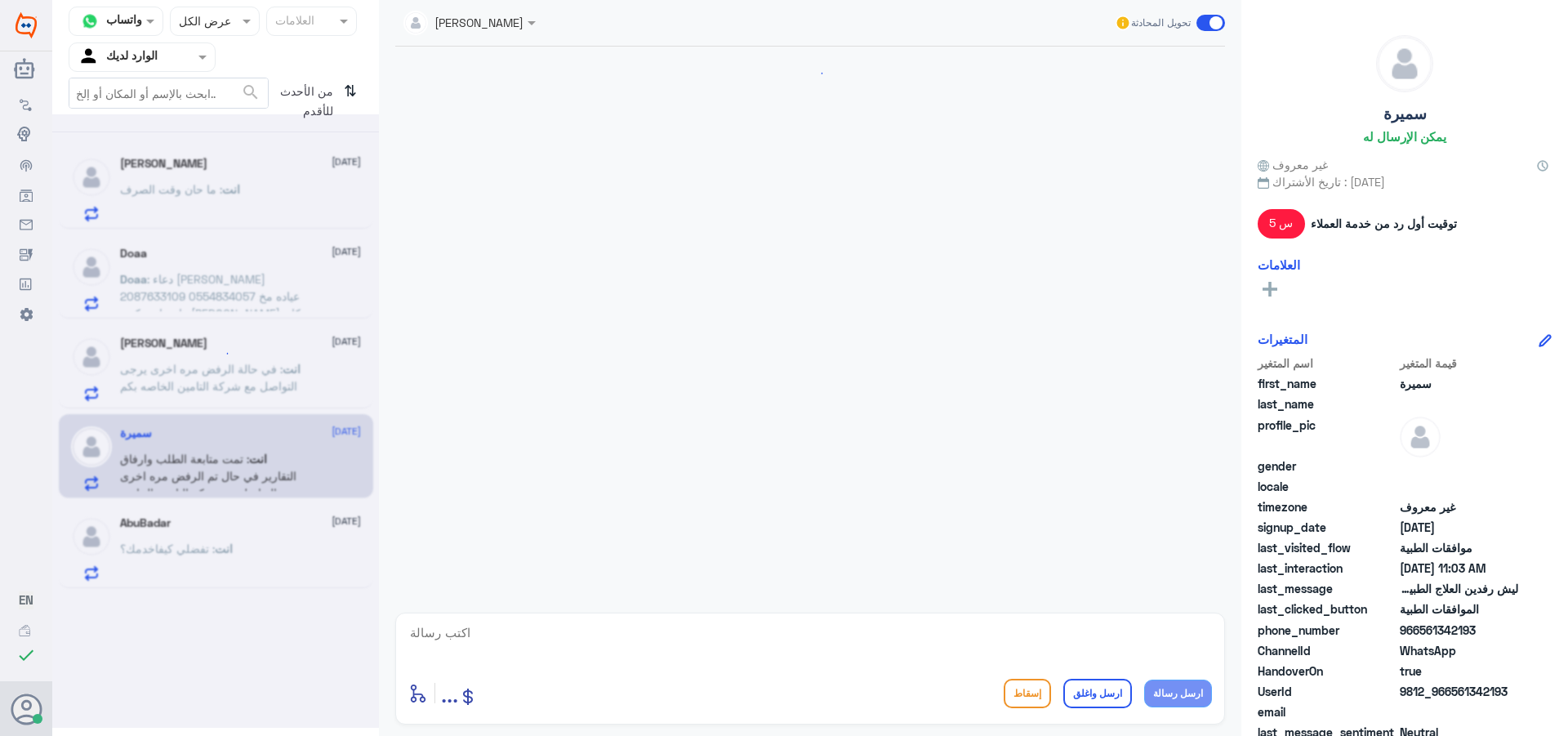
scroll to position [1444, 0]
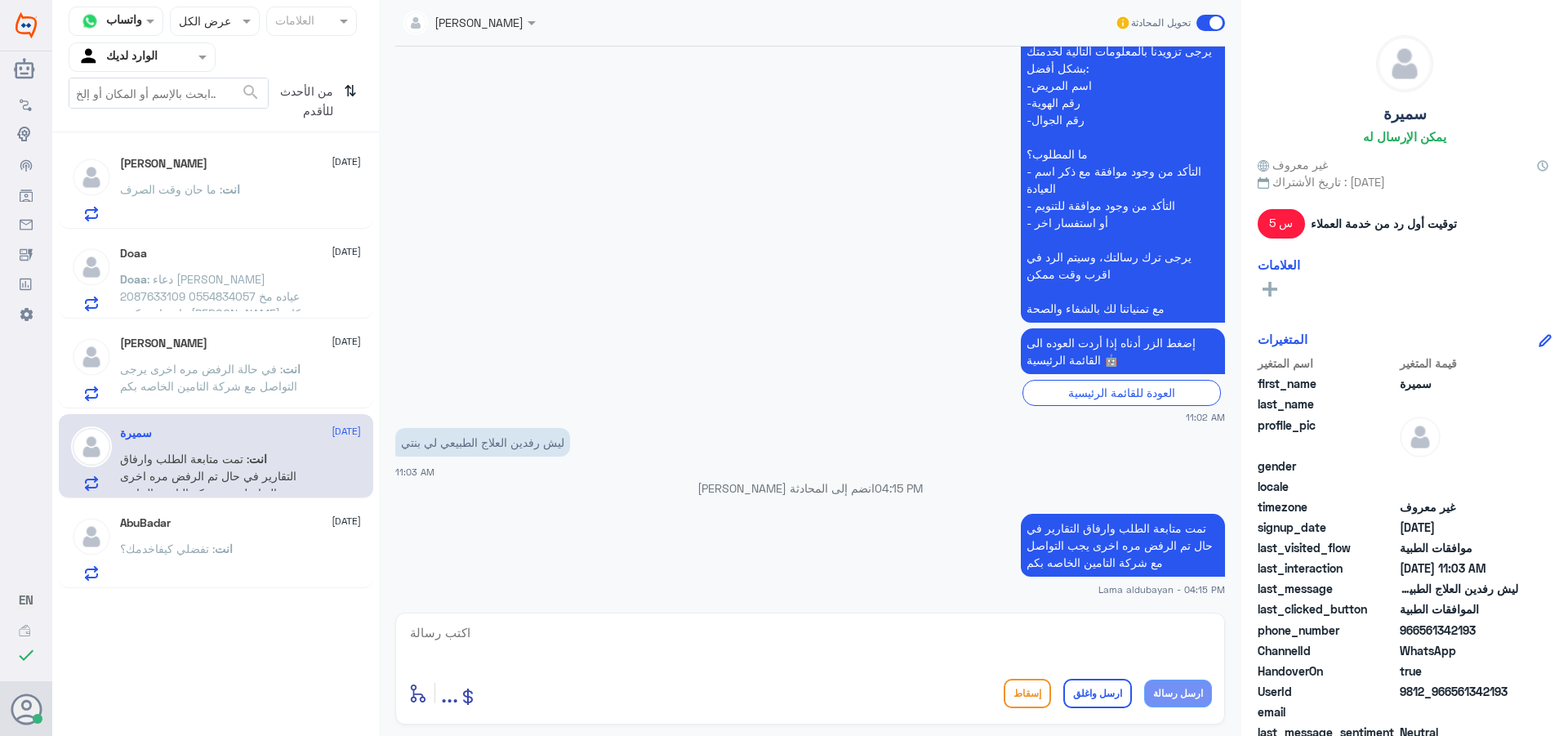
click at [225, 375] on span ": في حالة الرفض مره اخرى يرجى التواصل مع شركة التامين الخاصه بكم" at bounding box center [209, 377] width 178 height 32
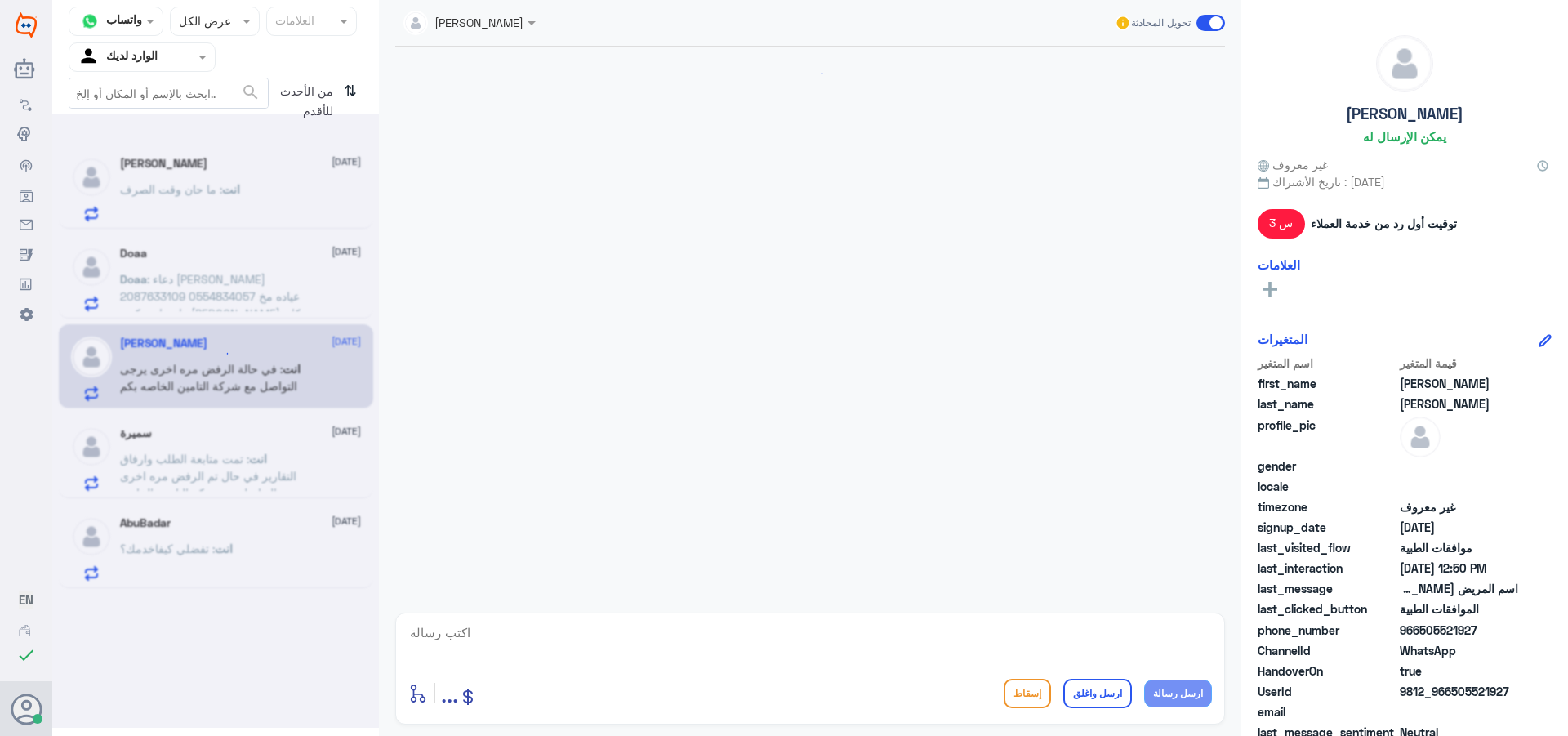
scroll to position [1157, 0]
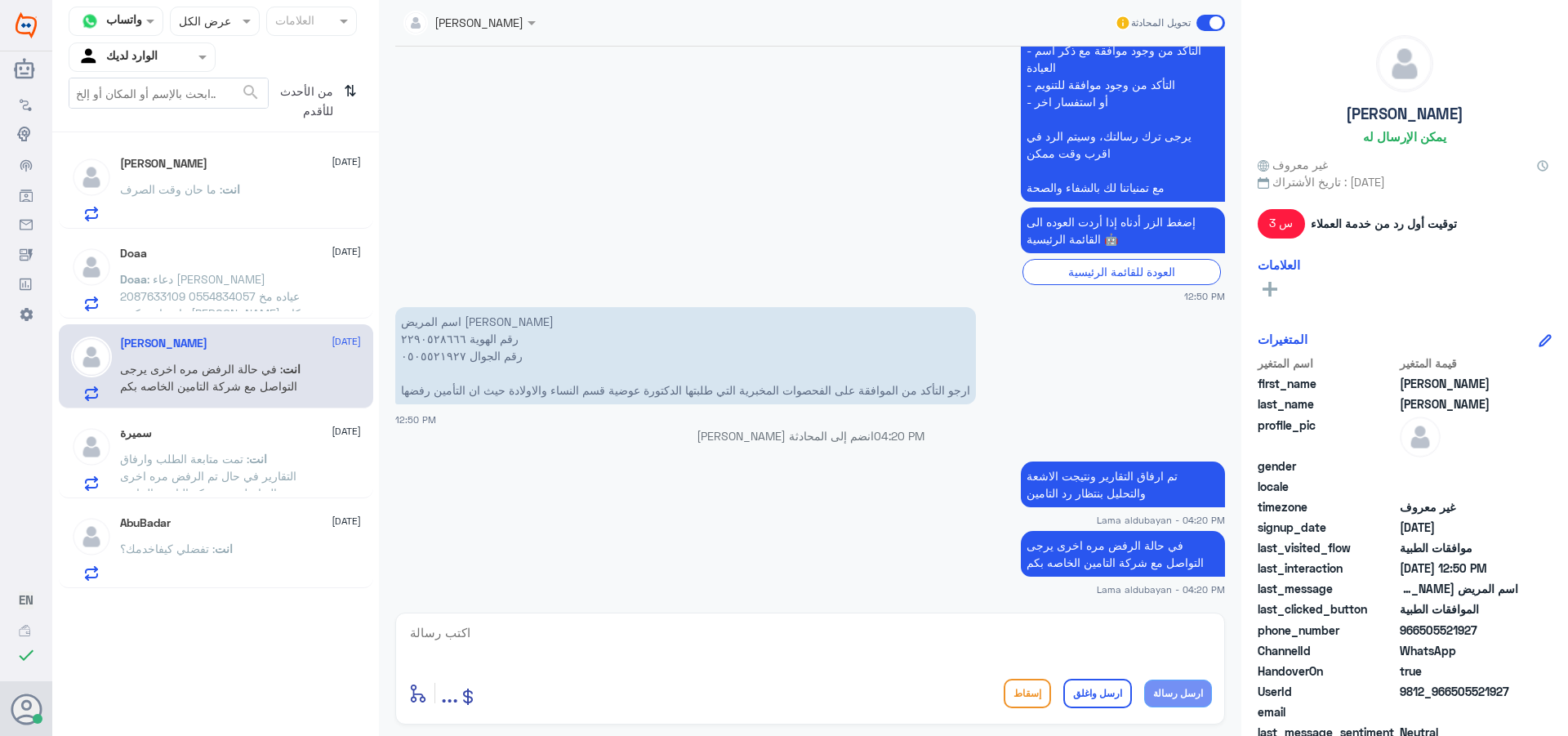
click at [972, 648] on textarea at bounding box center [810, 641] width 804 height 40
paste textarea "نشكر تواصلك مع مستشفيات دلة"
type textarea "نشكر تواصلك مع مستشفيات دلة"
click at [1106, 700] on button "ارسل واغلق" at bounding box center [1098, 693] width 69 height 30
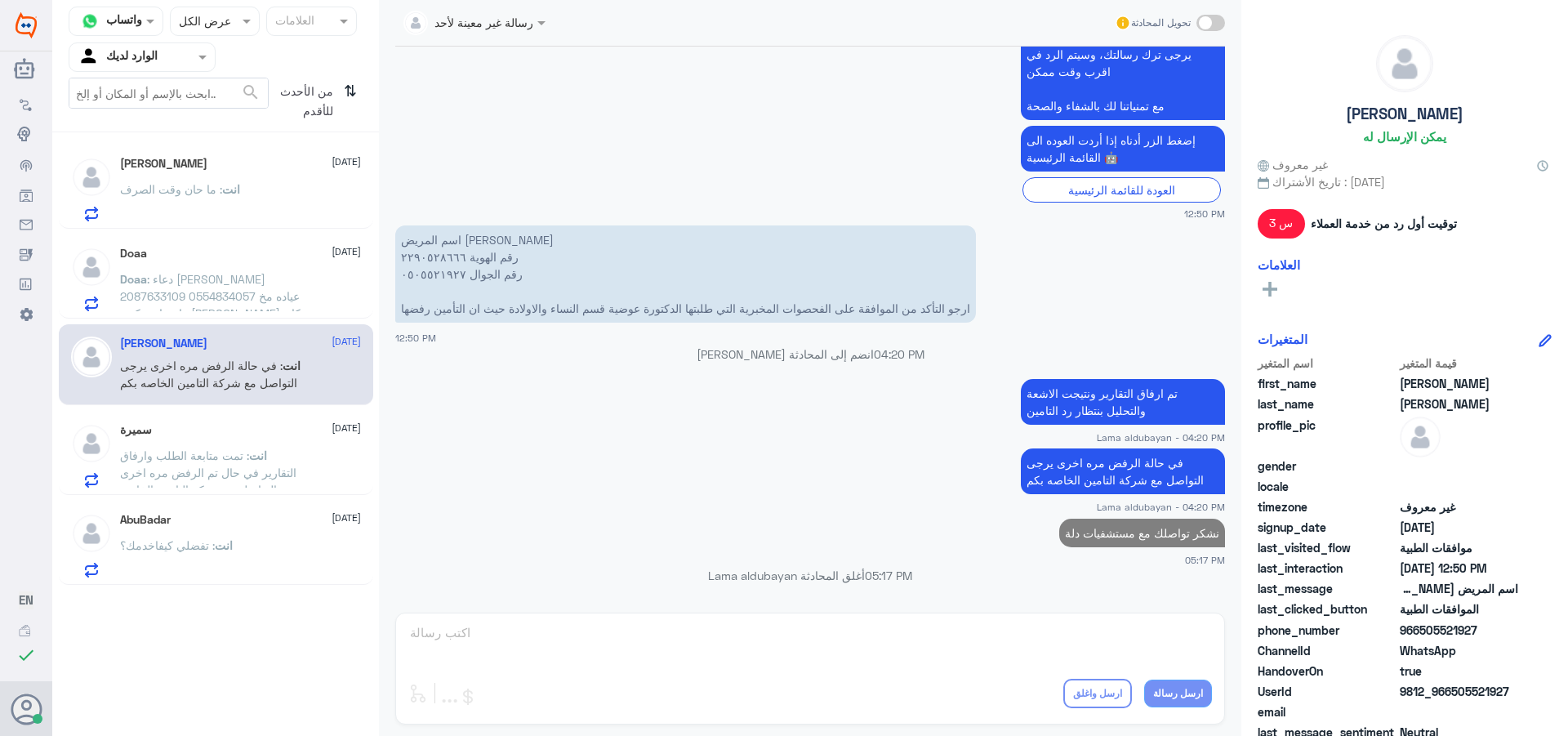
click at [226, 280] on span ": دعاء [PERSON_NAME] 2087633109 0554834057 عياده مخ واعصاب دكتور [PERSON_NAME] …" at bounding box center [210, 330] width 180 height 116
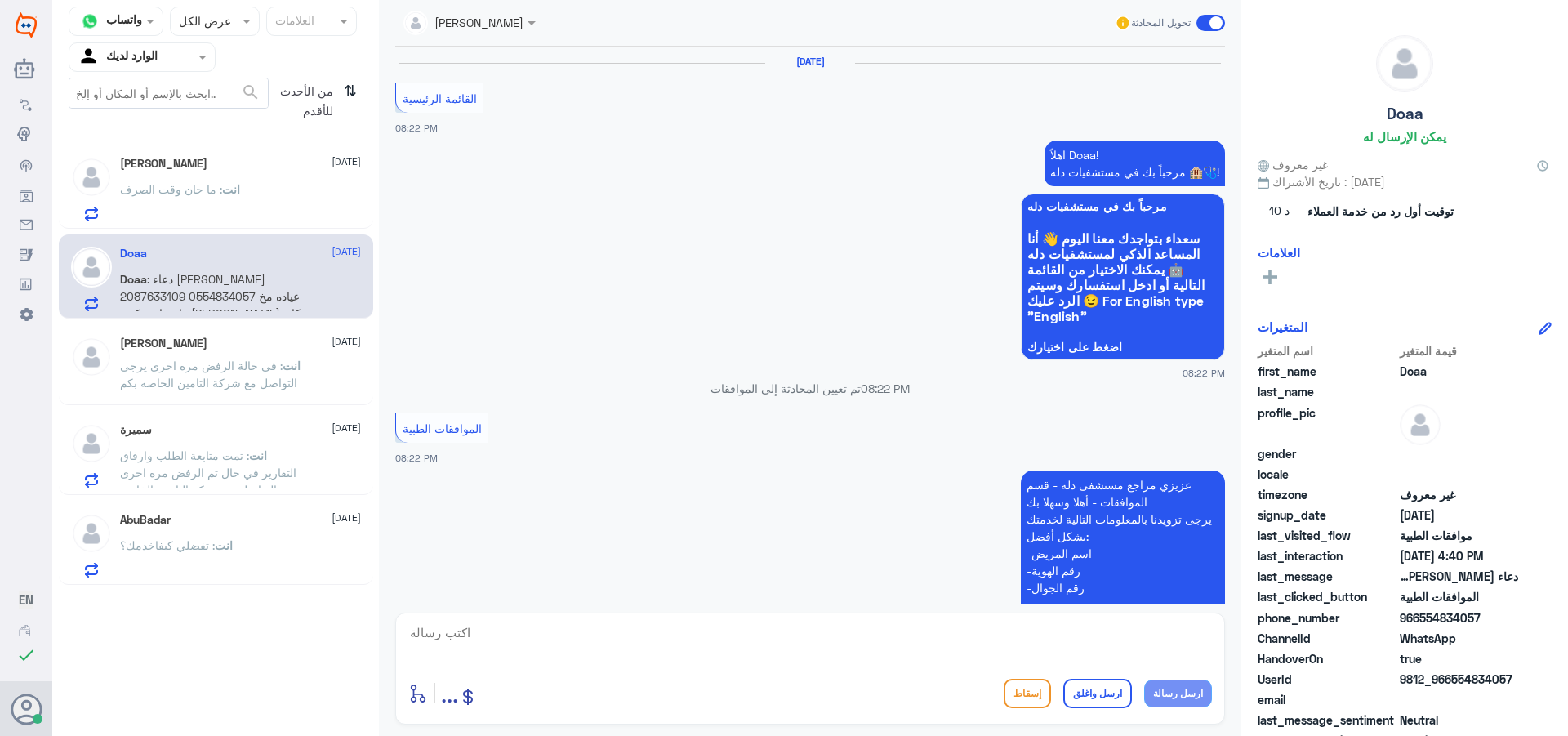
scroll to position [1605, 0]
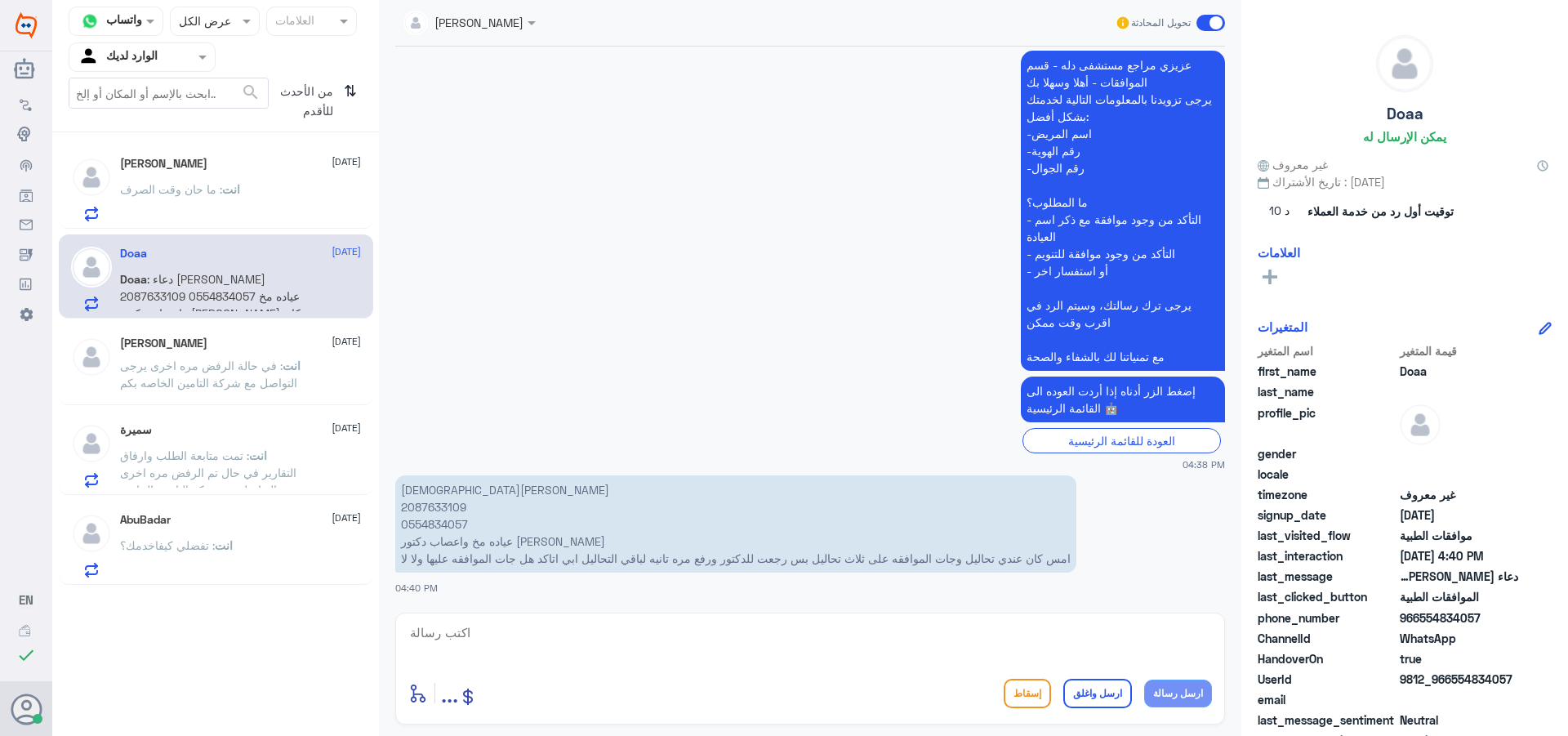
click at [449, 504] on p "دعاء [PERSON_NAME] 2087633109 0554834057 عياده مخ واعصاب دكتور [PERSON_NAME] كا…" at bounding box center [736, 524] width 681 height 97
click at [155, 168] on h5 "[PERSON_NAME] 1" at bounding box center [170, 164] width 99 height 16
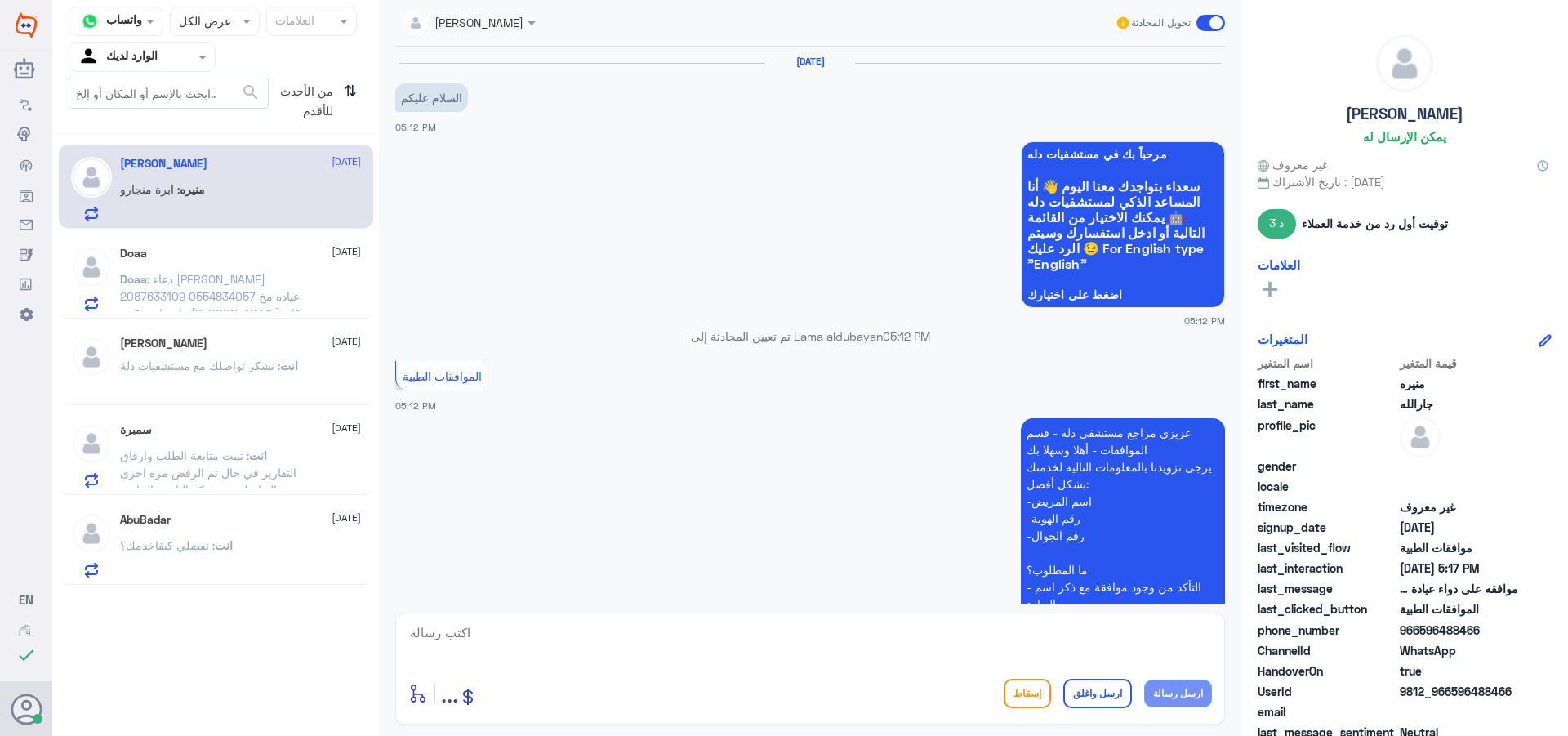
scroll to position [683, 0]
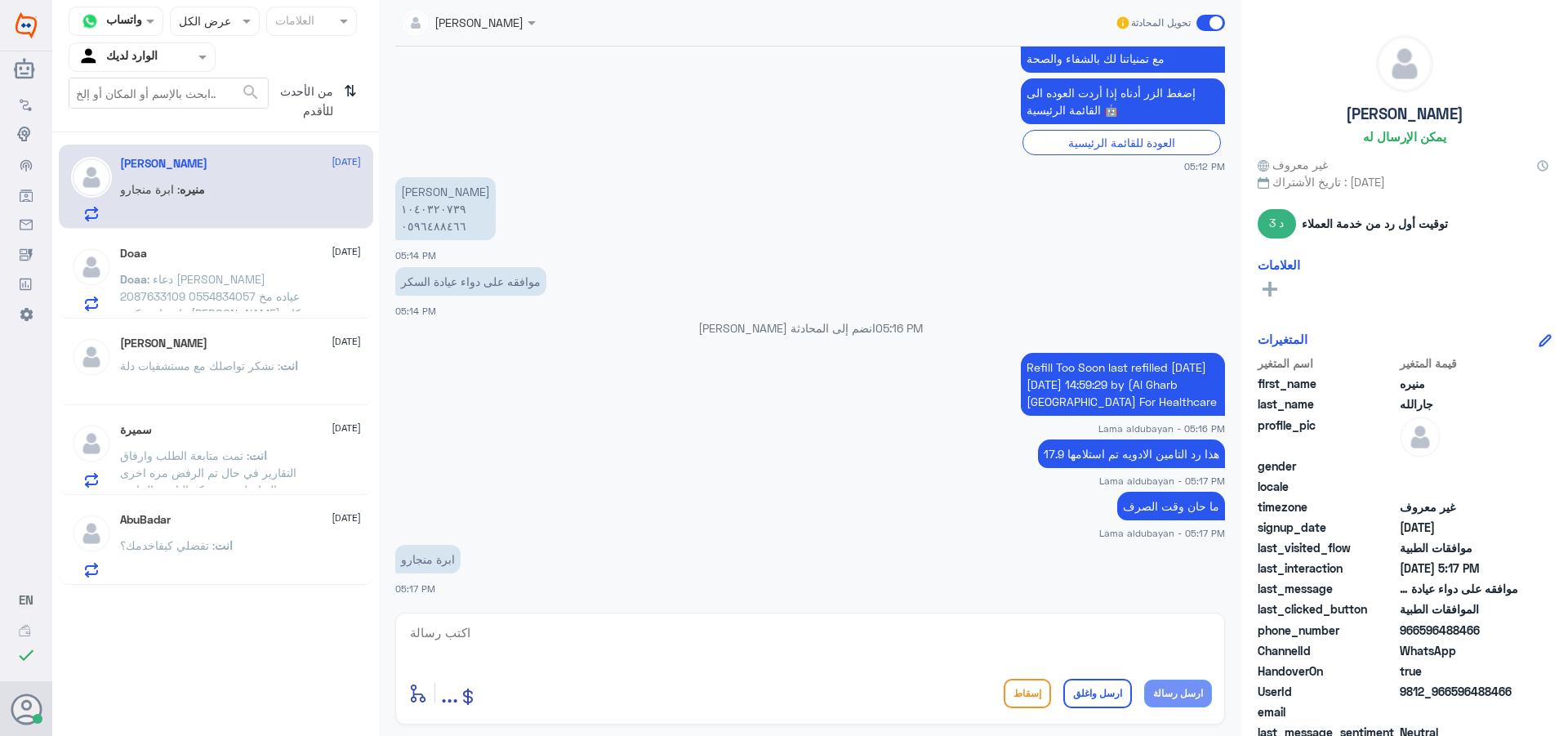
click at [568, 638] on textarea at bounding box center [810, 641] width 804 height 40
click at [504, 660] on textarea "ا" at bounding box center [810, 641] width 804 height 40
type textarea "ابر المنجارو حسب الضمان الصحي يتم الموافقه عليه اذا كان السكر التراكمي 7%"
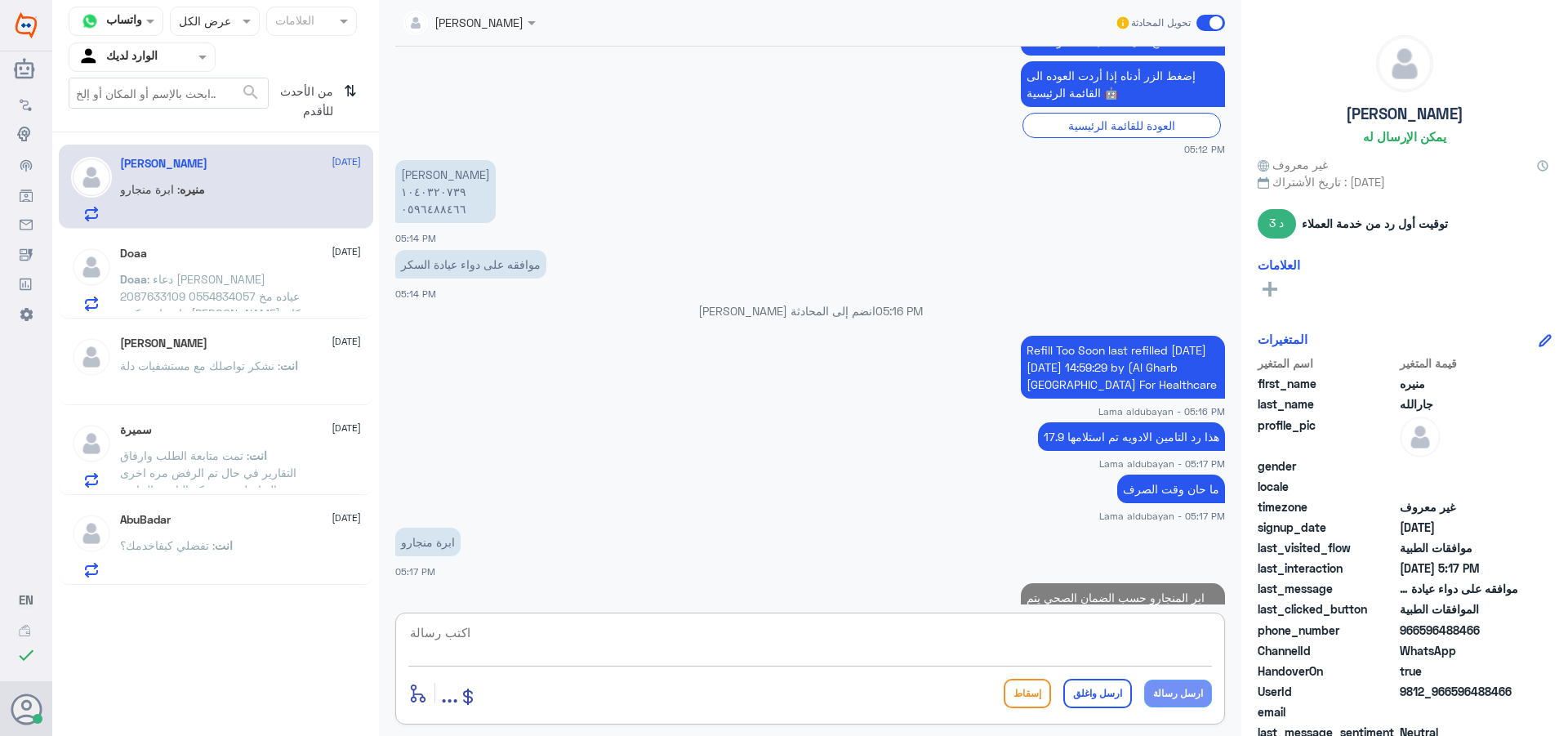
scroll to position [769, 0]
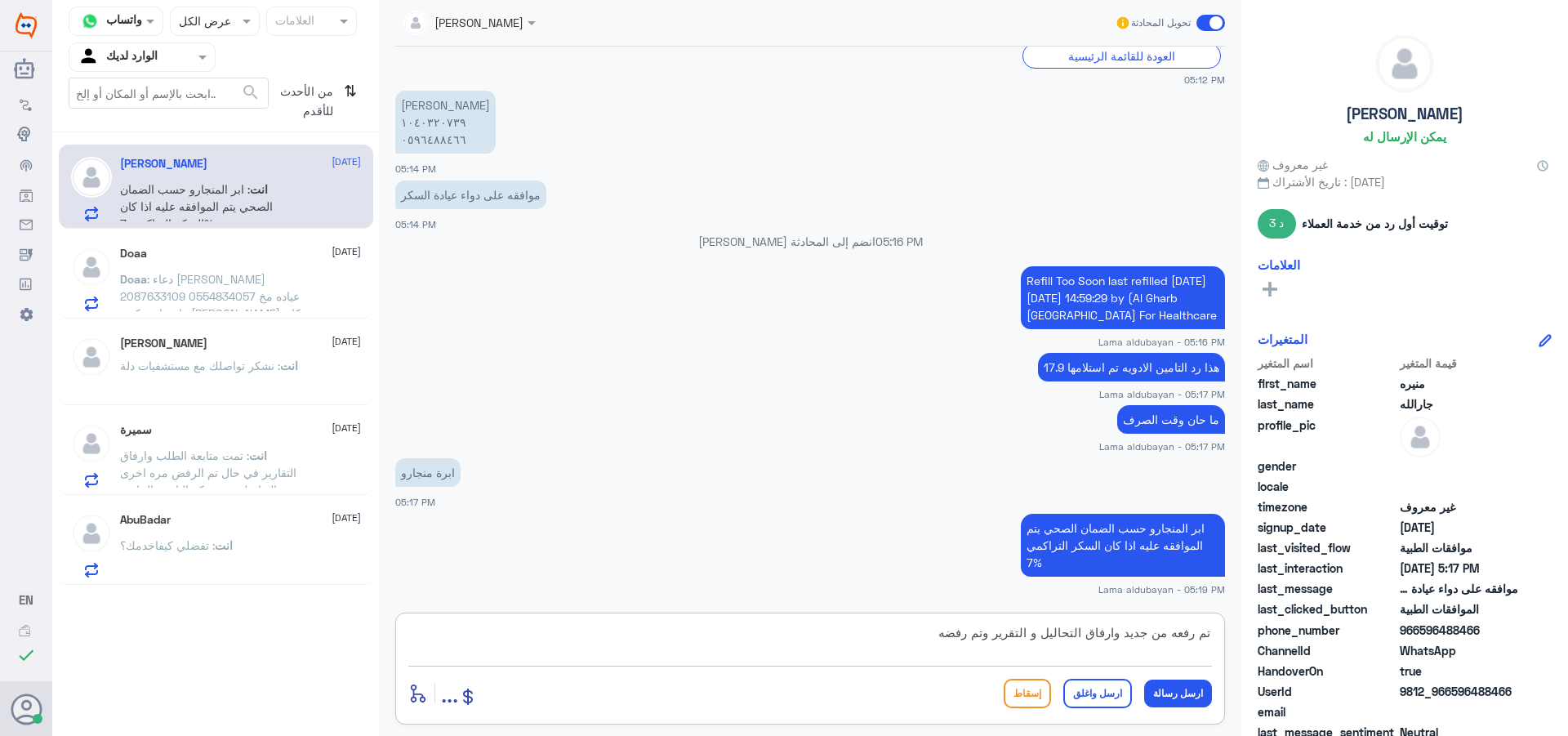
type textarea "تم رفعه من جديد وارفاق التحاليل و التقرير وتم رفضه"
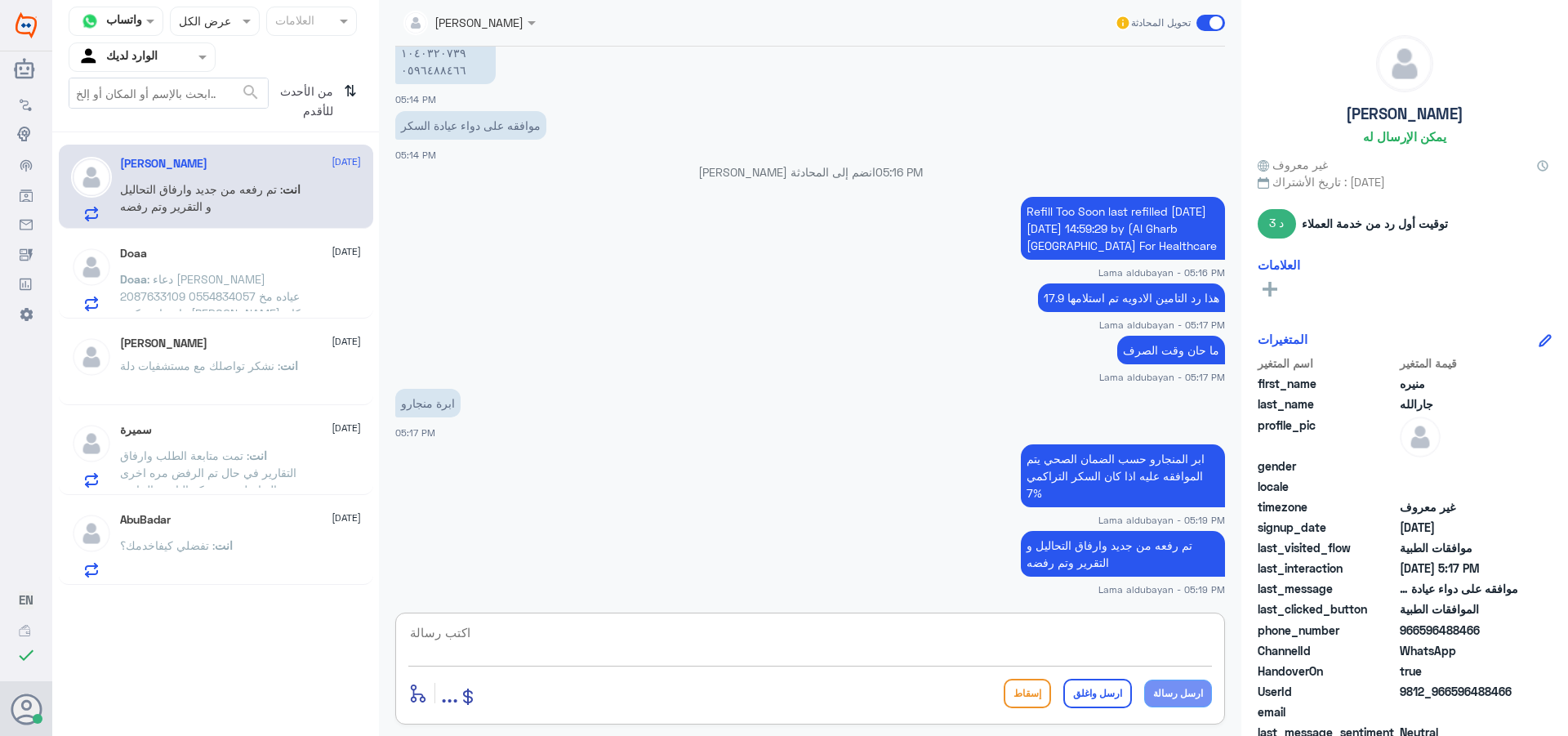
click at [997, 636] on textarea at bounding box center [810, 641] width 804 height 40
type textarea "اي خدمه اخرى؟"
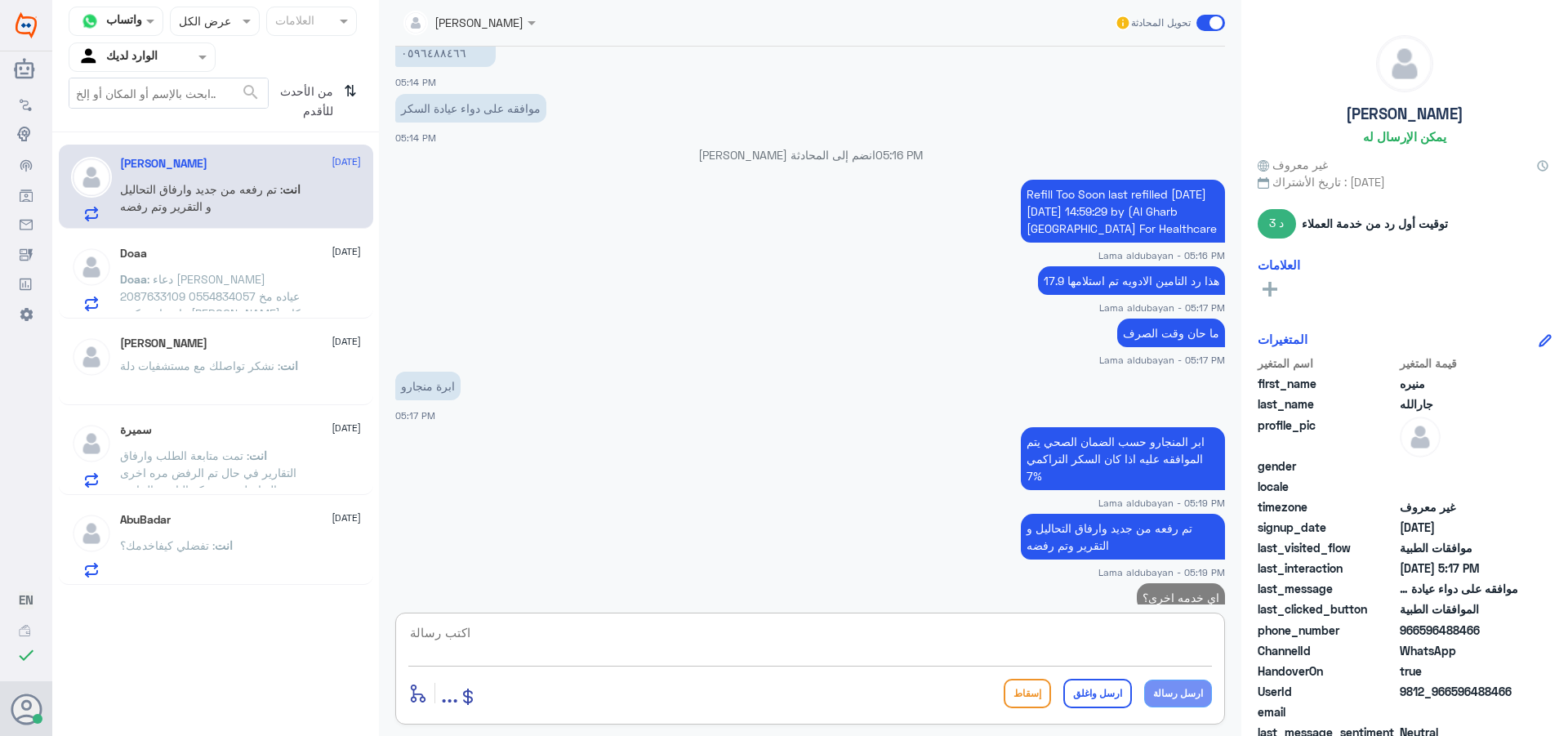
scroll to position [892, 0]
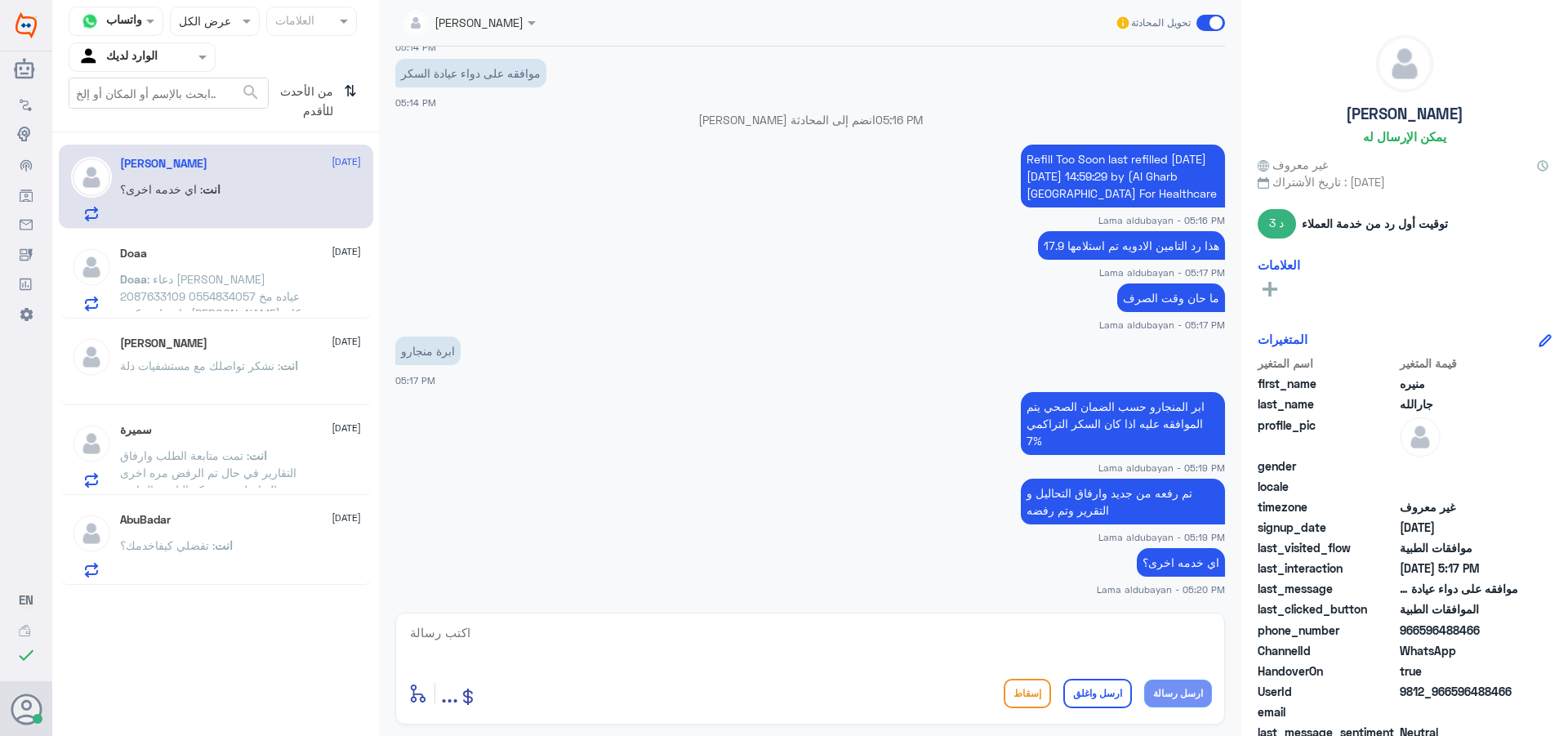
click at [298, 307] on p "Doaa : دعاء [PERSON_NAME] 2087633109 0554834057 عياده مخ واعصاب دكتور [PERSON_N…" at bounding box center [212, 290] width 184 height 41
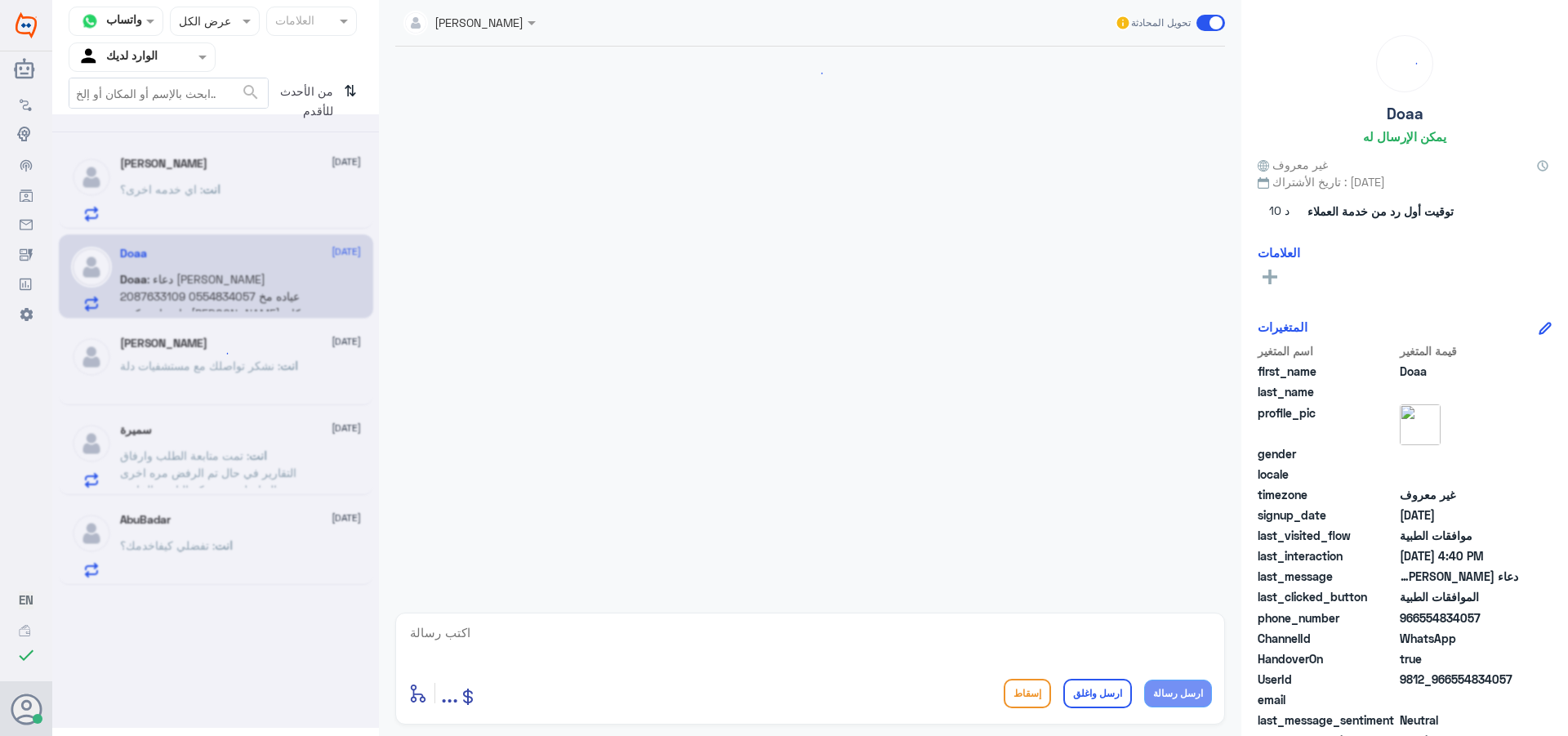
scroll to position [1605, 0]
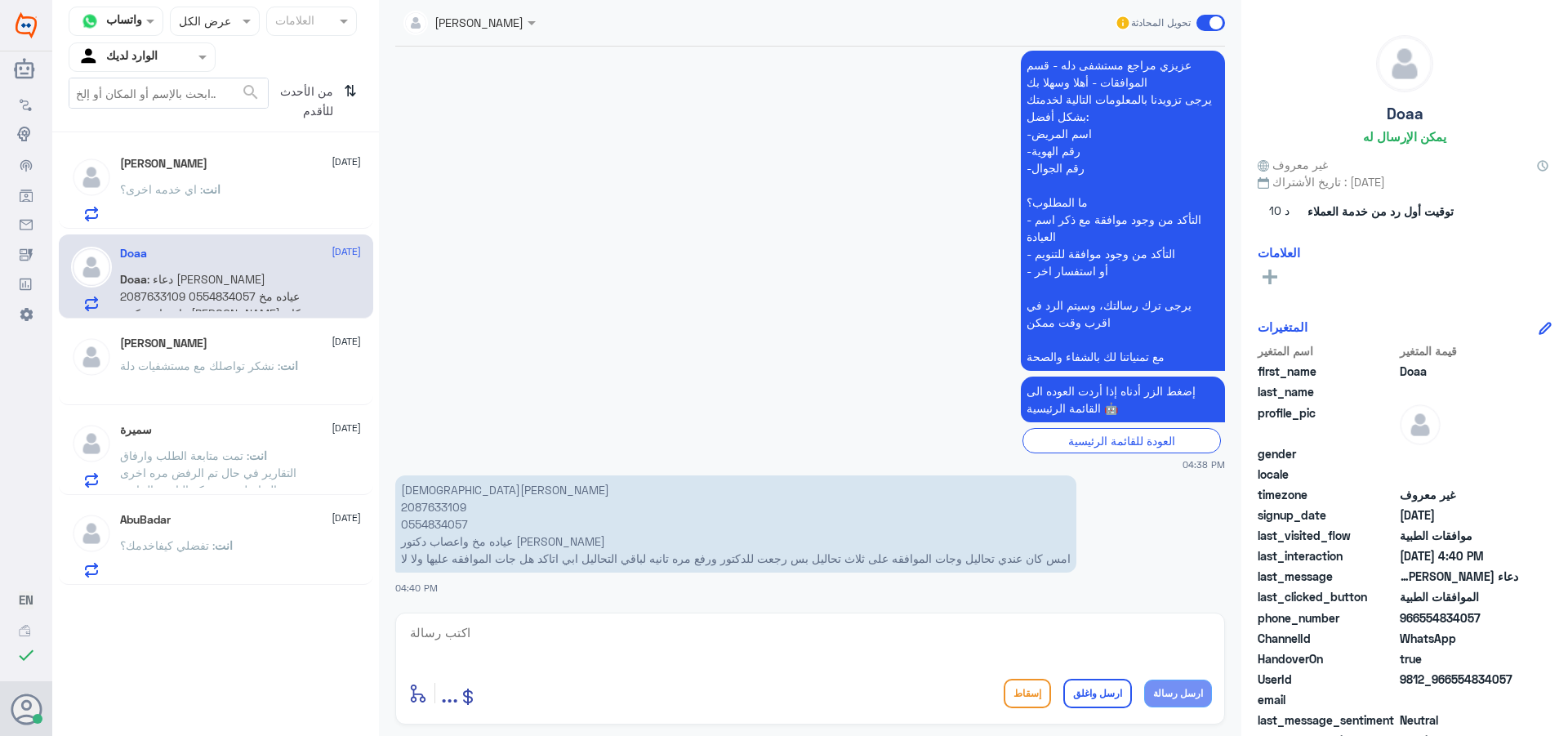
click at [432, 508] on p "دعاء [PERSON_NAME] 2087633109 0554834057 عياده مخ واعصاب دكتور [PERSON_NAME] كا…" at bounding box center [736, 524] width 681 height 97
click at [366, 95] on nav "قناة واتساب Status × عرض الكل العلامات Agent Filter الوارد لديك search من الأحد…" at bounding box center [216, 70] width 326 height 126
click at [345, 88] on icon "⇅" at bounding box center [350, 98] width 13 height 42
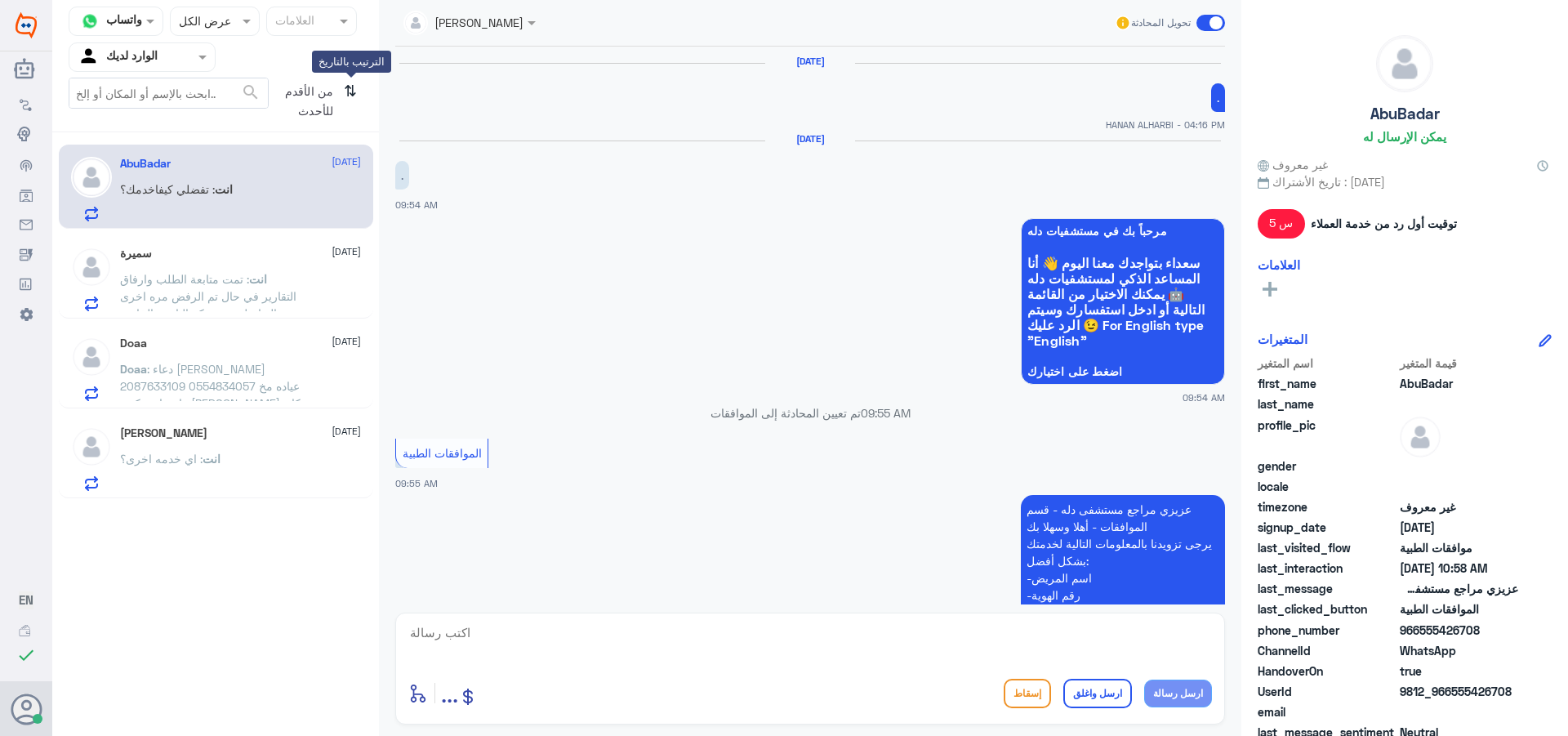
scroll to position [1843, 0]
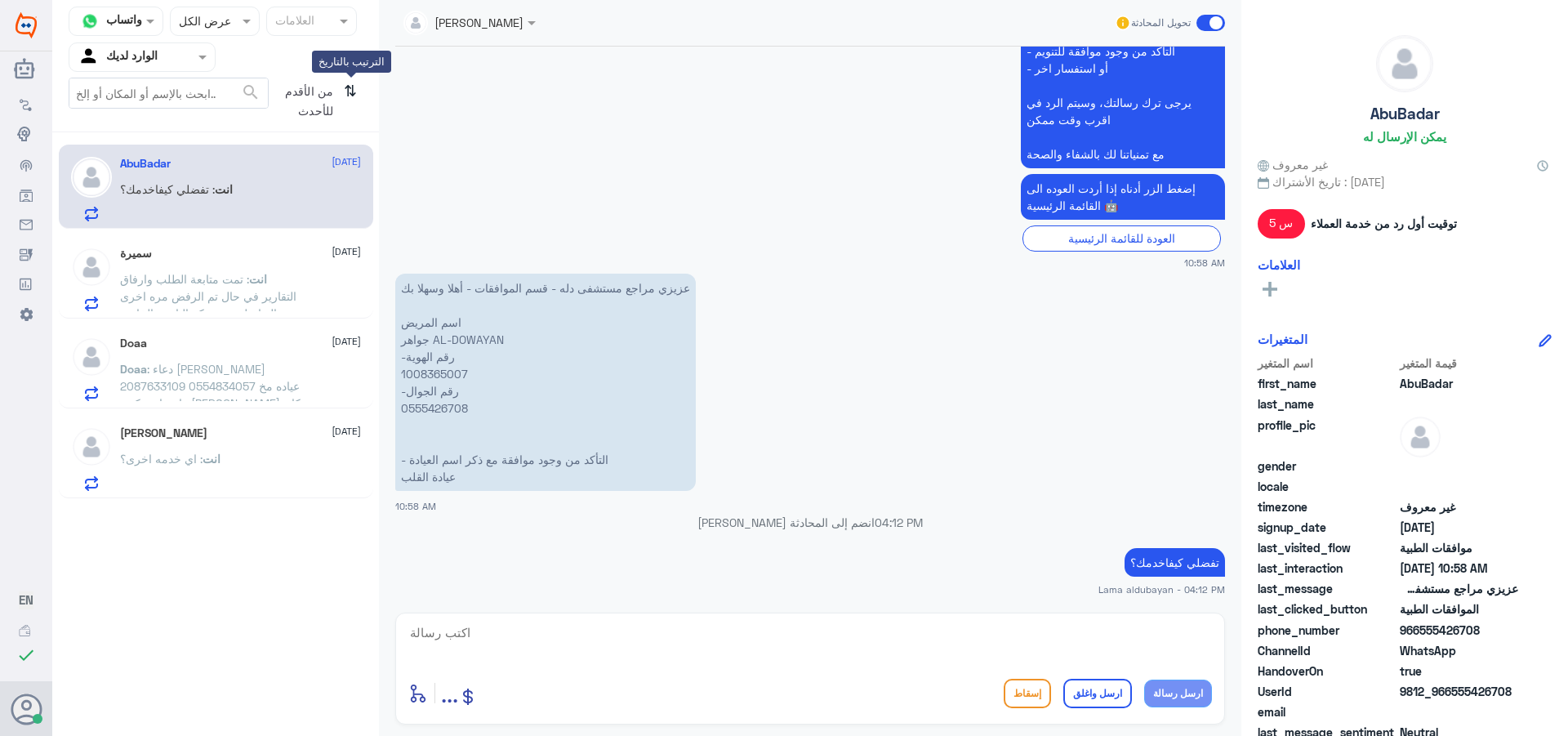
click at [345, 88] on icon "⇅" at bounding box center [350, 98] width 13 height 42
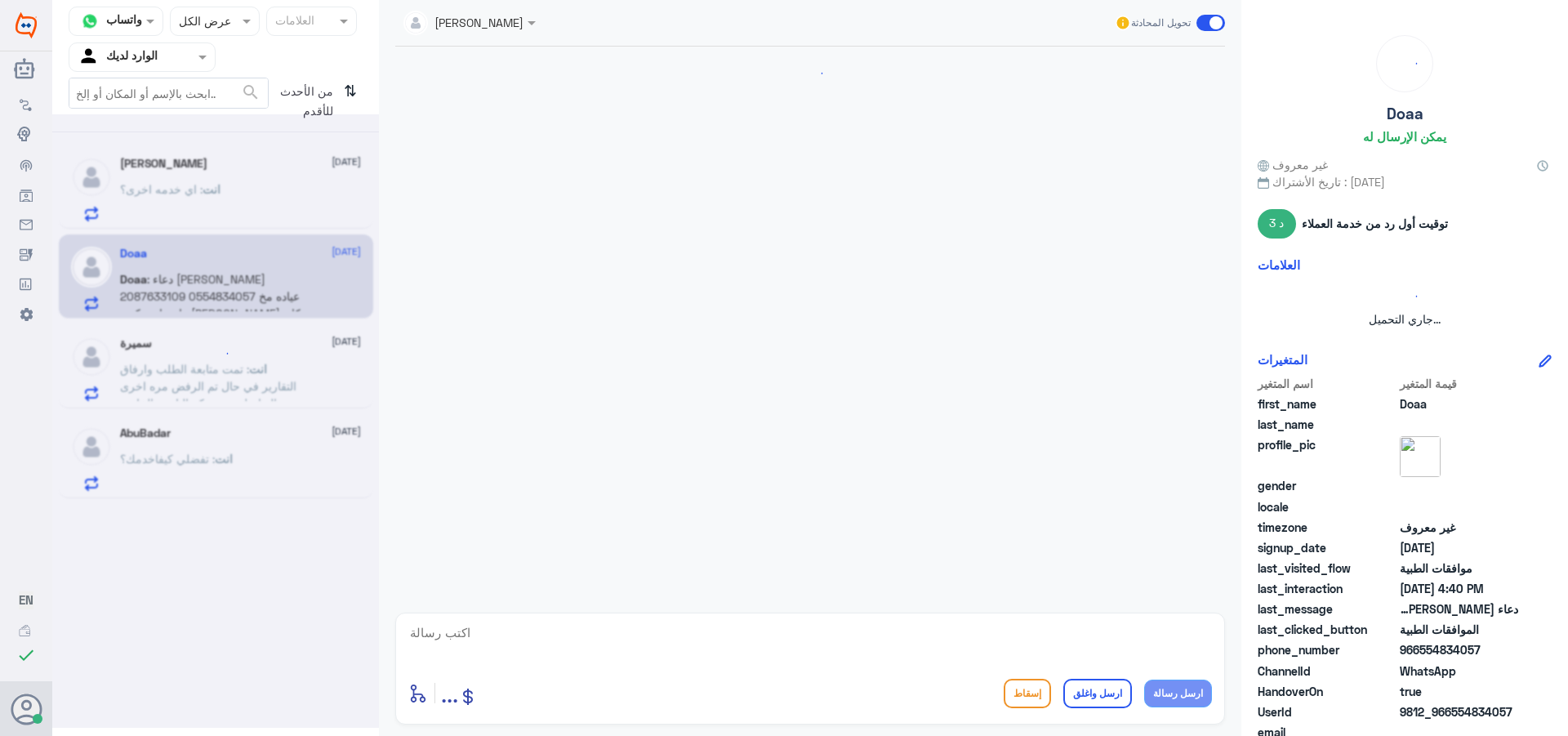
scroll to position [892, 0]
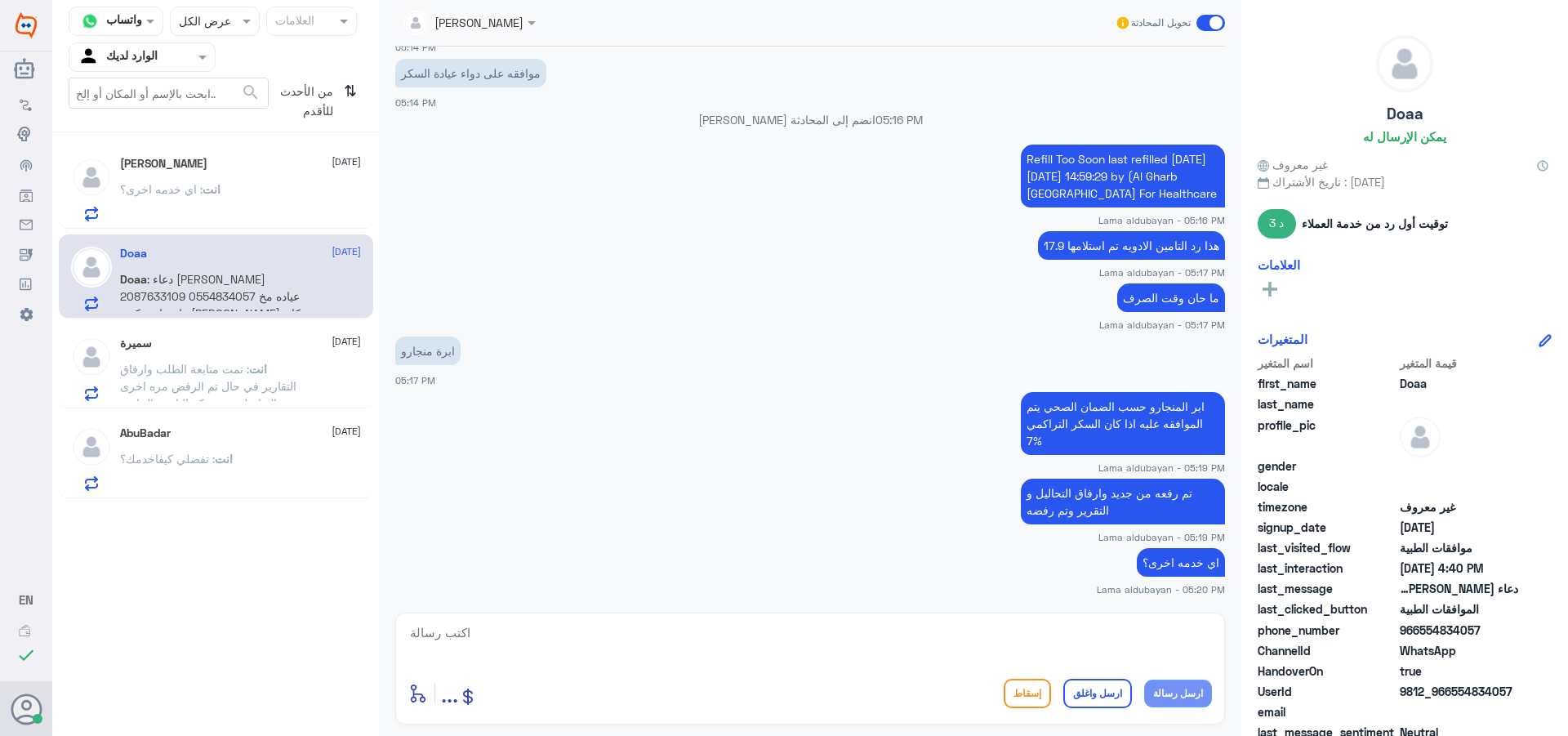
click at [193, 213] on p "انت : اي خدمه اخرى؟" at bounding box center [170, 200] width 100 height 41
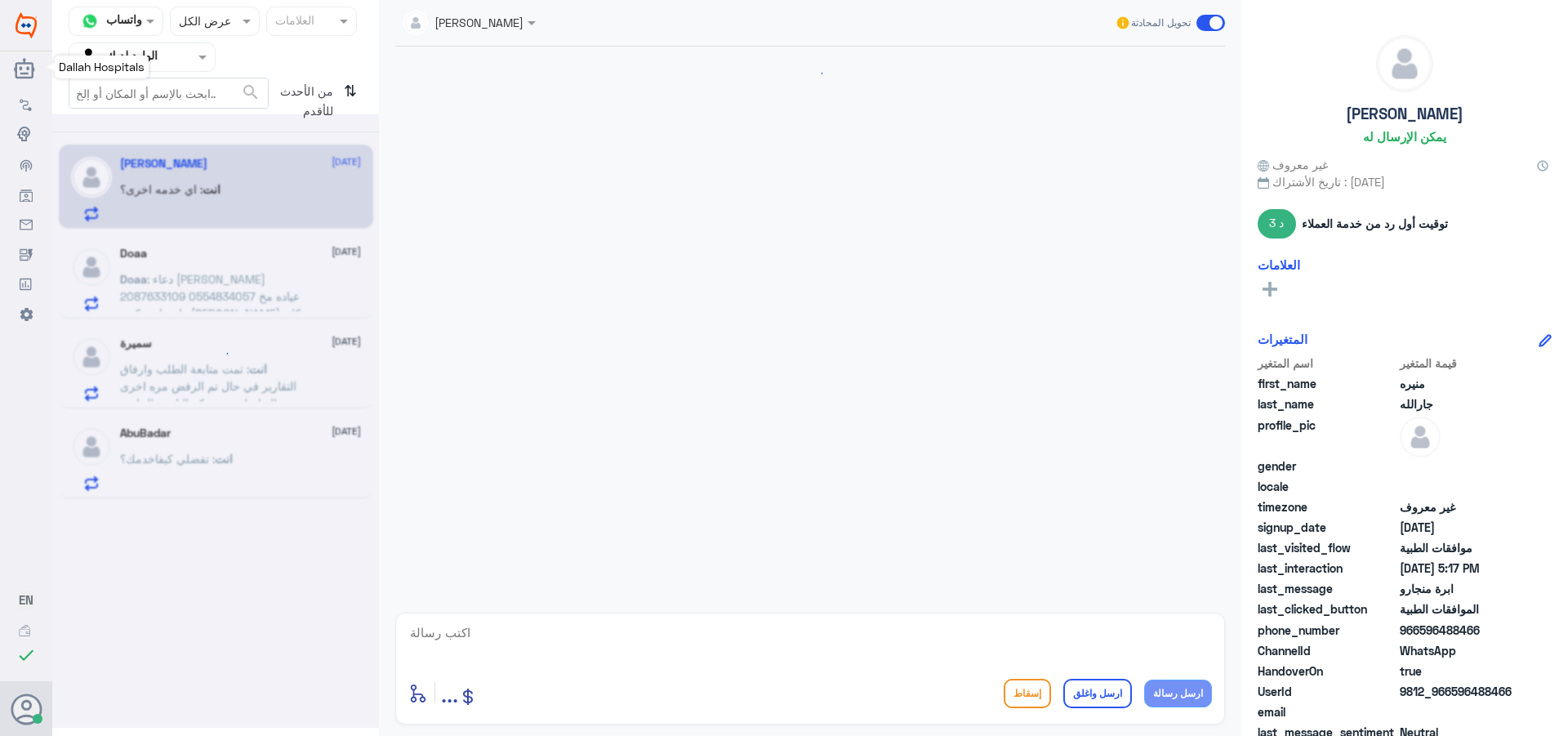
scroll to position [892, 0]
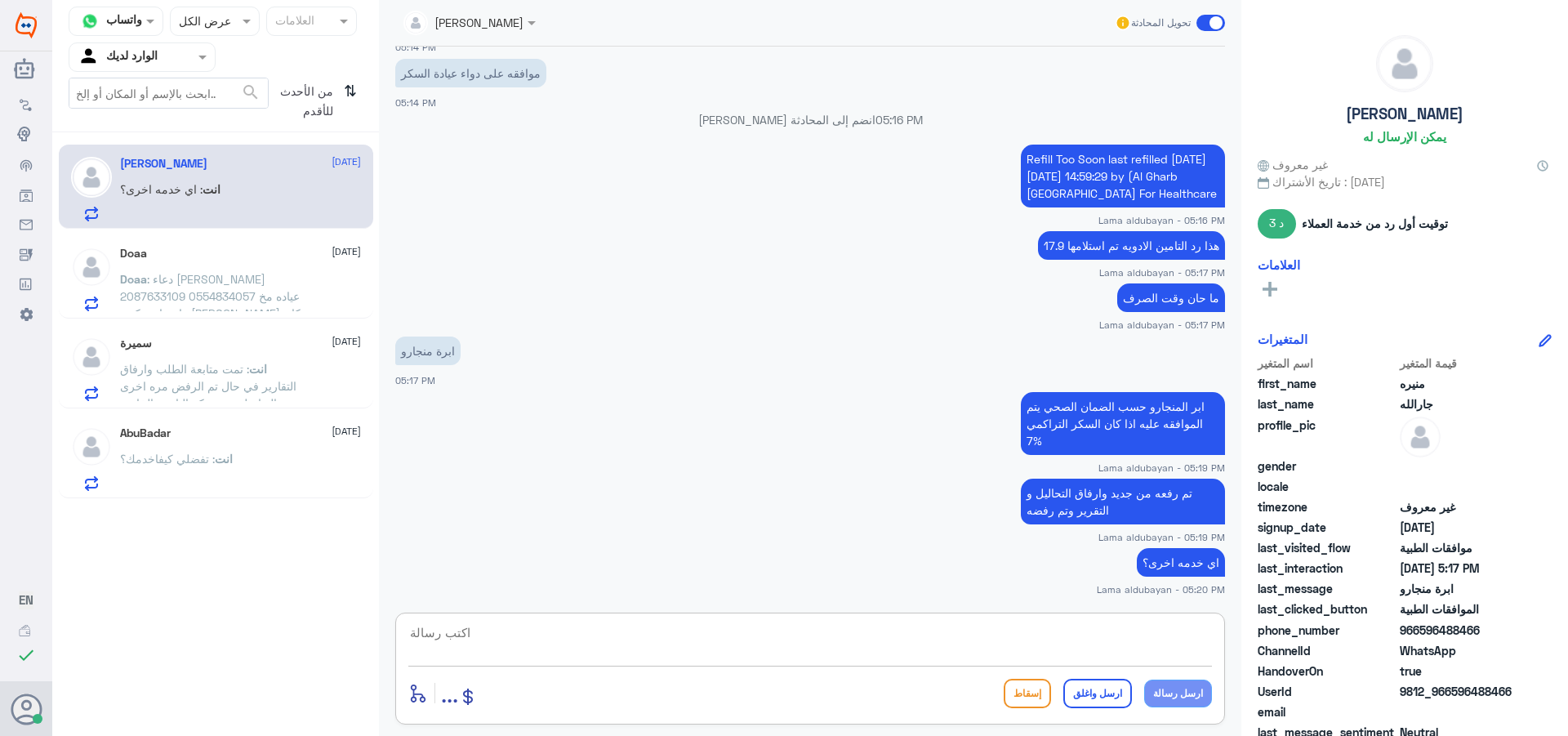
click at [536, 634] on textarea at bounding box center [810, 641] width 804 height 40
paste textarea "نشكر تواصلك مع مستشفيات دلة"
type textarea "نشكر تواصلك مع مستشفيات دلة"
click at [1117, 700] on button "ارسل واغلق" at bounding box center [1098, 693] width 69 height 30
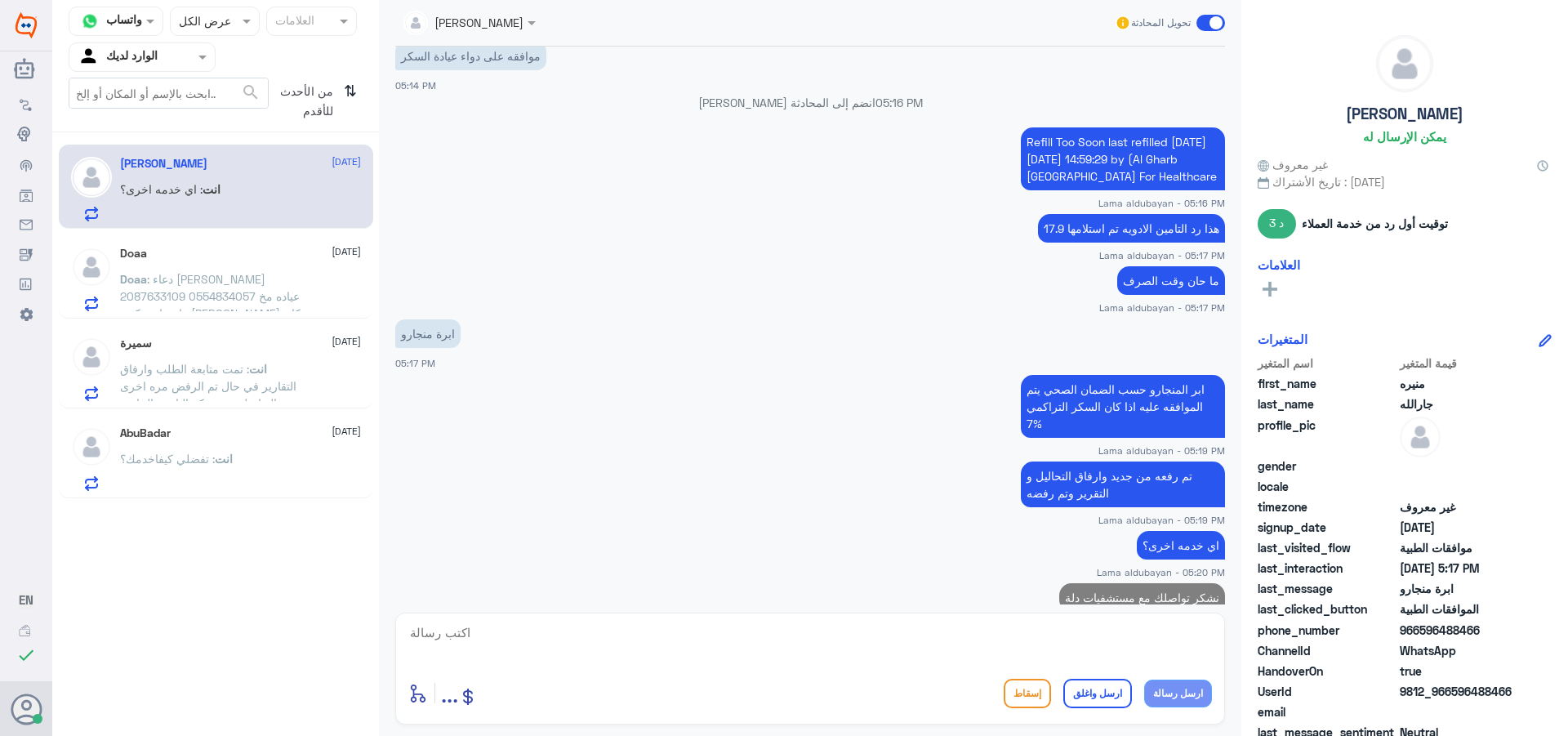
scroll to position [943, 0]
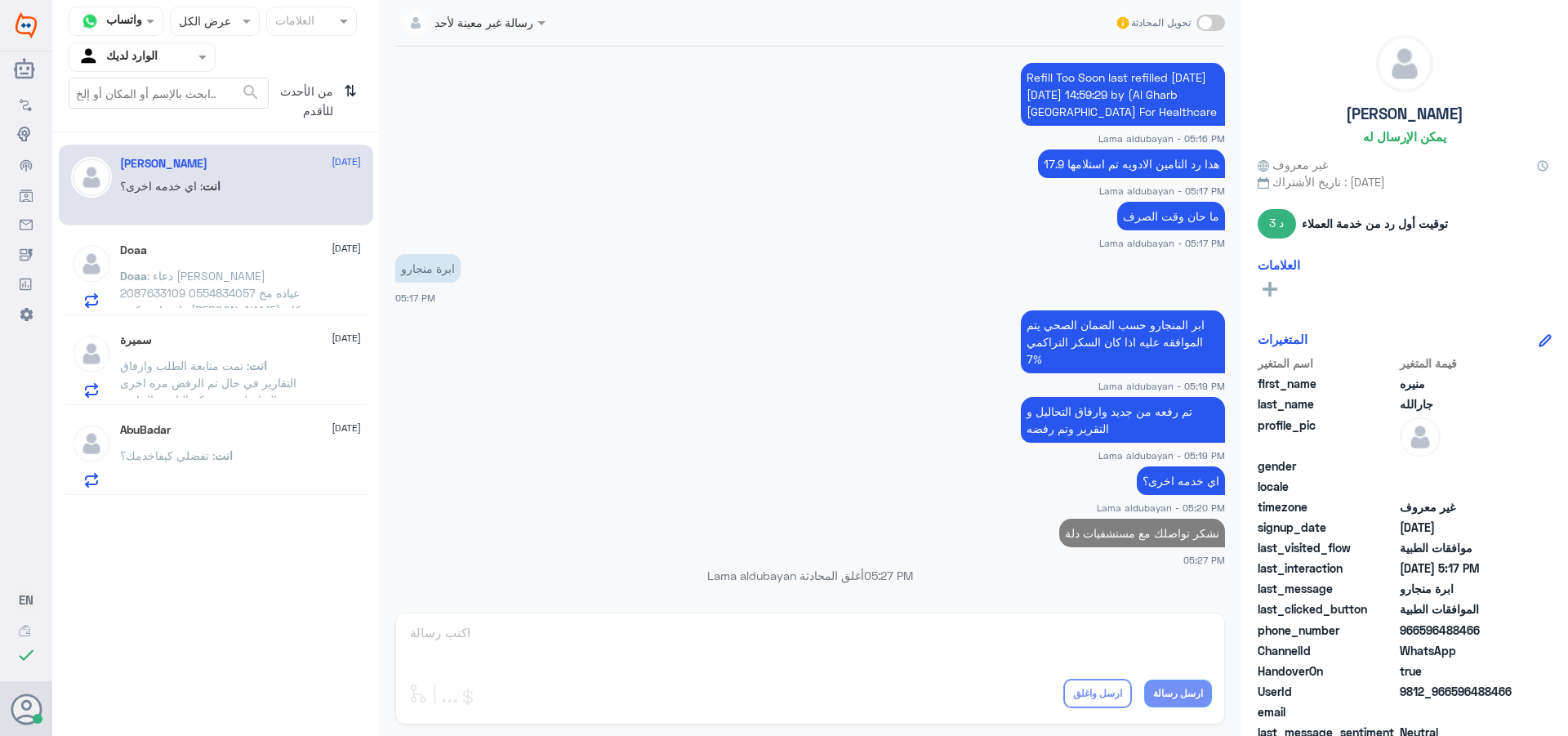
click at [203, 271] on span ": دعاء [PERSON_NAME] 2087633109 0554834057 عياده مخ واعصاب دكتور [PERSON_NAME] …" at bounding box center [210, 327] width 180 height 116
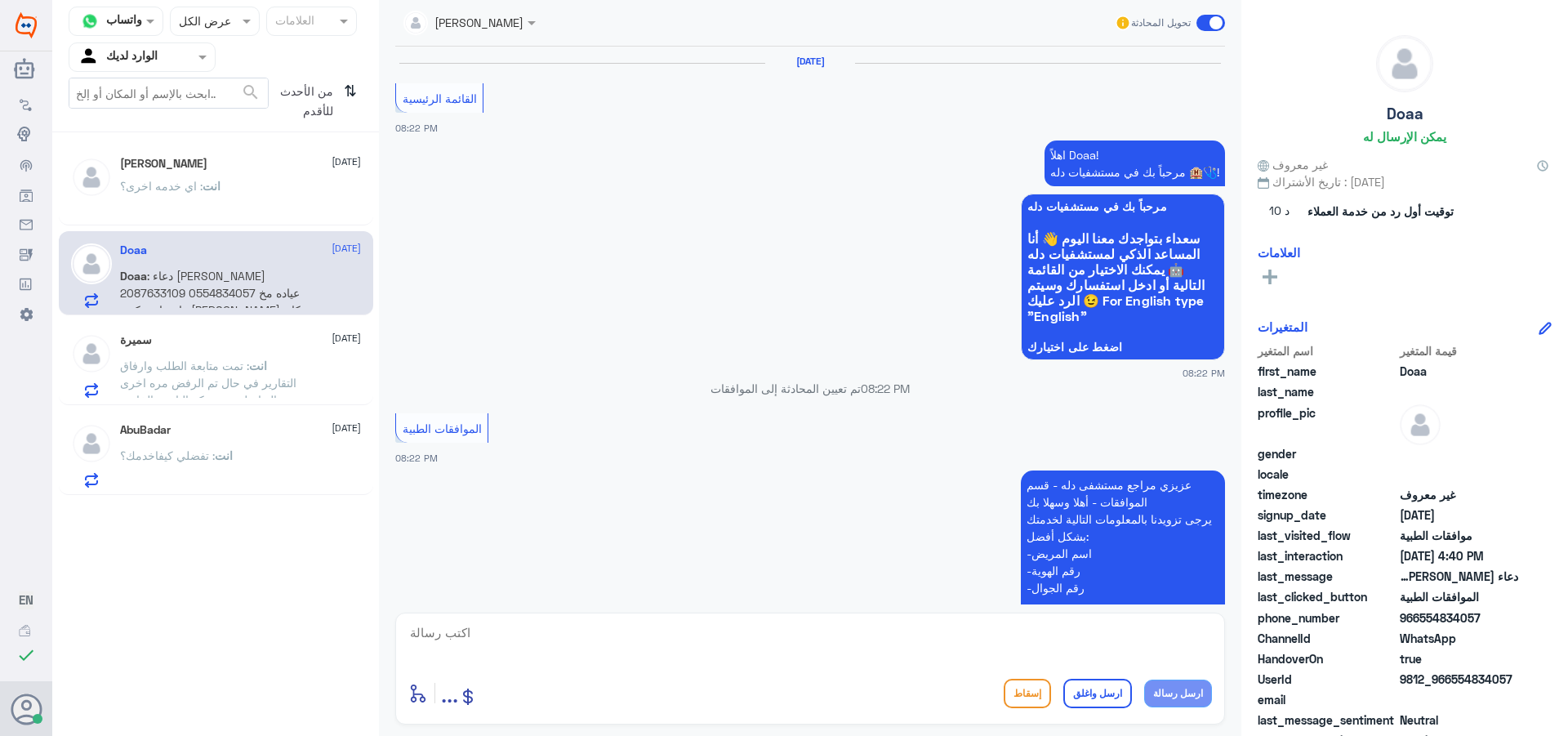
scroll to position [1605, 0]
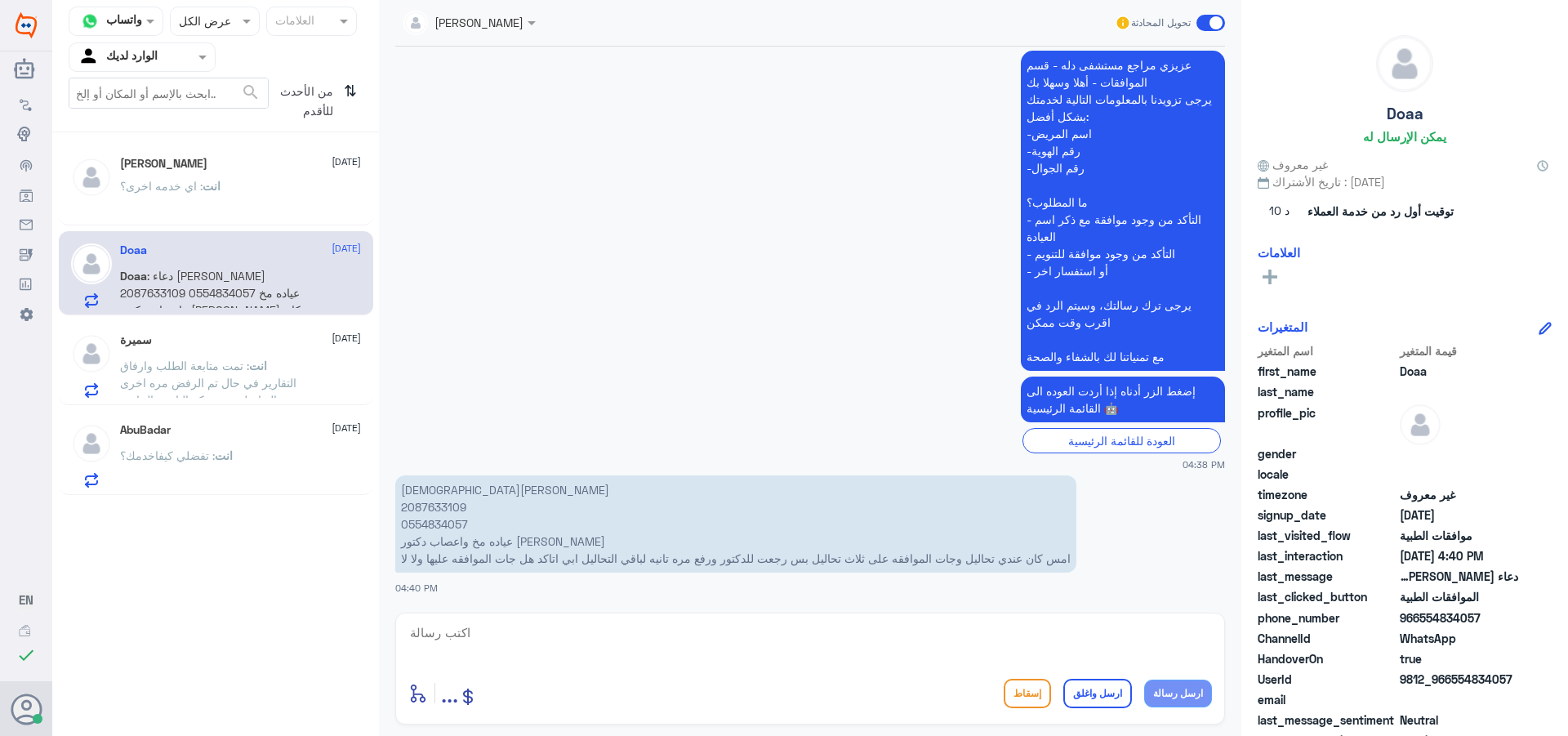
click at [194, 460] on span ": تفضلي كيفاخدمك؟" at bounding box center [167, 455] width 94 height 14
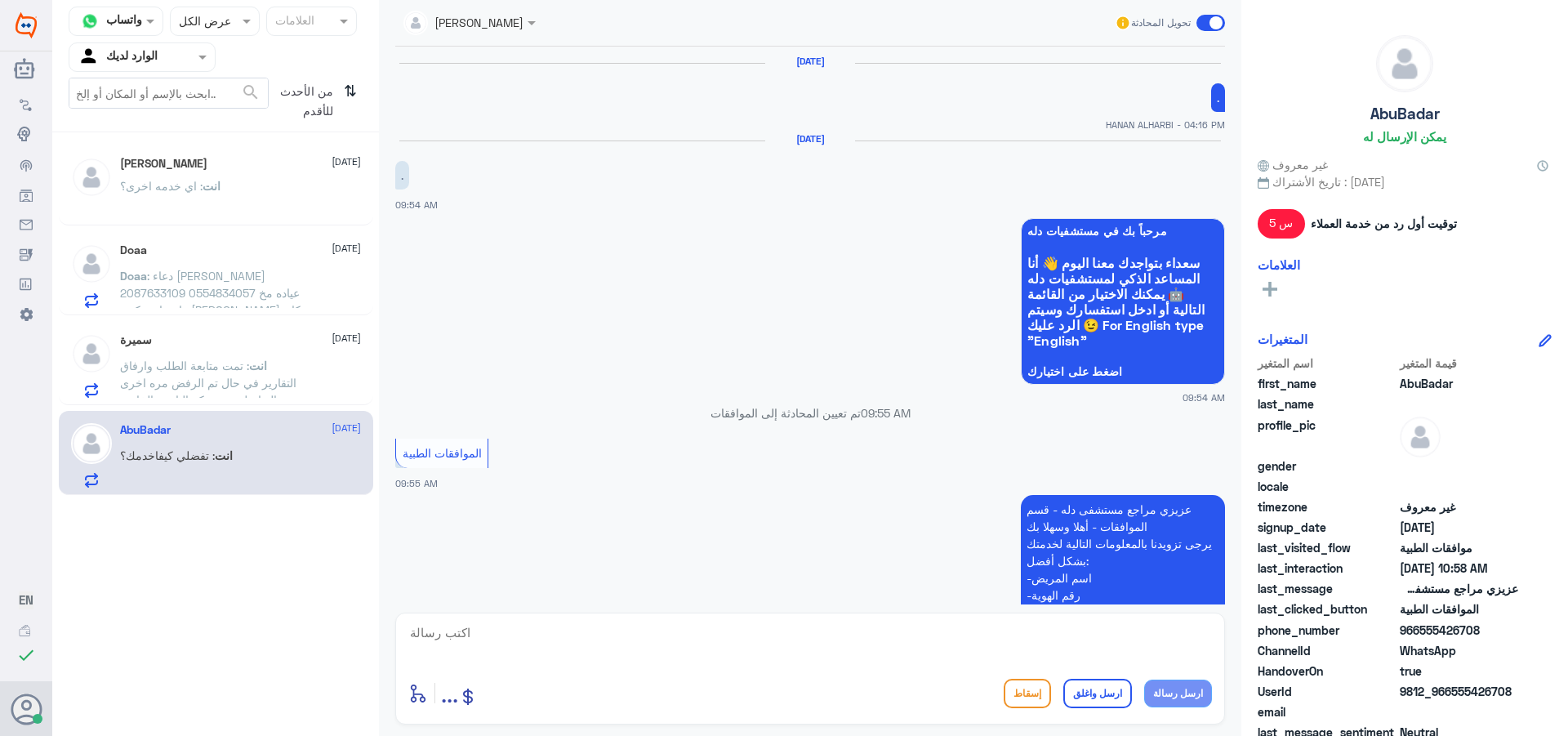
scroll to position [1843, 0]
